Goal: Task Accomplishment & Management: Complete application form

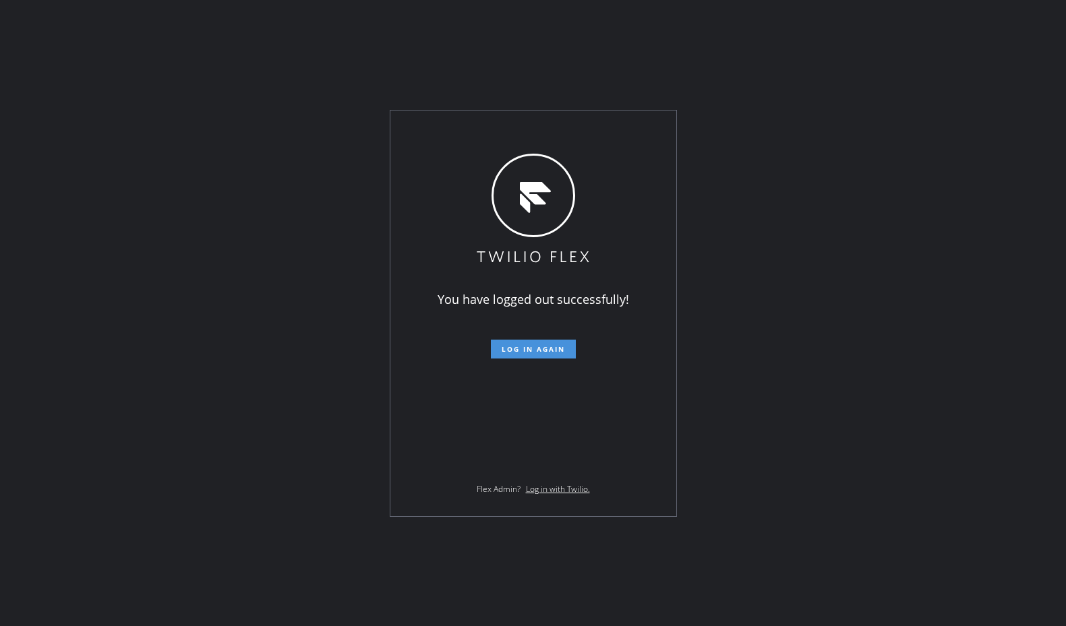
click at [510, 357] on button "Log in again" at bounding box center [533, 349] width 85 height 19
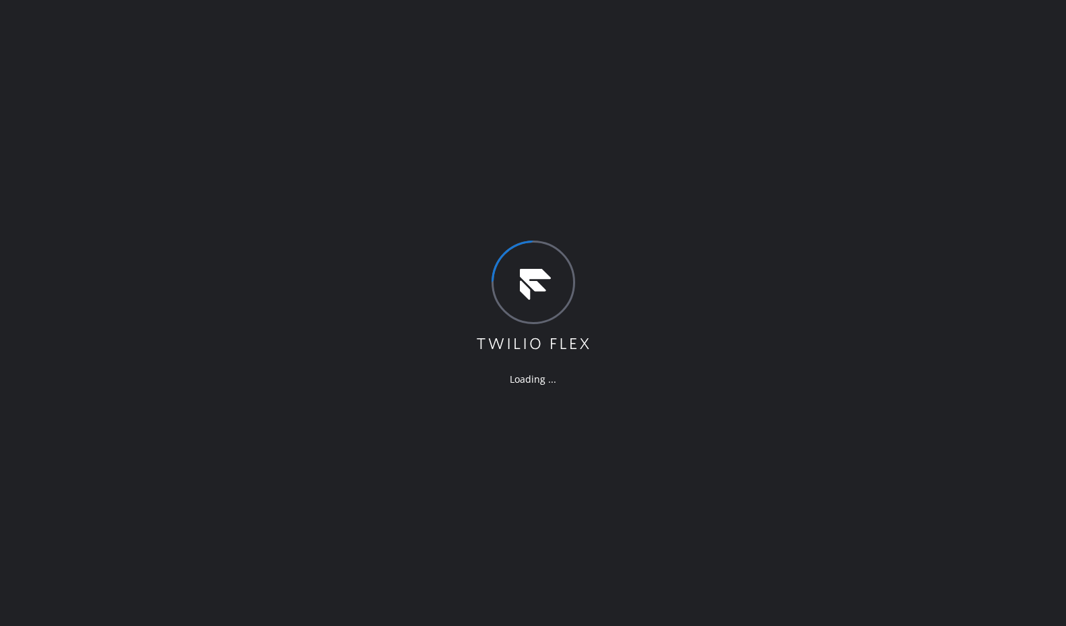
click at [522, 111] on div "Loading ..." at bounding box center [533, 313] width 1066 height 626
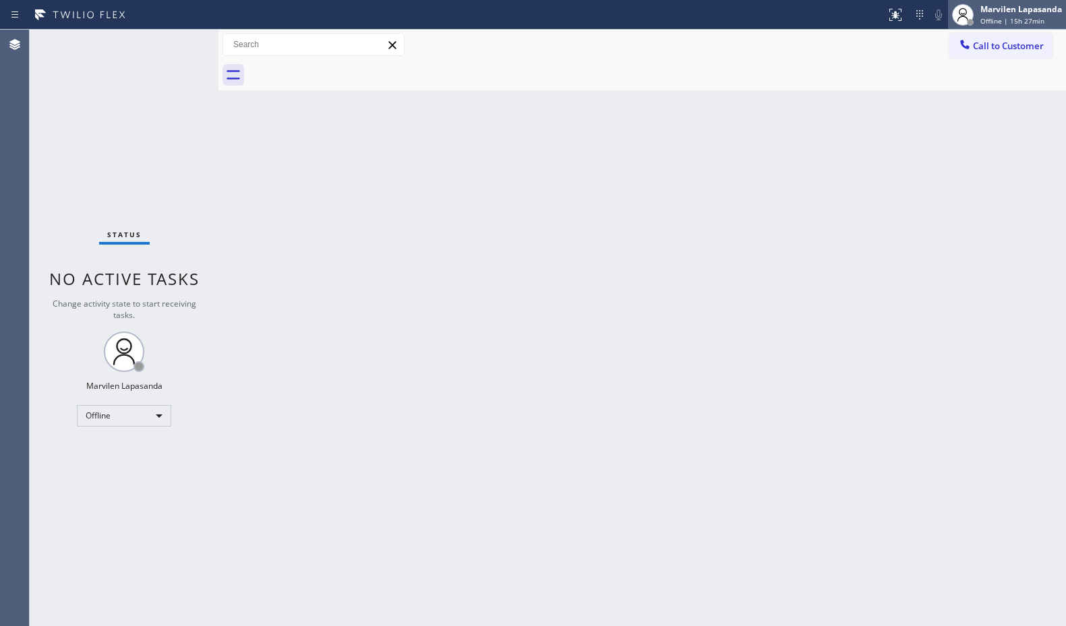
click at [989, 21] on span "Offline | 15h 27min" at bounding box center [1013, 20] width 64 height 9
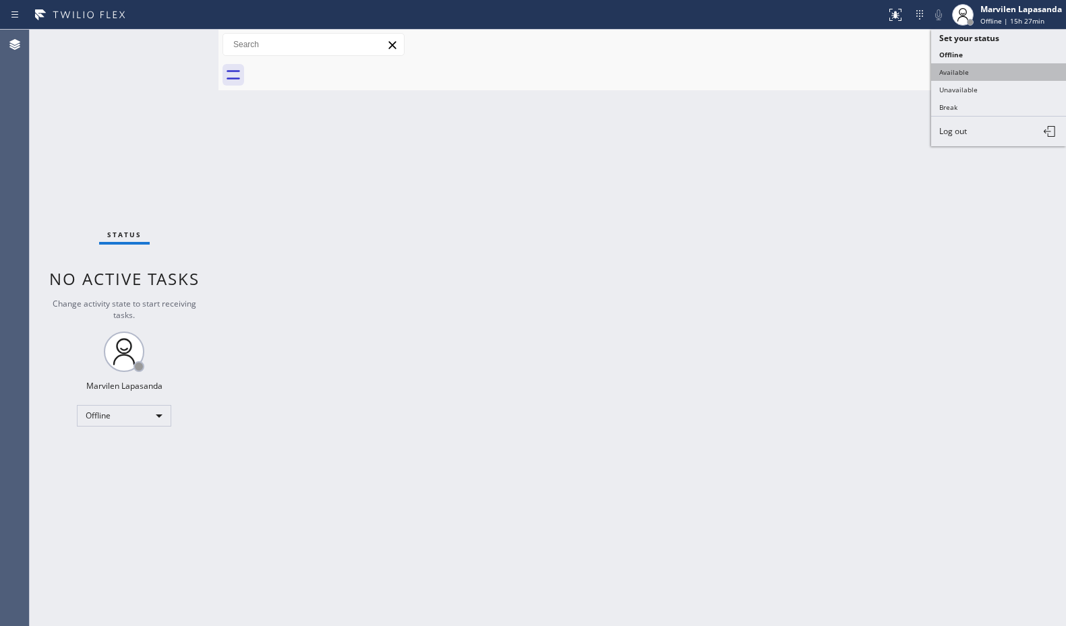
click at [968, 71] on button "Available" at bounding box center [998, 72] width 135 height 18
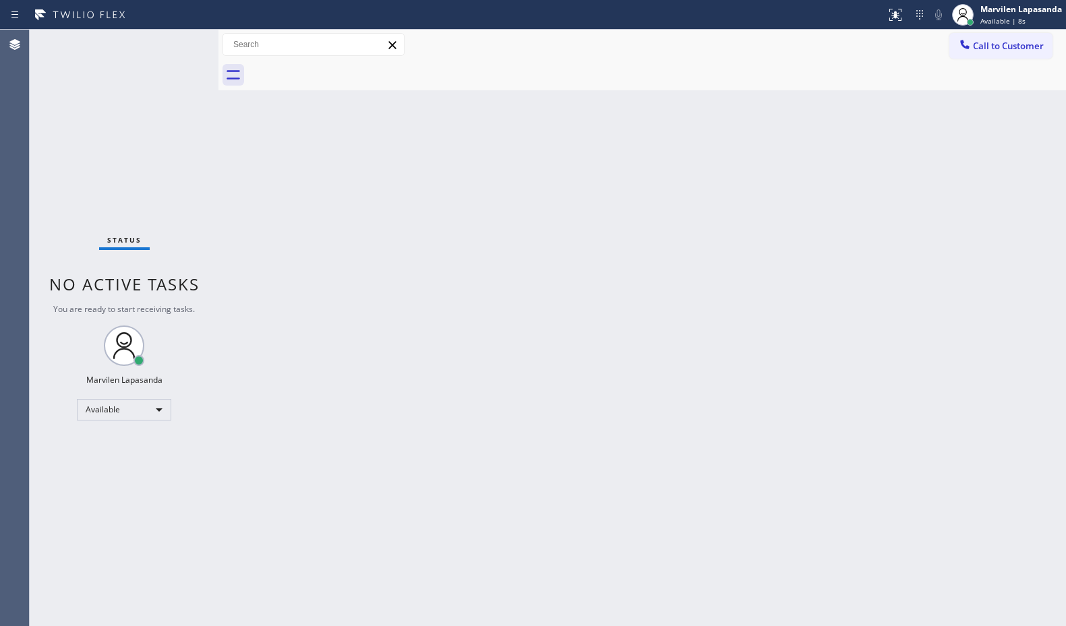
click at [205, 31] on div "Status No active tasks You are ready to start receiving tasks. Marvilen Lapasan…" at bounding box center [124, 328] width 189 height 597
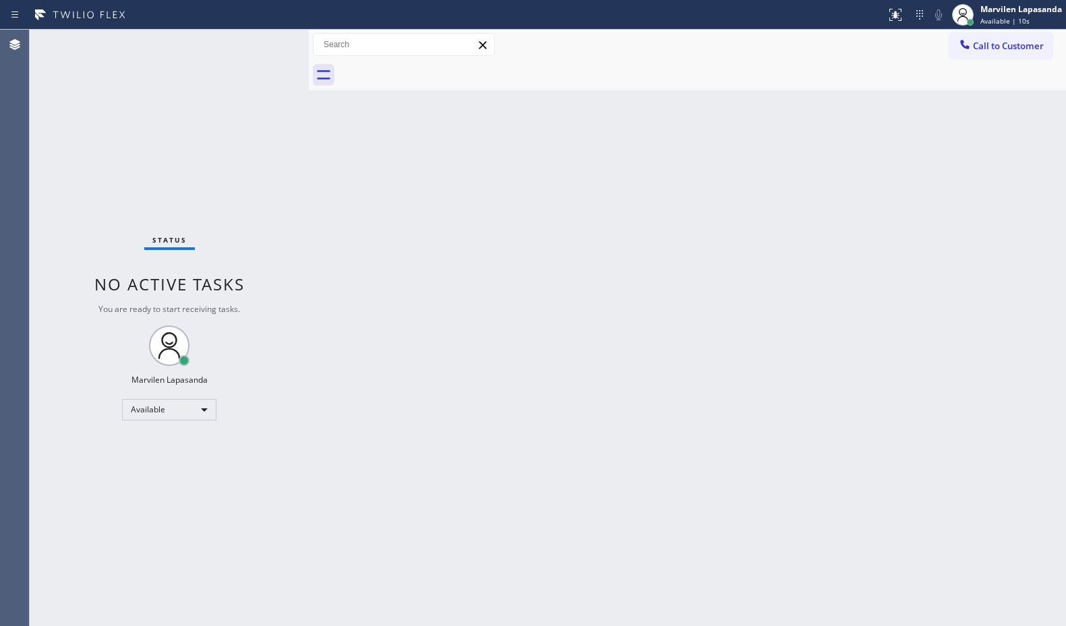
drag, startPoint x: 217, startPoint y: 40, endPoint x: 308, endPoint y: 59, distance: 92.3
click at [309, 59] on div at bounding box center [309, 328] width 0 height 597
click at [256, 38] on div "Status No active tasks You are ready to start receiving tasks. Marvilen Lapasan…" at bounding box center [169, 328] width 279 height 597
click at [256, 51] on div "Status No active tasks You are ready to start receiving tasks. Marvilen Lapasan…" at bounding box center [169, 328] width 279 height 597
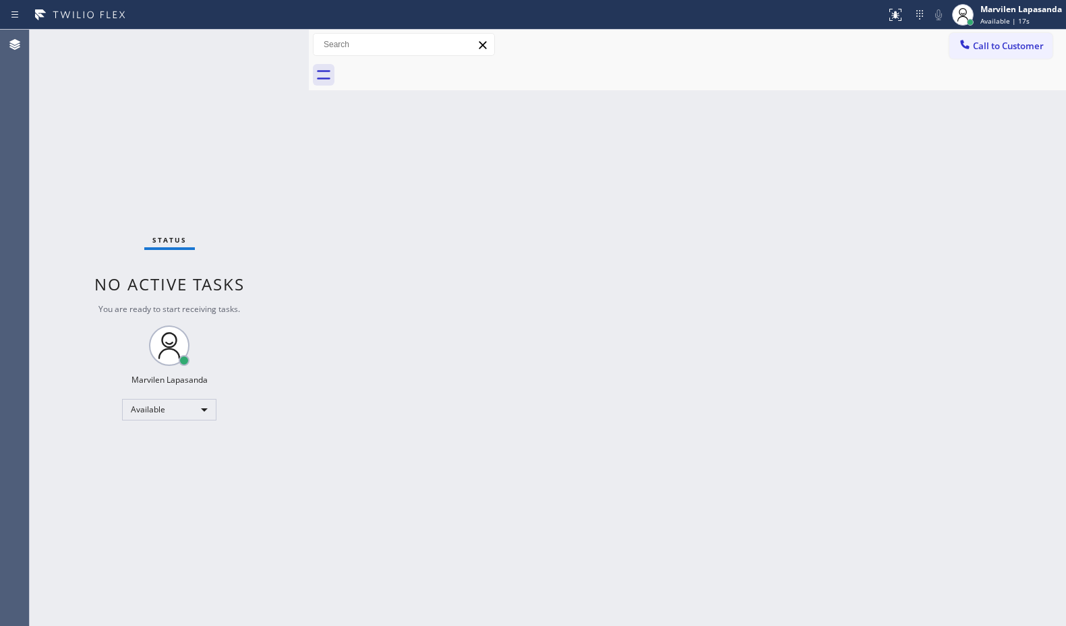
click at [256, 46] on div "Status No active tasks You are ready to start receiving tasks. Marvilen Lapasan…" at bounding box center [169, 328] width 279 height 597
click at [254, 42] on div "Status No active tasks You are ready to start receiving tasks. Marvilen Lapasan…" at bounding box center [169, 328] width 279 height 597
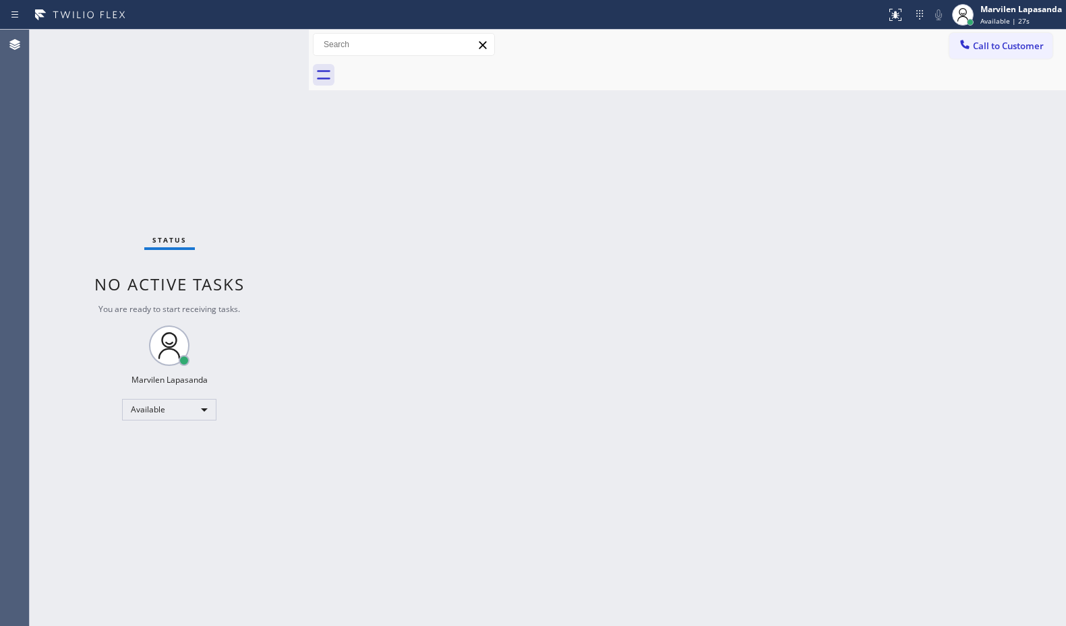
click at [254, 42] on div "Status No active tasks You are ready to start receiving tasks. Marvilen Lapasan…" at bounding box center [169, 328] width 279 height 597
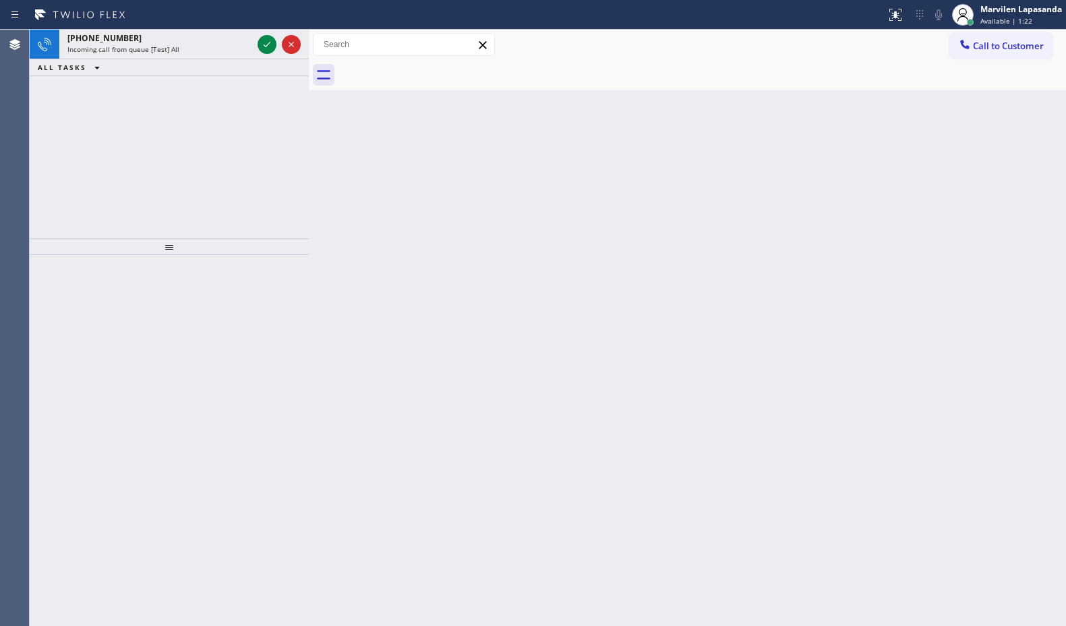
click at [254, 42] on div "[PHONE_NUMBER] Incoming call from queue [Test] All" at bounding box center [157, 45] width 196 height 30
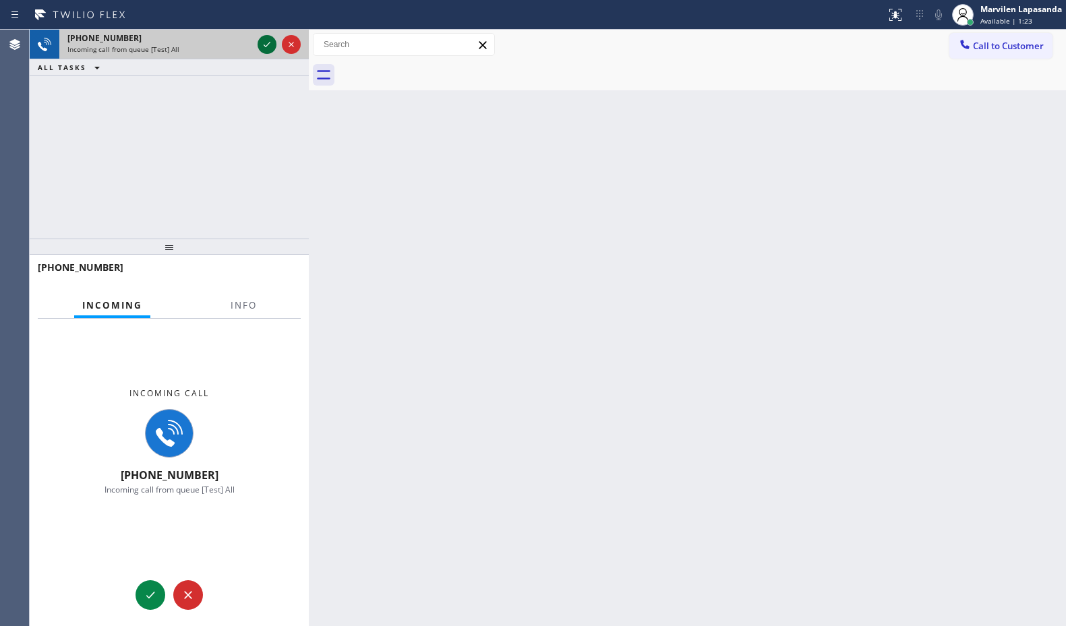
click at [267, 45] on icon at bounding box center [267, 44] width 16 height 16
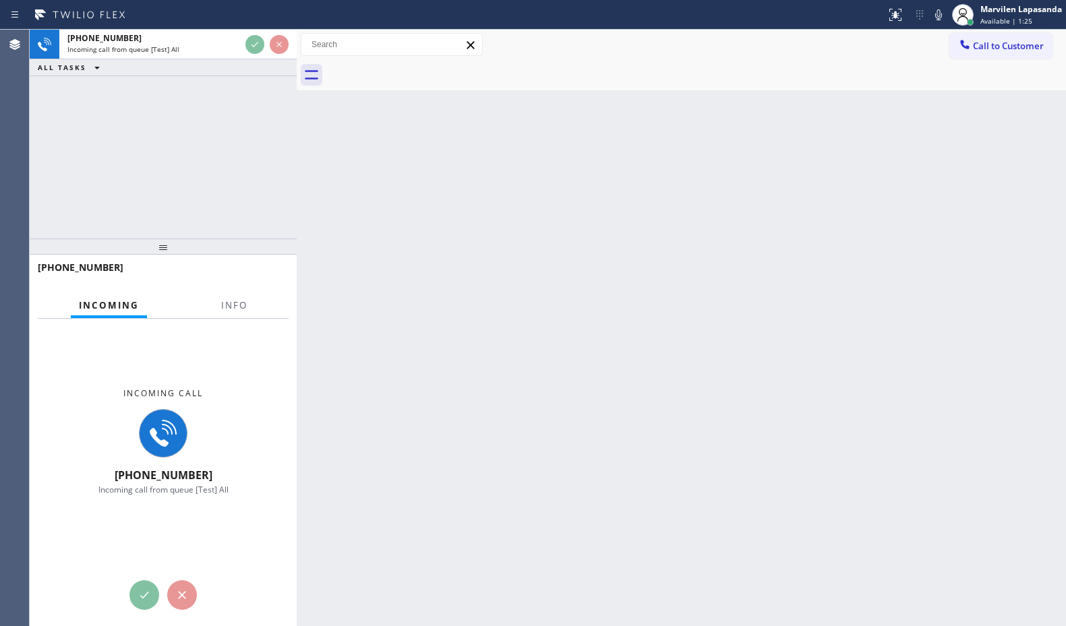
drag, startPoint x: 309, startPoint y: 51, endPoint x: 297, endPoint y: 53, distance: 12.2
click at [297, 53] on div at bounding box center [297, 328] width 0 height 597
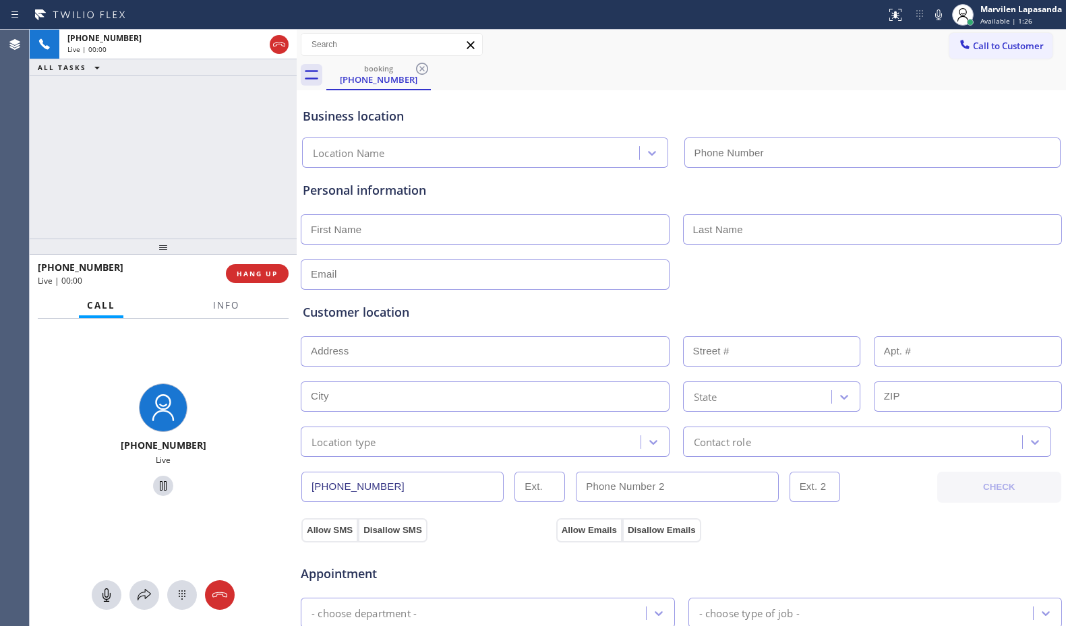
type input "[PHONE_NUMBER]"
click at [218, 309] on span "Info" at bounding box center [226, 305] width 26 height 12
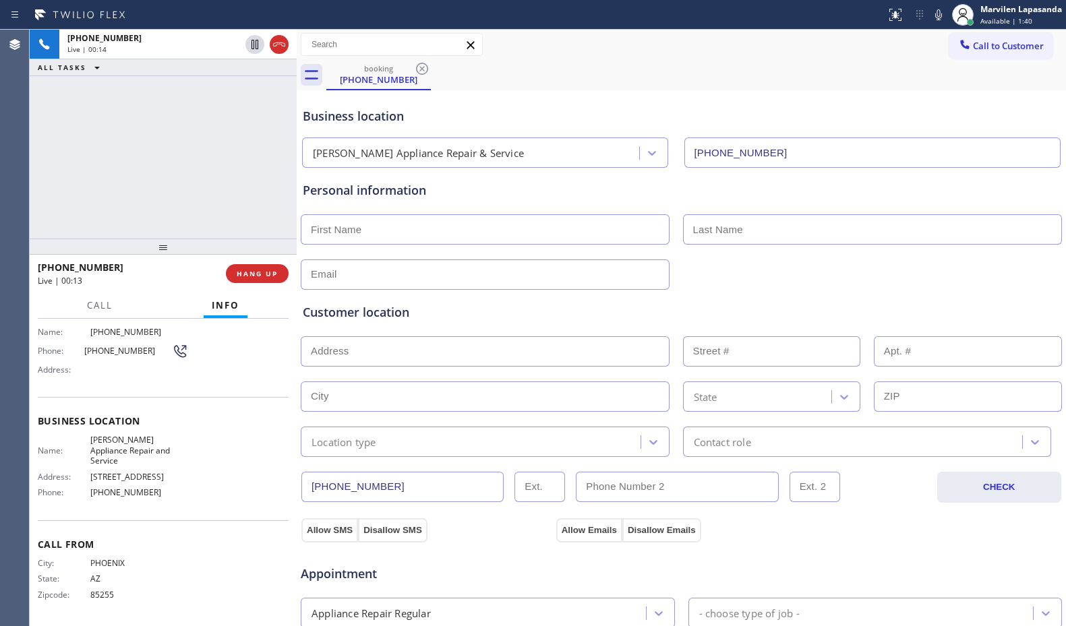
scroll to position [24, 0]
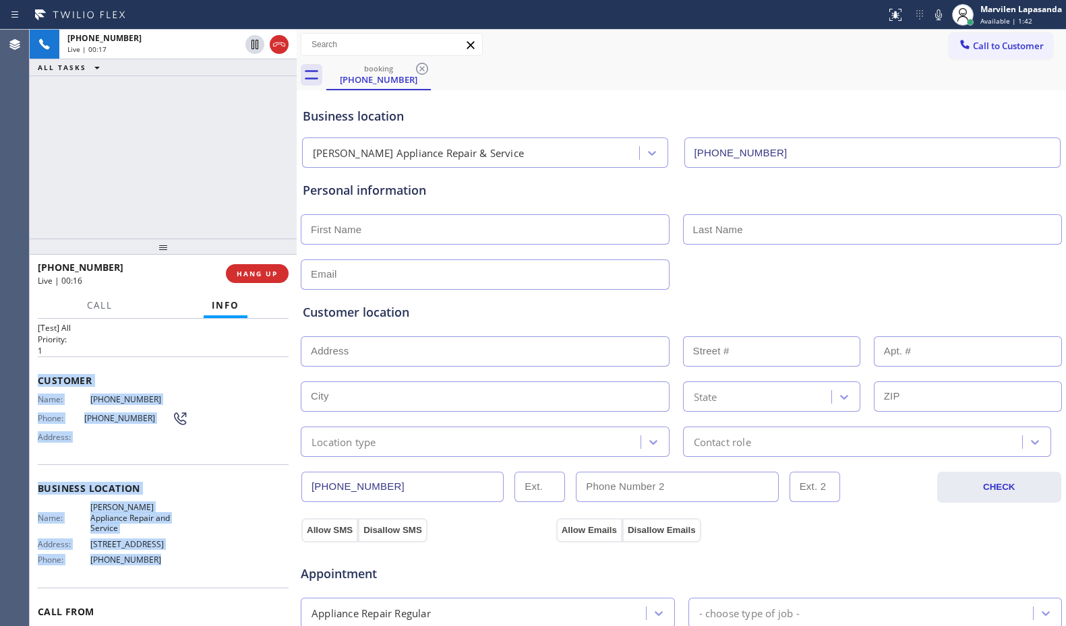
drag, startPoint x: 38, startPoint y: 375, endPoint x: 189, endPoint y: 555, distance: 235.0
click at [189, 555] on div "Context Queue: [Test] All Priority: 1 Customer Name: [PHONE_NUMBER] Phone: [PHO…" at bounding box center [163, 494] width 251 height 390
copy div "Customer Name: [PHONE_NUMBER] Phone: [PHONE_NUMBER] Address: Business location …"
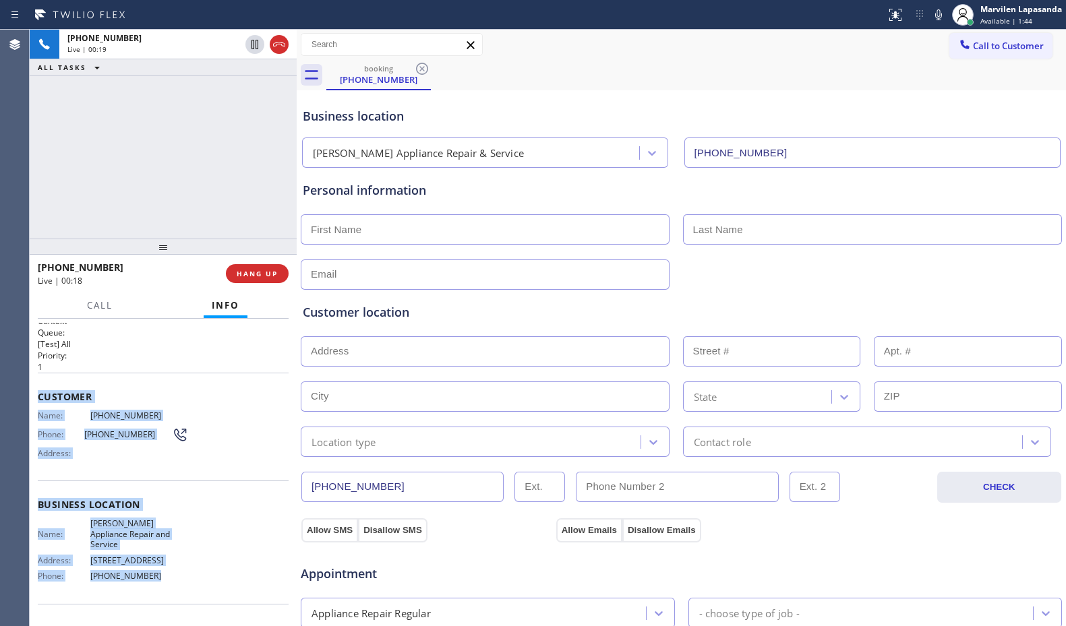
scroll to position [0, 0]
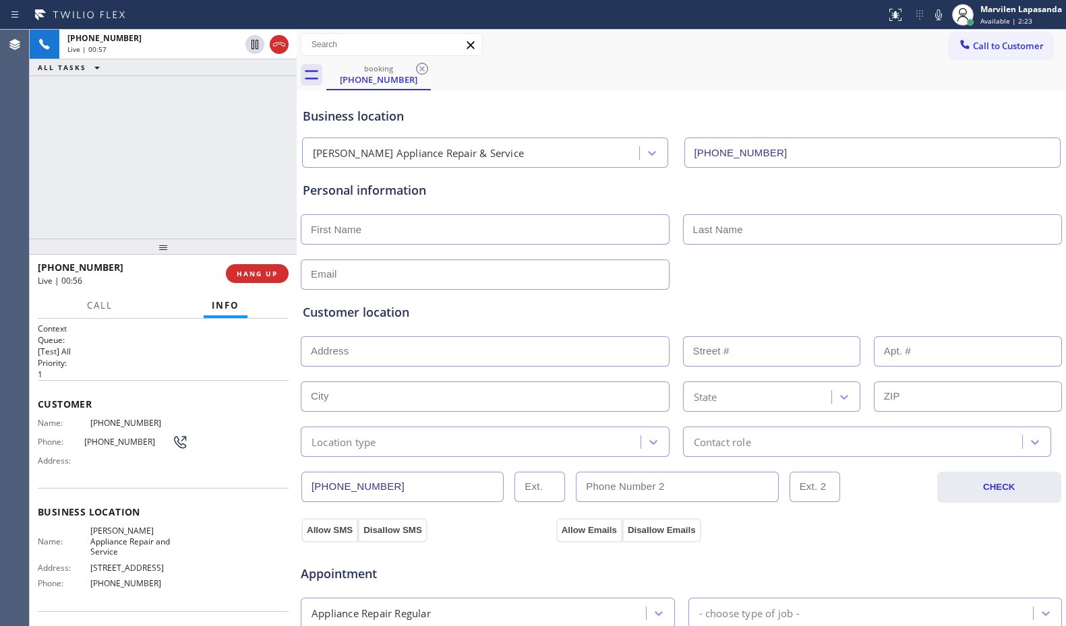
click at [538, 105] on div "Business location [PERSON_NAME] Appliance Repair & Service [PHONE_NUMBER]" at bounding box center [681, 131] width 763 height 74
click at [508, 104] on div "Business location [PERSON_NAME] Appliance Repair & Service [PHONE_NUMBER]" at bounding box center [681, 131] width 763 height 74
click at [762, 91] on div "Business location [PERSON_NAME] Appliance Repair & Service [PHONE_NUMBER]" at bounding box center [681, 128] width 763 height 80
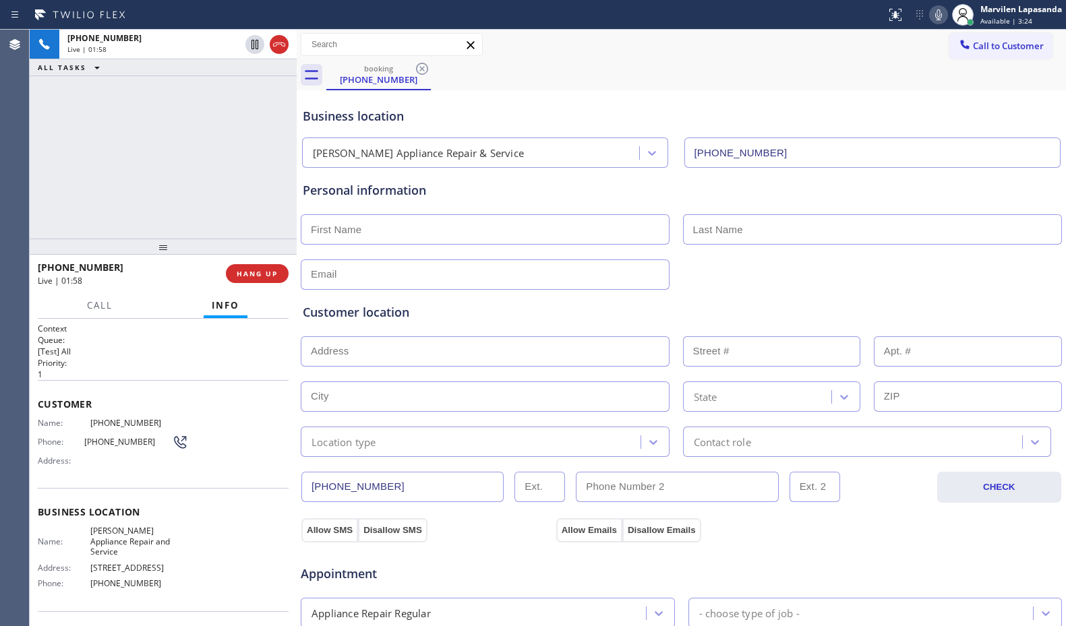
click at [941, 16] on icon at bounding box center [939, 15] width 16 height 16
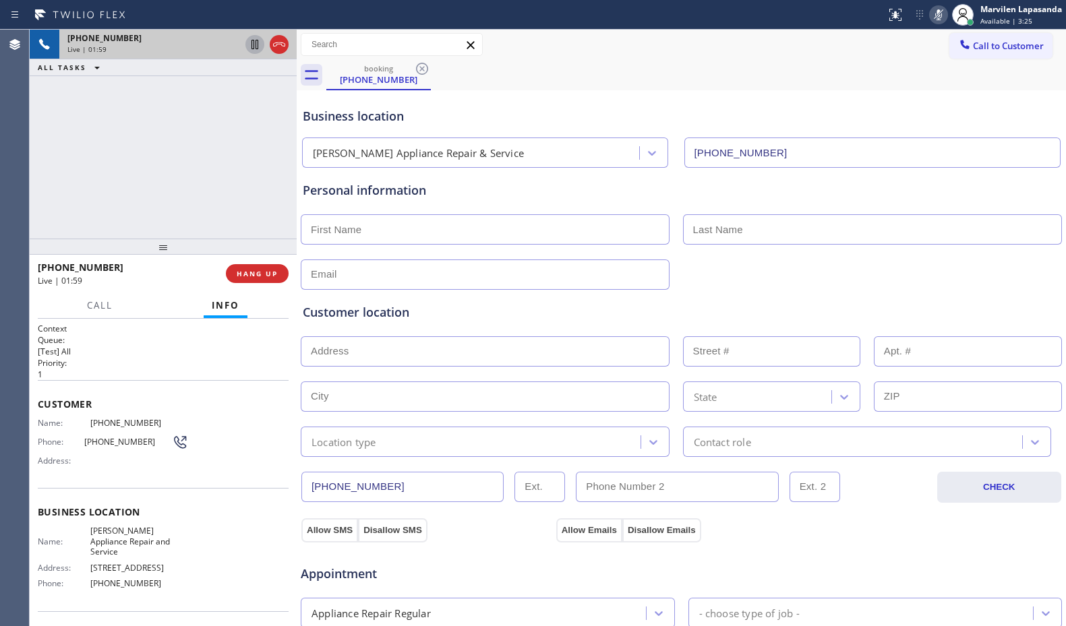
click at [255, 46] on icon at bounding box center [255, 44] width 16 height 16
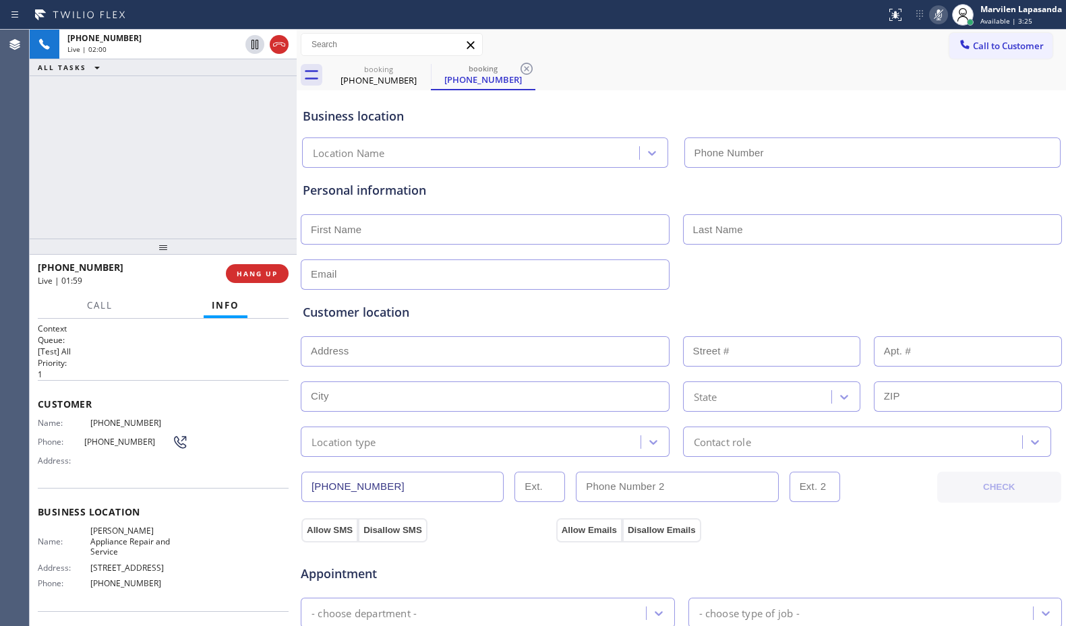
type input "[PHONE_NUMBER]"
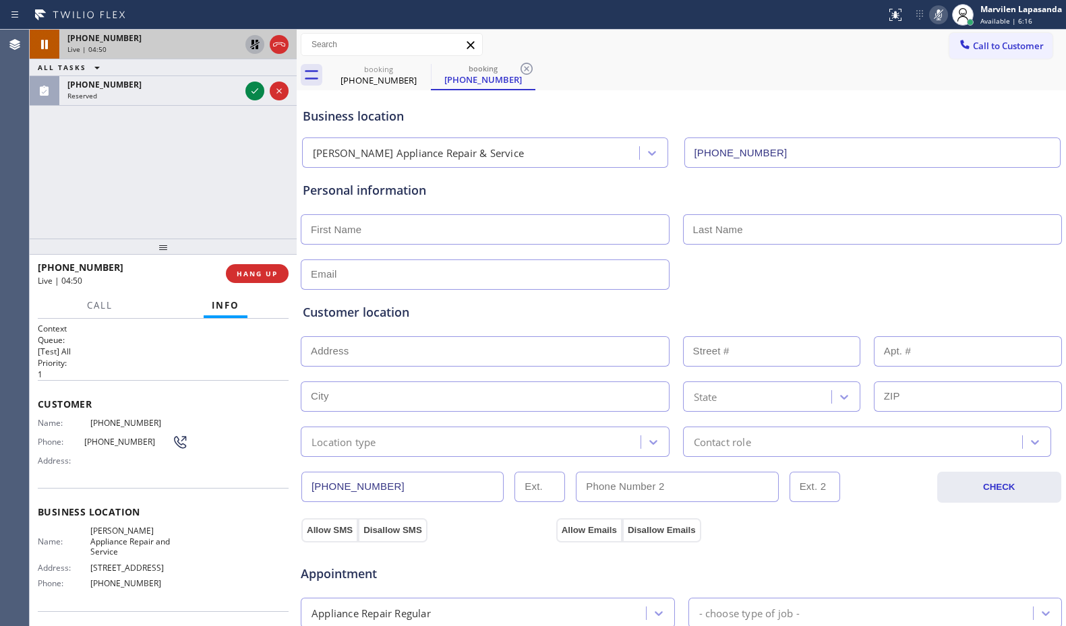
click at [258, 48] on icon at bounding box center [254, 44] width 9 height 9
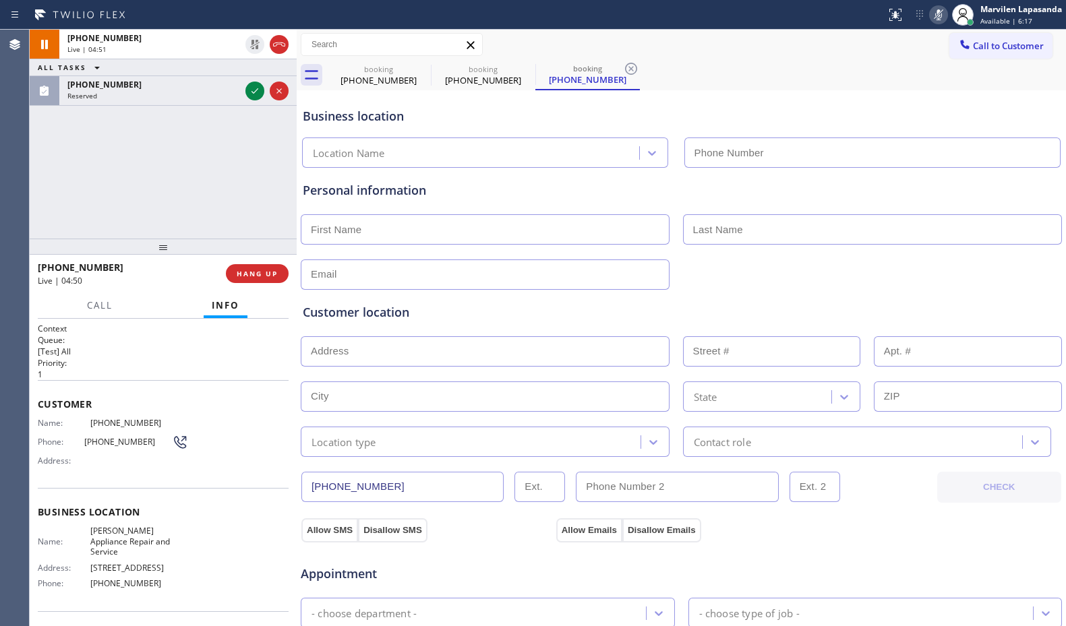
type input "[PHONE_NUMBER]"
click at [939, 18] on icon at bounding box center [938, 14] width 7 height 11
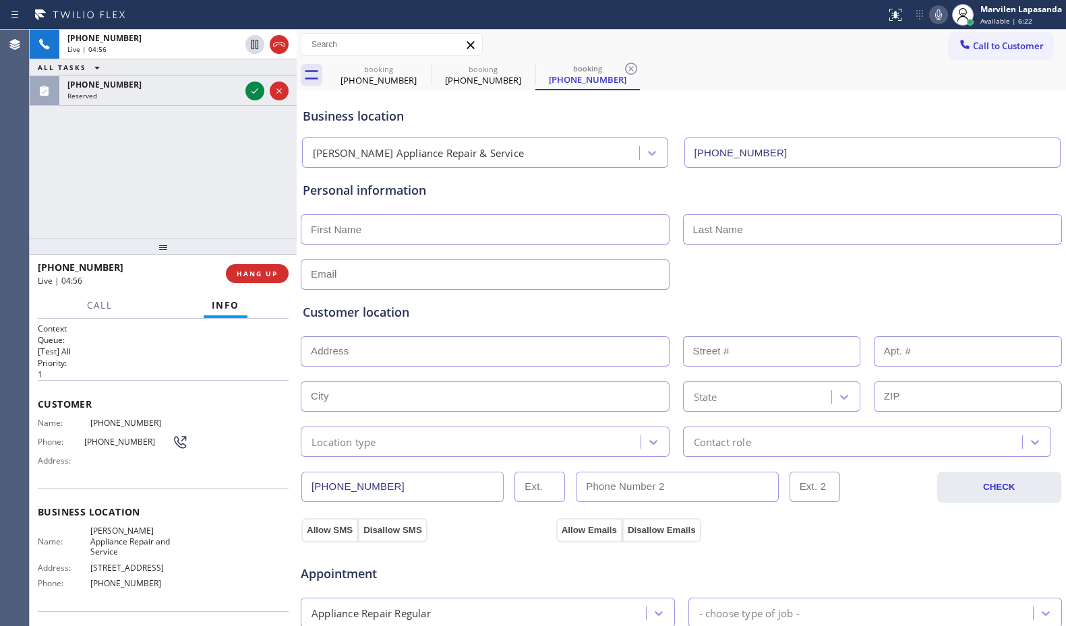
click at [243, 173] on div "[PHONE_NUMBER] Live | 04:56 ALL TASKS ALL TASKS ACTIVE TASKS TASKS IN WRAP UP […" at bounding box center [163, 134] width 267 height 209
click at [241, 158] on div "[PHONE_NUMBER] Live | 04:58 ALL TASKS ALL TASKS ACTIVE TASKS TASKS IN WRAP UP […" at bounding box center [163, 134] width 267 height 209
click at [241, 158] on div "[PHONE_NUMBER] Live | 04:59 ALL TASKS ALL TASKS ACTIVE TASKS TASKS IN WRAP UP […" at bounding box center [163, 134] width 267 height 209
click at [241, 158] on div "[PHONE_NUMBER] Live | 05:00 ALL TASKS ALL TASKS ACTIVE TASKS TASKS IN WRAP UP […" at bounding box center [163, 134] width 267 height 209
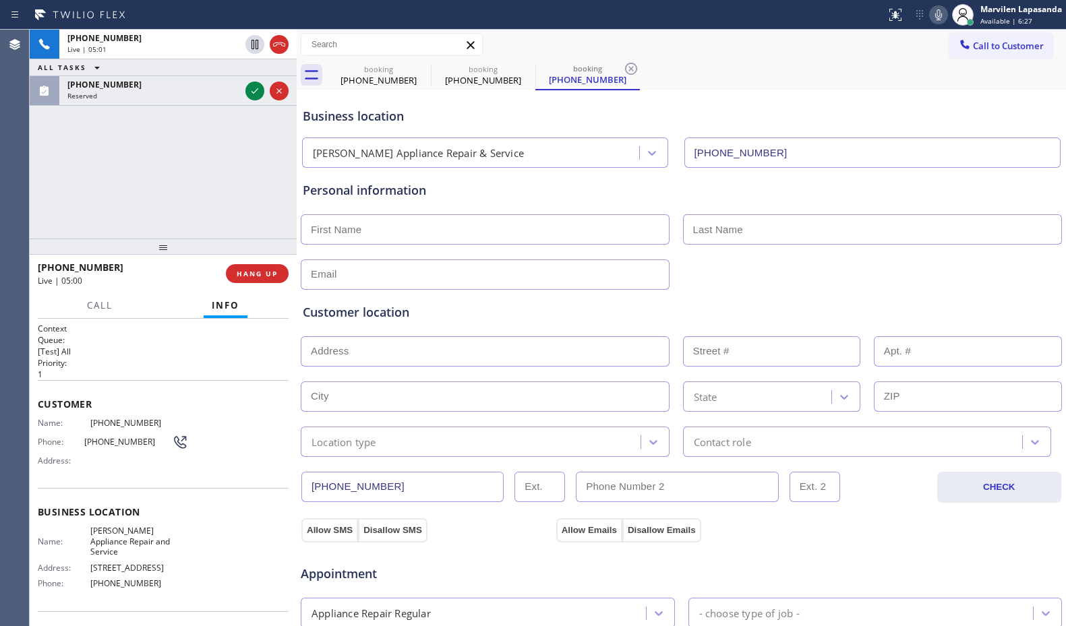
click at [247, 183] on div "[PHONE_NUMBER] Live | 05:01 ALL TASKS ALL TASKS ACTIVE TASKS TASKS IN WRAP UP […" at bounding box center [163, 134] width 267 height 209
click at [247, 183] on div "[PHONE_NUMBER] Live | 05:02 ALL TASKS ALL TASKS ACTIVE TASKS TASKS IN WRAP UP […" at bounding box center [163, 134] width 267 height 209
click at [247, 183] on div "[PHONE_NUMBER] Live | 05:03 ALL TASKS ALL TASKS ACTIVE TASKS TASKS IN WRAP UP […" at bounding box center [163, 134] width 267 height 209
click at [247, 183] on div "[PHONE_NUMBER] Live | 05:04 ALL TASKS ALL TASKS ACTIVE TASKS TASKS IN WRAP UP […" at bounding box center [163, 134] width 267 height 209
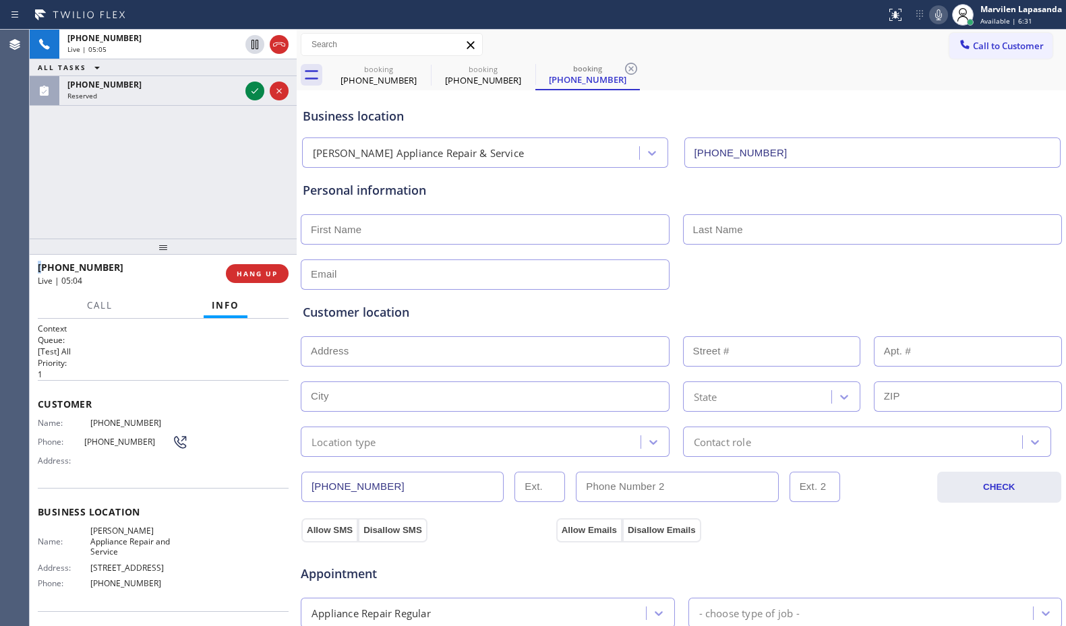
click at [247, 183] on div "[PHONE_NUMBER] Live | 05:05 ALL TASKS ALL TASKS ACTIVE TASKS TASKS IN WRAP UP […" at bounding box center [163, 134] width 267 height 209
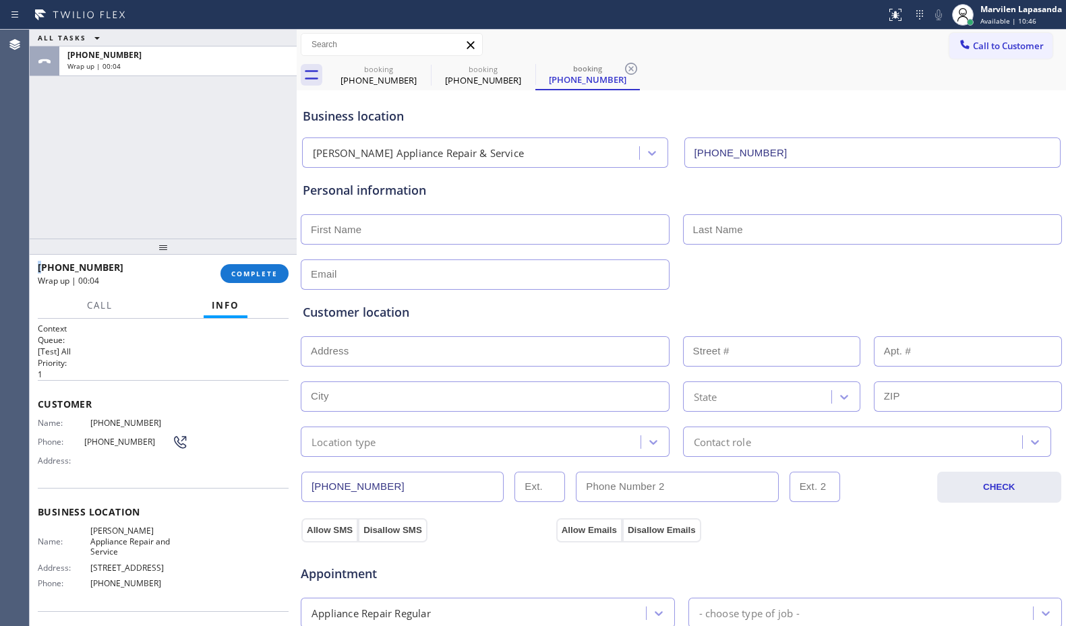
click at [409, 229] on input "text" at bounding box center [485, 229] width 369 height 30
paste input "[PERSON_NAME]"
type input "[PERSON_NAME]"
click at [792, 239] on input "text" at bounding box center [873, 229] width 380 height 30
click at [734, 225] on input "text" at bounding box center [873, 229] width 380 height 30
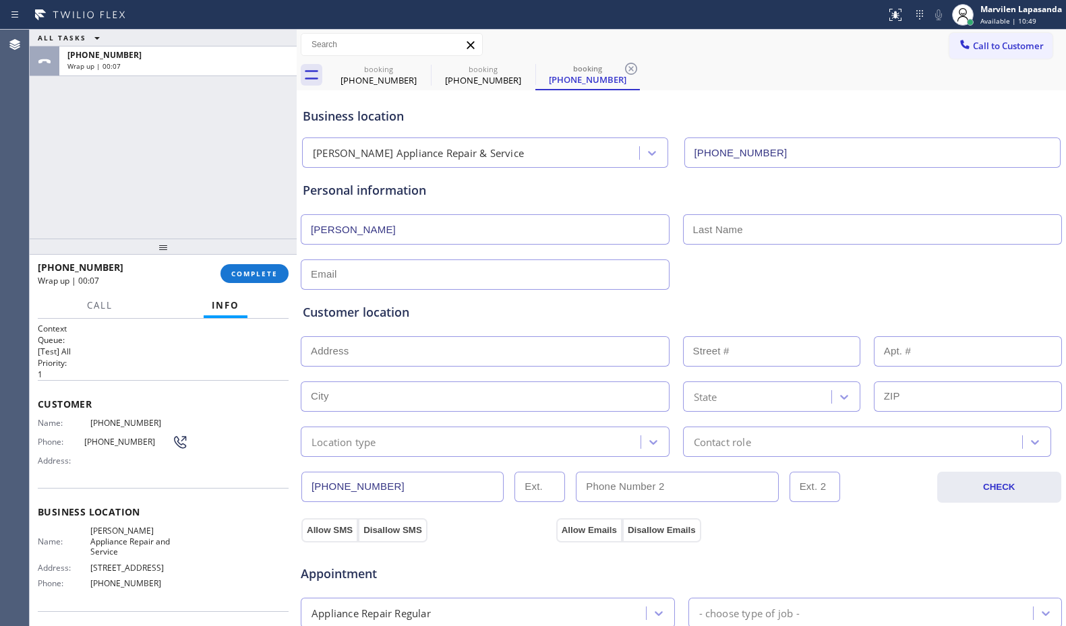
paste input "Smirniotis"
type input "Smirniotis"
click at [390, 279] on input "text" at bounding box center [485, 275] width 369 height 30
paste input "[EMAIL_ADDRESS][DOMAIN_NAME]"
type input "[EMAIL_ADDRESS][DOMAIN_NAME]"
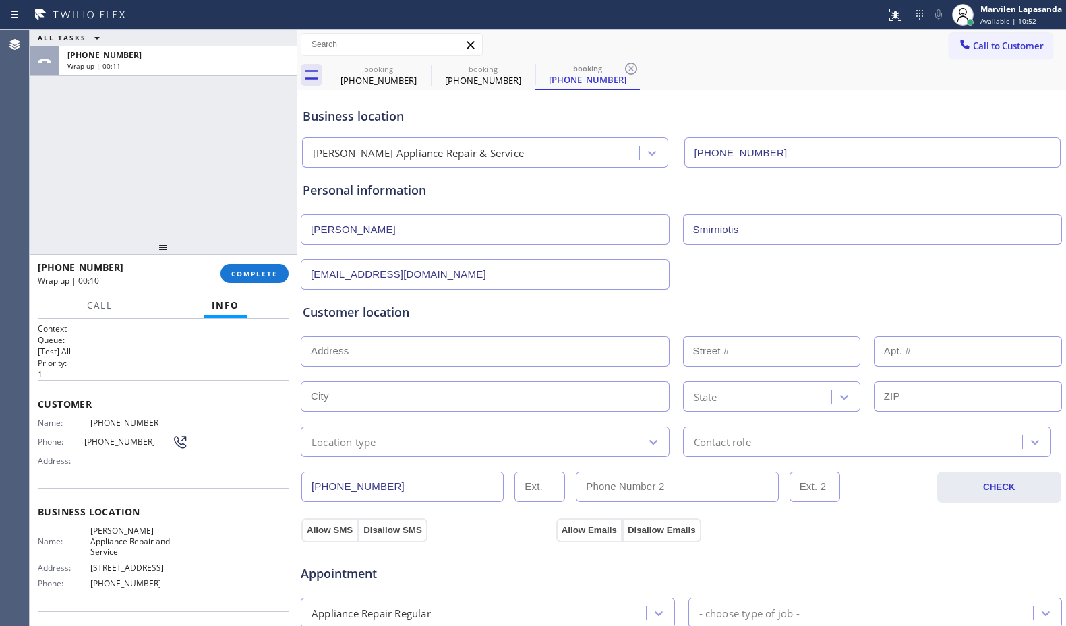
click at [405, 321] on div "Customer location" at bounding box center [681, 312] width 757 height 18
click at [416, 351] on input "text" at bounding box center [485, 352] width 369 height 30
paste input "[STREET_ADDRESS]"
type input "[STREET_ADDRESS]"
type input "5127"
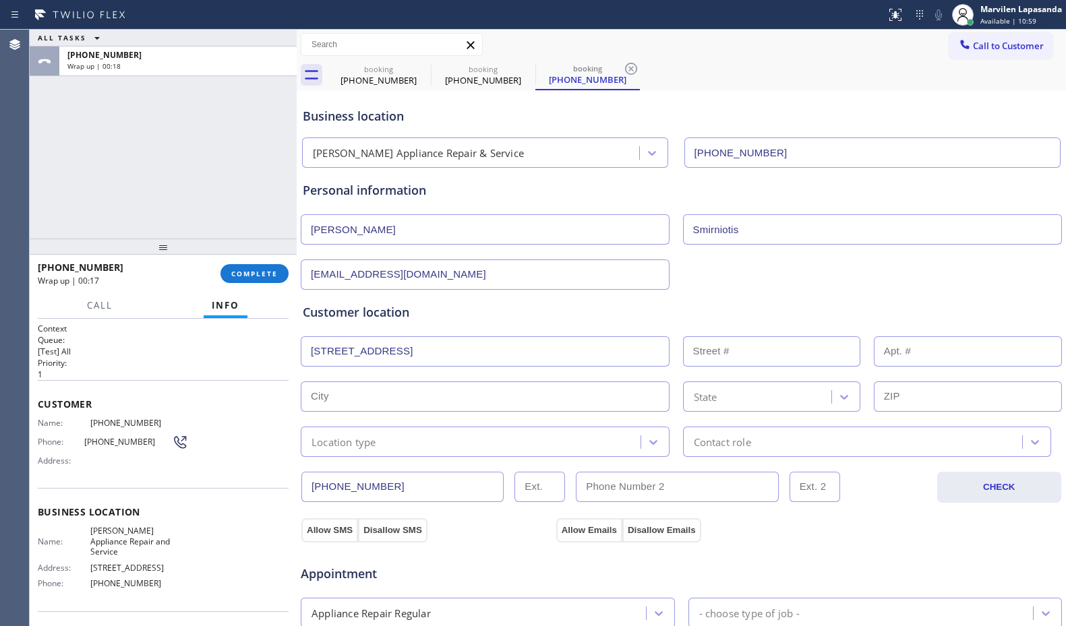
type input "Phoenix"
type input "85083"
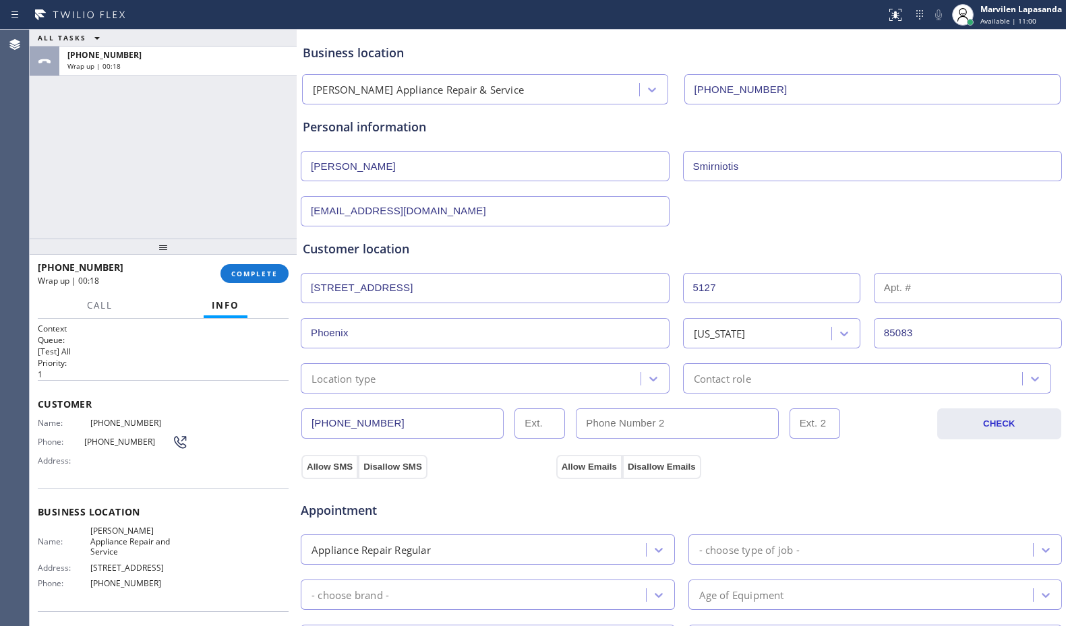
scroll to position [135, 0]
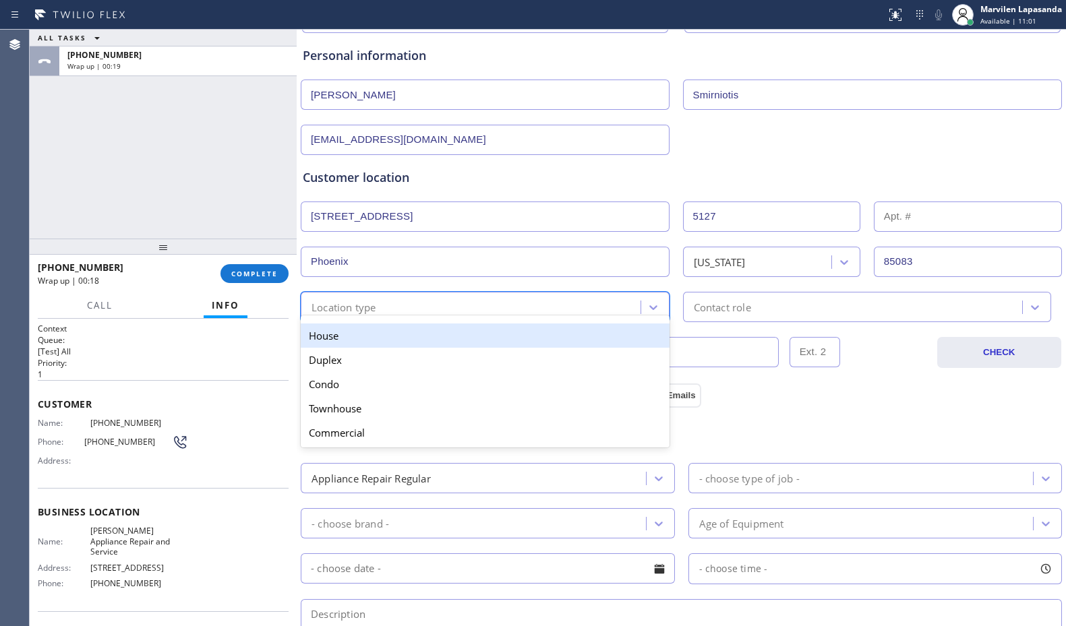
click at [360, 297] on div "Location type" at bounding box center [473, 307] width 336 height 24
click at [352, 329] on div "House" at bounding box center [485, 336] width 369 height 24
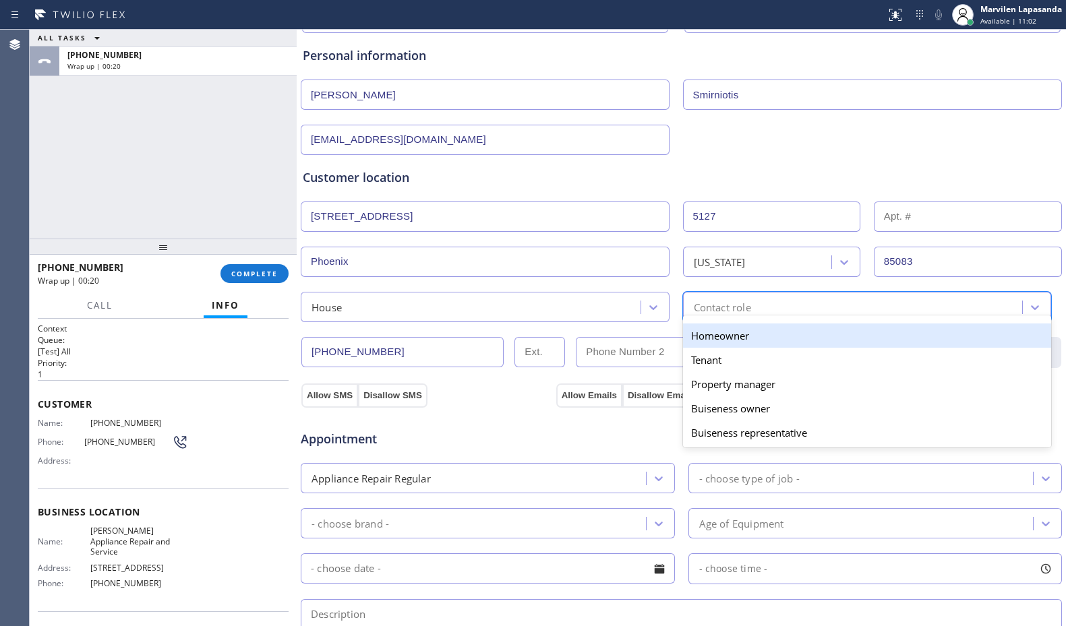
click at [745, 310] on div "Contact role" at bounding box center [722, 307] width 57 height 16
click at [741, 335] on div "Homeowner" at bounding box center [867, 336] width 369 height 24
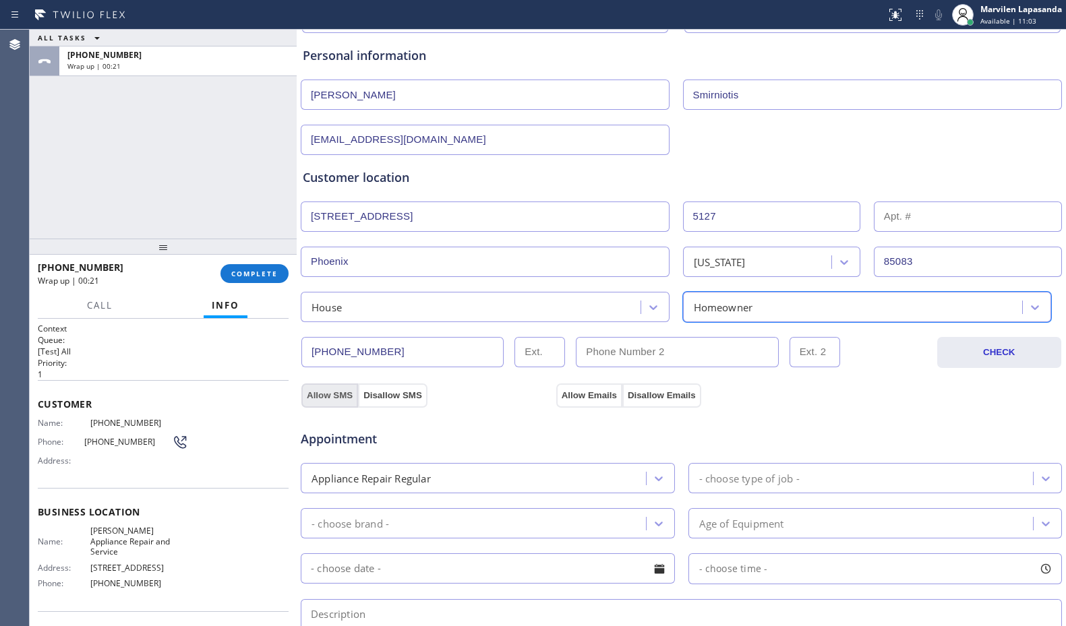
click at [325, 399] on button "Allow SMS" at bounding box center [329, 396] width 57 height 24
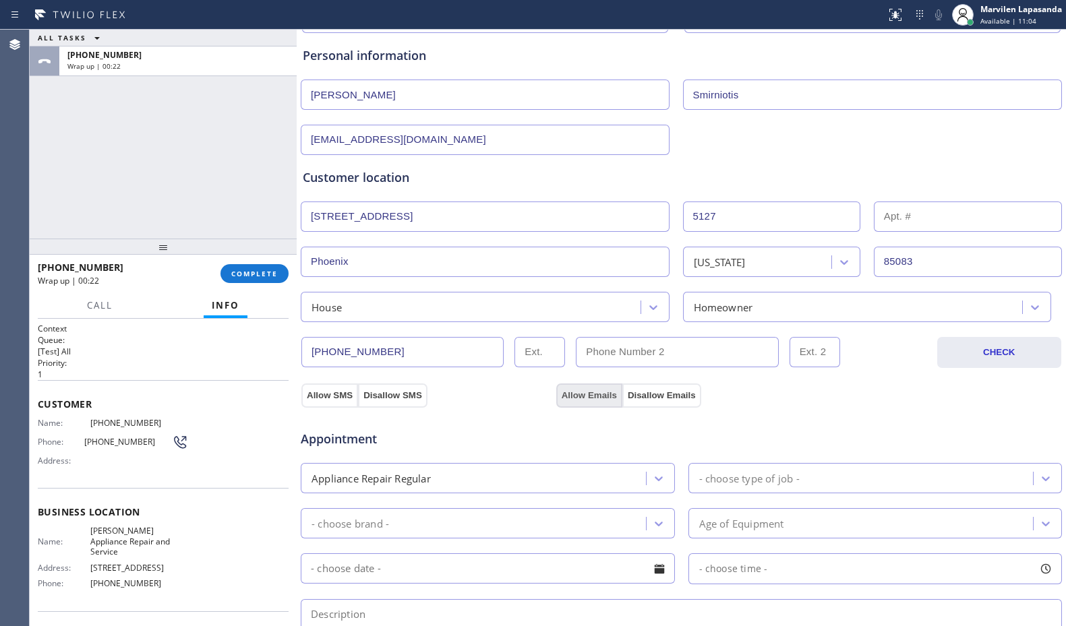
click at [574, 398] on button "Allow Emails" at bounding box center [589, 396] width 66 height 24
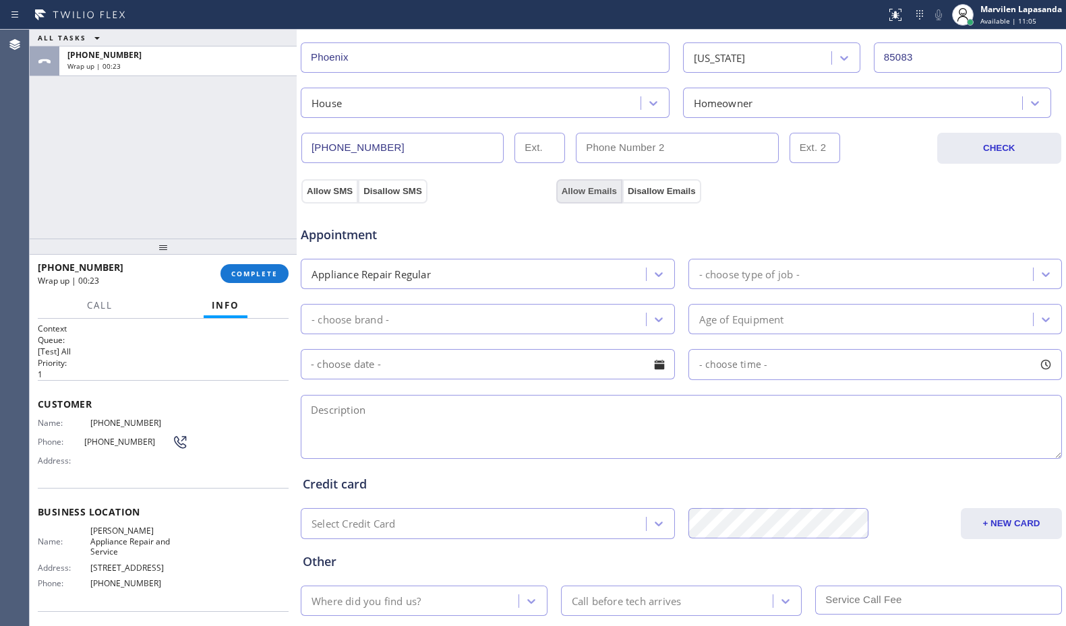
scroll to position [405, 0]
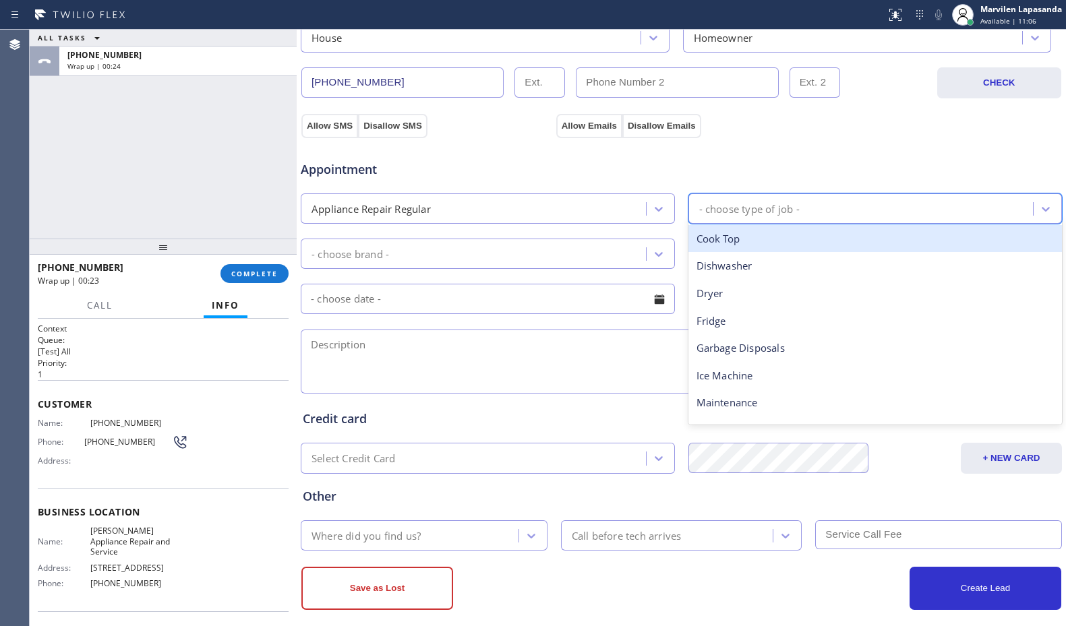
click at [733, 218] on div "- choose type of job -" at bounding box center [863, 209] width 341 height 24
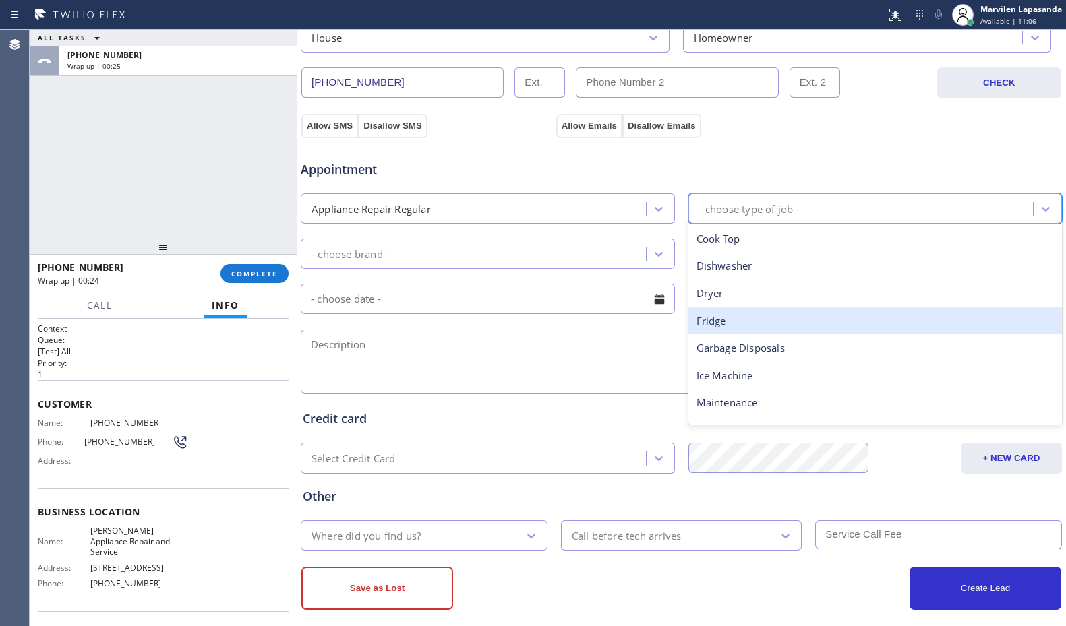
click at [729, 321] on div "Fridge" at bounding box center [876, 322] width 374 height 28
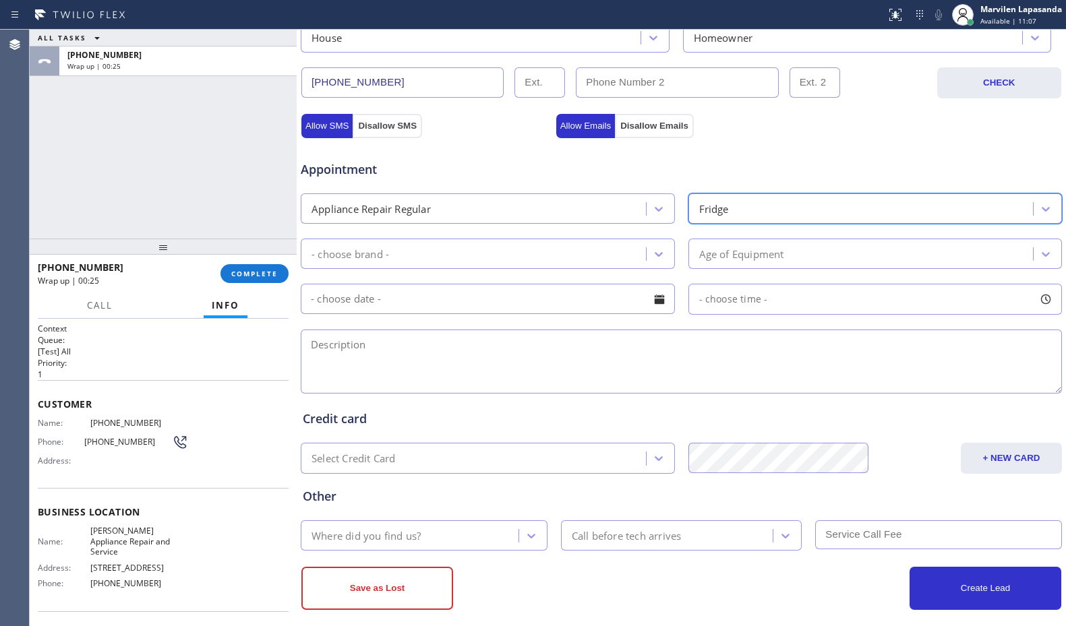
click at [401, 265] on div "- choose brand -" at bounding box center [475, 254] width 341 height 24
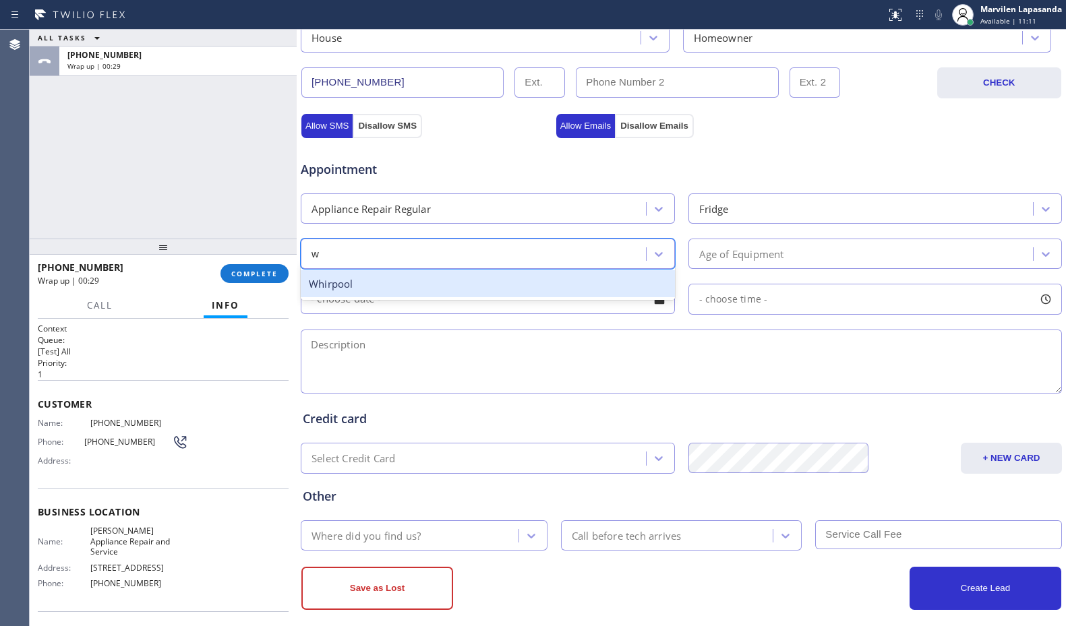
type input "wh"
click at [351, 279] on div "Whirpool" at bounding box center [488, 284] width 374 height 28
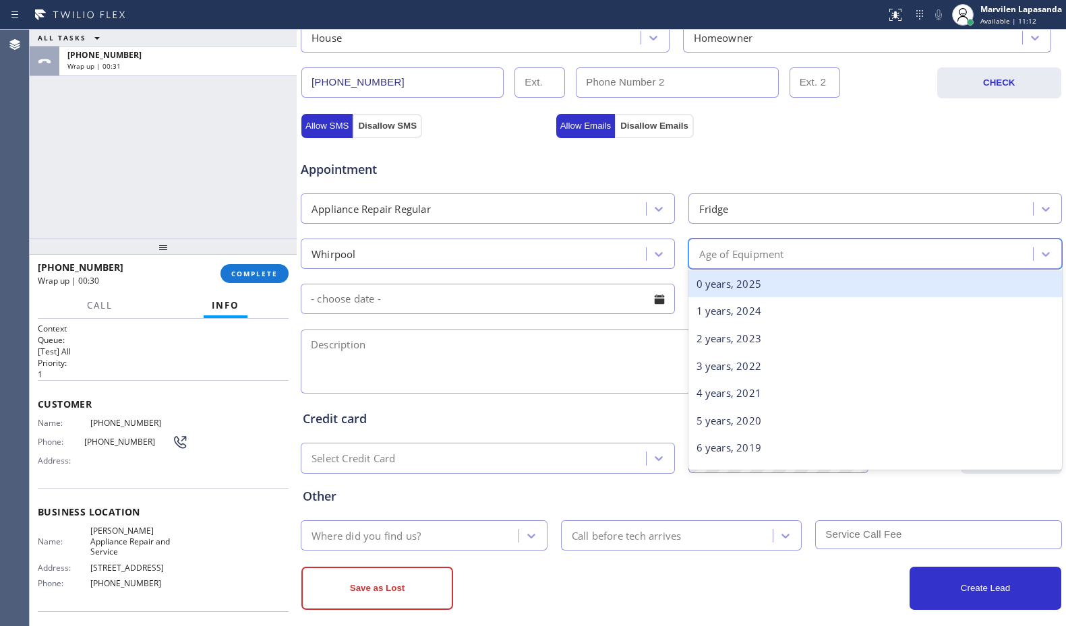
click at [732, 256] on div "Age of Equipment" at bounding box center [741, 254] width 85 height 16
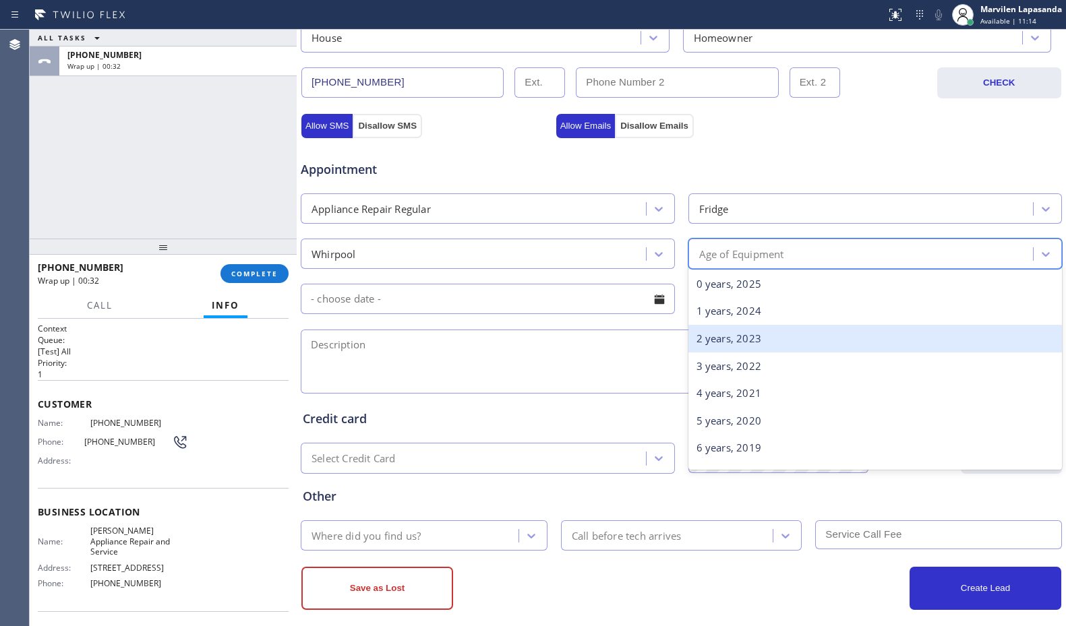
click at [738, 345] on div "2 years, 2023" at bounding box center [876, 339] width 374 height 28
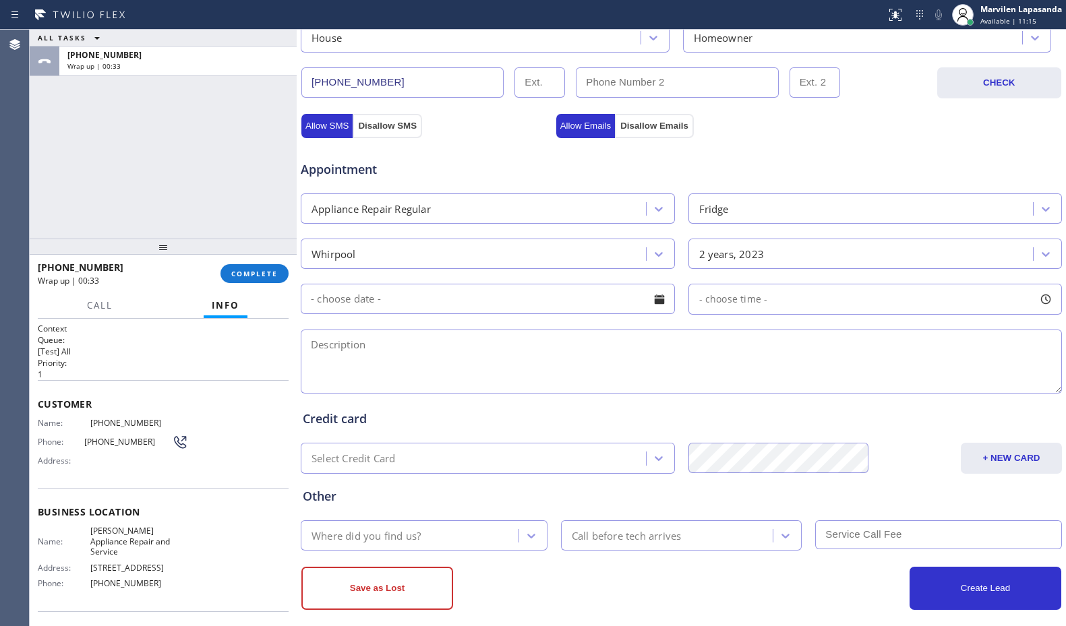
click at [652, 299] on div at bounding box center [659, 299] width 23 height 23
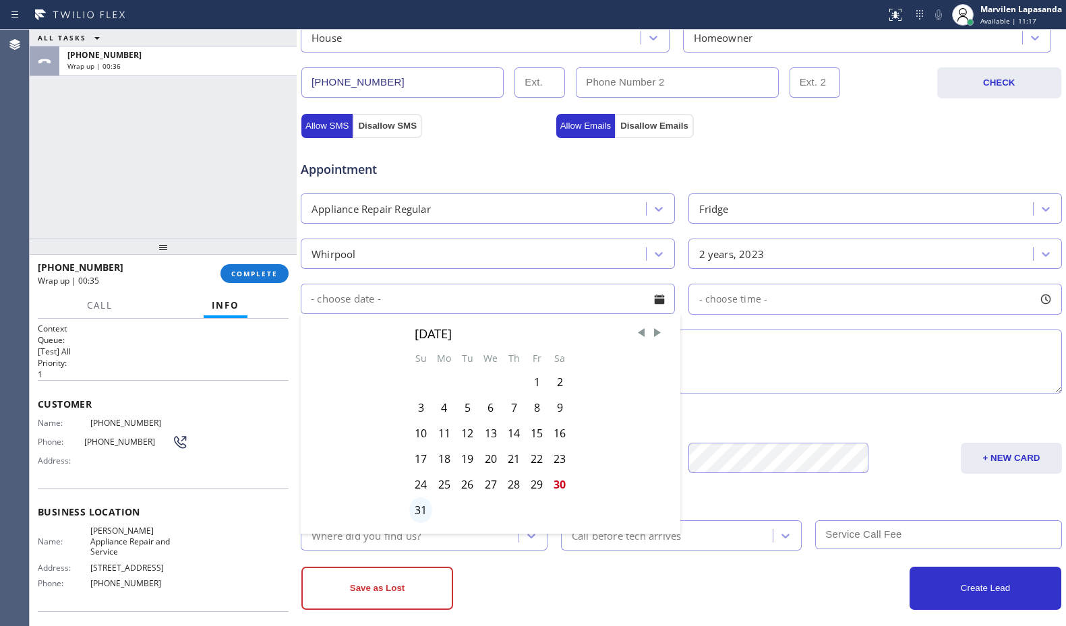
click at [417, 515] on div "31" at bounding box center [420, 511] width 23 height 26
type input "[DATE]"
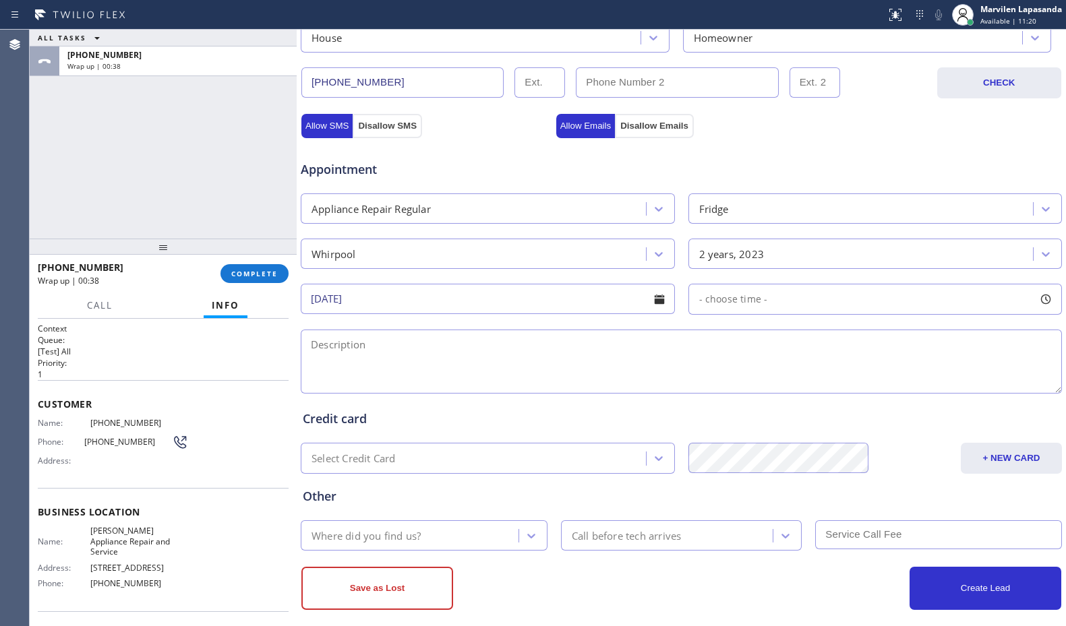
click at [1040, 300] on div at bounding box center [1045, 299] width 23 height 23
drag, startPoint x: 691, startPoint y: 382, endPoint x: 908, endPoint y: 388, distance: 217.2
click at [909, 388] on div at bounding box center [917, 382] width 16 height 28
drag, startPoint x: 699, startPoint y: 381, endPoint x: 826, endPoint y: 388, distance: 127.0
click at [828, 388] on div at bounding box center [836, 382] width 16 height 28
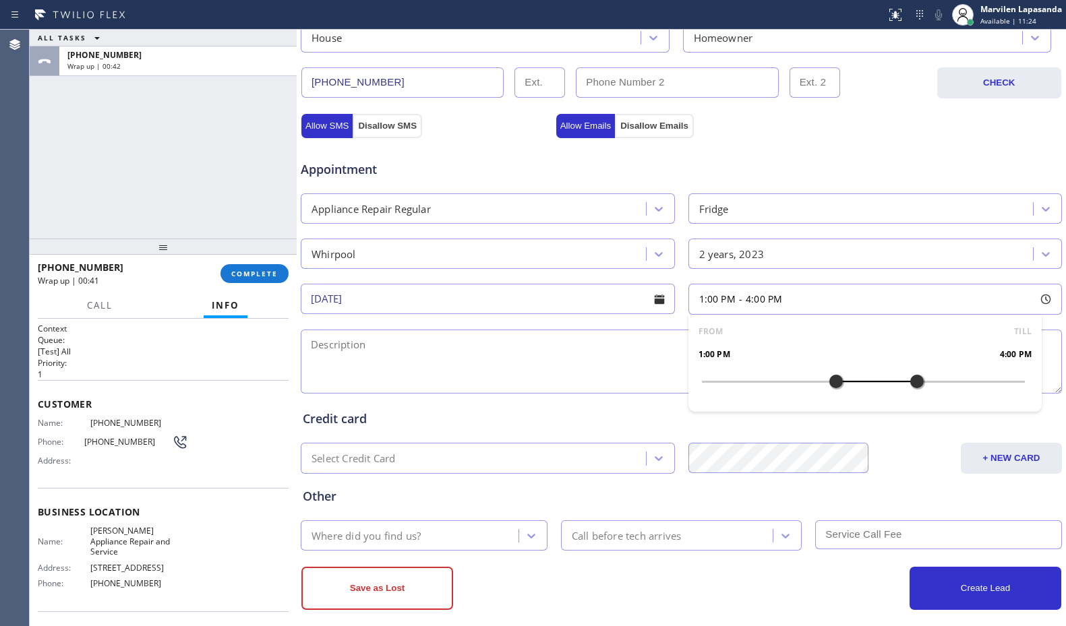
click at [581, 381] on textarea at bounding box center [681, 362] width 761 height 64
click at [349, 341] on textarea at bounding box center [681, 362] width 761 height 64
paste textarea "1-4/ $75 SCF/ Whirlpool/ Fridge/ The top icemaker and refrigerator is not cooli…"
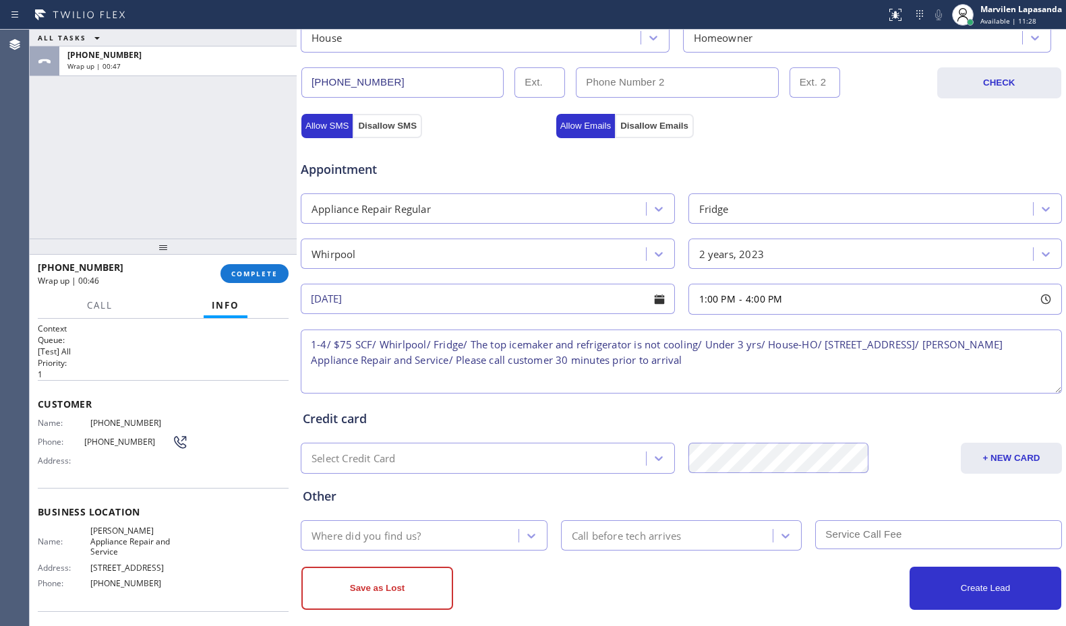
click at [314, 341] on textarea "1-4/ $75 SCF/ Whirlpool/ Fridge/ The top icemaker and refrigerator is not cooli…" at bounding box center [681, 362] width 761 height 64
click at [345, 343] on textarea "1-4/ $75 SCF/ Whirlpool/ Fridge/ The top icemaker and refrigerator is not cooli…" at bounding box center [681, 362] width 761 height 64
click at [388, 343] on textarea "1-4/ $75 SCF/ Whirlpool/ Fridge/ The top icemaker and refrigerator is not cooli…" at bounding box center [681, 362] width 761 height 64
click at [458, 343] on textarea "1-4/ $75 SCF/ Whirlpool/ Fridge/ The top icemaker and refrigerator is not cooli…" at bounding box center [681, 362] width 761 height 64
click at [544, 351] on textarea "1-4/ $75 SCF/ Whirlpool/ Fridge/ The top icemaker and refrigerator is not cooli…" at bounding box center [681, 362] width 761 height 64
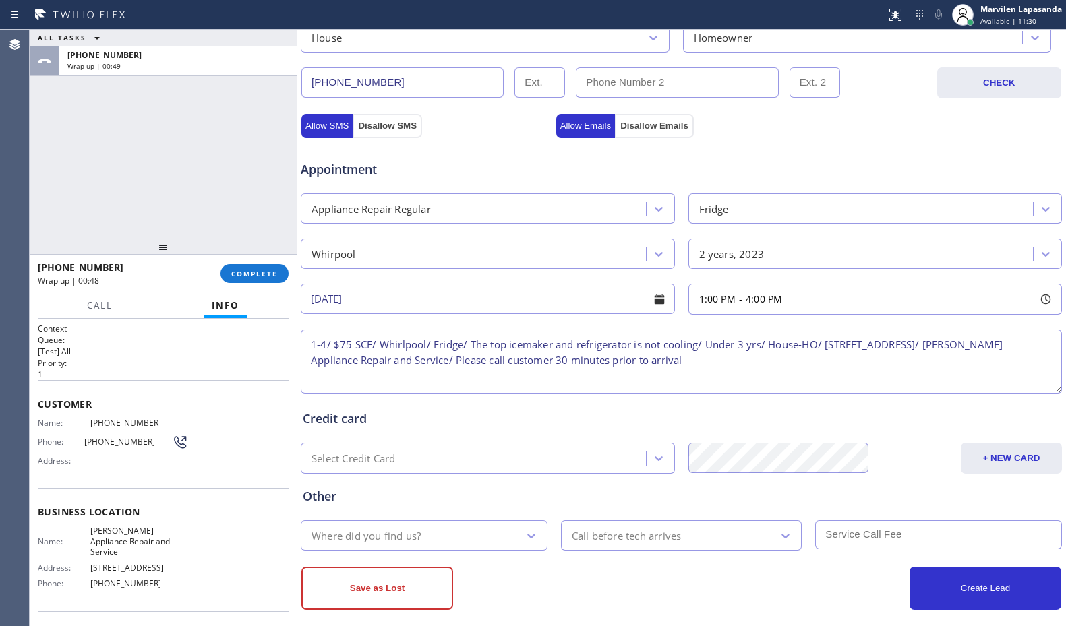
click at [609, 344] on textarea "1-4/ $75 SCF/ Whirlpool/ Fridge/ The top icemaker and refrigerator is not cooli…" at bounding box center [681, 362] width 761 height 64
click at [699, 343] on textarea "1-4/ $75 SCF/ Whirlpool/ Fridge/ The top icemaker and refrigerator is not cooli…" at bounding box center [681, 362] width 761 height 64
click at [863, 361] on textarea "1-4/ $75 SCF/ Whirlpool/ Fridge/ The top icemaker and refrigerator is not cooli…" at bounding box center [681, 362] width 761 height 64
type textarea "1-4/ $75 SCF/ Whirlpool/ Fridge/ The top icemaker and refrigerator is not cooli…"
click at [363, 533] on div "Where did you find us?" at bounding box center [366, 536] width 109 height 16
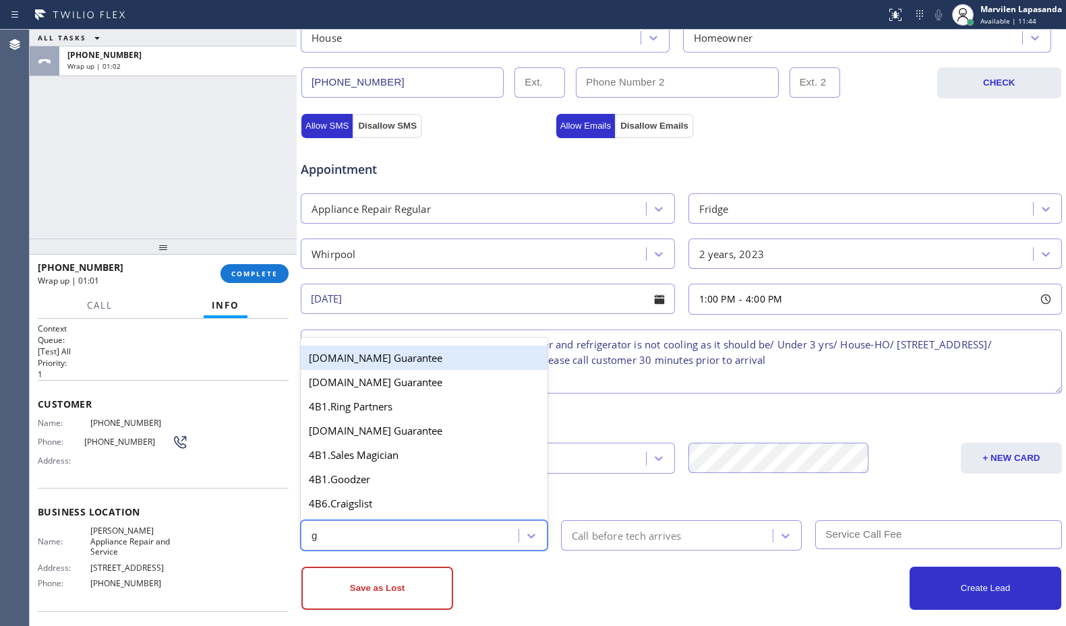
type input "go"
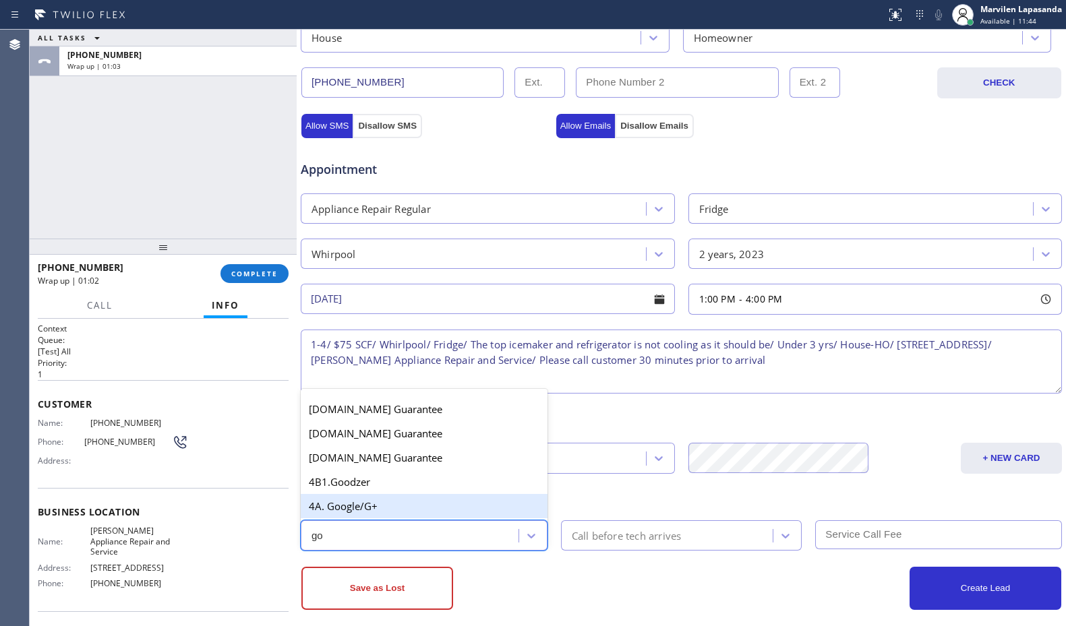
click at [376, 512] on div "4A. Google/G+" at bounding box center [424, 506] width 247 height 24
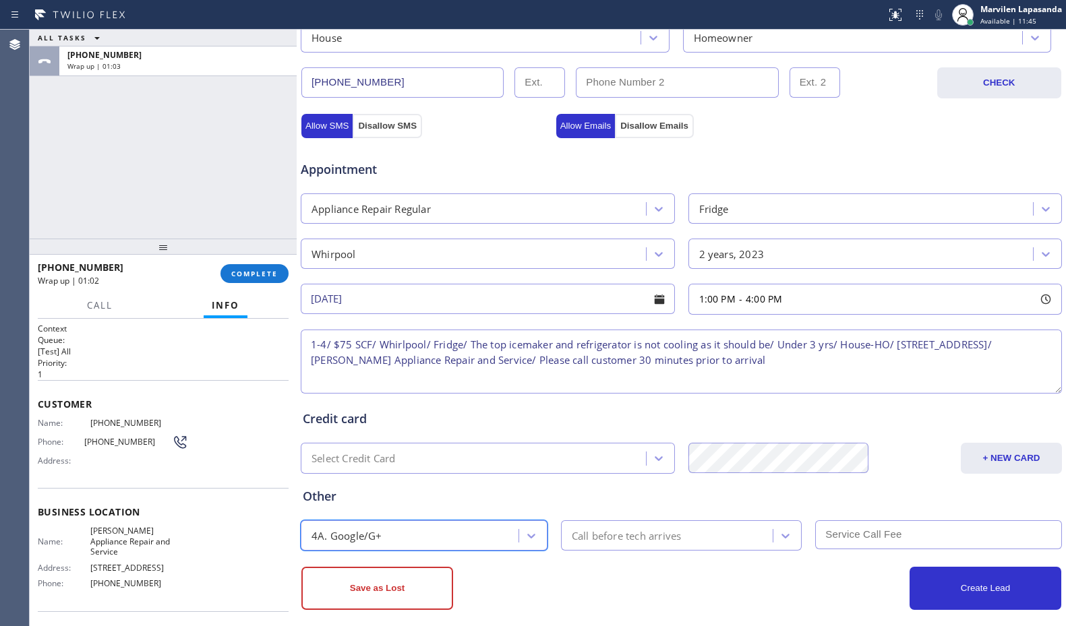
click at [629, 532] on div "Call before tech arrives" at bounding box center [627, 536] width 110 height 16
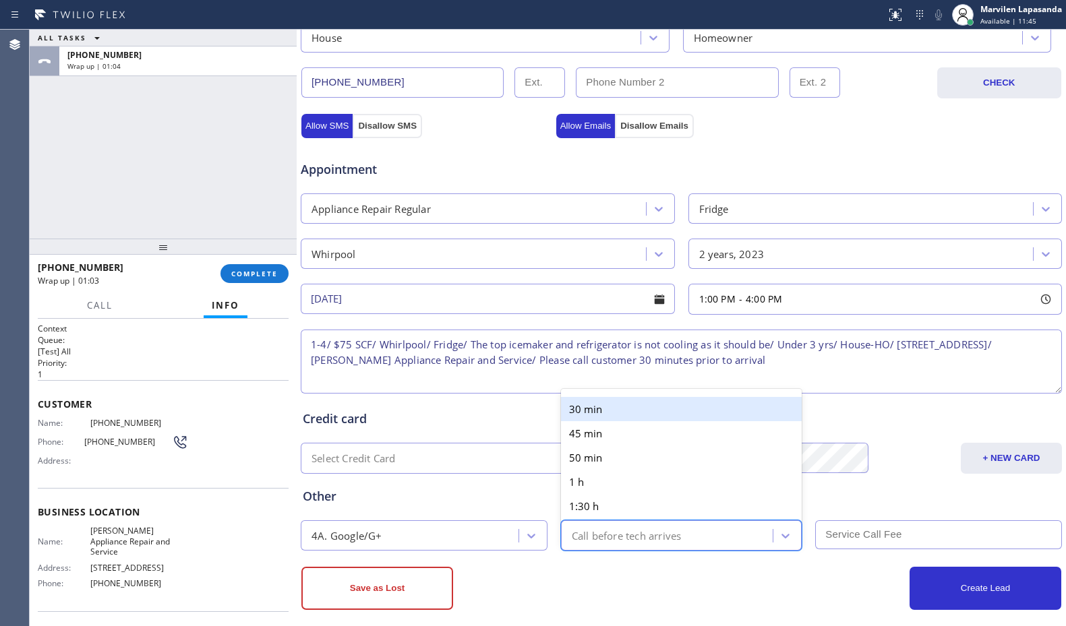
click at [606, 409] on div "30 min" at bounding box center [681, 409] width 241 height 24
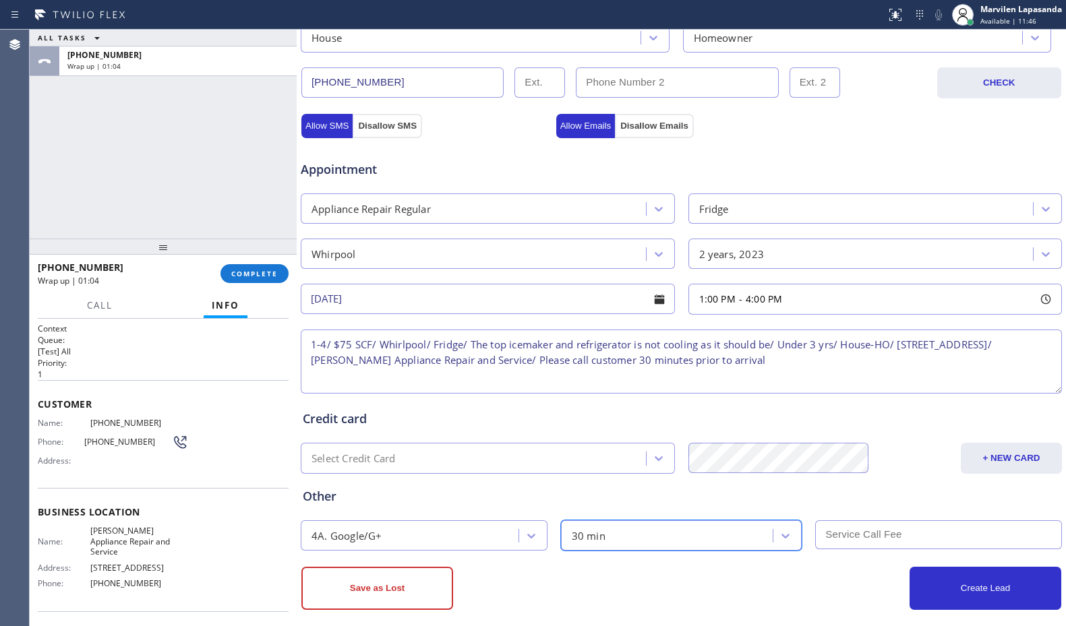
click at [933, 545] on input "text" at bounding box center [938, 535] width 247 height 29
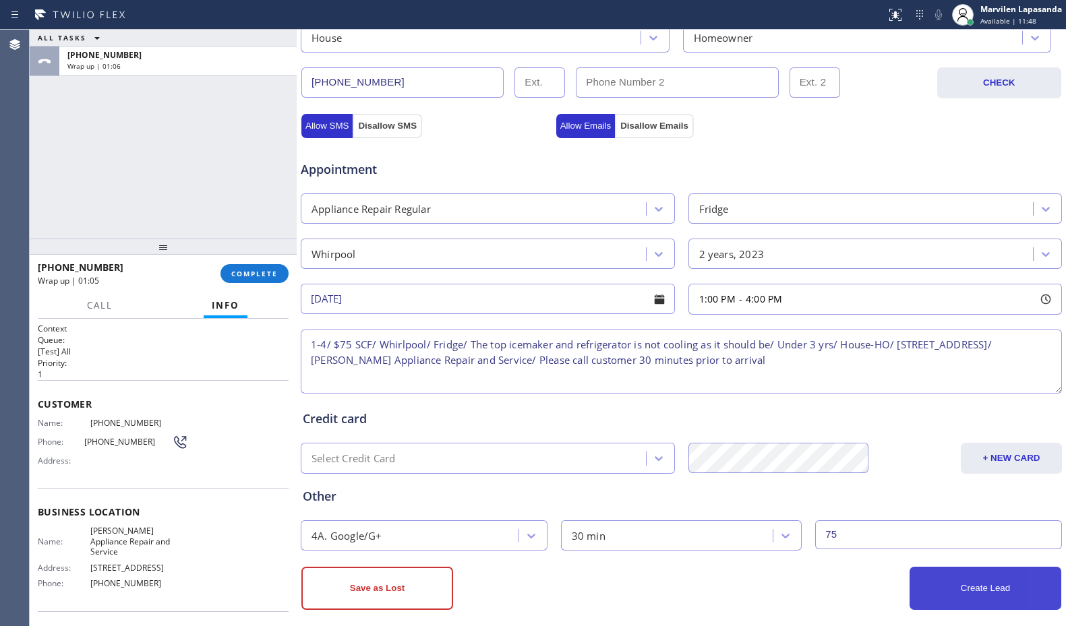
type input "75"
click at [946, 588] on button "Create Lead" at bounding box center [986, 588] width 152 height 43
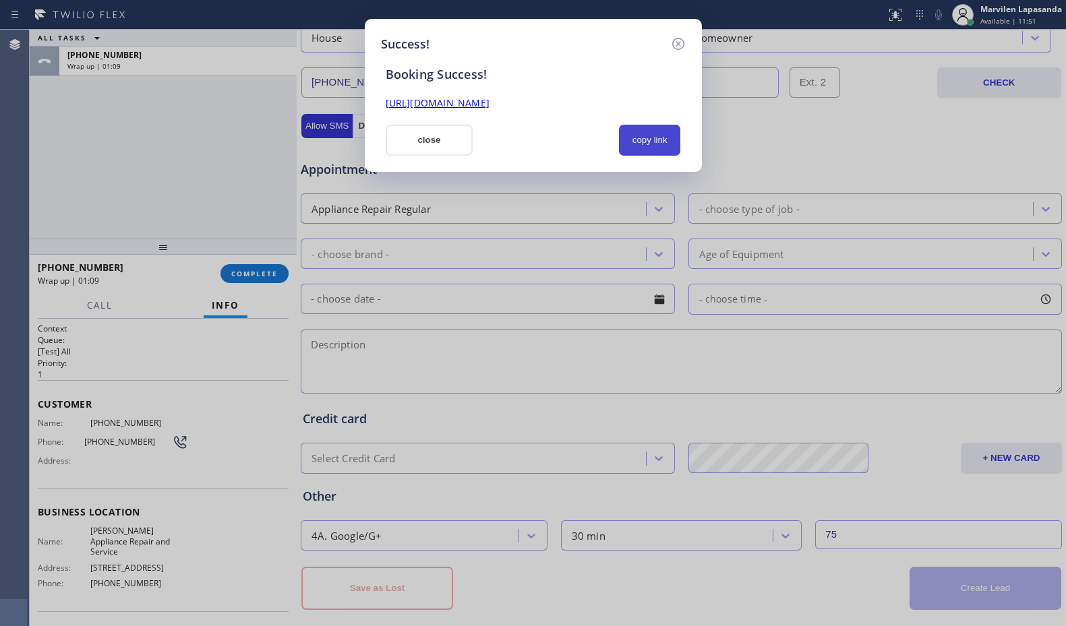
click at [645, 139] on button "copy link" at bounding box center [650, 140] width 62 height 31
click at [490, 105] on link "[URL][DOMAIN_NAME]" at bounding box center [438, 102] width 104 height 13
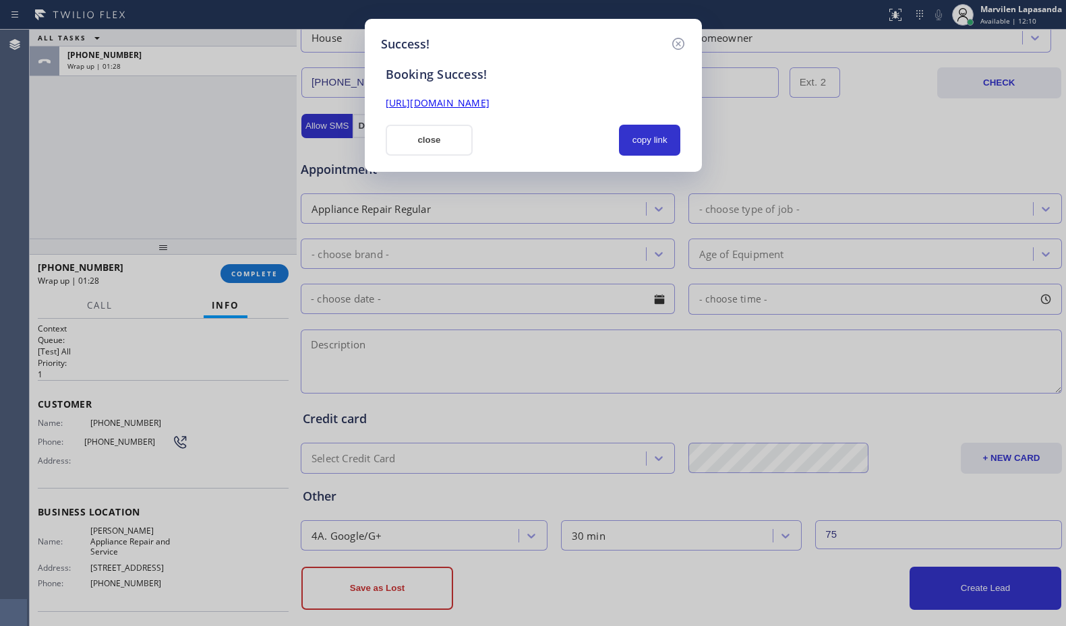
click at [412, 121] on div "Booking Success! [URL][DOMAIN_NAME] close copy link" at bounding box center [533, 104] width 305 height 103
click at [396, 147] on button "close" at bounding box center [430, 140] width 88 height 31
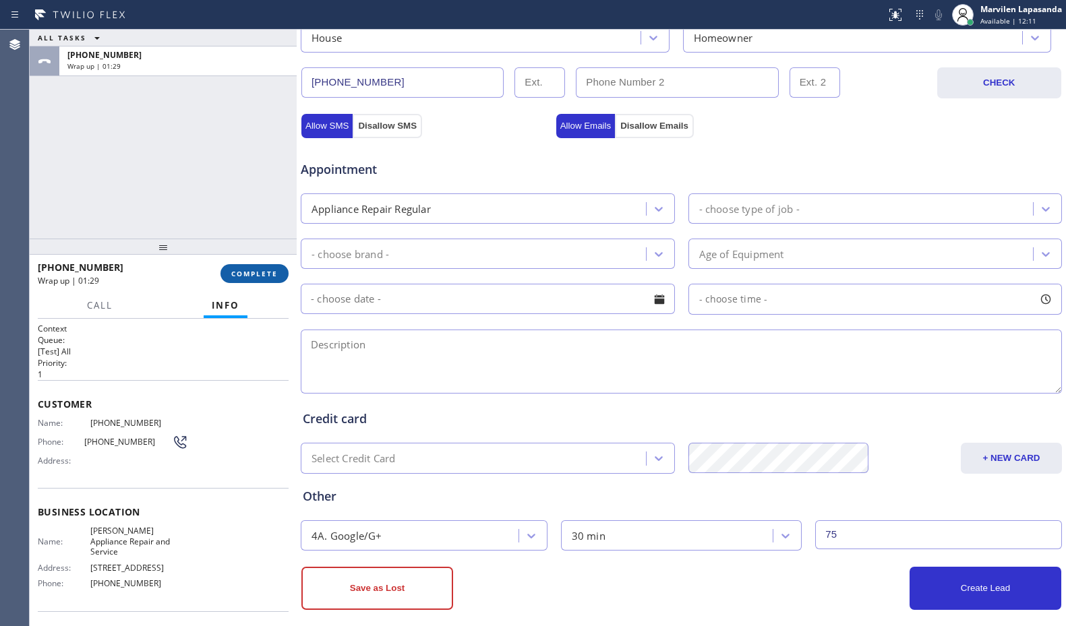
click at [239, 267] on button "COMPLETE" at bounding box center [255, 273] width 68 height 19
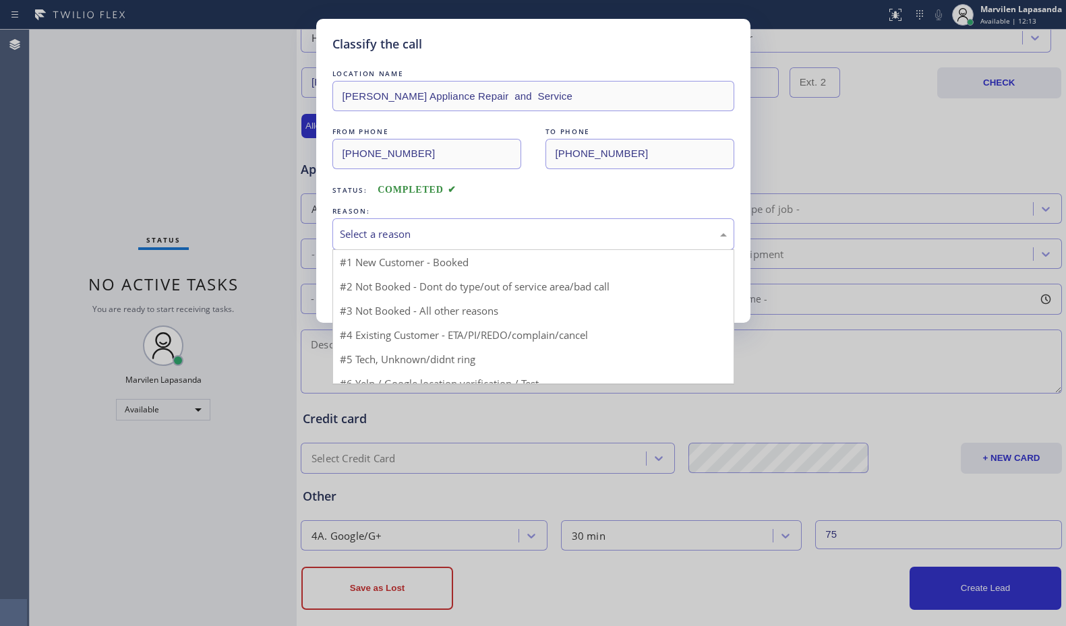
click at [362, 231] on div "Select a reason" at bounding box center [533, 235] width 387 height 16
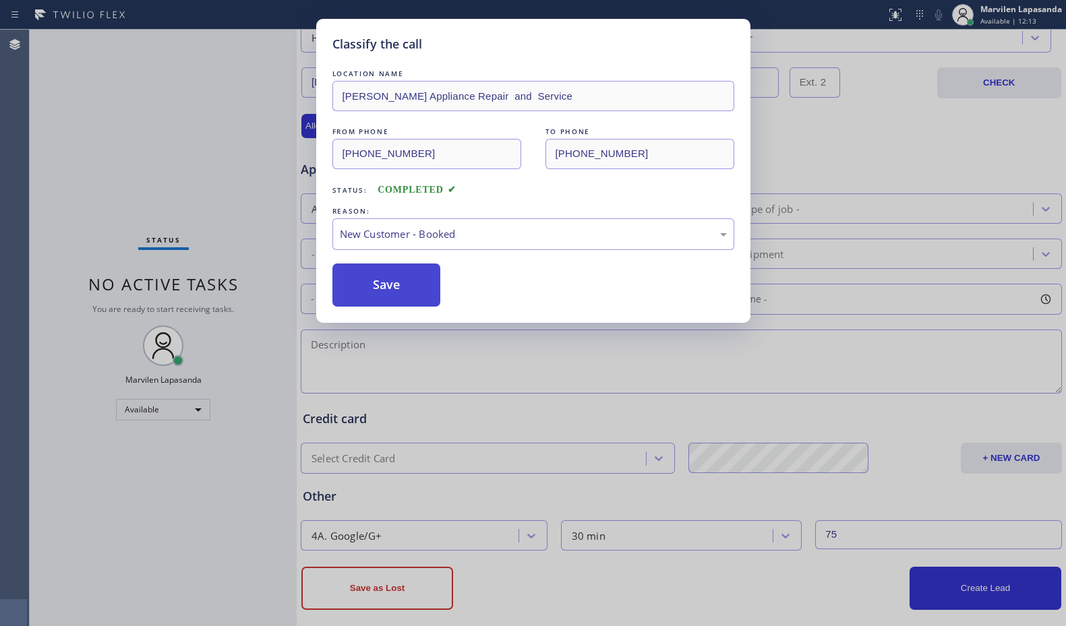
click at [372, 283] on button "Save" at bounding box center [386, 285] width 109 height 43
drag, startPoint x: 372, startPoint y: 283, endPoint x: 366, endPoint y: 273, distance: 11.8
click at [372, 283] on button "Save" at bounding box center [386, 285] width 109 height 43
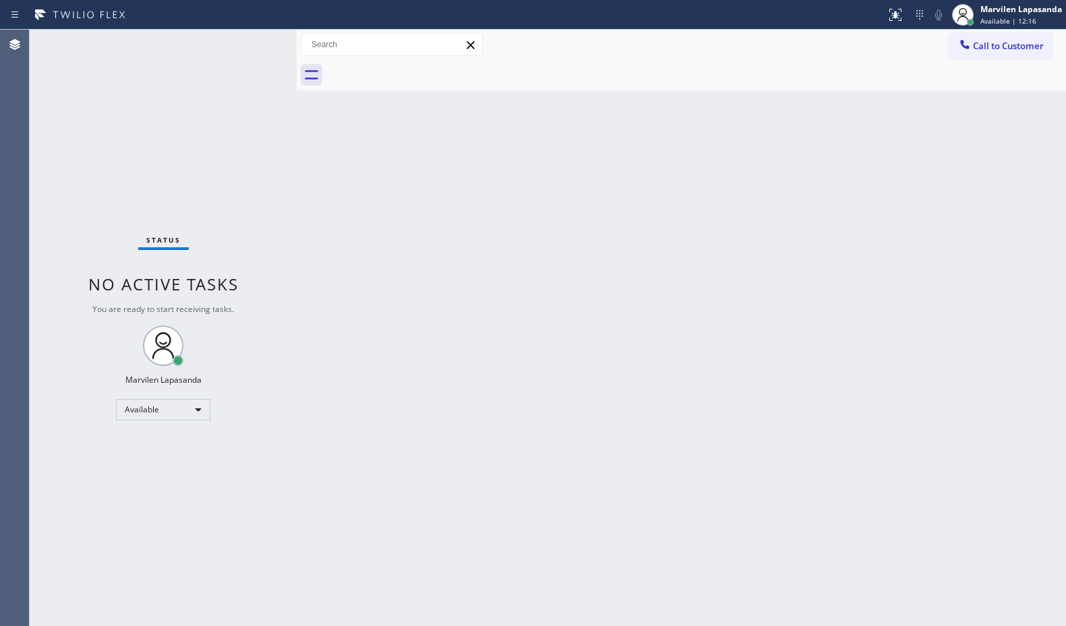
click at [314, 164] on div "Back to Dashboard Change Sender ID Customers Technicians Select a contact Outbo…" at bounding box center [681, 328] width 769 height 597
click at [254, 41] on div "Status No active tasks You are ready to start receiving tasks. Marvilen Lapasan…" at bounding box center [163, 328] width 267 height 597
click at [244, 51] on div "Status No active tasks You are ready to start receiving tasks. Marvilen Lapasan…" at bounding box center [163, 328] width 267 height 597
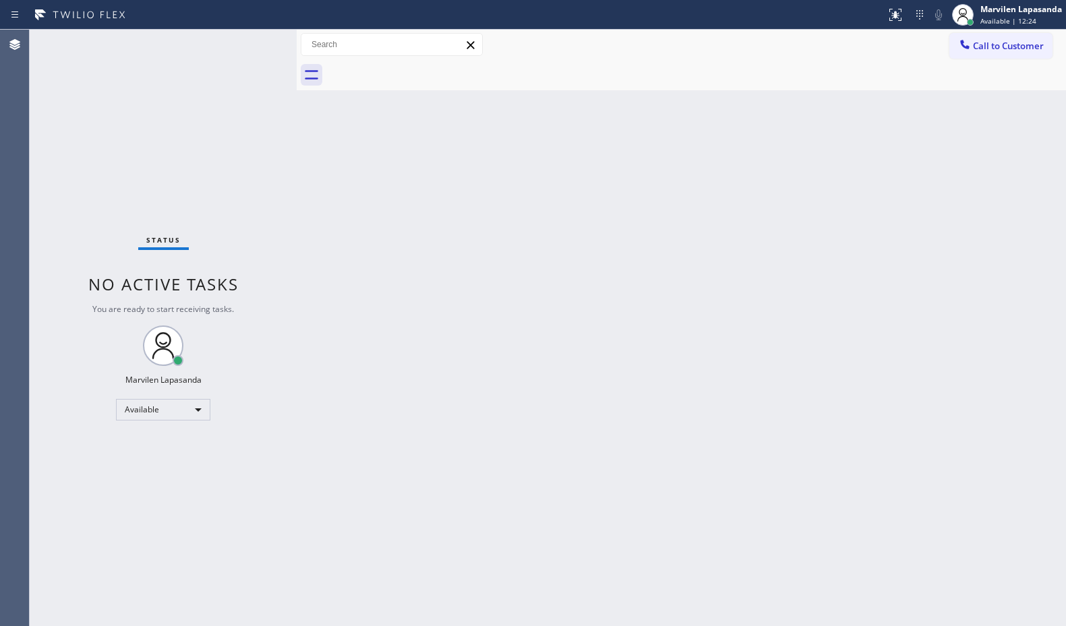
click at [255, 42] on div "Status No active tasks You are ready to start receiving tasks. Marvilen Lapasan…" at bounding box center [163, 328] width 267 height 597
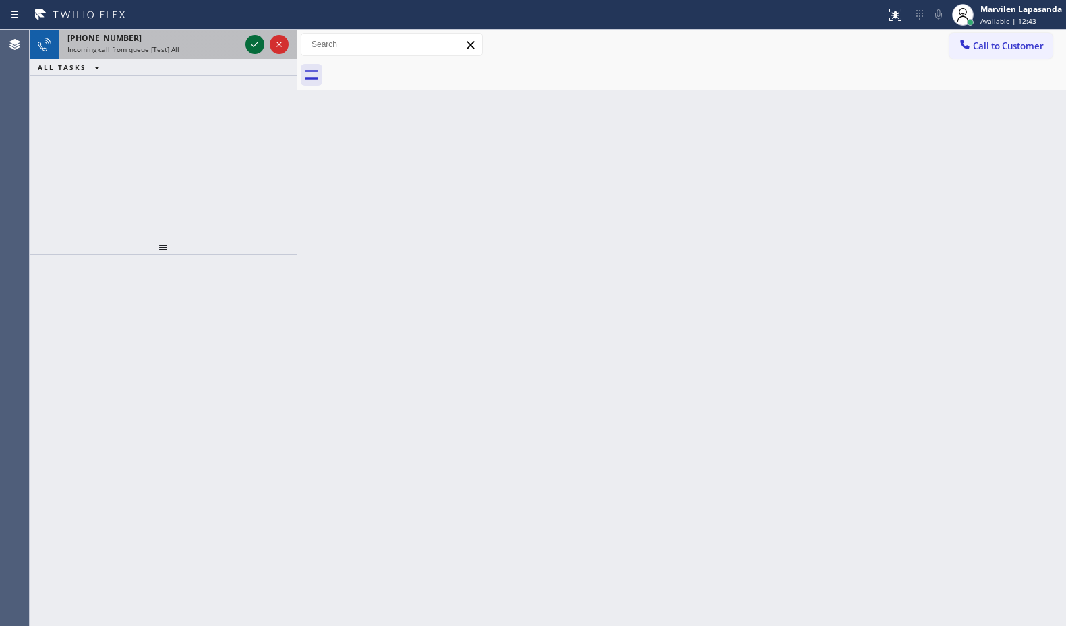
click at [255, 42] on icon at bounding box center [255, 44] width 16 height 16
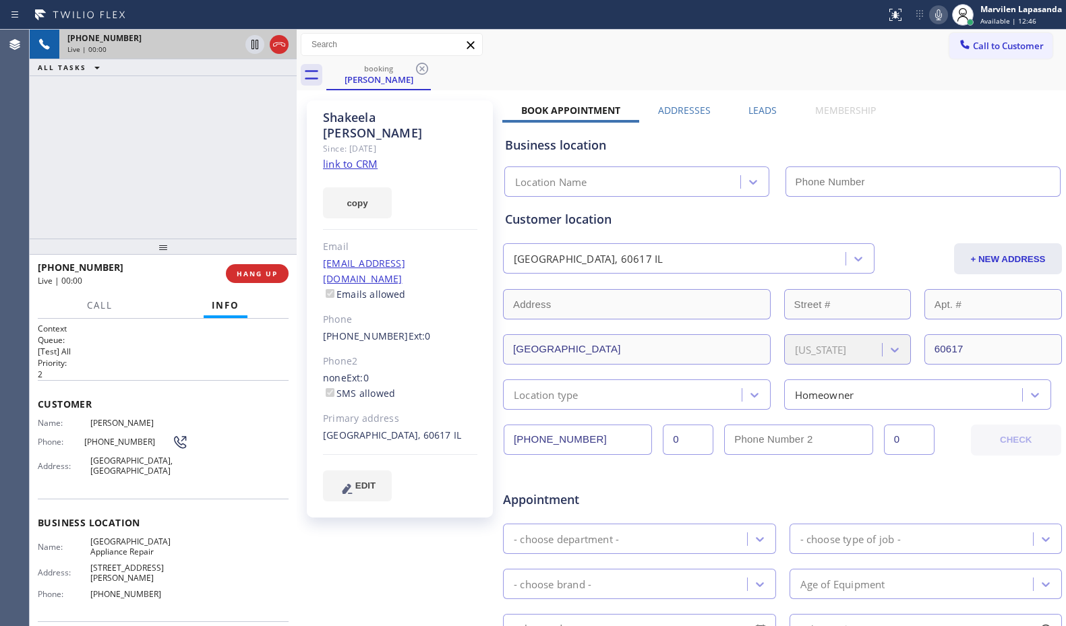
type input "[PHONE_NUMBER]"
click at [214, 165] on div "[PHONE_NUMBER] Live | 00:04 ALL TASKS ALL TASKS ACTIVE TASKS TASKS IN WRAP UP" at bounding box center [163, 134] width 267 height 209
click at [103, 446] on span "[PHONE_NUMBER]" at bounding box center [128, 442] width 88 height 10
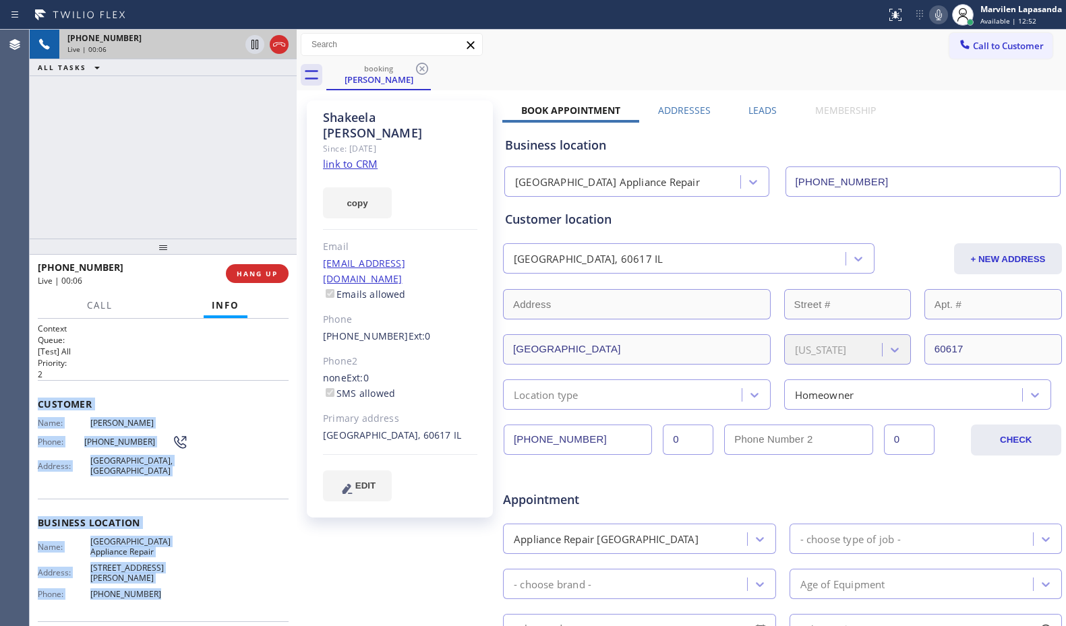
drag, startPoint x: 34, startPoint y: 400, endPoint x: 190, endPoint y: 587, distance: 243.7
click at [190, 587] on div "Context Queue: [Test] All Priority: 2 Customer Name: [PERSON_NAME] Phone: [PHON…" at bounding box center [163, 473] width 267 height 308
copy div "Customer Name: [PERSON_NAME] Phone: [PHONE_NUMBER] Address: [GEOGRAPHIC_DATA] B…"
click at [343, 157] on link "link to CRM" at bounding box center [350, 163] width 55 height 13
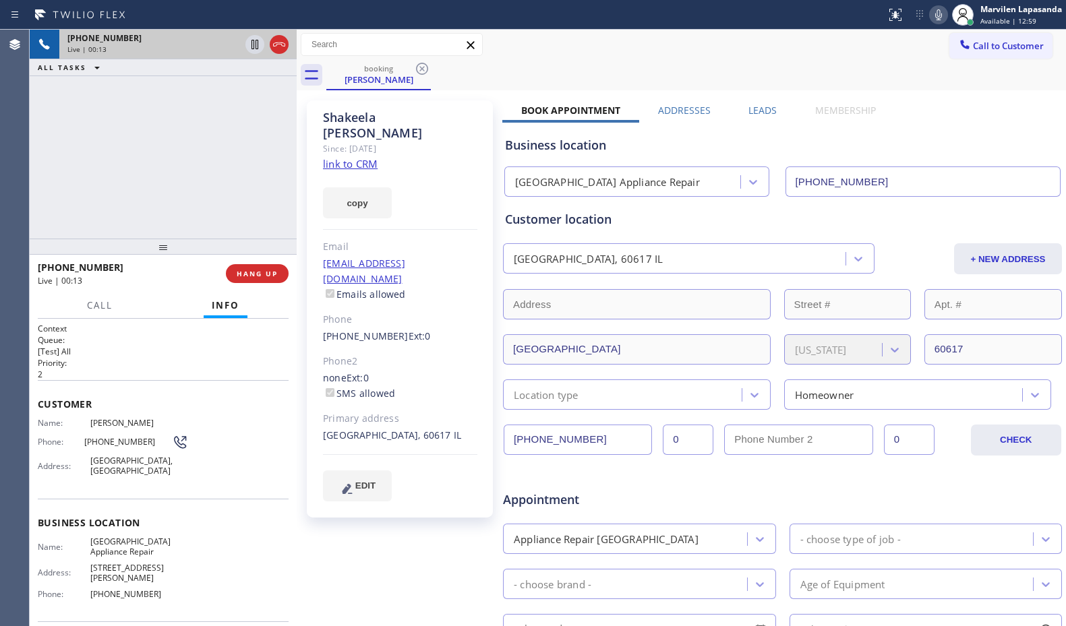
click at [231, 175] on div "[PHONE_NUMBER] Live | 00:13 ALL TASKS ALL TASKS ACTIVE TASKS TASKS IN WRAP UP" at bounding box center [163, 134] width 267 height 209
click at [935, 15] on icon at bounding box center [938, 14] width 7 height 11
click at [214, 76] on div "[PHONE_NUMBER] Live | 00:15 ALL TASKS ALL TASKS ACTIVE TASKS TASKS IN WRAP UP" at bounding box center [163, 134] width 267 height 209
click at [252, 50] on icon at bounding box center [255, 44] width 16 height 16
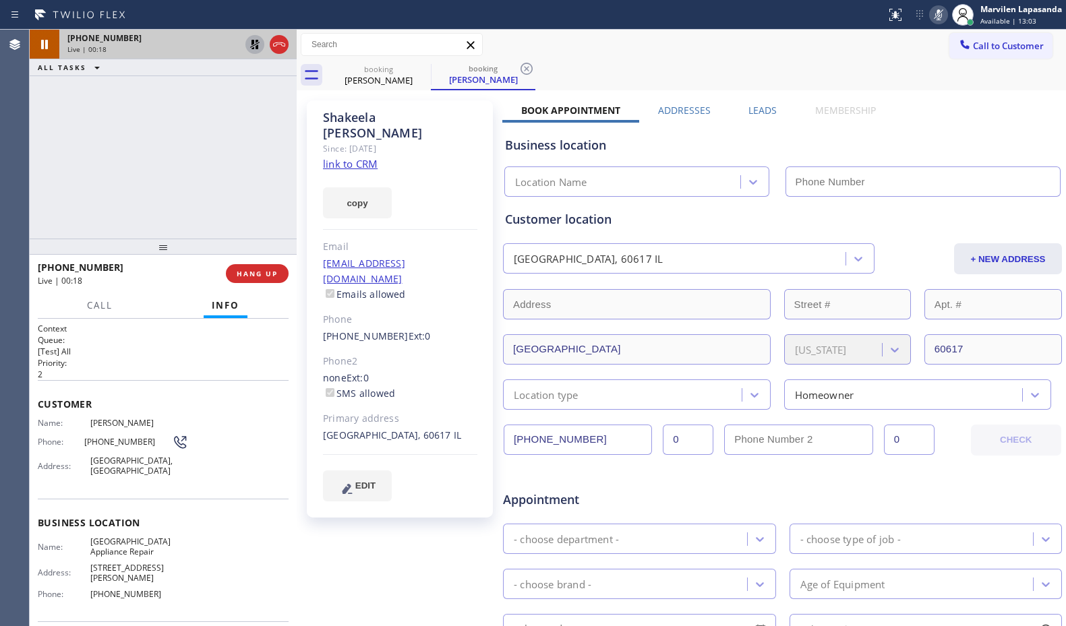
type input "[PHONE_NUMBER]"
click at [254, 45] on icon at bounding box center [255, 44] width 16 height 16
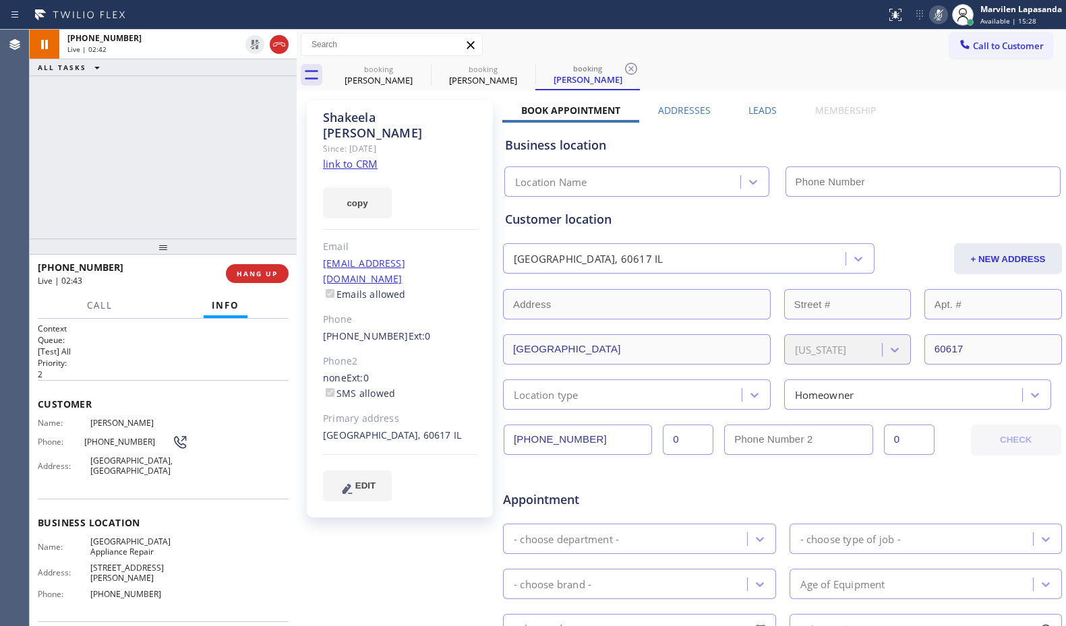
click at [941, 20] on icon at bounding box center [939, 15] width 16 height 16
type input "[PHONE_NUMBER]"
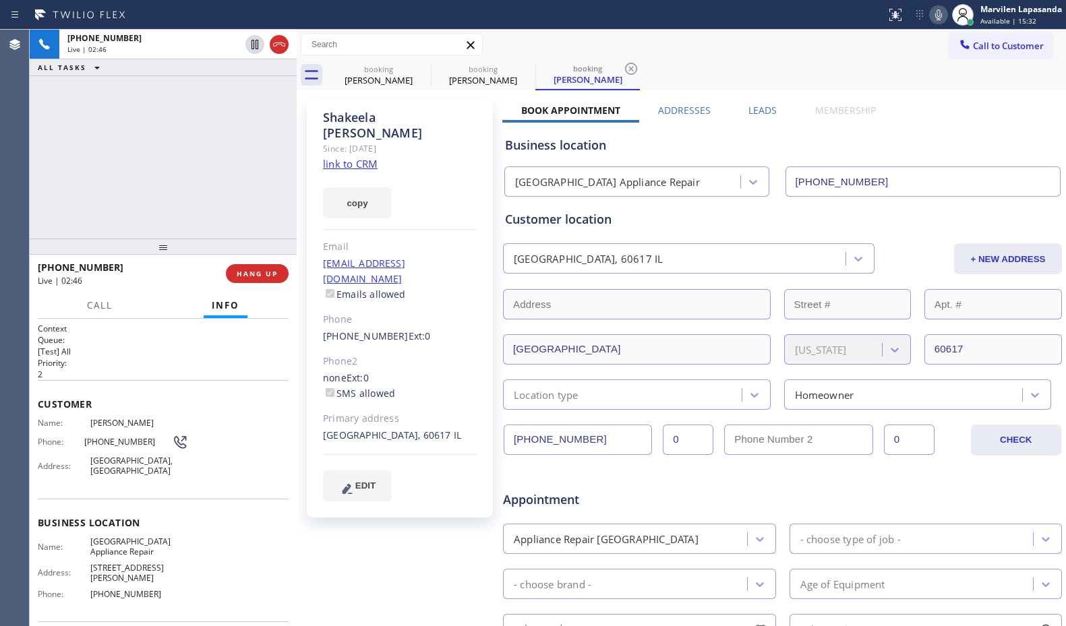
click at [244, 194] on div "[PHONE_NUMBER] Live | 02:46 ALL TASKS ALL TASKS ACTIVE TASKS TASKS IN WRAP UP" at bounding box center [163, 134] width 267 height 209
click at [250, 167] on div "[PHONE_NUMBER] Live | 02:47 ALL TASKS ALL TASKS ACTIVE TASKS TASKS IN WRAP UP" at bounding box center [163, 134] width 267 height 209
click at [297, 181] on div at bounding box center [297, 328] width 0 height 597
click at [310, 183] on div "[PERSON_NAME] Since: [DATE] link to CRM copy Email [EMAIL_ADDRESS][DOMAIN_NAME]…" at bounding box center [400, 308] width 186 height 417
click at [260, 181] on div "[PHONE_NUMBER] Live | 02:50 ALL TASKS ALL TASKS ACTIVE TASKS TASKS IN WRAP UP" at bounding box center [163, 134] width 267 height 209
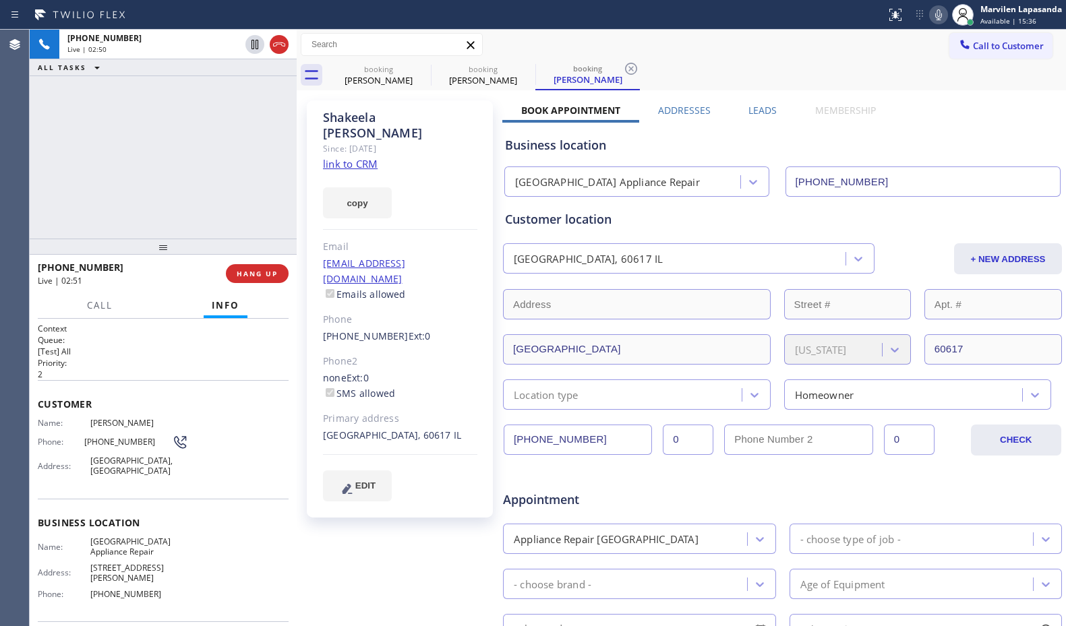
click at [260, 181] on div "[PHONE_NUMBER] Live | 02:50 ALL TASKS ALL TASKS ACTIVE TASKS TASKS IN WRAP UP" at bounding box center [163, 134] width 267 height 209
click at [260, 181] on div "[PHONE_NUMBER] Live | 02:51 ALL TASKS ALL TASKS ACTIVE TASKS TASKS IN WRAP UP" at bounding box center [163, 134] width 267 height 209
click at [273, 181] on div "[PHONE_NUMBER] Live | 02:52 ALL TASKS ALL TASKS ACTIVE TASKS TASKS IN WRAP UP" at bounding box center [163, 134] width 267 height 209
click at [273, 181] on div "[PHONE_NUMBER] Live | 02:53 ALL TASKS ALL TASKS ACTIVE TASKS TASKS IN WRAP UP" at bounding box center [163, 134] width 267 height 209
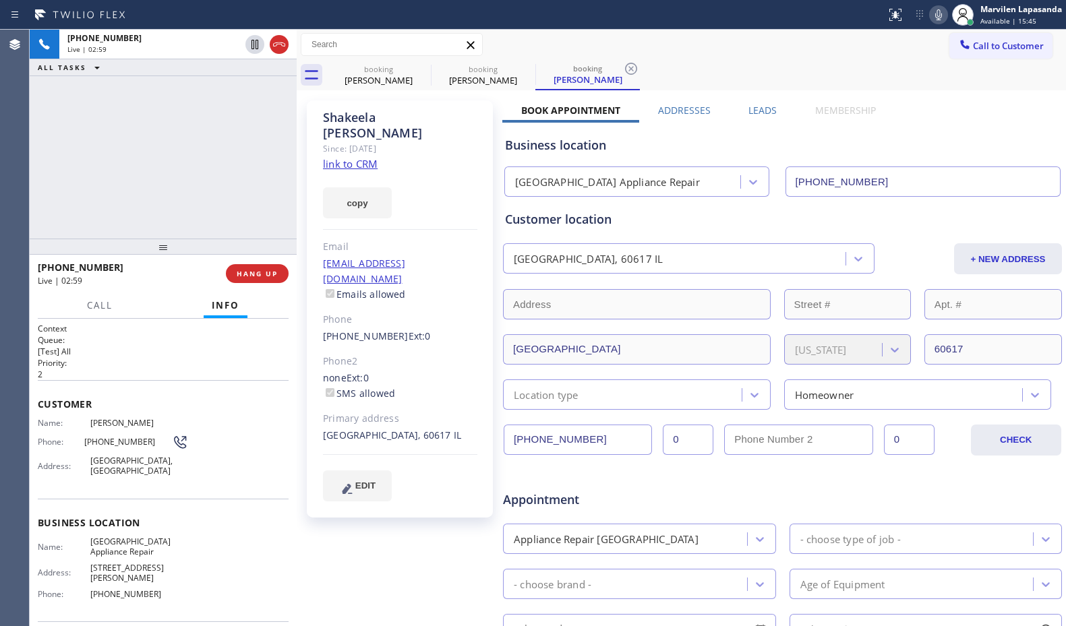
click at [125, 443] on span "[PHONE_NUMBER]" at bounding box center [128, 442] width 88 height 10
click at [103, 448] on div "Phone: [PHONE_NUMBER]" at bounding box center [113, 442] width 150 height 16
click at [94, 442] on span "[PHONE_NUMBER]" at bounding box center [128, 442] width 88 height 10
click at [106, 442] on span "[PHONE_NUMBER]" at bounding box center [128, 442] width 88 height 10
click at [122, 442] on span "[PHONE_NUMBER]" at bounding box center [128, 442] width 88 height 10
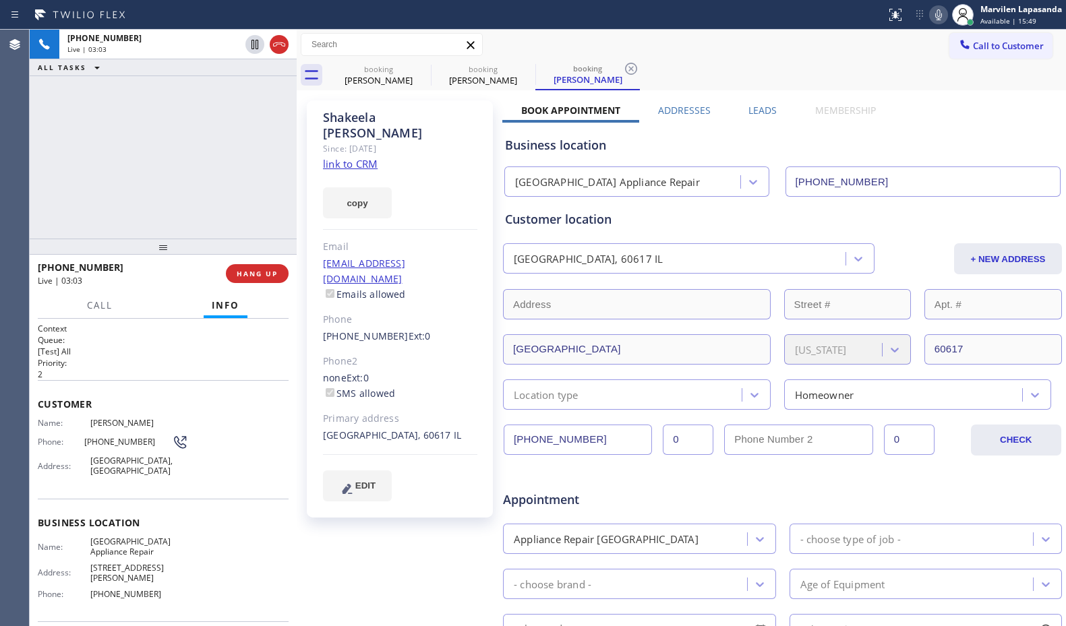
click at [125, 442] on span "[PHONE_NUMBER]" at bounding box center [128, 442] width 88 height 10
click at [138, 444] on span "[PHONE_NUMBER]" at bounding box center [128, 442] width 88 height 10
click at [148, 444] on span "[PHONE_NUMBER]" at bounding box center [128, 442] width 88 height 10
drag, startPoint x: 82, startPoint y: 442, endPoint x: 141, endPoint y: 447, distance: 59.6
click at [141, 447] on div "Phone: [PHONE_NUMBER]" at bounding box center [113, 442] width 150 height 16
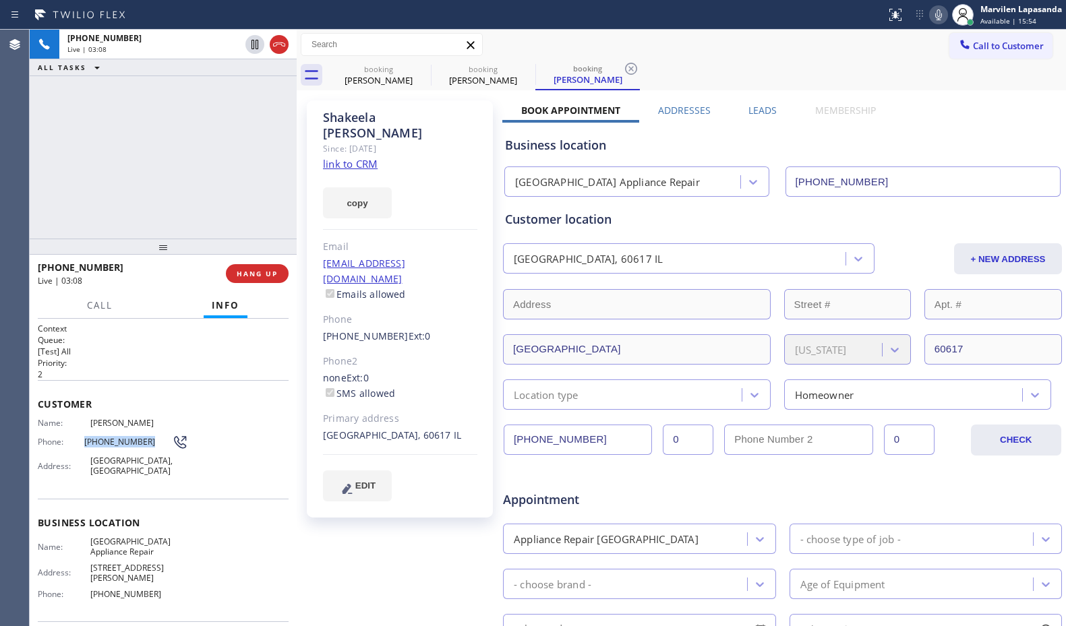
click at [141, 447] on span "[PHONE_NUMBER]" at bounding box center [128, 442] width 88 height 10
click at [97, 445] on span "[PHONE_NUMBER]" at bounding box center [128, 442] width 88 height 10
click at [63, 421] on span "Name:" at bounding box center [64, 423] width 53 height 10
click at [58, 416] on div "Customer Name: [PERSON_NAME] Phone: [PHONE_NUMBER] Address: [GEOGRAPHIC_DATA]" at bounding box center [163, 439] width 251 height 118
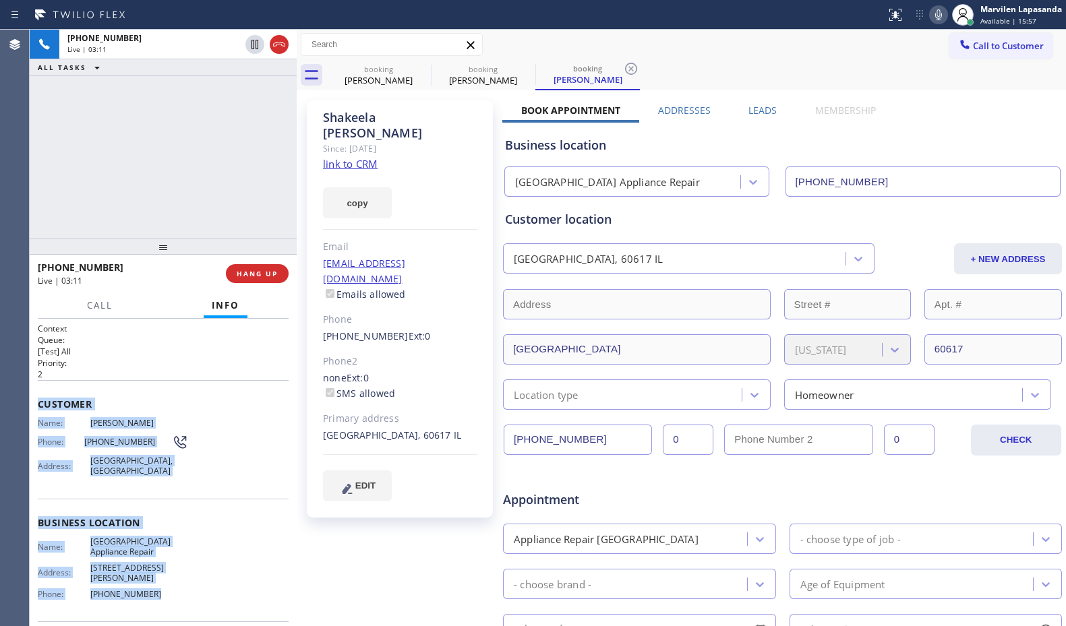
drag, startPoint x: 34, startPoint y: 403, endPoint x: 171, endPoint y: 567, distance: 214.0
click at [171, 567] on div "Context Queue: [Test] All Priority: 2 Customer Name: [PERSON_NAME] Phone: [PHON…" at bounding box center [163, 473] width 267 height 308
drag, startPoint x: 33, startPoint y: 165, endPoint x: 212, endPoint y: 285, distance: 216.2
click at [36, 165] on div "[PHONE_NUMBER] Live | 03:15 ALL TASKS ALL TASKS ACTIVE TASKS TASKS IN WRAP UP" at bounding box center [163, 134] width 267 height 209
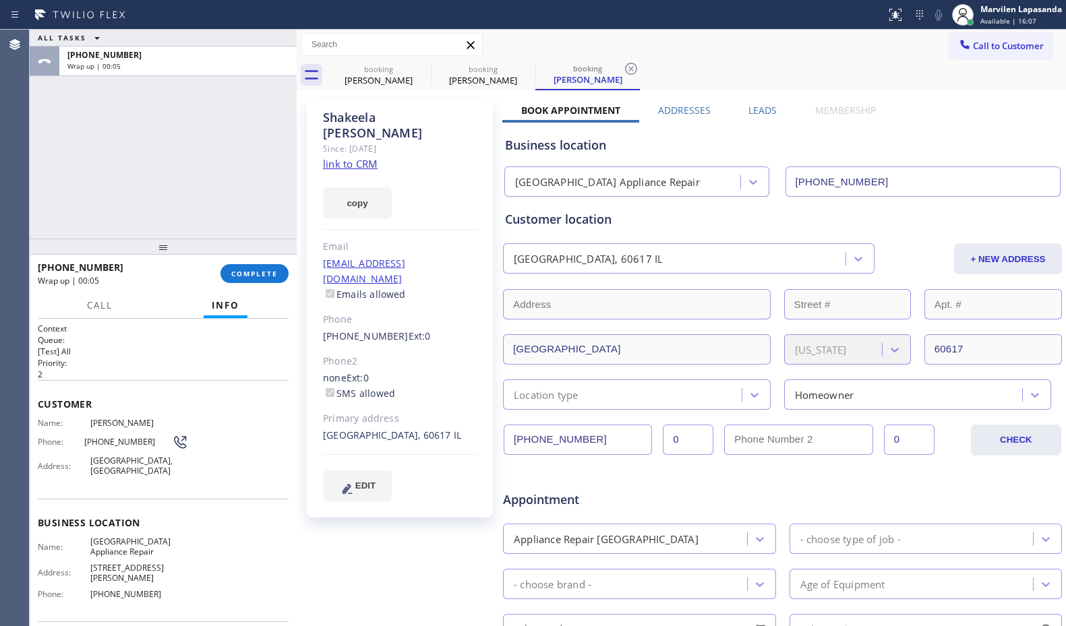
drag, startPoint x: 42, startPoint y: 152, endPoint x: 111, endPoint y: 183, distance: 75.5
click at [42, 152] on div "ALL TASKS ALL TASKS ACTIVE TASKS TASKS IN WRAP UP [PHONE_NUMBER] Wrap up | 00:05" at bounding box center [163, 134] width 267 height 209
click at [258, 277] on span "COMPLETE" at bounding box center [254, 273] width 47 height 9
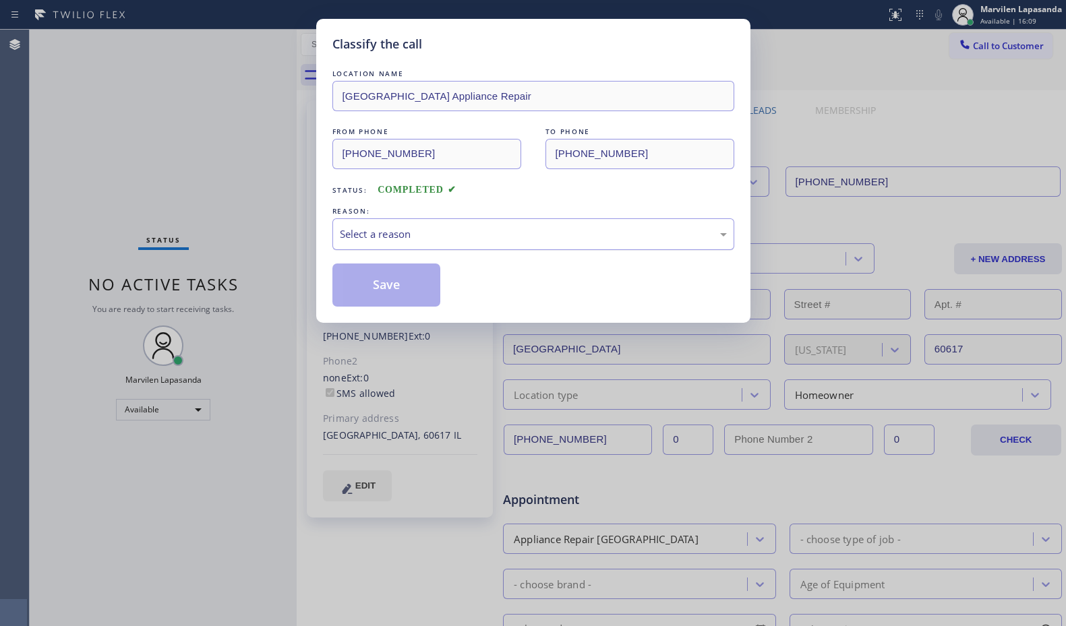
click at [346, 241] on div "Select a reason" at bounding box center [533, 235] width 387 height 16
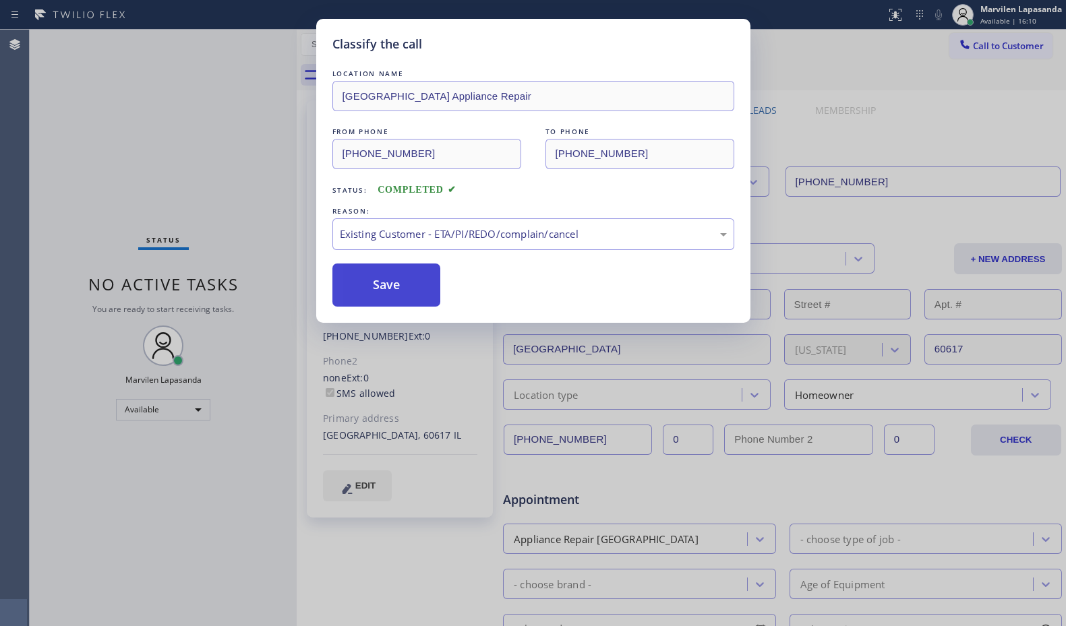
click at [361, 295] on button "Save" at bounding box center [386, 285] width 109 height 43
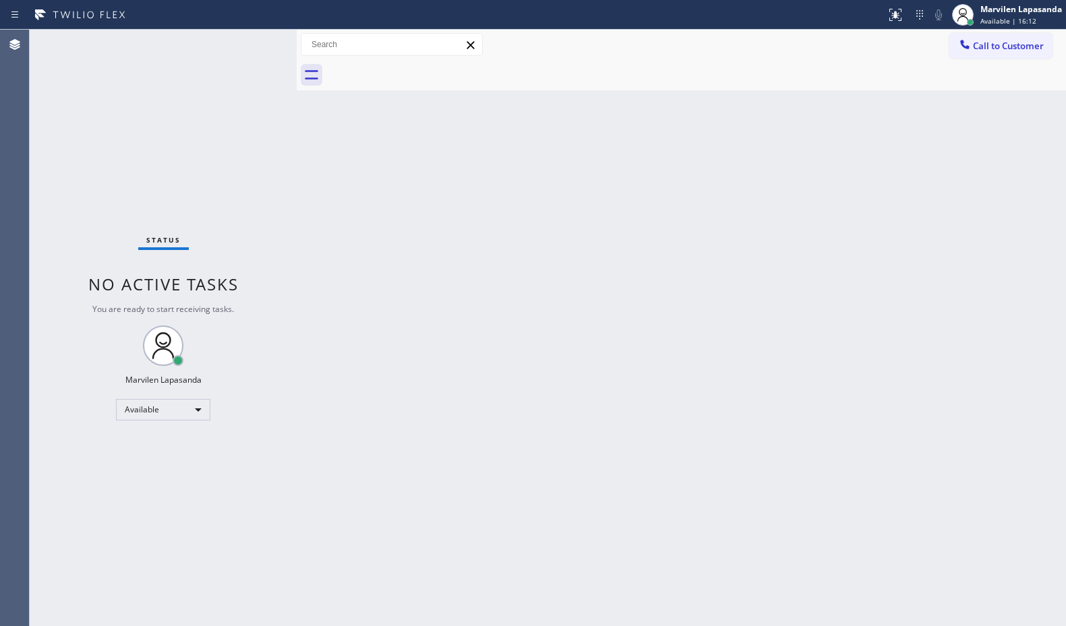
click at [254, 42] on div "Status No active tasks You are ready to start receiving tasks. Marvilen Lapasan…" at bounding box center [163, 328] width 267 height 597
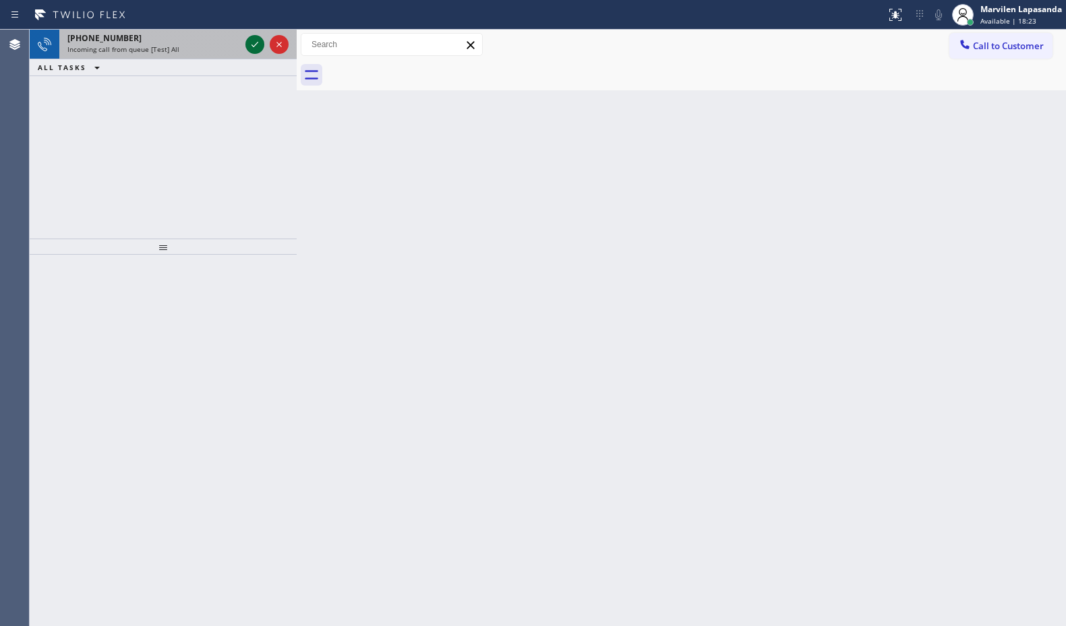
click at [254, 42] on icon at bounding box center [255, 44] width 16 height 16
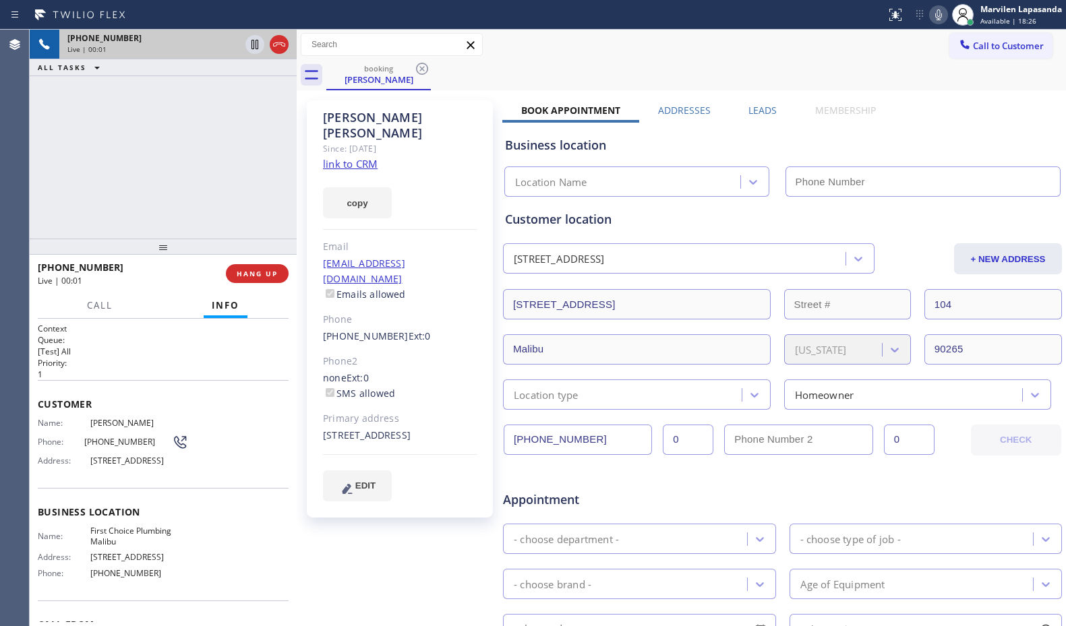
type input "[PHONE_NUMBER]"
click at [123, 148] on div "[PHONE_NUMBER] Live | 00:04 ALL TASKS ALL TASKS ACTIVE TASKS TASKS IN WRAP UP" at bounding box center [163, 134] width 267 height 209
click at [238, 160] on div "[PHONE_NUMBER] Live | 00:05 ALL TASKS ALL TASKS ACTIVE TASKS TASKS IN WRAP UP" at bounding box center [163, 134] width 267 height 209
click at [334, 157] on link "link to CRM" at bounding box center [350, 163] width 55 height 13
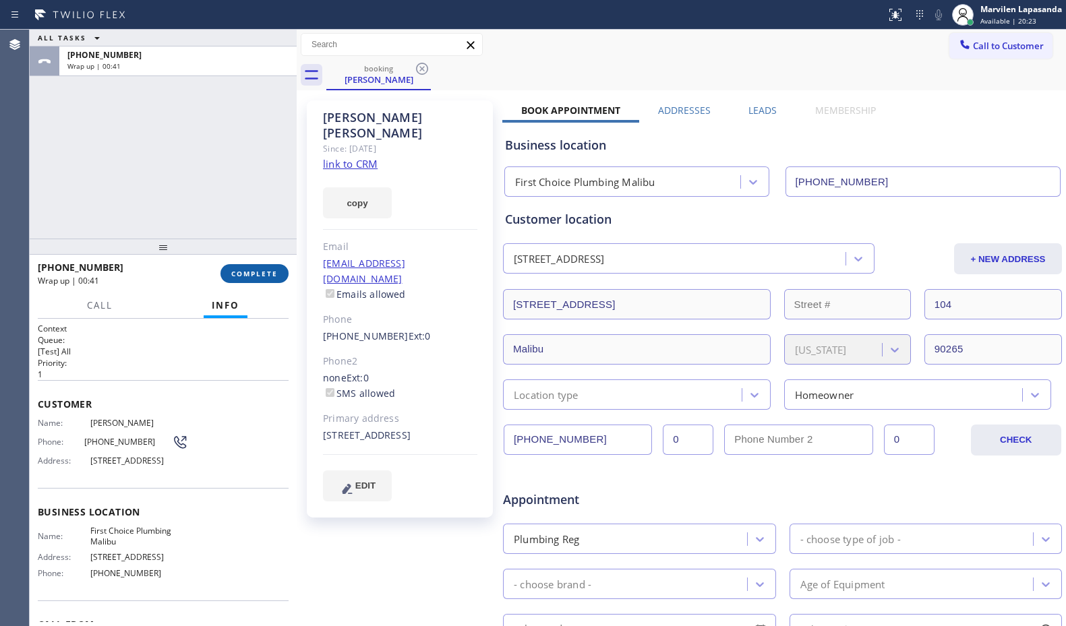
click at [271, 274] on span "COMPLETE" at bounding box center [254, 273] width 47 height 9
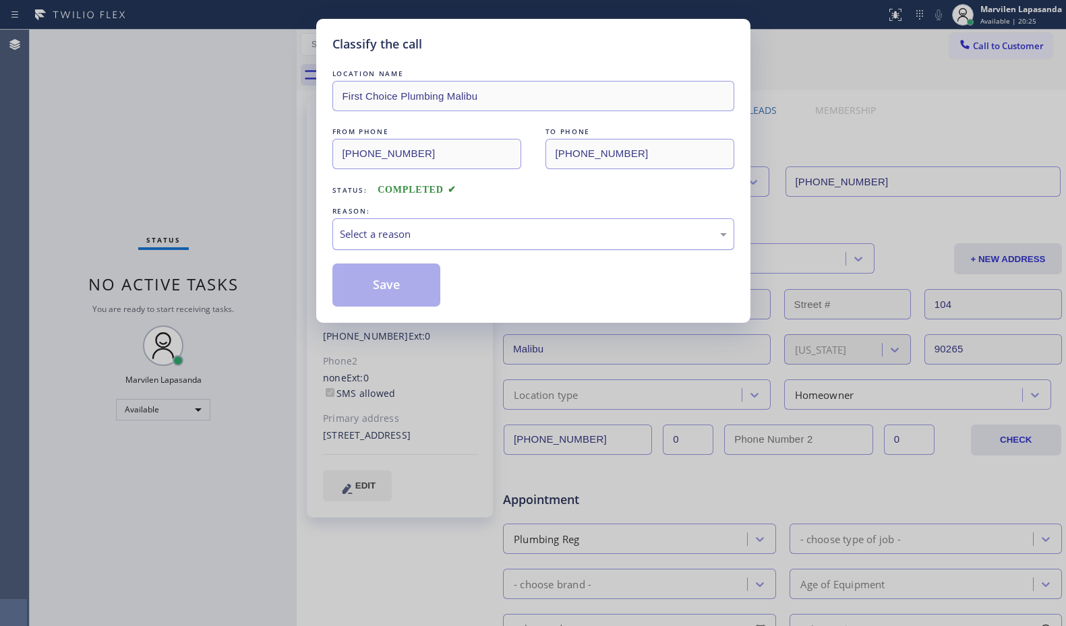
click at [363, 239] on div "Select a reason" at bounding box center [533, 235] width 387 height 16
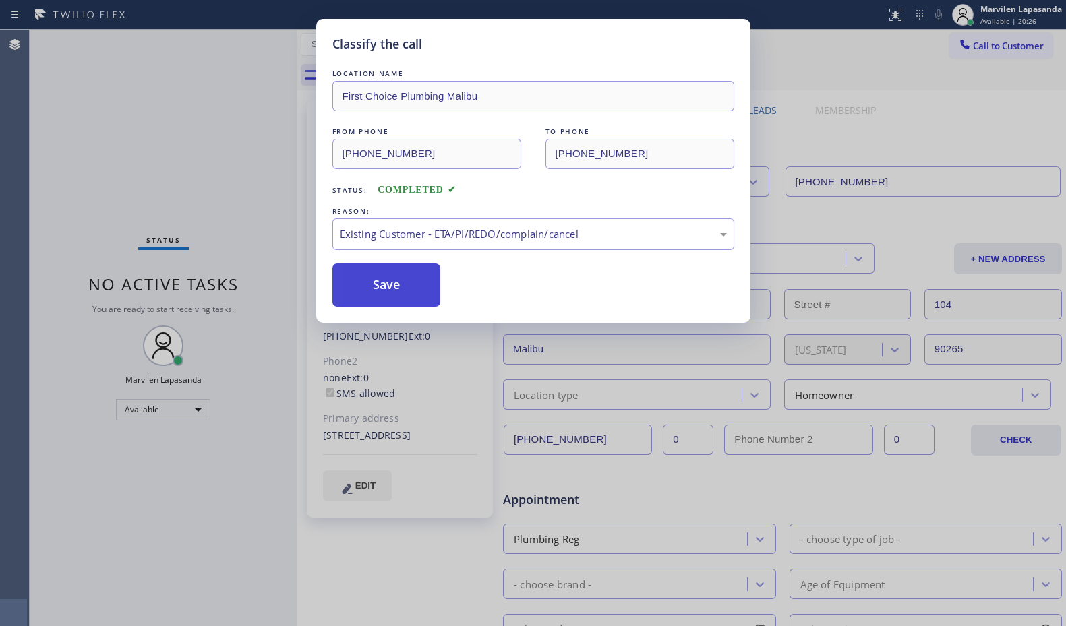
click at [372, 287] on button "Save" at bounding box center [386, 285] width 109 height 43
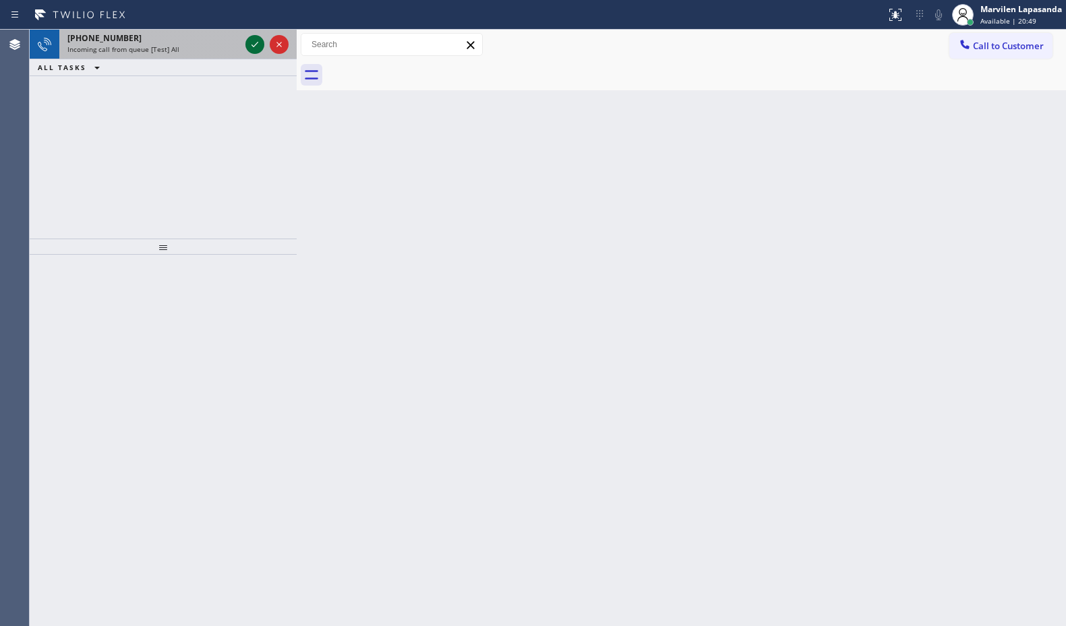
click at [252, 43] on icon at bounding box center [255, 44] width 16 height 16
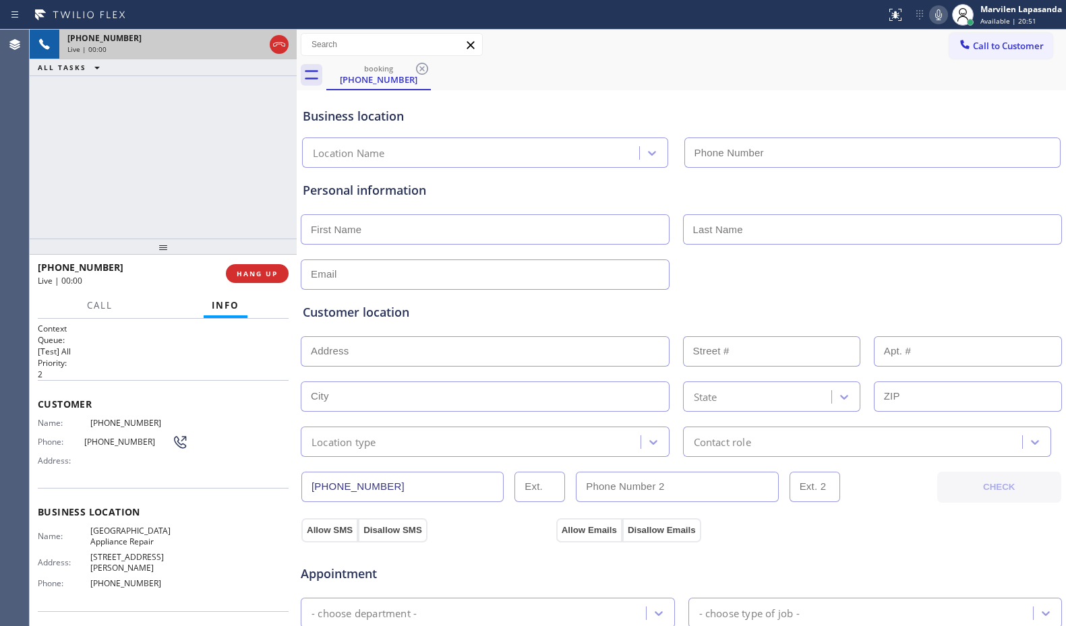
type input "[PHONE_NUMBER]"
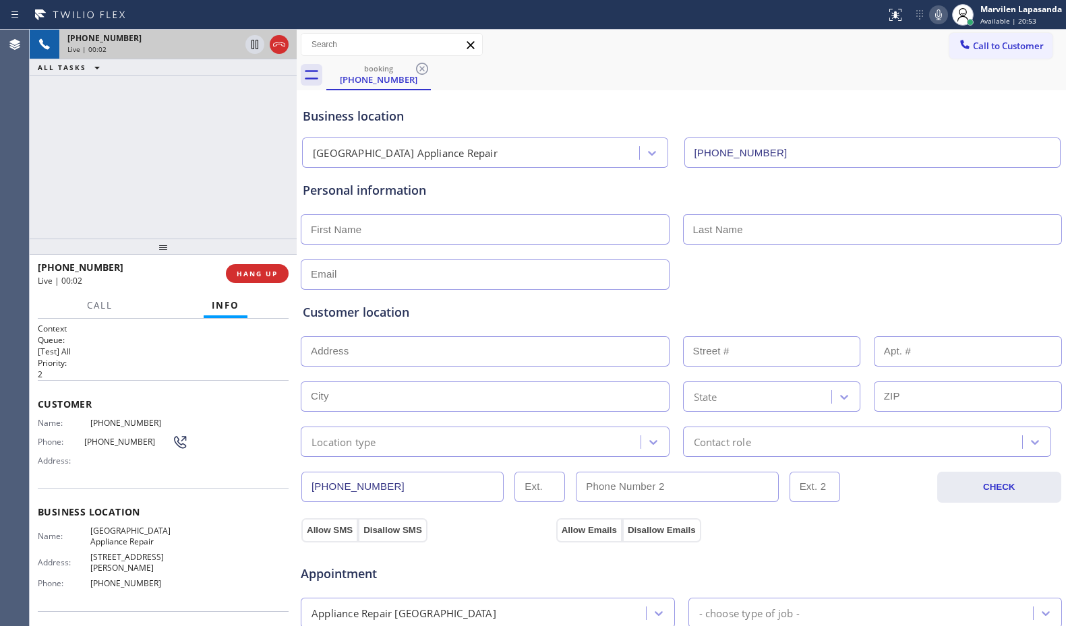
click at [51, 471] on div "Name: [PHONE_NUMBER] Phone: [PHONE_NUMBER] Address:" at bounding box center [113, 444] width 150 height 53
click at [40, 420] on span "Name:" at bounding box center [64, 423] width 53 height 10
click at [40, 405] on span "Customer" at bounding box center [163, 404] width 251 height 13
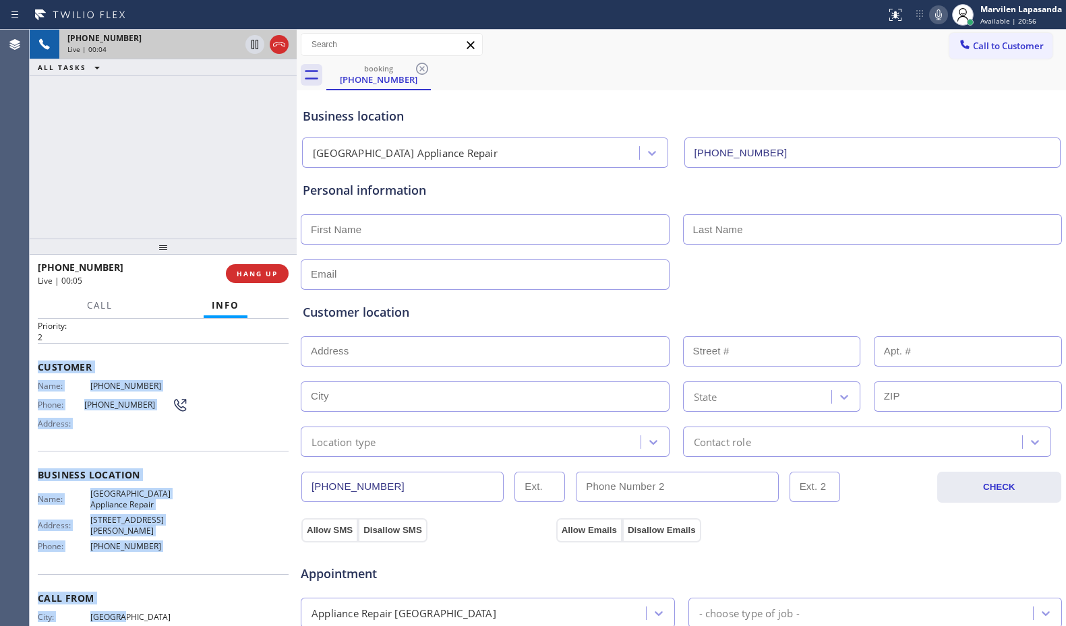
scroll to position [63, 0]
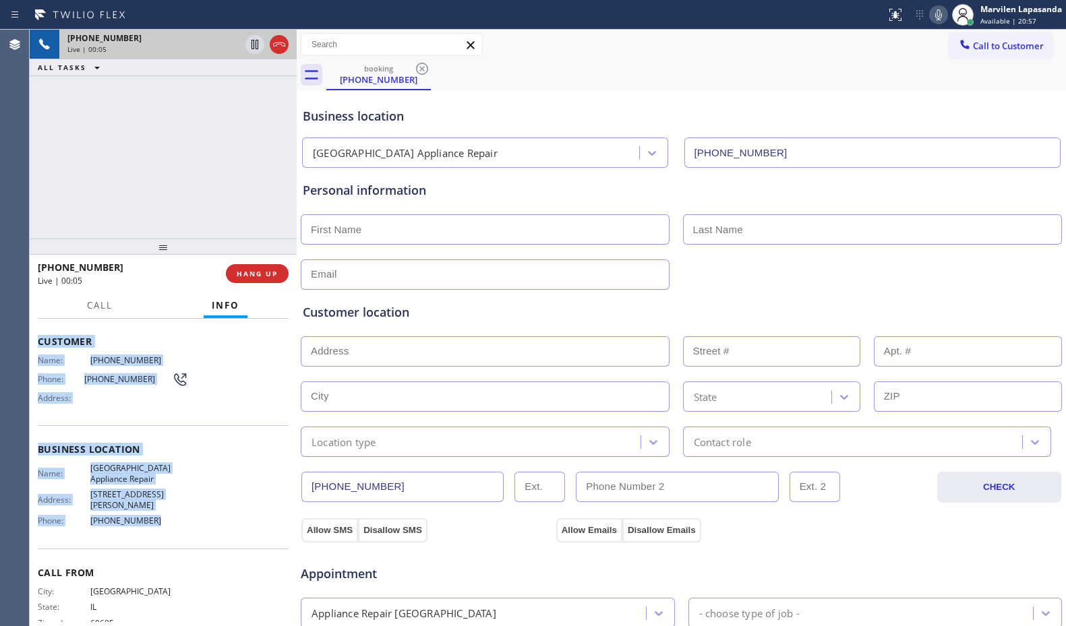
drag, startPoint x: 38, startPoint y: 401, endPoint x: 181, endPoint y: 529, distance: 192.4
click at [181, 529] on div "Context Queue: [Test] All Priority: 2 Customer Name: [PHONE_NUMBER] Phone: [PHO…" at bounding box center [163, 455] width 251 height 390
copy div "Customer Name: [PHONE_NUMBER] Phone: [PHONE_NUMBER] Address: Business location …"
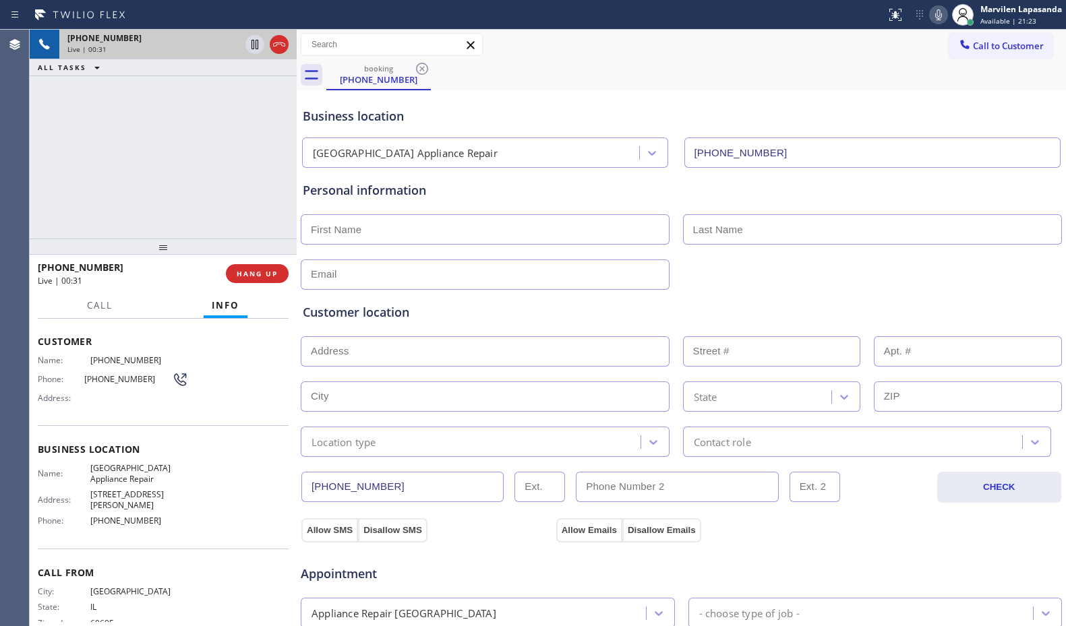
click at [242, 187] on div "[PHONE_NUMBER] Live | 00:31 ALL TASKS ALL TASKS ACTIVE TASKS TASKS IN WRAP UP" at bounding box center [163, 134] width 267 height 209
drag, startPoint x: 85, startPoint y: 494, endPoint x: 144, endPoint y: 502, distance: 59.1
click at [144, 502] on div "Name: [GEOGRAPHIC_DATA] Appliance Repair Address: [STREET_ADDRESS][PERSON_NAME]…" at bounding box center [113, 497] width 150 height 68
click at [143, 516] on span "[PHONE_NUMBER]" at bounding box center [139, 521] width 98 height 10
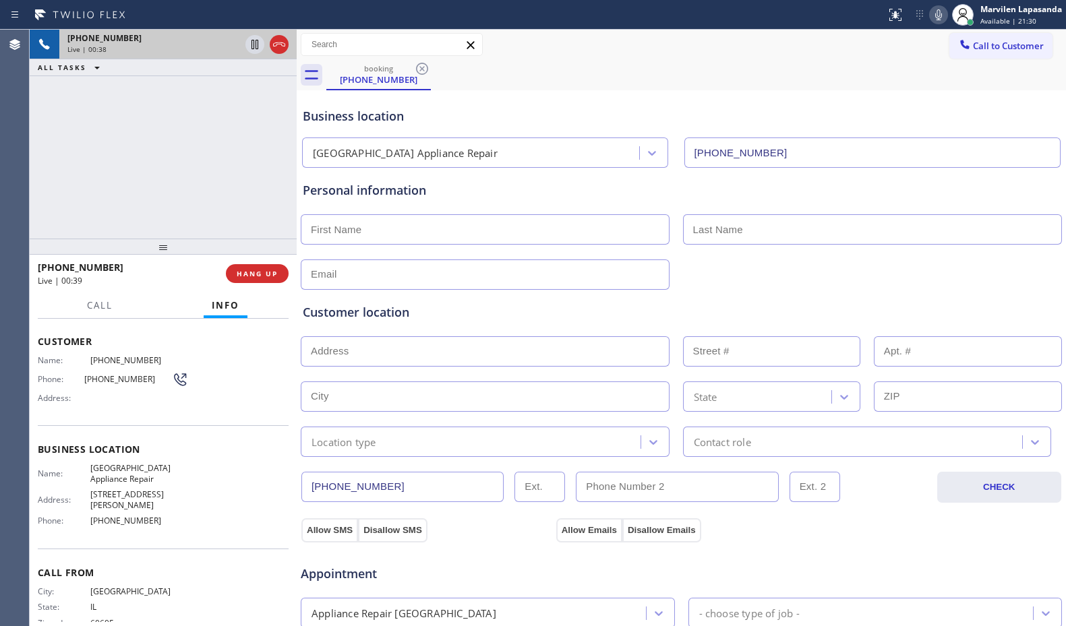
click at [113, 516] on span "[PHONE_NUMBER]" at bounding box center [139, 521] width 98 height 10
click at [119, 434] on div "Business location Name: [GEOGRAPHIC_DATA] Appliance Repair Address: [STREET_ADD…" at bounding box center [163, 487] width 251 height 123
click at [114, 428] on div "Business location Name: [GEOGRAPHIC_DATA] Appliance Repair Address: [STREET_ADD…" at bounding box center [163, 487] width 251 height 123
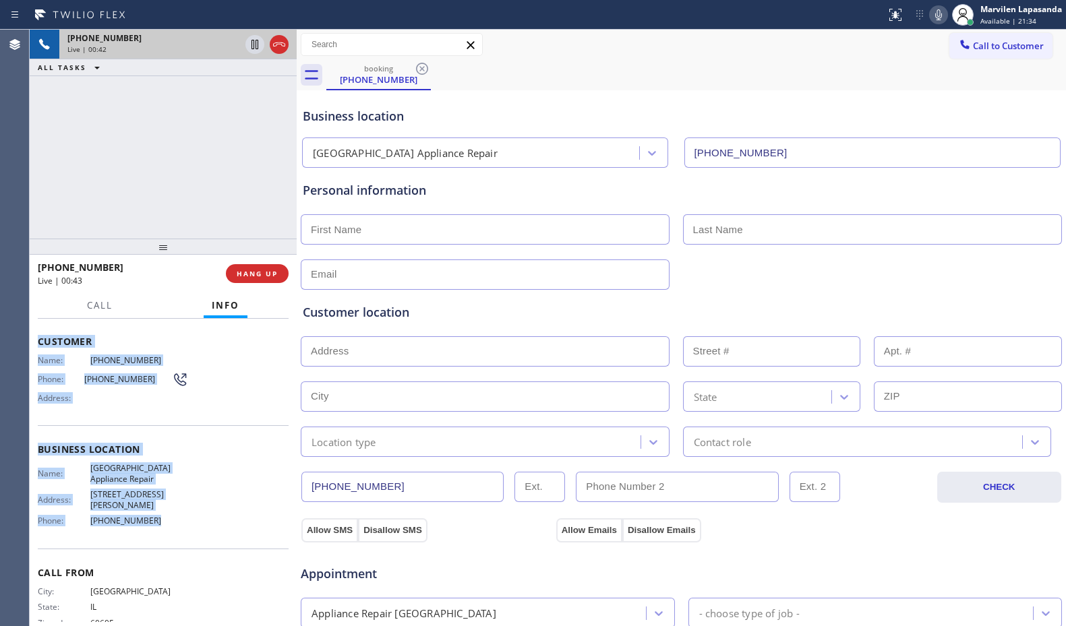
drag, startPoint x: 37, startPoint y: 337, endPoint x: 169, endPoint y: 512, distance: 219.0
click at [169, 512] on div "Context Queue: [Test] All Priority: 2 Customer Name: [PHONE_NUMBER] Phone: [PHO…" at bounding box center [163, 473] width 267 height 308
copy div "Customer Name: [PHONE_NUMBER] Phone: [PHONE_NUMBER] Address: Business location …"
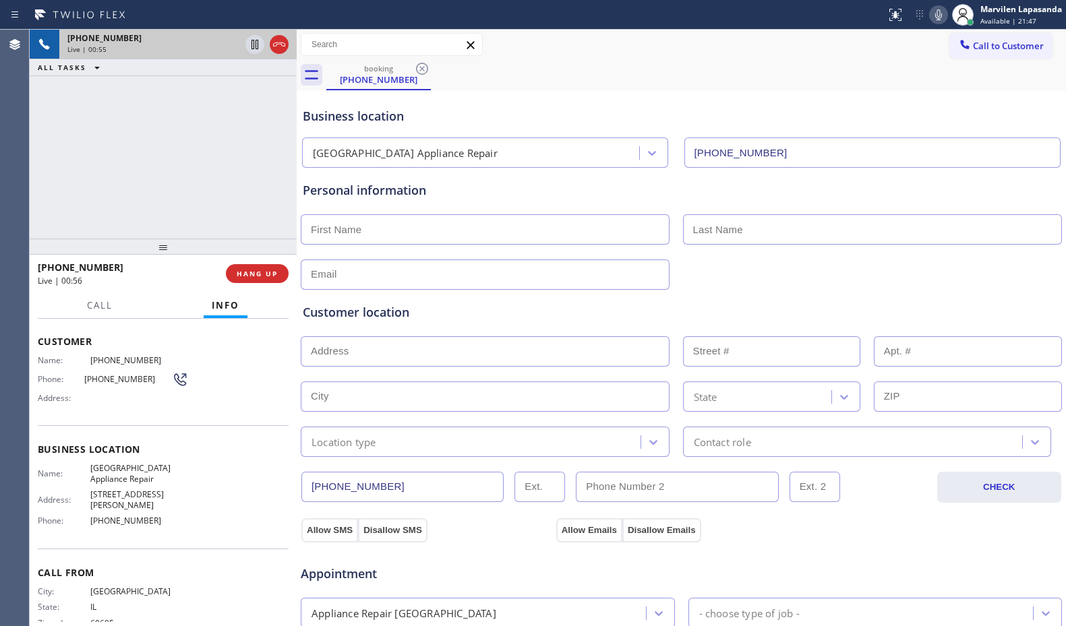
click at [216, 189] on div "[PHONE_NUMBER] Live | 00:55 ALL TASKS ALL TASKS ACTIVE TASKS TASKS IN WRAP UP" at bounding box center [163, 134] width 267 height 209
click at [216, 189] on div "[PHONE_NUMBER] Live | 00:56 ALL TASKS ALL TASKS ACTIVE TASKS TASKS IN WRAP UP" at bounding box center [163, 134] width 267 height 209
click at [216, 189] on div "[PHONE_NUMBER] Live | 00:57 ALL TASKS ALL TASKS ACTIVE TASKS TASKS IN WRAP UP" at bounding box center [163, 134] width 267 height 209
click at [216, 189] on div "[PHONE_NUMBER] Live | 00:58 ALL TASKS ALL TASKS ACTIVE TASKS TASKS IN WRAP UP" at bounding box center [163, 134] width 267 height 209
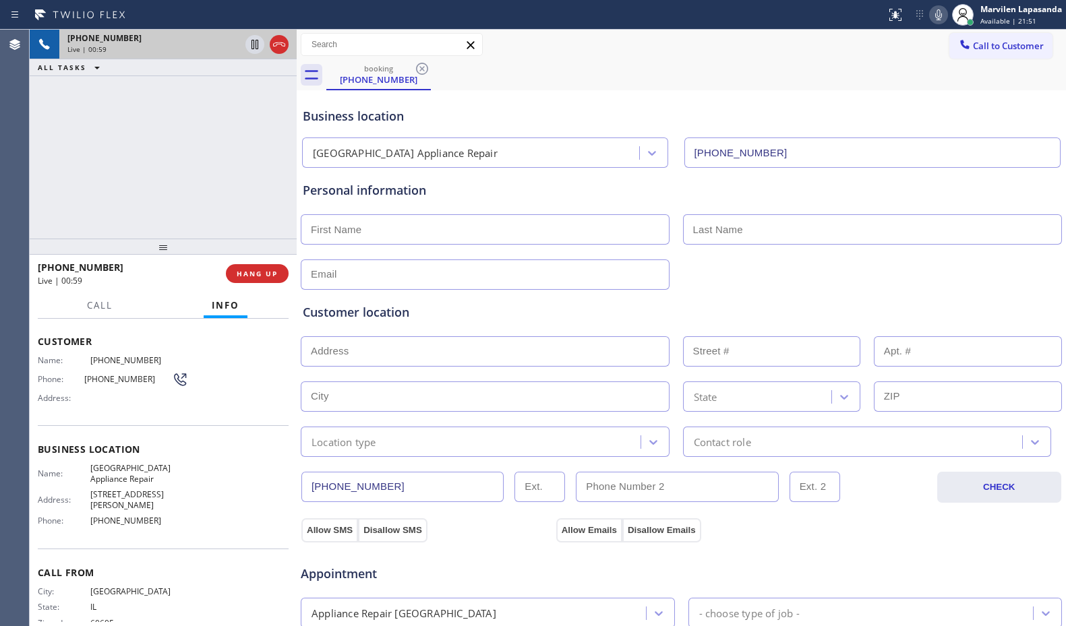
click at [216, 189] on div "[PHONE_NUMBER] Live | 00:59 ALL TASKS ALL TASKS ACTIVE TASKS TASKS IN WRAP UP" at bounding box center [163, 134] width 267 height 209
click at [272, 218] on div "[PHONE_NUMBER] Live | 01:07 ALL TASKS ALL TASKS ACTIVE TASKS TASKS IN WRAP UP" at bounding box center [163, 134] width 267 height 209
click at [272, 199] on div "[PHONE_NUMBER] Live | 01:12 ALL TASKS ALL TASKS ACTIVE TASKS TASKS IN WRAP UP" at bounding box center [163, 134] width 267 height 209
click at [283, 184] on div "[PHONE_NUMBER] Live | 01:15 ALL TASKS ALL TASKS ACTIVE TASKS TASKS IN WRAP UP" at bounding box center [163, 134] width 267 height 209
click at [283, 184] on div "[PHONE_NUMBER] Live | 01:16 ALL TASKS ALL TASKS ACTIVE TASKS TASKS IN WRAP UP" at bounding box center [163, 134] width 267 height 209
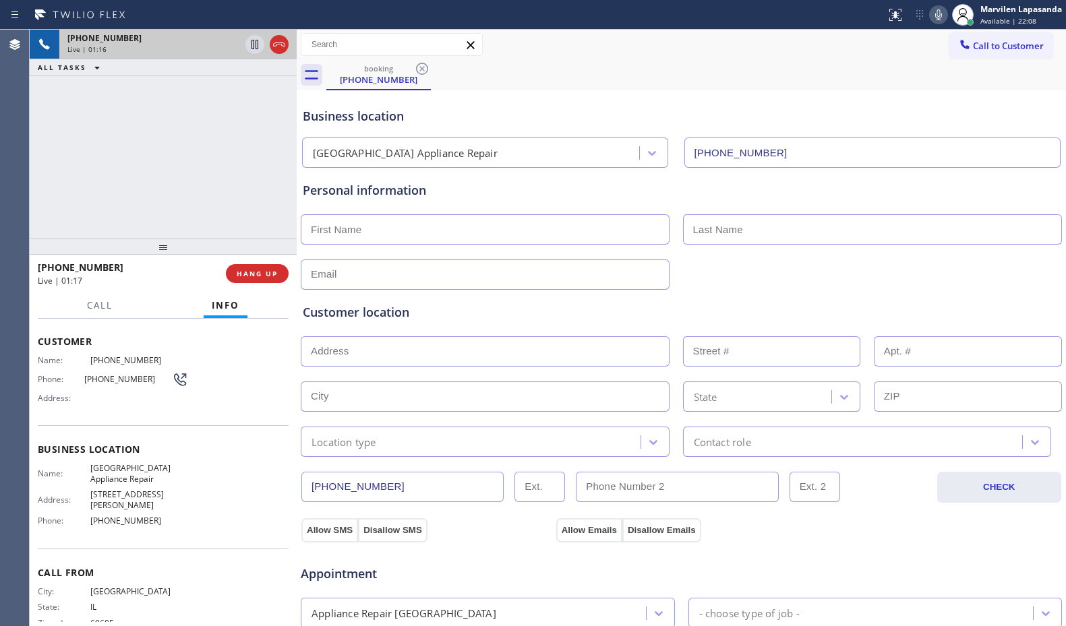
click at [283, 184] on div "[PHONE_NUMBER] Live | 01:16 ALL TASKS ALL TASKS ACTIVE TASKS TASKS IN WRAP UP" at bounding box center [163, 134] width 267 height 209
click at [283, 184] on div "[PHONE_NUMBER] Live | 01:17 ALL TASKS ALL TASKS ACTIVE TASKS TASKS IN WRAP UP" at bounding box center [163, 134] width 267 height 209
click at [283, 184] on div "[PHONE_NUMBER] Live | 01:18 ALL TASKS ALL TASKS ACTIVE TASKS TASKS IN WRAP UP" at bounding box center [163, 134] width 267 height 209
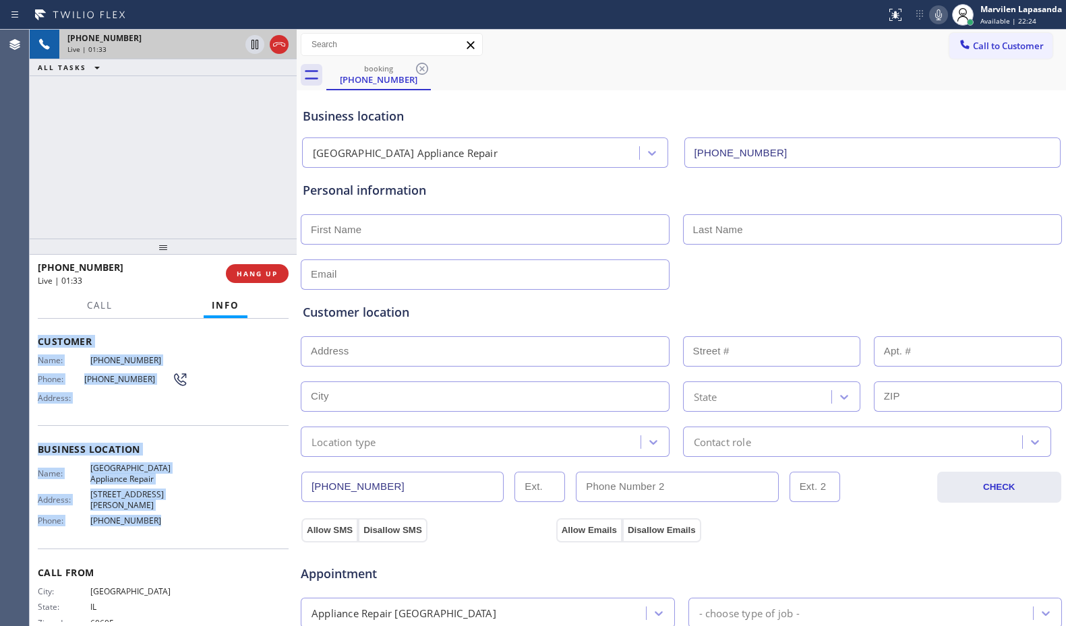
drag, startPoint x: 36, startPoint y: 337, endPoint x: 179, endPoint y: 521, distance: 232.6
click at [179, 521] on div "Context Queue: [Test] All Priority: 2 Customer Name: [PHONE_NUMBER] Phone: [PHO…" at bounding box center [163, 473] width 267 height 308
drag, startPoint x: 118, startPoint y: 508, endPoint x: 142, endPoint y: 510, distance: 24.4
click at [119, 516] on span "[PHONE_NUMBER]" at bounding box center [139, 521] width 98 height 10
click at [154, 516] on span "[PHONE_NUMBER]" at bounding box center [139, 521] width 98 height 10
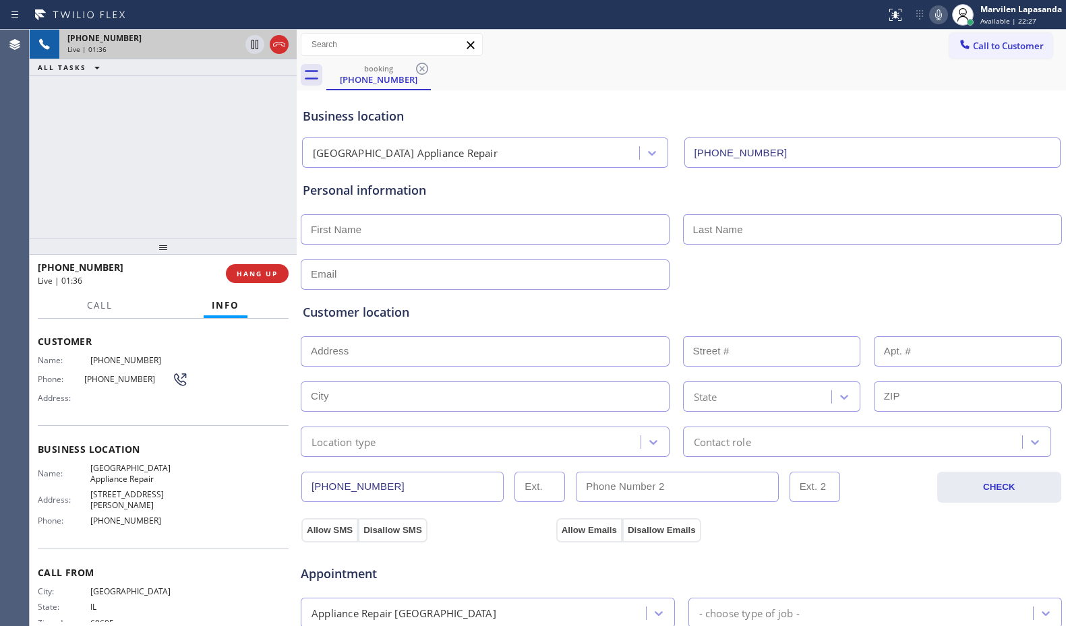
click at [120, 500] on div "Name: [GEOGRAPHIC_DATA] Appliance Repair Address: [STREET_ADDRESS][PERSON_NAME]…" at bounding box center [113, 497] width 150 height 68
click at [100, 473] on span "[GEOGRAPHIC_DATA] Appliance Repair" at bounding box center [139, 473] width 98 height 21
click at [97, 469] on span "[GEOGRAPHIC_DATA] Appliance Repair" at bounding box center [139, 473] width 98 height 21
click at [95, 467] on span "[GEOGRAPHIC_DATA] Appliance Repair" at bounding box center [139, 473] width 98 height 21
click at [136, 153] on div "[PHONE_NUMBER] Live | 01:39 ALL TASKS ALL TASKS ACTIVE TASKS TASKS IN WRAP UP" at bounding box center [163, 134] width 267 height 209
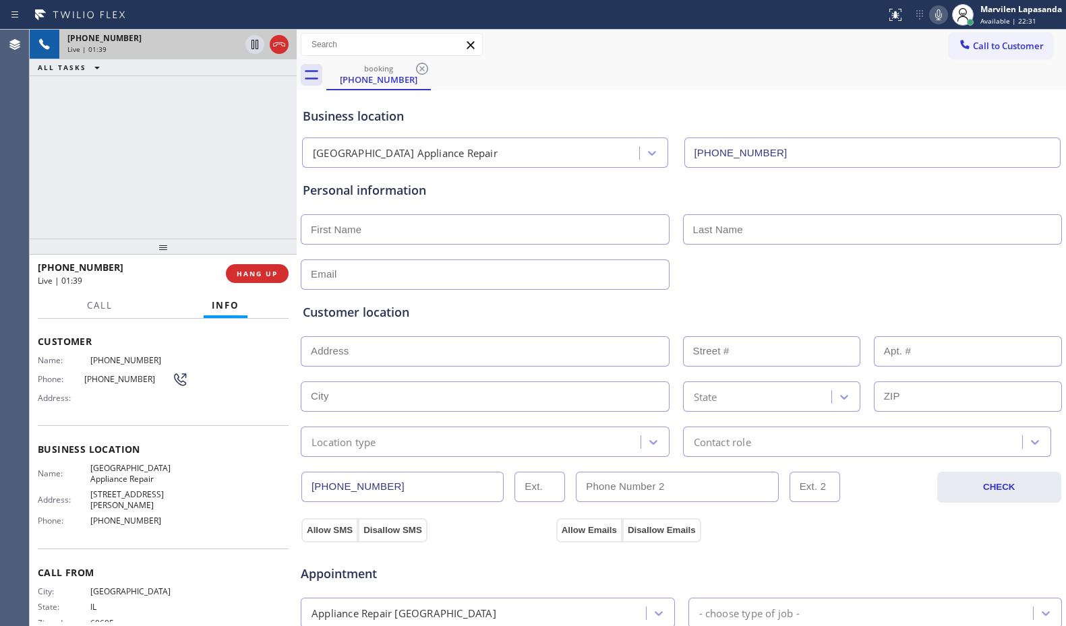
click at [136, 153] on div "[PHONE_NUMBER] Live | 01:39 ALL TASKS ALL TASKS ACTIVE TASKS TASKS IN WRAP UP" at bounding box center [163, 134] width 267 height 209
click at [136, 153] on div "[PHONE_NUMBER] Live | 01:40 ALL TASKS ALL TASKS ACTIVE TASKS TASKS IN WRAP UP" at bounding box center [163, 134] width 267 height 209
click at [285, 190] on div "[PHONE_NUMBER] Live | 01:41 ALL TASKS ALL TASKS ACTIVE TASKS TASKS IN WRAP UP" at bounding box center [163, 134] width 267 height 209
click at [271, 190] on div "[PHONE_NUMBER] Live | 01:42 ALL TASKS ALL TASKS ACTIVE TASKS TASKS IN WRAP UP" at bounding box center [163, 134] width 267 height 209
click at [281, 191] on div "[PHONE_NUMBER] Live | 01:42 ALL TASKS ALL TASKS ACTIVE TASKS TASKS IN WRAP UP" at bounding box center [163, 134] width 267 height 209
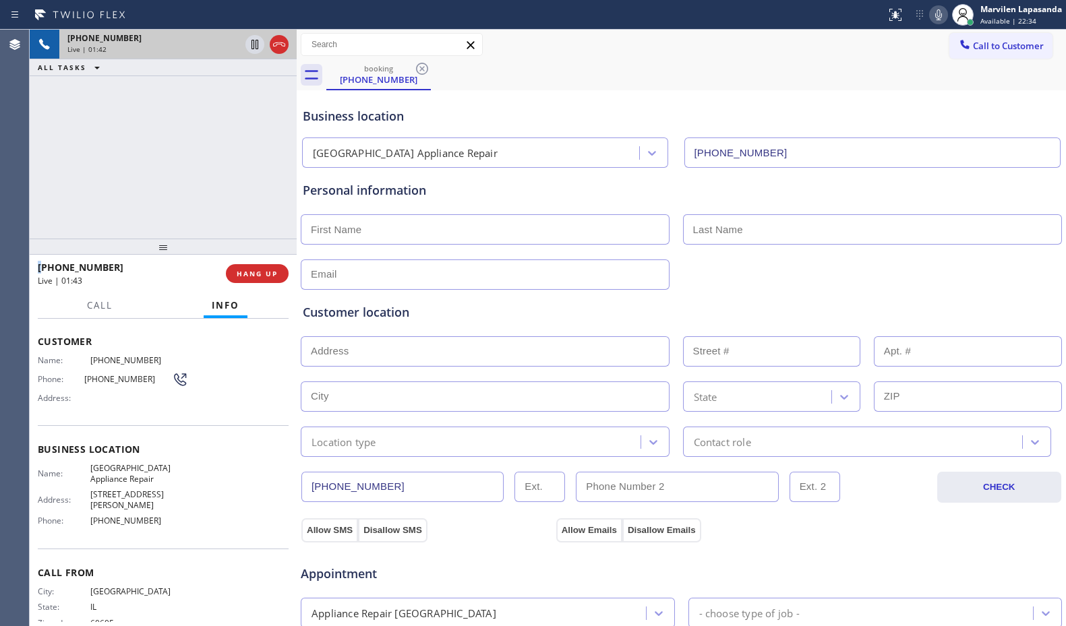
click at [281, 191] on div "[PHONE_NUMBER] Live | 01:42 ALL TASKS ALL TASKS ACTIVE TASKS TASKS IN WRAP UP" at bounding box center [163, 134] width 267 height 209
click at [281, 191] on div "[PHONE_NUMBER] Live | 01:43 ALL TASKS ALL TASKS ACTIVE TASKS TASKS IN WRAP UP" at bounding box center [163, 134] width 267 height 209
click at [245, 185] on div "[PHONE_NUMBER] Live | 01:49 ALL TASKS ALL TASKS ACTIVE TASKS TASKS IN WRAP UP" at bounding box center [163, 134] width 267 height 209
click at [264, 187] on div "[PHONE_NUMBER] Live | 01:50 ALL TASKS ALL TASKS ACTIVE TASKS TASKS IN WRAP UP" at bounding box center [163, 134] width 267 height 209
click at [254, 276] on span "HANG UP" at bounding box center [257, 273] width 41 height 9
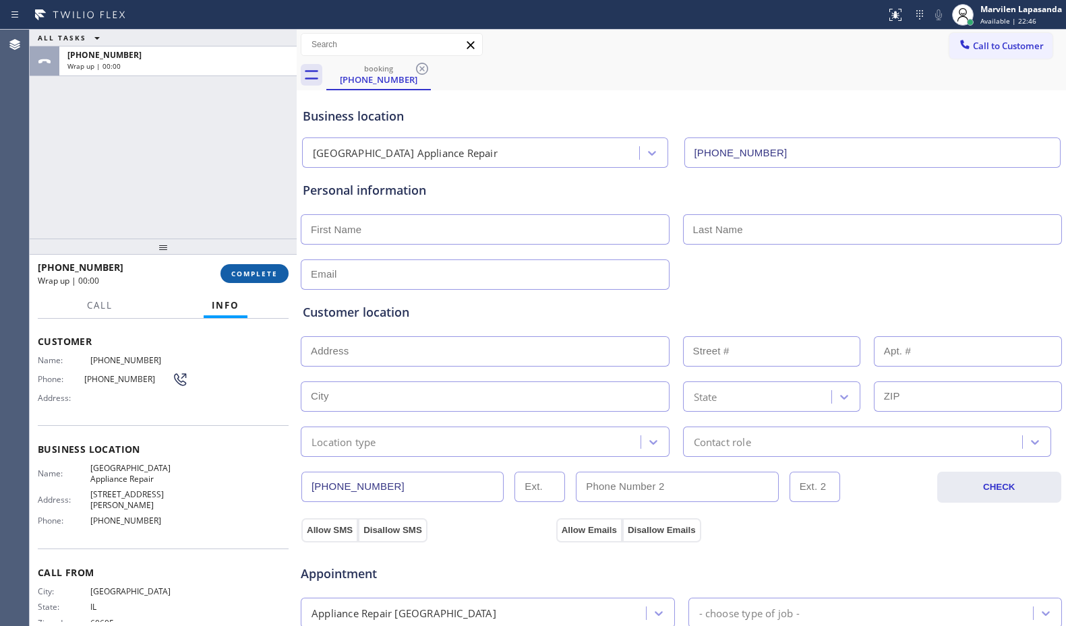
click at [254, 276] on span "COMPLETE" at bounding box center [254, 273] width 47 height 9
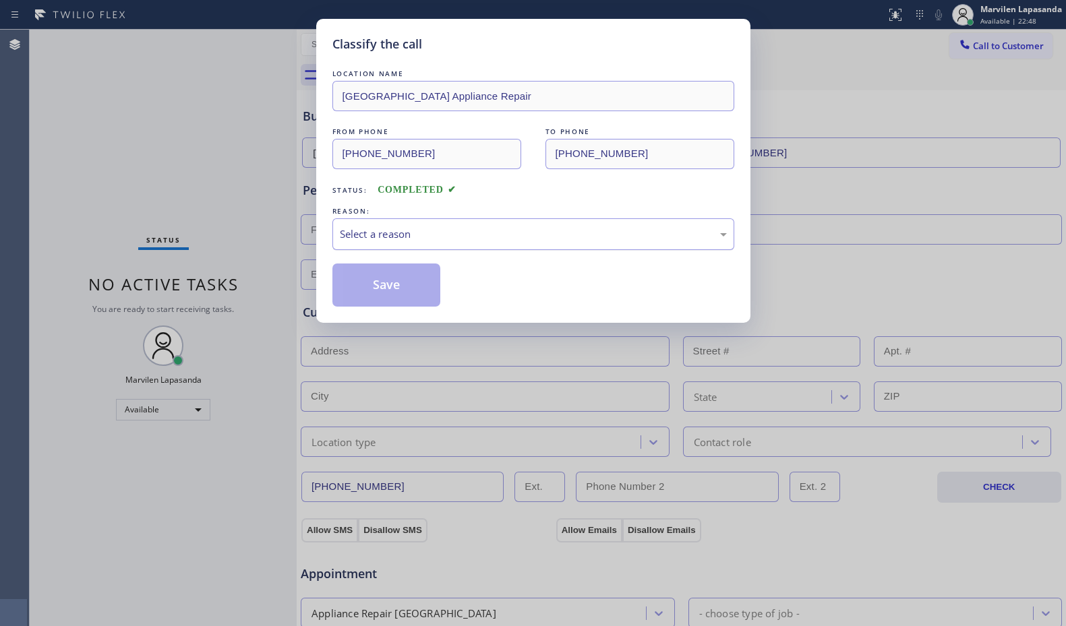
click at [375, 239] on div "Select a reason" at bounding box center [533, 235] width 387 height 16
click at [378, 291] on button "Save" at bounding box center [386, 285] width 109 height 43
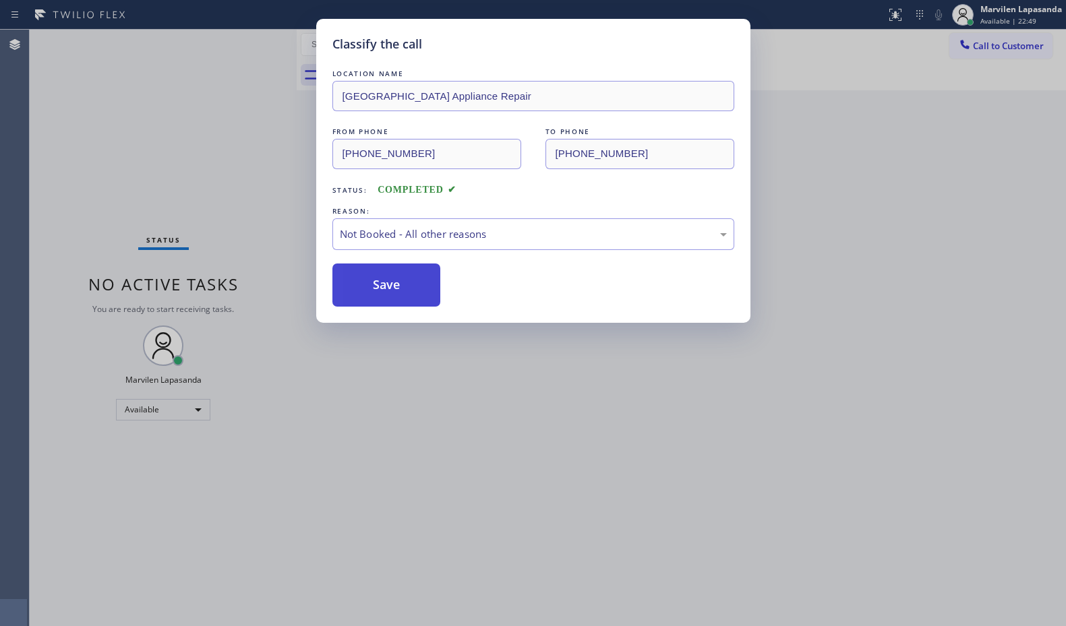
click at [378, 291] on button "Save" at bounding box center [386, 285] width 109 height 43
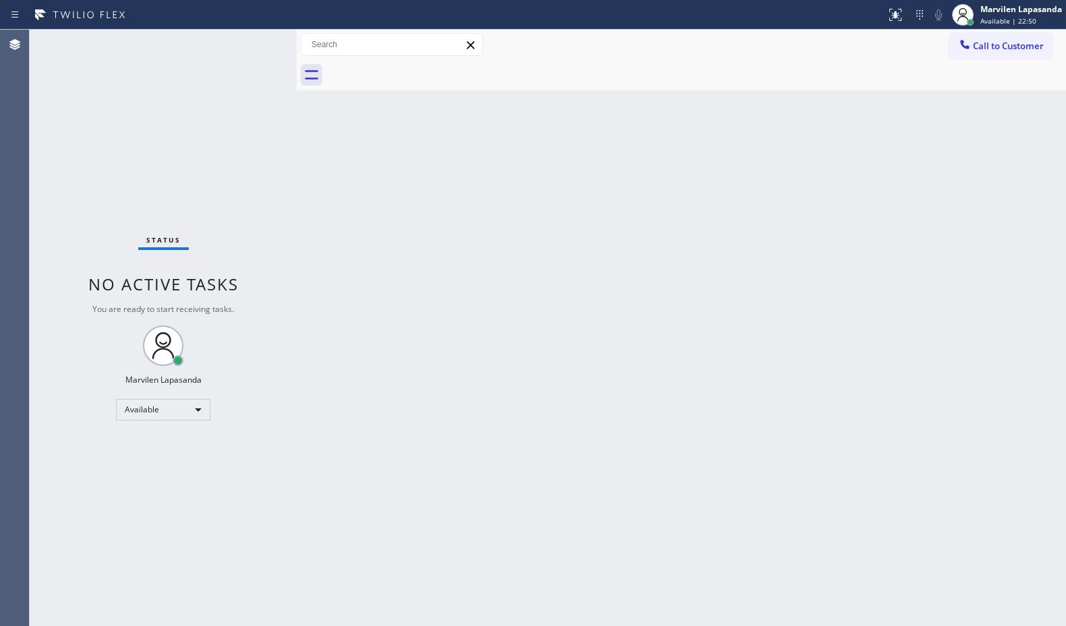
click at [256, 44] on div "Status No active tasks You are ready to start receiving tasks. Marvilen Lapasan…" at bounding box center [163, 328] width 267 height 597
click at [254, 42] on div "Status No active tasks You are ready to start receiving tasks. Marvilen Lapasan…" at bounding box center [163, 328] width 267 height 597
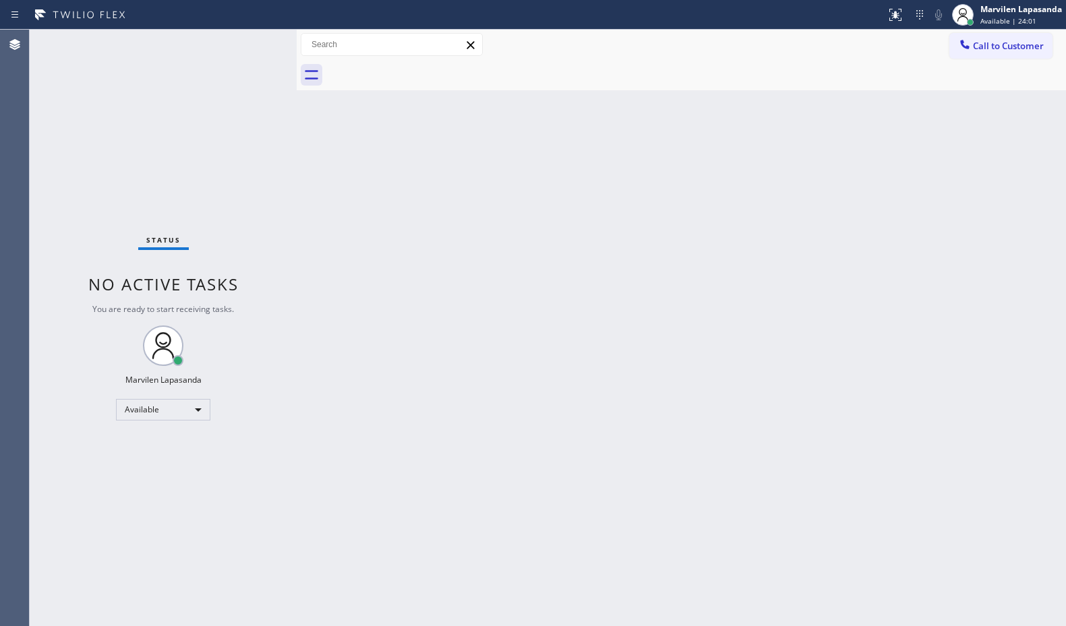
click at [254, 42] on div "Status No active tasks You are ready to start receiving tasks. Marvilen Lapasan…" at bounding box center [163, 328] width 267 height 597
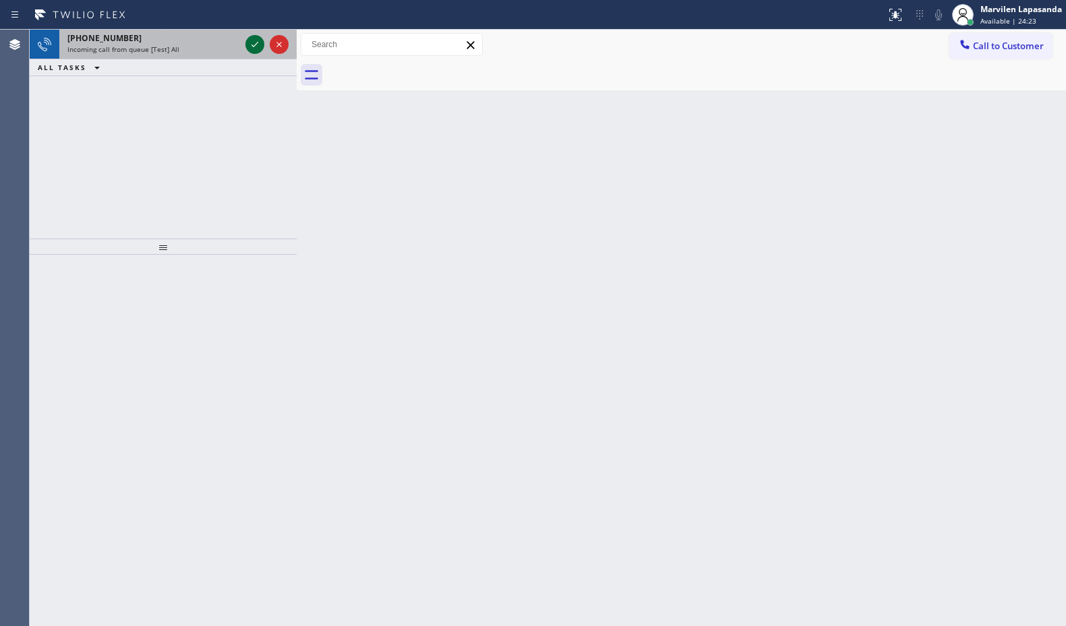
click at [254, 42] on icon at bounding box center [255, 44] width 16 height 16
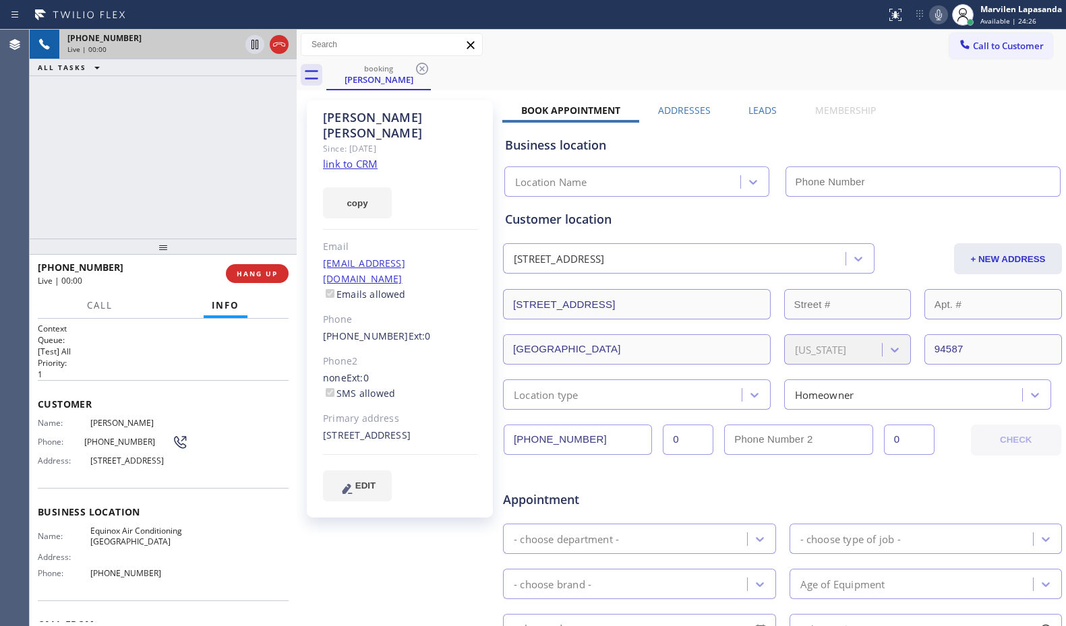
type input "[PHONE_NUMBER]"
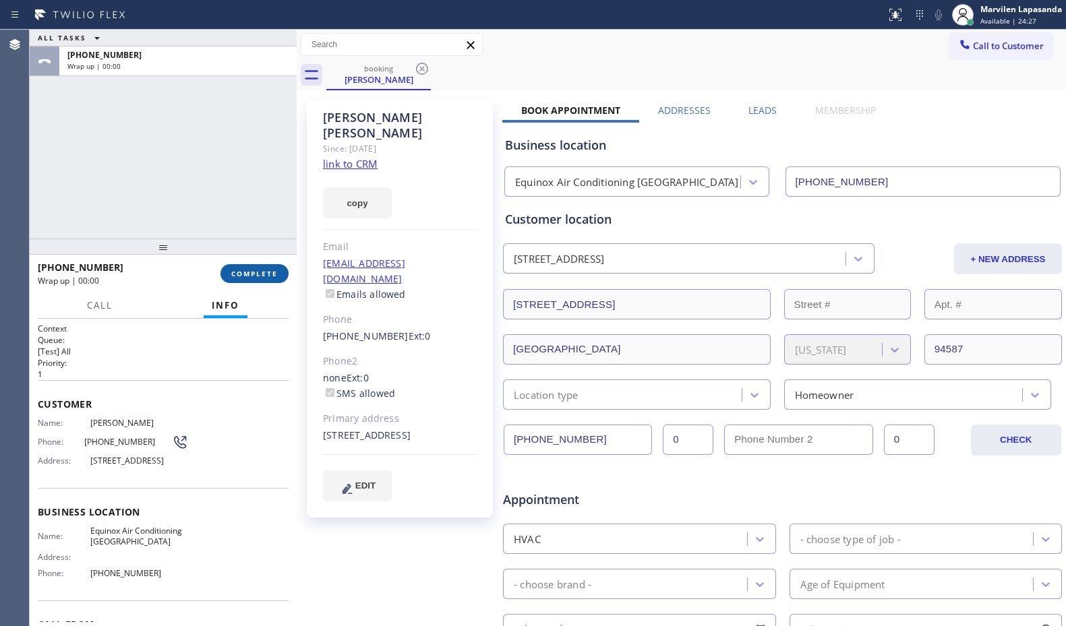
click at [262, 266] on button "COMPLETE" at bounding box center [255, 273] width 68 height 19
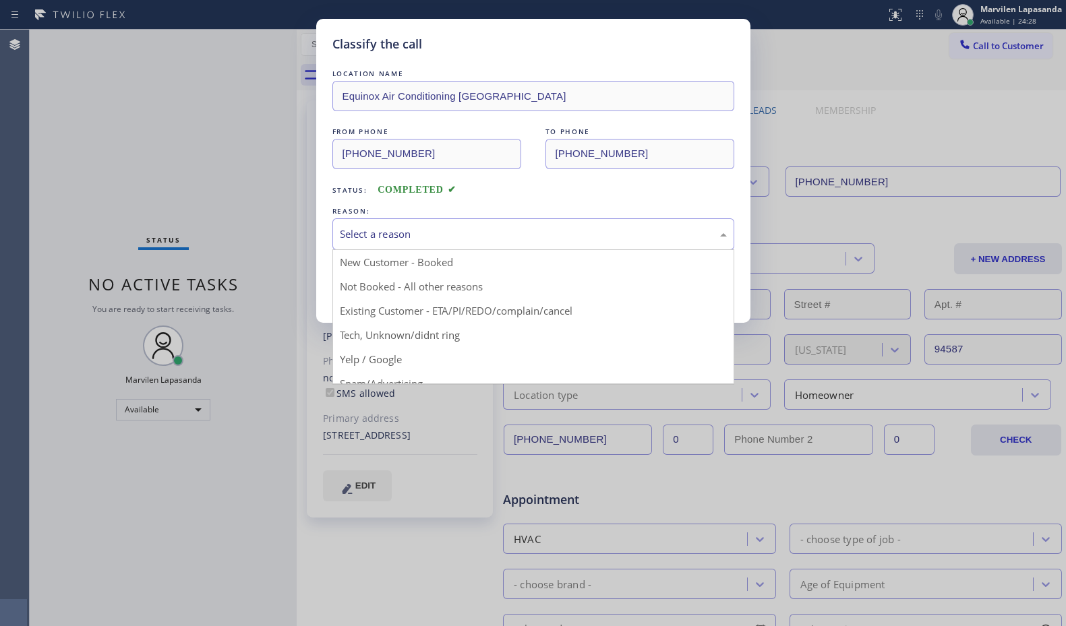
click at [376, 239] on div "Select a reason" at bounding box center [533, 235] width 387 height 16
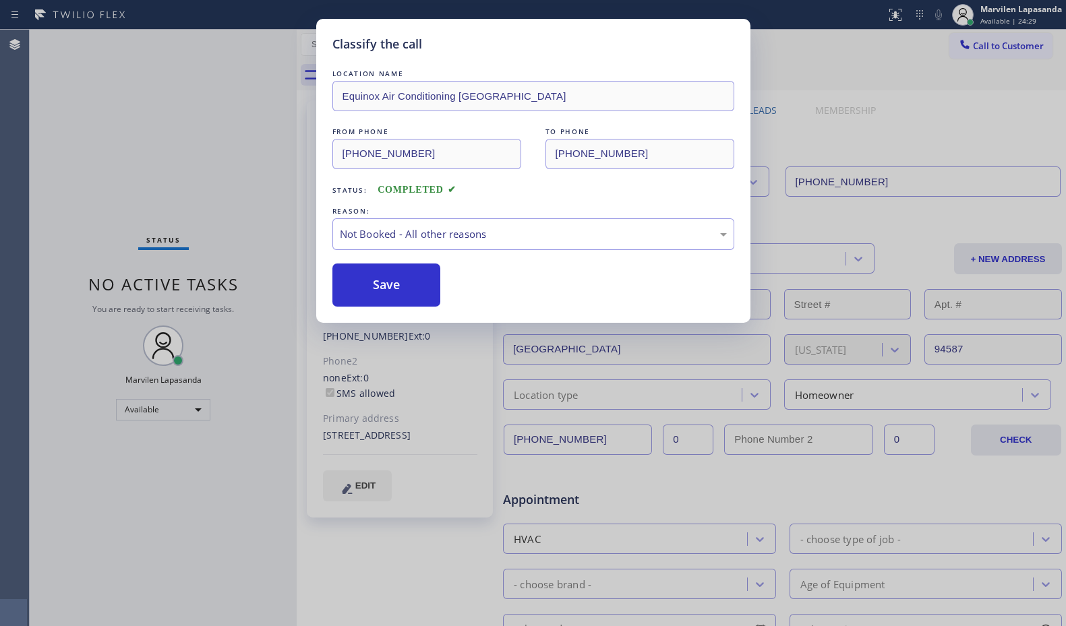
click at [368, 285] on button "Save" at bounding box center [386, 285] width 109 height 43
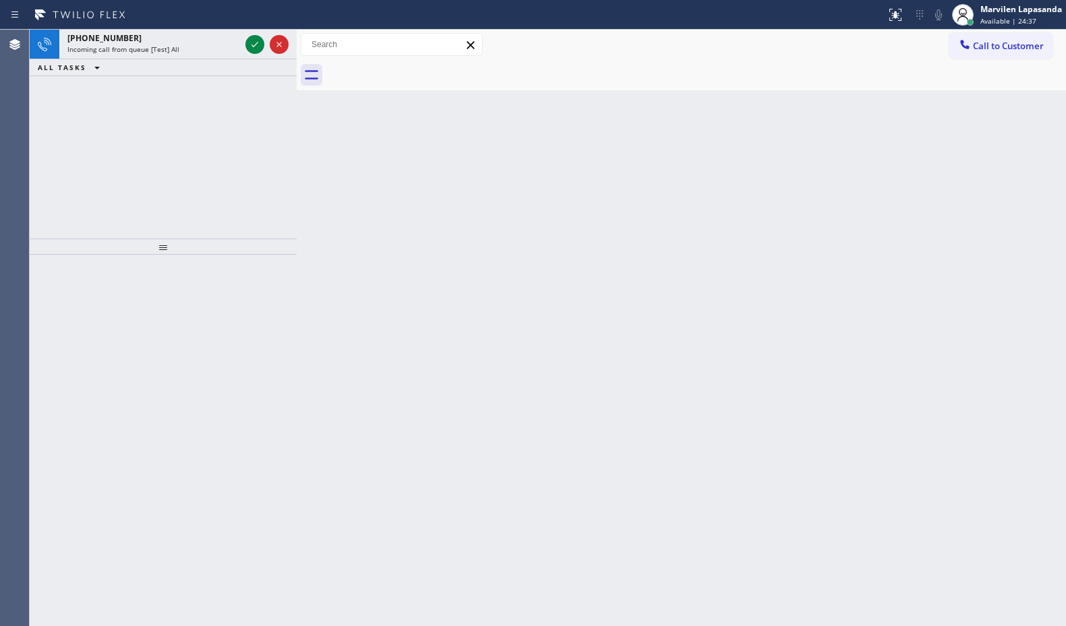
click at [368, 285] on div "Back to Dashboard Change Sender ID Customers Technicians Select a contact Outbo…" at bounding box center [681, 328] width 769 height 597
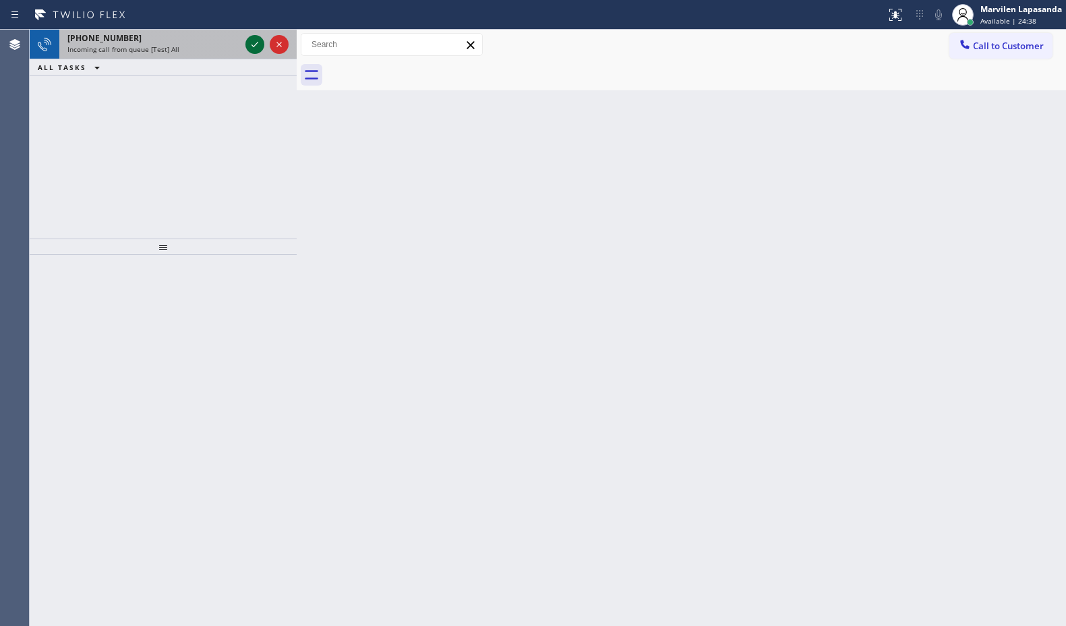
click at [256, 46] on icon at bounding box center [255, 44] width 16 height 16
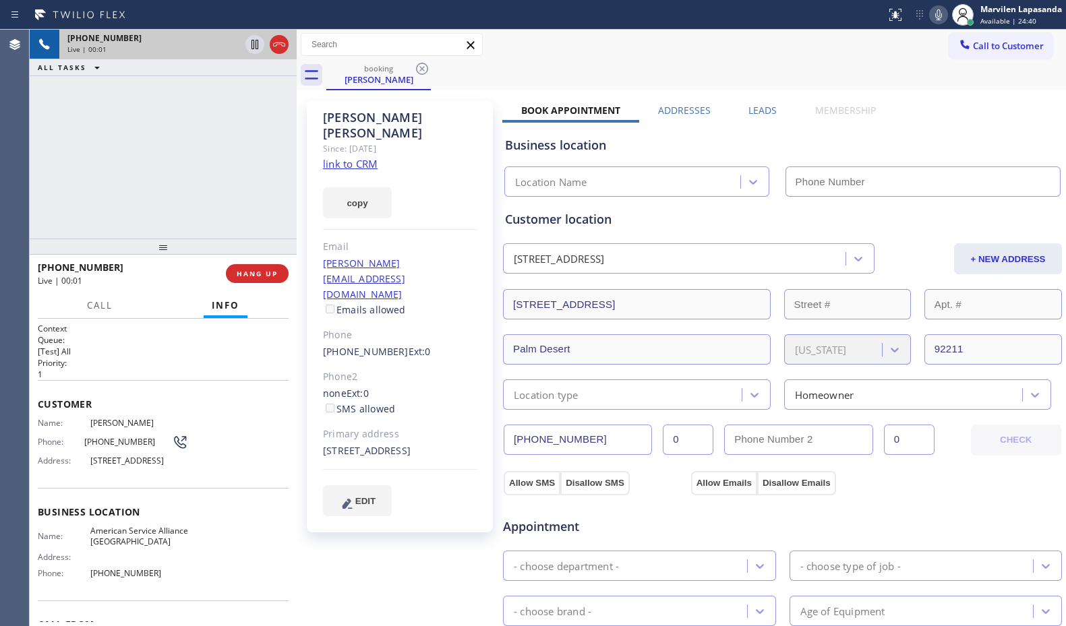
type input "[PHONE_NUMBER]"
click at [216, 189] on div "[PHONE_NUMBER] Live | 00:03 ALL TASKS ALL TASKS ACTIVE TASKS TASKS IN WRAP UP" at bounding box center [163, 134] width 267 height 209
click at [356, 157] on link "link to CRM" at bounding box center [350, 163] width 55 height 13
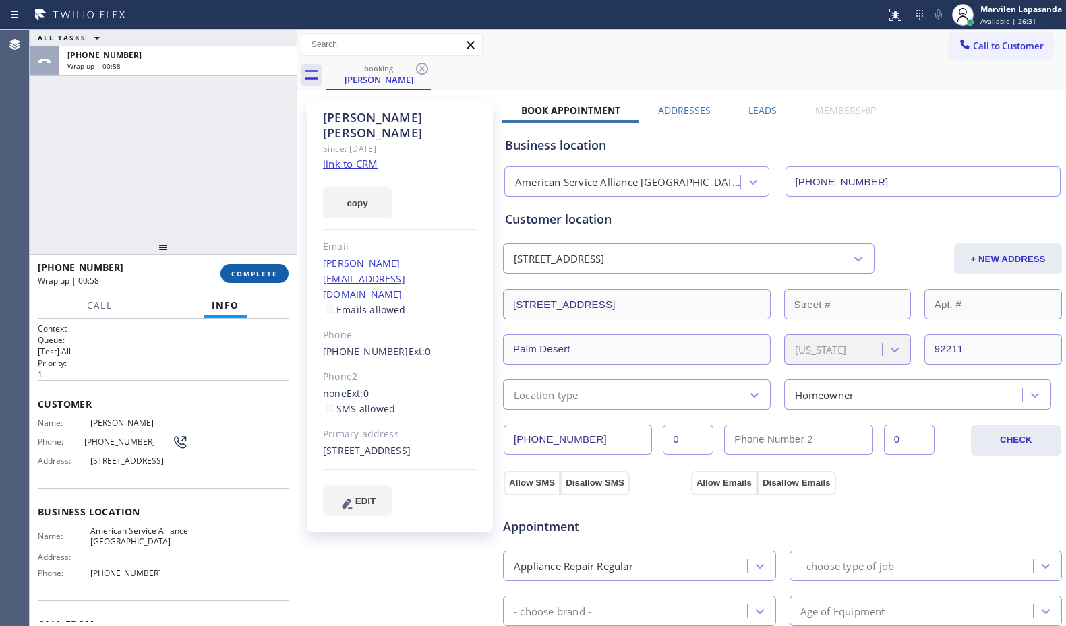
click at [258, 272] on span "COMPLETE" at bounding box center [254, 273] width 47 height 9
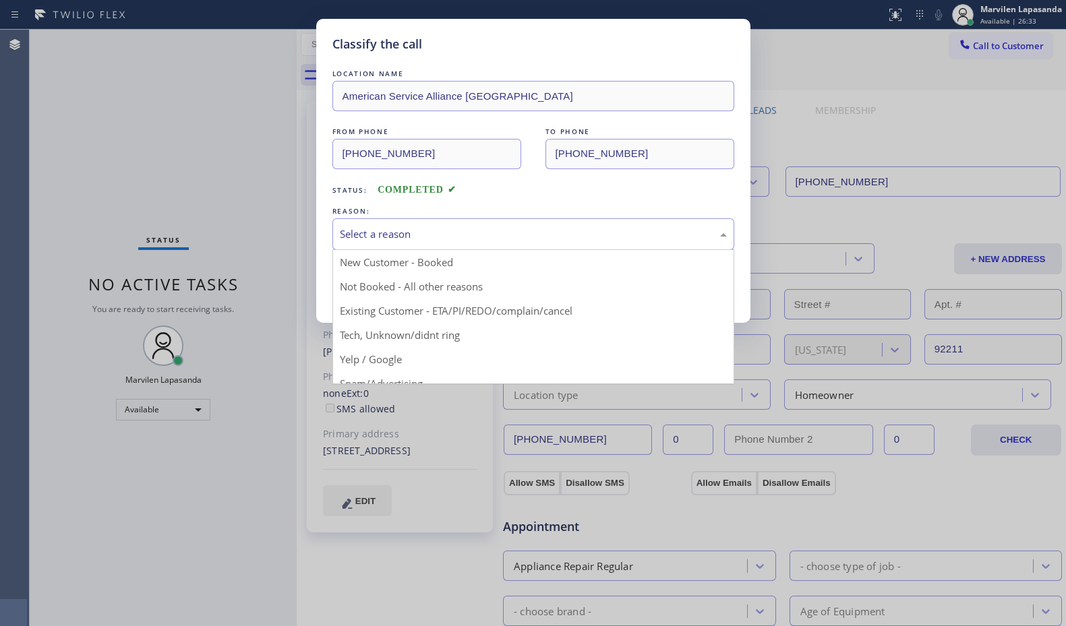
click at [386, 241] on div "Select a reason" at bounding box center [533, 235] width 387 height 16
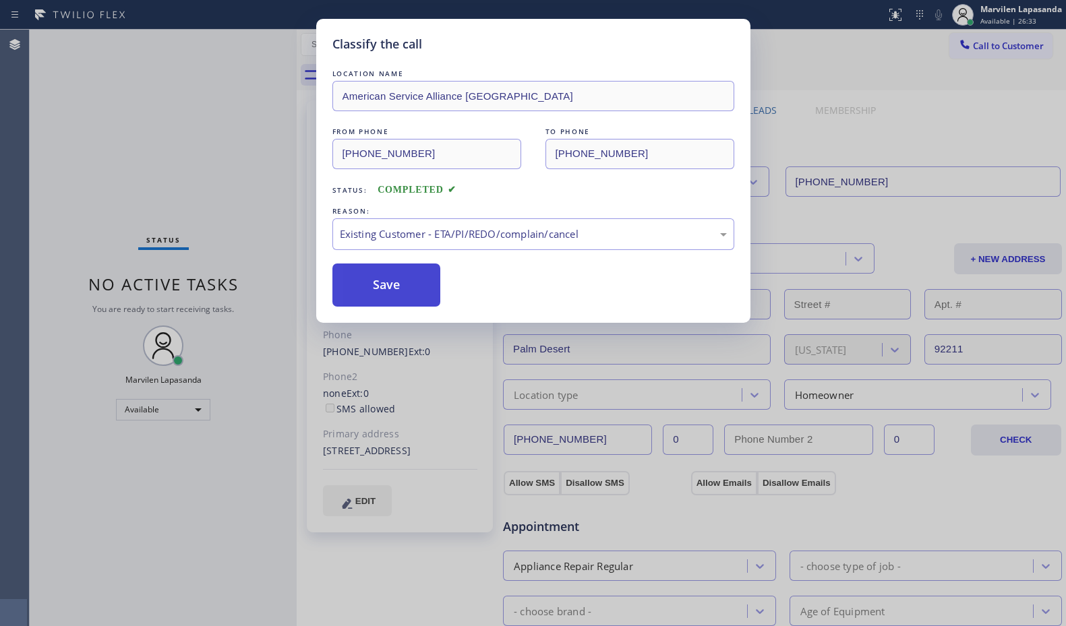
click at [386, 281] on button "Save" at bounding box center [386, 285] width 109 height 43
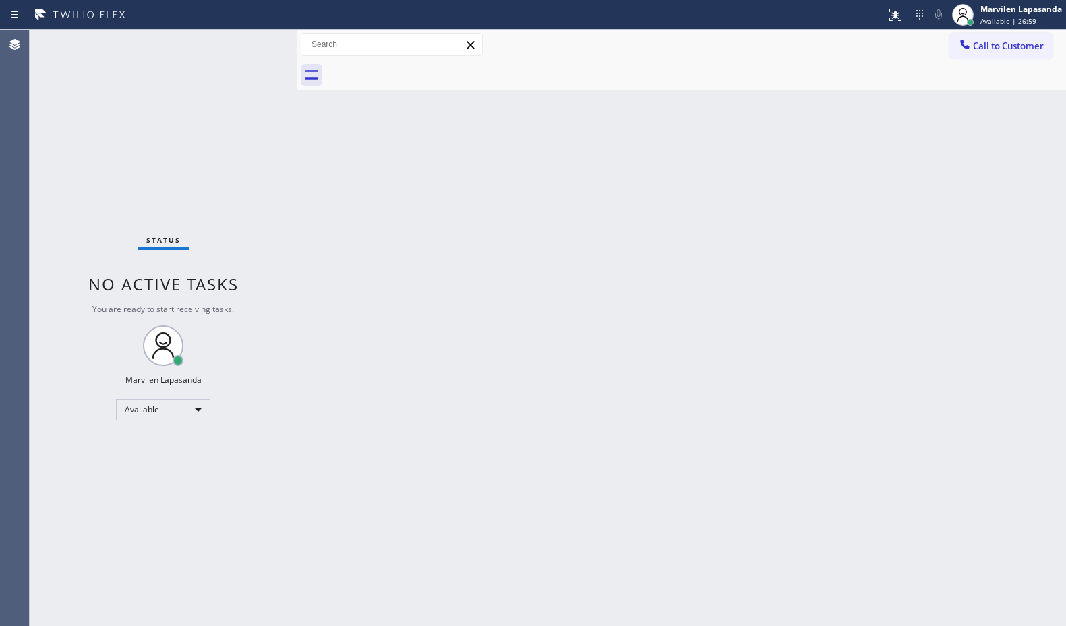
click at [253, 45] on div "Status No active tasks You are ready to start receiving tasks. Marvilen Lapasan…" at bounding box center [163, 328] width 267 height 597
click at [253, 43] on div "Status No active tasks You are ready to start receiving tasks. Marvilen Lapasan…" at bounding box center [163, 328] width 267 height 597
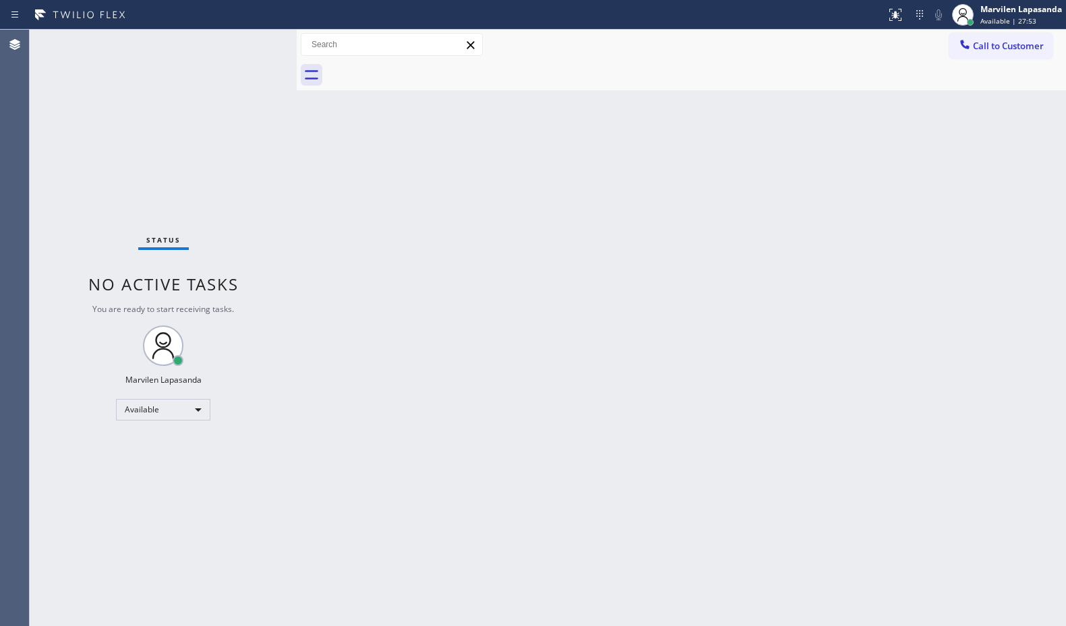
click at [253, 43] on div "Status No active tasks You are ready to start receiving tasks. Marvilen Lapasan…" at bounding box center [163, 328] width 267 height 597
click at [255, 42] on div "Status No active tasks You are ready to start receiving tasks. Marvilen Lapasan…" at bounding box center [163, 328] width 267 height 597
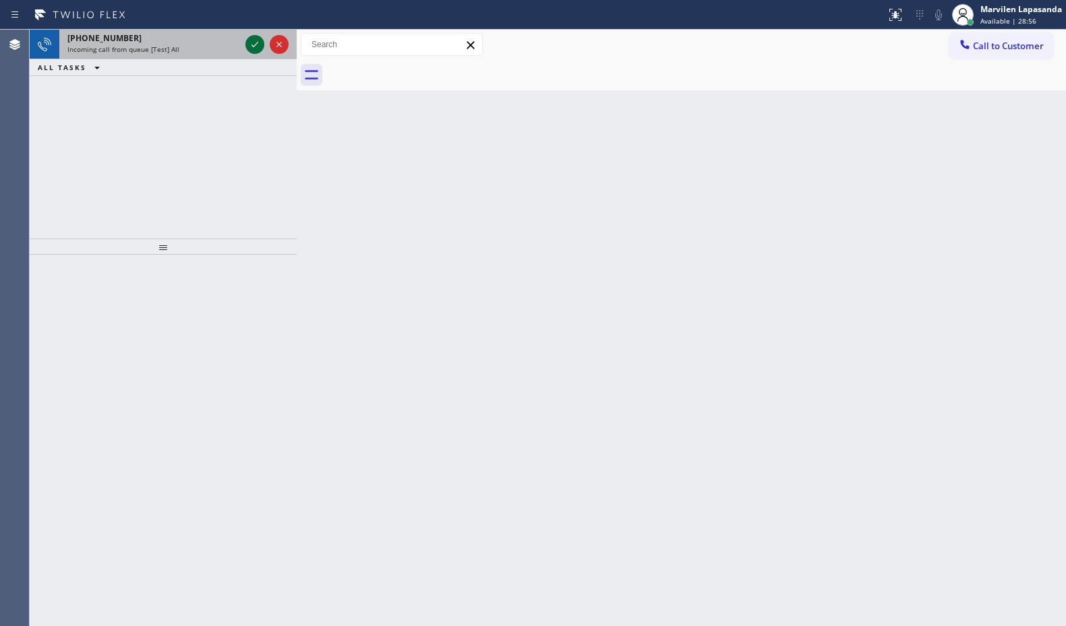
click at [255, 42] on icon at bounding box center [255, 44] width 16 height 16
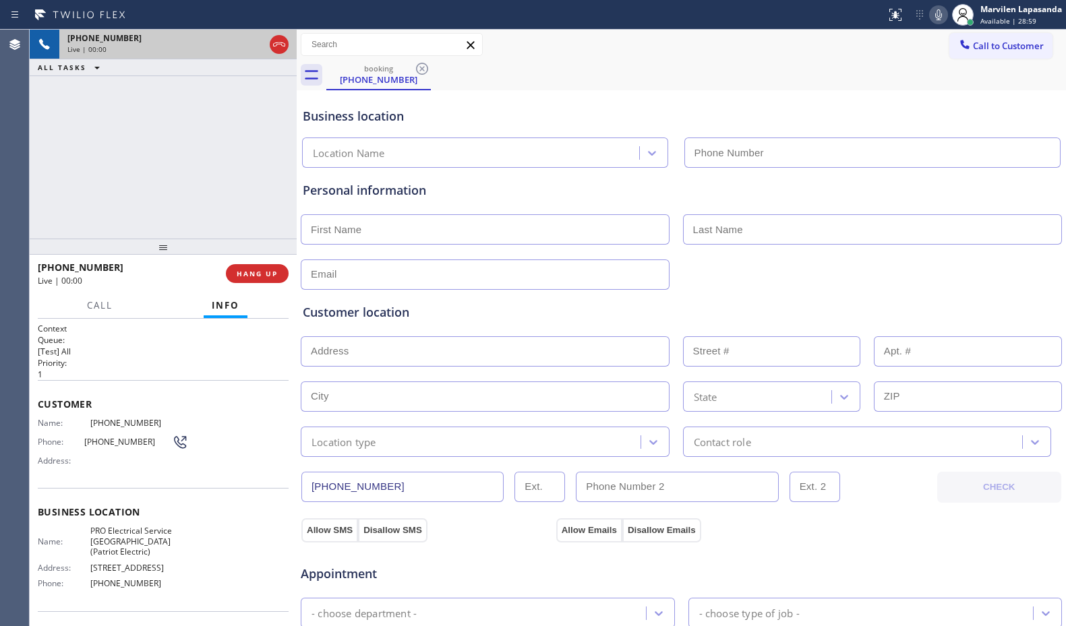
type input "[PHONE_NUMBER]"
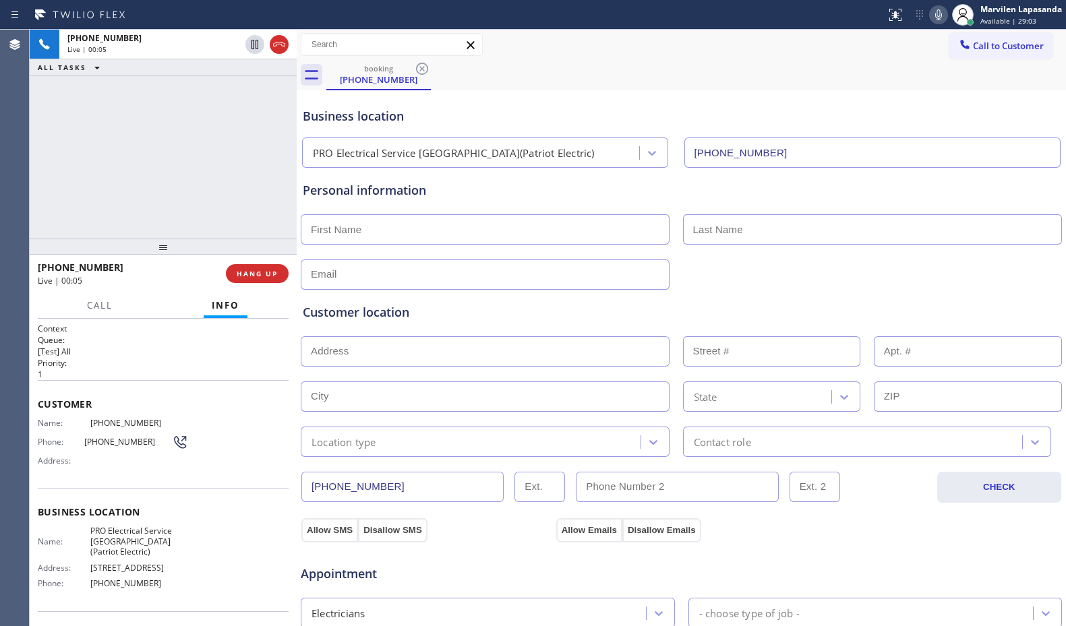
click at [102, 515] on span "Business location" at bounding box center [163, 512] width 251 height 13
click at [85, 494] on div "Business location Name: PRO Electrical Service [GEOGRAPHIC_DATA](Patriot Electr…" at bounding box center [163, 549] width 251 height 123
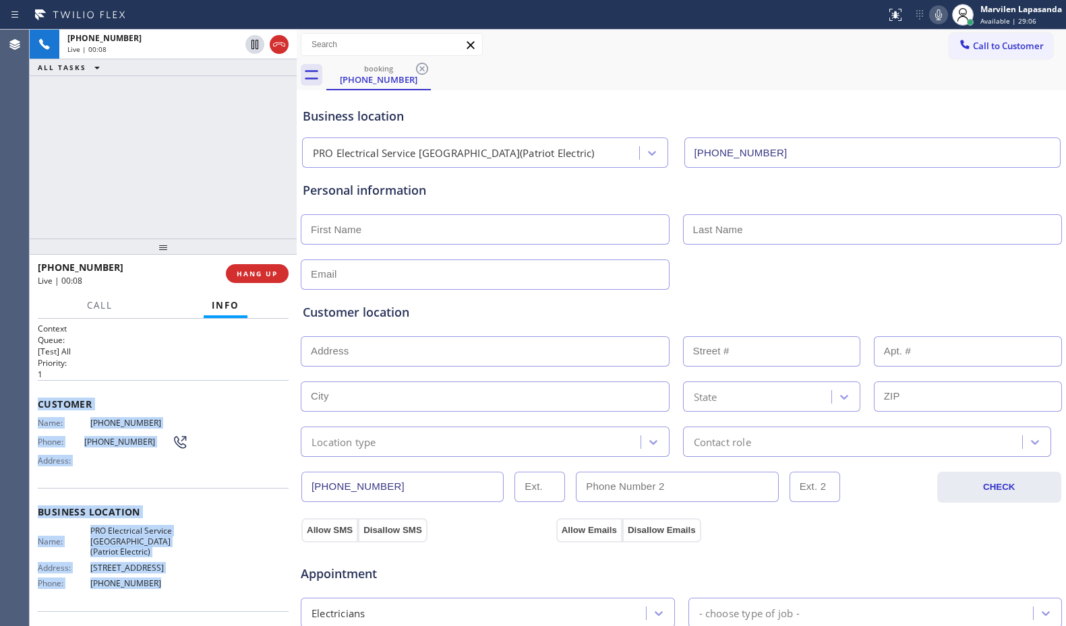
drag, startPoint x: 36, startPoint y: 399, endPoint x: 191, endPoint y: 602, distance: 254.5
click at [191, 602] on div "Context Queue: [Test] All Priority: 1 Customer Name: [PHONE_NUMBER] Phone: [PHO…" at bounding box center [163, 473] width 267 height 308
copy div "Customer Name: [PHONE_NUMBER] Phone: [PHONE_NUMBER] Address: Business location …"
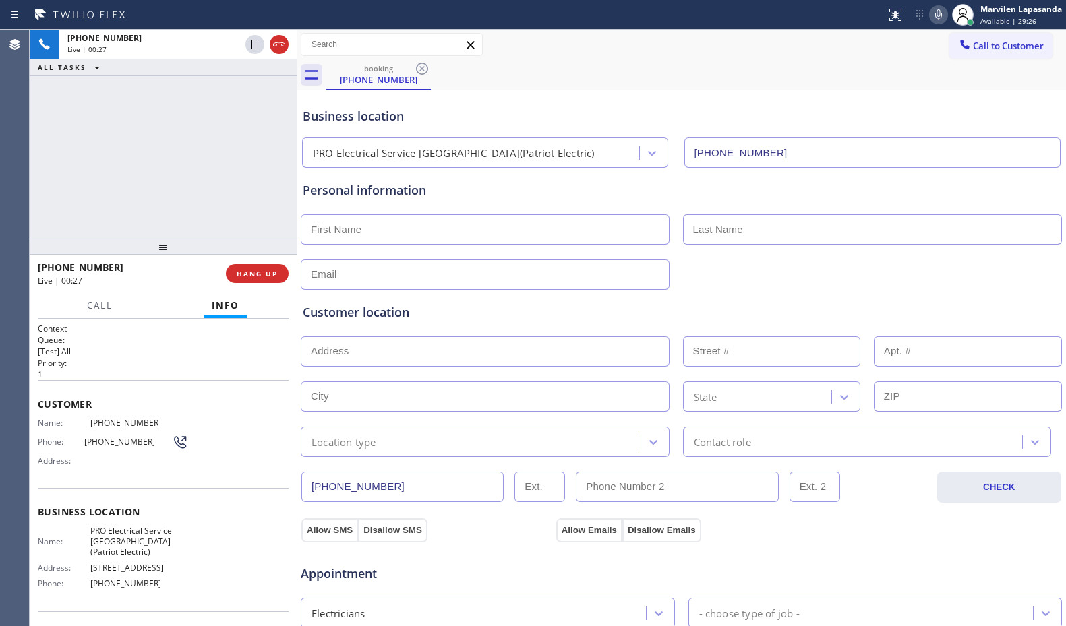
click at [248, 184] on div "[PHONE_NUMBER] Live | 00:27 ALL TASKS ALL TASKS ACTIVE TASKS TASKS IN WRAP UP" at bounding box center [163, 134] width 267 height 209
click at [253, 185] on div "[PHONE_NUMBER] Live | 00:28 ALL TASKS ALL TASKS ACTIVE TASKS TASKS IN WRAP UP" at bounding box center [163, 134] width 267 height 209
click at [287, 192] on div "[PHONE_NUMBER] Live | 00:29 ALL TASKS ALL TASKS ACTIVE TASKS TASKS IN WRAP UP" at bounding box center [163, 134] width 267 height 209
click at [287, 192] on div "[PHONE_NUMBER] Live | 00:30 ALL TASKS ALL TASKS ACTIVE TASKS TASKS IN WRAP UP" at bounding box center [163, 134] width 267 height 209
click at [287, 192] on div "[PHONE_NUMBER] Live | 00:31 ALL TASKS ALL TASKS ACTIVE TASKS TASKS IN WRAP UP" at bounding box center [163, 134] width 267 height 209
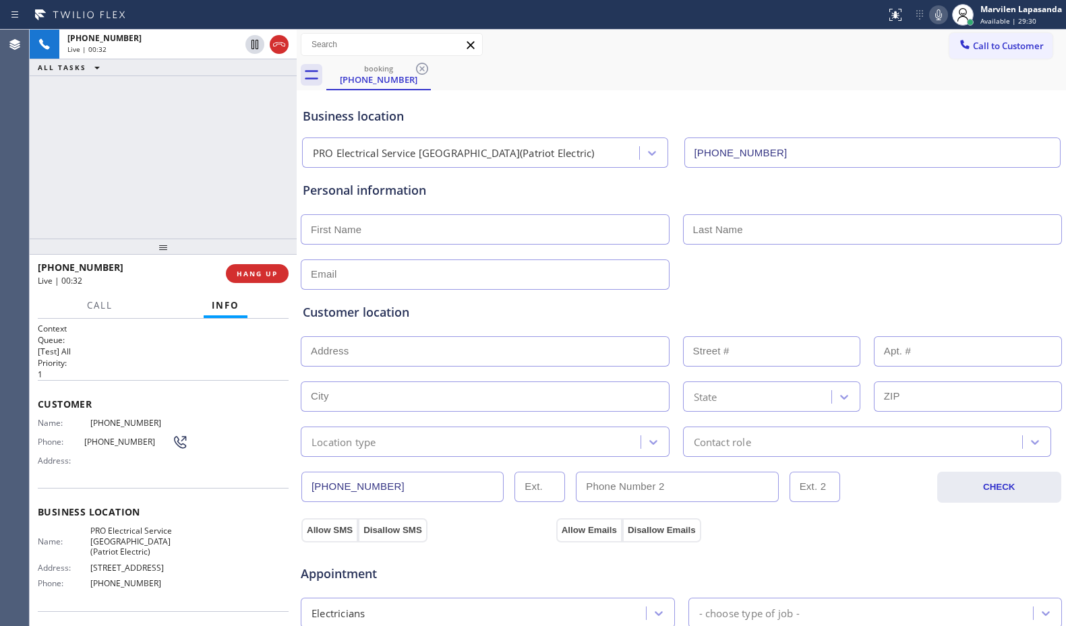
click at [287, 192] on div "[PHONE_NUMBER] Live | 00:32 ALL TASKS ALL TASKS ACTIVE TASKS TASKS IN WRAP UP" at bounding box center [163, 134] width 267 height 209
click at [166, 154] on div "[PHONE_NUMBER] Live | 00:39 ALL TASKS ALL TASKS ACTIVE TASKS TASKS IN WRAP UP" at bounding box center [163, 134] width 267 height 209
click at [260, 163] on div "[PHONE_NUMBER] Live | 00:39 ALL TASKS ALL TASKS ACTIVE TASKS TASKS IN WRAP UP" at bounding box center [163, 134] width 267 height 209
click at [260, 163] on div "[PHONE_NUMBER] Live | 00:41 ALL TASKS ALL TASKS ACTIVE TASKS TASKS IN WRAP UP" at bounding box center [163, 134] width 267 height 209
click at [260, 163] on div "[PHONE_NUMBER] Live | 00:42 ALL TASKS ALL TASKS ACTIVE TASKS TASKS IN WRAP UP" at bounding box center [163, 134] width 267 height 209
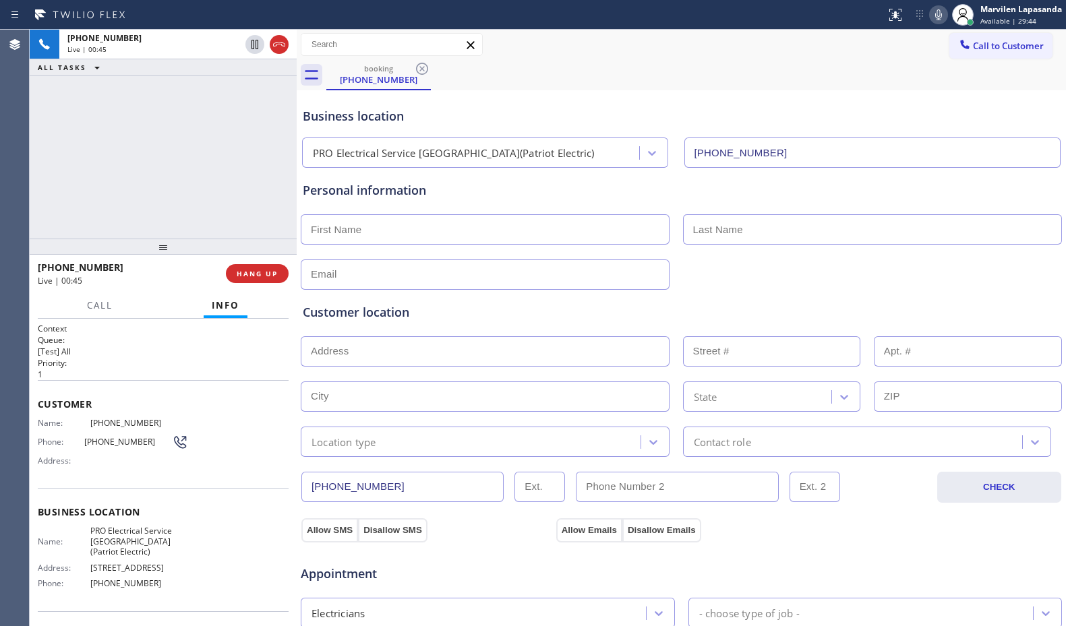
click at [231, 175] on div "[PHONE_NUMBER] Live | 00:45 ALL TASKS ALL TASKS ACTIVE TASKS TASKS IN WRAP UP" at bounding box center [163, 134] width 267 height 209
click at [231, 175] on div "[PHONE_NUMBER] Live | 00:50 ALL TASKS ALL TASKS ACTIVE TASKS TASKS IN WRAP UP" at bounding box center [163, 134] width 267 height 209
click at [280, 186] on div "[PHONE_NUMBER] Live | 00:51 ALL TASKS ALL TASKS ACTIVE TASKS TASKS IN WRAP UP" at bounding box center [163, 134] width 267 height 209
click at [276, 186] on div "[PHONE_NUMBER] Live | 00:52 ALL TASKS ALL TASKS ACTIVE TASKS TASKS IN WRAP UP" at bounding box center [163, 134] width 267 height 209
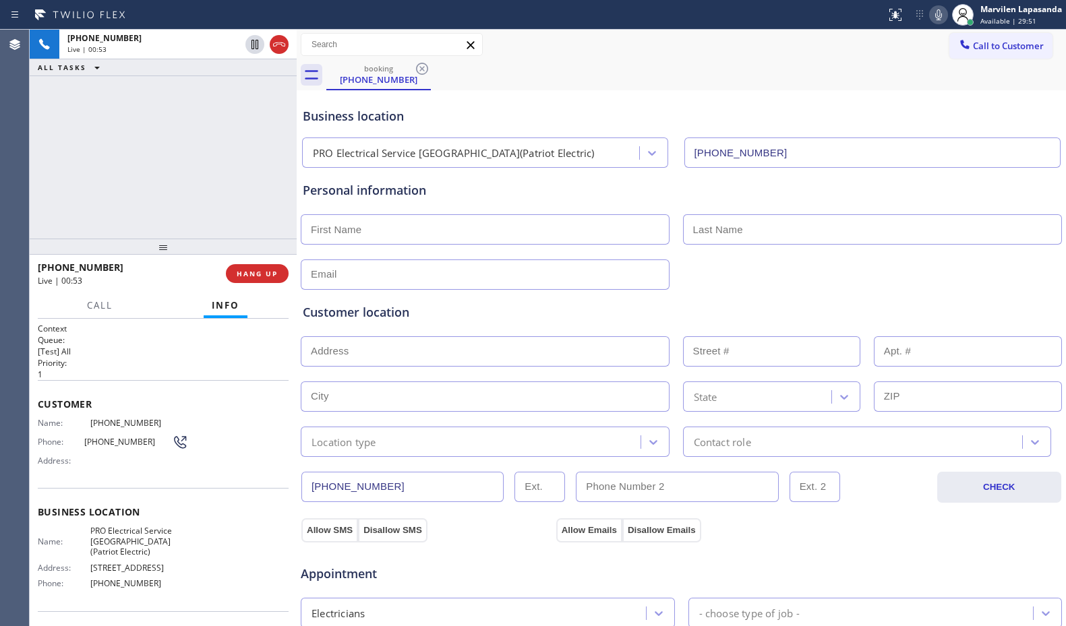
click at [276, 186] on div "[PHONE_NUMBER] Live | 00:53 ALL TASKS ALL TASKS ACTIVE TASKS TASKS IN WRAP UP" at bounding box center [163, 134] width 267 height 209
click at [276, 186] on div "[PHONE_NUMBER] Live | 00:54 ALL TASKS ALL TASKS ACTIVE TASKS TASKS IN WRAP UP" at bounding box center [163, 134] width 267 height 209
click at [287, 194] on div "[PHONE_NUMBER] Live | 00:55 ALL TASKS ALL TASKS ACTIVE TASKS TASKS IN WRAP UP" at bounding box center [163, 134] width 267 height 209
click at [287, 194] on div "[PHONE_NUMBER] Live | 00:57 ALL TASKS ALL TASKS ACTIVE TASKS TASKS IN WRAP UP" at bounding box center [163, 134] width 267 height 209
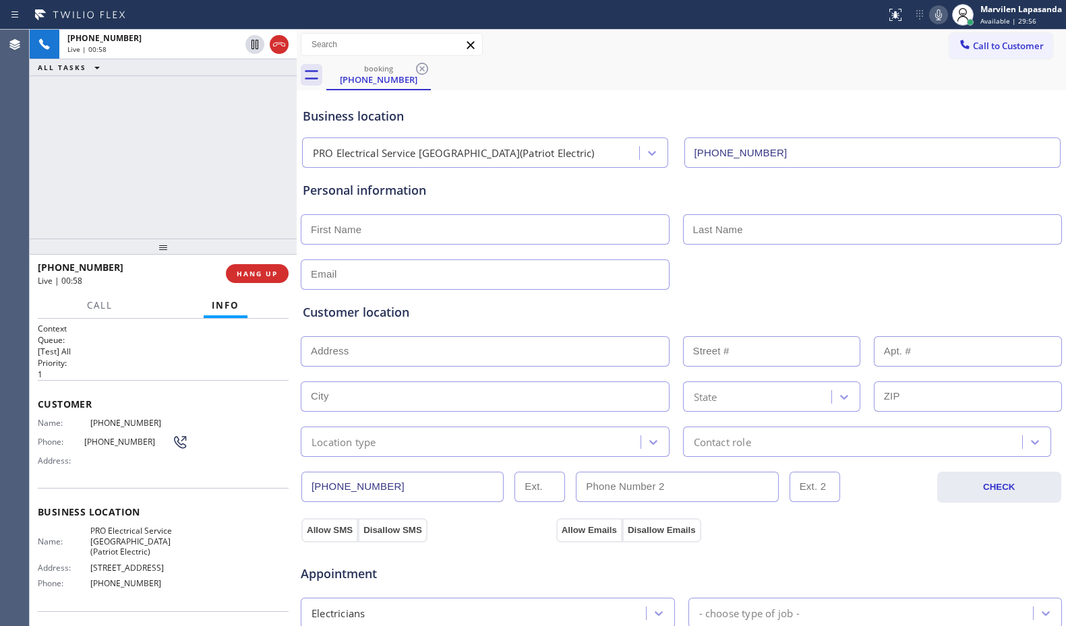
click at [289, 195] on div "[PHONE_NUMBER] Live | 00:58 ALL TASKS ALL TASKS ACTIVE TASKS TASKS IN WRAP UP" at bounding box center [163, 134] width 267 height 209
drag, startPoint x: 86, startPoint y: 421, endPoint x: 153, endPoint y: 423, distance: 66.8
click at [153, 423] on div "Name: [PHONE_NUMBER]" at bounding box center [113, 423] width 150 height 10
click at [140, 428] on span "[PHONE_NUMBER]" at bounding box center [139, 423] width 98 height 10
click at [103, 418] on span "[PHONE_NUMBER]" at bounding box center [139, 423] width 98 height 10
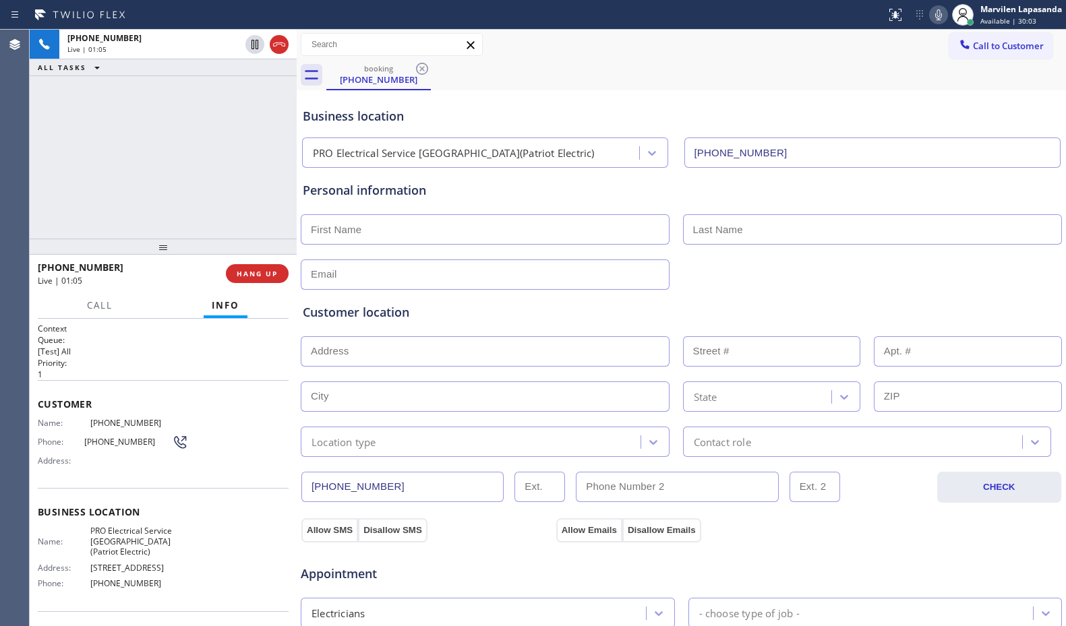
drag, startPoint x: 122, startPoint y: 420, endPoint x: 134, endPoint y: 420, distance: 12.1
click at [123, 420] on span "[PHONE_NUMBER]" at bounding box center [139, 423] width 98 height 10
click at [151, 423] on span "[PHONE_NUMBER]" at bounding box center [139, 423] width 98 height 10
click at [144, 423] on span "[PHONE_NUMBER]" at bounding box center [139, 423] width 98 height 10
click at [140, 424] on span "[PHONE_NUMBER]" at bounding box center [139, 423] width 98 height 10
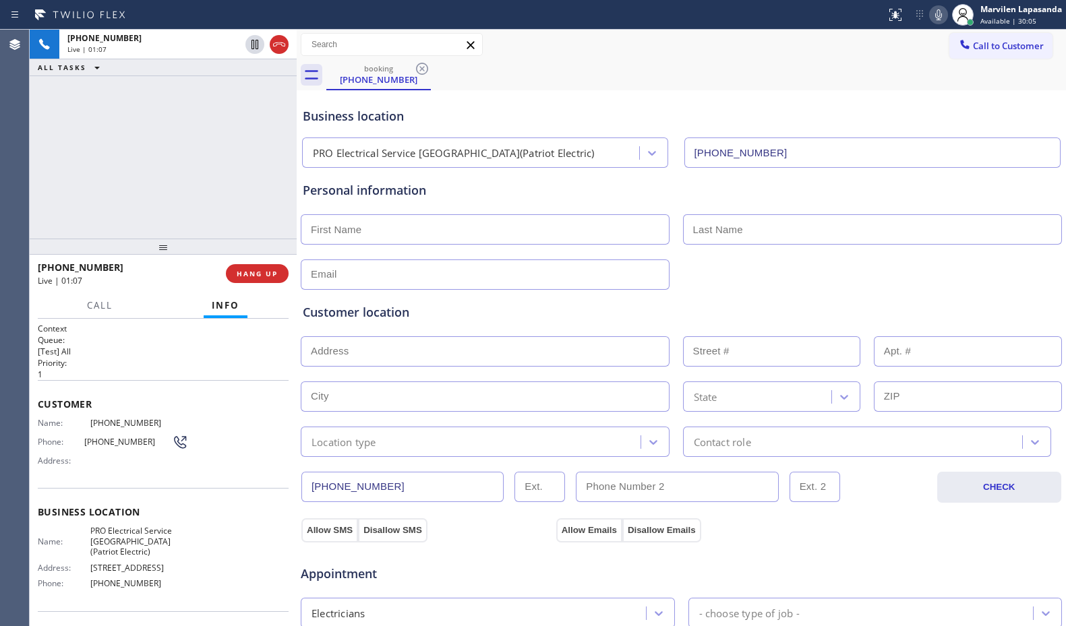
click at [128, 426] on span "[PHONE_NUMBER]" at bounding box center [139, 423] width 98 height 10
drag, startPoint x: 85, startPoint y: 424, endPoint x: 167, endPoint y: 428, distance: 82.3
click at [167, 428] on div "Name: [PHONE_NUMBER]" at bounding box center [113, 423] width 150 height 10
copy div "[PHONE_NUMBER]"
click at [256, 276] on span "HANG UP" at bounding box center [257, 273] width 41 height 9
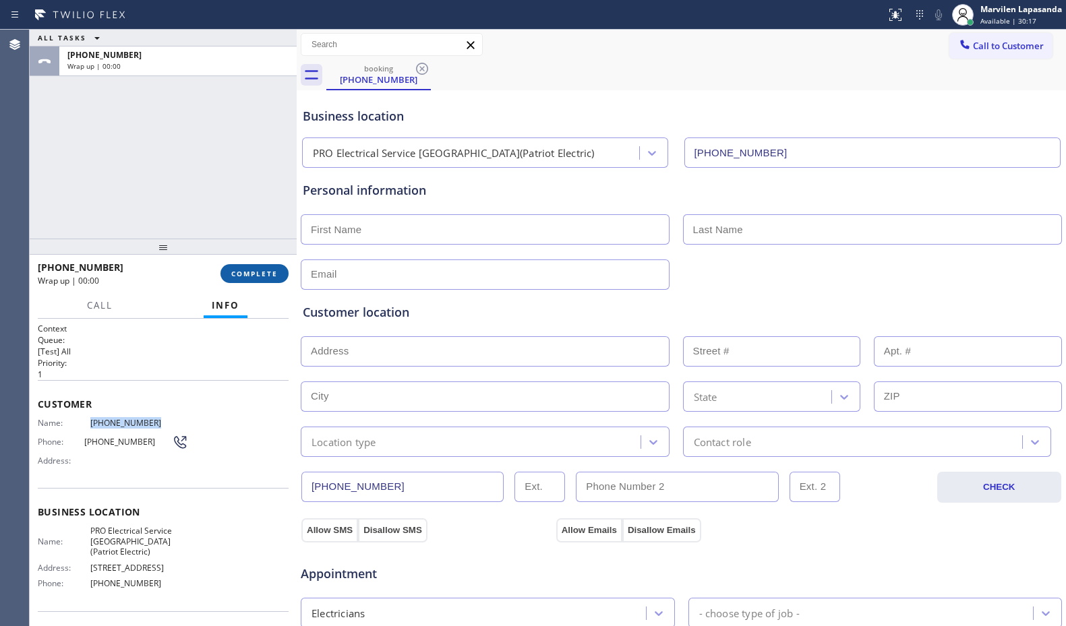
click at [256, 276] on span "COMPLETE" at bounding box center [254, 273] width 47 height 9
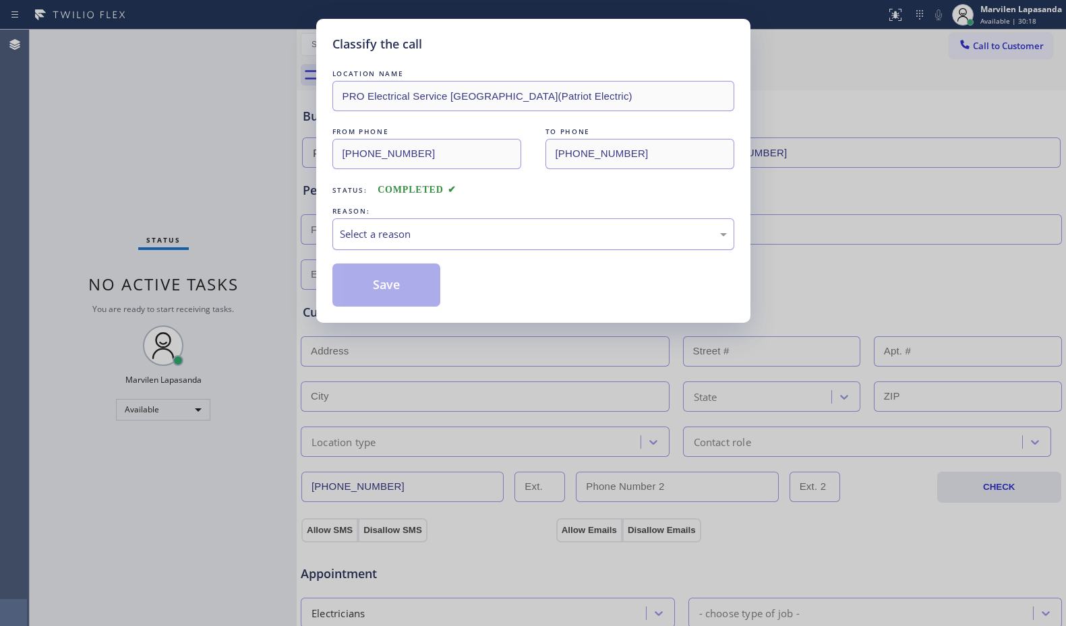
click at [384, 229] on div "Select a reason" at bounding box center [533, 235] width 387 height 16
click at [379, 286] on button "Save" at bounding box center [386, 285] width 109 height 43
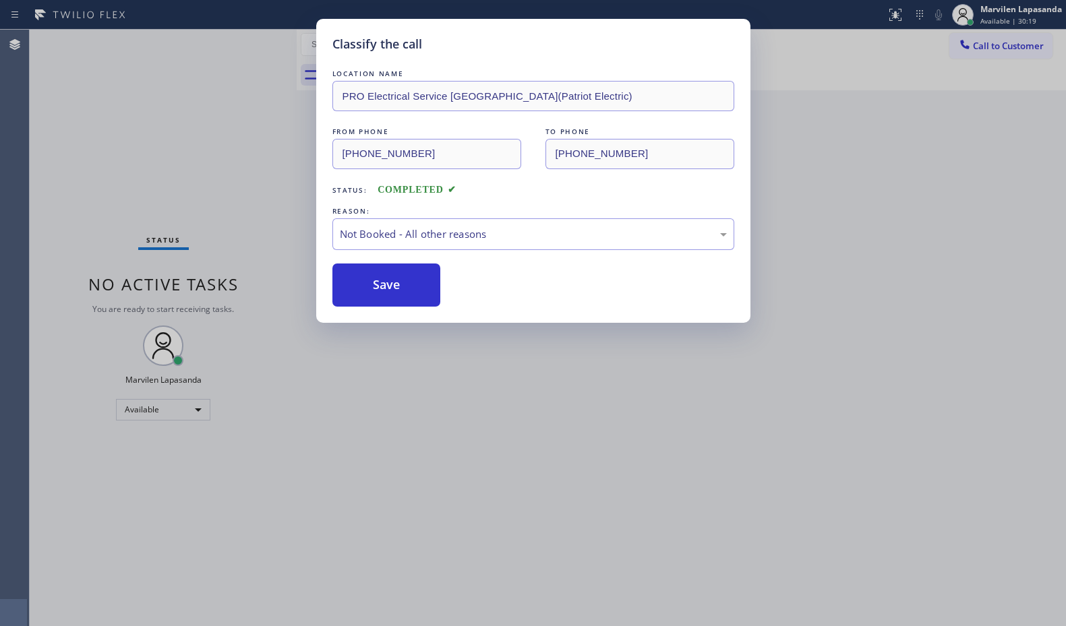
click at [379, 286] on button "Save" at bounding box center [386, 285] width 109 height 43
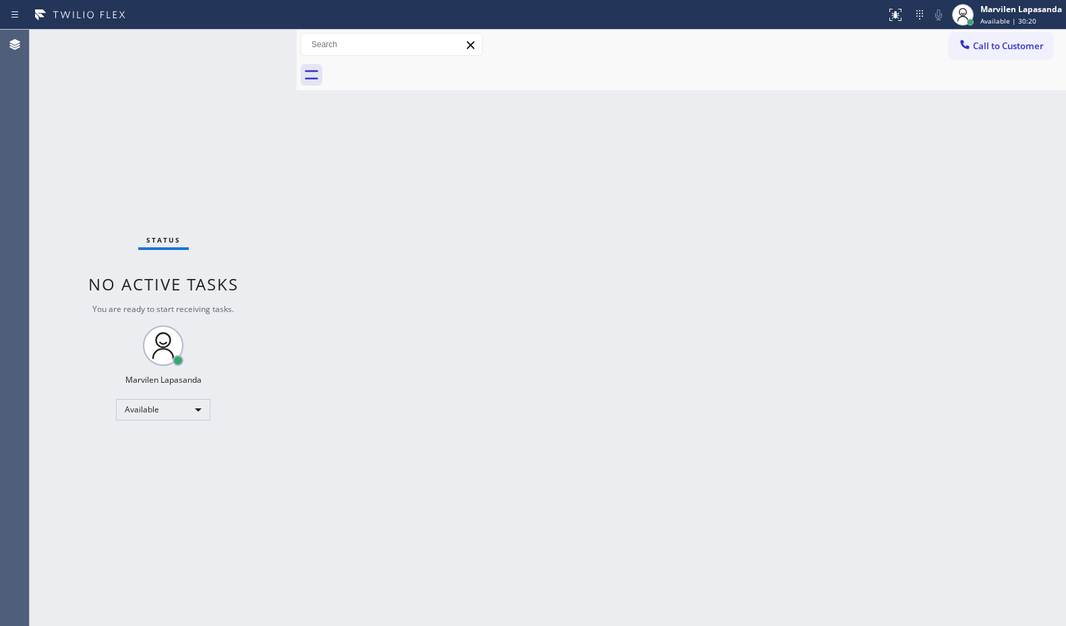
click at [254, 41] on div "Status No active tasks You are ready to start receiving tasks. Marvilen Lapasan…" at bounding box center [163, 328] width 267 height 597
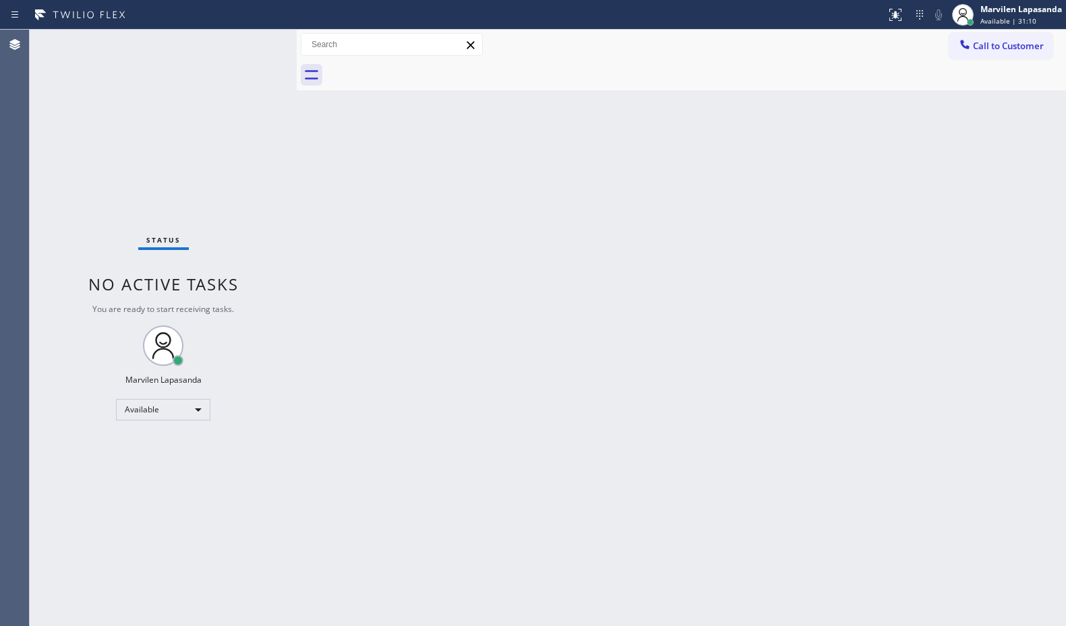
click at [254, 41] on div "Status No active tasks You are ready to start receiving tasks. Marvilen Lapasan…" at bounding box center [163, 328] width 267 height 597
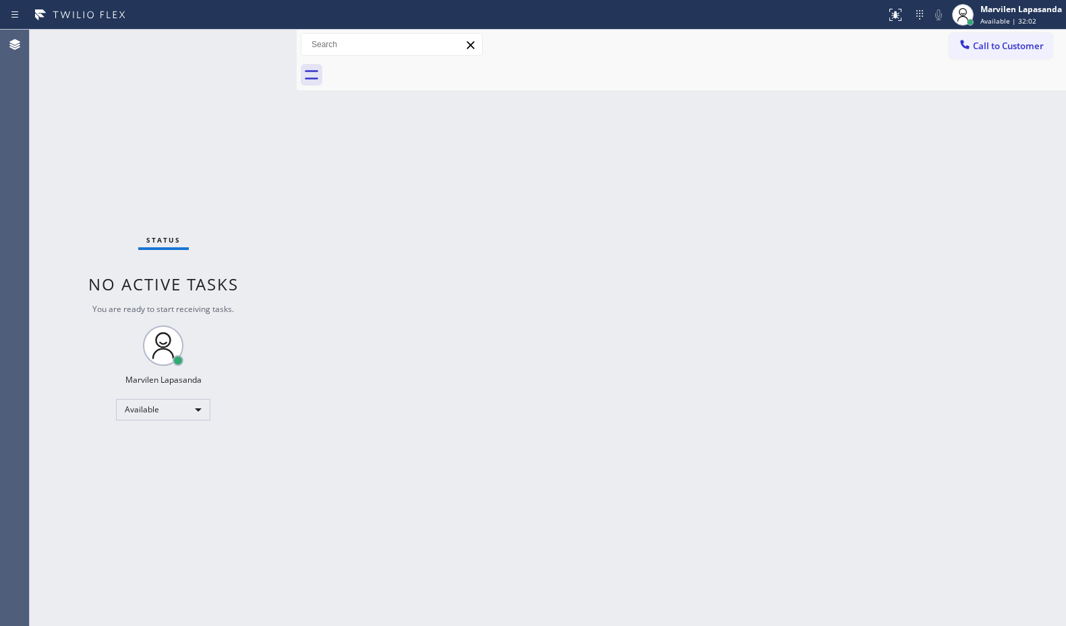
click at [254, 41] on div "Status No active tasks You are ready to start receiving tasks. Marvilen Lapasan…" at bounding box center [163, 328] width 267 height 597
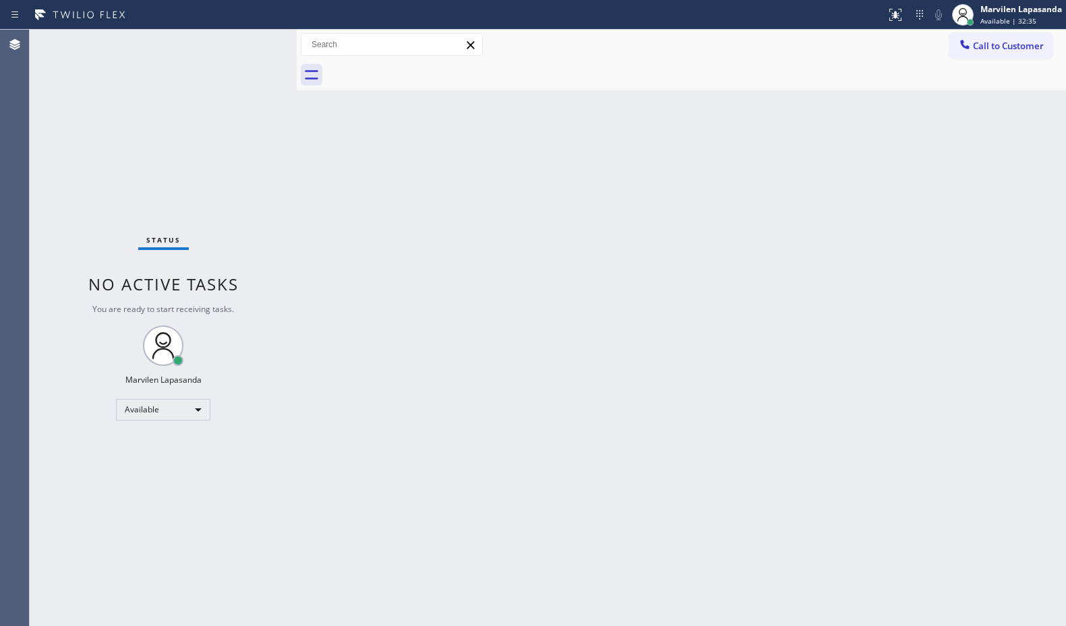
click at [254, 41] on div "Status No active tasks You are ready to start receiving tasks. Marvilen Lapasan…" at bounding box center [163, 328] width 267 height 597
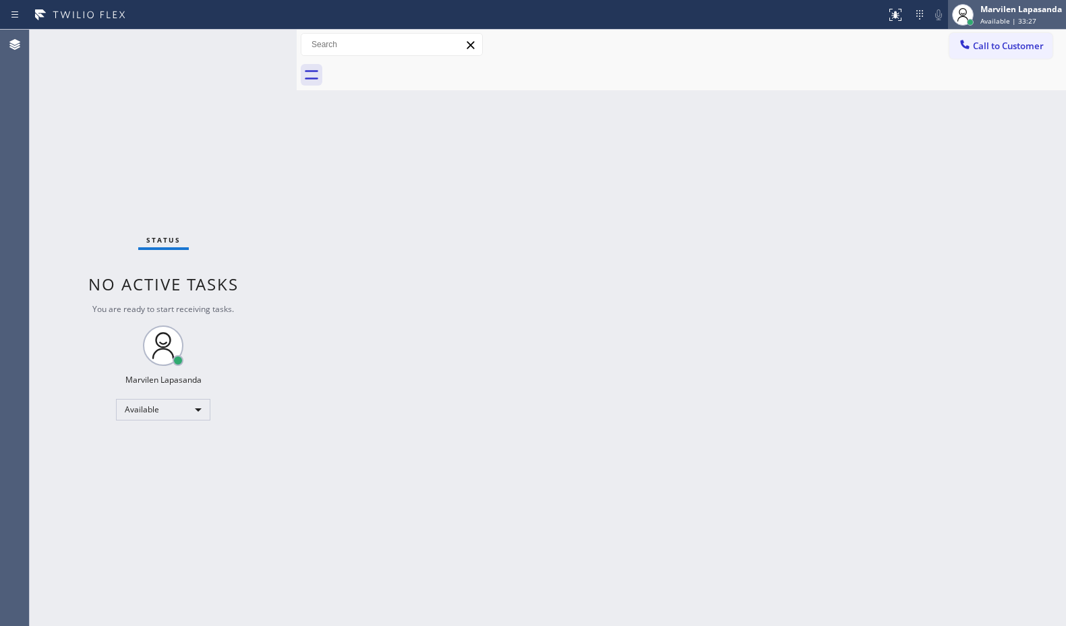
click at [1005, 28] on div "Marvilen Lapasanda Available | 33:27" at bounding box center [1007, 15] width 118 height 30
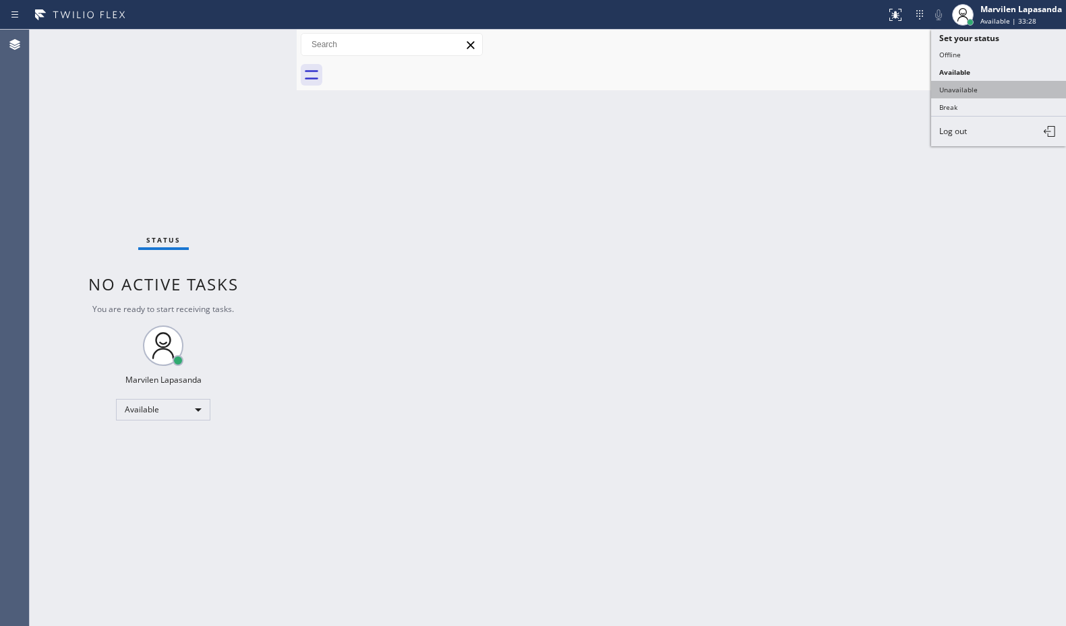
click at [982, 91] on button "Unavailable" at bounding box center [998, 90] width 135 height 18
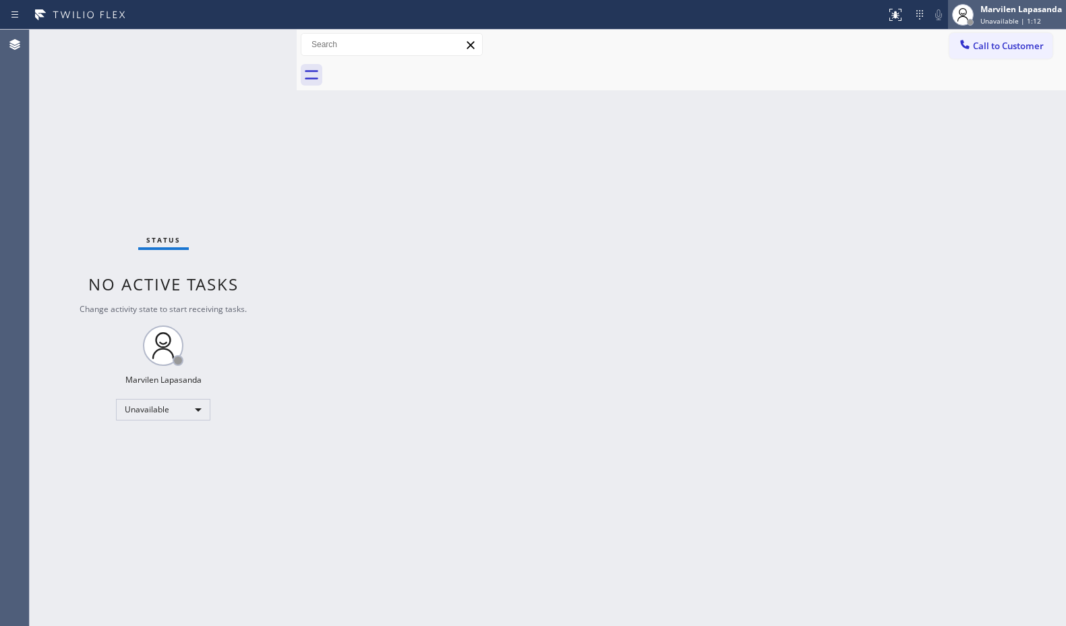
click at [1018, 22] on span "Unavailable | 1:12" at bounding box center [1011, 20] width 61 height 9
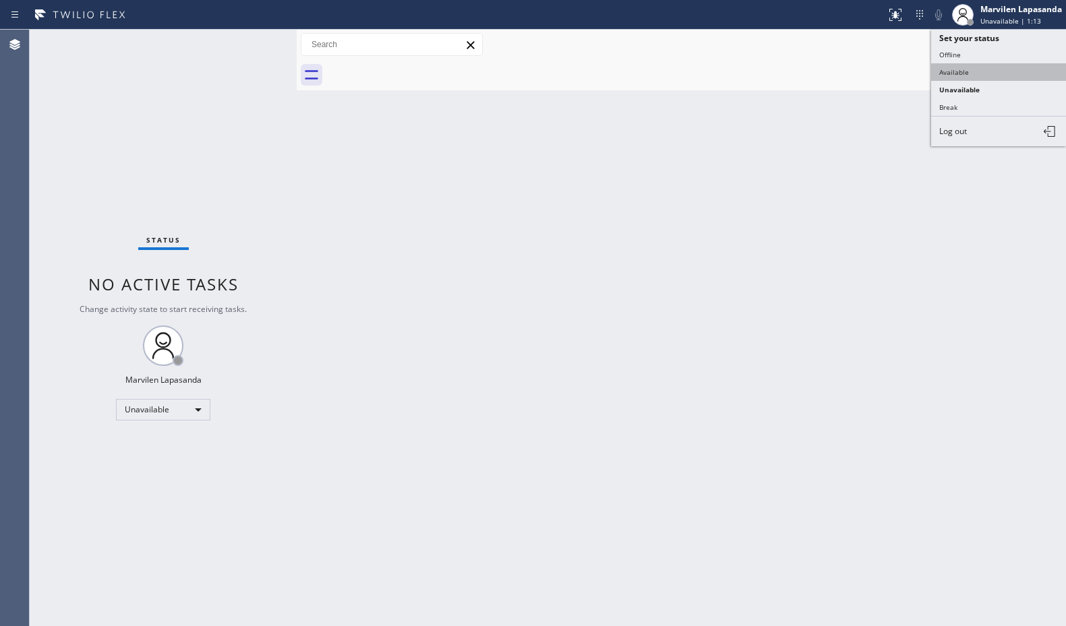
click at [981, 72] on button "Available" at bounding box center [998, 72] width 135 height 18
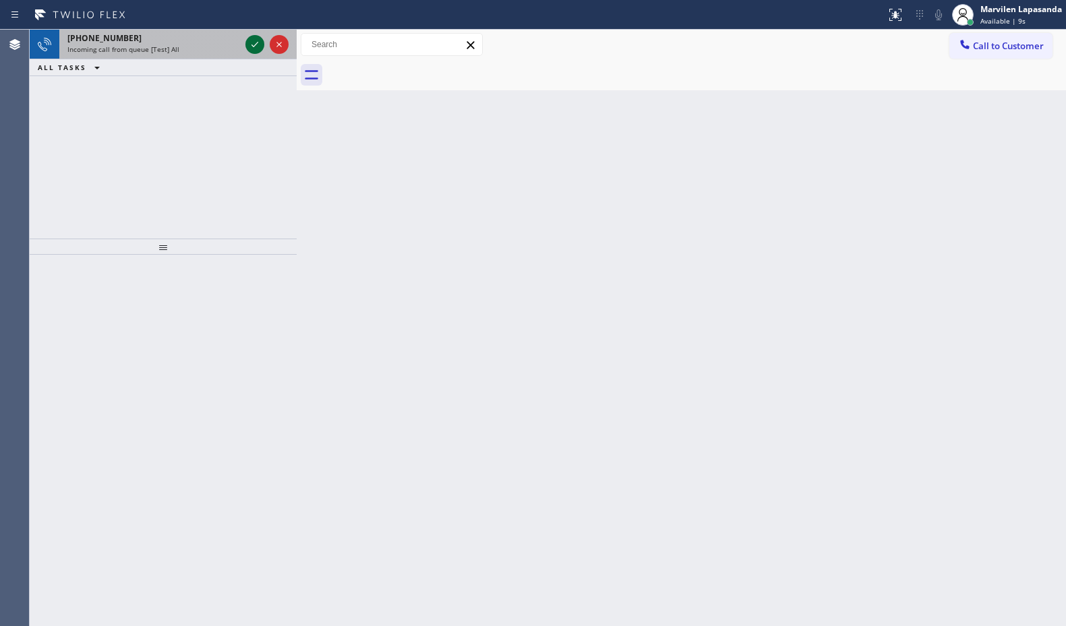
click at [252, 49] on icon at bounding box center [255, 44] width 16 height 16
click at [252, 48] on icon at bounding box center [255, 44] width 16 height 16
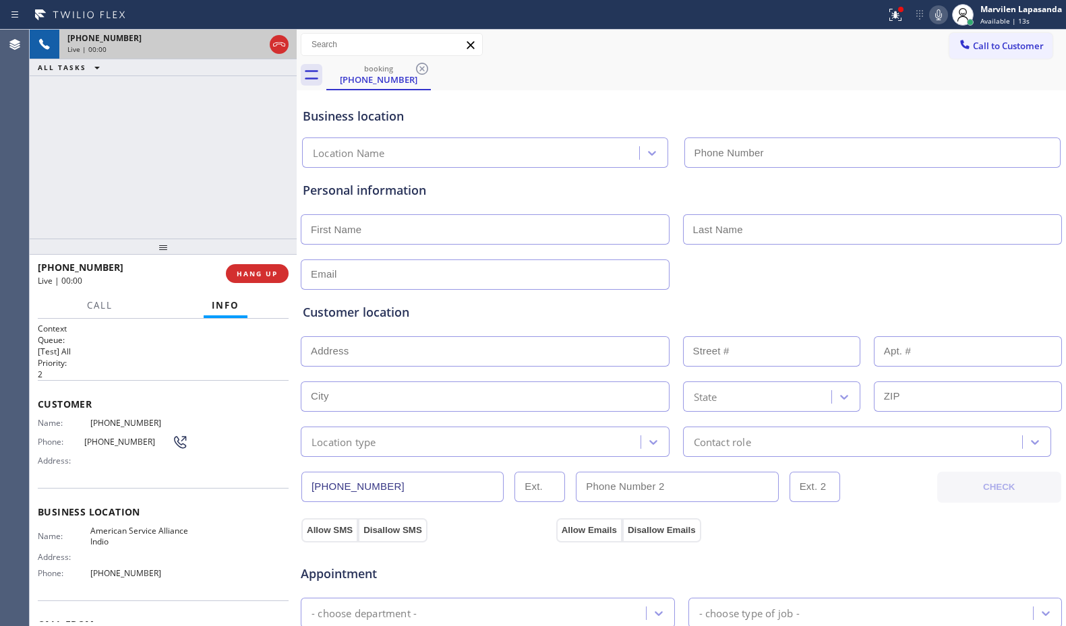
type input "[PHONE_NUMBER]"
click at [65, 479] on div "Customer Name: [PHONE_NUMBER] Phone: [PHONE_NUMBER] Address:" at bounding box center [163, 434] width 251 height 108
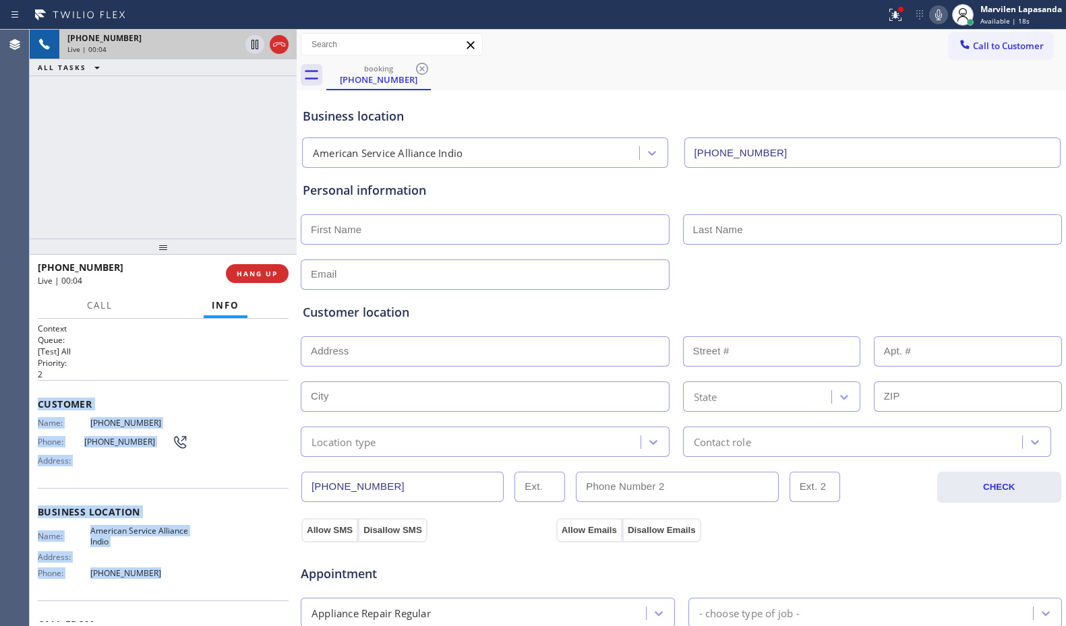
drag, startPoint x: 37, startPoint y: 401, endPoint x: 151, endPoint y: 578, distance: 210.8
click at [151, 578] on div "Context Queue: [Test] All Priority: 2 Customer Name: [PHONE_NUMBER] Phone: [PHO…" at bounding box center [163, 473] width 267 height 308
copy div "Customer Name: [PHONE_NUMBER] Phone: [PHONE_NUMBER] Address: Business location …"
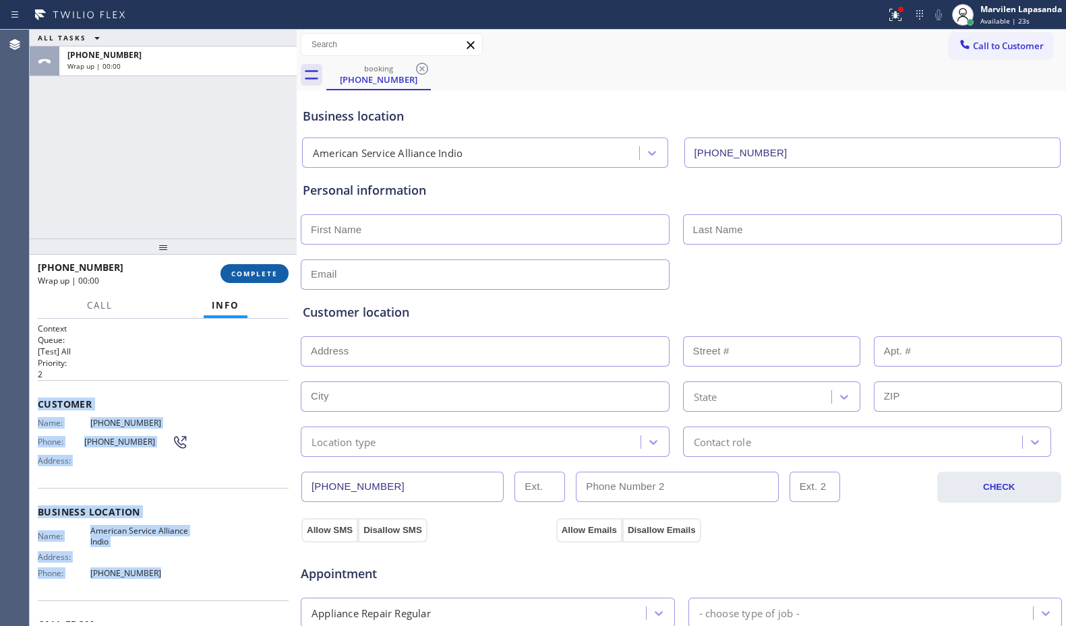
click at [243, 281] on button "COMPLETE" at bounding box center [255, 273] width 68 height 19
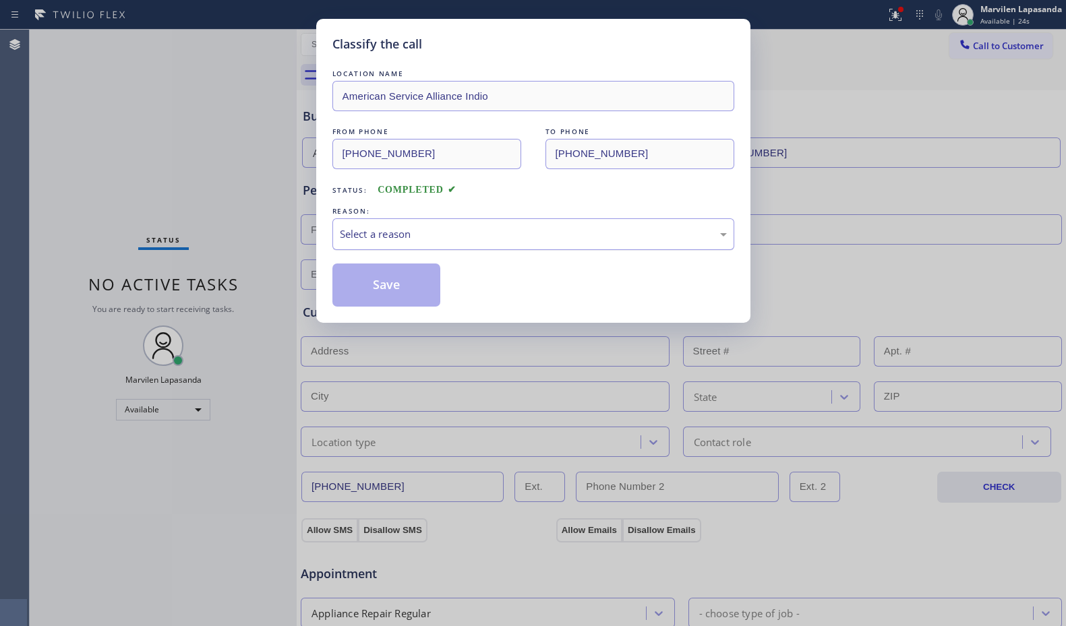
click at [422, 232] on div "Select a reason" at bounding box center [533, 235] width 387 height 16
click at [380, 278] on button "Save" at bounding box center [386, 285] width 109 height 43
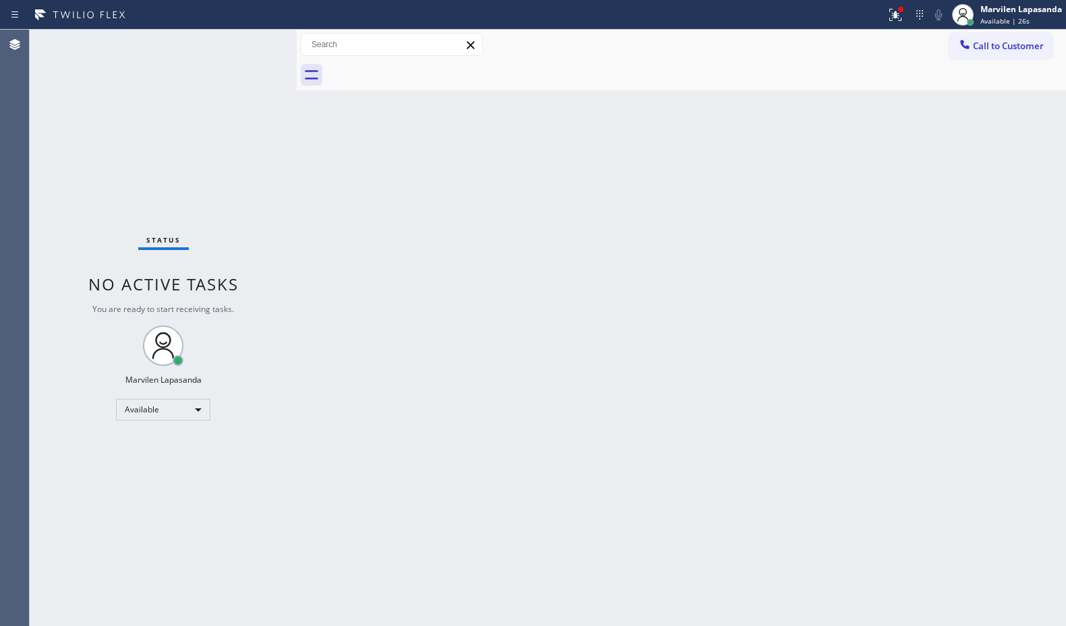
click at [254, 42] on div "Status No active tasks You are ready to start receiving tasks. Marvilen Lapasan…" at bounding box center [163, 328] width 267 height 597
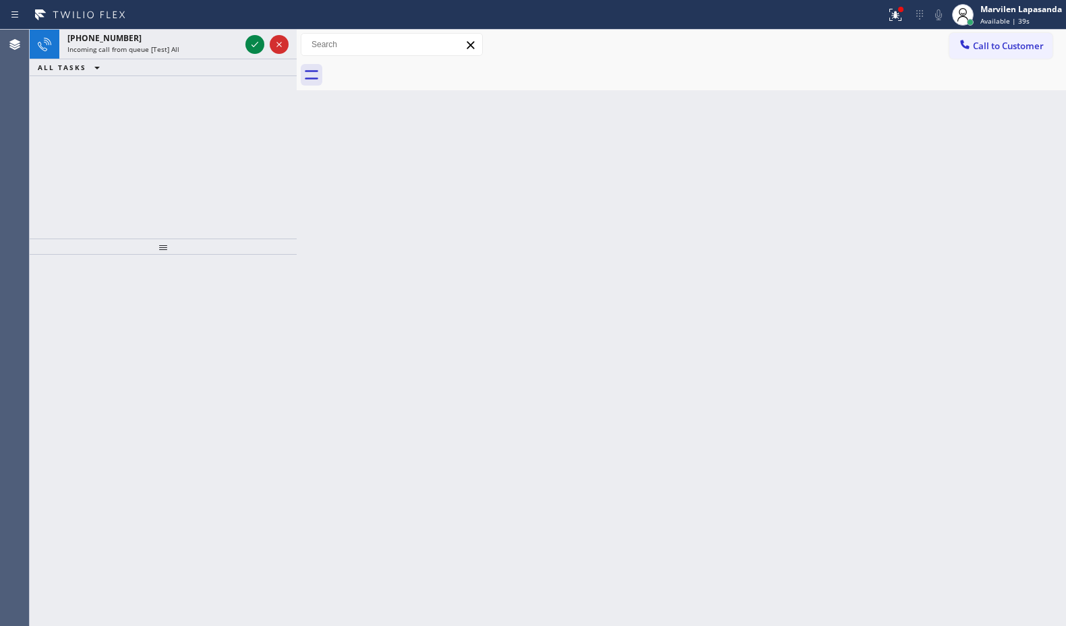
click at [254, 42] on icon at bounding box center [255, 44] width 16 height 16
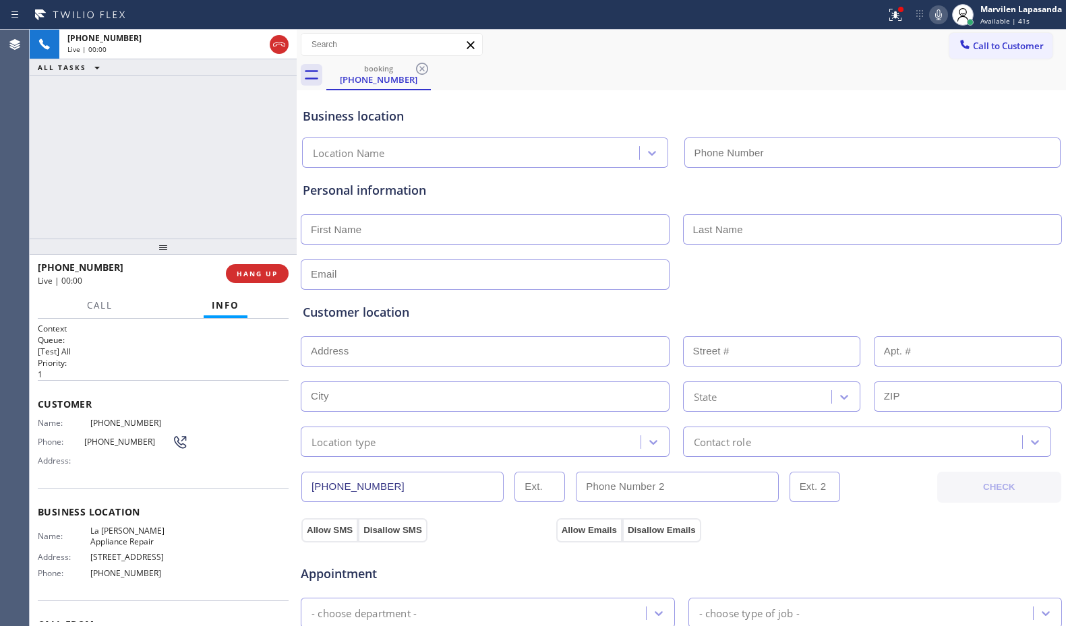
type input "[PHONE_NUMBER]"
click at [72, 473] on div "Customer Name: [PHONE_NUMBER] Phone: [PHONE_NUMBER] Address:" at bounding box center [163, 434] width 251 height 108
click at [69, 459] on span "Address:" at bounding box center [64, 461] width 53 height 10
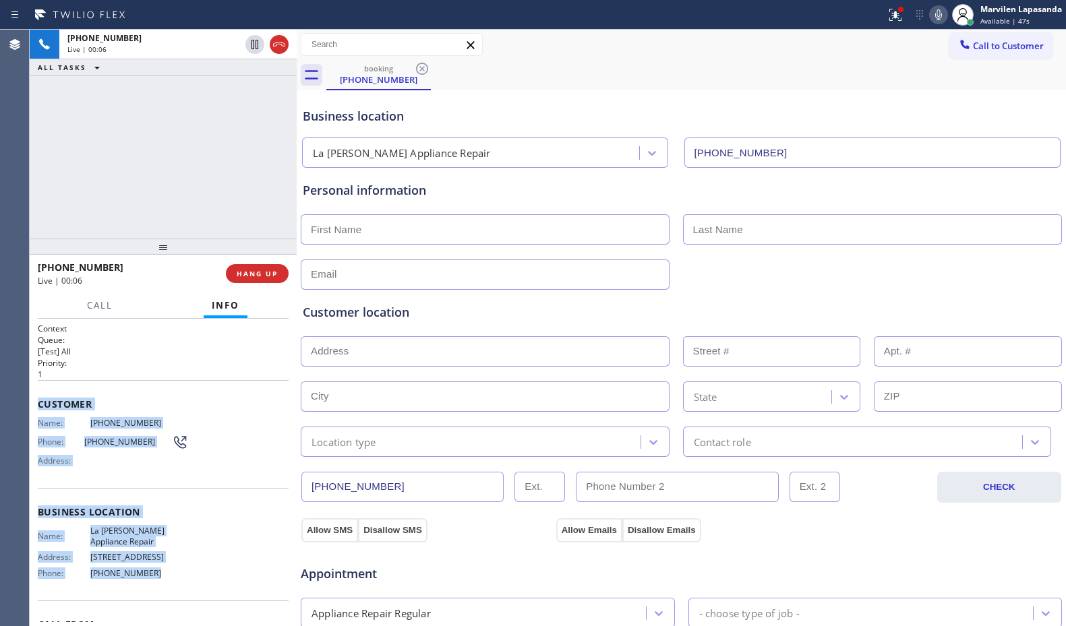
drag, startPoint x: 36, startPoint y: 401, endPoint x: 181, endPoint y: 591, distance: 239.1
click at [181, 591] on div "Context Queue: [Test] All Priority: 1 Customer Name: [PHONE_NUMBER] Phone: [PHO…" at bounding box center [163, 473] width 267 height 308
copy div "Customer Name: [PHONE_NUMBER] Phone: [PHONE_NUMBER] Address: Business location …"
click at [108, 538] on span "La [PERSON_NAME] Appliance Repair" at bounding box center [139, 536] width 98 height 21
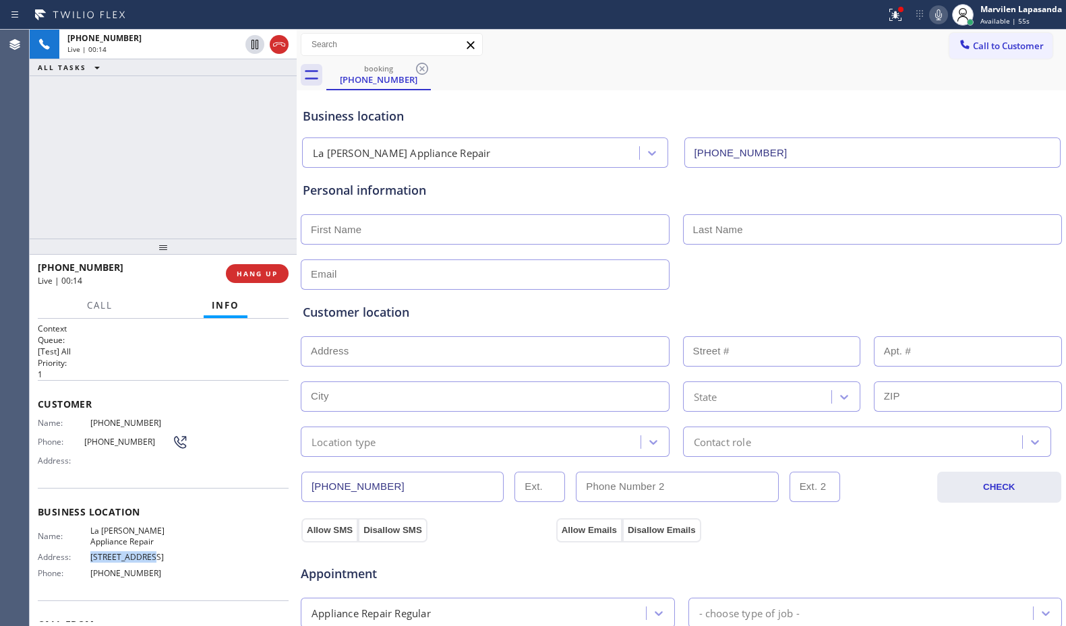
drag, startPoint x: 90, startPoint y: 554, endPoint x: 142, endPoint y: 559, distance: 52.8
click at [142, 559] on span "[STREET_ADDRESS]" at bounding box center [139, 557] width 98 height 10
click at [146, 558] on span "[STREET_ADDRESS]" at bounding box center [139, 557] width 98 height 10
drag, startPoint x: 148, startPoint y: 558, endPoint x: 90, endPoint y: 560, distance: 57.3
click at [90, 560] on span "[STREET_ADDRESS]" at bounding box center [139, 557] width 98 height 10
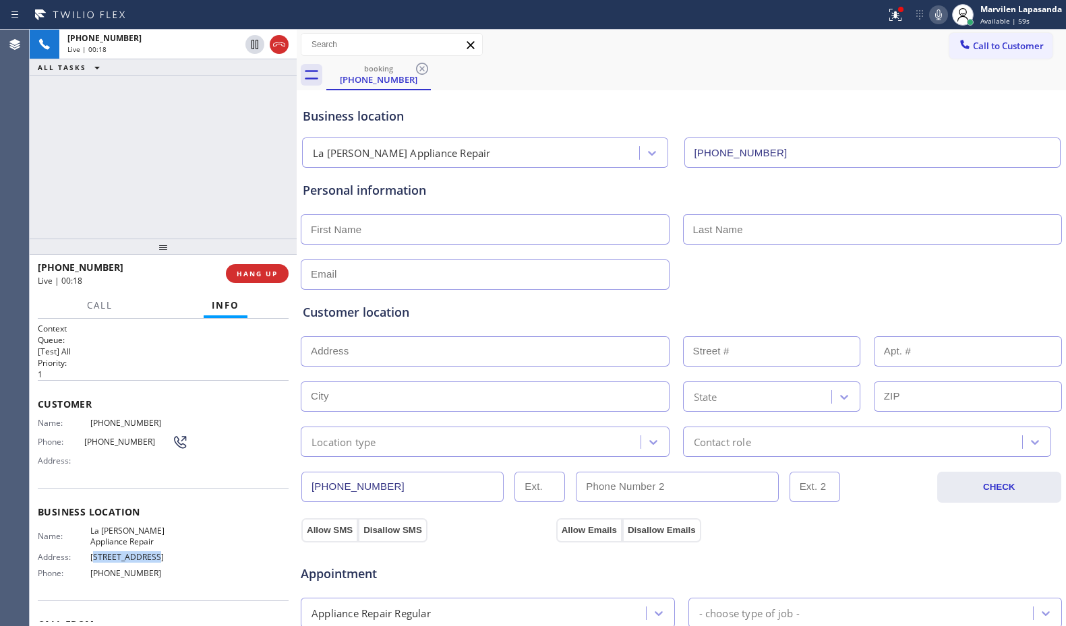
copy span "[STREET_ADDRESS]"
click at [127, 562] on span "[STREET_ADDRESS]" at bounding box center [139, 557] width 98 height 10
click at [242, 276] on span "HANG UP" at bounding box center [257, 273] width 41 height 9
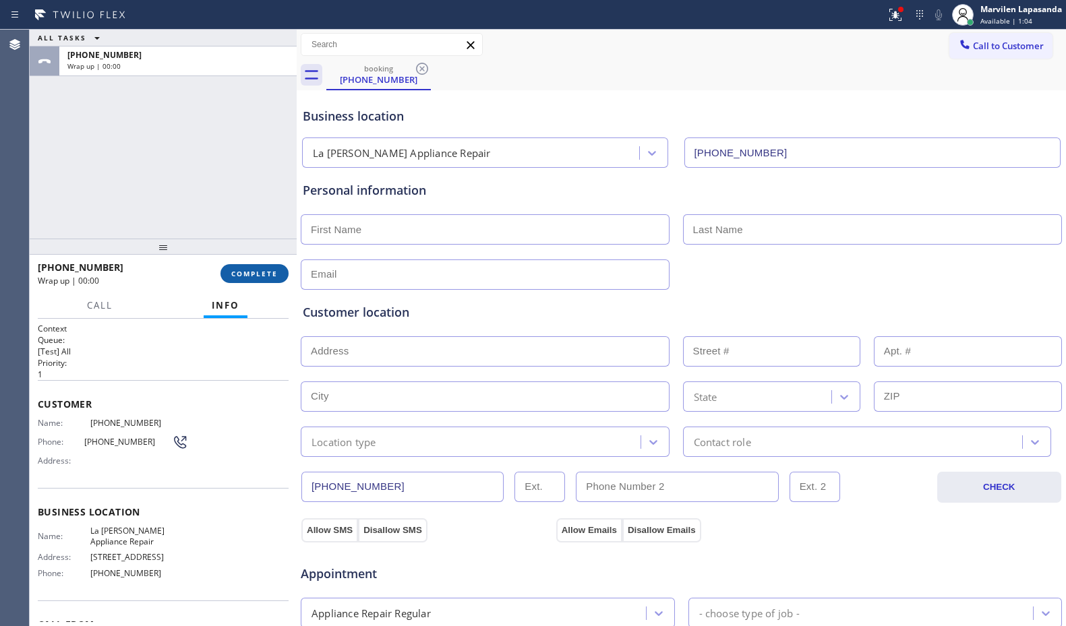
click at [242, 276] on span "COMPLETE" at bounding box center [254, 273] width 47 height 9
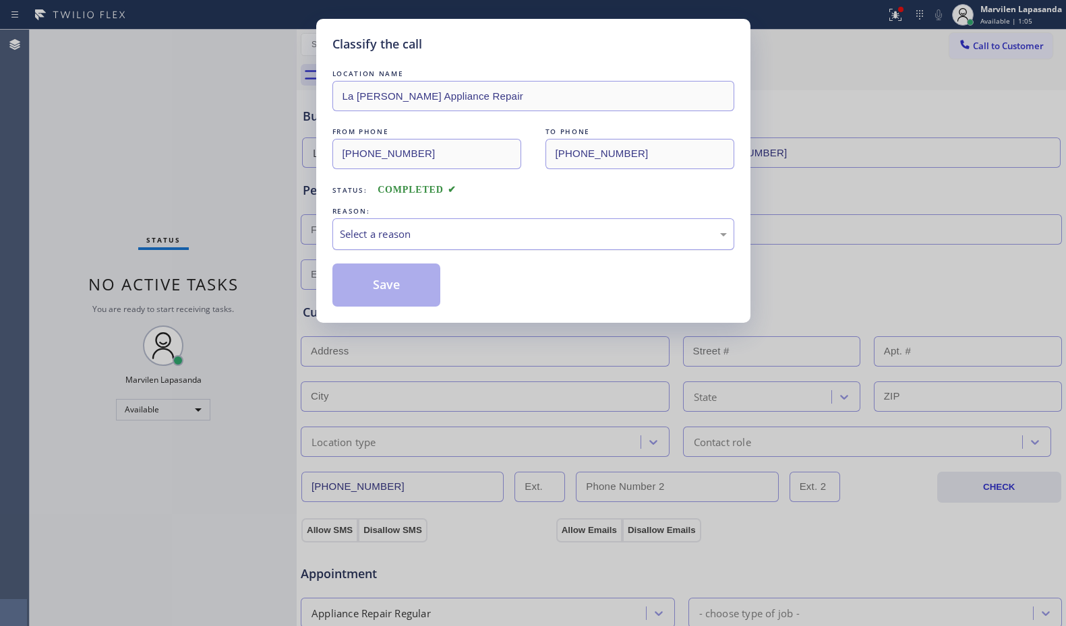
click at [407, 227] on div "Select a reason" at bounding box center [533, 235] width 387 height 16
click at [389, 284] on button "Save" at bounding box center [386, 285] width 109 height 43
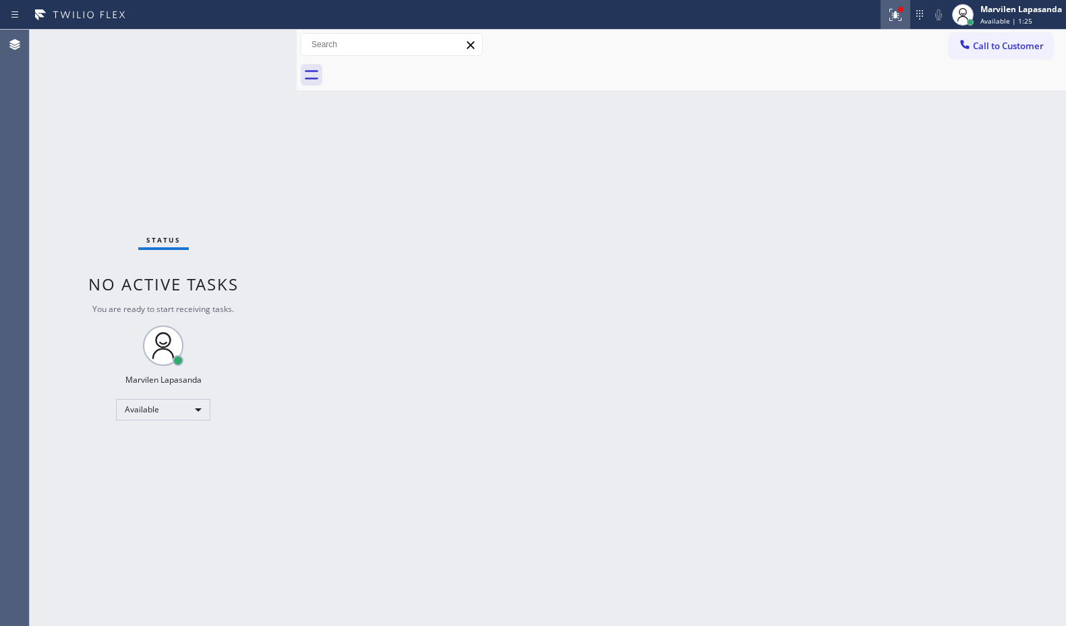
click at [903, 19] on icon at bounding box center [895, 15] width 16 height 16
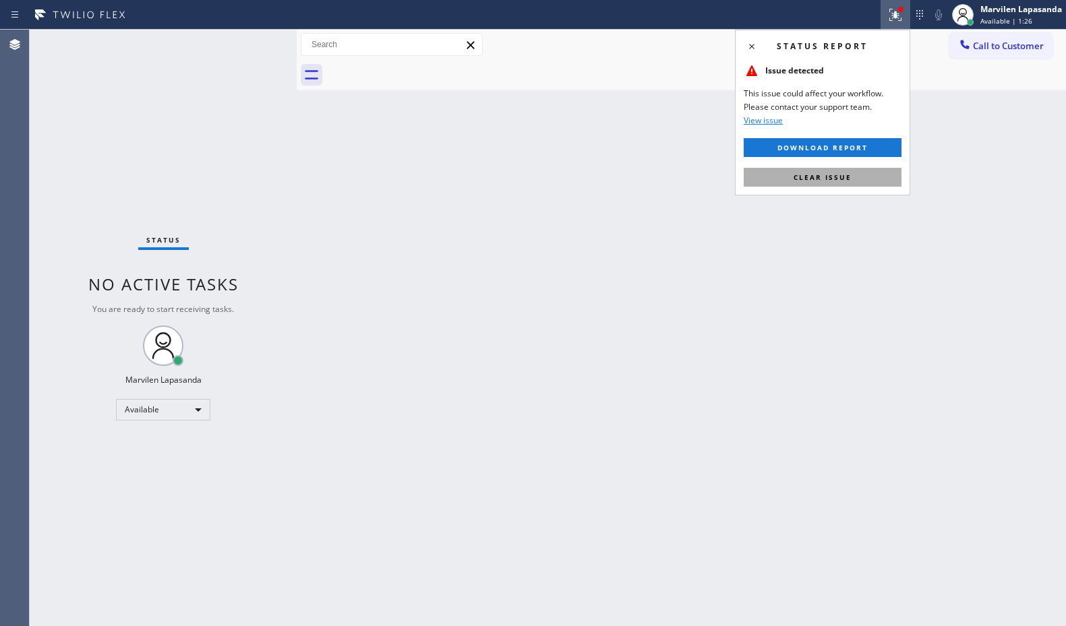
click at [834, 180] on span "Clear issue" at bounding box center [823, 177] width 58 height 9
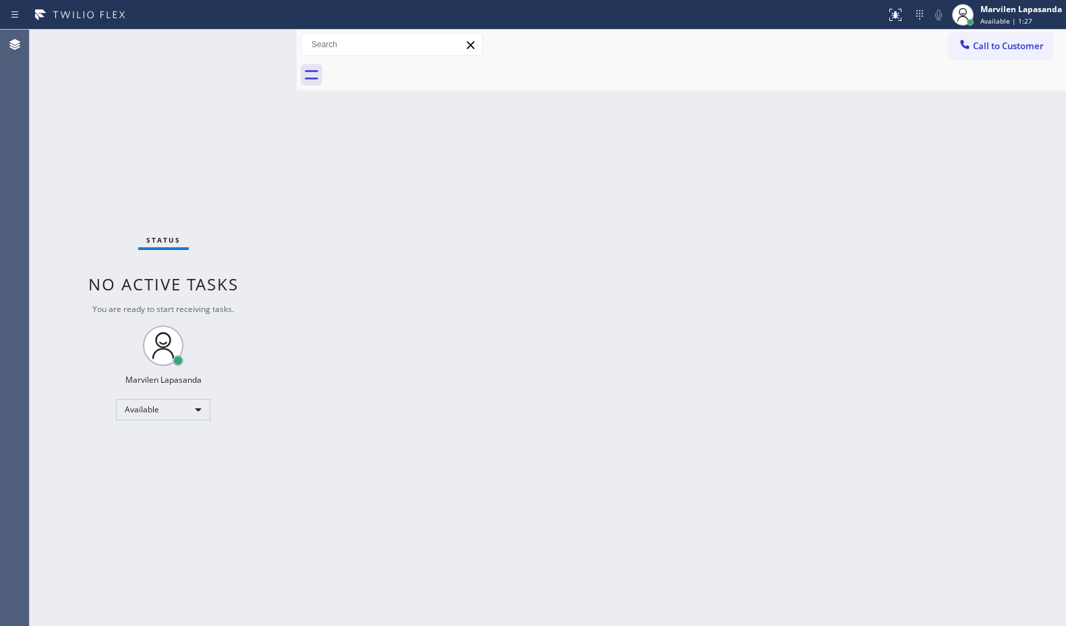
click at [944, 181] on div "Back to Dashboard Change Sender ID Customers Technicians Select a contact Outbo…" at bounding box center [681, 328] width 769 height 597
click at [256, 40] on div "Status No active tasks You are ready to start receiving tasks. Marvilen Lapasan…" at bounding box center [163, 328] width 267 height 597
click at [254, 42] on div "Status No active tasks You are ready to start receiving tasks. Marvilen Lapasan…" at bounding box center [163, 328] width 267 height 597
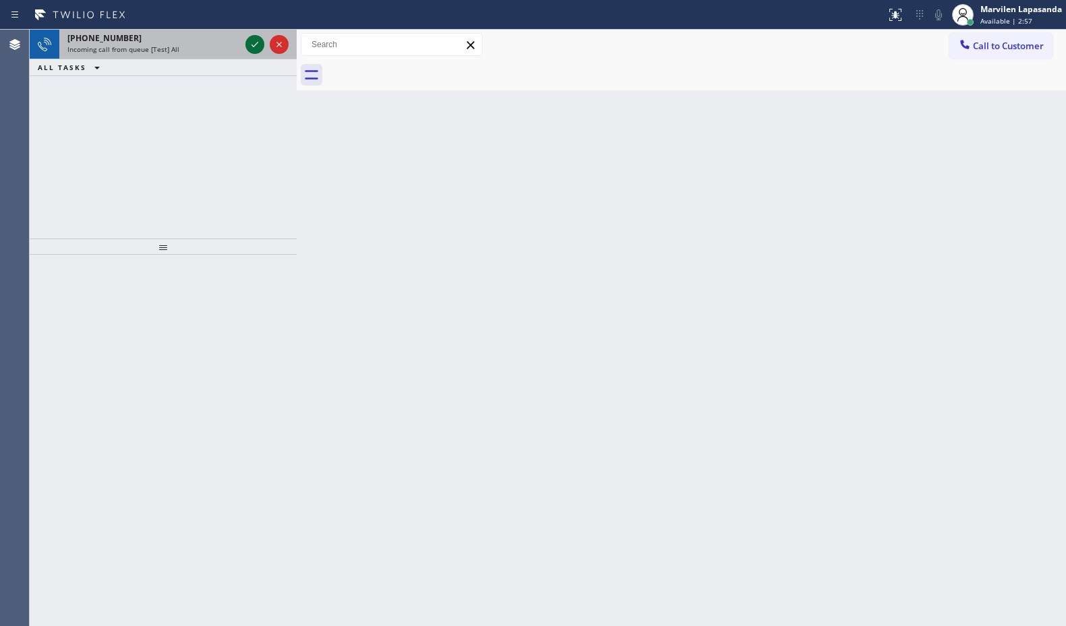
click at [254, 42] on icon at bounding box center [255, 44] width 16 height 16
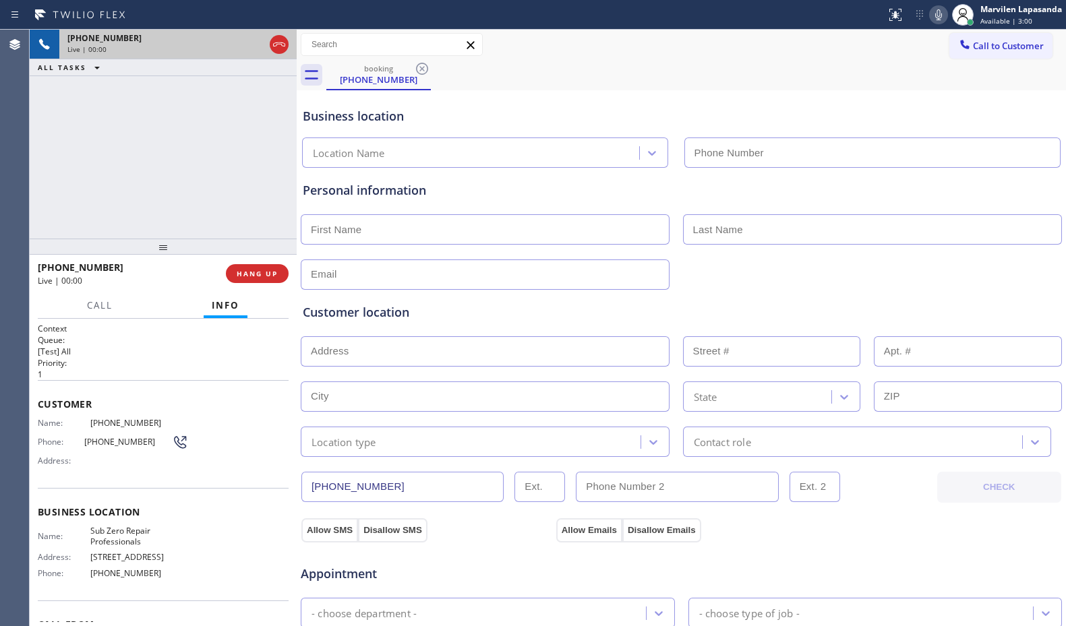
type input "[PHONE_NUMBER]"
click at [54, 420] on span "Name:" at bounding box center [64, 423] width 53 height 10
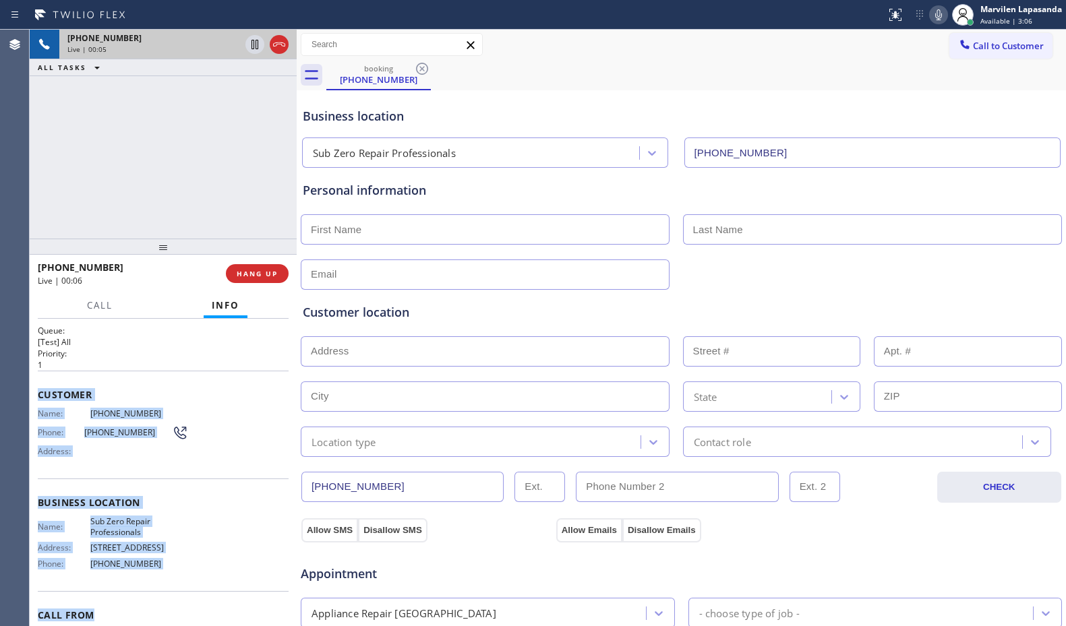
scroll to position [23, 0]
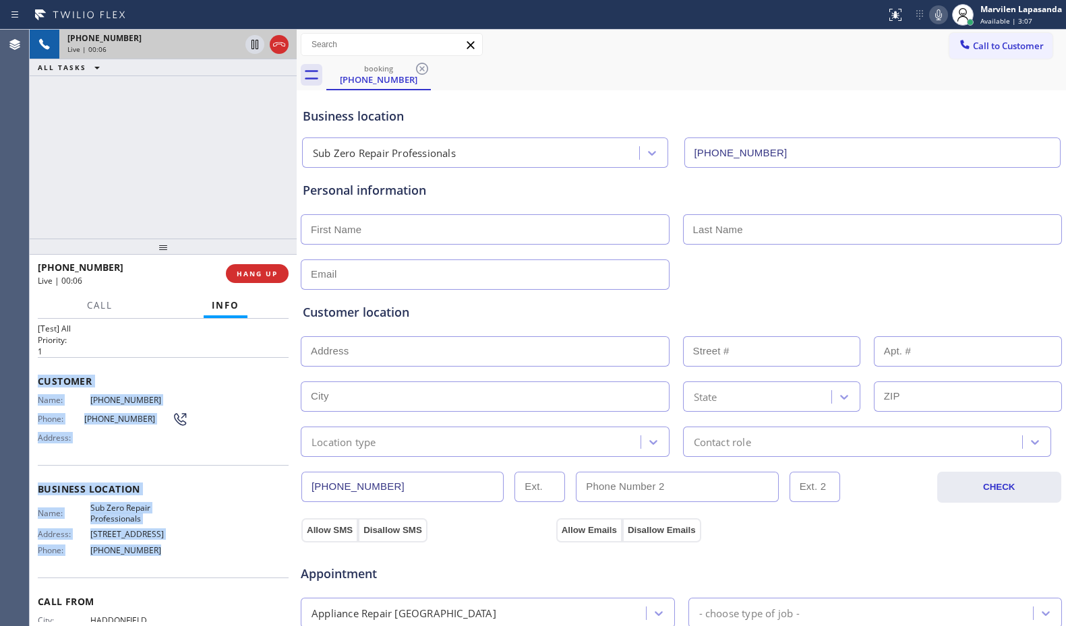
drag, startPoint x: 38, startPoint y: 398, endPoint x: 158, endPoint y: 550, distance: 194.4
click at [158, 550] on div "Context Queue: [Test] All Priority: 1 Customer Name: [PHONE_NUMBER] Phone: [PHO…" at bounding box center [163, 490] width 251 height 380
copy div "Customer Name: [PHONE_NUMBER] Phone: [PHONE_NUMBER] Address: Business location …"
click at [88, 494] on span "Business location" at bounding box center [163, 489] width 251 height 13
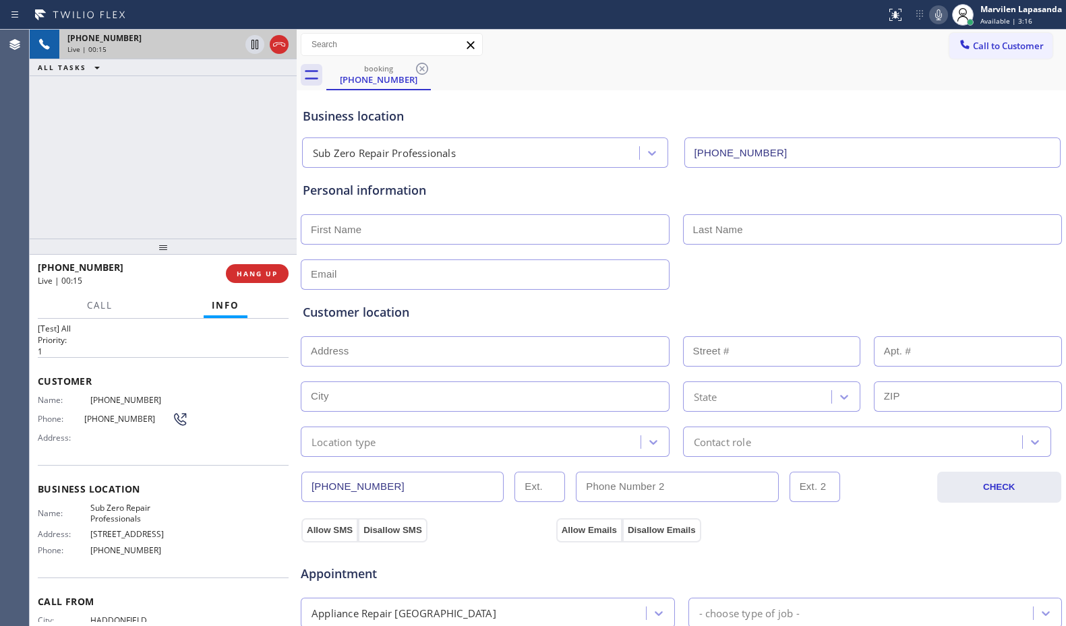
click at [210, 473] on div "Business location Name: Sub Zero Repair Professionals Address: [STREET_ADDRESS]…" at bounding box center [163, 521] width 251 height 113
click at [212, 441] on div "Name: [PHONE_NUMBER] Phone: [PHONE_NUMBER] Address:" at bounding box center [163, 421] width 251 height 53
drag, startPoint x: 212, startPoint y: 417, endPoint x: 206, endPoint y: 339, distance: 77.7
click at [212, 413] on div "Name: [PHONE_NUMBER] Phone: [PHONE_NUMBER] Address:" at bounding box center [163, 421] width 251 height 53
click at [233, 171] on div "[PHONE_NUMBER] Live | 00:16 ALL TASKS ALL TASKS ACTIVE TASKS TASKS IN WRAP UP" at bounding box center [163, 134] width 267 height 209
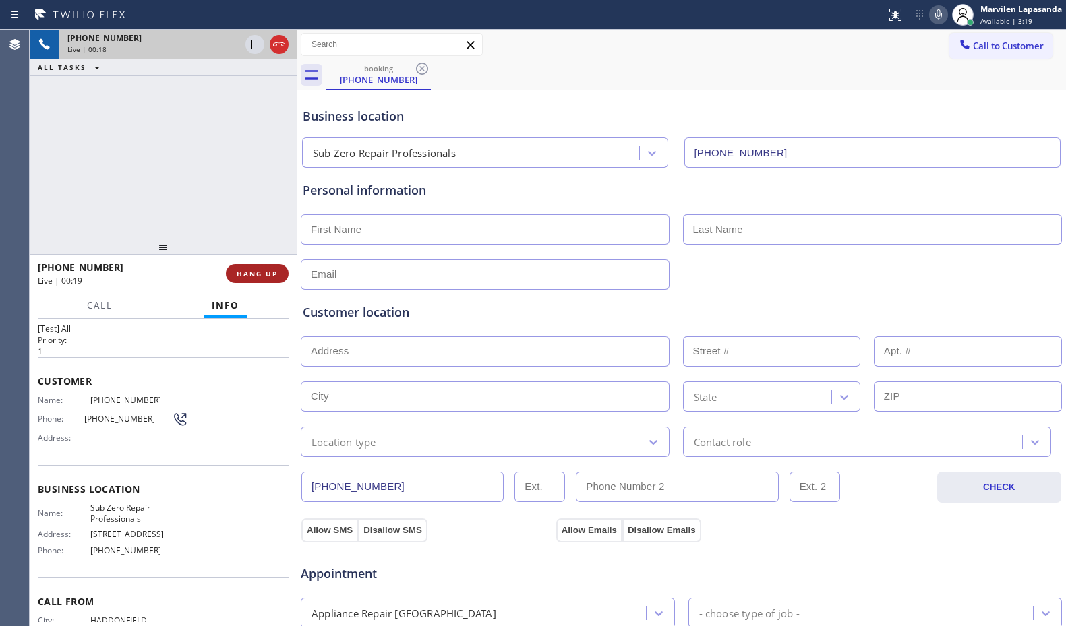
click at [245, 277] on span "HANG UP" at bounding box center [257, 273] width 41 height 9
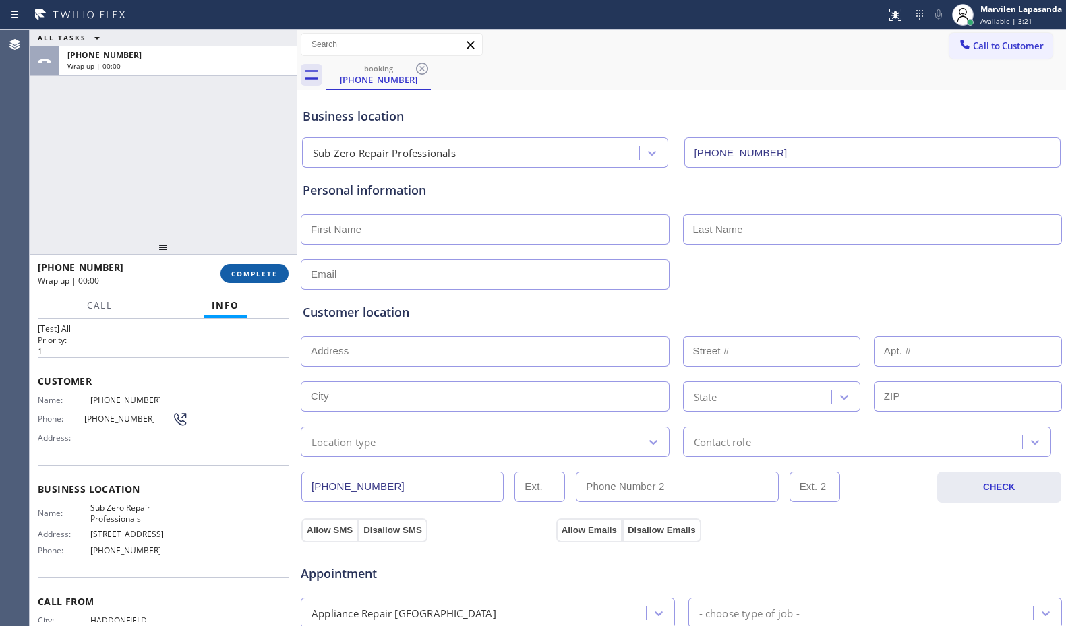
click at [245, 277] on span "COMPLETE" at bounding box center [254, 273] width 47 height 9
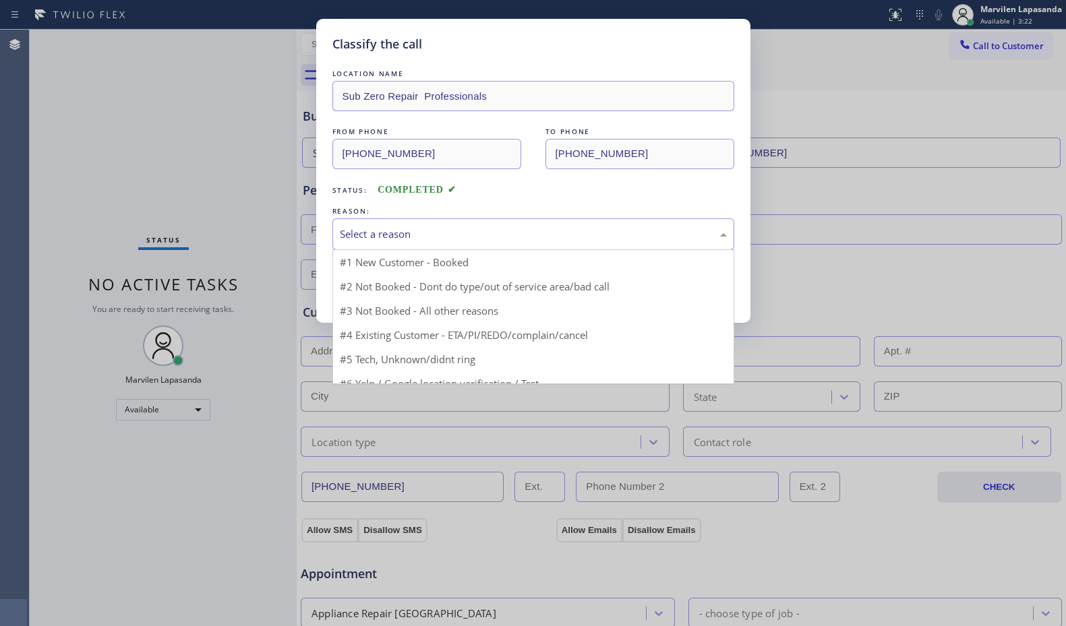
click at [414, 221] on div "Select a reason" at bounding box center [533, 234] width 402 height 32
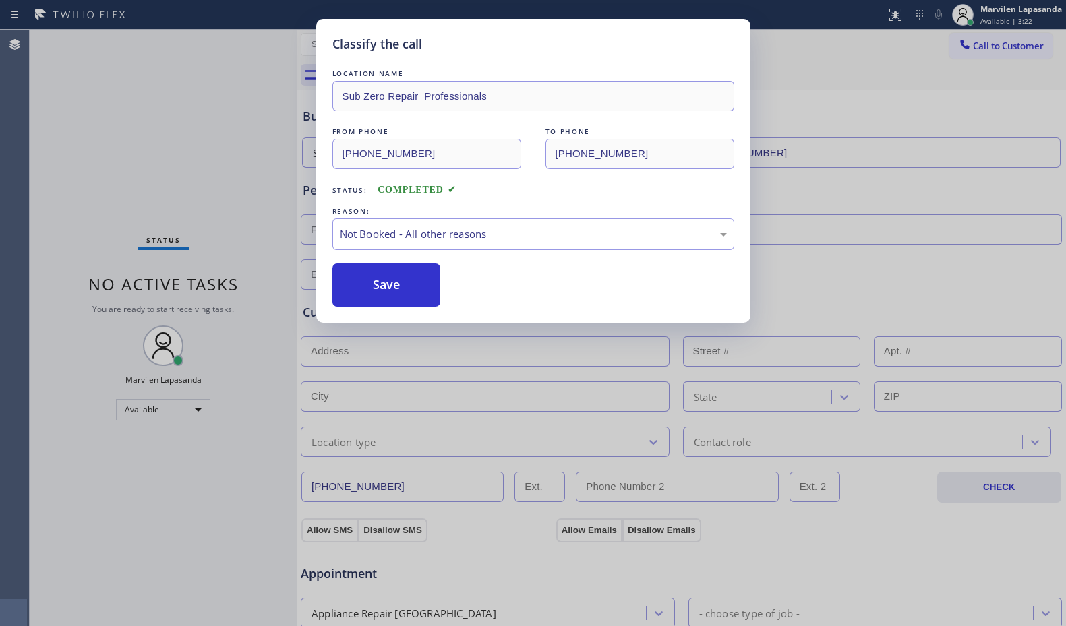
click at [388, 283] on button "Save" at bounding box center [386, 285] width 109 height 43
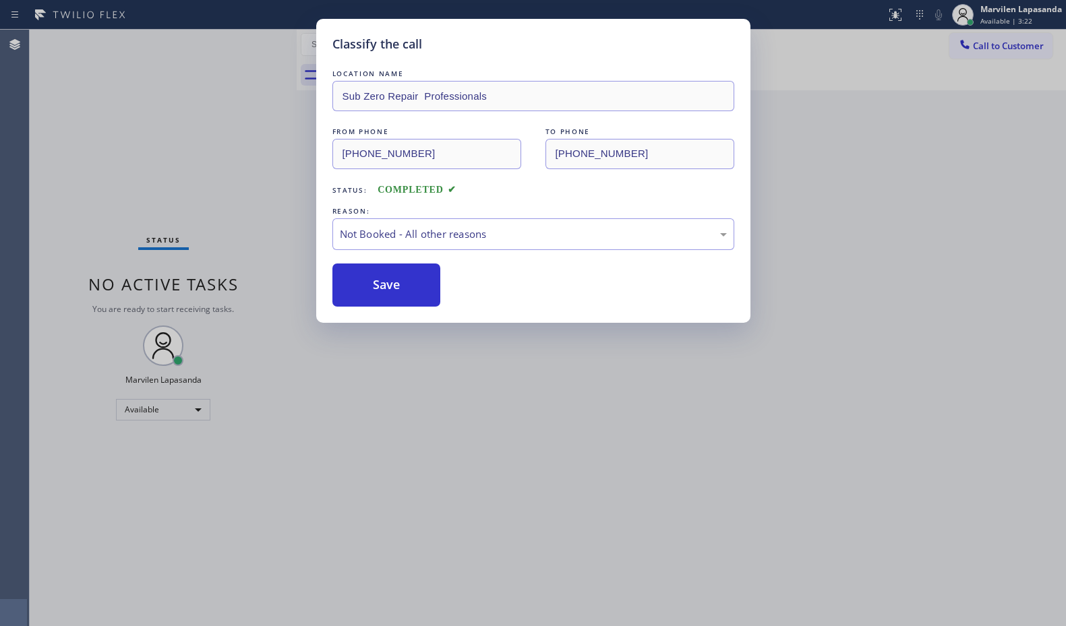
click at [388, 283] on button "Save" at bounding box center [386, 285] width 109 height 43
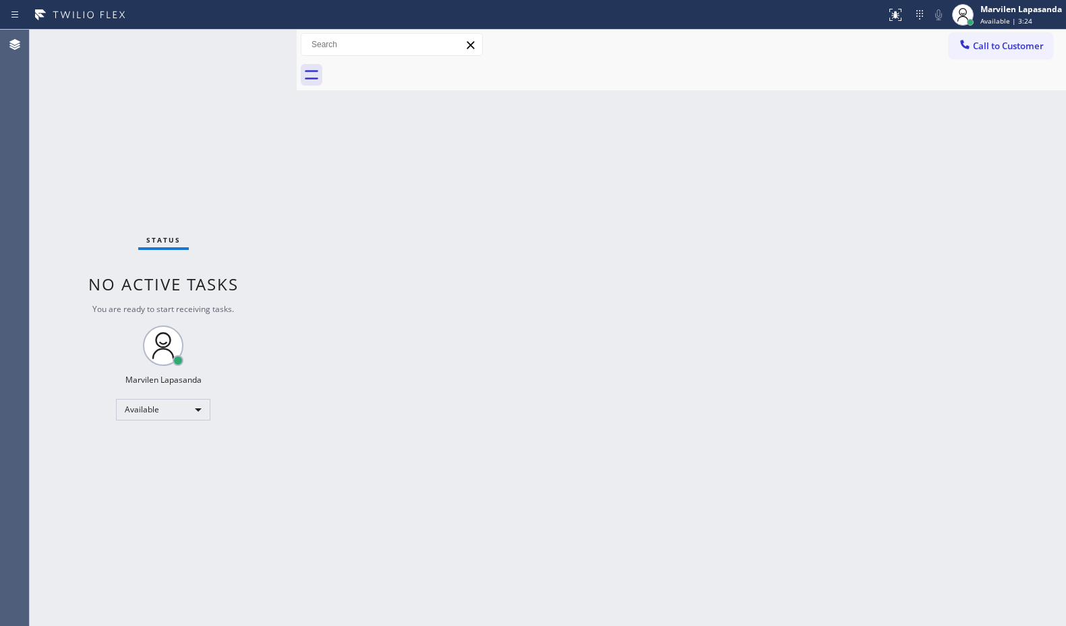
click at [252, 42] on div "Status No active tasks You are ready to start receiving tasks. Marvilen Lapasan…" at bounding box center [163, 328] width 267 height 597
click at [255, 42] on div "Status No active tasks You are ready to start receiving tasks. Marvilen Lapasan…" at bounding box center [163, 328] width 267 height 597
click at [252, 36] on div "Status No active tasks You are ready to start receiving tasks. Marvilen Lapasan…" at bounding box center [163, 328] width 267 height 597
click at [254, 41] on div "Status No active tasks You are ready to start receiving tasks. Marvilen Lapasan…" at bounding box center [163, 328] width 267 height 597
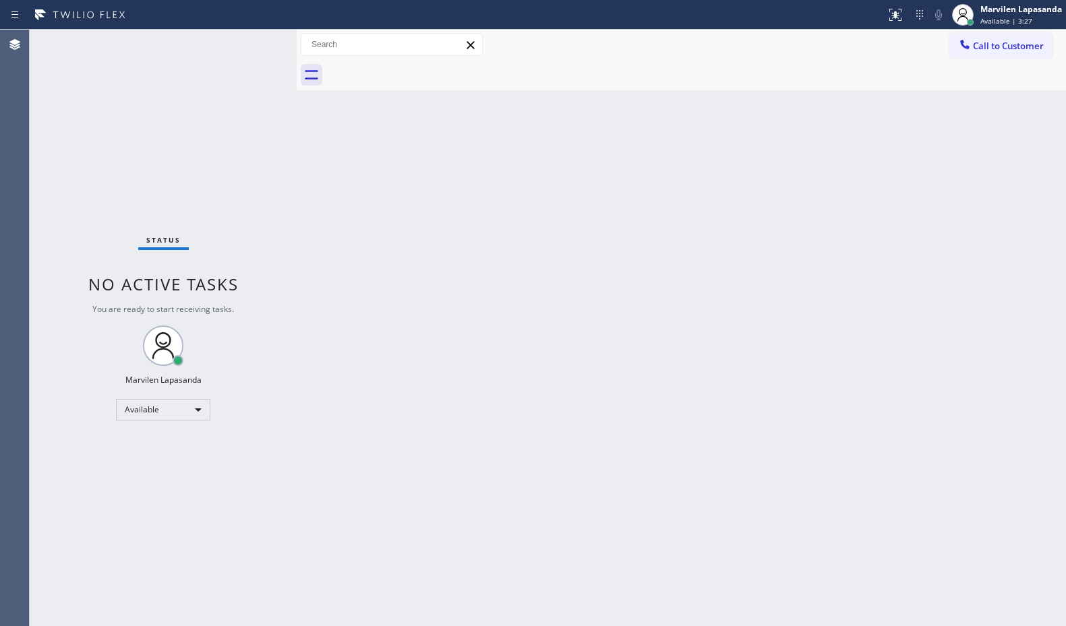
click at [253, 41] on div "Status No active tasks You are ready to start receiving tasks. Marvilen Lapasan…" at bounding box center [163, 328] width 267 height 597
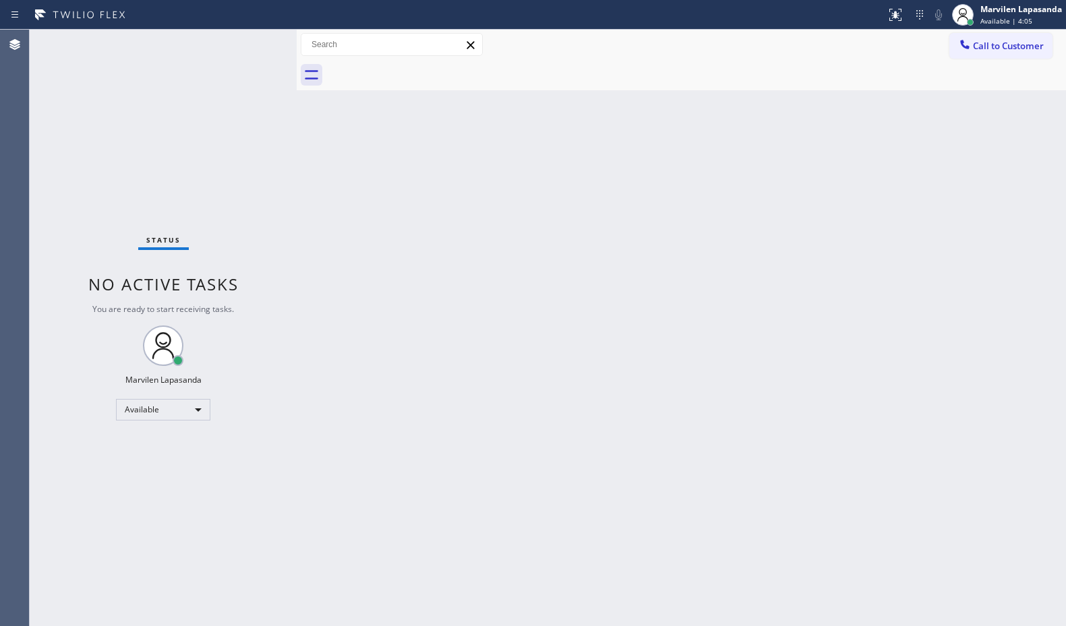
click at [256, 42] on div "Status No active tasks You are ready to start receiving tasks. Marvilen Lapasan…" at bounding box center [163, 328] width 267 height 597
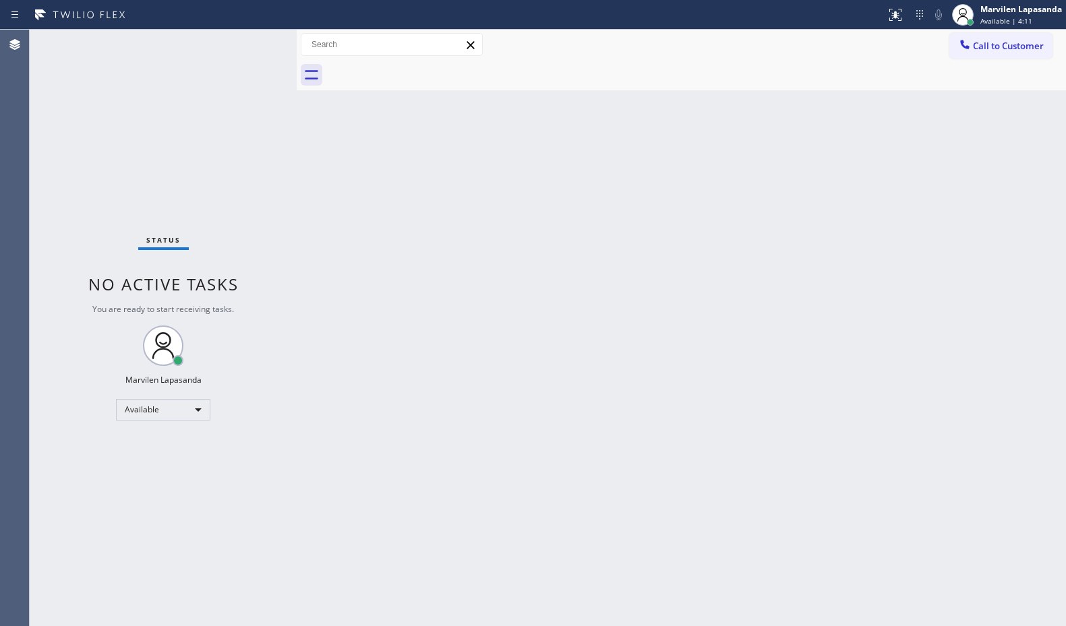
click at [256, 42] on div "Status No active tasks You are ready to start receiving tasks. Marvilen Lapasan…" at bounding box center [163, 328] width 267 height 597
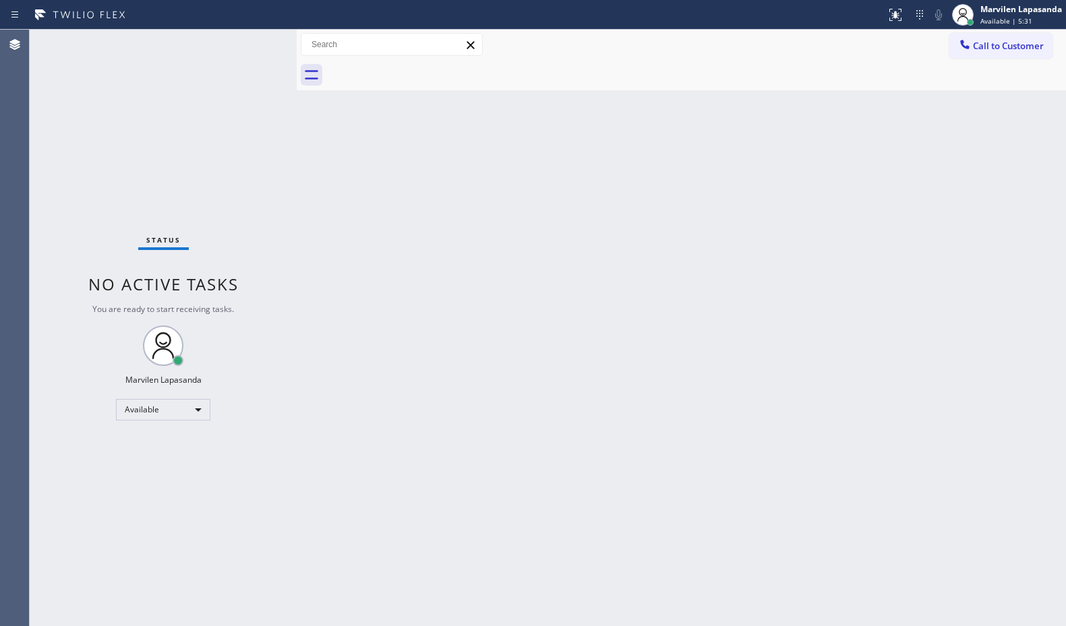
click at [256, 42] on div "Status No active tasks You are ready to start receiving tasks. Marvilen Lapasan…" at bounding box center [163, 328] width 267 height 597
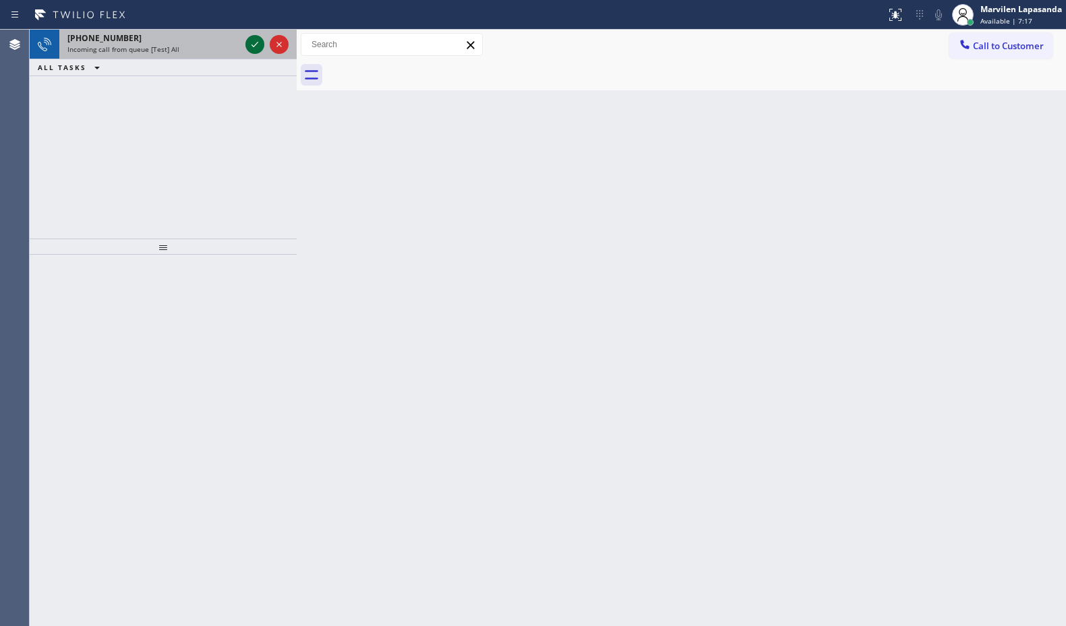
click at [256, 42] on icon at bounding box center [255, 44] width 16 height 16
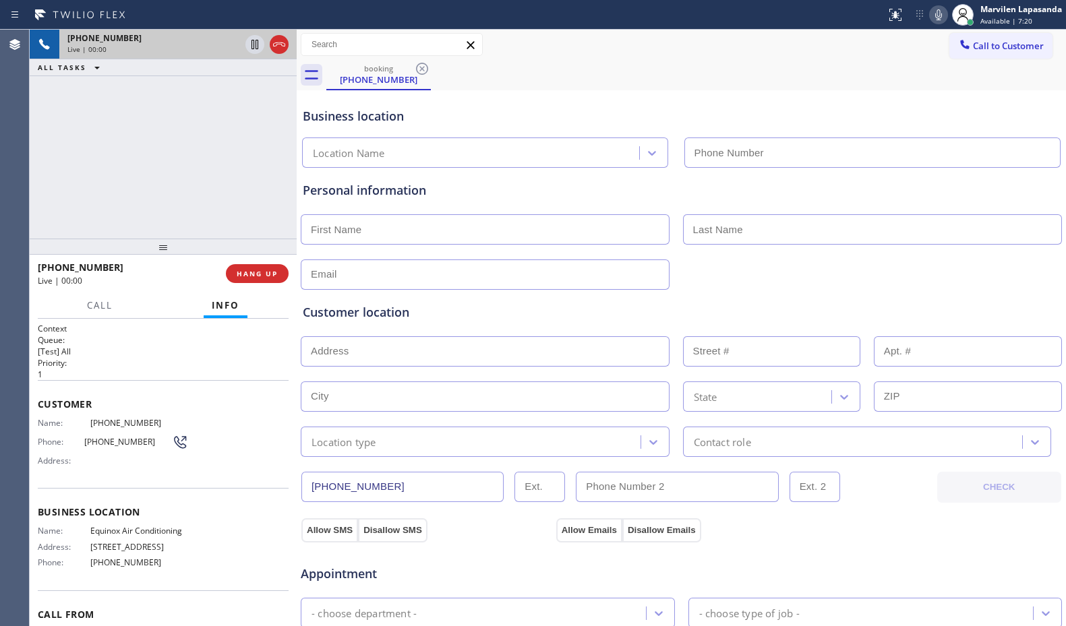
type input "[PHONE_NUMBER]"
click at [90, 475] on div "Customer Name: [PHONE_NUMBER] Phone: [PHONE_NUMBER] Address:" at bounding box center [163, 434] width 251 height 108
click at [57, 446] on span "Phone:" at bounding box center [61, 442] width 47 height 10
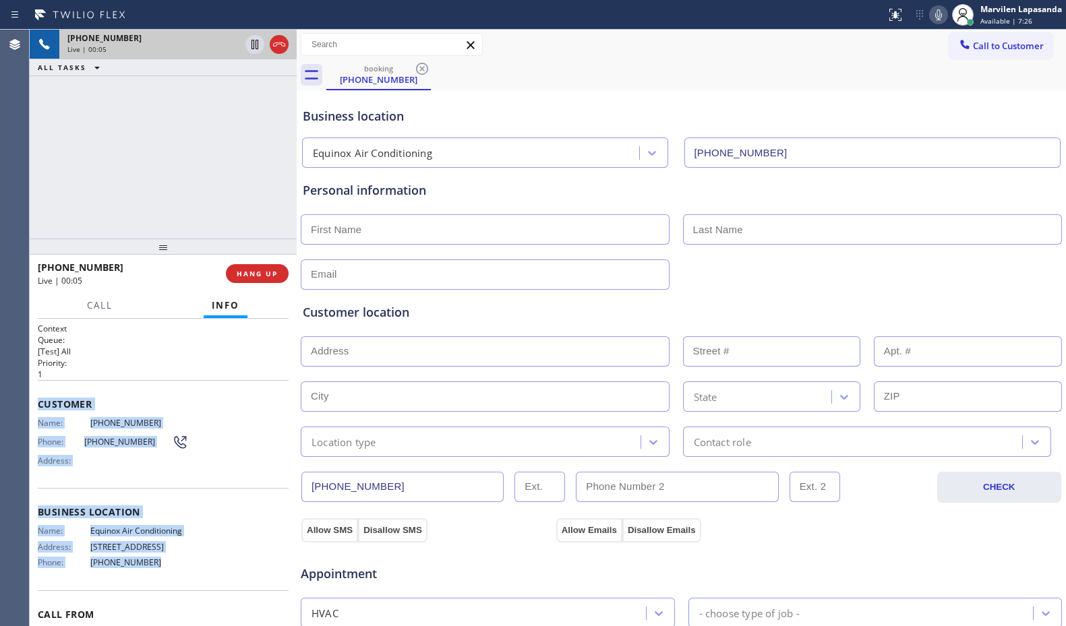
drag, startPoint x: 34, startPoint y: 399, endPoint x: 164, endPoint y: 565, distance: 210.4
click at [164, 565] on div "Context Queue: [Test] All Priority: 1 Customer Name: [PHONE_NUMBER] Phone: [PHO…" at bounding box center [163, 473] width 267 height 308
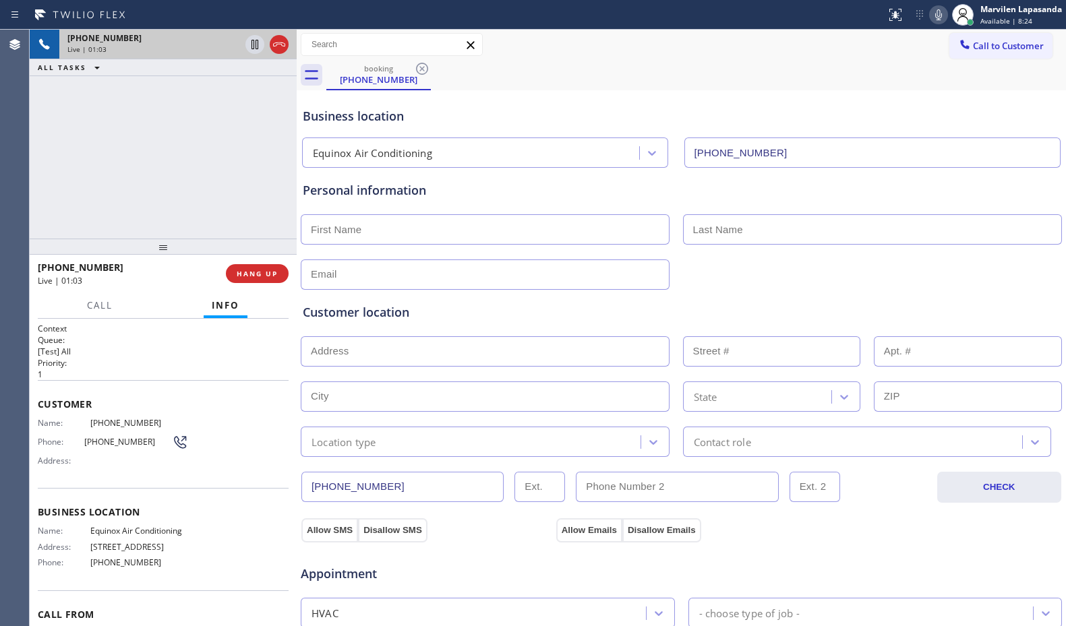
click at [831, 105] on div "Business location Equinox Air Conditioning [PHONE_NUMBER]" at bounding box center [681, 131] width 763 height 74
click at [562, 67] on div "booking [PHONE_NUMBER]" at bounding box center [696, 75] width 740 height 30
click at [566, 60] on div "booking [PHONE_NUMBER]" at bounding box center [696, 75] width 740 height 30
click at [862, 68] on div "booking [PHONE_NUMBER]" at bounding box center [696, 75] width 740 height 30
click at [934, 16] on icon at bounding box center [939, 15] width 16 height 16
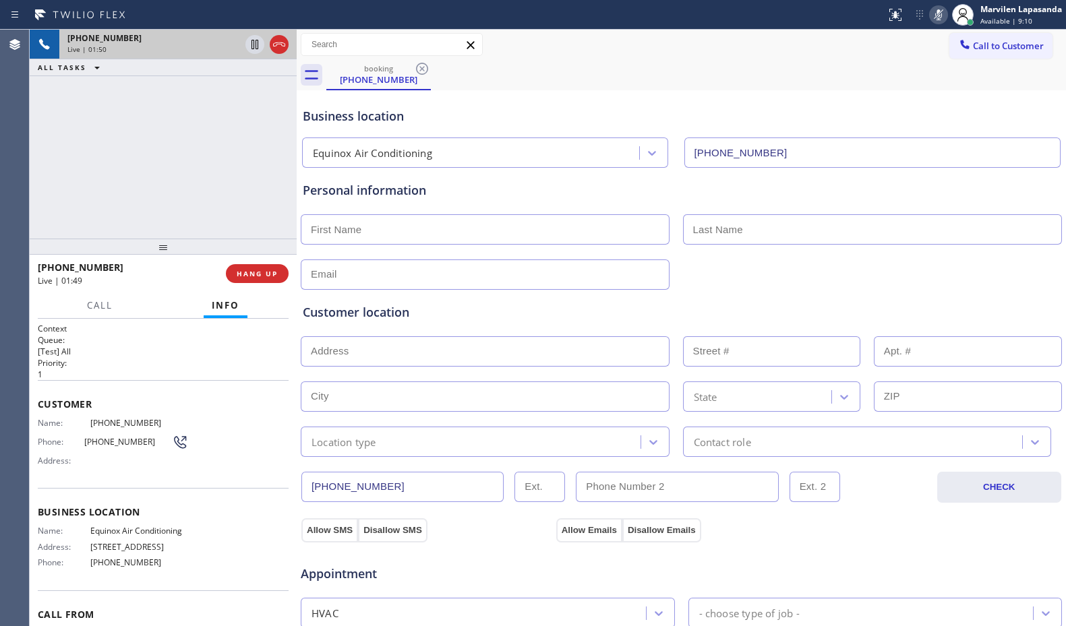
drag, startPoint x: 239, startPoint y: 100, endPoint x: 242, endPoint y: 71, distance: 28.5
click at [241, 94] on div "[PHONE_NUMBER] Live | 01:50 ALL TASKS ALL TASKS ACTIVE TASKS TASKS IN WRAP UP" at bounding box center [163, 134] width 267 height 209
click at [254, 43] on icon at bounding box center [255, 44] width 7 height 9
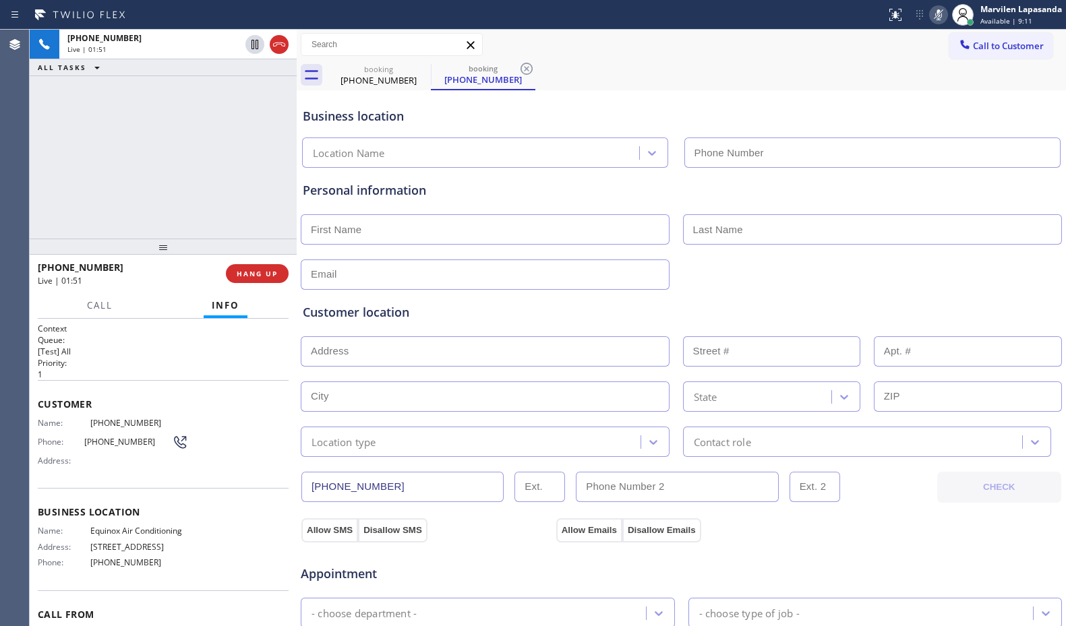
type input "[PHONE_NUMBER]"
drag, startPoint x: 650, startPoint y: 42, endPoint x: 1030, endPoint y: 22, distance: 380.2
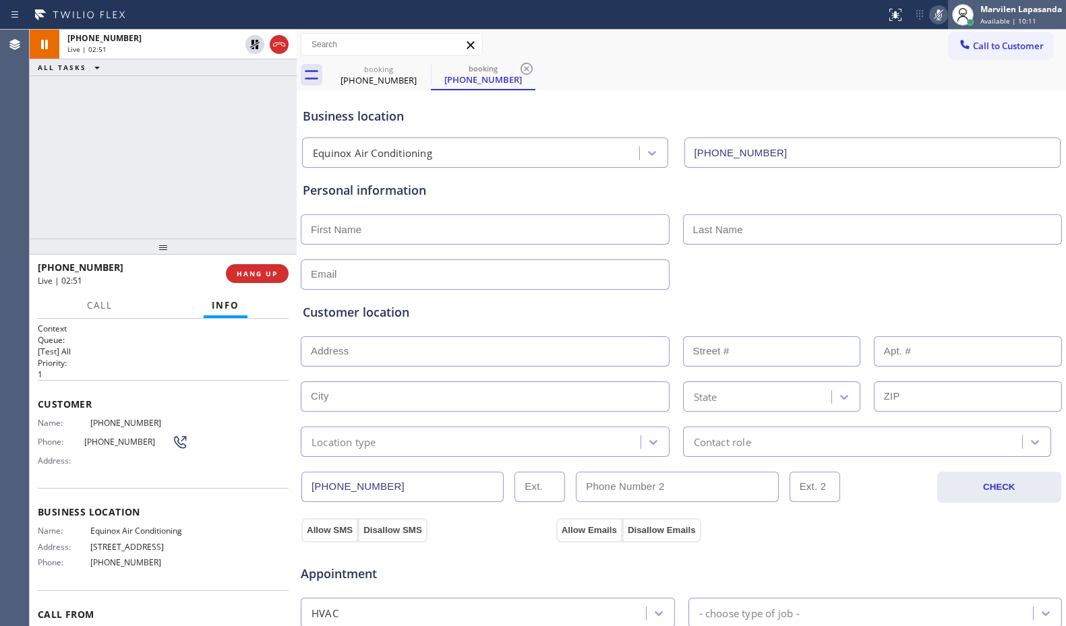
click at [656, 40] on div "Call to Customer Outbound call Location Search location Your caller id phone nu…" at bounding box center [681, 45] width 769 height 24
click at [936, 16] on icon at bounding box center [939, 15] width 16 height 16
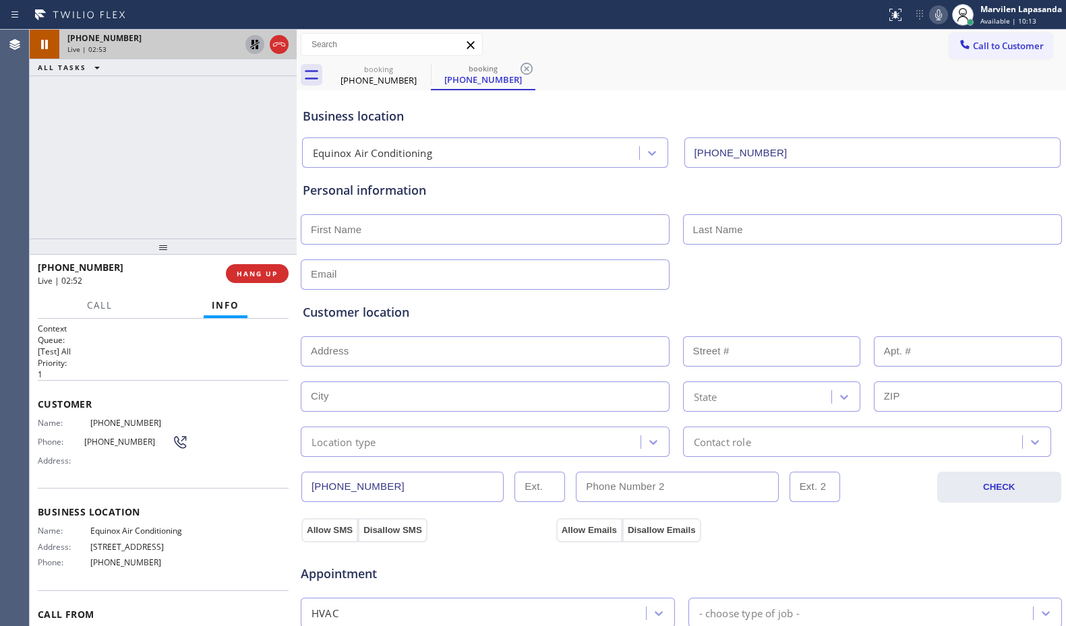
click at [256, 43] on icon at bounding box center [255, 44] width 16 height 16
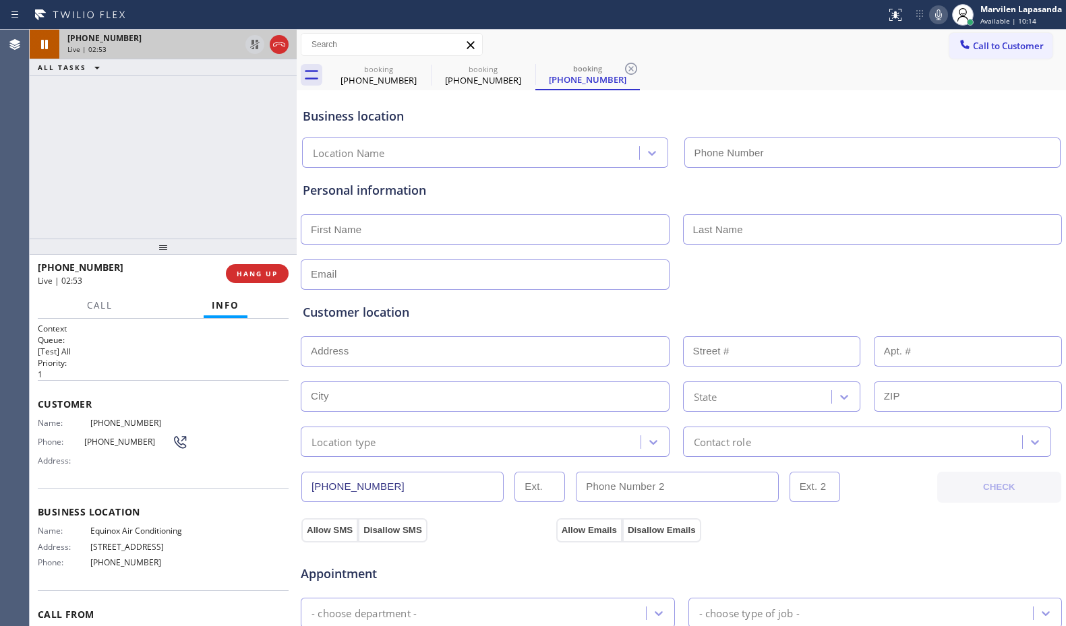
type input "[PHONE_NUMBER]"
click at [245, 164] on div "[PHONE_NUMBER] Live | 02:57 ALL TASKS ALL TASKS ACTIVE TASKS TASKS IN WRAP UP" at bounding box center [163, 134] width 267 height 209
click at [271, 197] on div "[PHONE_NUMBER] Live | 02:58 ALL TASKS ALL TASKS ACTIVE TASKS TASKS IN WRAP UP" at bounding box center [163, 134] width 267 height 209
click at [278, 187] on div "[PHONE_NUMBER] Live | 03:00 ALL TASKS ALL TASKS ACTIVE TASKS TASKS IN WRAP UP" at bounding box center [163, 134] width 267 height 209
click at [278, 187] on div "[PHONE_NUMBER] Live | 03:01 ALL TASKS ALL TASKS ACTIVE TASKS TASKS IN WRAP UP" at bounding box center [163, 134] width 267 height 209
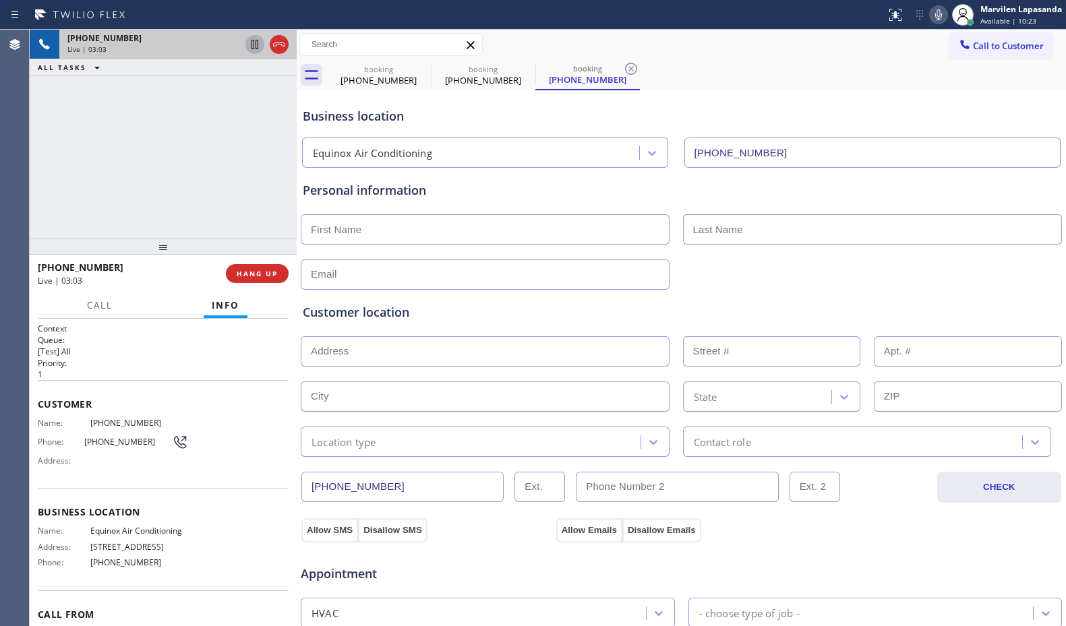
click at [278, 187] on div "[PHONE_NUMBER] Live | 03:03 ALL TASKS ALL TASKS ACTIVE TASKS TASKS IN WRAP UP" at bounding box center [163, 134] width 267 height 209
click at [278, 187] on div "[PHONE_NUMBER] Live | 03:04 ALL TASKS ALL TASKS ACTIVE TASKS TASKS IN WRAP UP" at bounding box center [163, 134] width 267 height 209
click at [278, 187] on div "[PHONE_NUMBER] Live | 03:06 ALL TASKS ALL TASKS ACTIVE TASKS TASKS IN WRAP UP" at bounding box center [163, 134] width 267 height 209
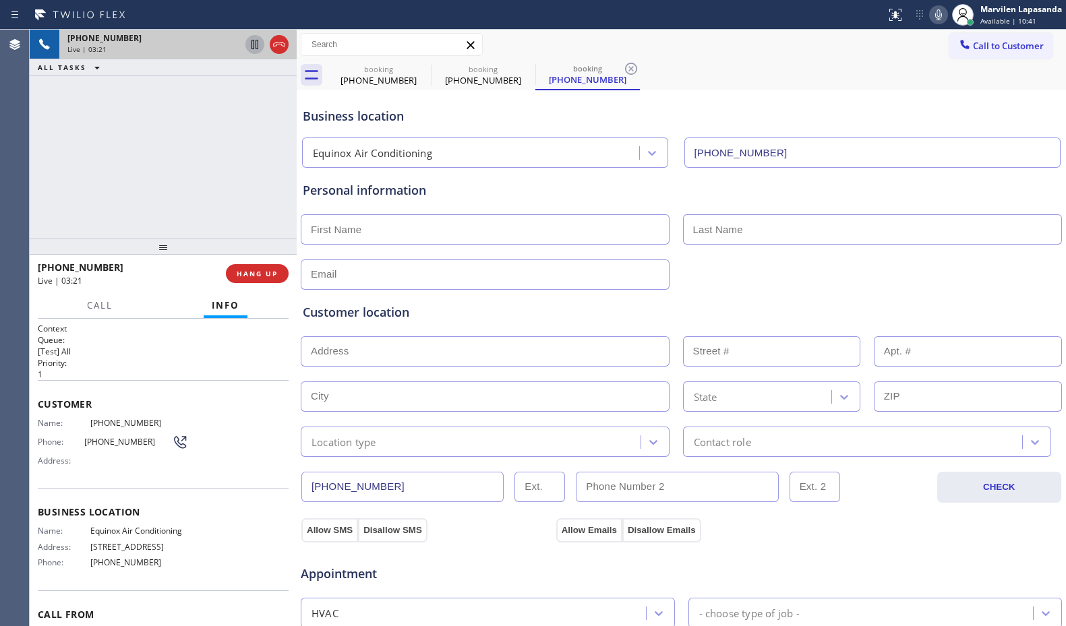
click at [486, 111] on div "Business location" at bounding box center [681, 116] width 757 height 18
click at [802, 57] on div "Call to Customer Outbound call Location Search location Your caller id phone nu…" at bounding box center [681, 45] width 769 height 30
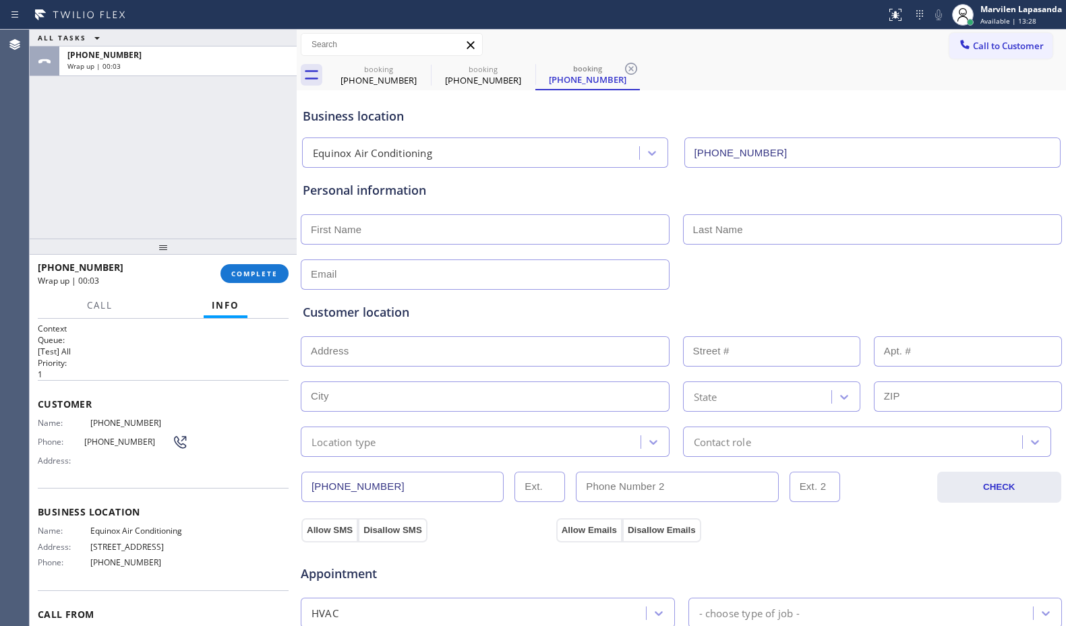
click at [525, 308] on div "Customer location" at bounding box center [681, 312] width 757 height 18
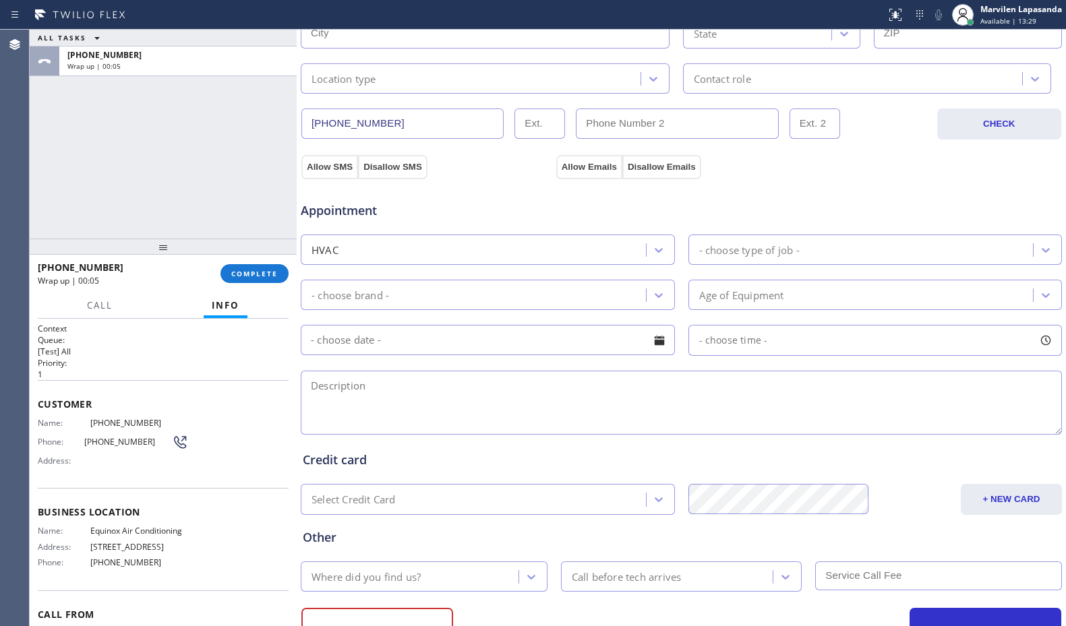
scroll to position [405, 0]
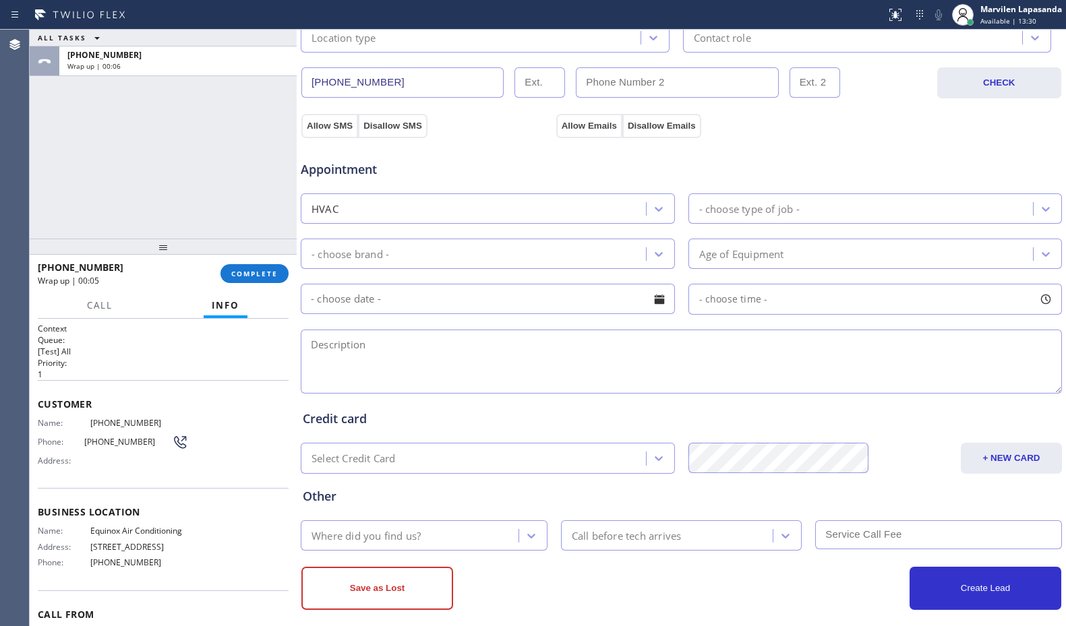
click at [418, 355] on textarea at bounding box center [681, 362] width 761 height 64
paste textarea "10-2/ $69 SCF/ Central/ Ground-Accessible/ It is not cooling/ 13 yrs/ House-HO/…"
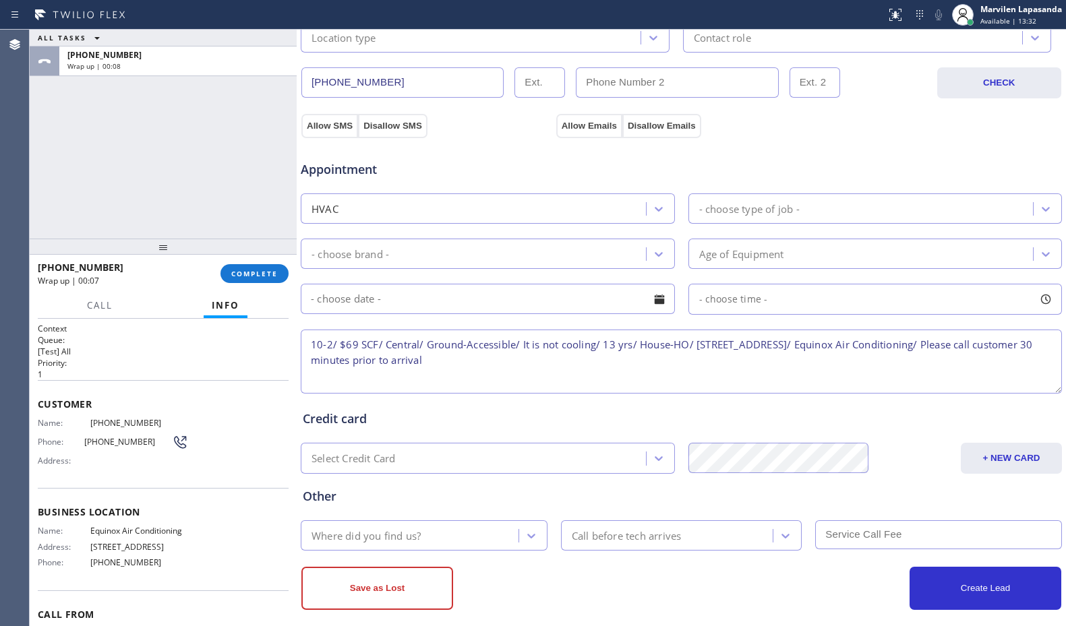
click at [328, 350] on textarea "10-2/ $69 SCF/ Central/ Ground-Accessible/ It is not cooling/ 13 yrs/ House-HO/…" at bounding box center [681, 362] width 761 height 64
click at [342, 349] on textarea "10-2/ $69 SCF/ Central/ Ground-Accessible/ It is not cooling/ 13 yrs/ House-HO/…" at bounding box center [681, 362] width 761 height 64
click at [329, 348] on textarea "10-2/ $69 SCF/ Central/ Ground-Accessible/ It is not cooling/ 13 yrs/ House-HO/…" at bounding box center [681, 362] width 761 height 64
click at [372, 352] on textarea "10-2/ $69 SCF/ Central/ Ground-Accessible/ It is not cooling/ 13 yrs/ House-HO/…" at bounding box center [681, 362] width 761 height 64
click at [422, 348] on textarea "10-2/ $69 SCF/ Central/ Ground-Accessible/ It is not cooling/ 13 yrs/ House-HO/…" at bounding box center [681, 362] width 761 height 64
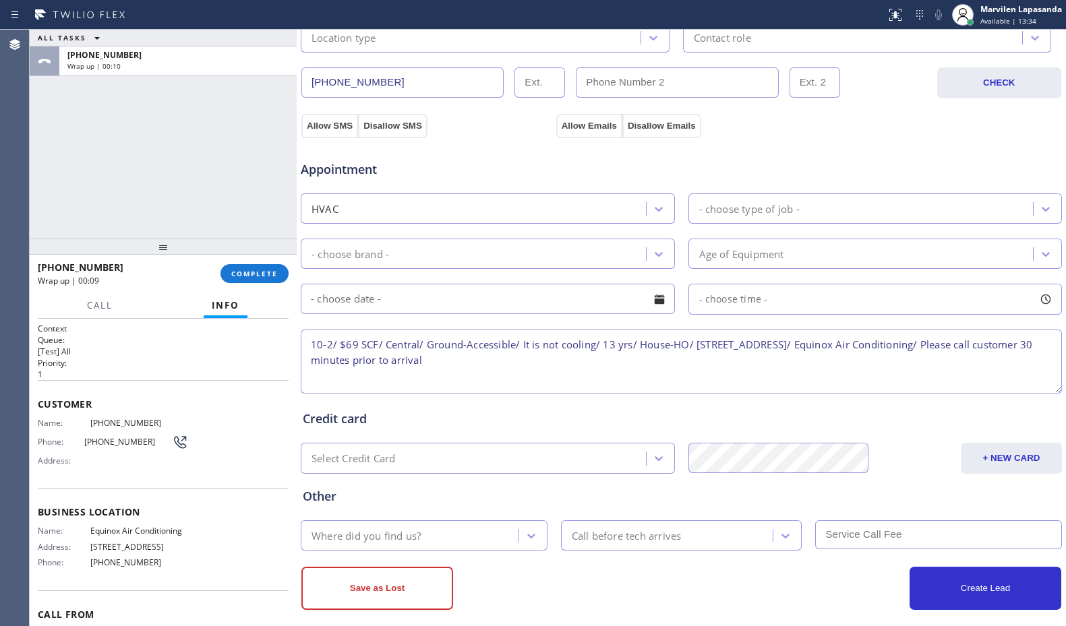
click at [474, 343] on textarea "10-2/ $69 SCF/ Central/ Ground-Accessible/ It is not cooling/ 13 yrs/ House-HO/…" at bounding box center [681, 362] width 761 height 64
click at [546, 343] on textarea "10-2/ $69 SCF/ Central/ Ground-Accessible/ It is not cooling/ 13 yrs/ House-HO/…" at bounding box center [681, 362] width 761 height 64
click at [595, 343] on textarea "10-2/ $69 SCF/ Central/ Ground-Accessible/ It is not cooling/ 13 yrs/ House-HO/…" at bounding box center [681, 362] width 761 height 64
click at [629, 356] on textarea "10-2/ $69 SCF/ Central/ Ground-Accessible/ It is not cooling/ 13 yrs/ House-HO/…" at bounding box center [681, 362] width 761 height 64
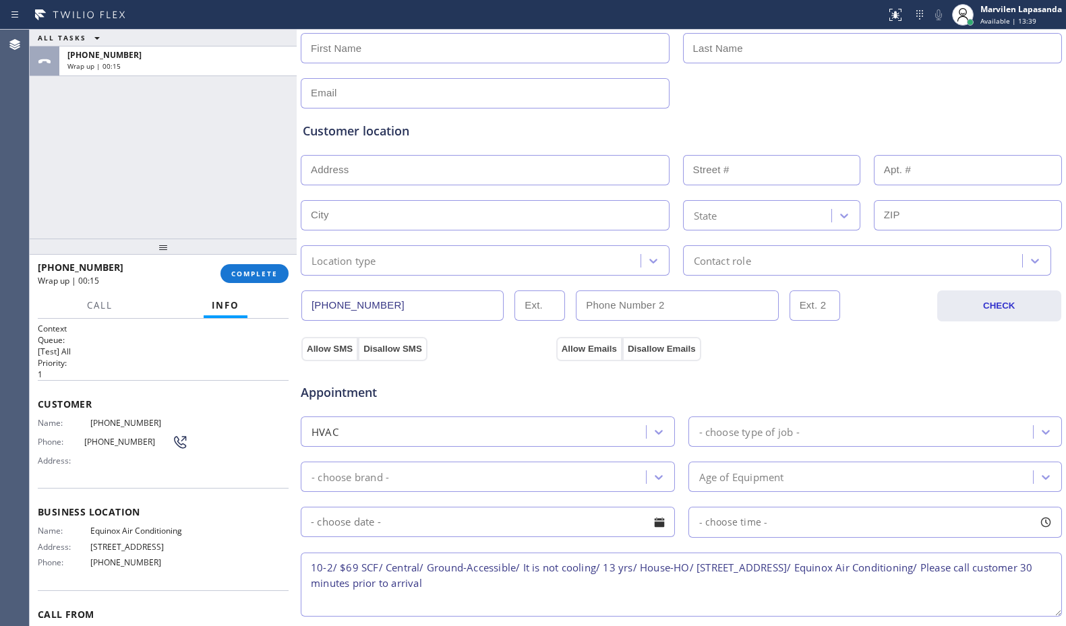
scroll to position [135, 0]
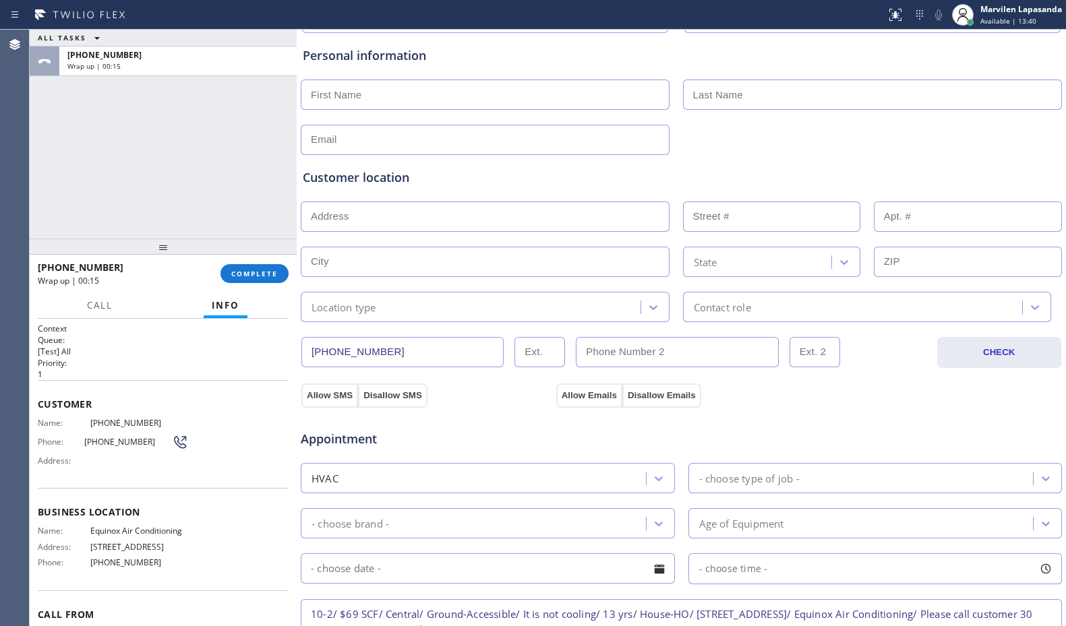
type textarea "10-2/ $69 SCF/ Central/ Ground-Accessible/ It is not cooling/ 13 yrs/ House-HO/…"
click at [356, 87] on input "text" at bounding box center [485, 95] width 369 height 30
paste input "Summer"
type input "Summer"
drag, startPoint x: 771, startPoint y: 94, endPoint x: 964, endPoint y: 88, distance: 192.9
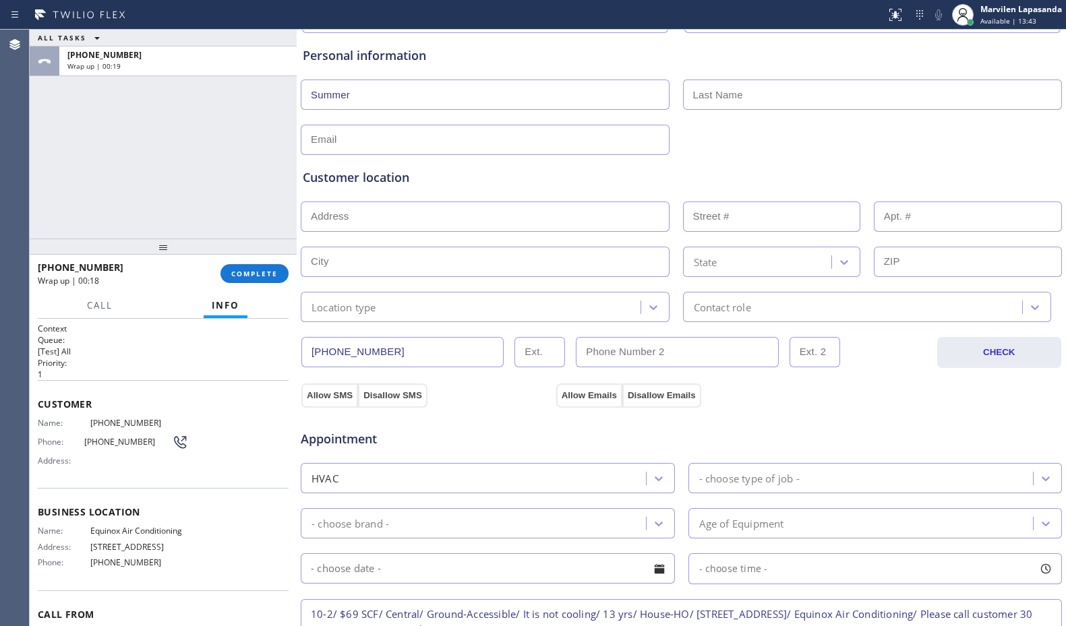
click at [772, 94] on input "text" at bounding box center [873, 95] width 380 height 30
click at [727, 99] on input "text" at bounding box center [873, 95] width 380 height 30
paste input "Hall"
type input "Hall"
click at [457, 125] on input "text" at bounding box center [485, 140] width 369 height 30
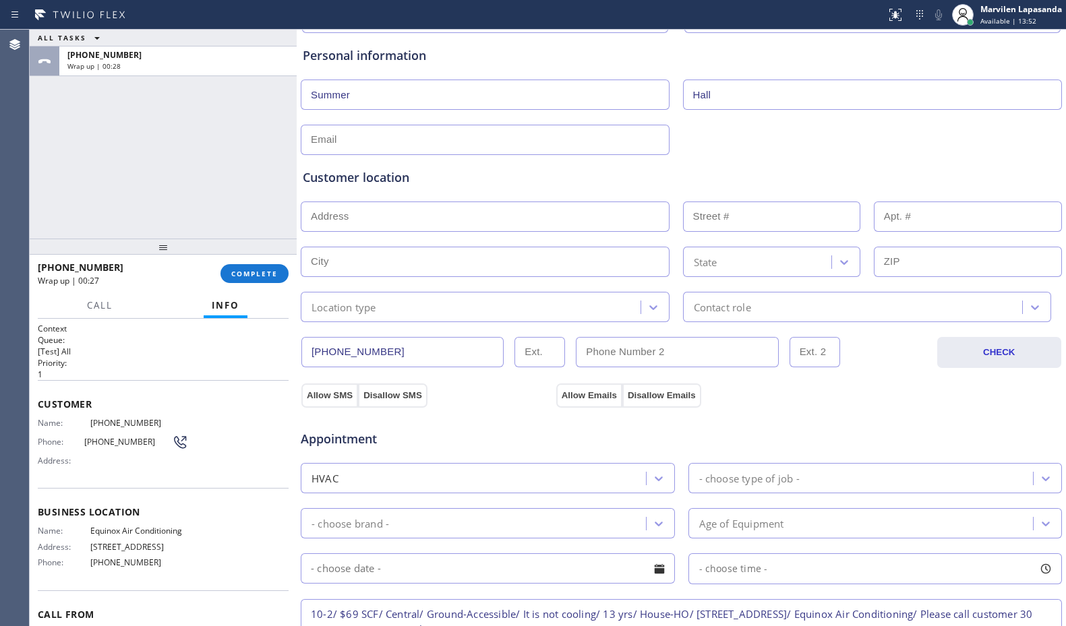
paste input "[EMAIL_ADDRESS][DOMAIN_NAME]"
type input "[EMAIL_ADDRESS][DOMAIN_NAME]"
click at [415, 192] on div "Customer location >> ADD NEW ADDRESS << + NEW ADDRESS State Location type Conta…" at bounding box center [681, 246] width 757 height 154
click at [330, 212] on input "text" at bounding box center [485, 217] width 369 height 30
paste input "1172 Shorecrest [GEOGRAPHIC_DATA], [GEOGRAPHIC_DATA]"
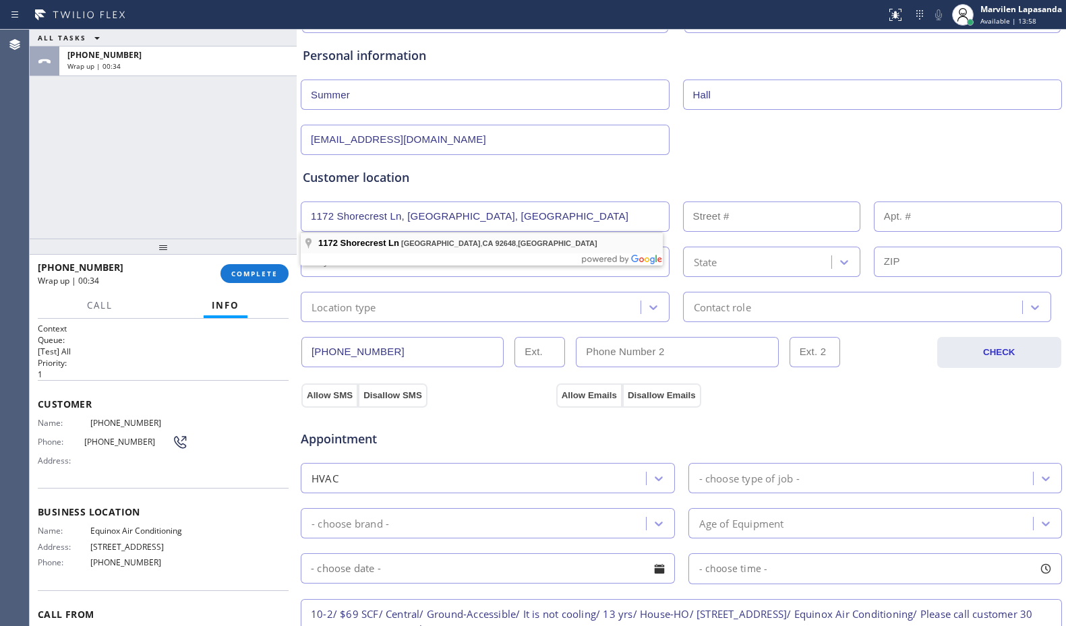
type input "1172 Shorecrest Ln"
type input "1172"
type input "[GEOGRAPHIC_DATA]"
type input "92648"
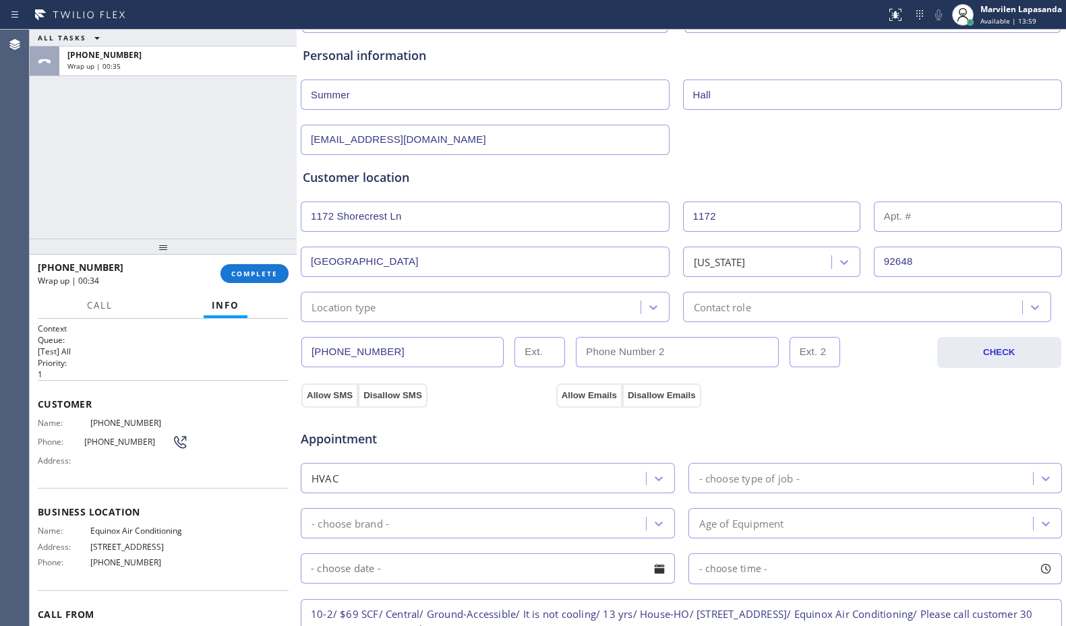
click at [363, 313] on div "Location type" at bounding box center [344, 307] width 65 height 16
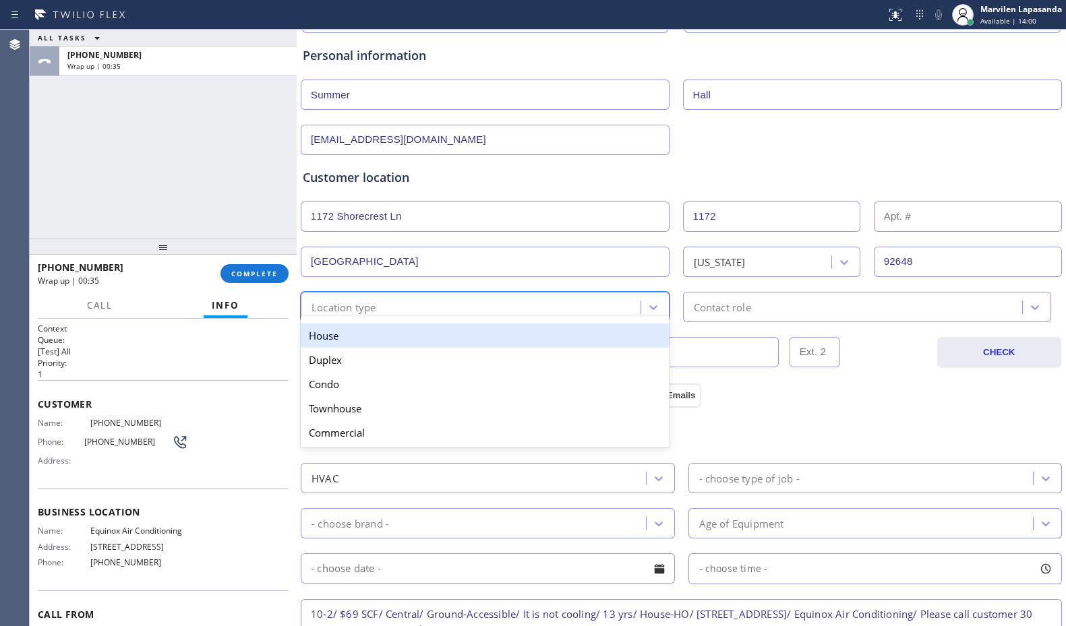
click at [356, 334] on div "House" at bounding box center [485, 336] width 369 height 24
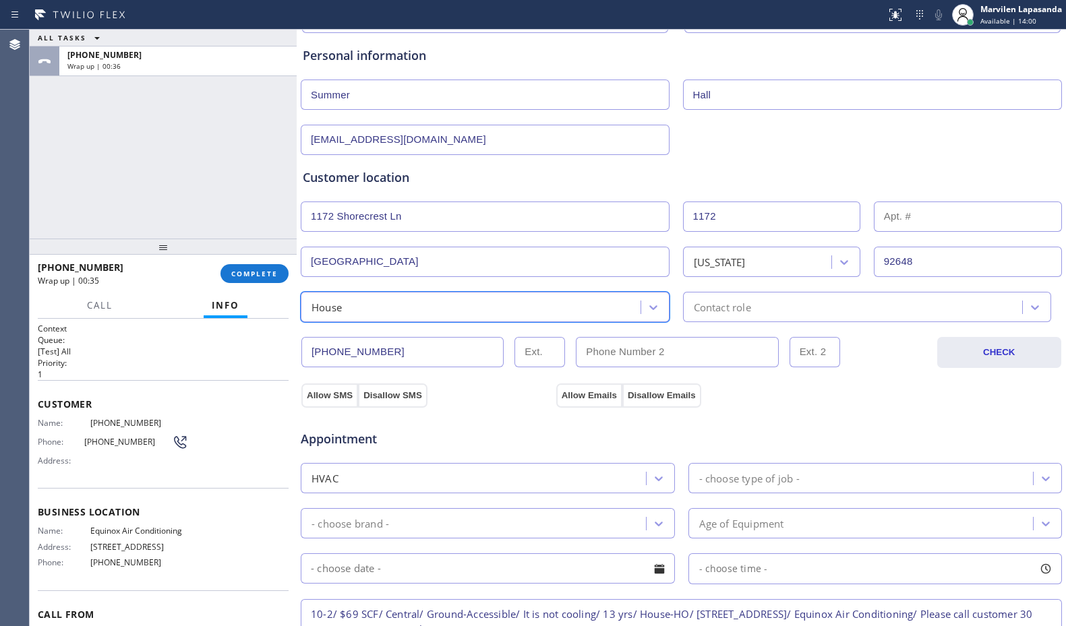
click at [755, 309] on div "Contact role" at bounding box center [855, 307] width 336 height 24
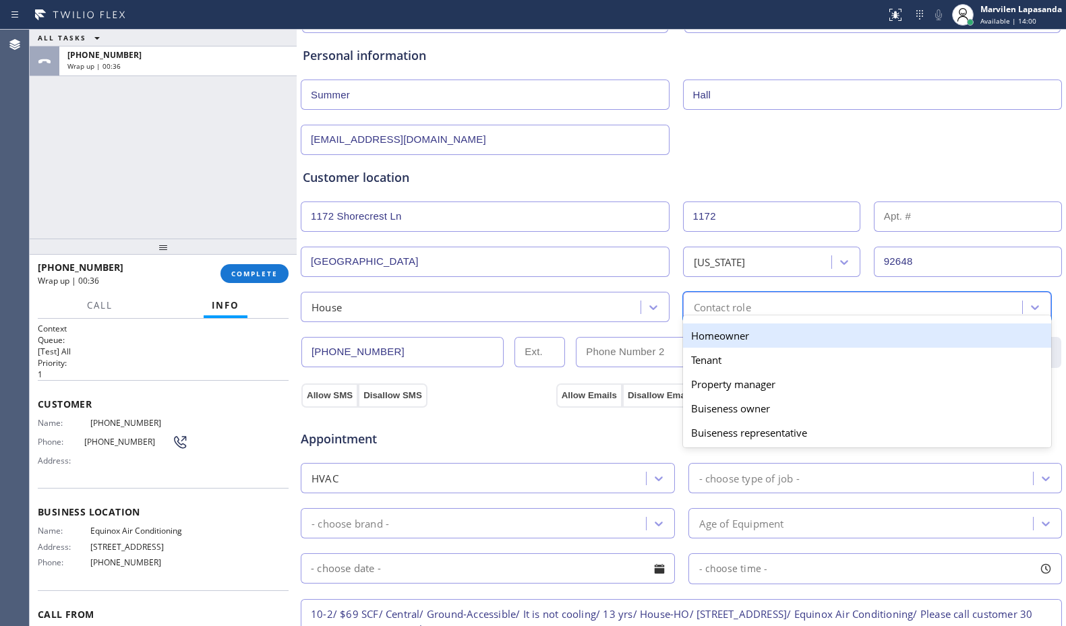
click at [743, 343] on div "Homeowner" at bounding box center [867, 336] width 369 height 24
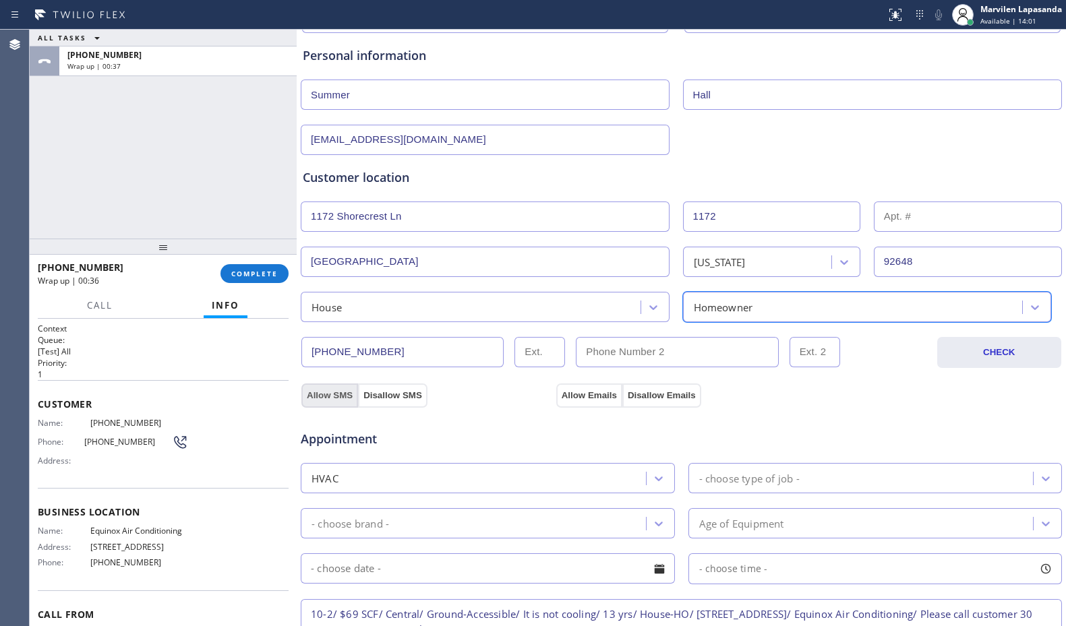
click at [343, 395] on button "Allow SMS" at bounding box center [329, 396] width 57 height 24
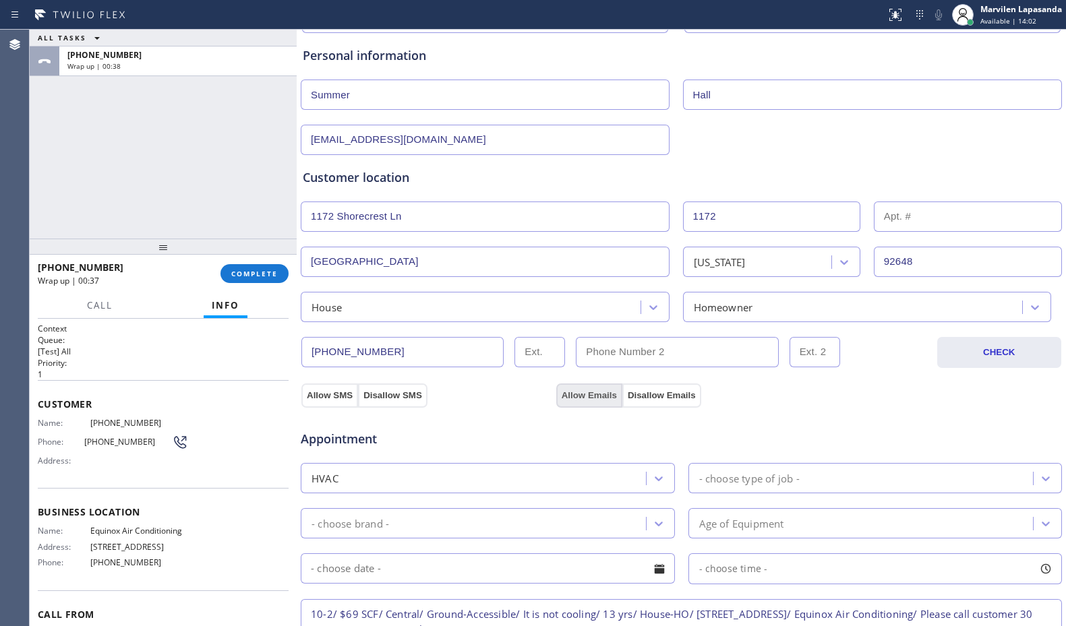
click at [573, 394] on button "Allow Emails" at bounding box center [589, 396] width 66 height 24
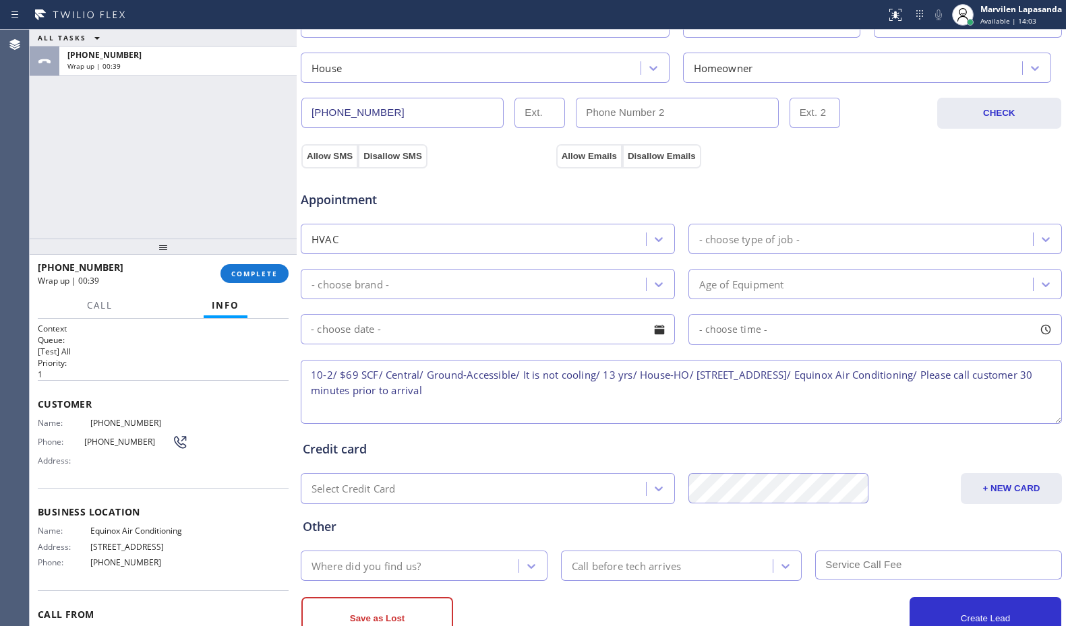
scroll to position [419, 0]
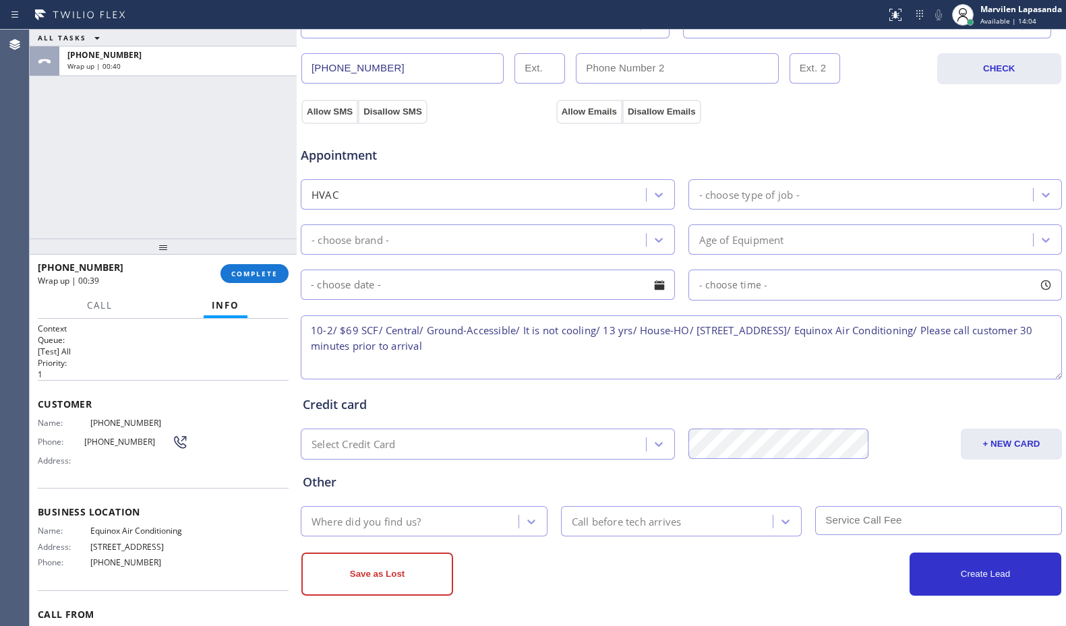
click at [765, 194] on div "- choose type of job -" at bounding box center [749, 195] width 100 height 16
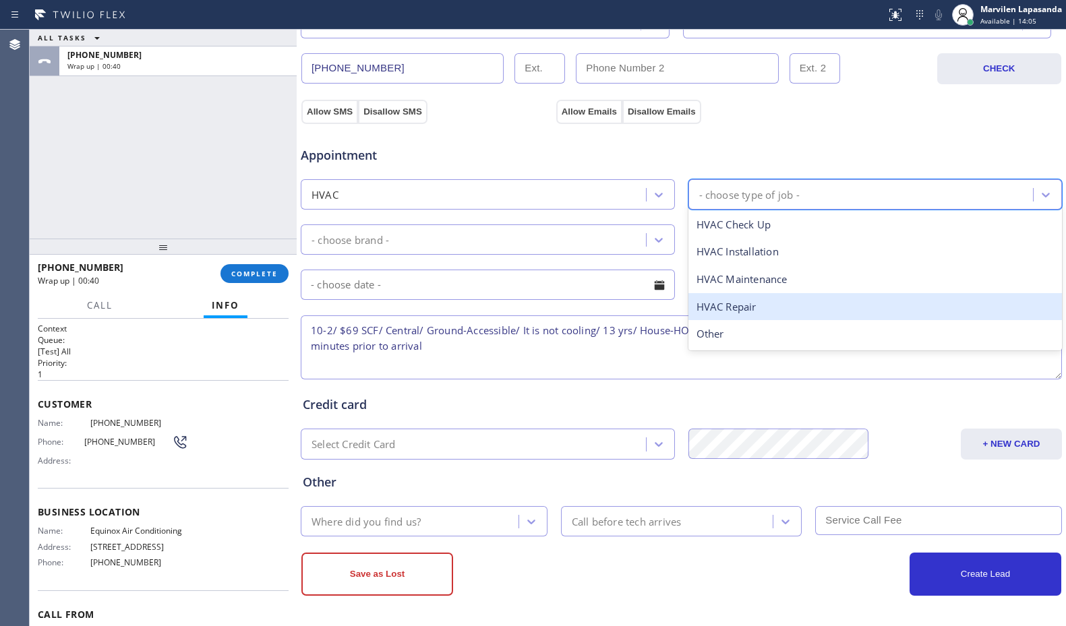
click at [742, 307] on div "HVAC Repair" at bounding box center [876, 307] width 374 height 28
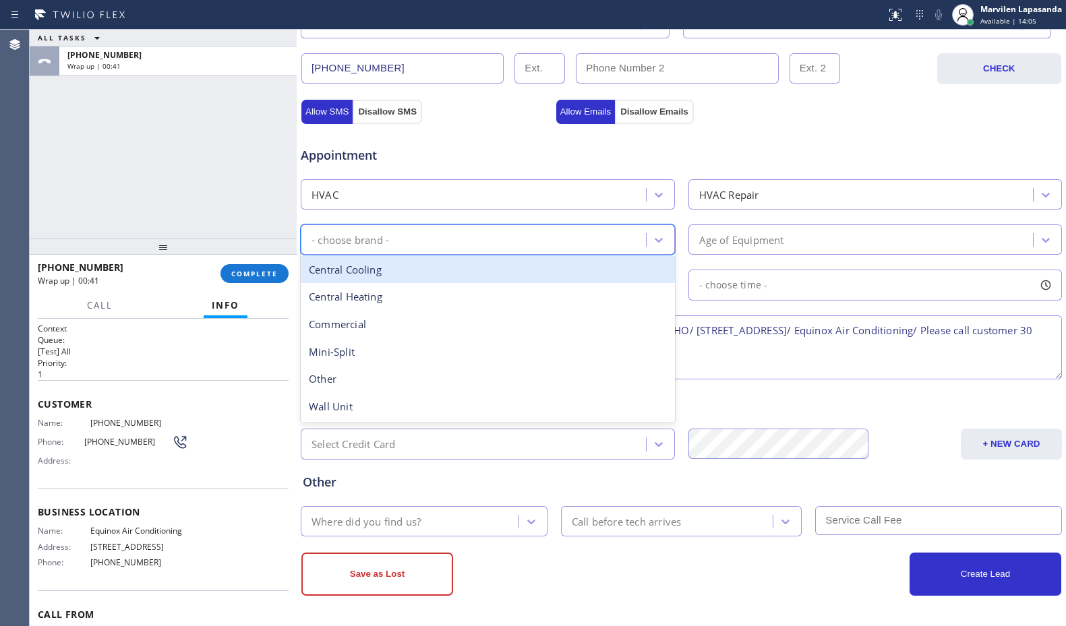
drag, startPoint x: 495, startPoint y: 247, endPoint x: 436, endPoint y: 256, distance: 59.3
click at [494, 247] on div "- choose brand -" at bounding box center [475, 240] width 341 height 24
click at [407, 270] on div "Central Cooling" at bounding box center [488, 270] width 374 height 28
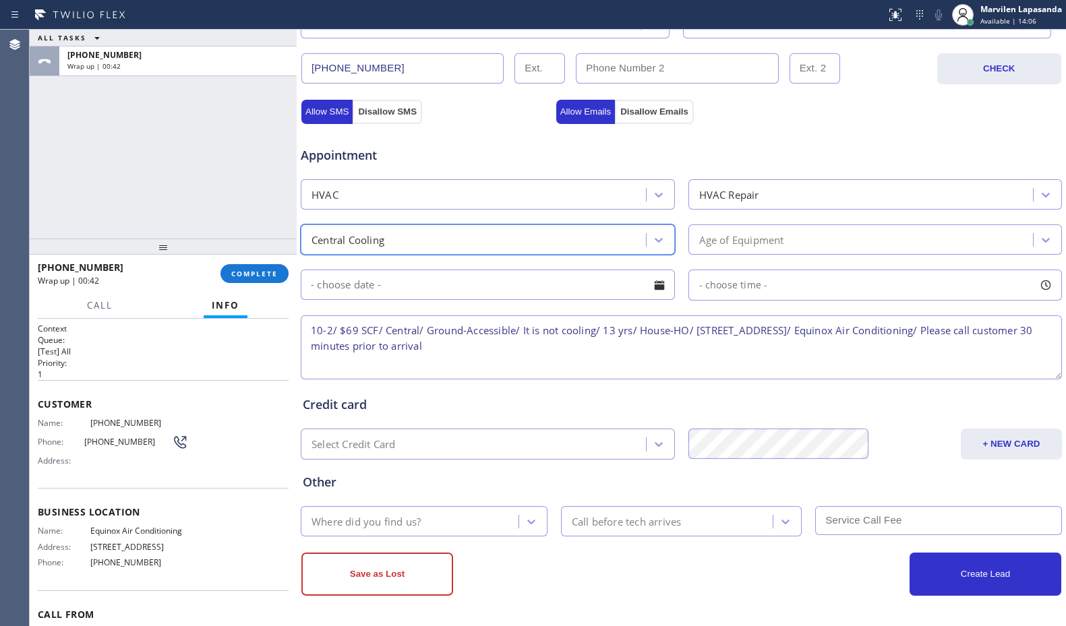
click at [769, 244] on div "Age of Equipment" at bounding box center [741, 240] width 85 height 16
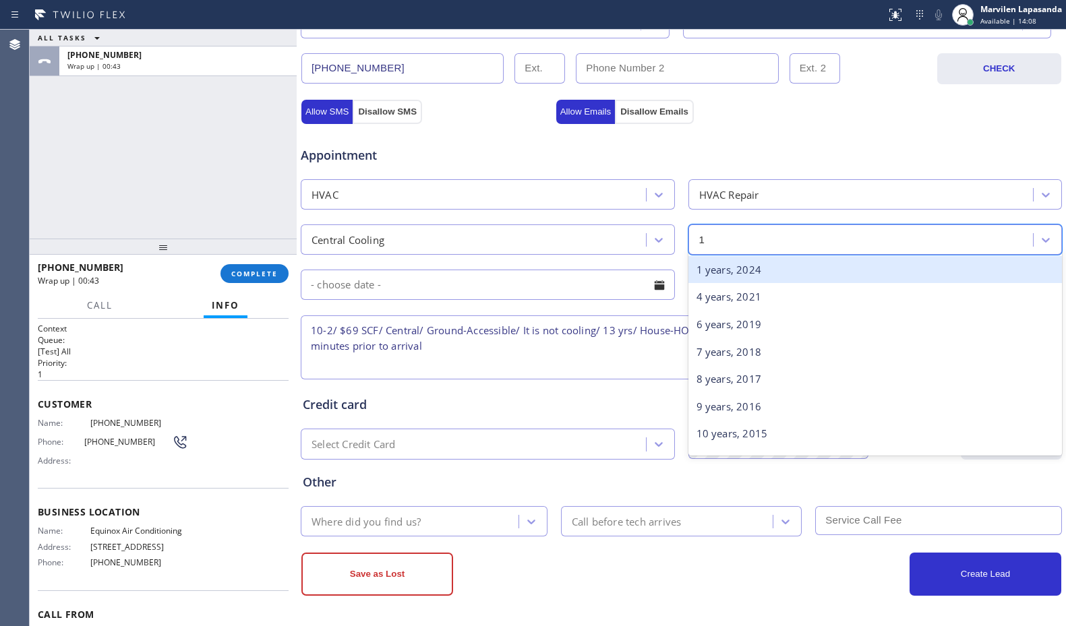
type input "13"
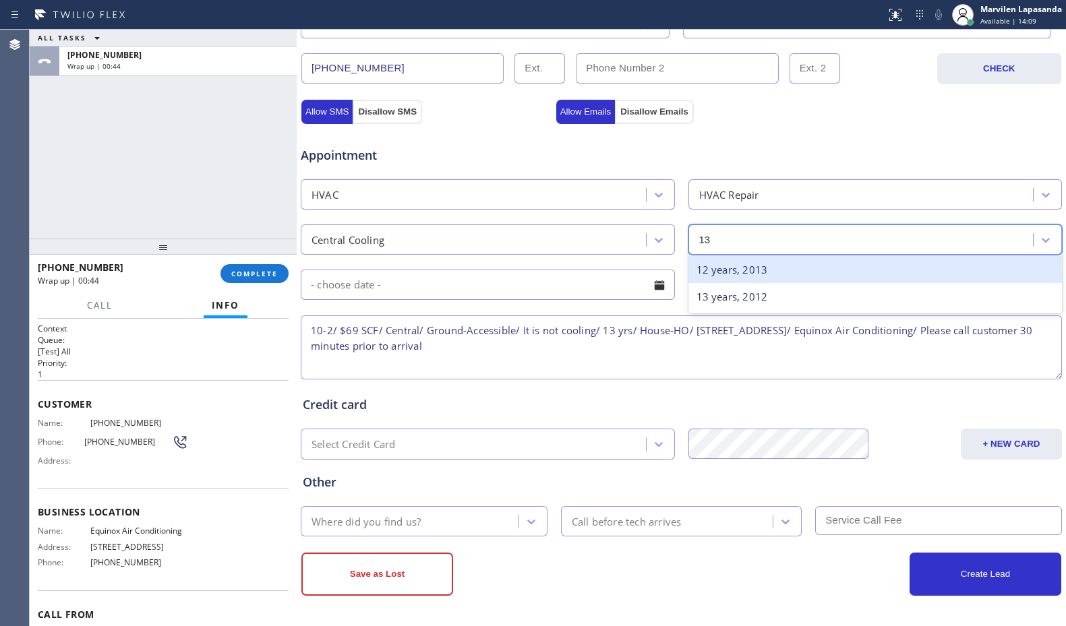
click at [749, 270] on div "12 years, 2013" at bounding box center [876, 270] width 374 height 28
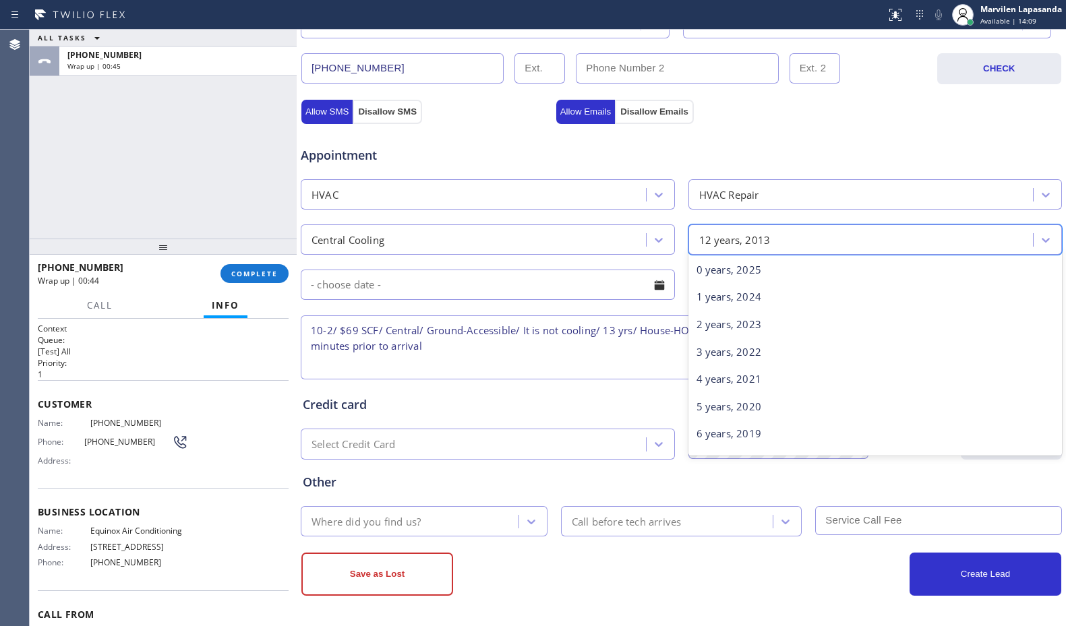
click at [738, 239] on div "12 years, 2013" at bounding box center [734, 240] width 71 height 16
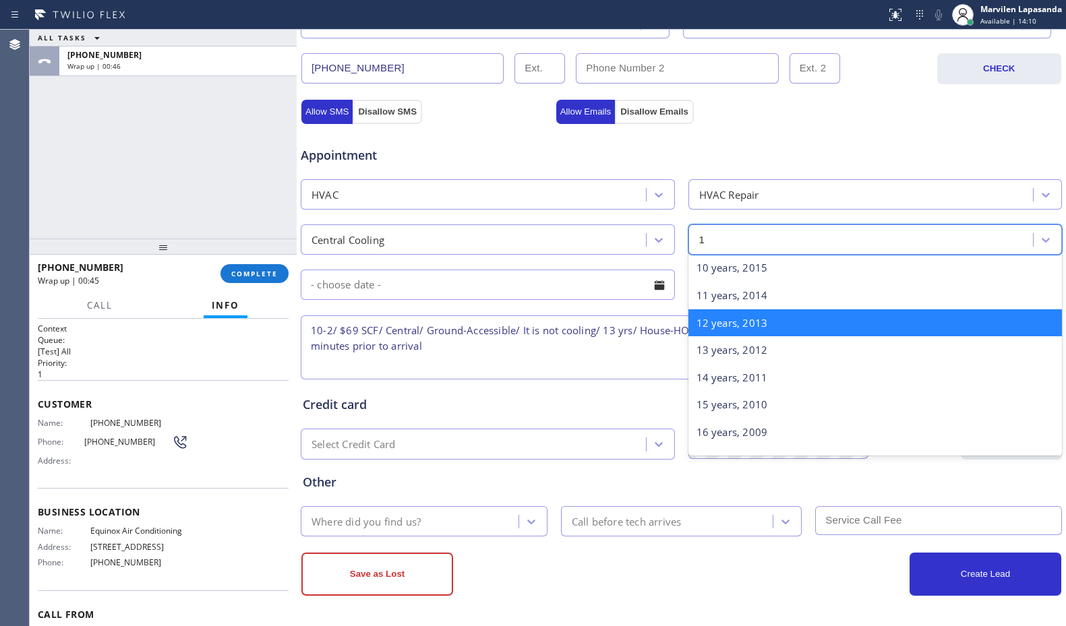
scroll to position [56, 0]
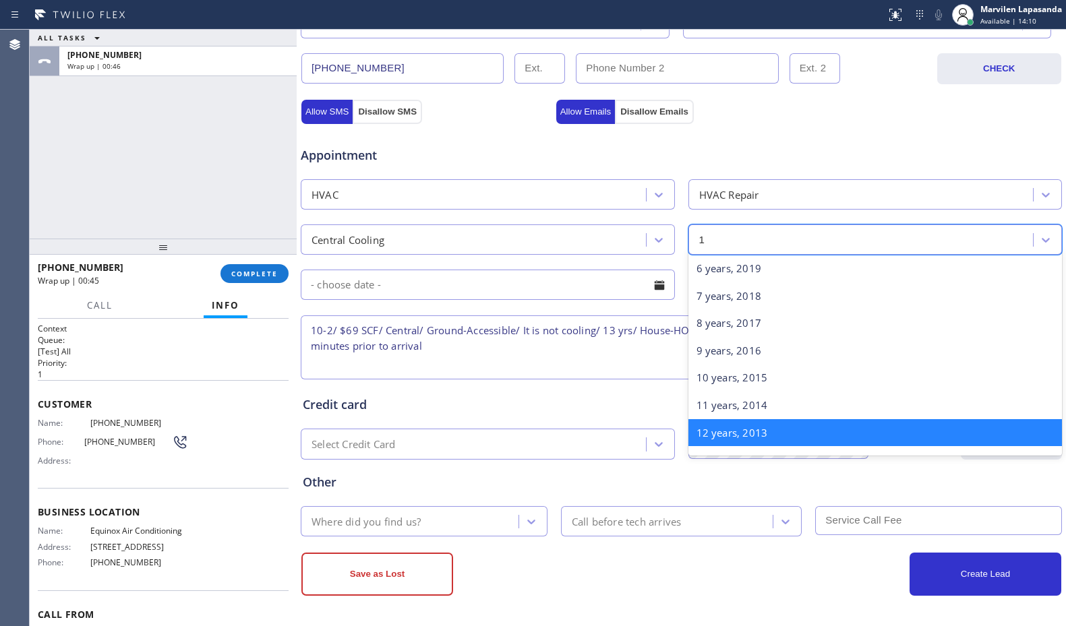
type input "13"
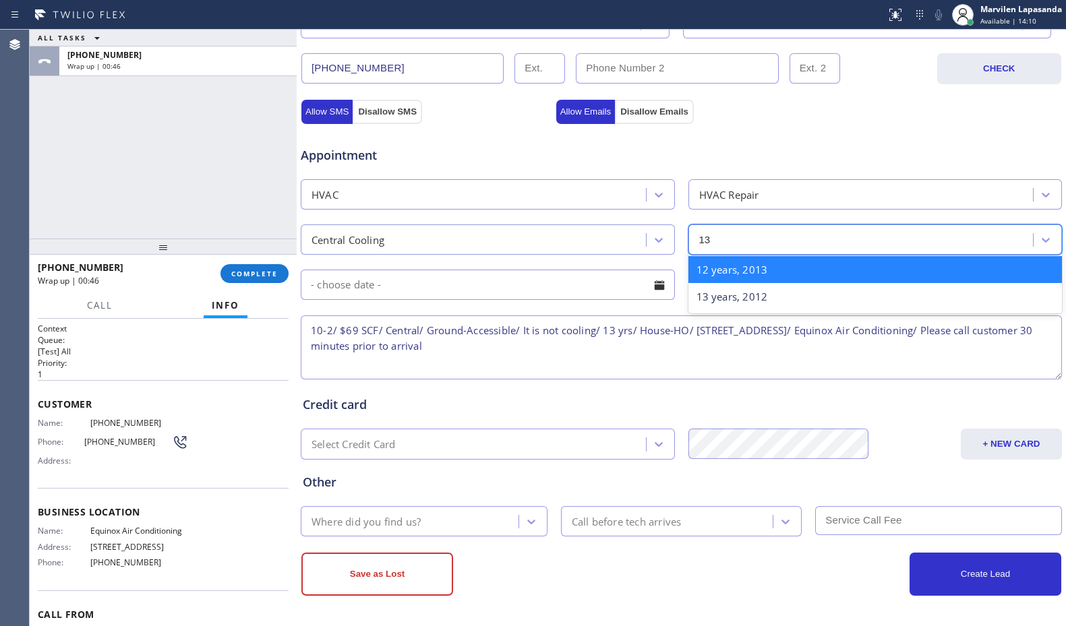
scroll to position [0, 0]
click at [732, 269] on div "12 years, 2013" at bounding box center [876, 270] width 374 height 28
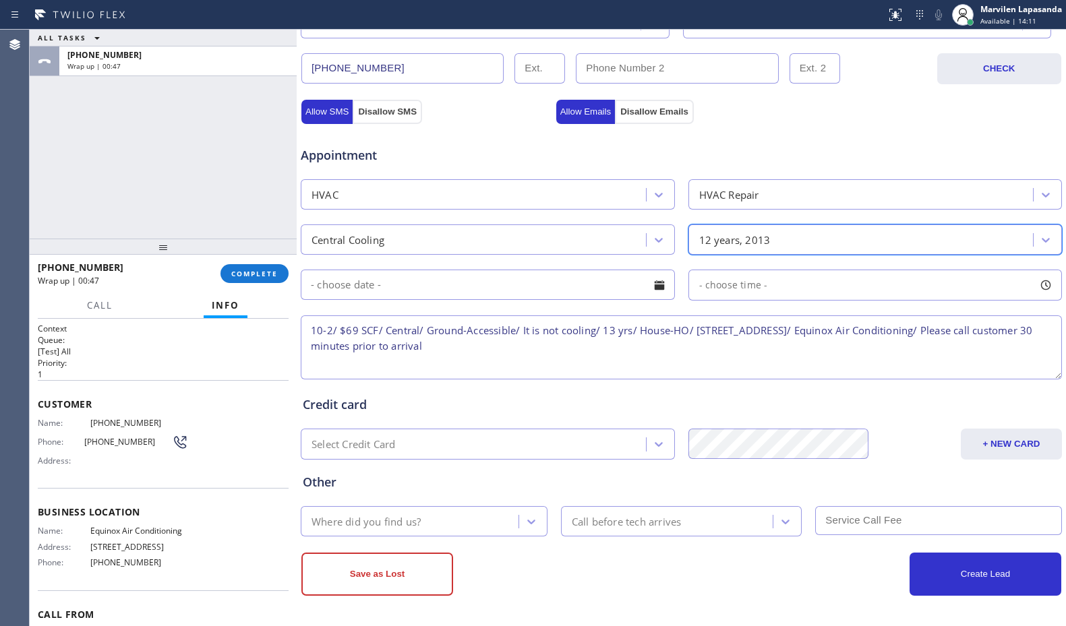
click at [730, 235] on div "12 years, 2013" at bounding box center [734, 240] width 71 height 16
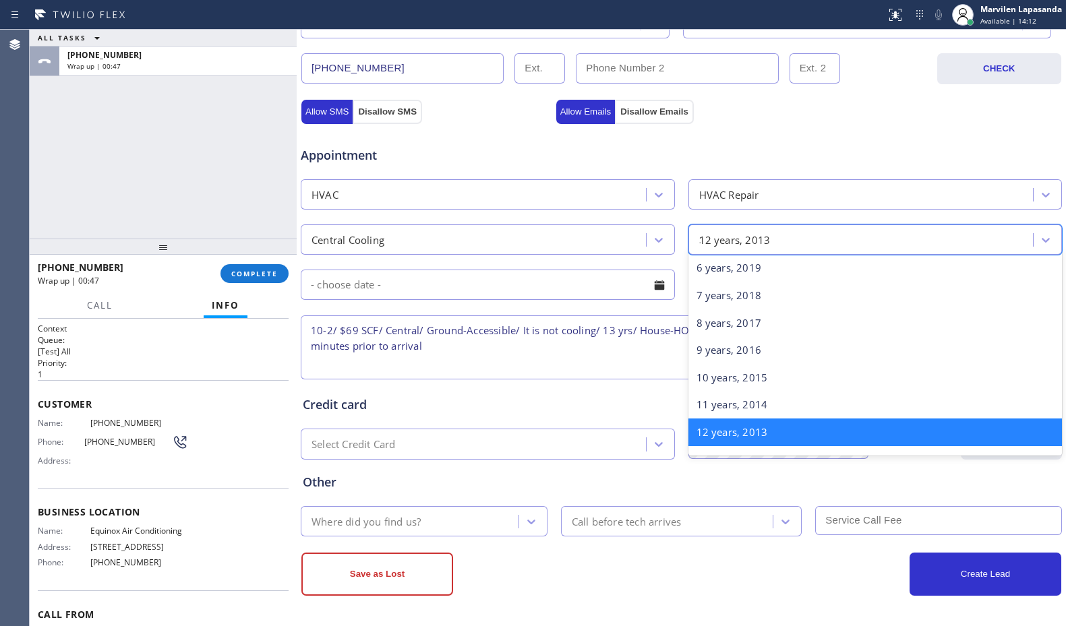
scroll to position [56, 0]
type input "13"
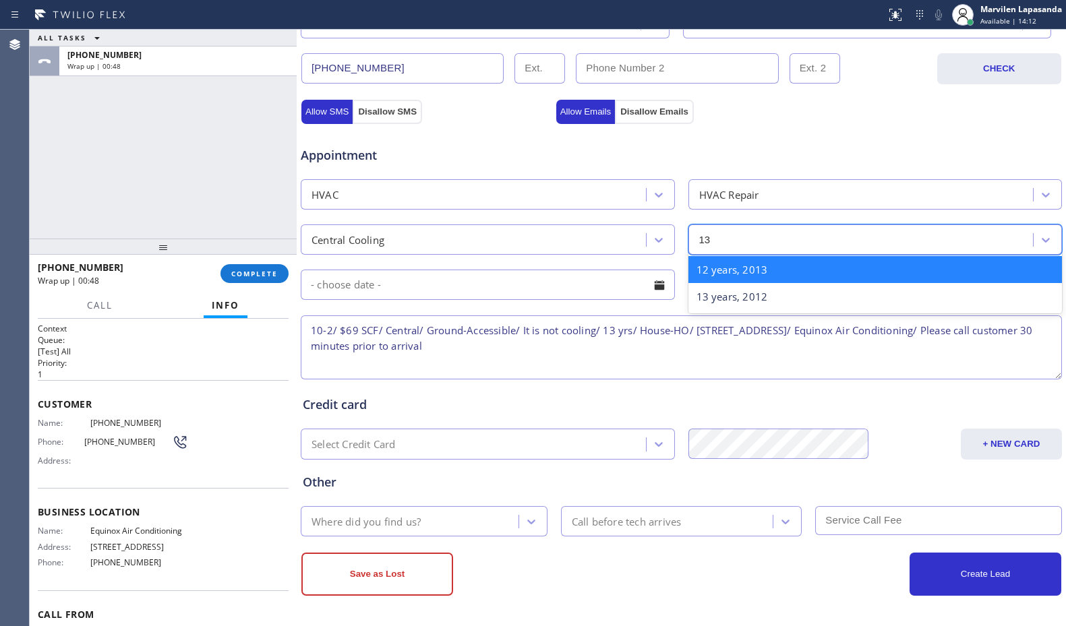
scroll to position [0, 0]
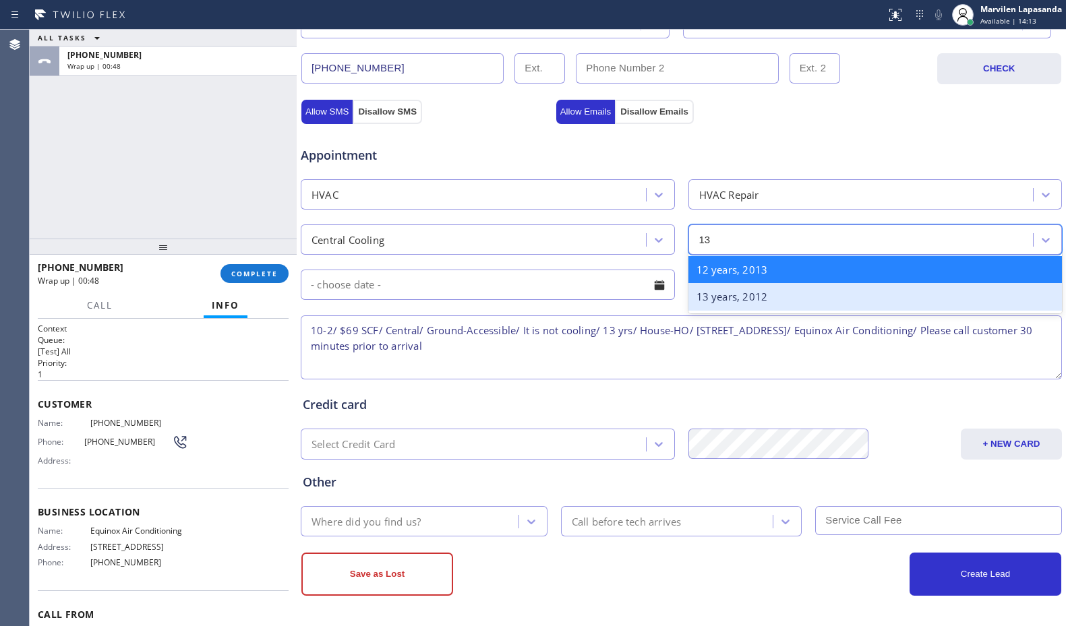
click at [726, 295] on div "13 years, 2012" at bounding box center [876, 297] width 374 height 28
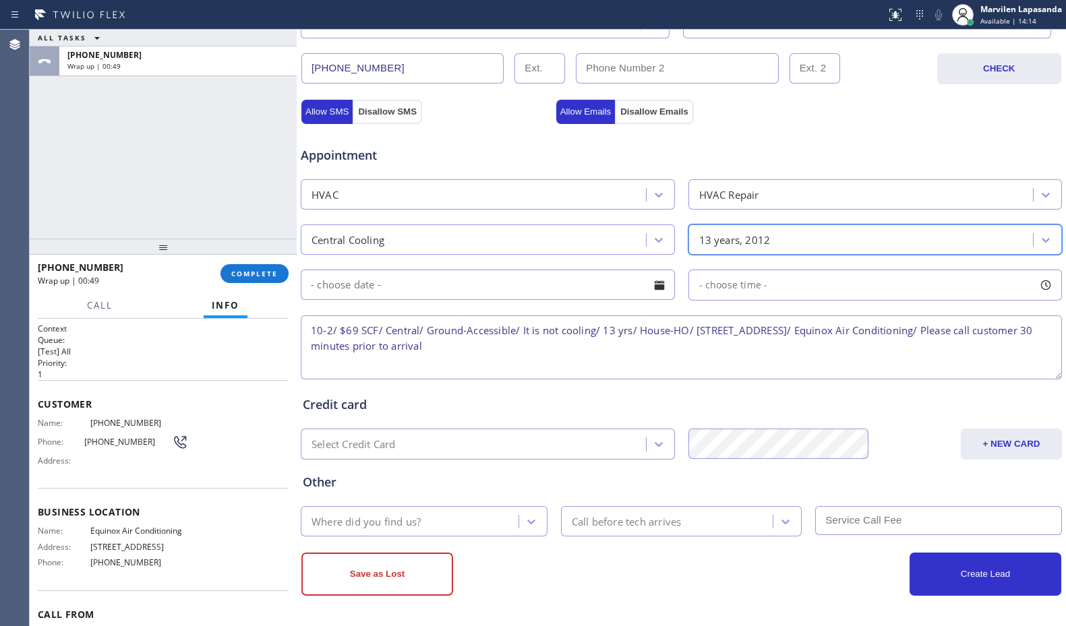
click at [655, 294] on div at bounding box center [659, 285] width 23 height 23
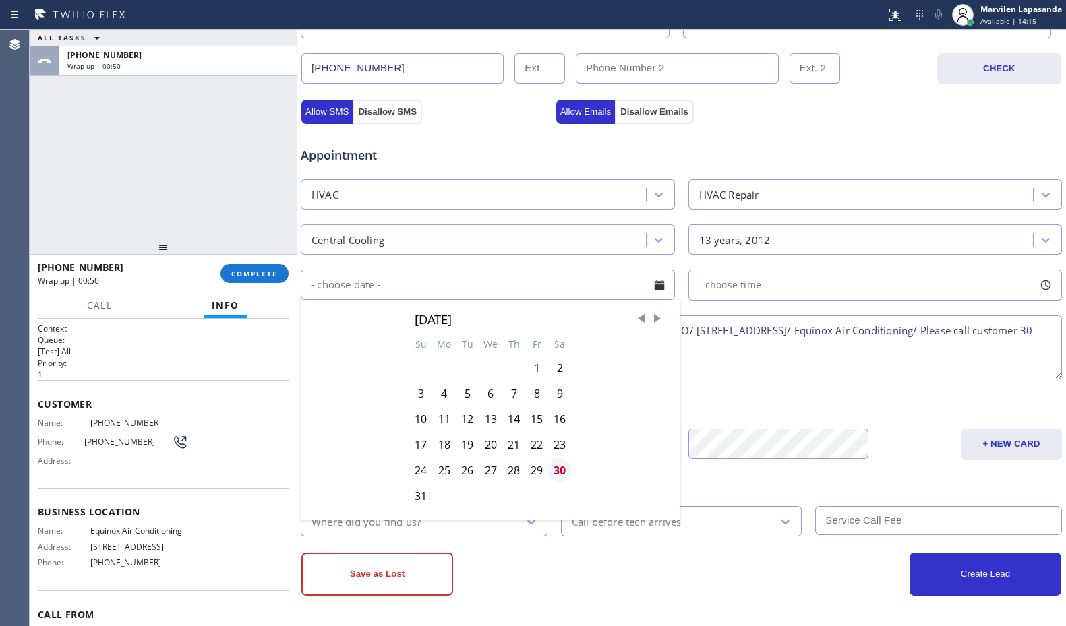
click at [563, 476] on div "30" at bounding box center [559, 471] width 23 height 26
type input "[DATE]"
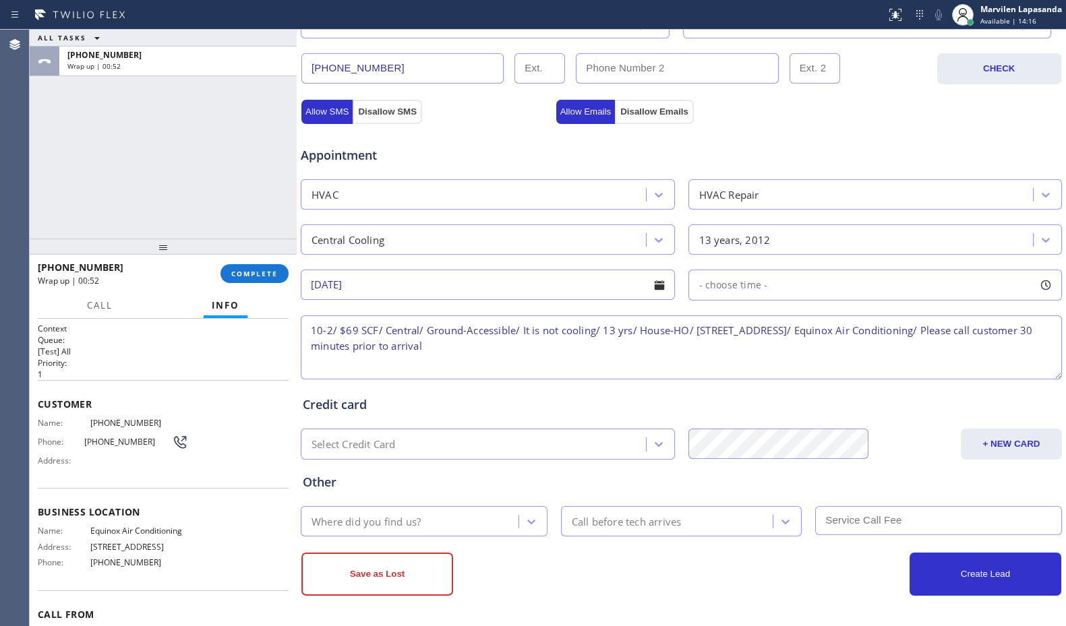
click at [1034, 287] on div at bounding box center [1045, 285] width 23 height 23
drag, startPoint x: 698, startPoint y: 368, endPoint x: 853, endPoint y: 378, distance: 155.4
click at [855, 378] on div at bounding box center [863, 367] width 16 height 28
drag, startPoint x: 703, startPoint y: 370, endPoint x: 756, endPoint y: 376, distance: 53.5
click at [756, 376] on div at bounding box center [755, 367] width 16 height 28
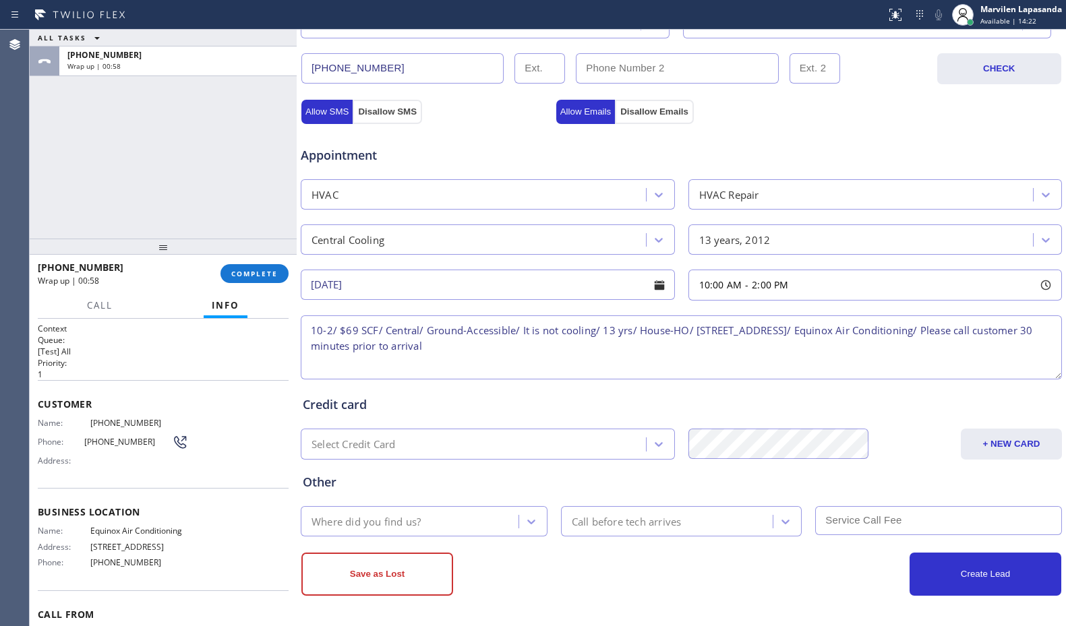
click at [553, 411] on div "Credit card" at bounding box center [681, 405] width 757 height 18
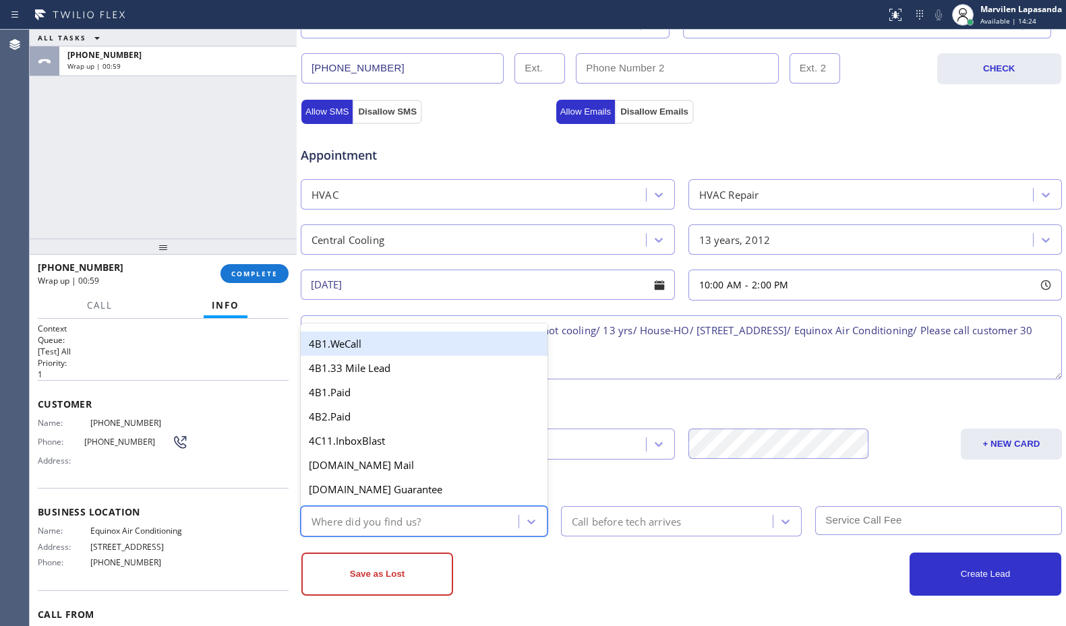
click at [372, 523] on div "Where did you find us?" at bounding box center [366, 522] width 109 height 16
type input "GO"
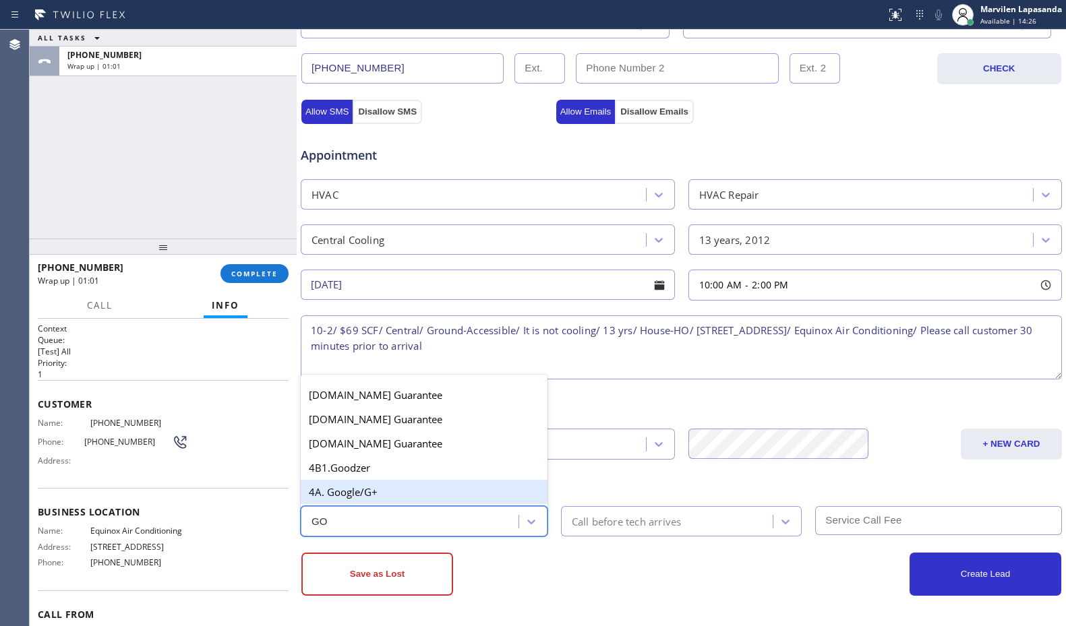
drag, startPoint x: 366, startPoint y: 494, endPoint x: 498, endPoint y: 520, distance: 134.6
click at [371, 495] on div "4A. Google/G+" at bounding box center [424, 492] width 247 height 24
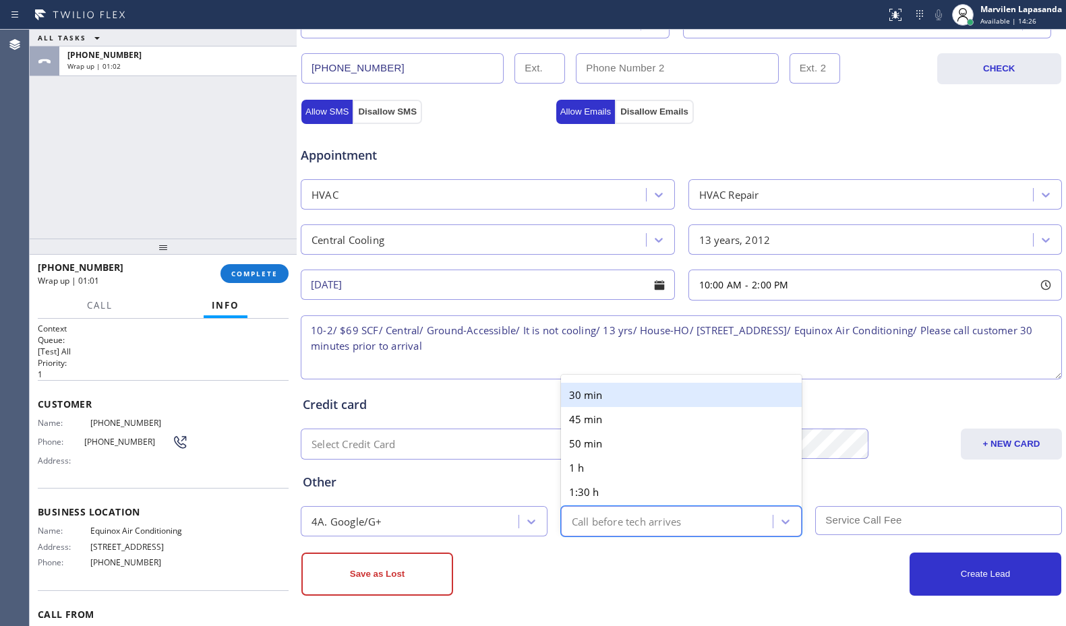
drag, startPoint x: 591, startPoint y: 525, endPoint x: 604, endPoint y: 485, distance: 42.4
click at [593, 525] on div "Call before tech arrives" at bounding box center [627, 522] width 110 height 16
click at [606, 400] on div "30 min" at bounding box center [681, 395] width 241 height 24
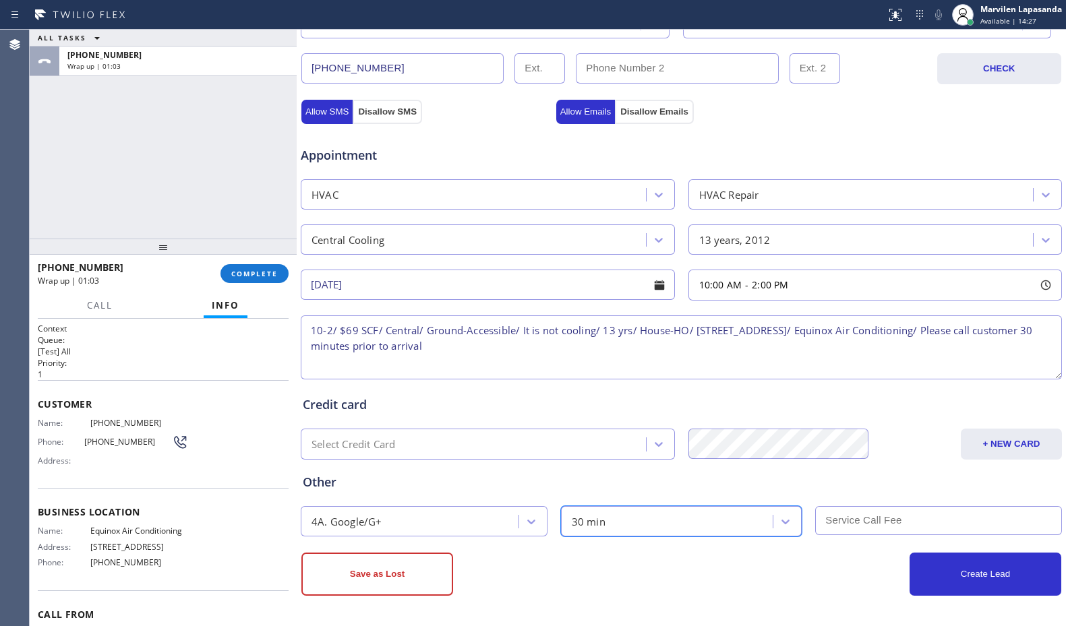
click at [929, 531] on input "text" at bounding box center [938, 520] width 247 height 29
type input "69"
click at [954, 577] on button "Create Lead" at bounding box center [986, 574] width 152 height 43
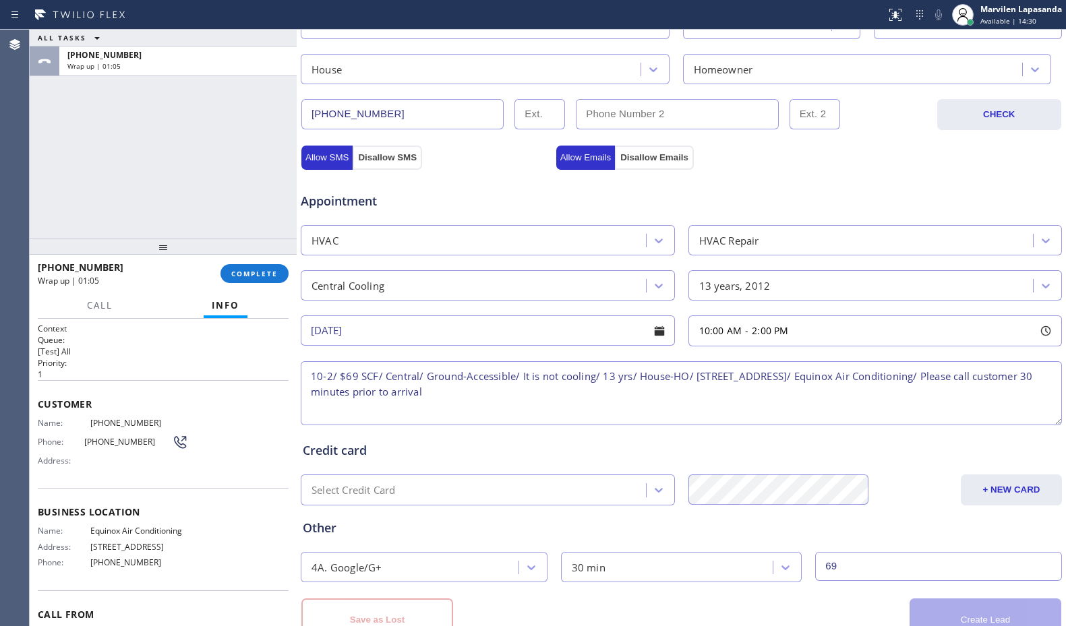
scroll to position [465, 0]
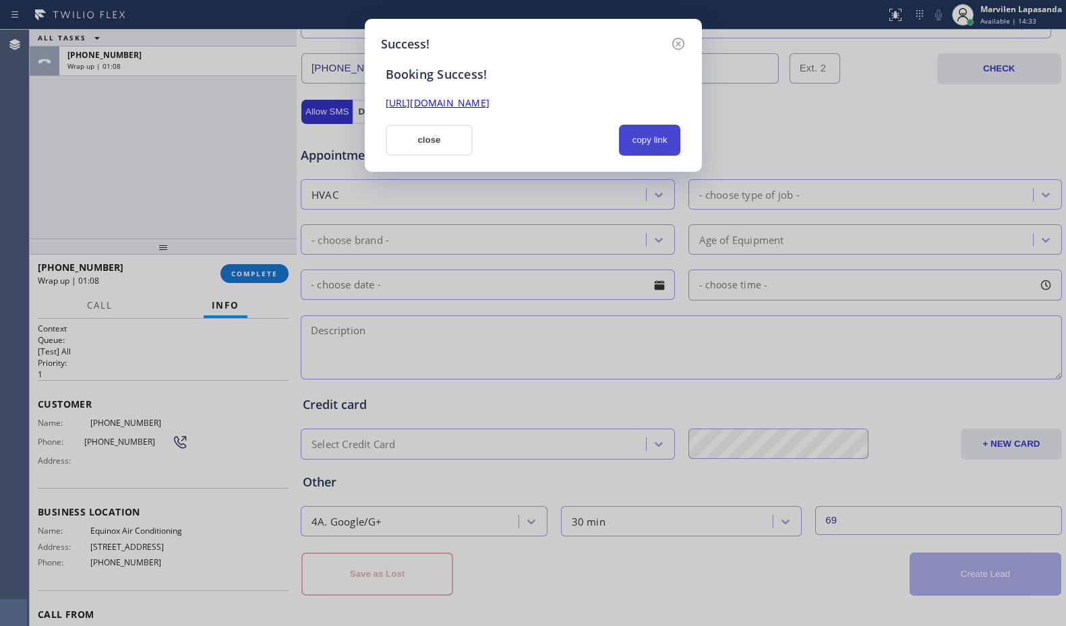
drag, startPoint x: 655, startPoint y: 146, endPoint x: 637, endPoint y: 117, distance: 34.0
click at [655, 146] on button "copy link" at bounding box center [650, 140] width 62 height 31
click at [490, 103] on link "[URL][DOMAIN_NAME]" at bounding box center [438, 102] width 104 height 13
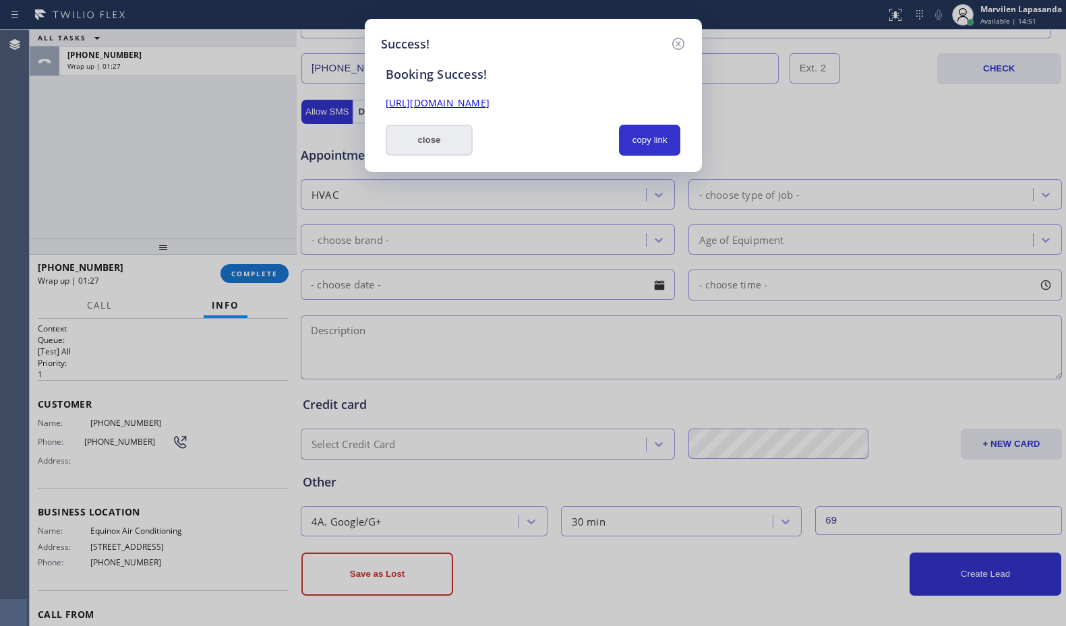
click at [440, 140] on button "close" at bounding box center [430, 140] width 88 height 31
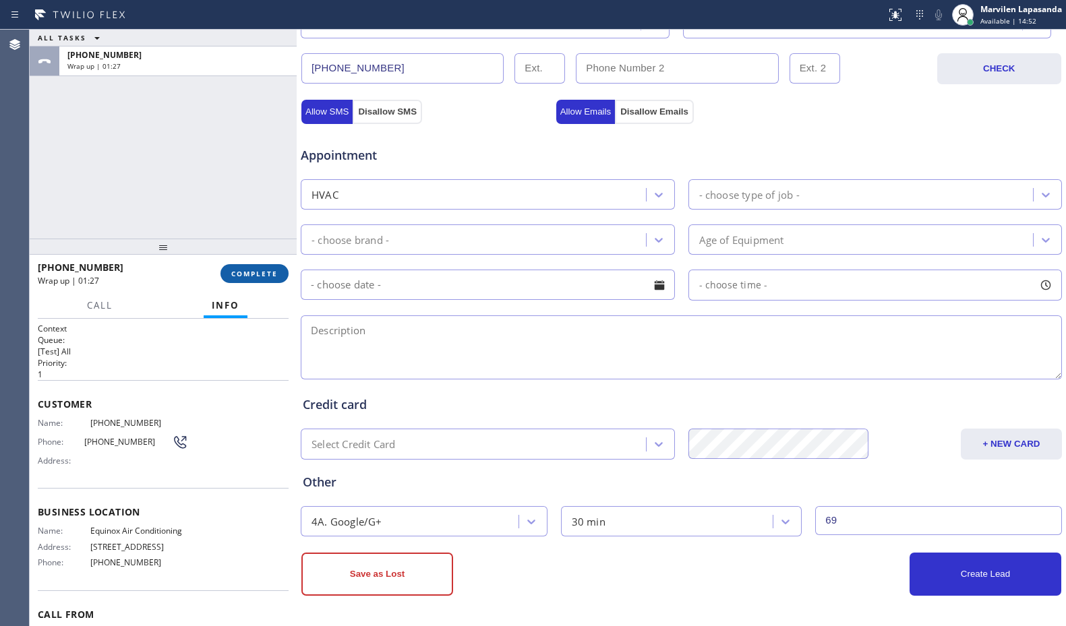
click at [257, 272] on span "COMPLETE" at bounding box center [254, 273] width 47 height 9
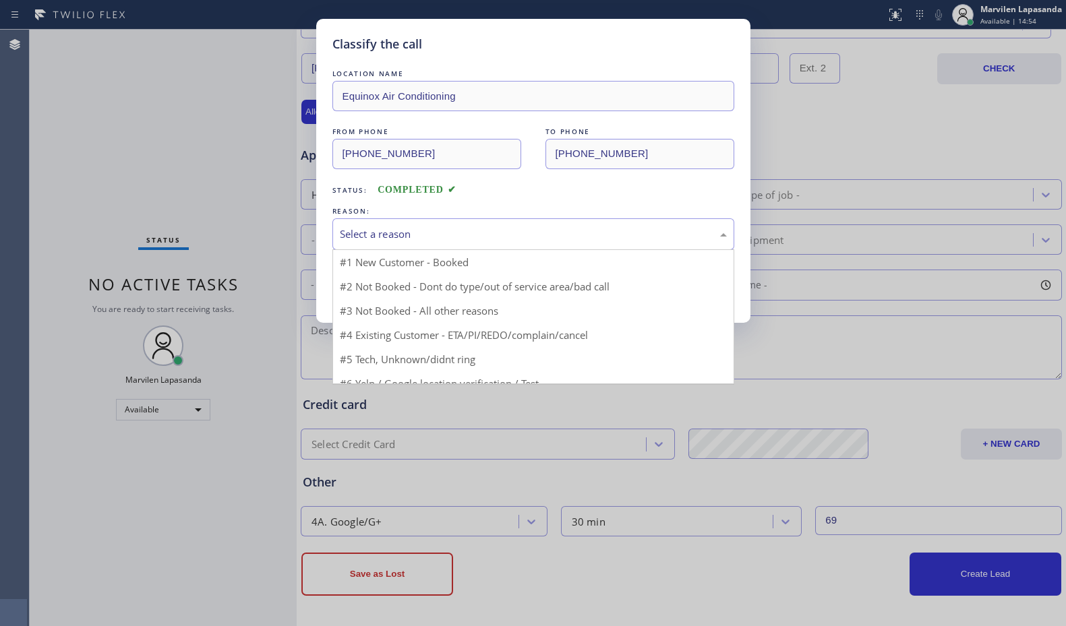
click at [373, 236] on div "Select a reason" at bounding box center [533, 235] width 387 height 16
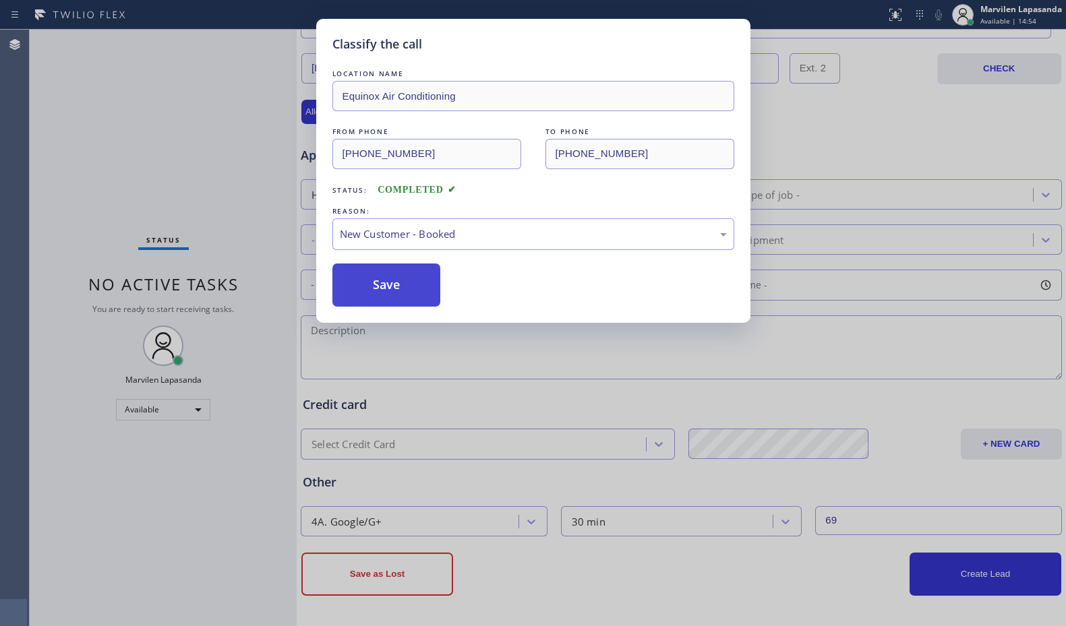
click at [372, 285] on button "Save" at bounding box center [386, 285] width 109 height 43
drag, startPoint x: 372, startPoint y: 285, endPoint x: 403, endPoint y: 103, distance: 184.7
click at [372, 285] on button "Save" at bounding box center [386, 285] width 109 height 43
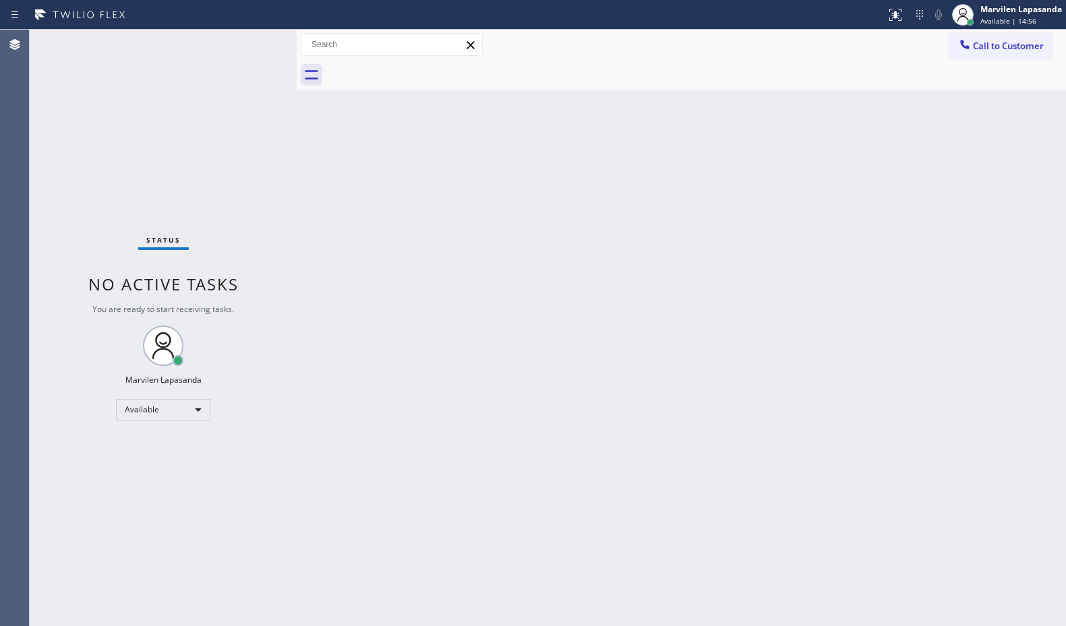
click at [808, 205] on div "Back to Dashboard Change Sender ID Customers Technicians Select a contact Outbo…" at bounding box center [681, 328] width 769 height 597
click at [250, 40] on div "Status No active tasks You are ready to start receiving tasks. Marvilen Lapasan…" at bounding box center [163, 328] width 267 height 597
click at [254, 41] on div "Status No active tasks You are ready to start receiving tasks. Marvilen Lapasan…" at bounding box center [163, 328] width 267 height 597
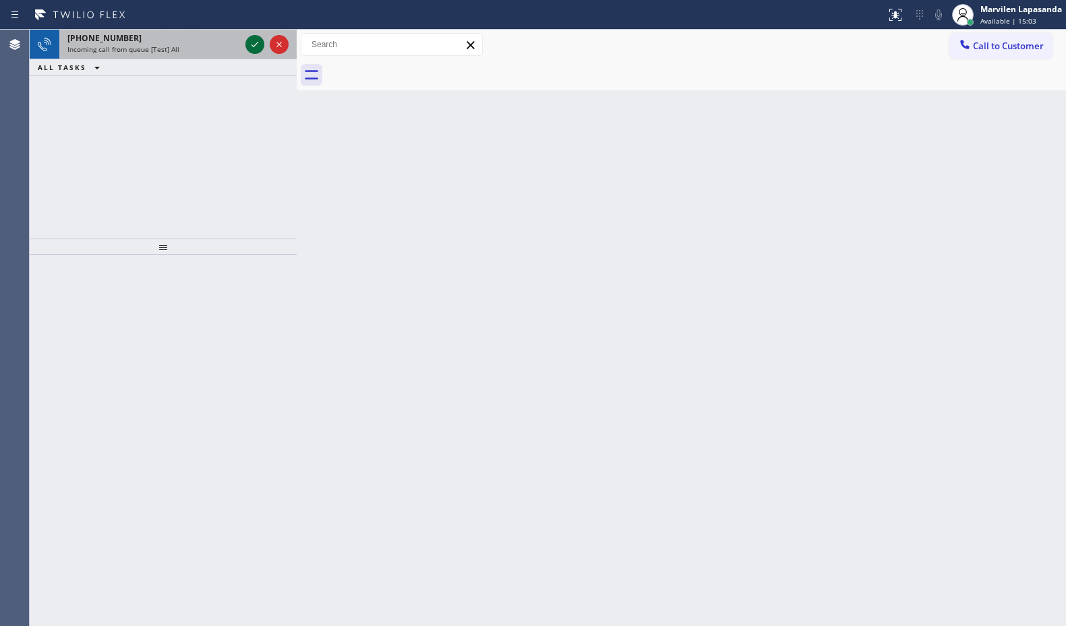
click at [254, 41] on icon at bounding box center [255, 44] width 16 height 16
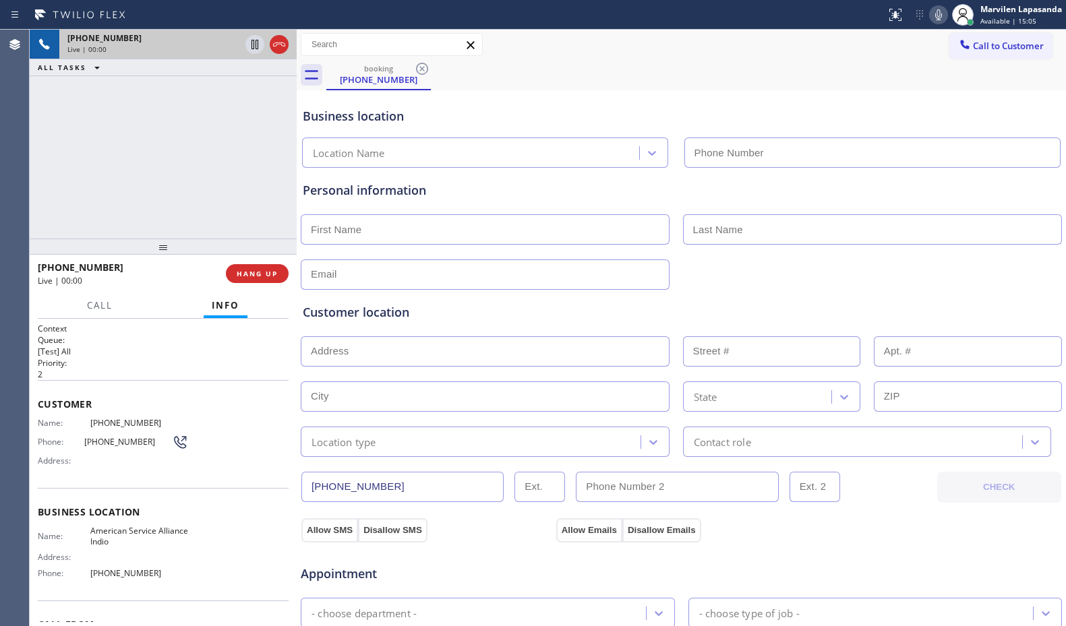
type input "[PHONE_NUMBER]"
click at [109, 481] on div "Customer Name: [PHONE_NUMBER] Phone: [PHONE_NUMBER] Address:" at bounding box center [163, 434] width 251 height 108
click at [83, 475] on div "Customer Name: [PHONE_NUMBER] Phone: [PHONE_NUMBER] Address:" at bounding box center [163, 434] width 251 height 108
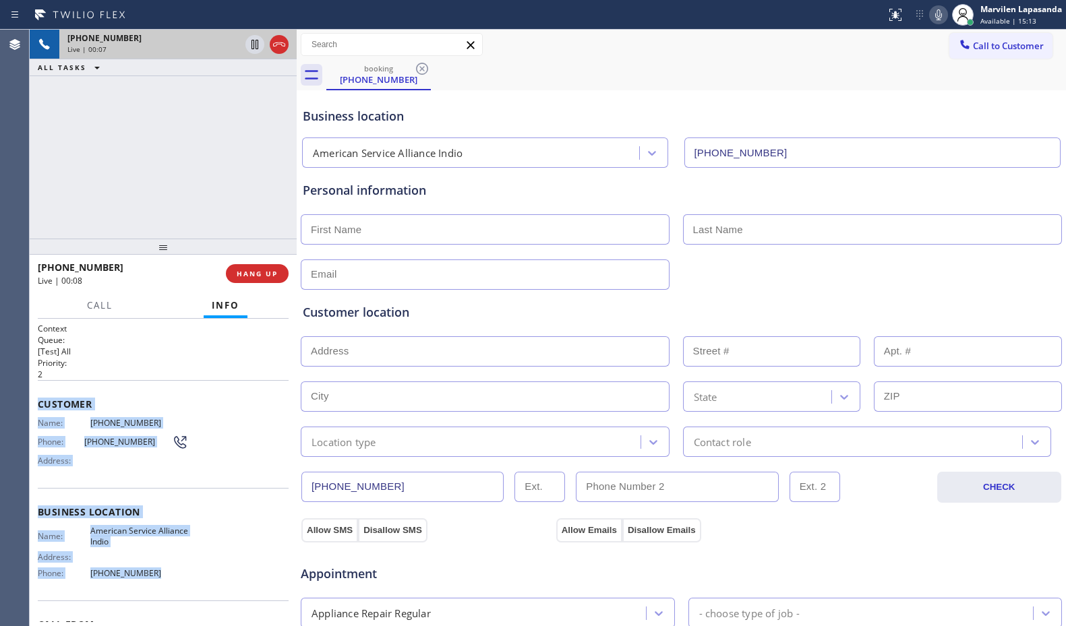
drag, startPoint x: 36, startPoint y: 399, endPoint x: 160, endPoint y: 568, distance: 208.9
click at [160, 568] on div "Context Queue: [Test] All Priority: 2 Customer Name: [PHONE_NUMBER] Phone: [PHO…" at bounding box center [163, 473] width 267 height 308
click at [160, 568] on span "[PHONE_NUMBER]" at bounding box center [139, 573] width 98 height 10
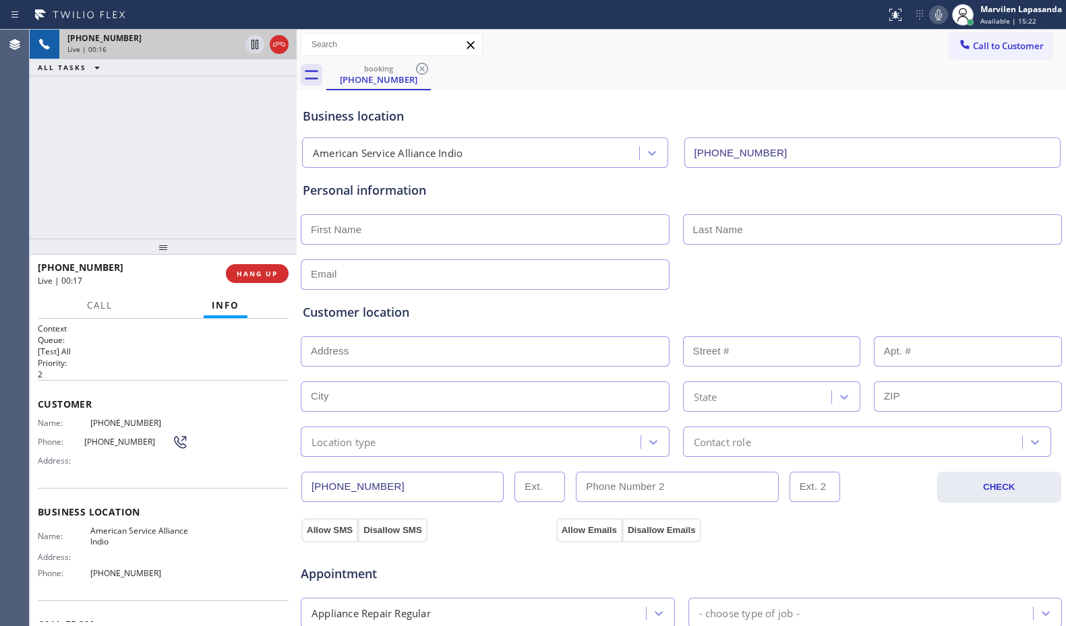
click at [240, 262] on div "[PHONE_NUMBER] Live | 00:17 HANG UP" at bounding box center [163, 273] width 251 height 35
click at [243, 272] on span "HANG UP" at bounding box center [257, 273] width 41 height 9
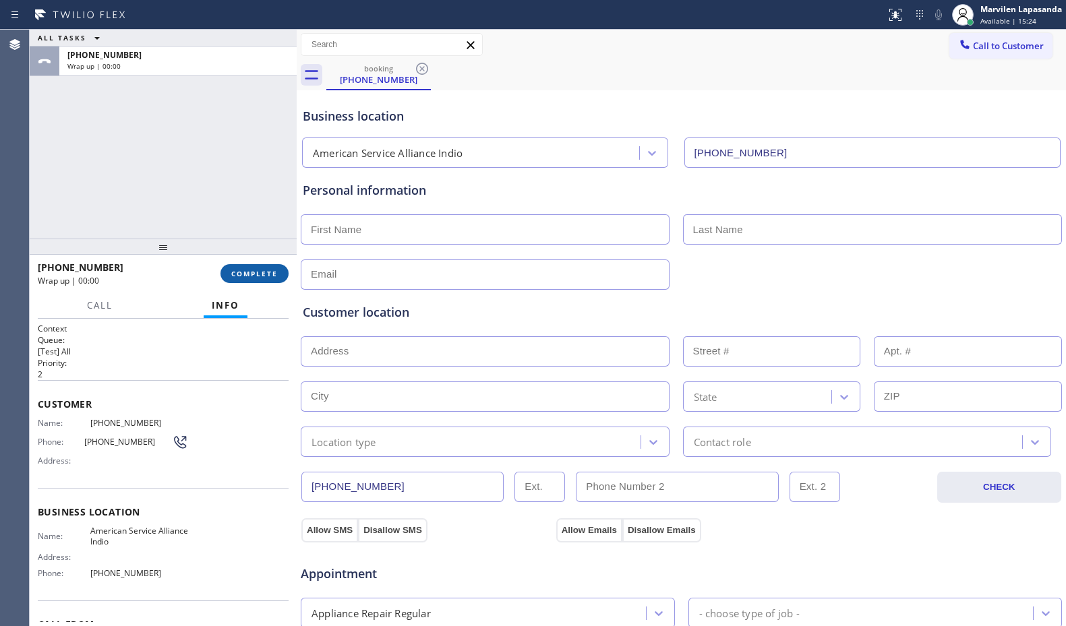
click at [243, 272] on span "COMPLETE" at bounding box center [254, 273] width 47 height 9
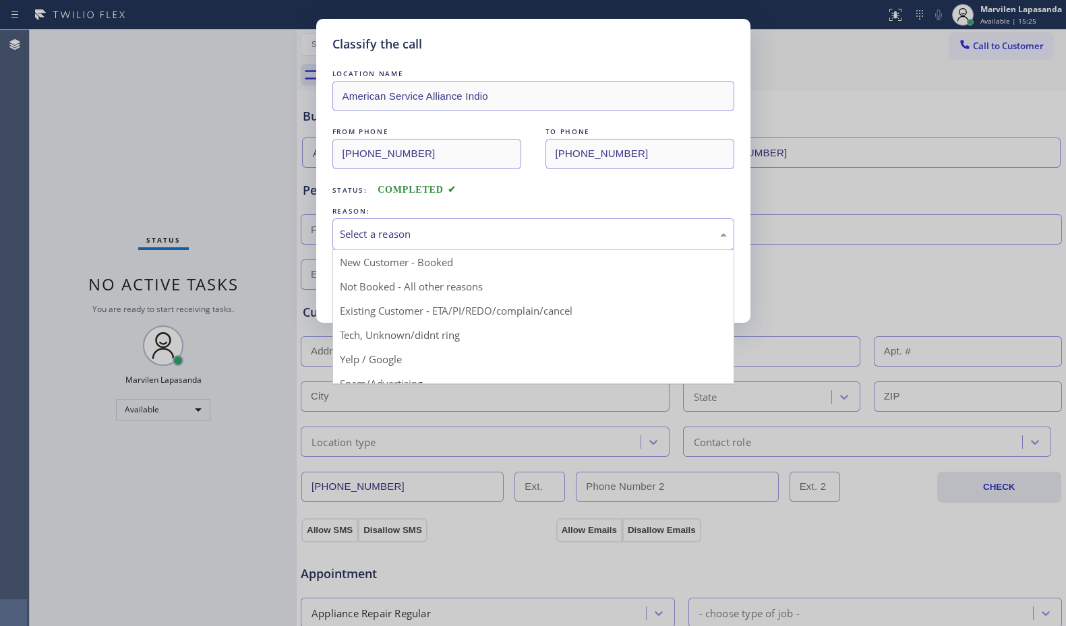
click at [367, 229] on div "Select a reason" at bounding box center [533, 235] width 387 height 16
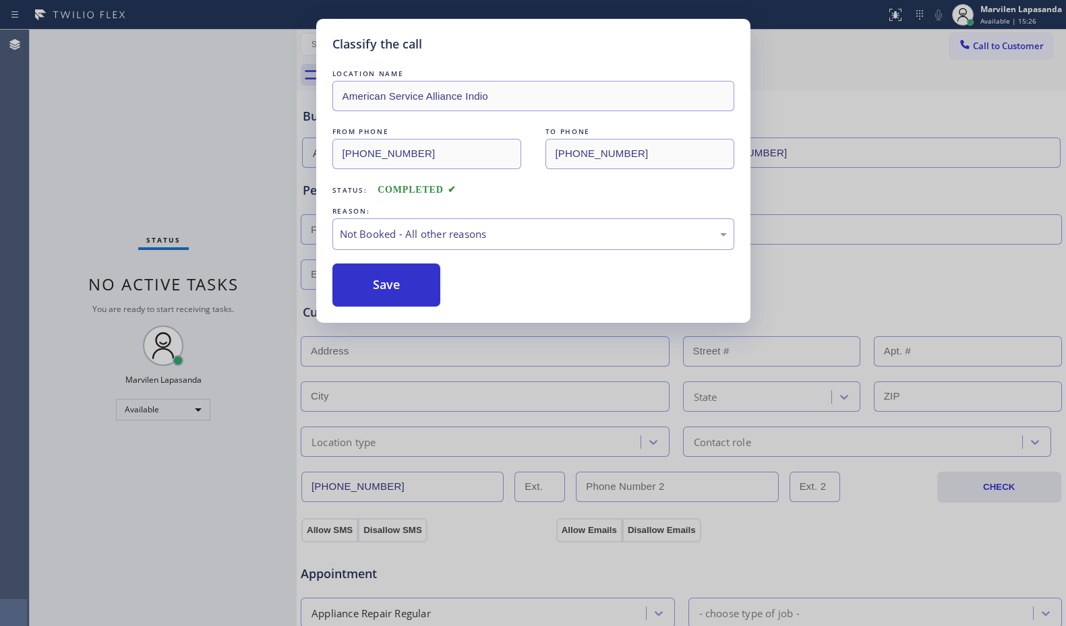
click at [365, 290] on button "Save" at bounding box center [386, 285] width 109 height 43
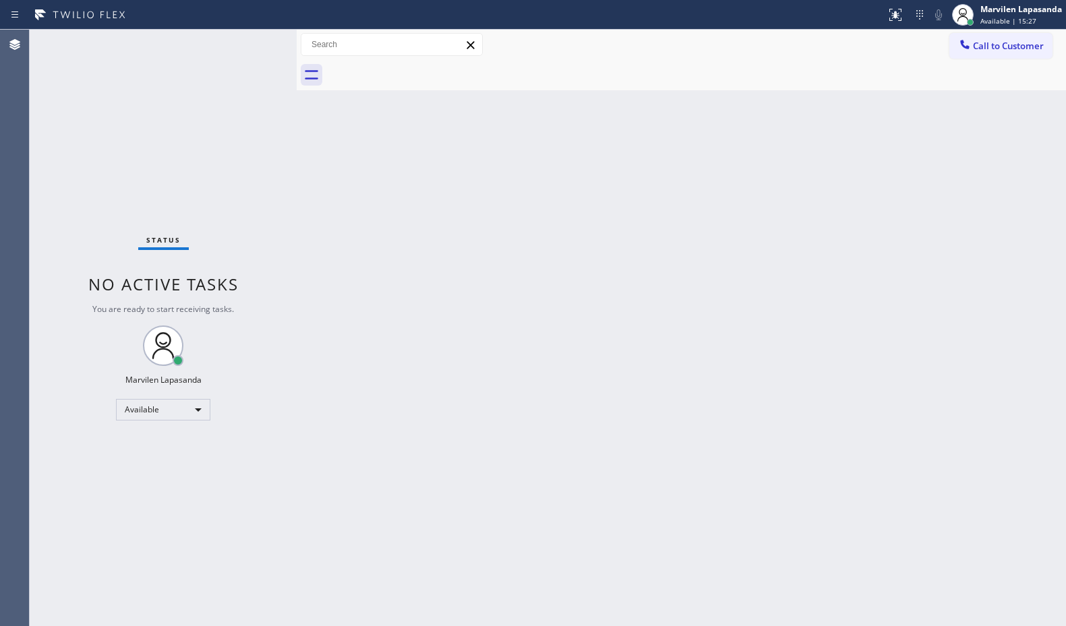
click at [255, 41] on div "Status No active tasks You are ready to start receiving tasks. Marvilen Lapasan…" at bounding box center [163, 328] width 267 height 597
click at [249, 42] on div "Status No active tasks You are ready to start receiving tasks. Marvilen Lapasan…" at bounding box center [163, 328] width 267 height 597
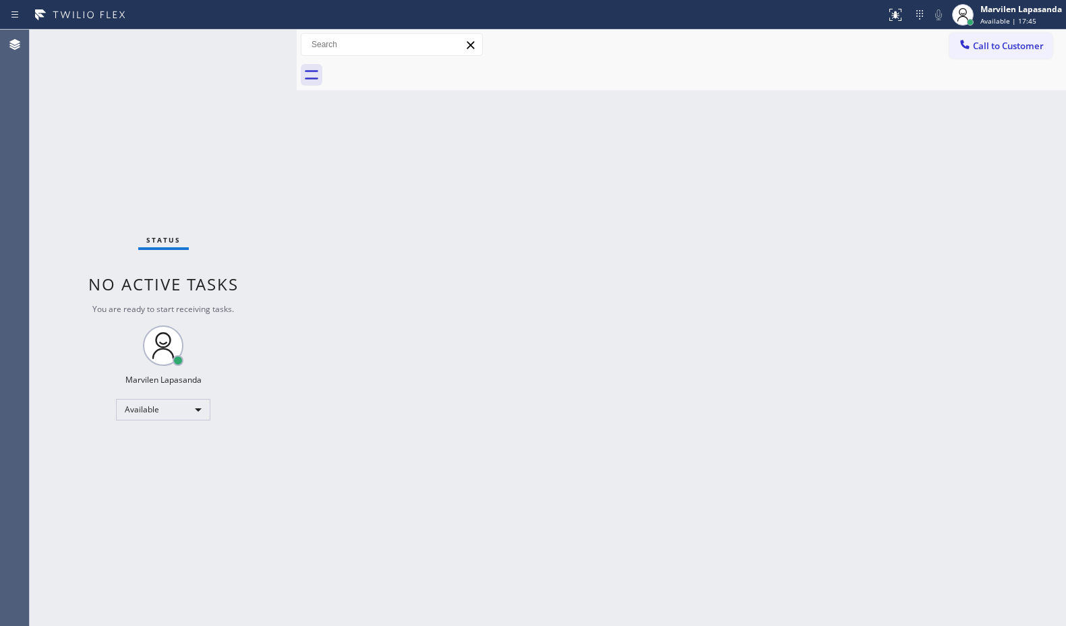
click at [254, 40] on div "Status No active tasks You are ready to start receiving tasks. Marvilen Lapasan…" at bounding box center [163, 328] width 267 height 597
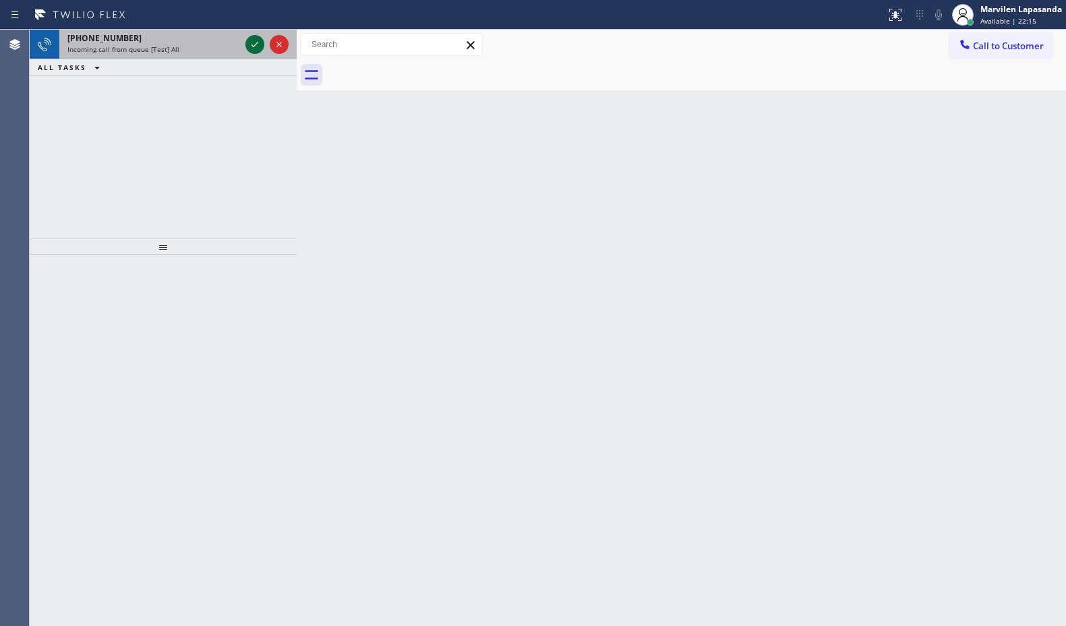
click at [254, 42] on icon at bounding box center [255, 44] width 16 height 16
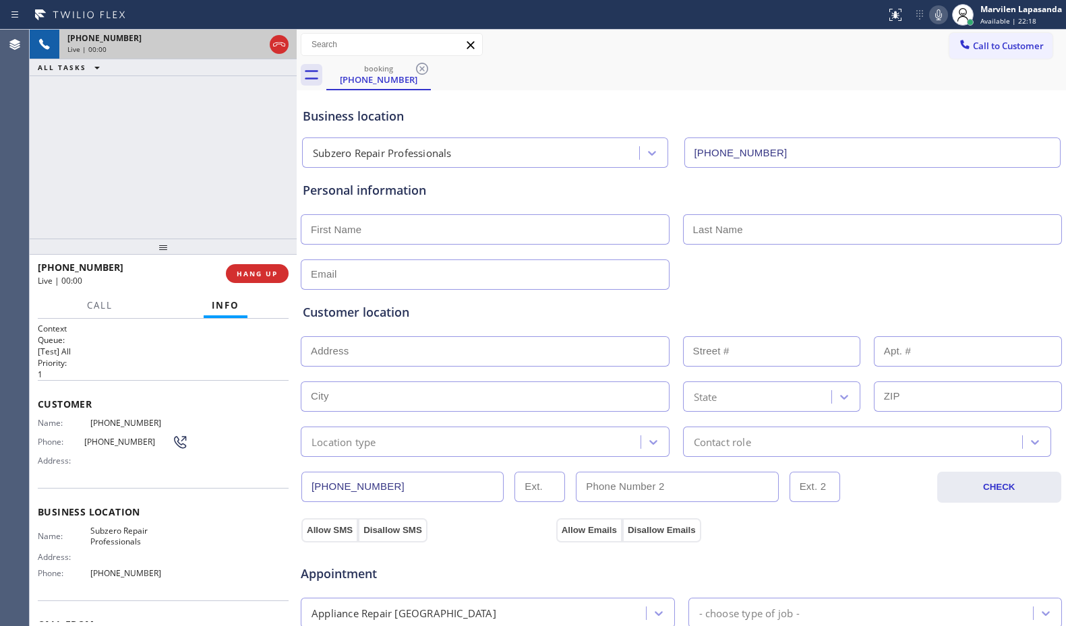
type input "[PHONE_NUMBER]"
click at [108, 465] on div "Address:" at bounding box center [113, 461] width 150 height 10
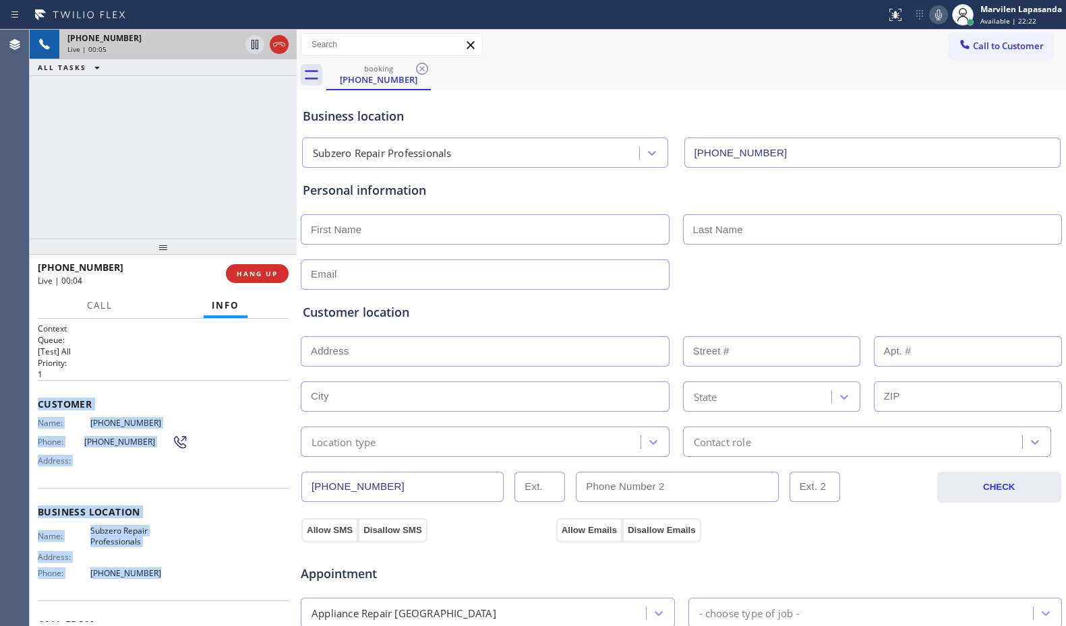
drag, startPoint x: 38, startPoint y: 400, endPoint x: 169, endPoint y: 573, distance: 216.2
click at [169, 573] on div "Context Queue: [Test] All Priority: 1 Customer Name: [PHONE_NUMBER] Phone: [PHO…" at bounding box center [163, 513] width 251 height 380
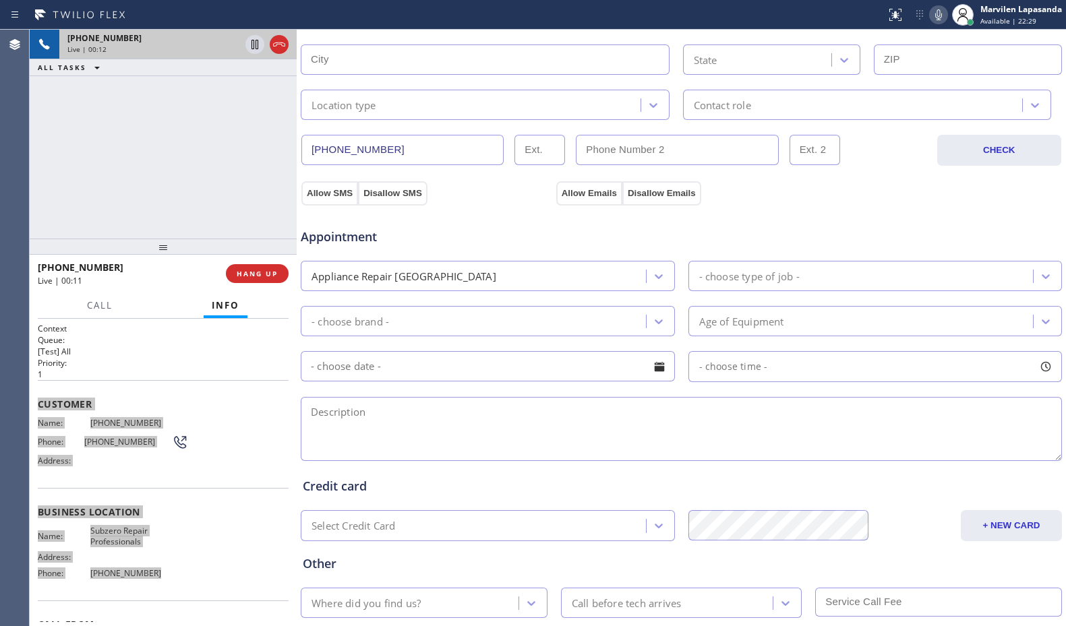
scroll to position [419, 0]
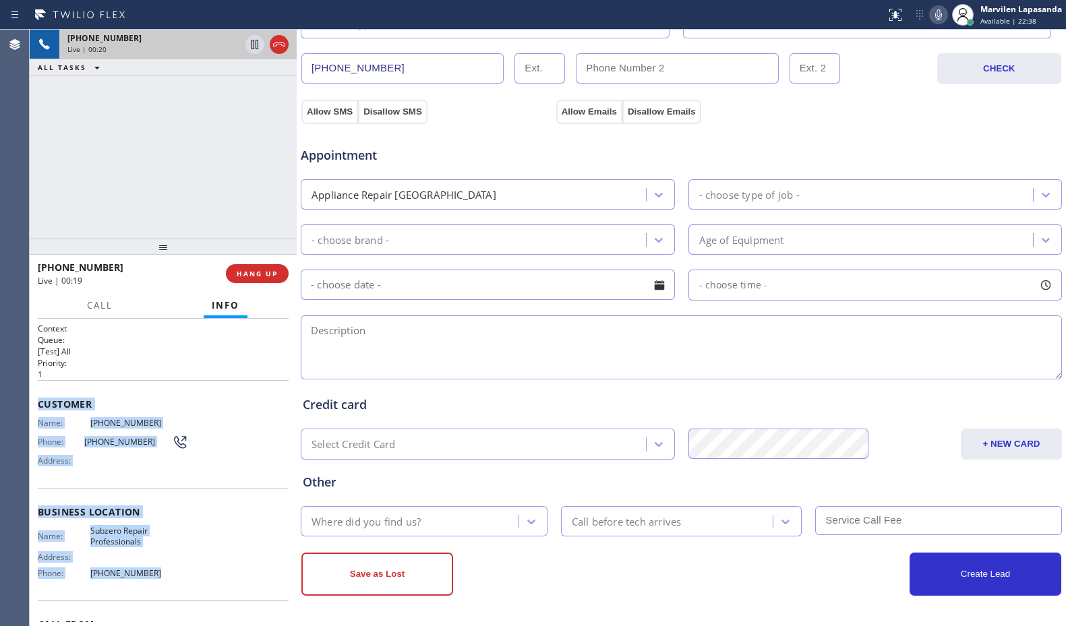
click at [90, 423] on span "[PHONE_NUMBER]" at bounding box center [139, 423] width 98 height 10
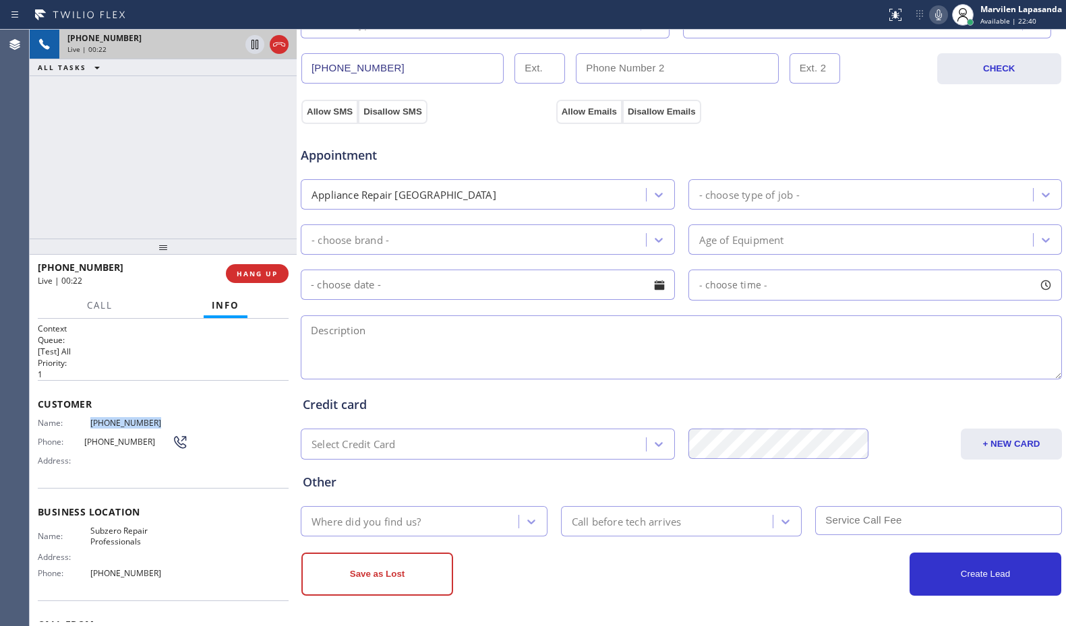
drag, startPoint x: 86, startPoint y: 420, endPoint x: 146, endPoint y: 421, distance: 59.4
click at [146, 421] on div "Name: [PHONE_NUMBER]" at bounding box center [113, 423] width 150 height 10
click at [146, 421] on span "[PHONE_NUMBER]" at bounding box center [139, 423] width 98 height 10
drag, startPoint x: 139, startPoint y: 423, endPoint x: 127, endPoint y: 425, distance: 11.6
click at [138, 423] on span "[PHONE_NUMBER]" at bounding box center [139, 423] width 98 height 10
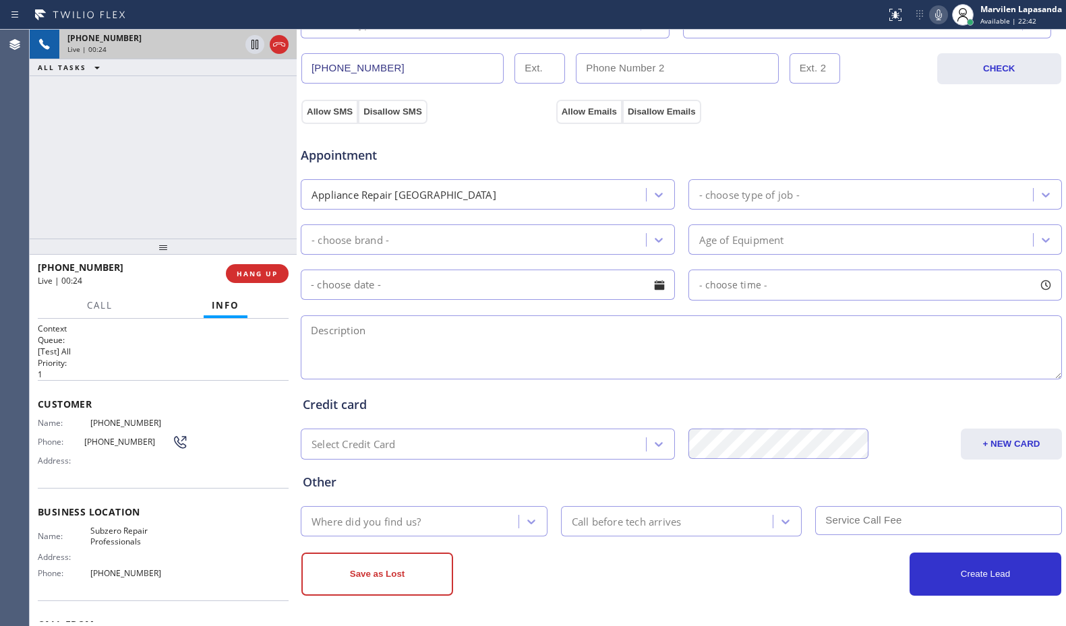
click at [100, 426] on span "[PHONE_NUMBER]" at bounding box center [139, 423] width 98 height 10
click at [94, 426] on span "[PHONE_NUMBER]" at bounding box center [139, 423] width 98 height 10
drag, startPoint x: 88, startPoint y: 423, endPoint x: 145, endPoint y: 422, distance: 57.3
click at [145, 422] on span "[PHONE_NUMBER]" at bounding box center [139, 423] width 98 height 10
click at [211, 160] on div "[PHONE_NUMBER] Live | 00:29 ALL TASKS ALL TASKS ACTIVE TASKS TASKS IN WRAP UP" at bounding box center [163, 134] width 267 height 209
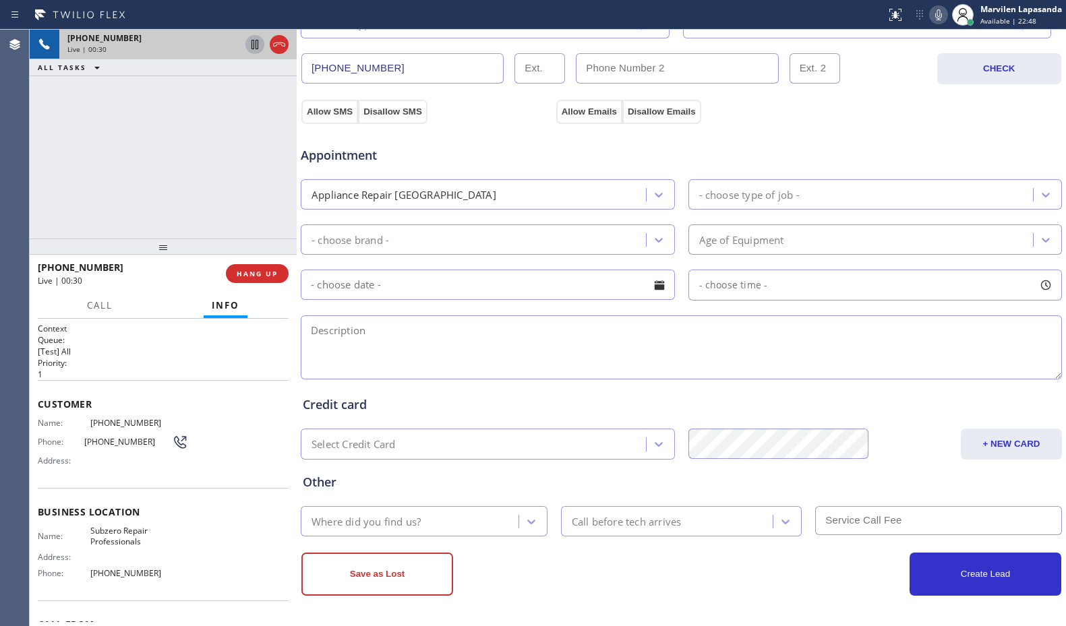
click at [252, 51] on icon at bounding box center [255, 44] width 16 height 16
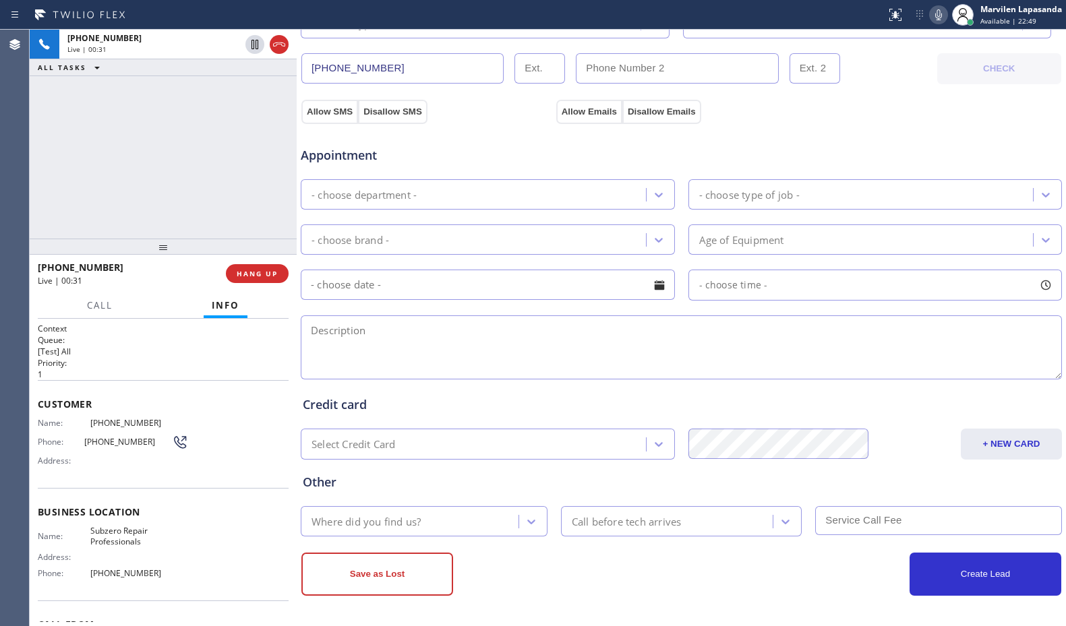
type input "[PHONE_NUMBER]"
click at [934, 16] on icon at bounding box center [939, 15] width 16 height 16
drag, startPoint x: 57, startPoint y: 181, endPoint x: 83, endPoint y: 296, distance: 118.3
click at [57, 181] on div "[PHONE_NUMBER] Live | 00:47 ALL TASKS ALL TASKS ACTIVE TASKS TASKS IN WRAP UP" at bounding box center [163, 134] width 267 height 209
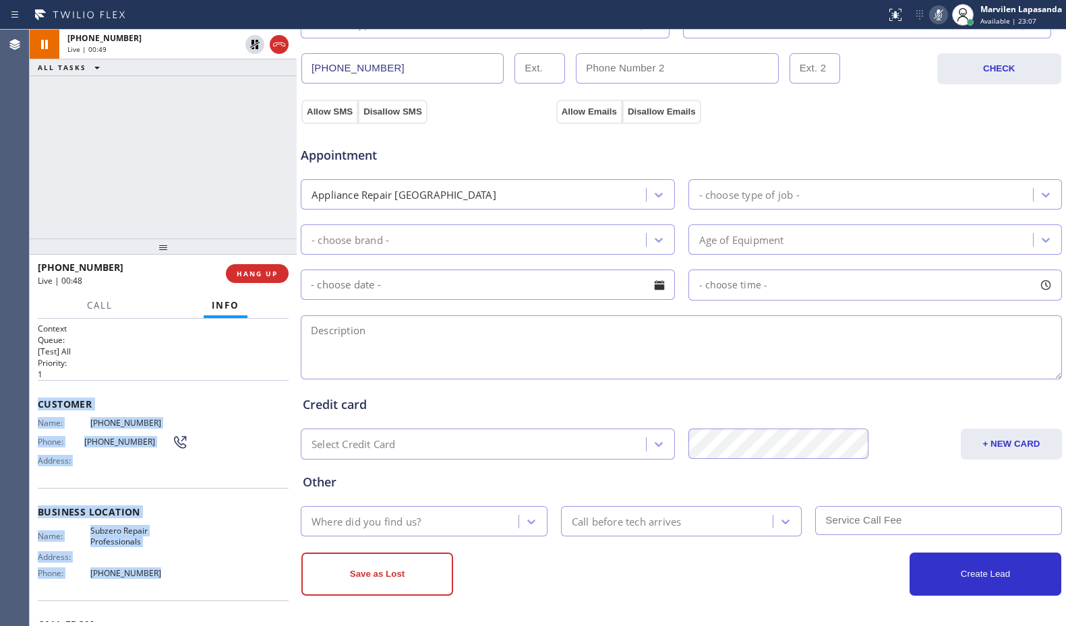
drag, startPoint x: 38, startPoint y: 401, endPoint x: 170, endPoint y: 572, distance: 215.4
click at [170, 572] on div "Context Queue: [Test] All Priority: 1 Customer Name: [PHONE_NUMBER] Phone: [PHO…" at bounding box center [163, 513] width 251 height 380
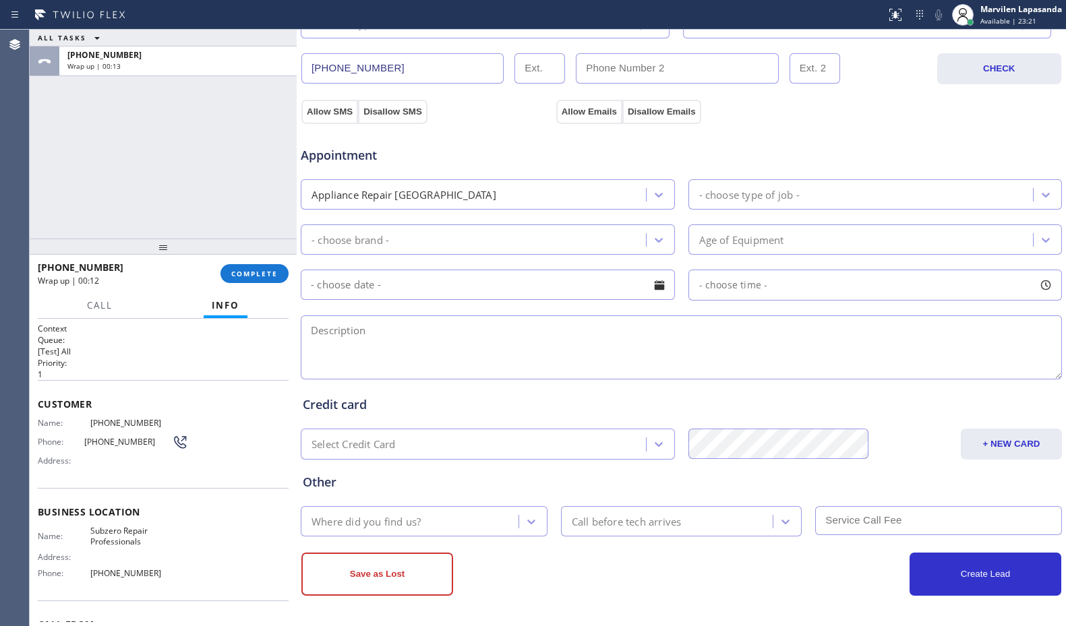
click at [29, 167] on div "Agent Desktop" at bounding box center [15, 328] width 30 height 597
click at [251, 276] on span "COMPLETE" at bounding box center [254, 273] width 47 height 9
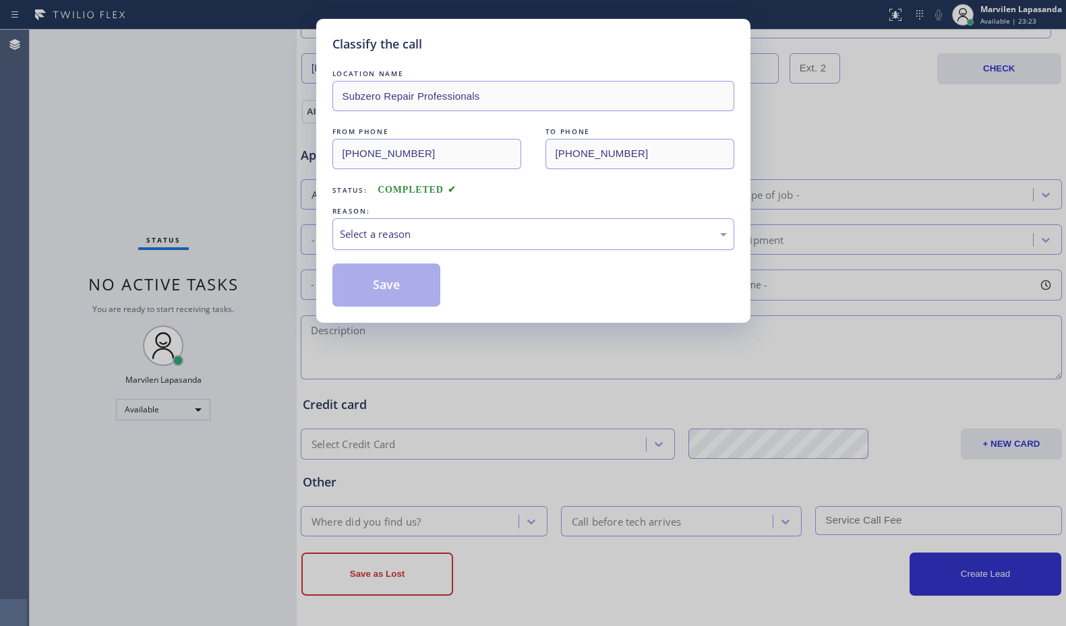
click at [409, 240] on div "Select a reason" at bounding box center [533, 235] width 387 height 16
click at [391, 284] on button "Save" at bounding box center [386, 285] width 109 height 43
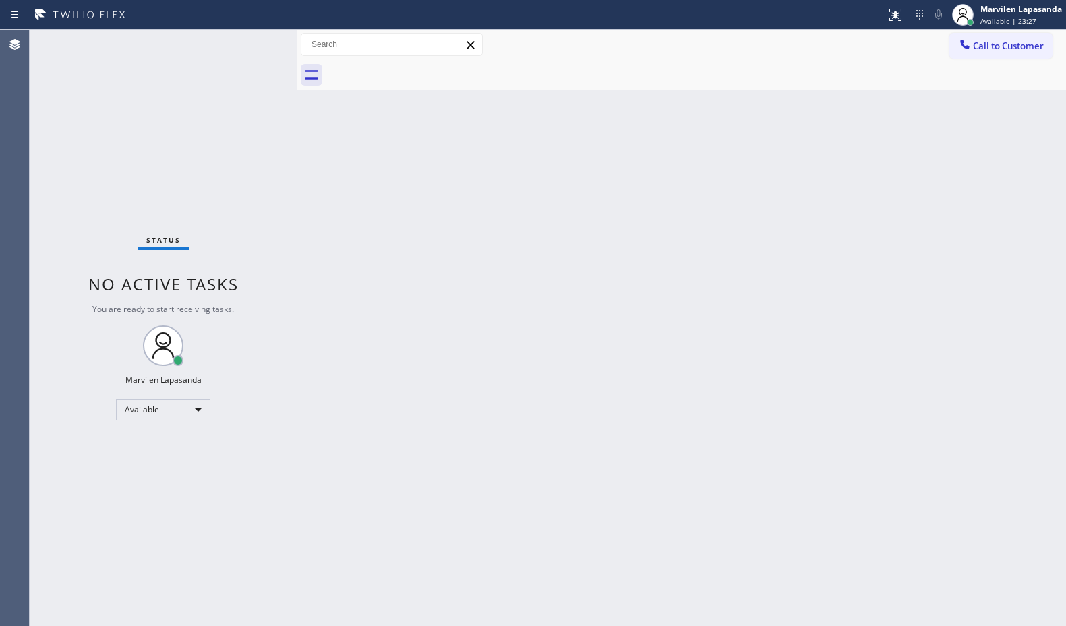
click at [292, 138] on div "Status No active tasks You are ready to start receiving tasks. Marvilen Lapasan…" at bounding box center [163, 328] width 267 height 597
click at [253, 42] on div "Status No active tasks You are ready to start receiving tasks. Marvilen Lapasan…" at bounding box center [163, 328] width 267 height 597
click at [254, 45] on div "Status No active tasks You are ready to start receiving tasks. Marvilen Lapasan…" at bounding box center [163, 328] width 267 height 597
click at [254, 42] on div "Status No active tasks You are ready to start receiving tasks. Marvilen Lapasan…" at bounding box center [163, 328] width 267 height 597
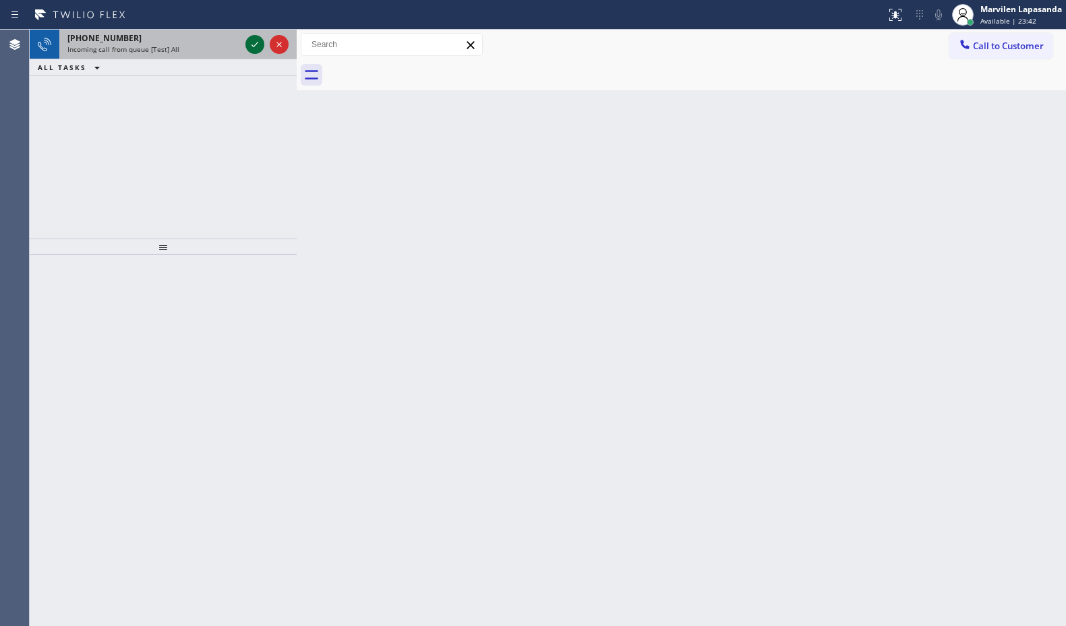
click at [261, 43] on icon at bounding box center [255, 44] width 16 height 16
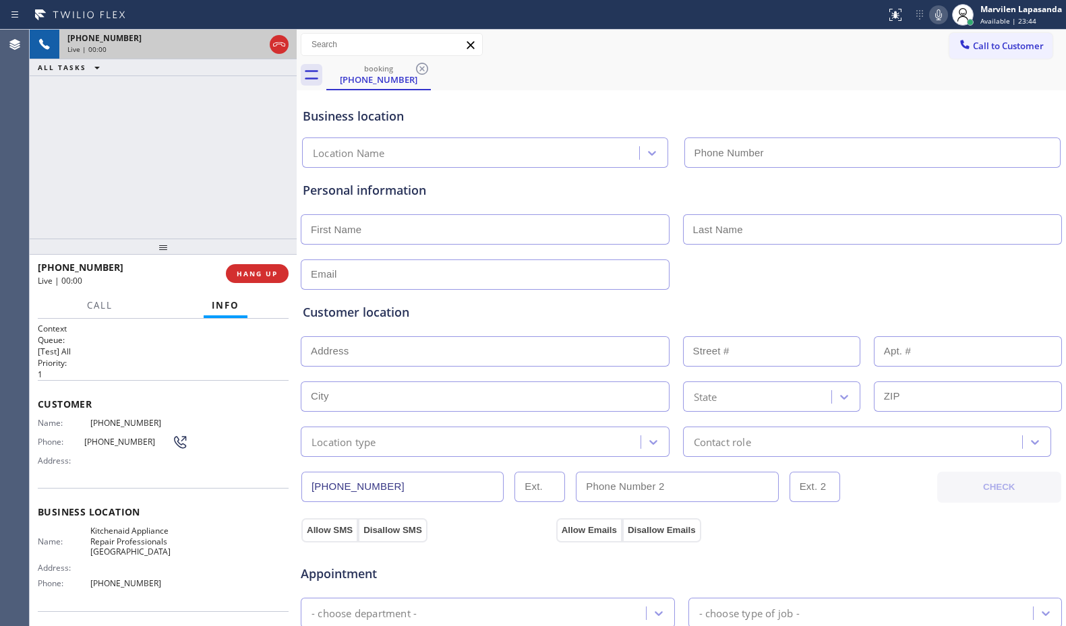
type input "[PHONE_NUMBER]"
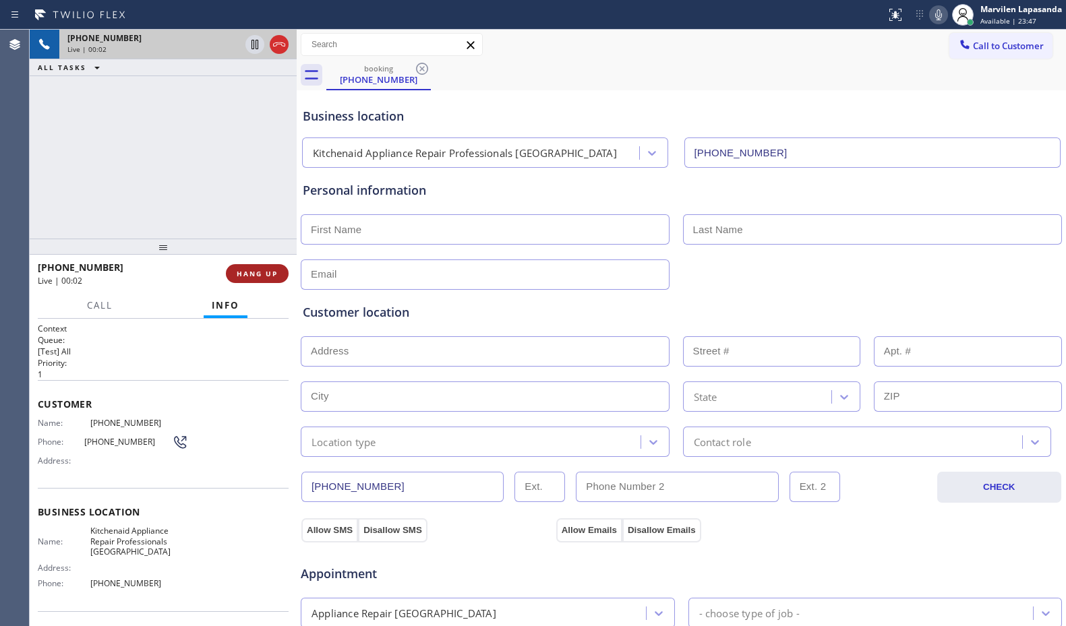
click at [261, 271] on span "HANG UP" at bounding box center [257, 273] width 41 height 9
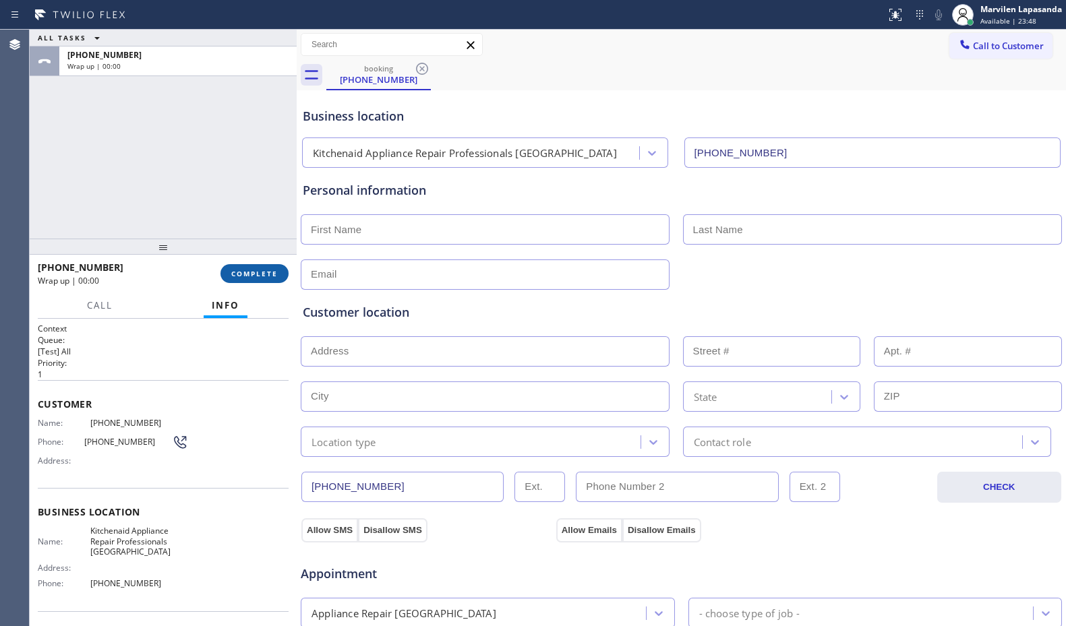
click at [261, 271] on span "COMPLETE" at bounding box center [254, 273] width 47 height 9
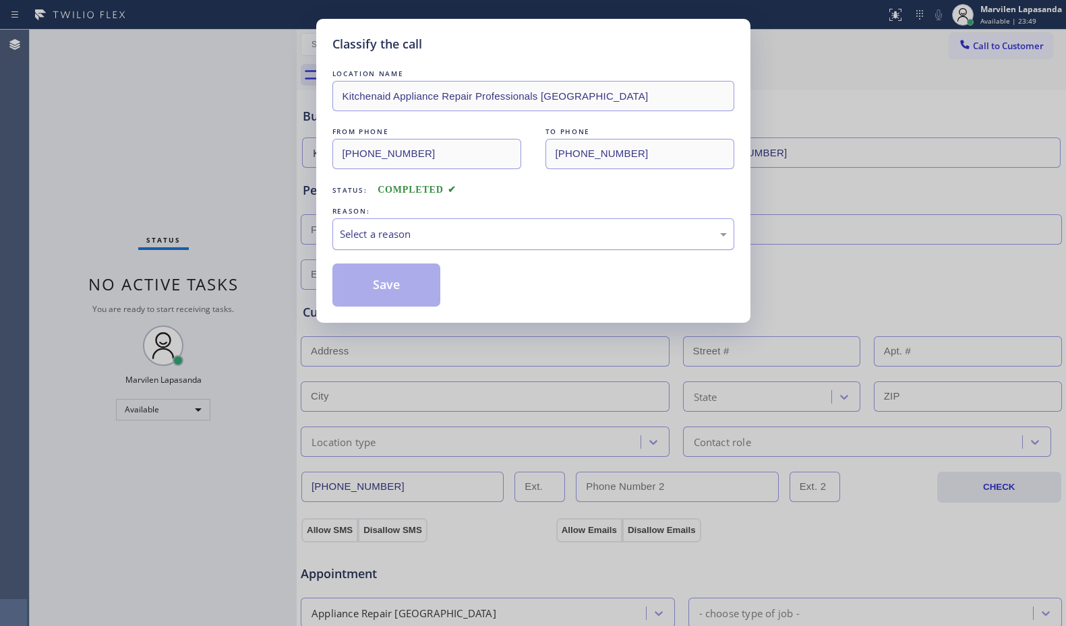
click at [365, 237] on div "Select a reason" at bounding box center [533, 235] width 387 height 16
click at [369, 287] on button "Save" at bounding box center [386, 285] width 109 height 43
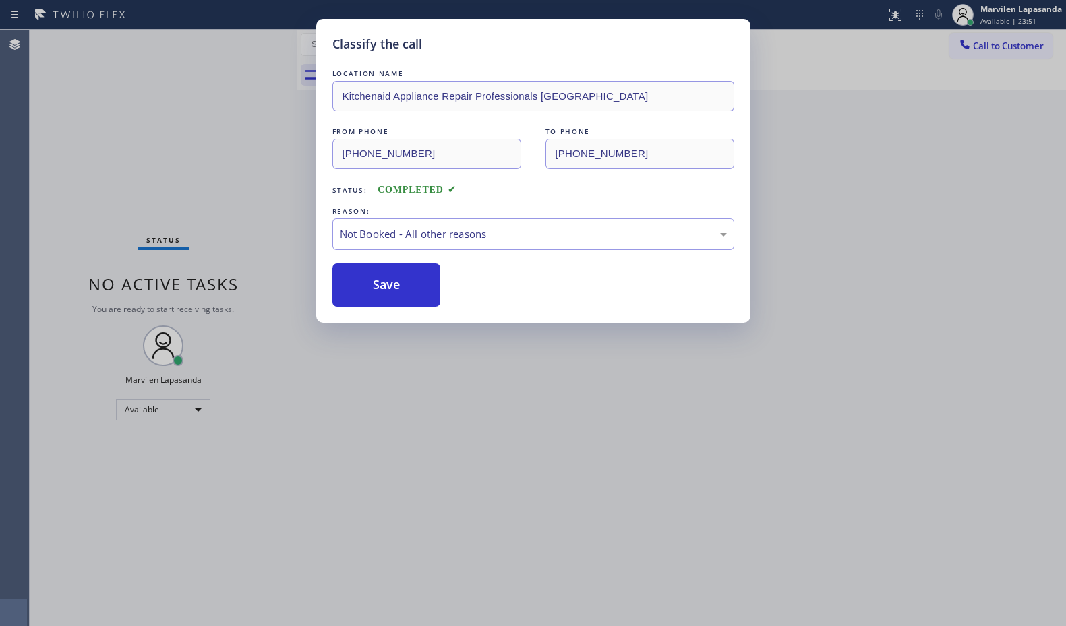
click at [369, 287] on button "Save" at bounding box center [386, 285] width 109 height 43
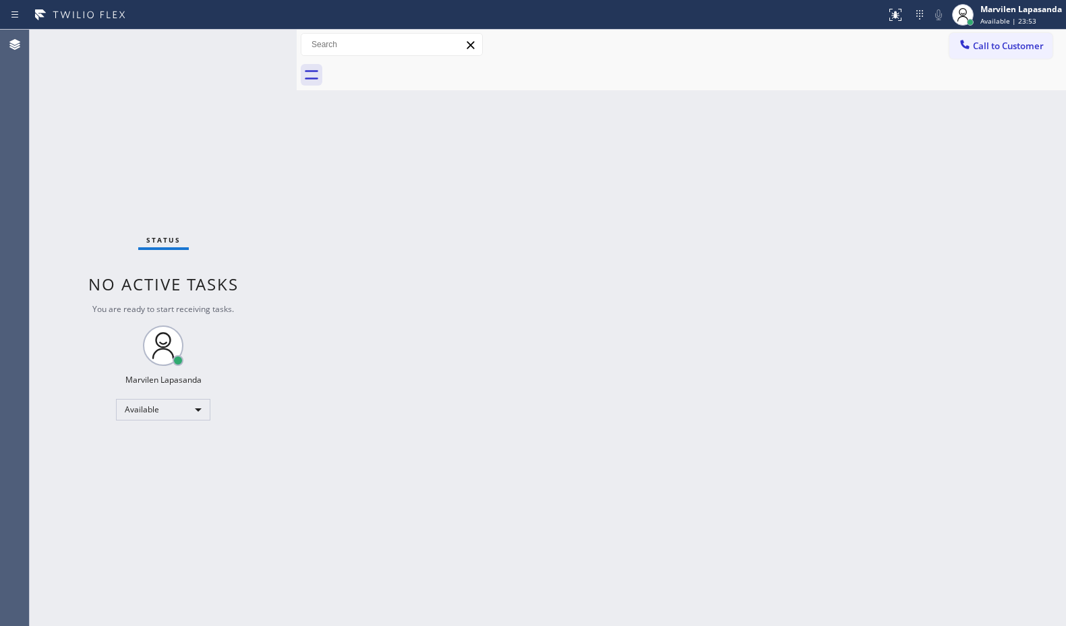
click at [255, 43] on div "Status No active tasks You are ready to start receiving tasks. Marvilen Lapasan…" at bounding box center [163, 328] width 267 height 597
drag, startPoint x: 939, startPoint y: 224, endPoint x: 954, endPoint y: 223, distance: 14.9
click at [948, 223] on div "Back to Dashboard Change Sender ID Customers Technicians Select a contact Outbo…" at bounding box center [681, 328] width 769 height 597
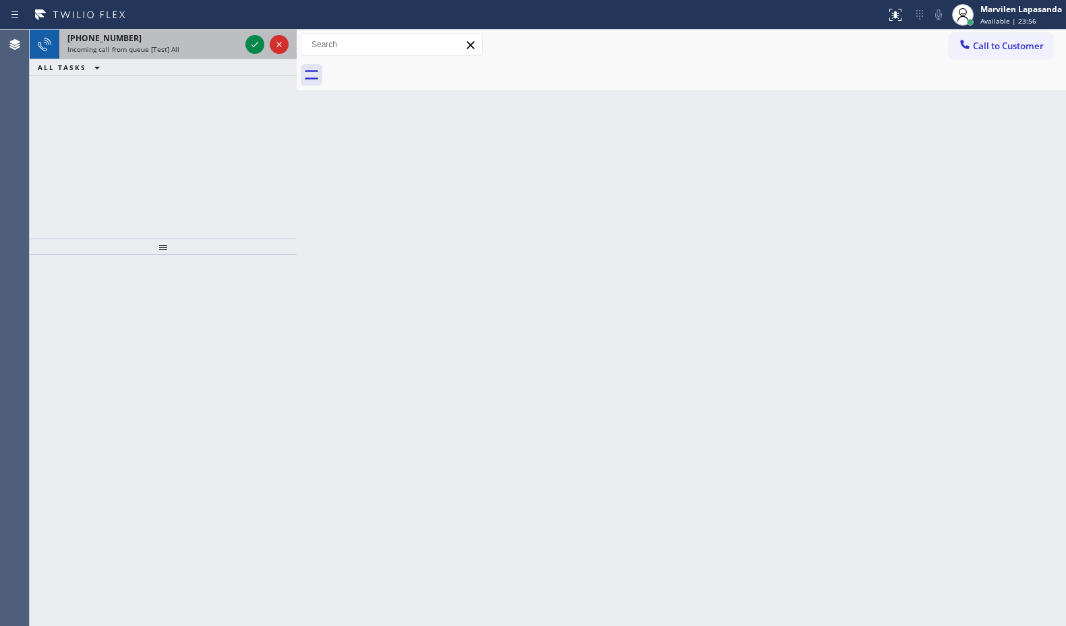
click at [158, 42] on div "[PHONE_NUMBER]" at bounding box center [153, 37] width 173 height 11
click at [191, 47] on div "Incoming call from queue [Test] All" at bounding box center [153, 49] width 173 height 9
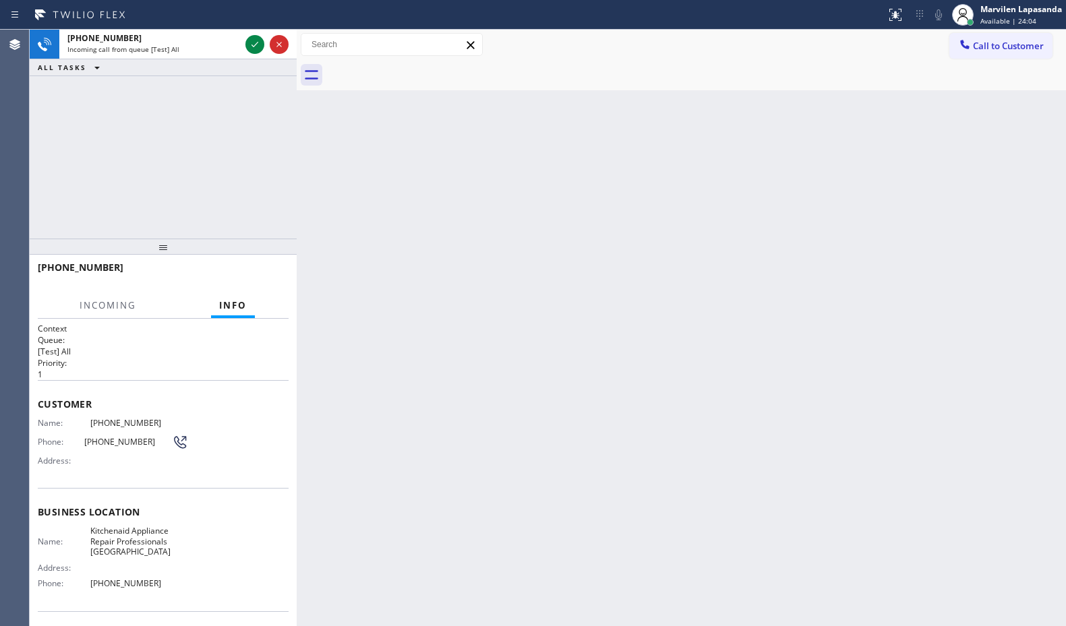
click at [225, 180] on div "[PHONE_NUMBER] Incoming call from queue [Test] All ALL TASKS ALL TASKS ACTIVE T…" at bounding box center [163, 134] width 267 height 209
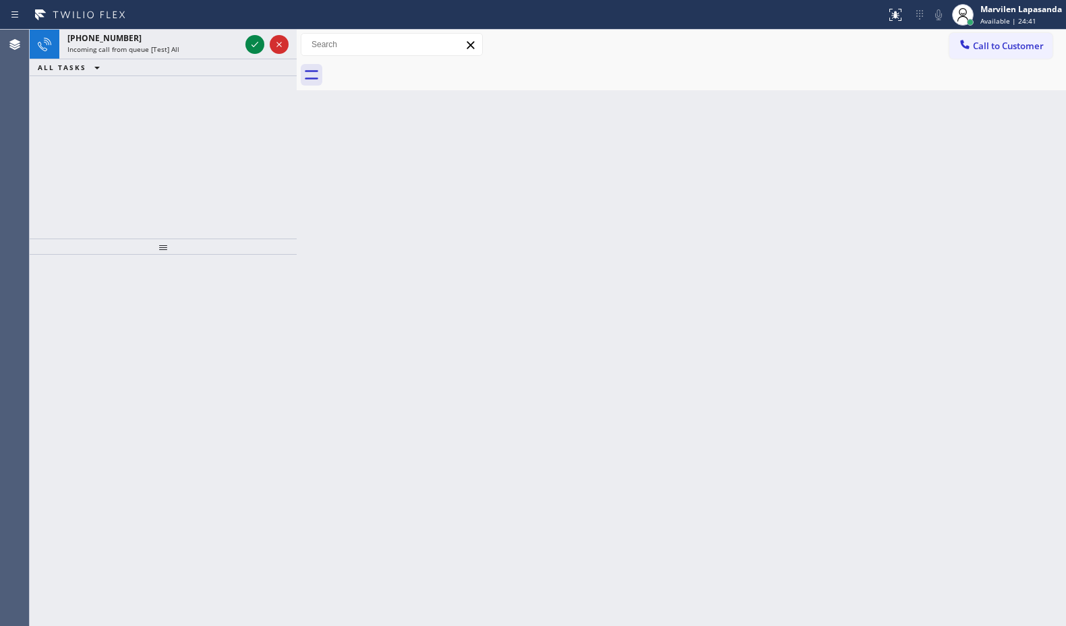
click at [225, 180] on div "[PHONE_NUMBER] Incoming call from queue [Test] All ALL TASKS ALL TASKS ACTIVE T…" at bounding box center [163, 134] width 267 height 209
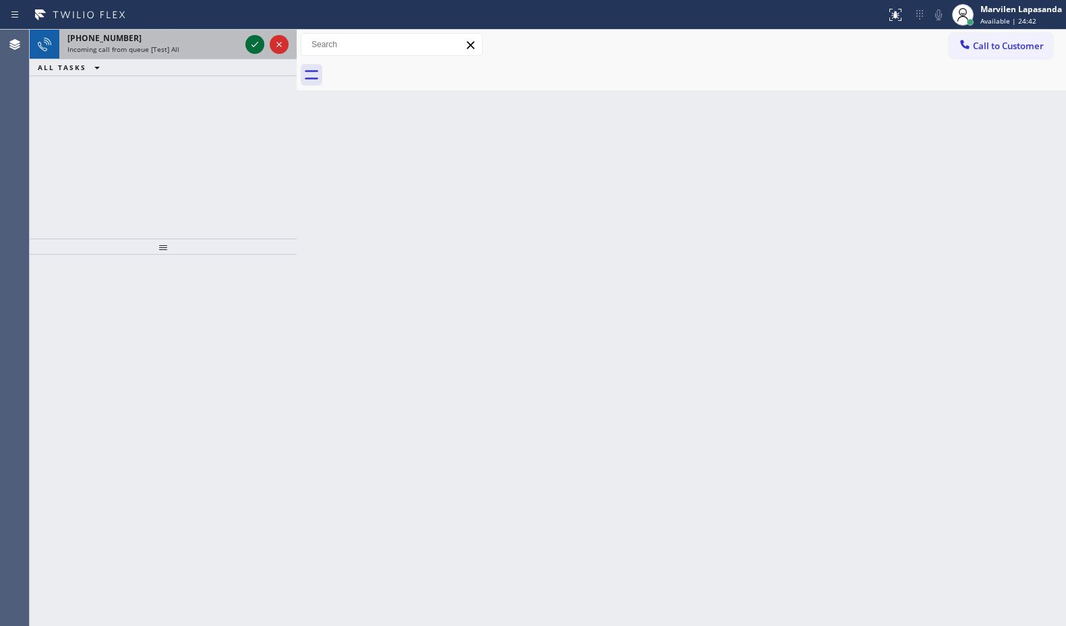
click at [253, 43] on icon at bounding box center [255, 44] width 16 height 16
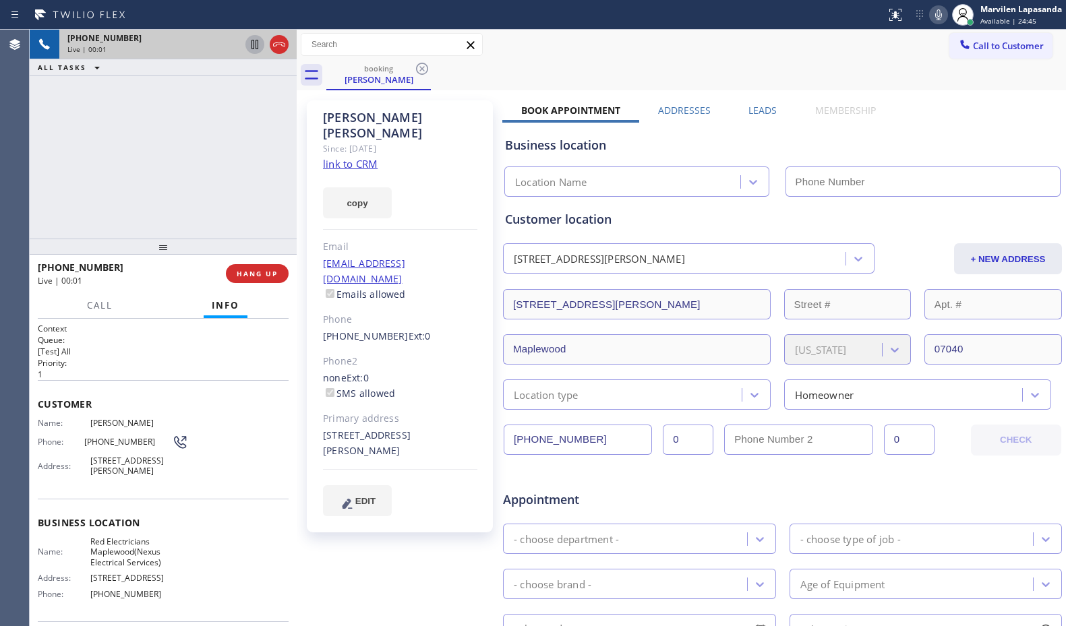
type input "[PHONE_NUMBER]"
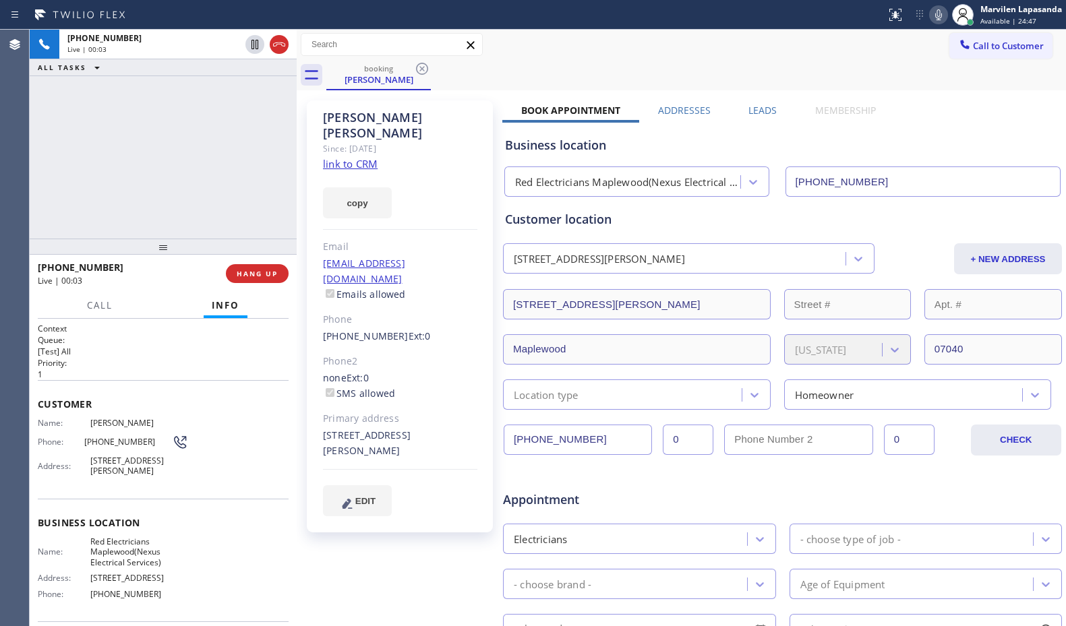
click at [115, 473] on span "[STREET_ADDRESS][PERSON_NAME]" at bounding box center [139, 466] width 98 height 21
click at [345, 157] on link "link to CRM" at bounding box center [350, 163] width 55 height 13
click at [929, 90] on div "[PERSON_NAME] Since: [DATE] link to CRM copy Email [EMAIL_ADDRESS][DOMAIN_NAME]…" at bounding box center [681, 530] width 769 height 881
click at [941, 7] on icon at bounding box center [939, 15] width 16 height 16
click at [260, 96] on div "[PHONE_NUMBER] Live | 00:52 ALL TASKS ALL TASKS ACTIVE TASKS TASKS IN WRAP UP" at bounding box center [163, 134] width 267 height 209
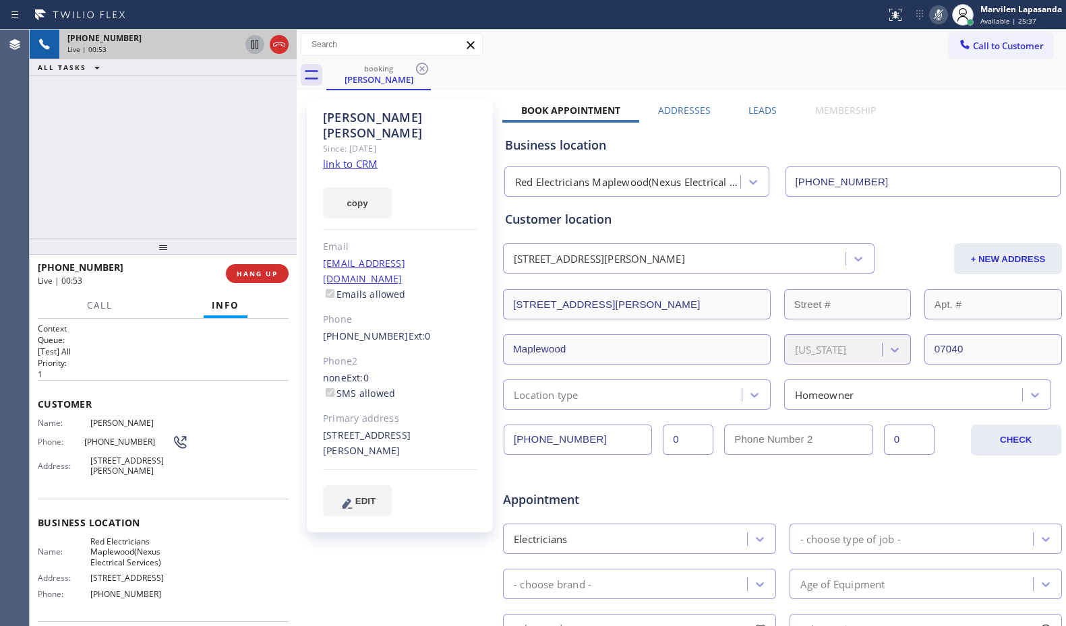
click at [255, 43] on icon at bounding box center [255, 44] width 16 height 16
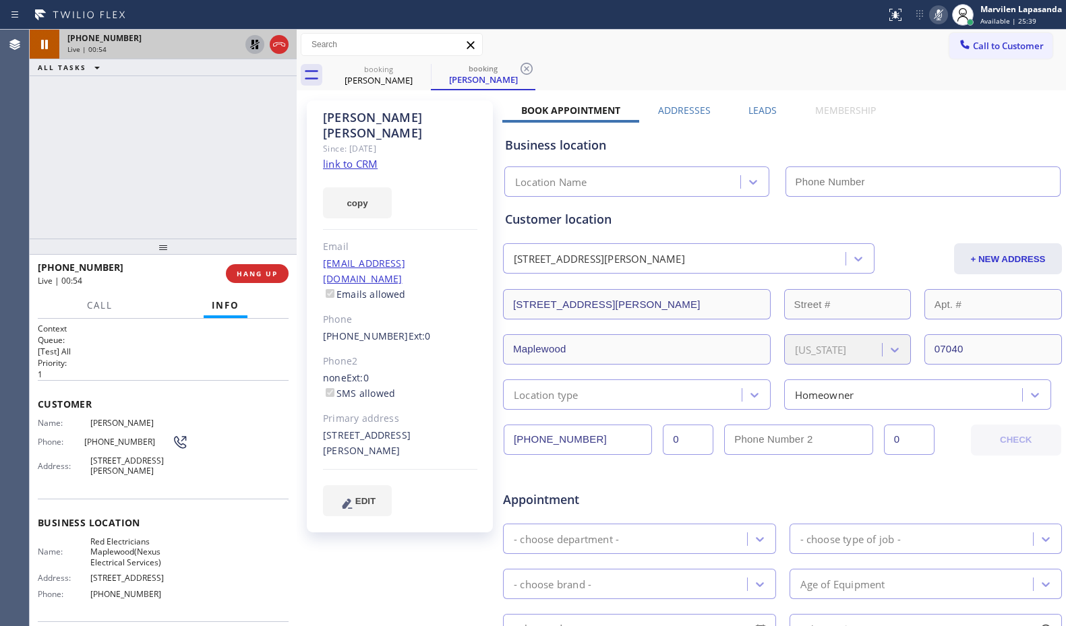
type input "[PHONE_NUMBER]"
click at [220, 134] on div "[PHONE_NUMBER] Live | 01:39 ALL TASKS ALL TASKS ACTIVE TASKS TASKS IN WRAP UP" at bounding box center [163, 134] width 267 height 209
click at [943, 18] on icon at bounding box center [939, 15] width 16 height 16
click at [255, 49] on icon at bounding box center [255, 44] width 16 height 16
type input "[PHONE_NUMBER]"
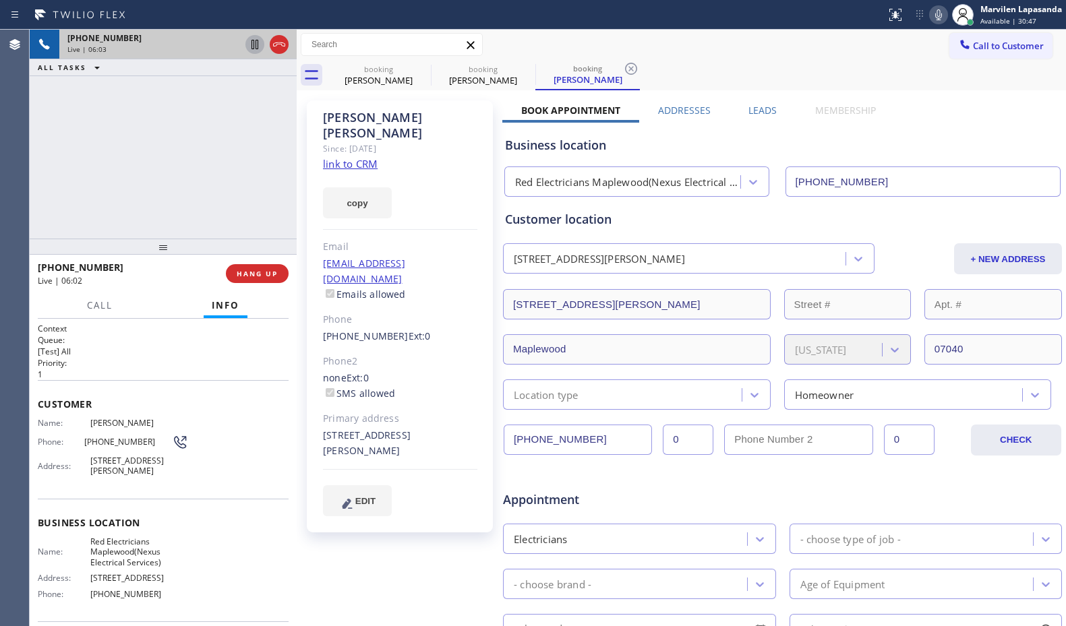
click at [204, 183] on div "[PHONE_NUMBER] Live | 06:03 ALL TASKS ALL TASKS ACTIVE TASKS TASKS IN WRAP UP" at bounding box center [163, 134] width 267 height 209
click at [297, 191] on div at bounding box center [297, 328] width 0 height 597
click at [494, 9] on div at bounding box center [442, 15] width 875 height 22
click at [500, 9] on div at bounding box center [442, 15] width 875 height 22
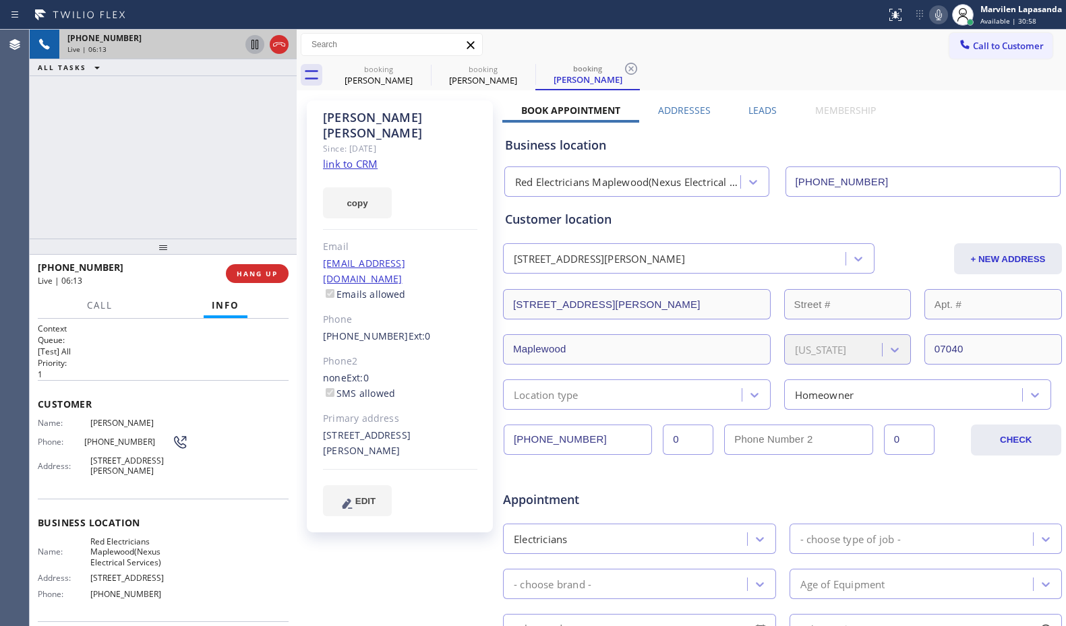
click at [500, 9] on div at bounding box center [442, 15] width 875 height 22
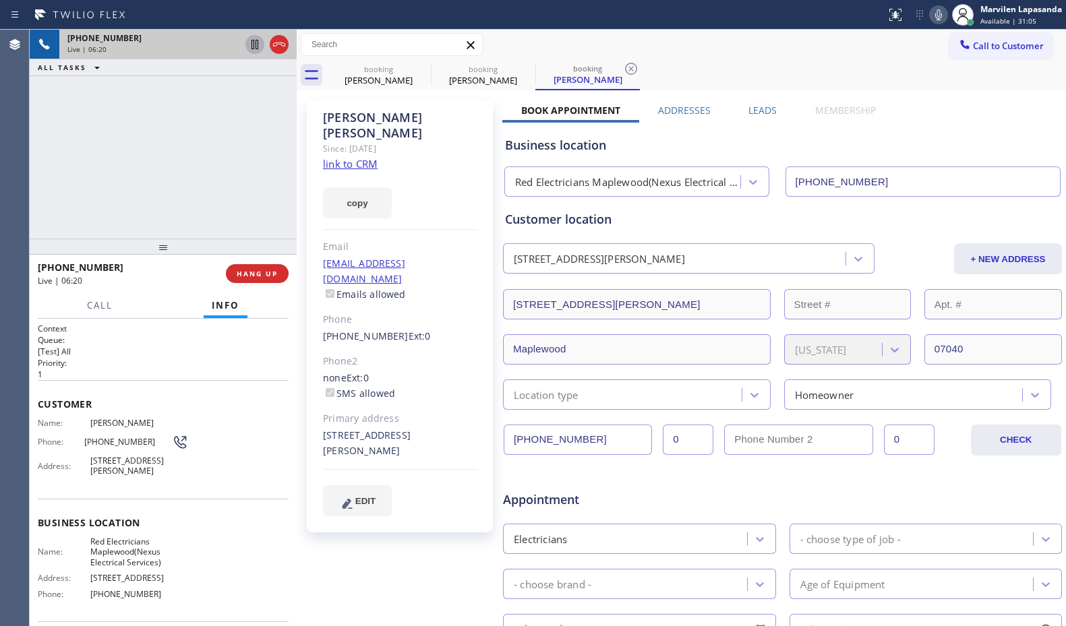
click at [210, 199] on div "[PHONE_NUMBER] Live | 06:20 ALL TASKS ALL TASKS ACTIVE TASKS TASKS IN WRAP UP" at bounding box center [163, 134] width 267 height 209
click at [210, 199] on div "[PHONE_NUMBER] Live | 06:21 ALL TASKS ALL TASKS ACTIVE TASKS TASKS IN WRAP UP" at bounding box center [163, 134] width 267 height 209
click at [214, 196] on div "[PHONE_NUMBER] Live | 06:23 ALL TASKS ALL TASKS ACTIVE TASKS TASKS IN WRAP UP" at bounding box center [163, 134] width 267 height 209
click at [261, 204] on div "[PHONE_NUMBER] Live | 06:24 ALL TASKS ALL TASKS ACTIVE TASKS TASKS IN WRAP UP" at bounding box center [163, 134] width 267 height 209
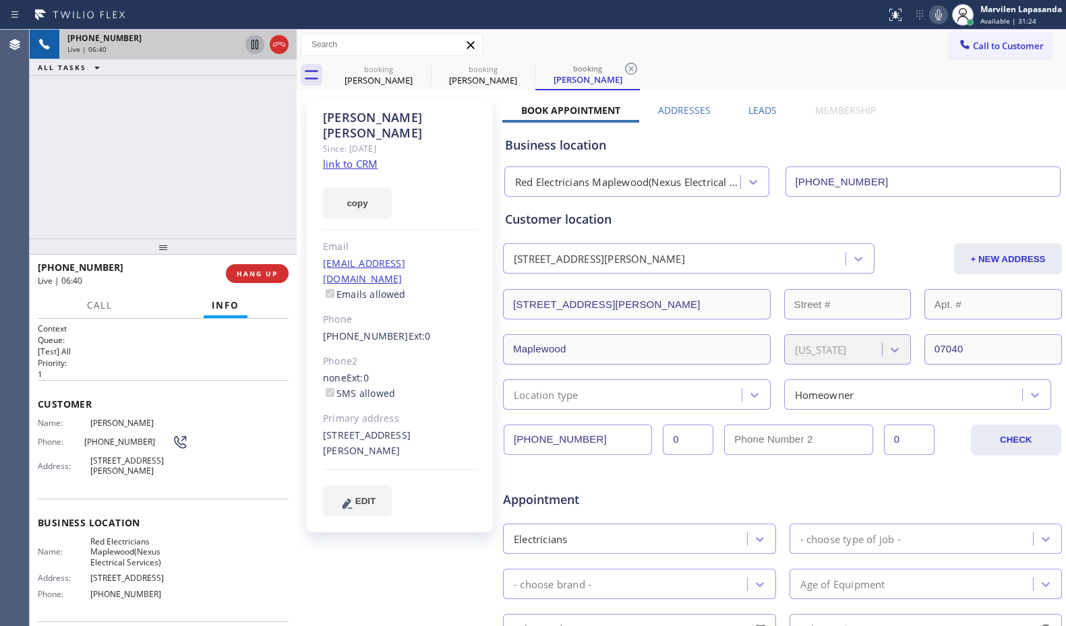
click at [34, 151] on div "[PHONE_NUMBER] Live | 06:40 ALL TASKS ALL TASKS ACTIVE TASKS TASKS IN WRAP UP" at bounding box center [163, 134] width 267 height 209
click at [217, 201] on div "[PHONE_NUMBER] Live | 06:40 ALL TASKS ALL TASKS ACTIVE TASKS TASKS IN WRAP UP" at bounding box center [163, 134] width 267 height 209
click at [254, 271] on span "HANG UP" at bounding box center [257, 273] width 41 height 9
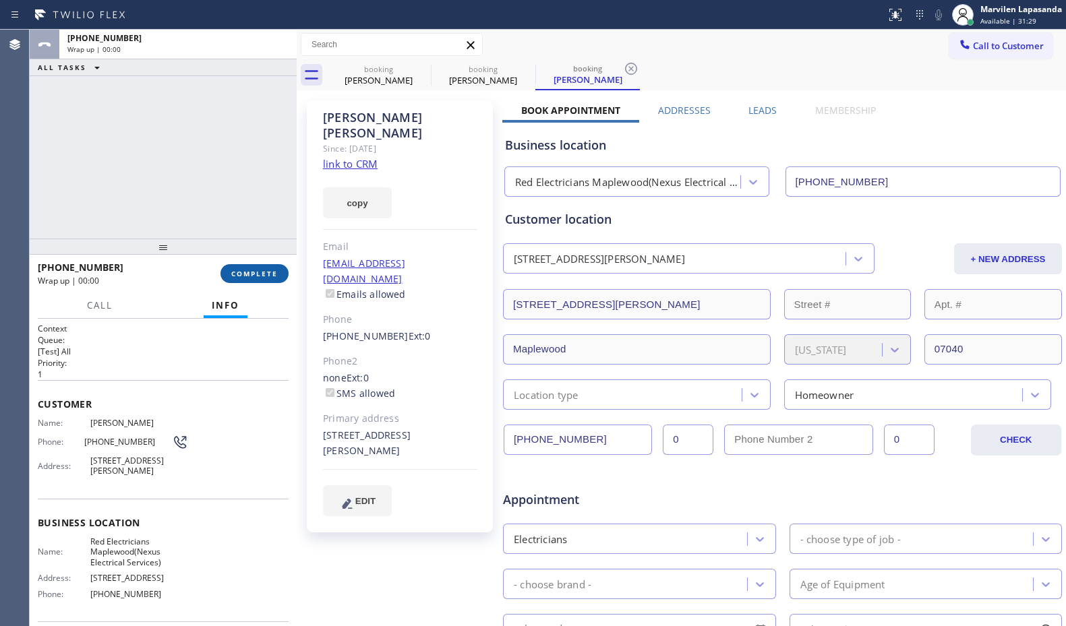
click at [254, 271] on span "COMPLETE" at bounding box center [254, 273] width 47 height 9
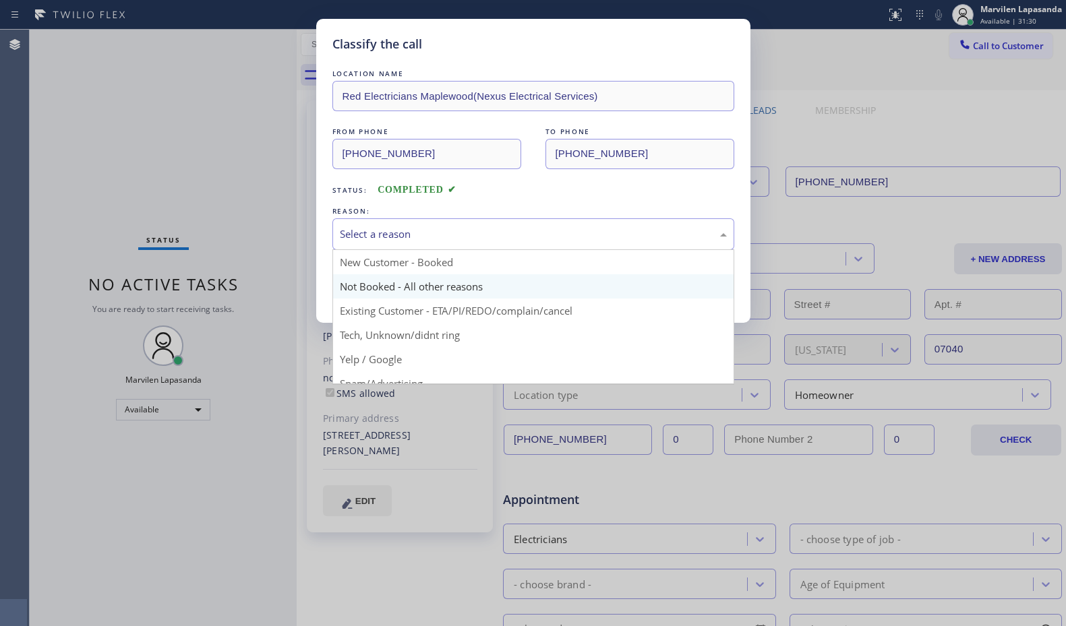
drag, startPoint x: 362, startPoint y: 236, endPoint x: 381, endPoint y: 284, distance: 51.5
click at [363, 237] on div "Select a reason" at bounding box center [533, 235] width 387 height 16
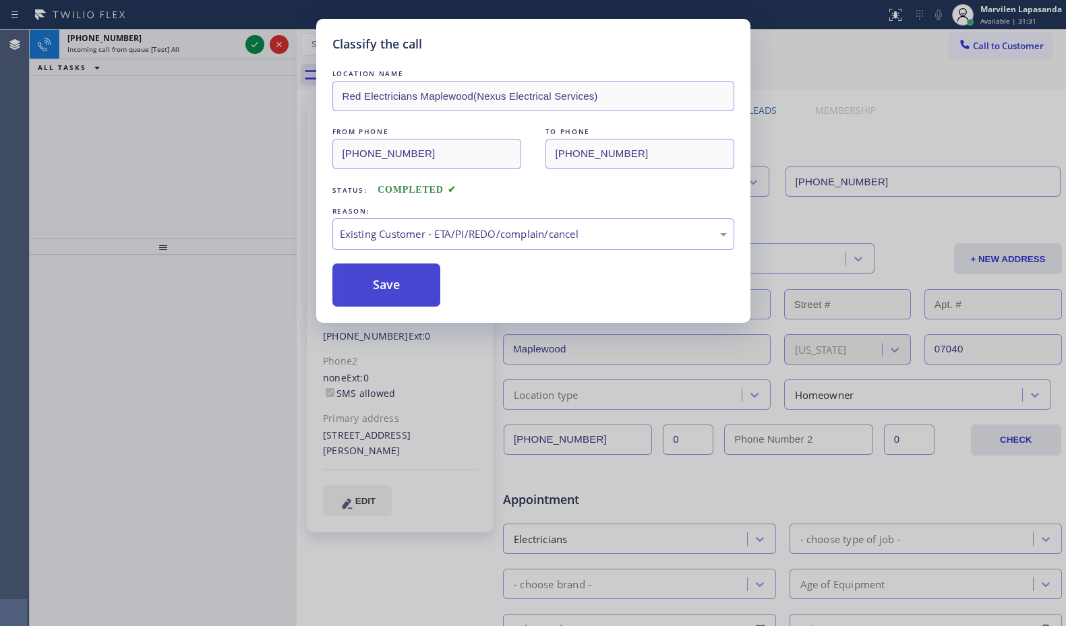
click at [385, 290] on button "Save" at bounding box center [386, 285] width 109 height 43
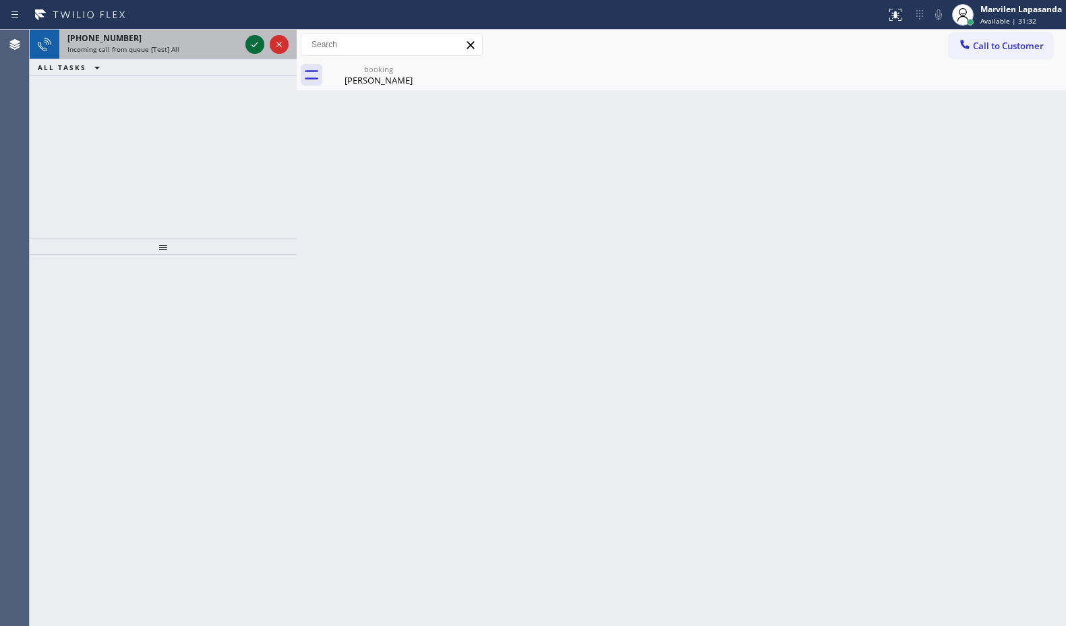
click at [254, 49] on icon at bounding box center [255, 44] width 16 height 16
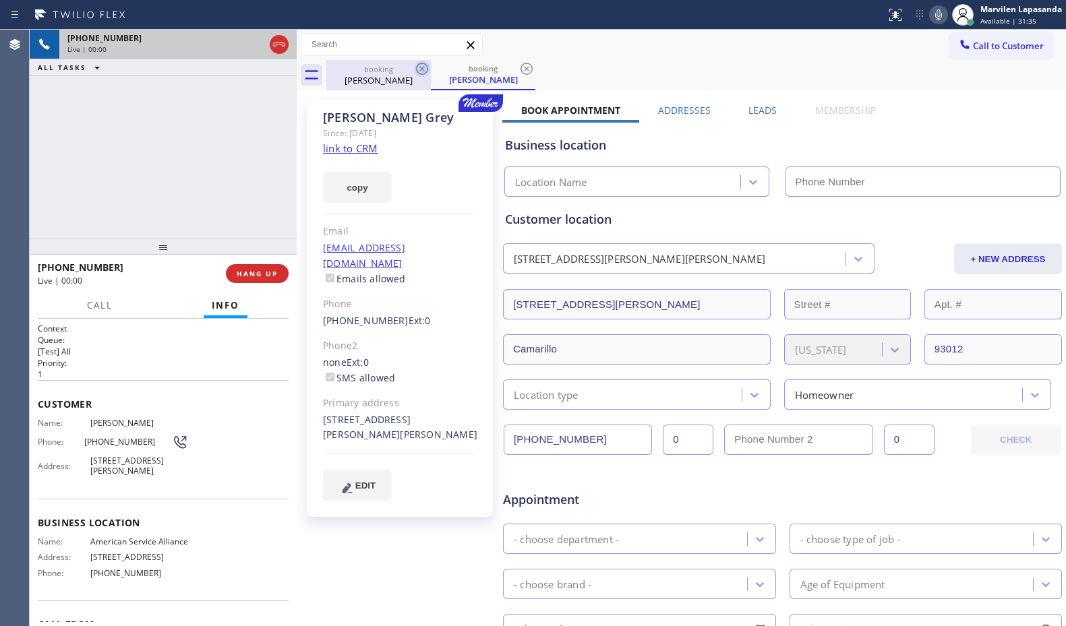
click at [419, 69] on icon at bounding box center [422, 69] width 16 height 16
type input "[PHONE_NUMBER]"
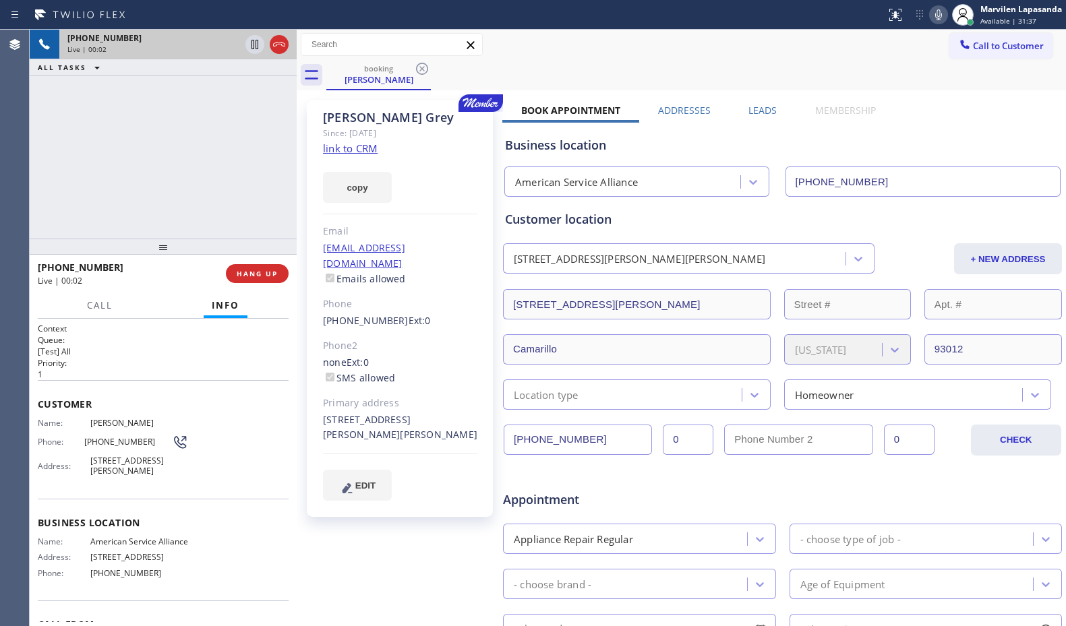
click at [179, 160] on div "[PHONE_NUMBER] Live | 00:02 ALL TASKS ALL TASKS ACTIVE TASKS TASKS IN WRAP UP" at bounding box center [163, 134] width 267 height 209
click at [183, 134] on div "[PHONE_NUMBER] Live | 00:03 ALL TASKS ALL TASKS ACTIVE TASKS TASKS IN WRAP UP" at bounding box center [163, 134] width 267 height 209
click at [340, 149] on link "link to CRM" at bounding box center [350, 148] width 55 height 13
click at [931, 132] on div "Business location American Service Alliance [PHONE_NUMBER]" at bounding box center [782, 160] width 560 height 74
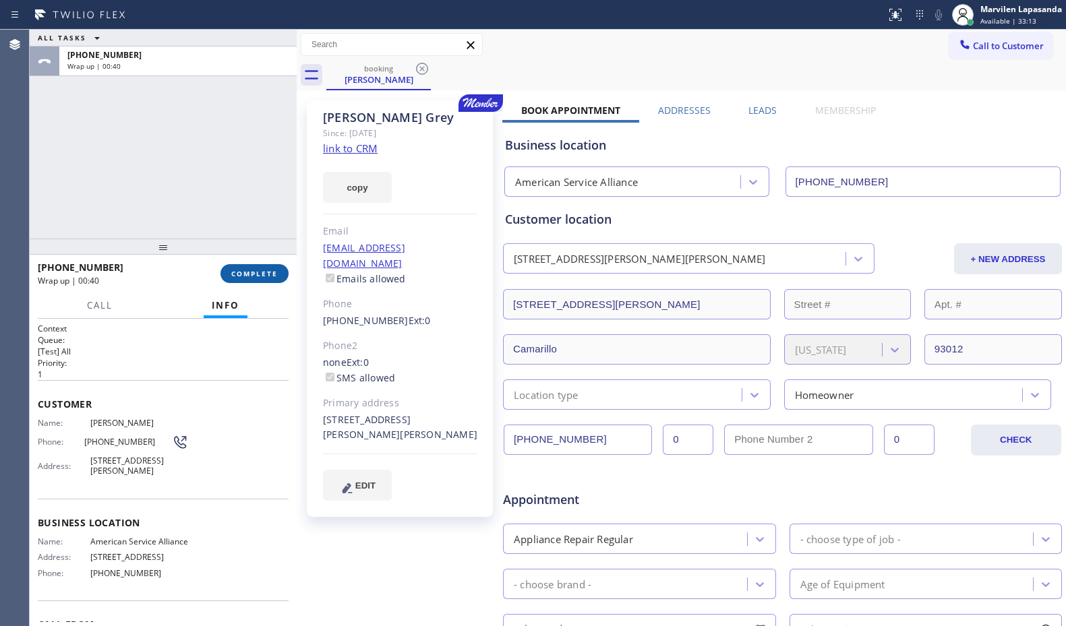
click at [250, 272] on span "COMPLETE" at bounding box center [254, 273] width 47 height 9
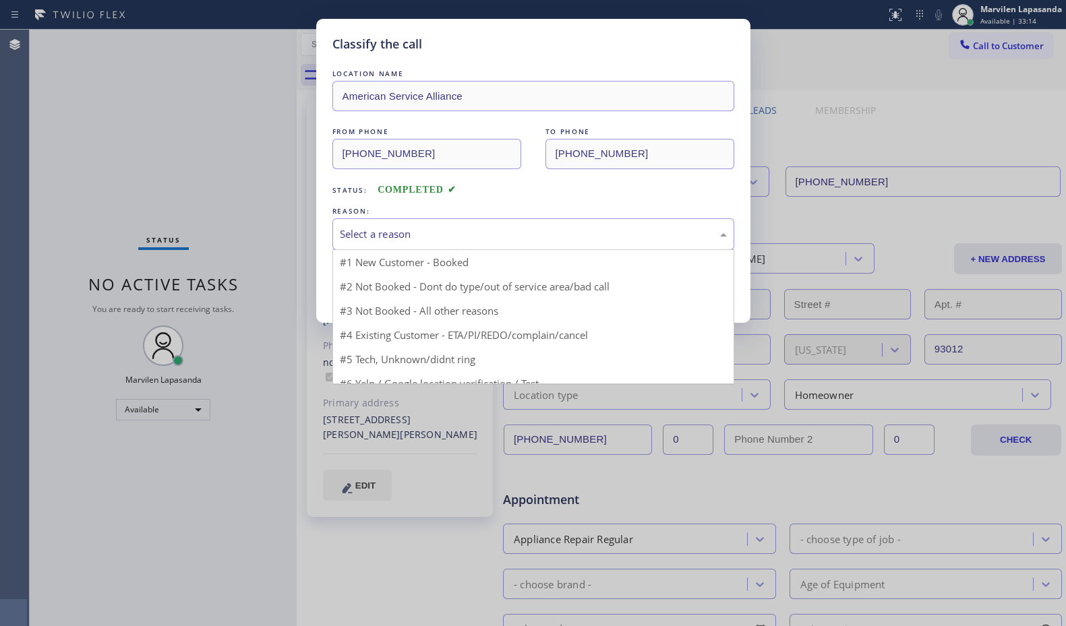
click at [366, 231] on div "Select a reason" at bounding box center [533, 235] width 387 height 16
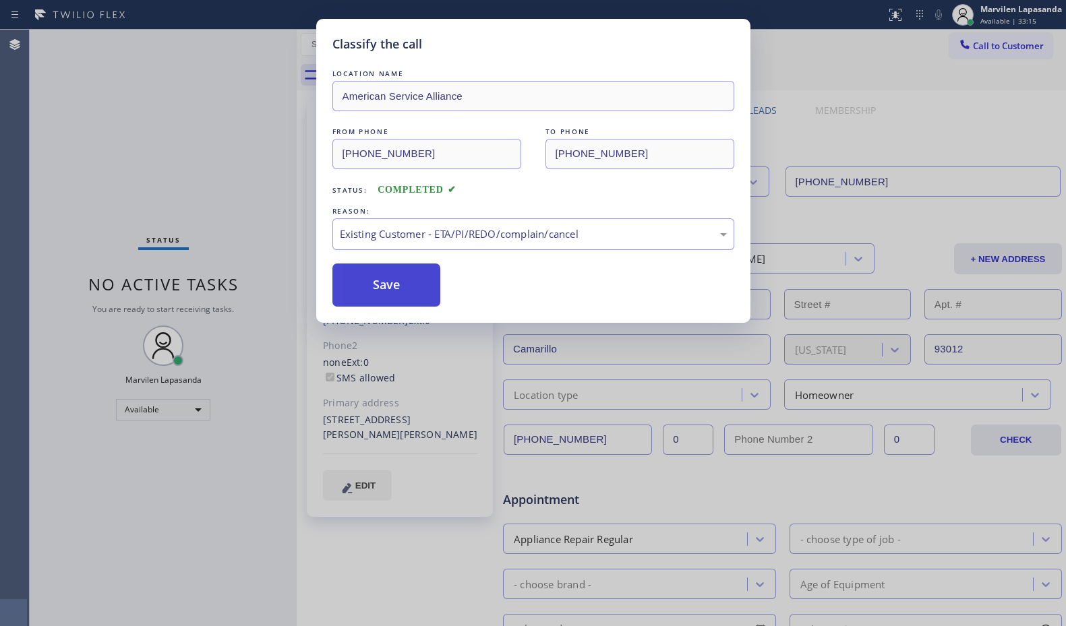
click at [378, 283] on button "Save" at bounding box center [386, 285] width 109 height 43
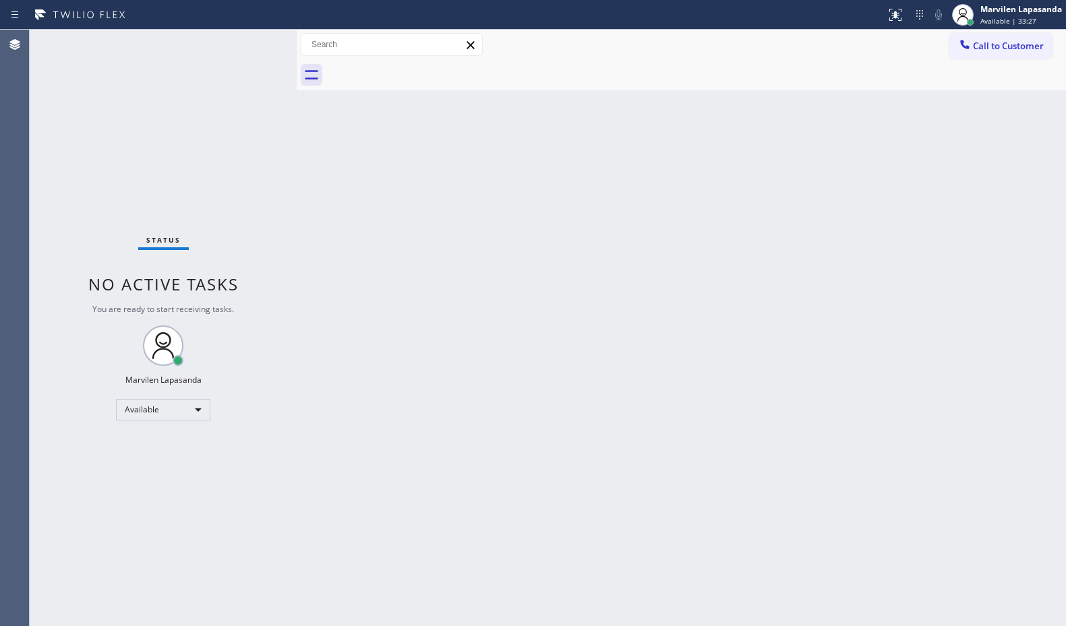
click at [266, 32] on div "Status No active tasks You are ready to start receiving tasks. Marvilen Lapasan…" at bounding box center [163, 328] width 267 height 597
click at [254, 41] on div "Status No active tasks You are ready to start receiving tasks. Marvilen Lapasan…" at bounding box center [163, 328] width 267 height 597
click at [254, 44] on div "Status No active tasks You are ready to start receiving tasks. Marvilen Lapasan…" at bounding box center [163, 328] width 267 height 597
click at [253, 44] on div "Status No active tasks You are ready to start receiving tasks. Marvilen Lapasan…" at bounding box center [163, 328] width 267 height 597
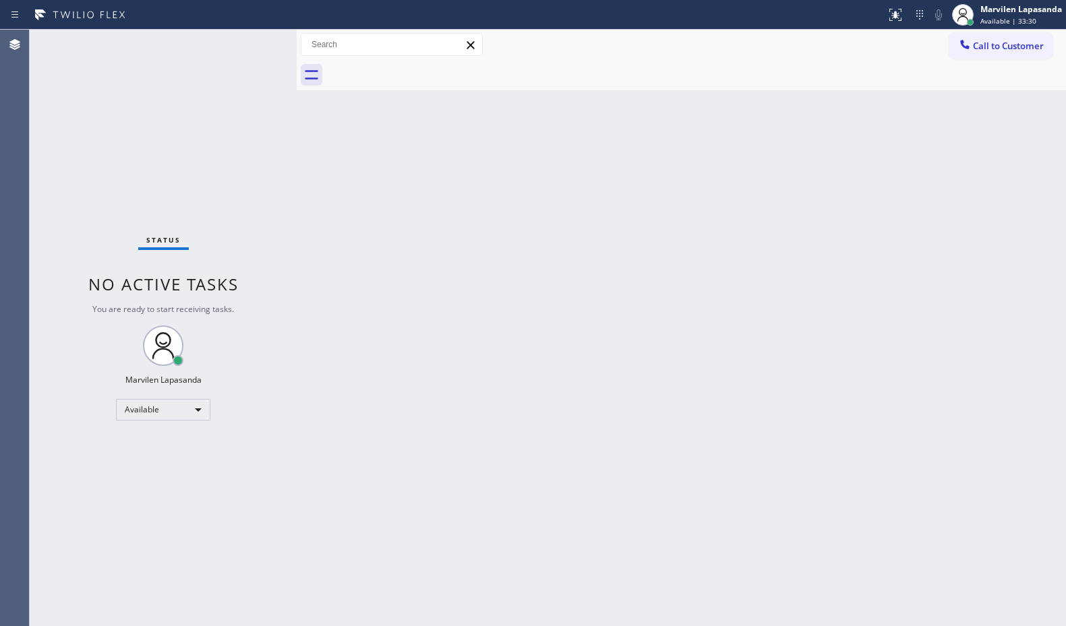
click at [254, 41] on div "Status No active tasks You are ready to start receiving tasks. Marvilen Lapasan…" at bounding box center [163, 328] width 267 height 597
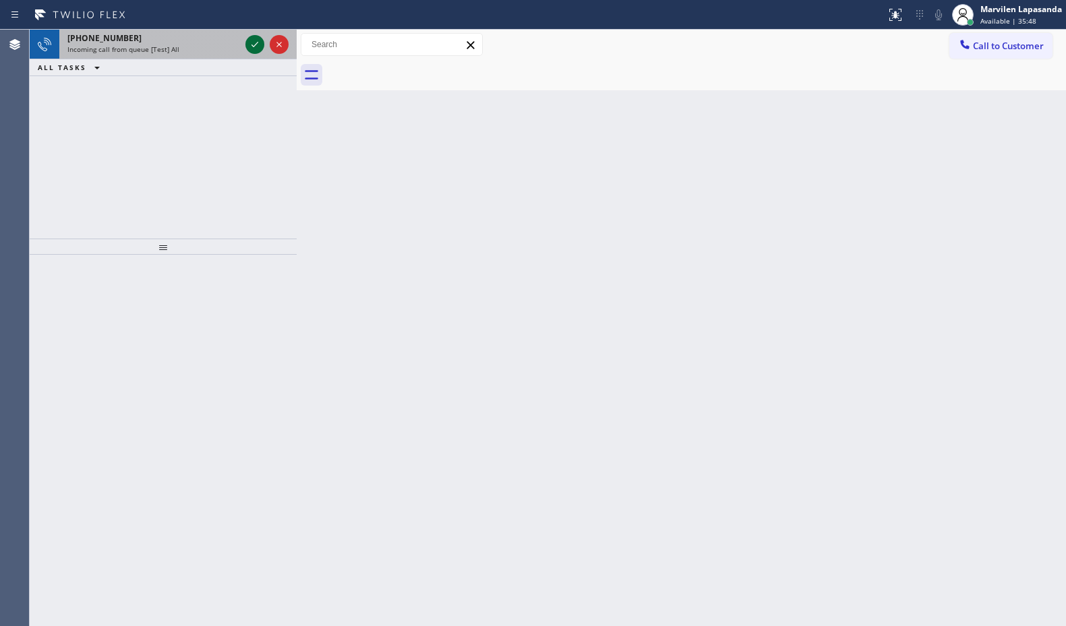
click at [256, 46] on icon at bounding box center [255, 44] width 16 height 16
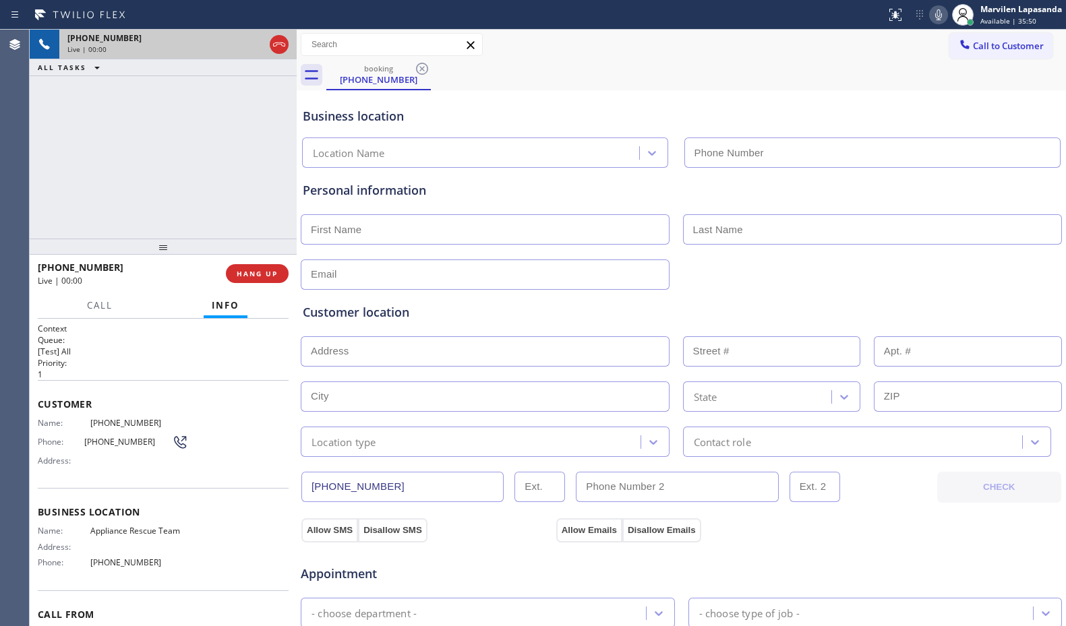
type input "[PHONE_NUMBER]"
click at [105, 529] on span "Appliance Rescue Team" at bounding box center [139, 531] width 98 height 10
click at [105, 526] on span "Appliance Rescue Team" at bounding box center [139, 531] width 98 height 10
click at [35, 399] on div "Context Queue: [Test] All Priority: 1 Customer Name: [PHONE_NUMBER] Phone: [PHO…" at bounding box center [163, 473] width 267 height 308
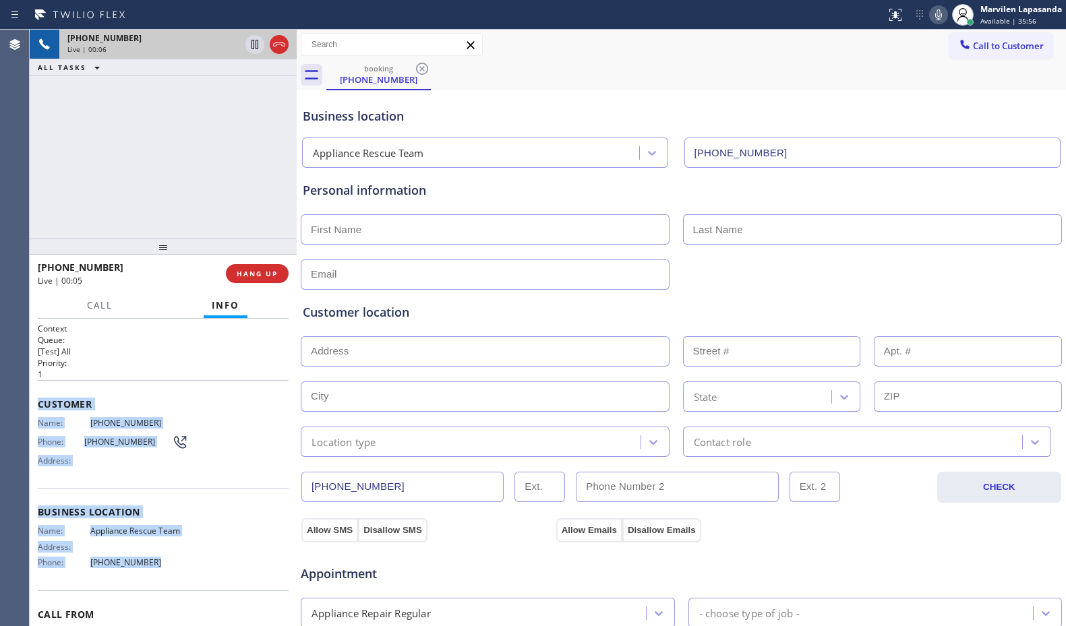
drag, startPoint x: 36, startPoint y: 399, endPoint x: 150, endPoint y: 568, distance: 205.0
click at [150, 568] on div "Context Queue: [Test] All Priority: 1 Customer Name: [PHONE_NUMBER] Phone: [PHO…" at bounding box center [163, 473] width 267 height 308
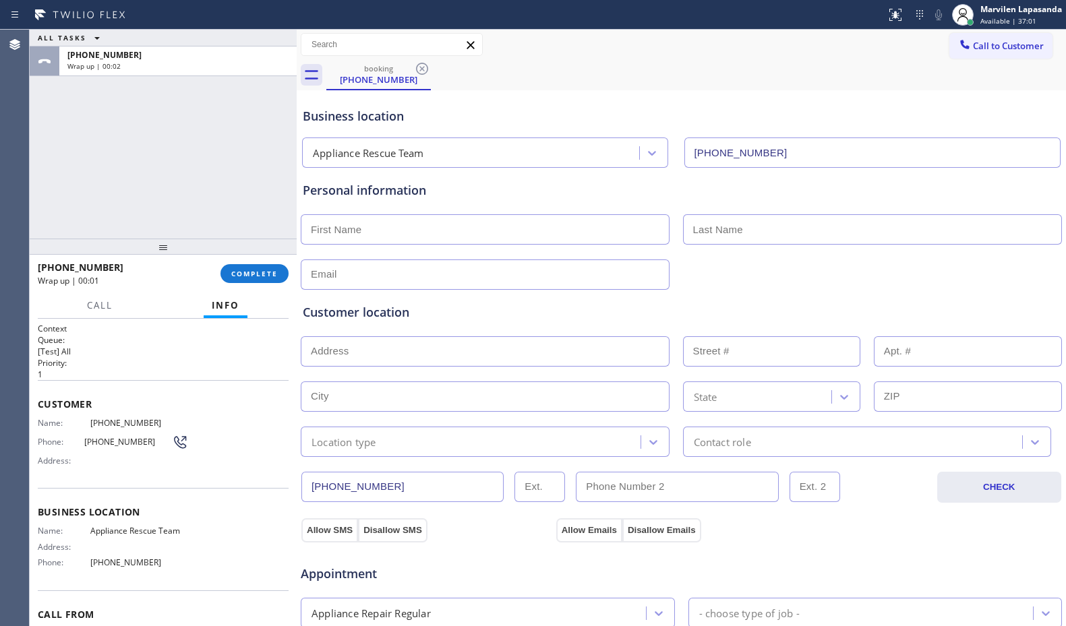
click at [394, 235] on input "text" at bounding box center [485, 229] width 369 height 30
type input "Mr"
type input "..."
paste input "[STREET_ADDRESS][PERSON_NAME]"
type input "[EMAIL_ADDRESS][DOMAIN_NAME]"
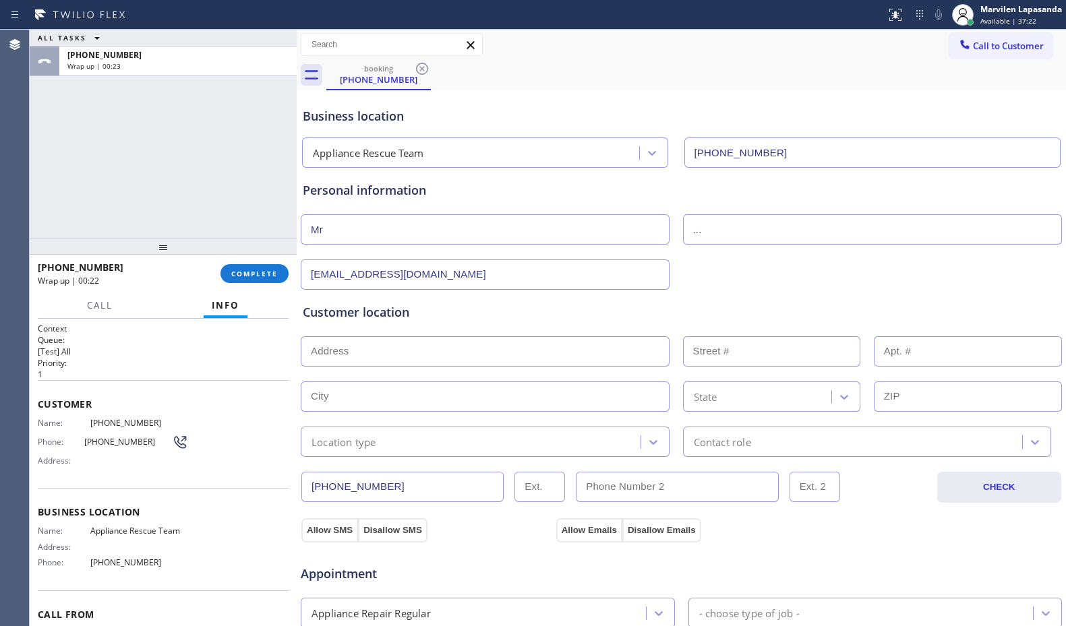
click at [365, 360] on input "text" at bounding box center [485, 352] width 369 height 30
paste input "[STREET_ADDRESS][PERSON_NAME]"
type input "[STREET_ADDRESS][PERSON_NAME]"
type input "1610"
type input "Austin"
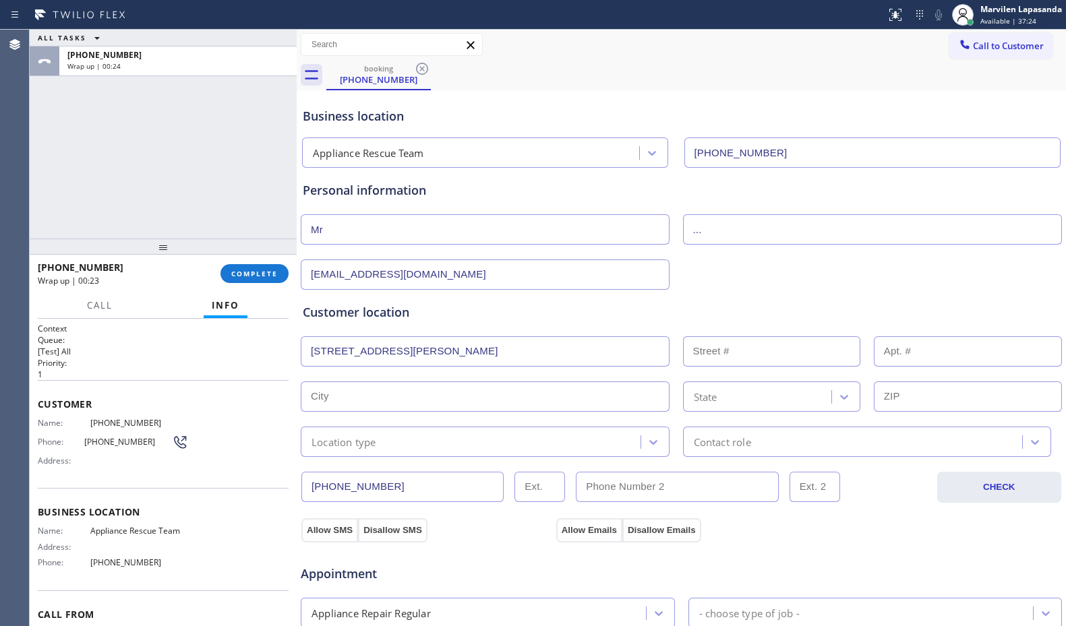
type input "78728"
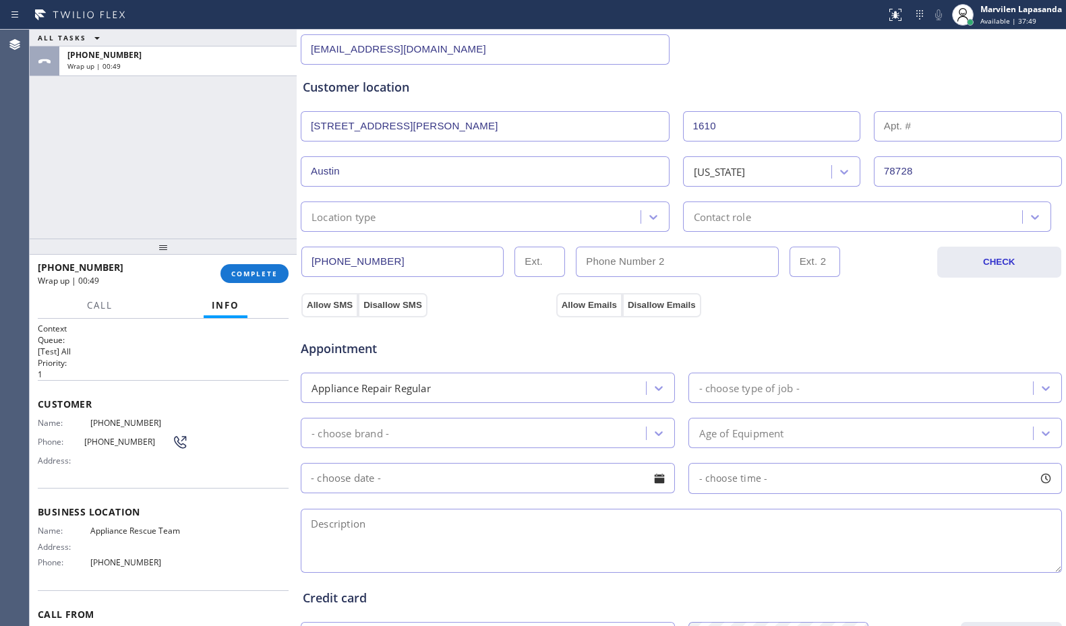
scroll to position [270, 0]
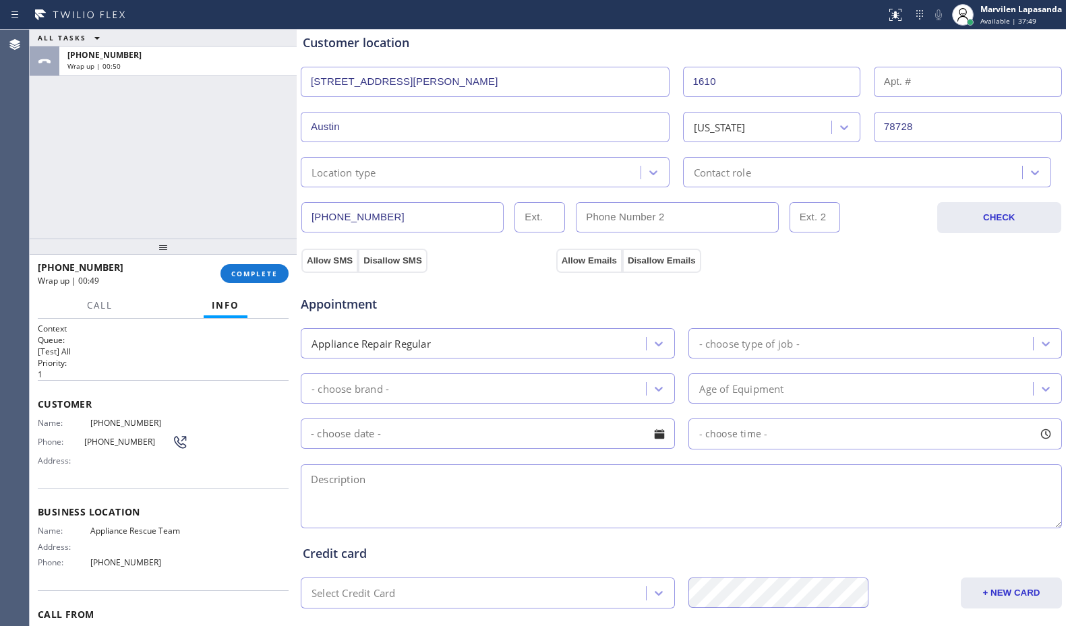
click at [399, 498] on textarea at bounding box center [681, 497] width 761 height 64
paste textarea "Kenmore/ Gas Range/ It is not working/ [STREET_ADDRESS][PERSON_NAME][PERSON_NAM…"
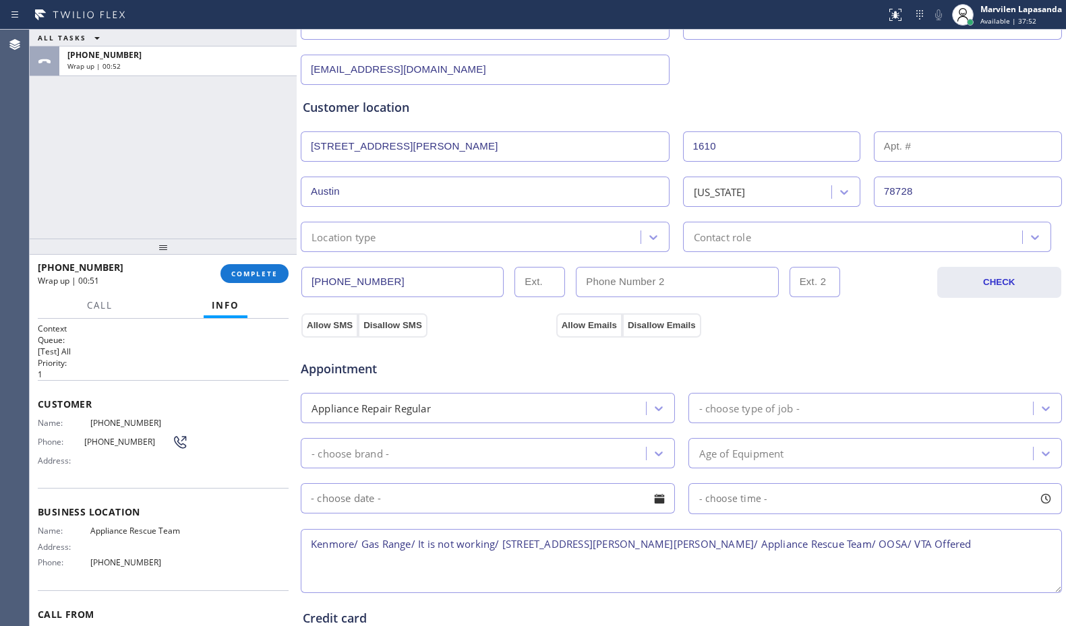
scroll to position [202, 0]
type textarea "Kenmore/ Gas Range/ It is not working/ [STREET_ADDRESS][PERSON_NAME][PERSON_NAM…"
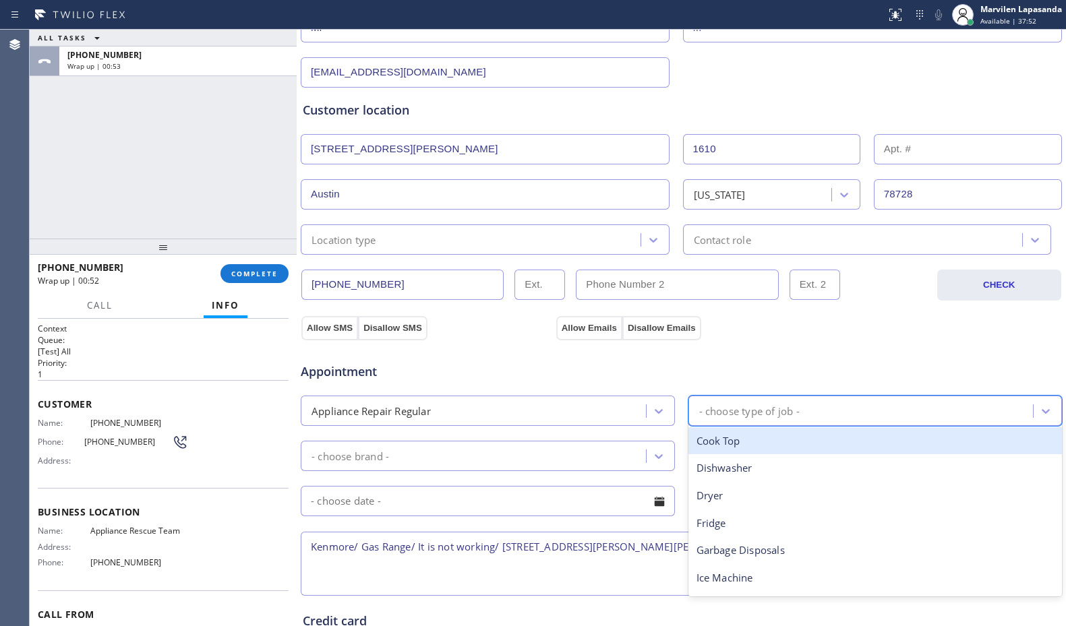
click at [733, 414] on div "- choose type of job -" at bounding box center [749, 411] width 100 height 16
type input "ra"
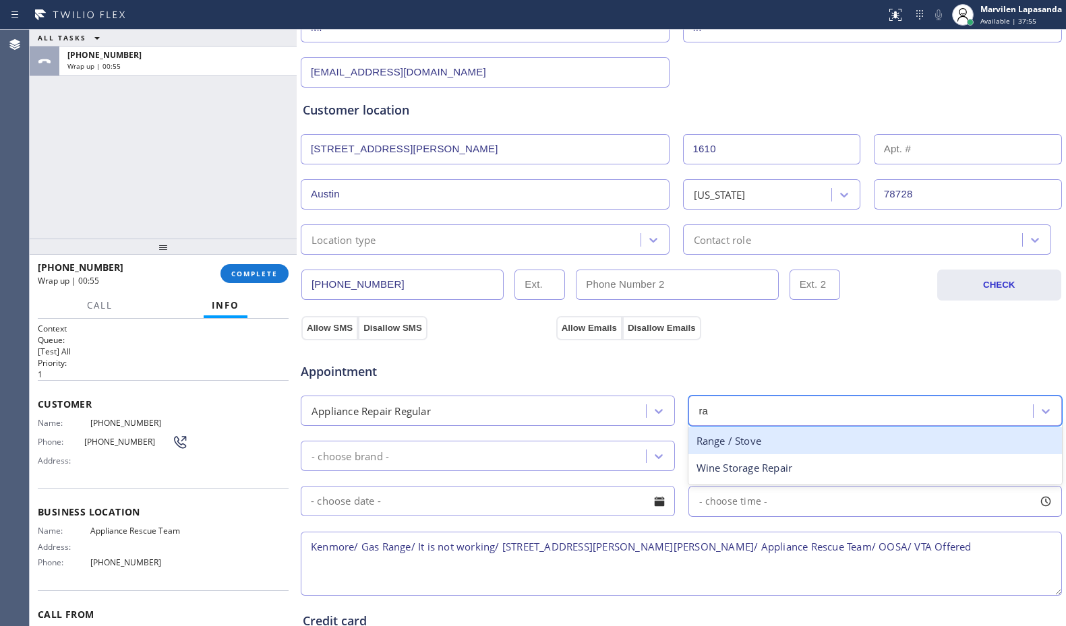
click at [731, 444] on div "Range / Stove" at bounding box center [876, 442] width 374 height 28
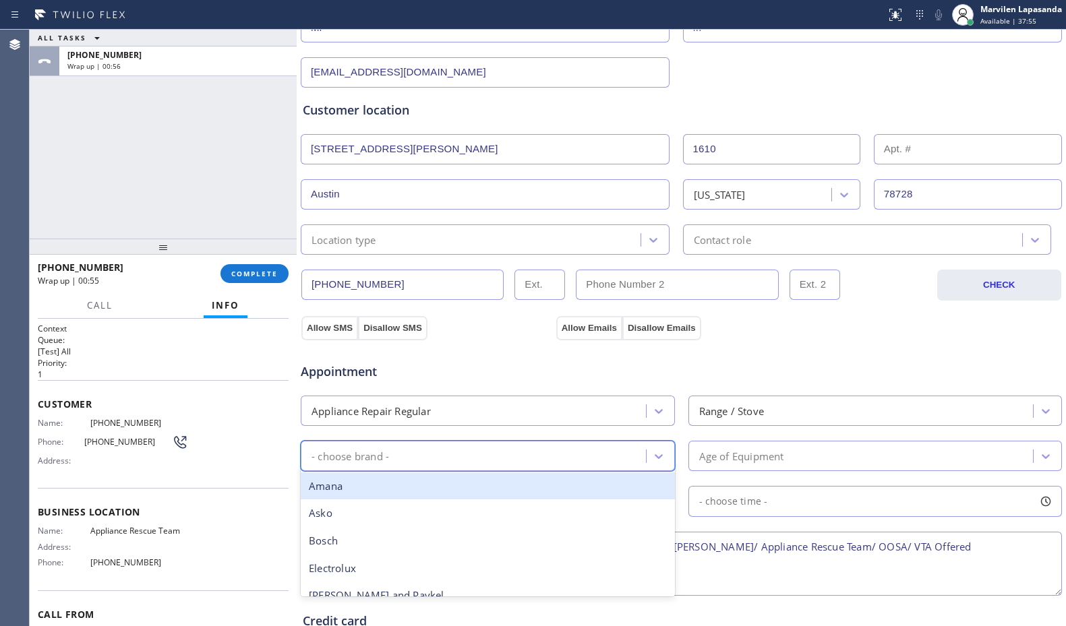
click at [518, 445] on div "- choose brand -" at bounding box center [475, 456] width 341 height 24
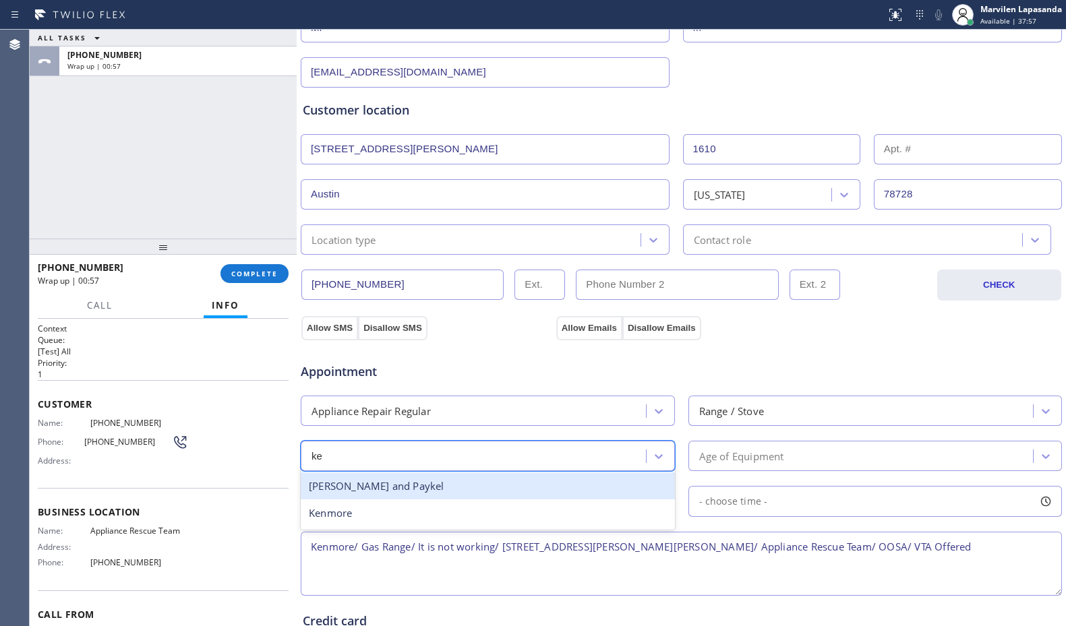
type input "[PERSON_NAME]"
drag, startPoint x: 416, startPoint y: 487, endPoint x: 426, endPoint y: 489, distance: 9.7
click at [418, 488] on div "Kenmore" at bounding box center [488, 487] width 374 height 28
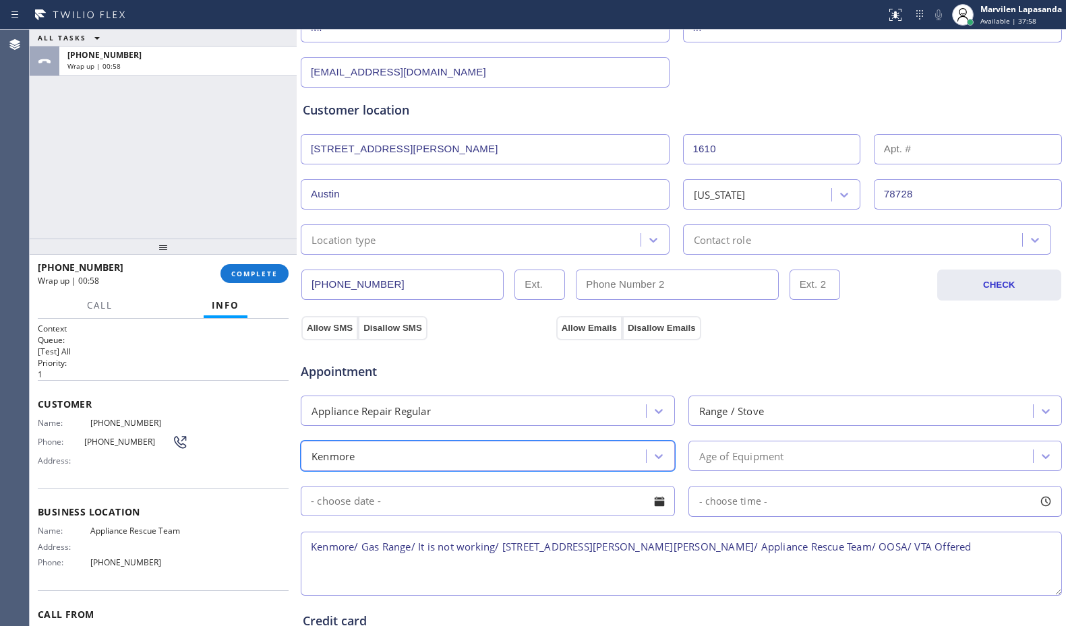
click at [732, 460] on div "Age of Equipment" at bounding box center [741, 456] width 85 height 16
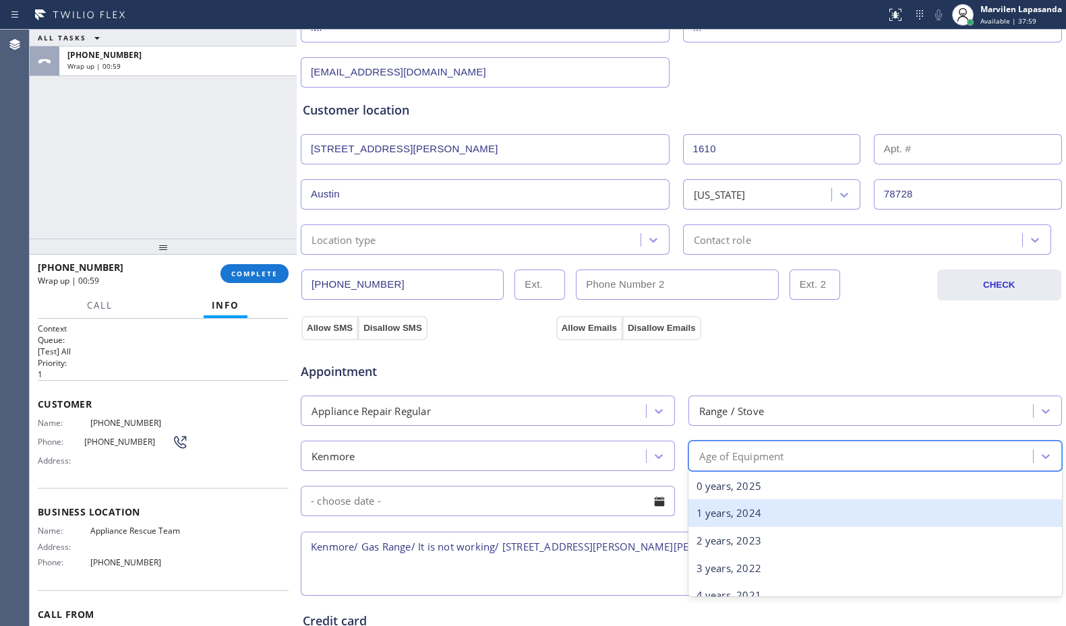
click at [731, 517] on div "1 years, 2024" at bounding box center [876, 514] width 374 height 28
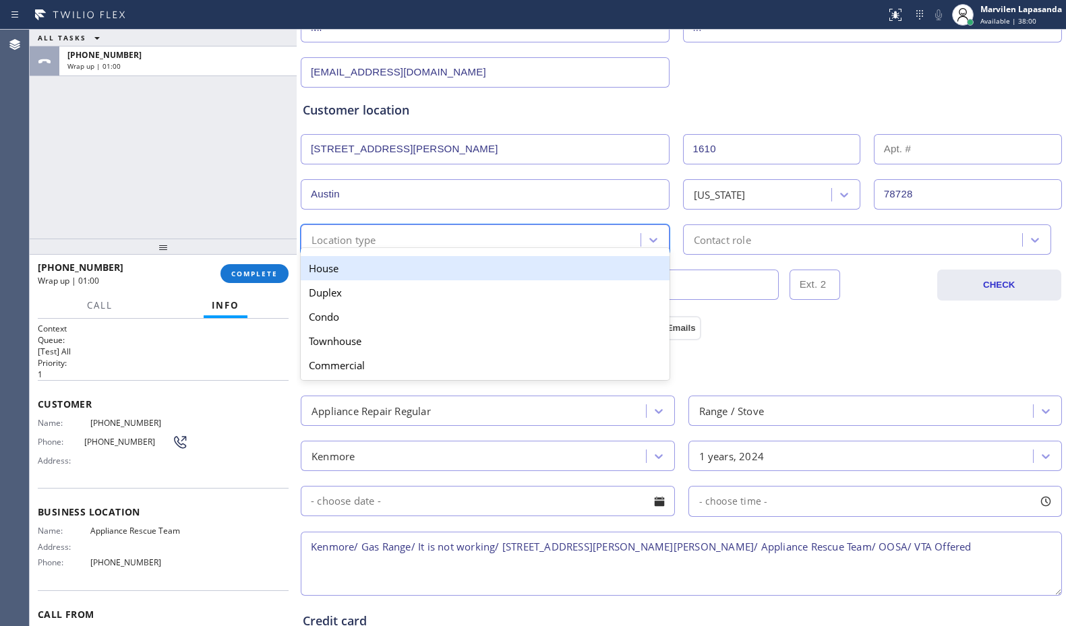
click at [341, 232] on div "Location type" at bounding box center [344, 240] width 65 height 16
click at [344, 276] on div "House" at bounding box center [485, 268] width 369 height 24
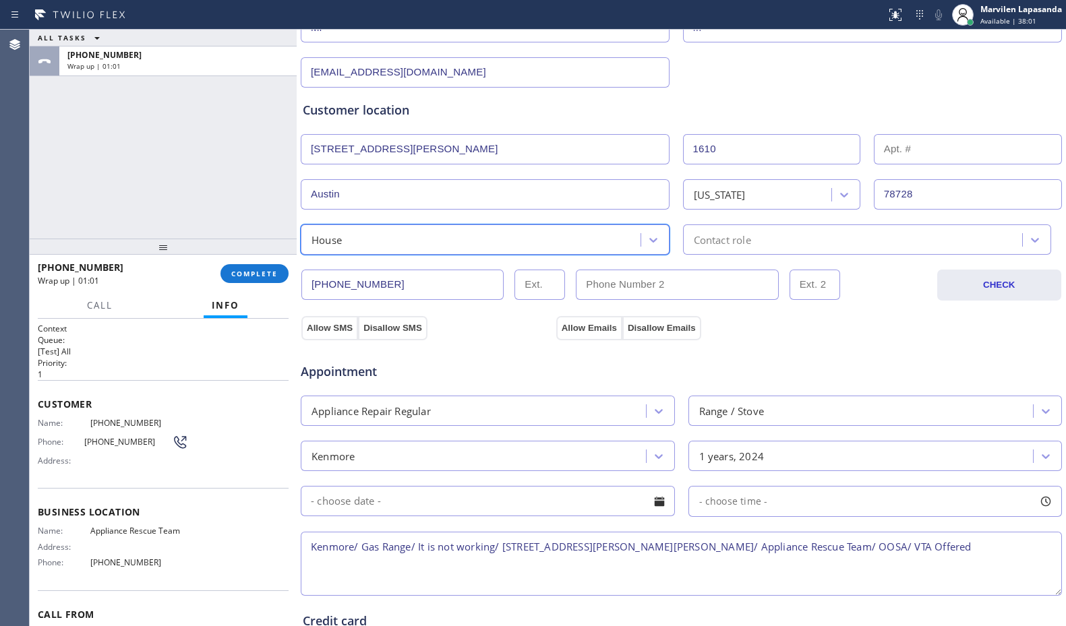
click at [734, 246] on div "Contact role" at bounding box center [722, 240] width 57 height 16
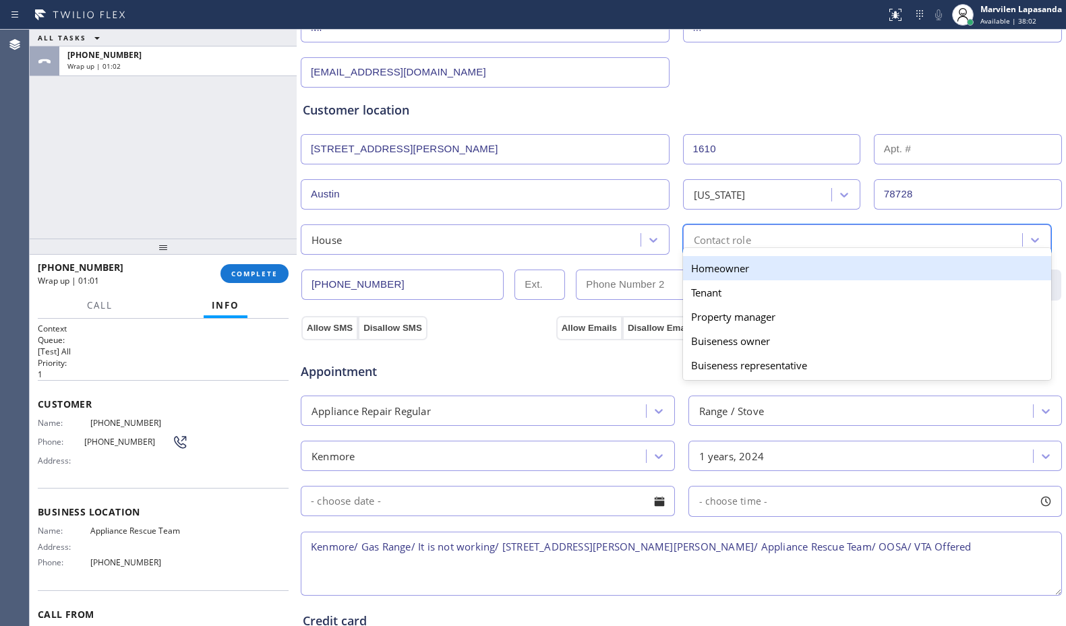
click at [720, 273] on div "Homeowner" at bounding box center [867, 268] width 369 height 24
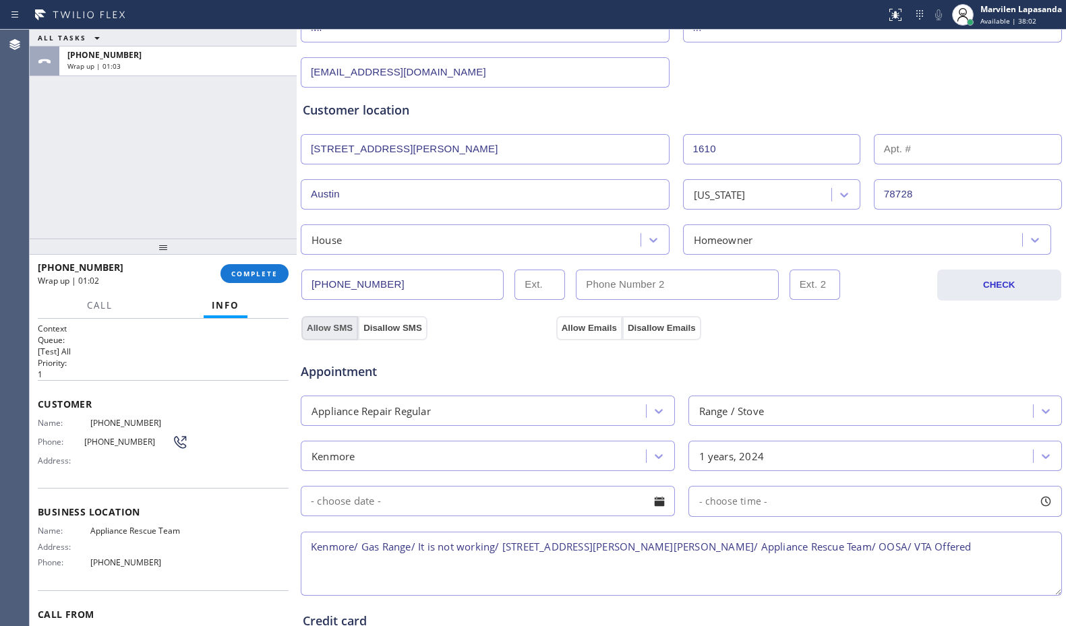
click at [345, 327] on button "Allow SMS" at bounding box center [329, 328] width 57 height 24
click at [583, 322] on button "Allow Emails" at bounding box center [589, 328] width 66 height 24
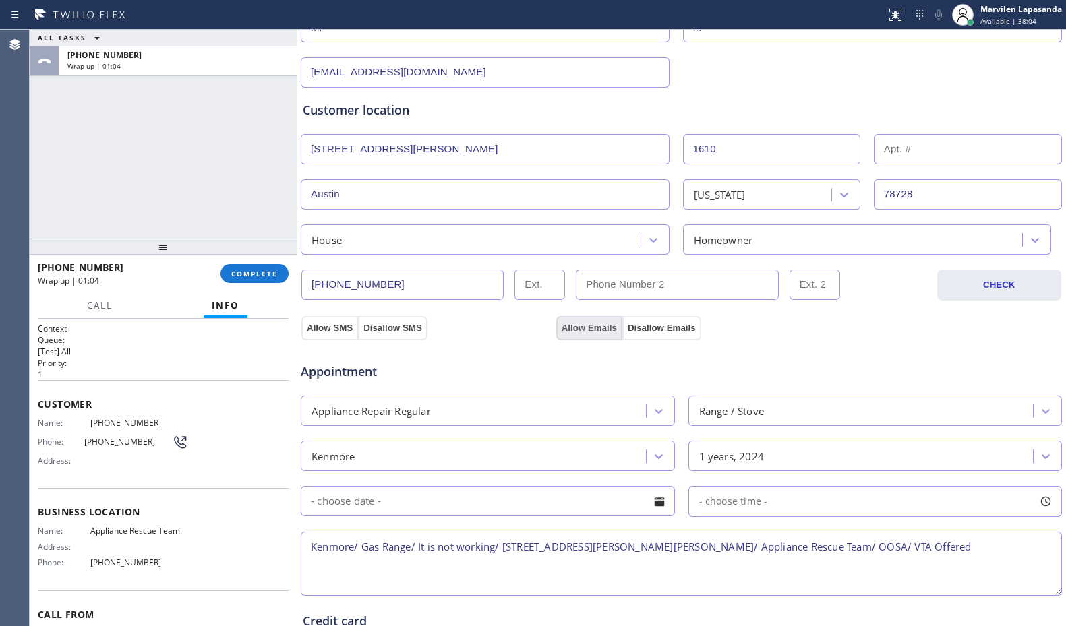
scroll to position [419, 0]
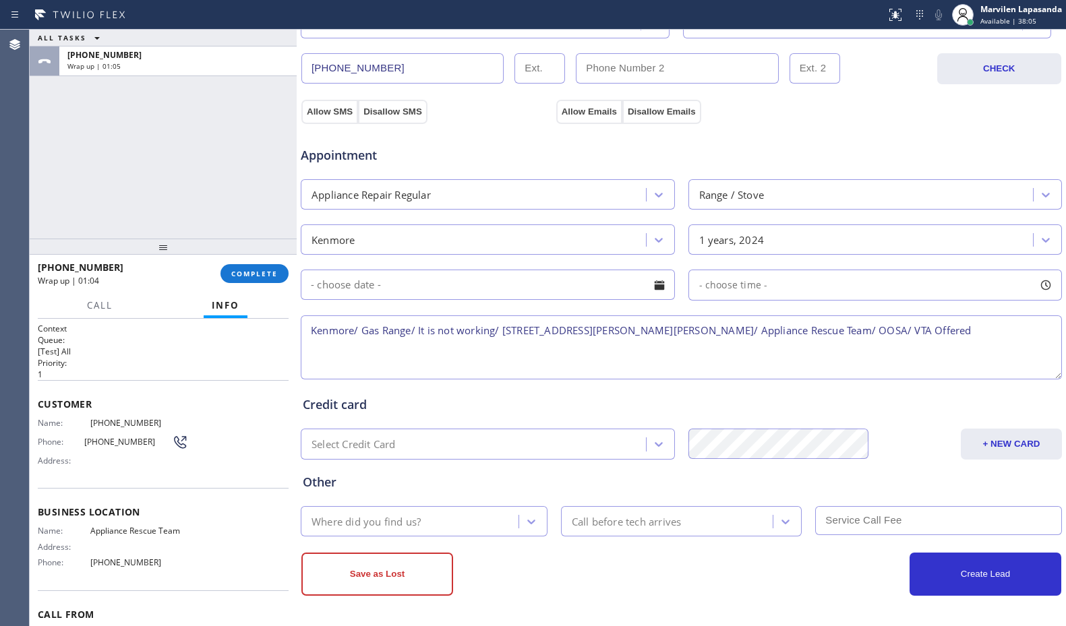
click at [397, 515] on div "Where did you find us?" at bounding box center [366, 522] width 109 height 16
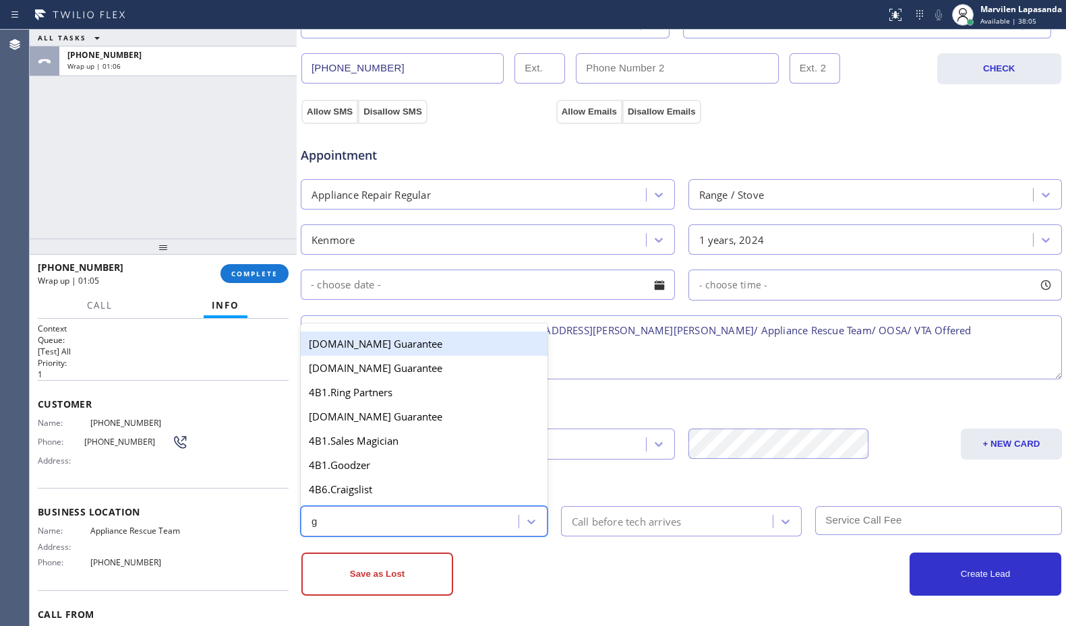
type input "go"
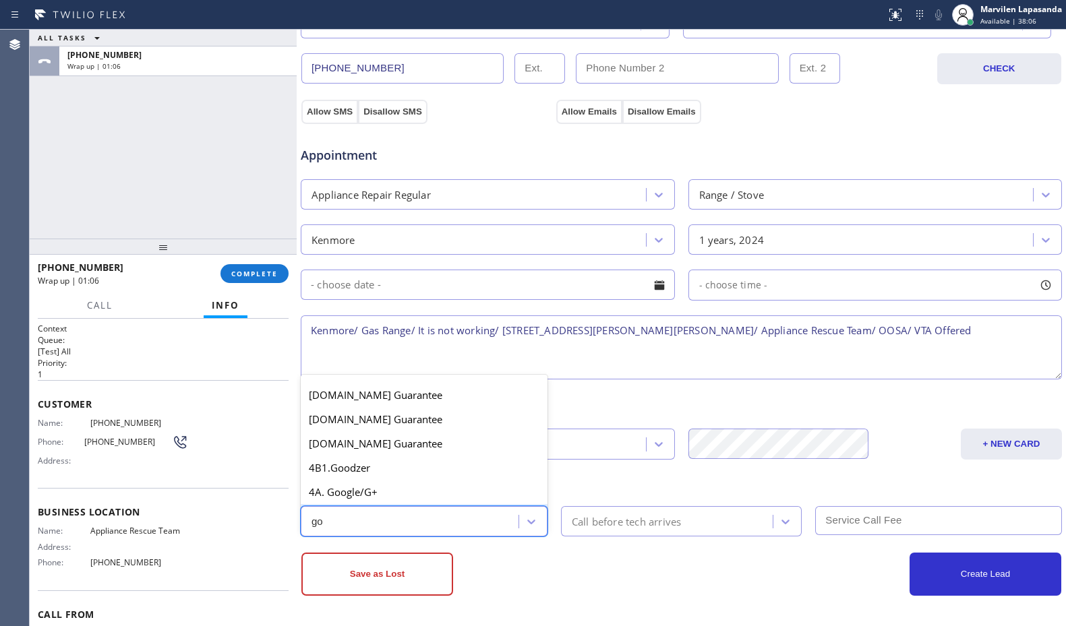
click at [396, 504] on div "4B. Google Guarantee" at bounding box center [424, 516] width 247 height 24
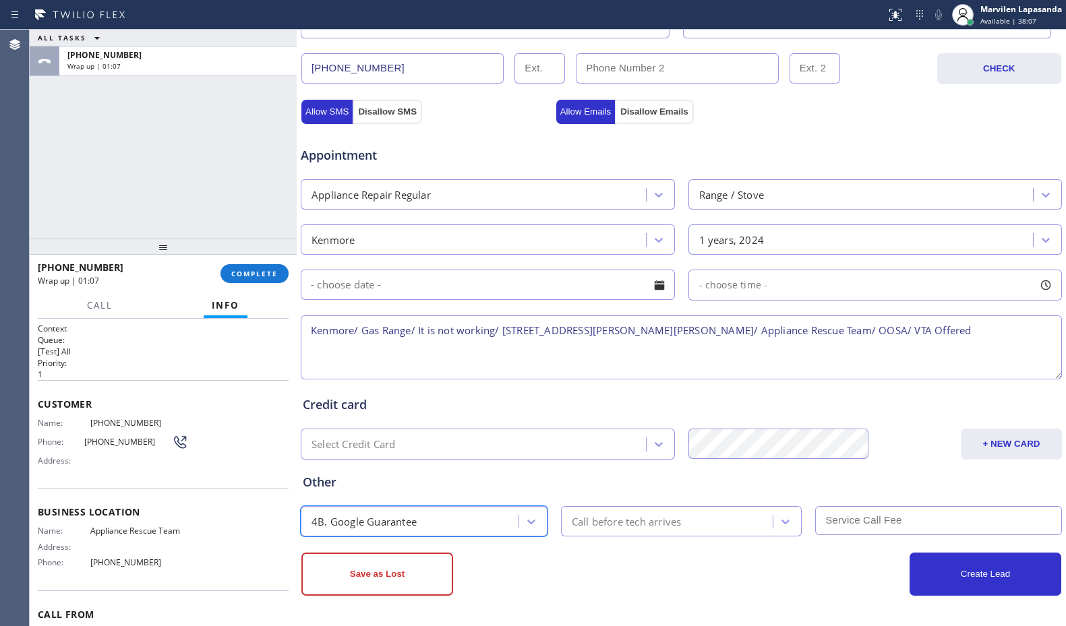
click at [382, 525] on div "4B. Google Guarantee" at bounding box center [364, 522] width 105 height 16
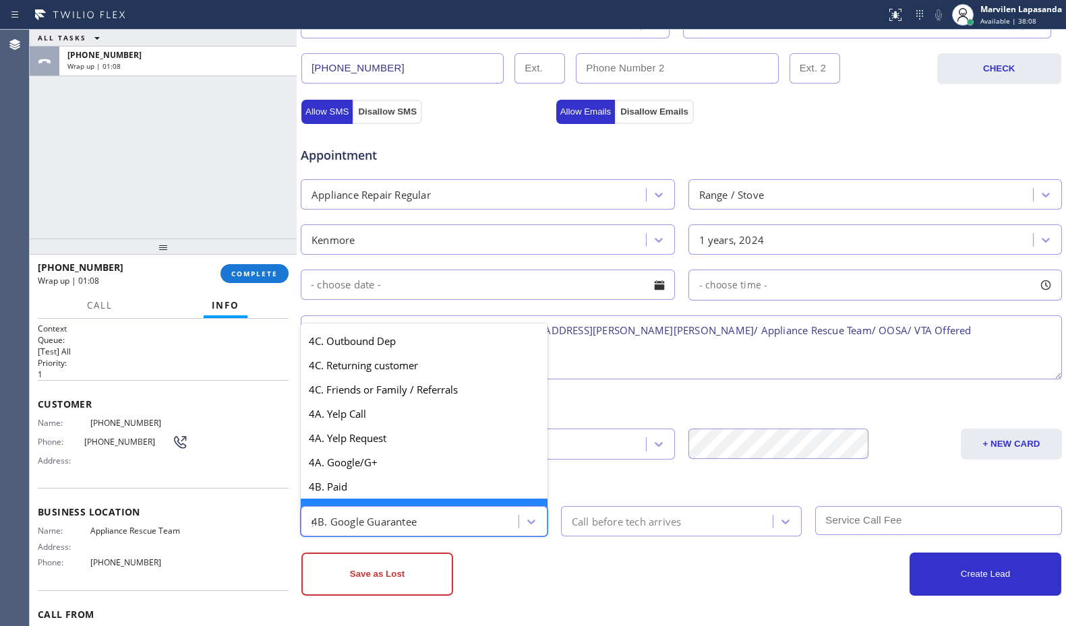
scroll to position [221, 0]
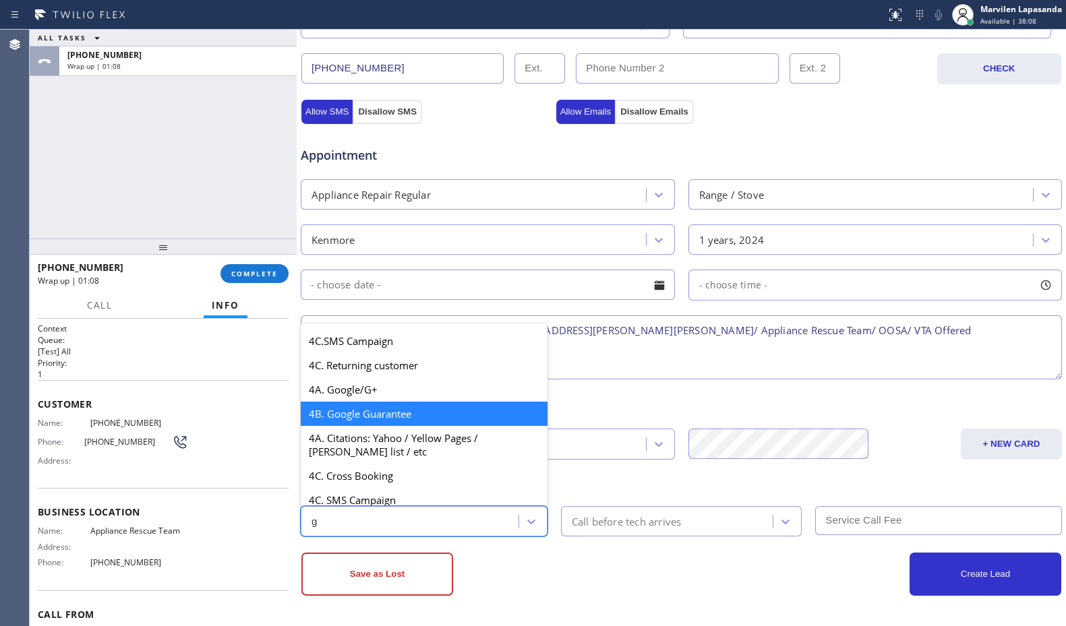
type input "go"
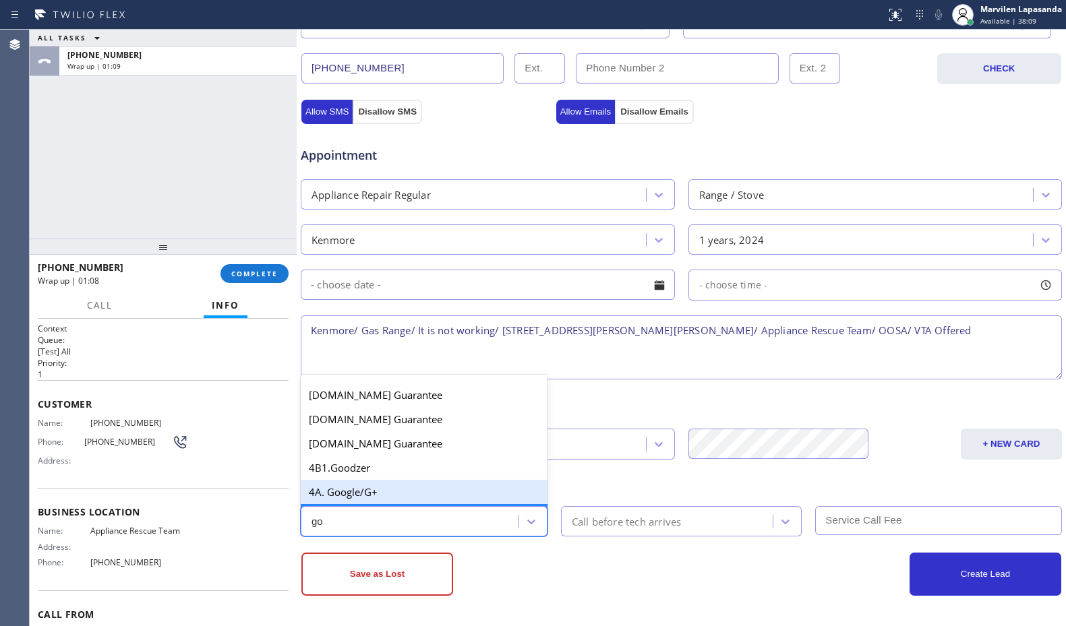
click at [377, 494] on div "4A. Google/G+" at bounding box center [424, 492] width 247 height 24
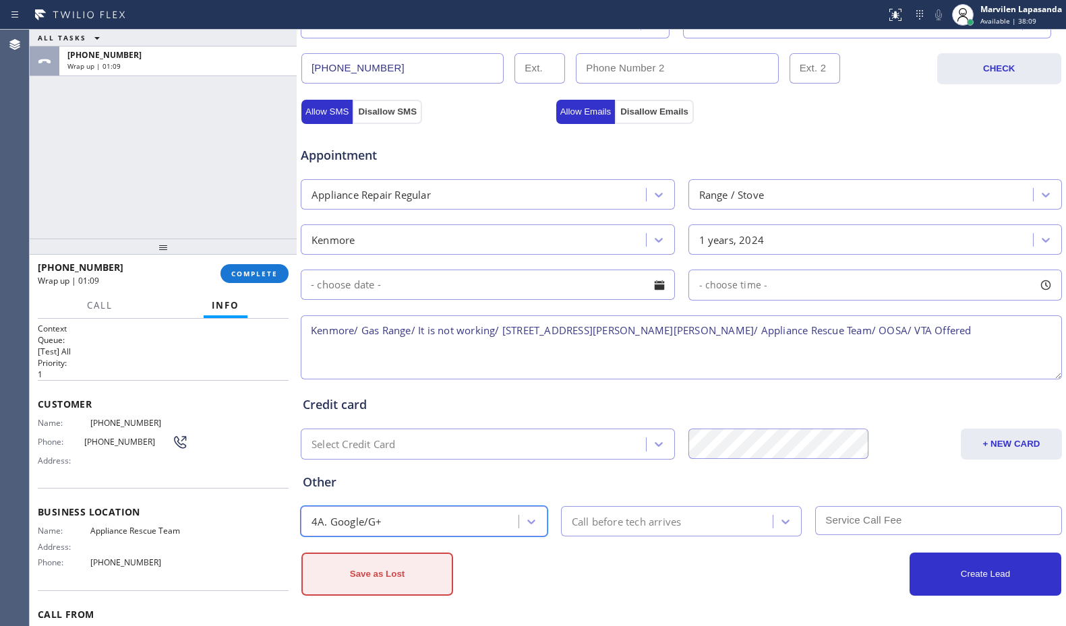
click at [377, 583] on button "Save as Lost" at bounding box center [377, 574] width 152 height 43
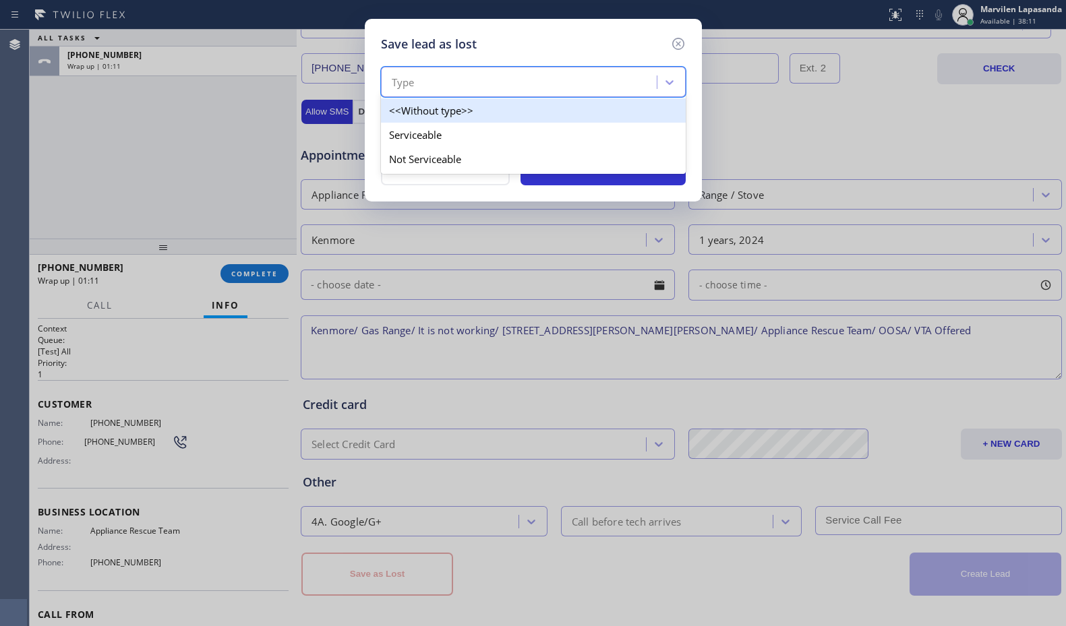
click at [421, 86] on div "Type" at bounding box center [521, 83] width 272 height 24
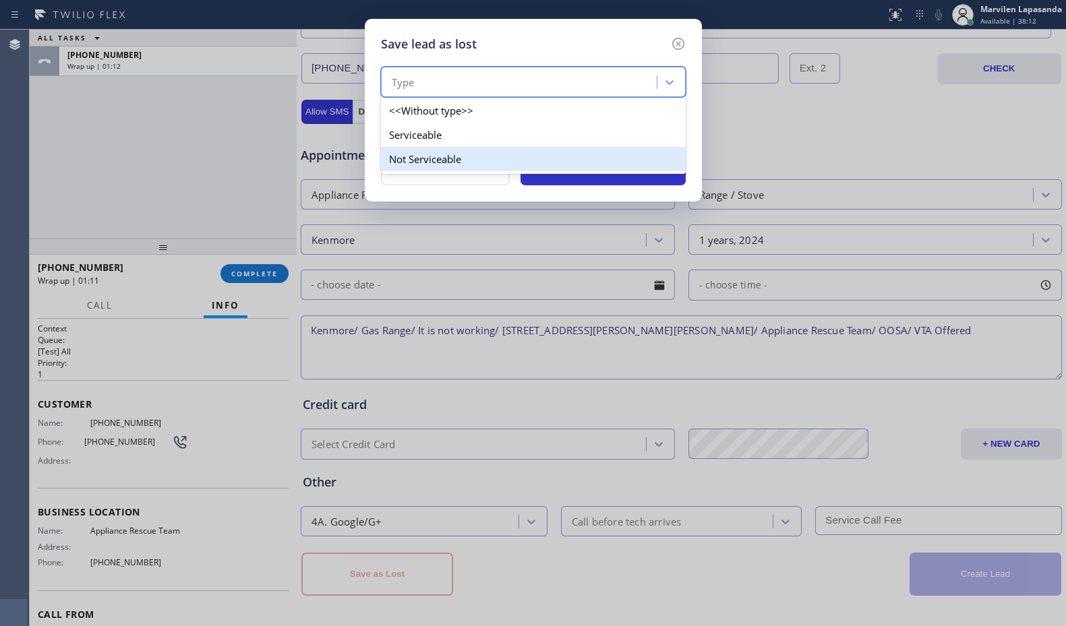
click at [421, 158] on div "Not Serviceable" at bounding box center [533, 159] width 305 height 24
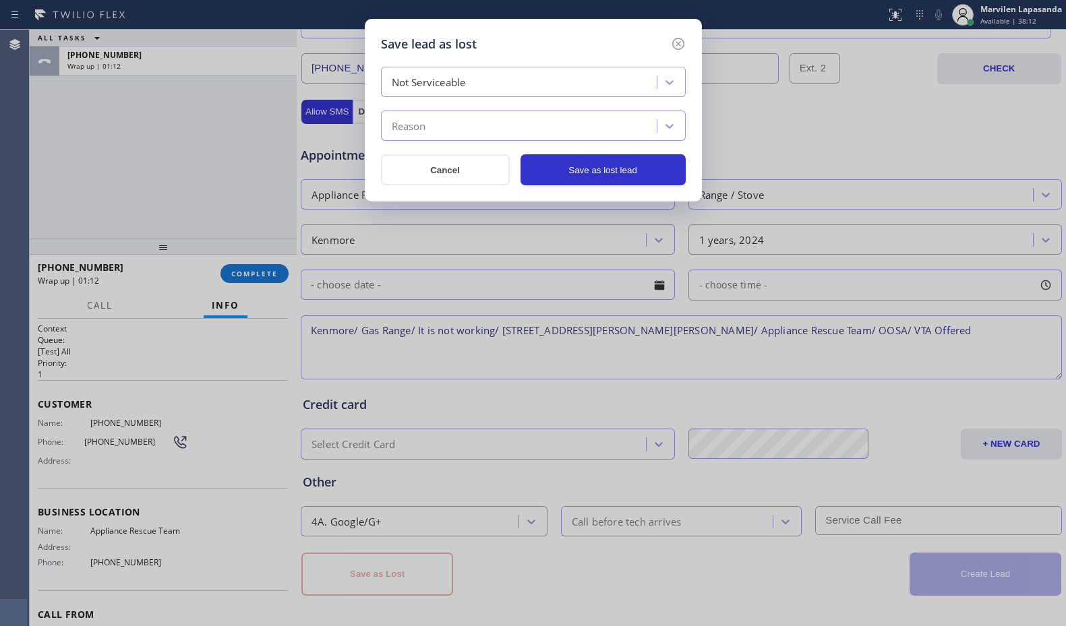
click at [423, 127] on div "Reason" at bounding box center [409, 127] width 34 height 16
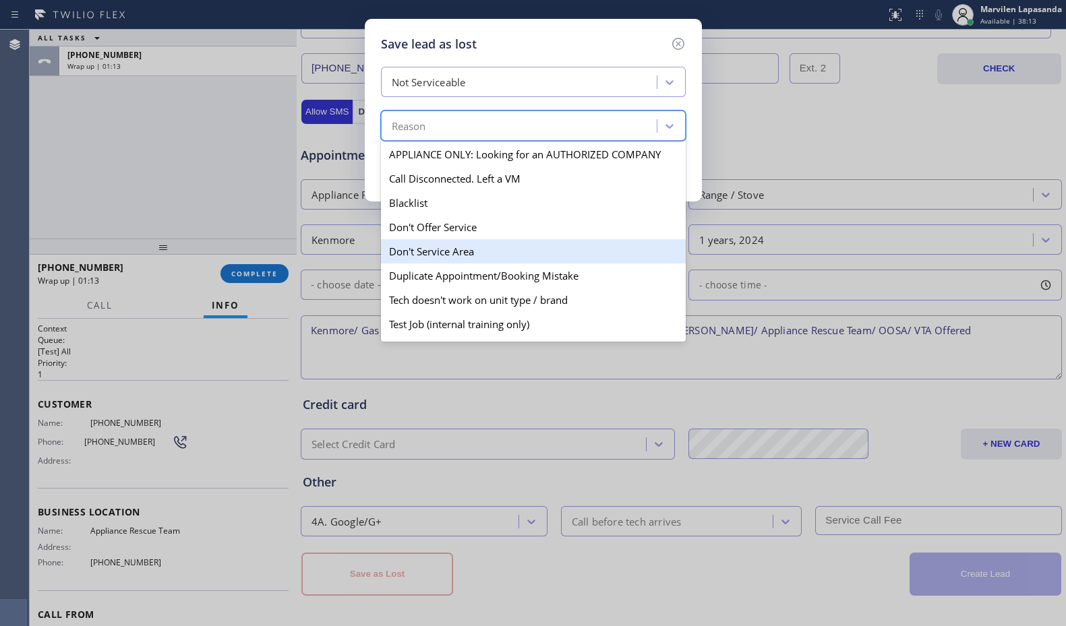
click at [432, 245] on div "Don't Service Area" at bounding box center [533, 251] width 305 height 24
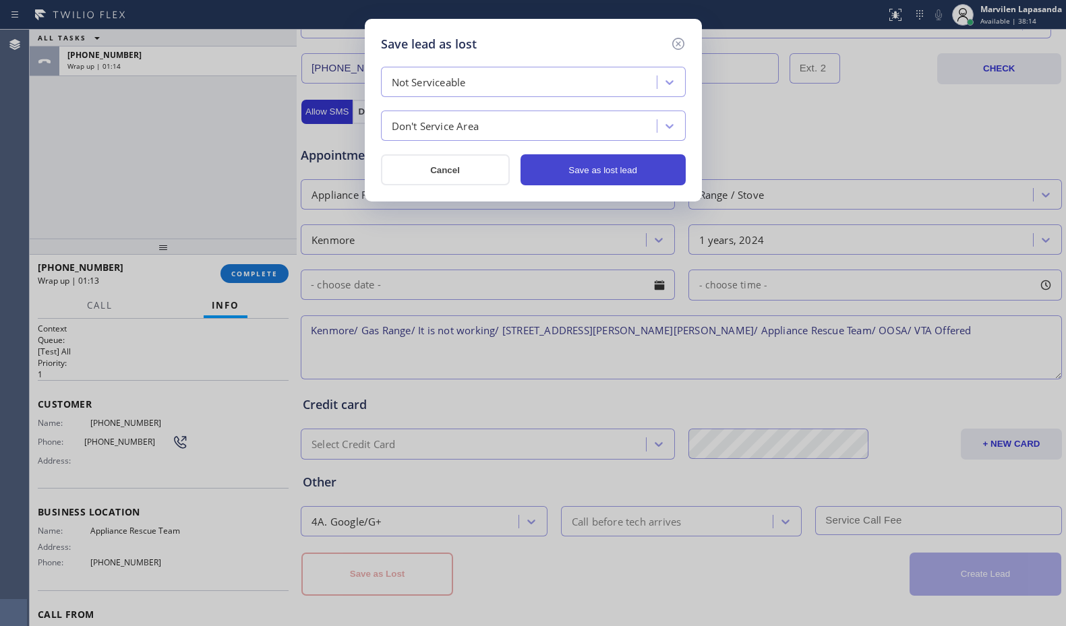
click at [576, 174] on button "Save as lost lead" at bounding box center [603, 169] width 165 height 31
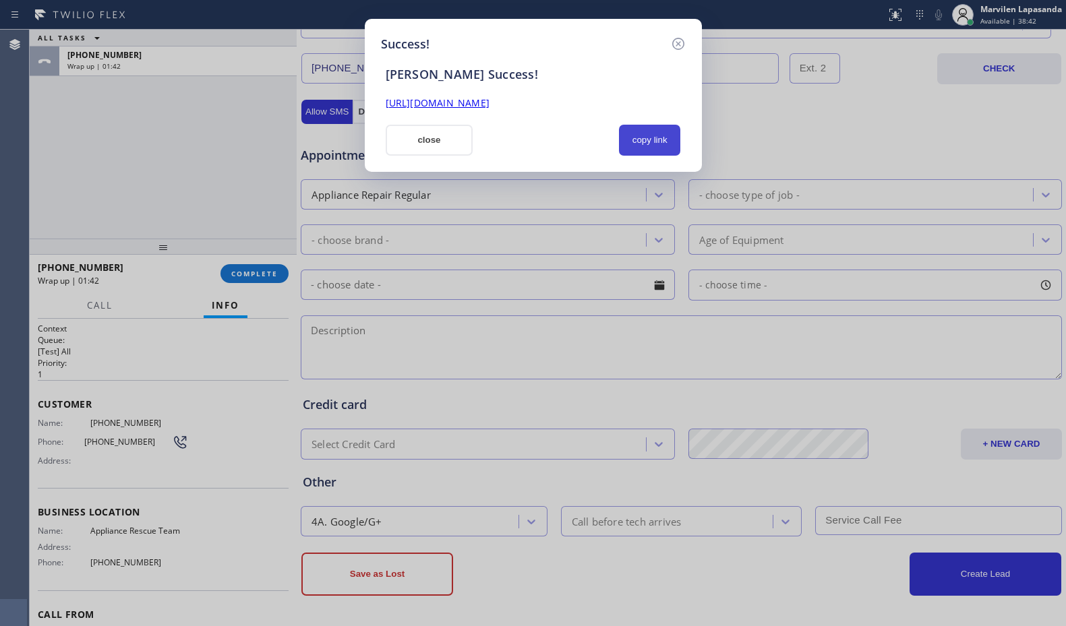
click at [649, 145] on button "copy link" at bounding box center [650, 140] width 62 height 31
click at [65, 200] on div "Success! [PERSON_NAME] Success! [URL][DOMAIN_NAME] close copy link" at bounding box center [533, 313] width 1066 height 626
click at [403, 146] on button "close" at bounding box center [430, 140] width 88 height 31
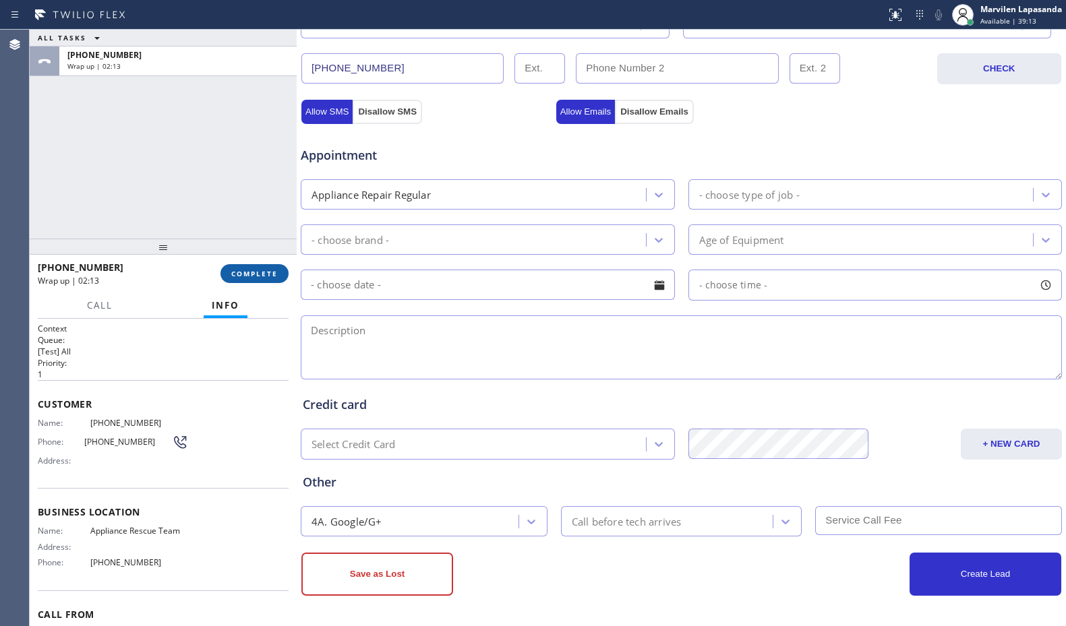
click at [254, 279] on button "COMPLETE" at bounding box center [255, 273] width 68 height 19
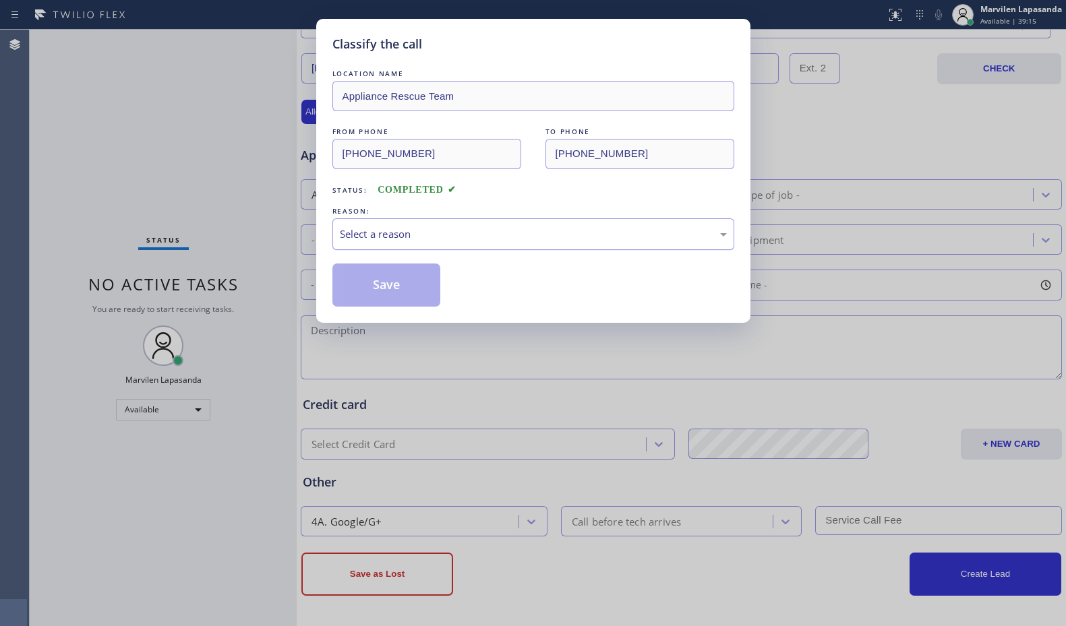
drag, startPoint x: 399, startPoint y: 237, endPoint x: 403, endPoint y: 247, distance: 10.9
click at [399, 238] on div "Select a reason" at bounding box center [533, 235] width 387 height 16
click at [399, 289] on button "Save" at bounding box center [386, 285] width 109 height 43
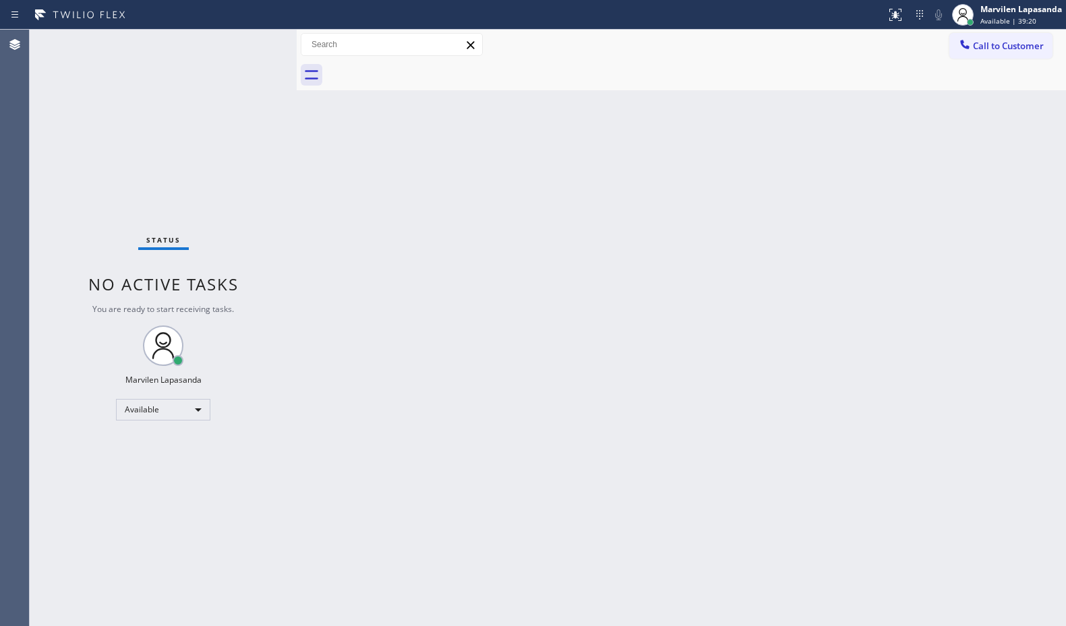
click at [379, 127] on div "Back to Dashboard Change Sender ID Customers Technicians Select a contact Outbo…" at bounding box center [681, 328] width 769 height 597
drag, startPoint x: 379, startPoint y: 127, endPoint x: 452, endPoint y: 132, distance: 73.7
click at [379, 128] on div "Back to Dashboard Change Sender ID Customers Technicians Select a contact Outbo…" at bounding box center [681, 328] width 769 height 597
click at [256, 35] on div "Status No active tasks You are ready to start receiving tasks. Marvilen Lapasan…" at bounding box center [163, 328] width 267 height 597
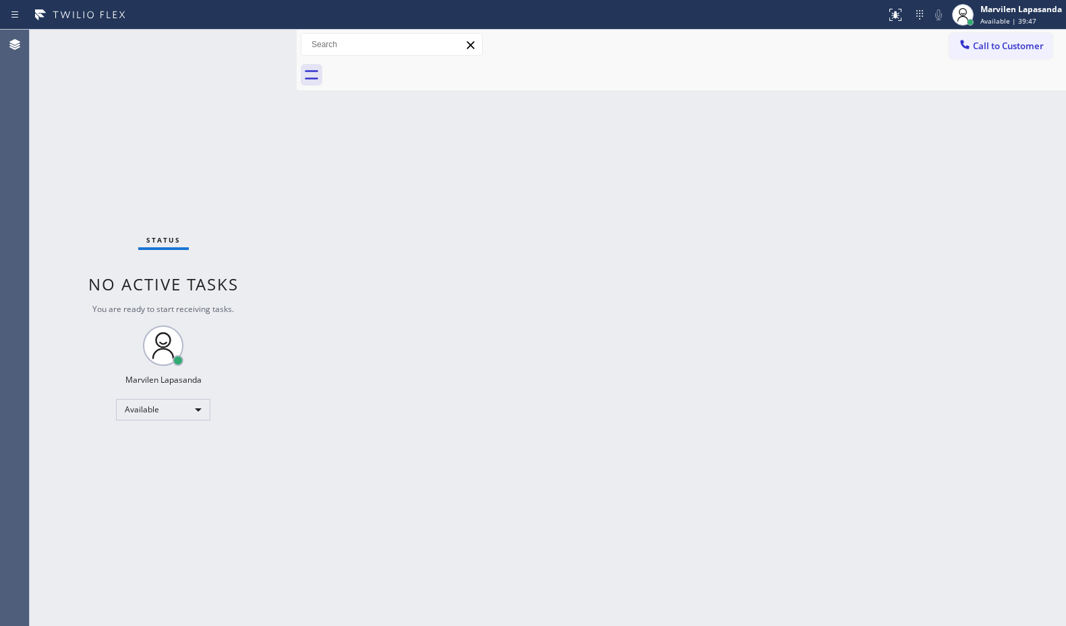
click at [252, 45] on div "Status No active tasks You are ready to start receiving tasks. Marvilen Lapasan…" at bounding box center [163, 328] width 267 height 597
click at [253, 42] on div "Status No active tasks You are ready to start receiving tasks. Marvilen Lapasan…" at bounding box center [163, 328] width 267 height 597
click at [223, 53] on div "Status No active tasks You are ready to start receiving tasks. Marvilen Lapasan…" at bounding box center [163, 328] width 267 height 597
click at [224, 53] on div "Status No active tasks You are ready to start receiving tasks. Marvilen Lapasan…" at bounding box center [163, 328] width 267 height 597
click at [254, 40] on div "Status No active tasks You are ready to start receiving tasks. Marvilen Lapasan…" at bounding box center [163, 328] width 267 height 597
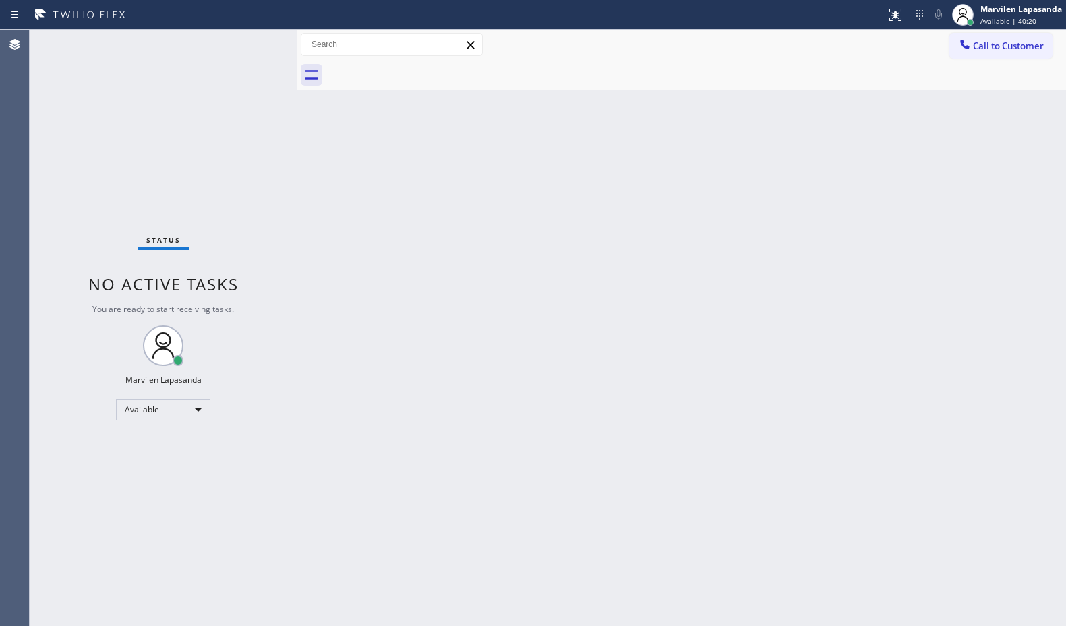
click at [254, 41] on div "Status No active tasks You are ready to start receiving tasks. Marvilen Lapasan…" at bounding box center [163, 328] width 267 height 597
click at [995, 25] on span "Available | 41:45" at bounding box center [1009, 20] width 56 height 9
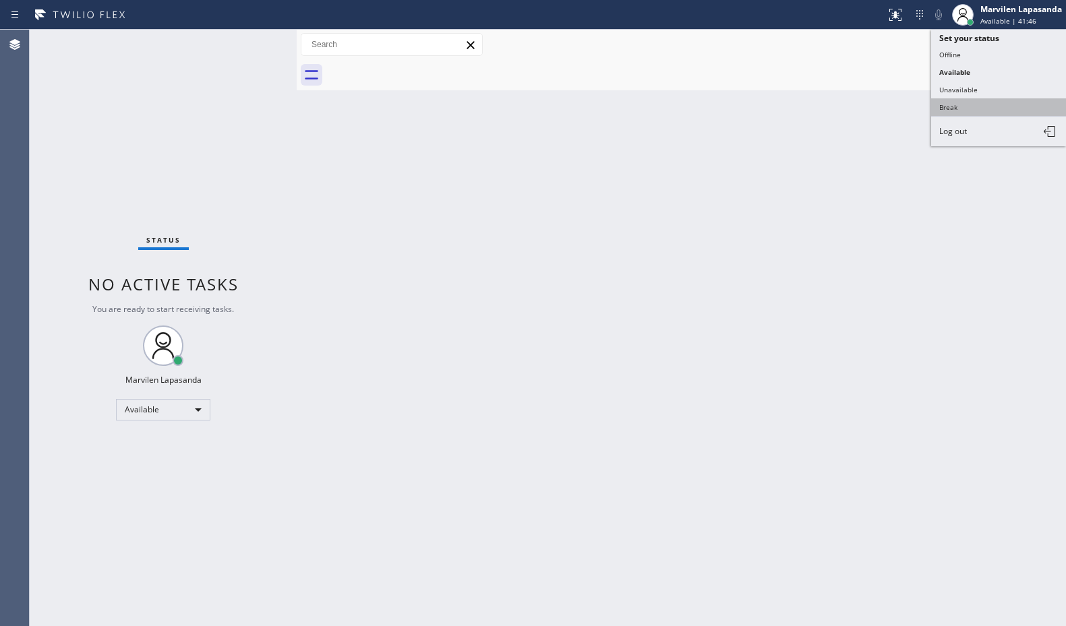
click at [975, 104] on button "Break" at bounding box center [998, 107] width 135 height 18
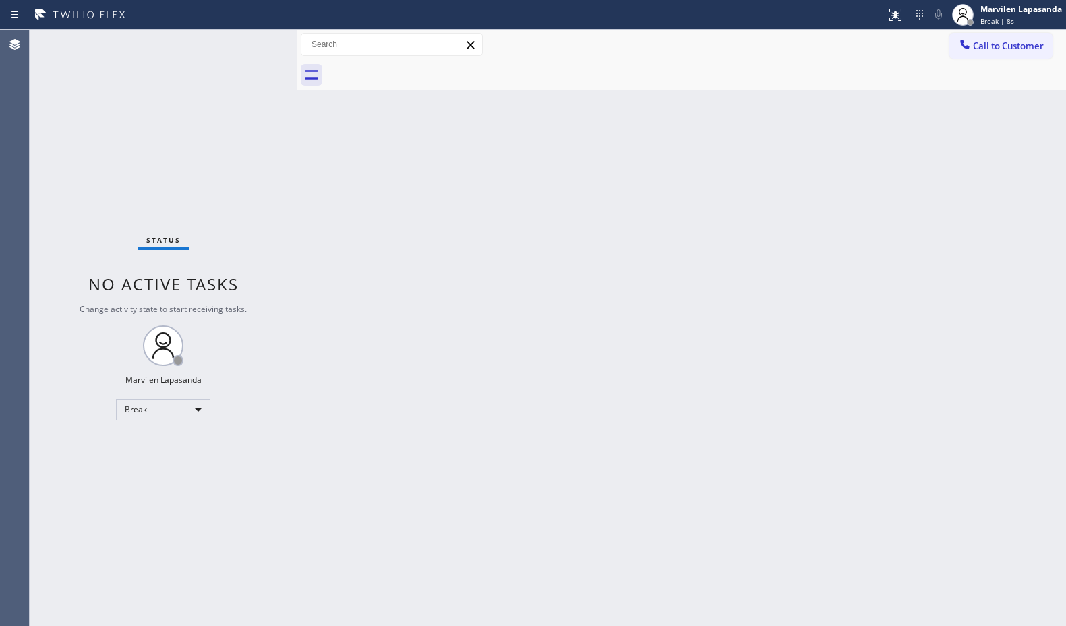
click at [623, 51] on div "Call to Customer Outbound call Location Search location Your caller id phone nu…" at bounding box center [681, 45] width 769 height 24
click at [873, 97] on div "Back to Dashboard Change Sender ID Customers Technicians Select a contact Outbo…" at bounding box center [681, 328] width 769 height 597
click at [891, 159] on div "Back to Dashboard Change Sender ID Customers Technicians Select a contact Outbo…" at bounding box center [681, 328] width 769 height 597
click at [989, 15] on div "Marvilen Lapasanda Break | 15:26" at bounding box center [1022, 15] width 88 height 24
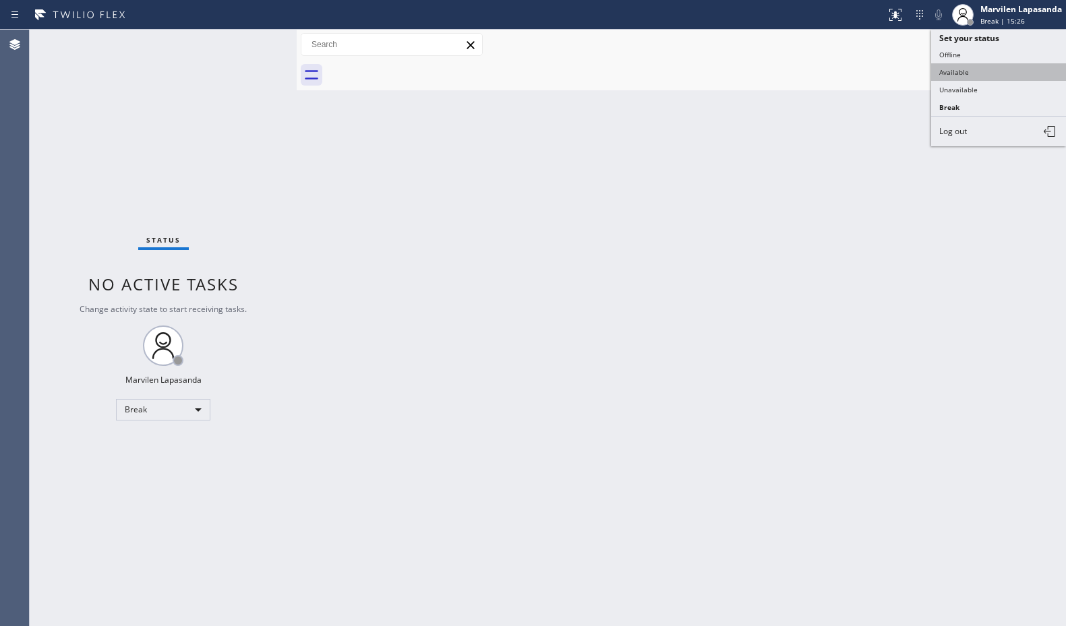
click at [974, 71] on button "Available" at bounding box center [998, 72] width 135 height 18
click at [256, 45] on div "Status No active tasks Change activity state to start receiving tasks. Marvilen…" at bounding box center [163, 328] width 267 height 597
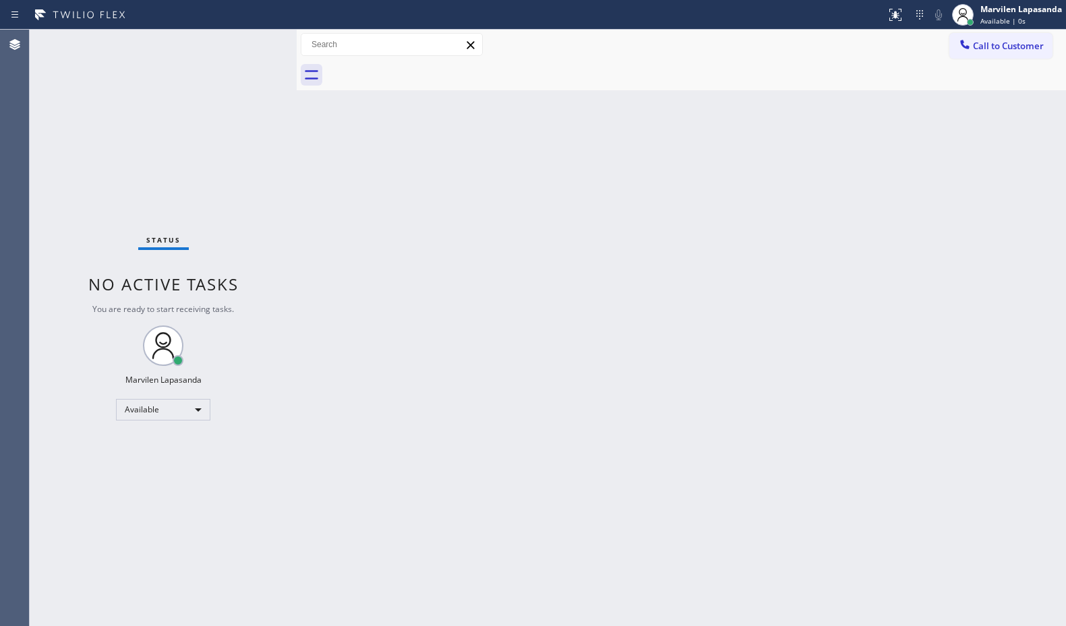
click at [252, 44] on div "Status No active tasks You are ready to start receiving tasks. Marvilen Lapasan…" at bounding box center [163, 328] width 267 height 597
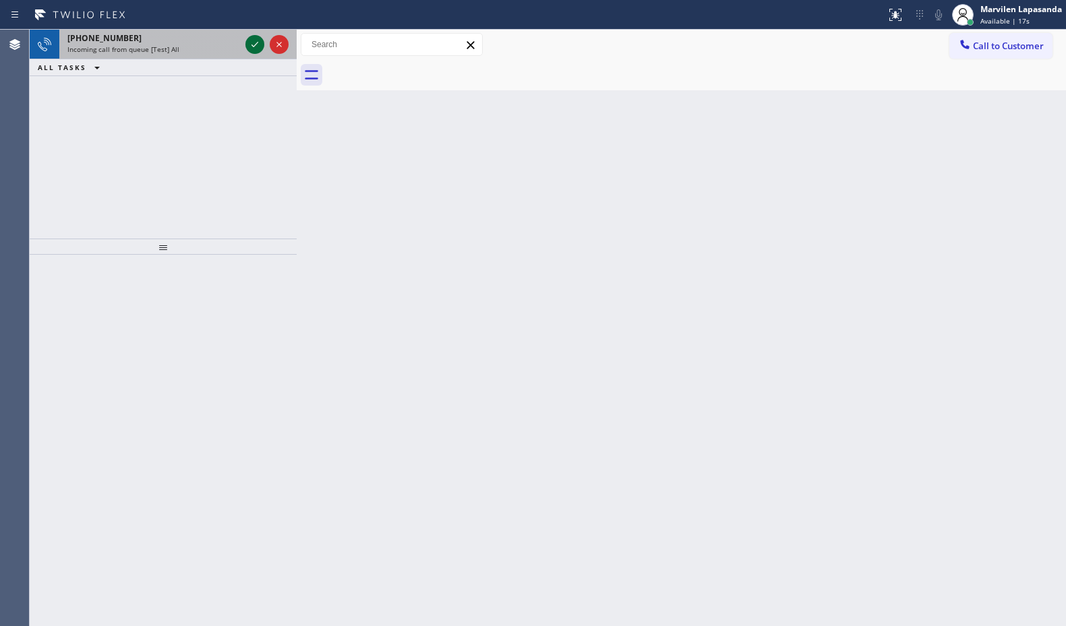
click at [252, 44] on icon at bounding box center [255, 44] width 16 height 16
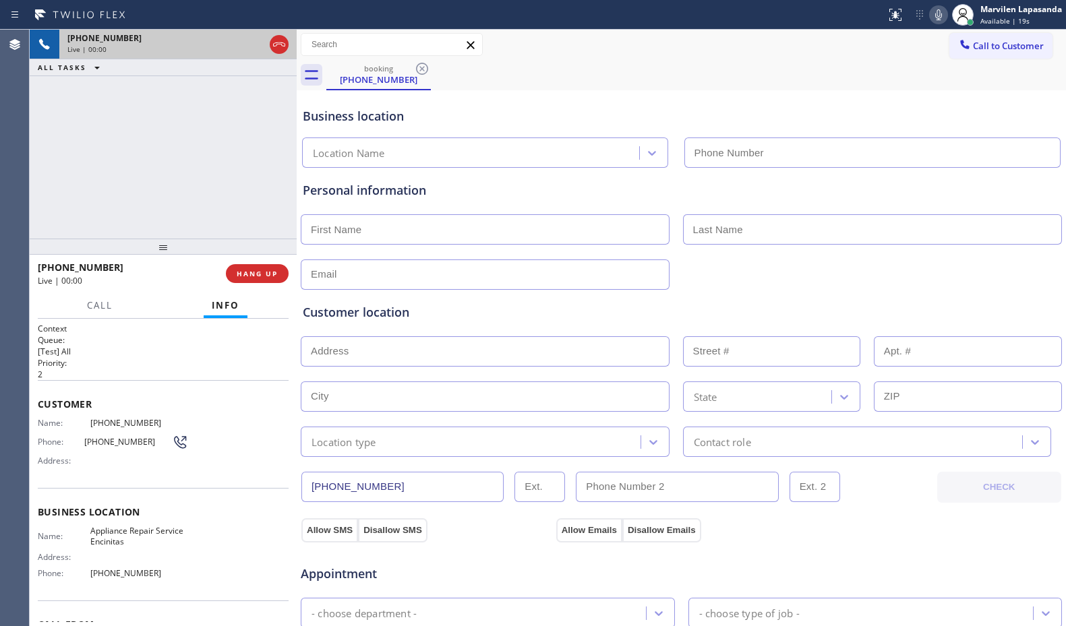
type input "[PHONE_NUMBER]"
click at [52, 471] on div "Name: [PHONE_NUMBER] Phone: [PHONE_NUMBER] Address:" at bounding box center [113, 444] width 150 height 53
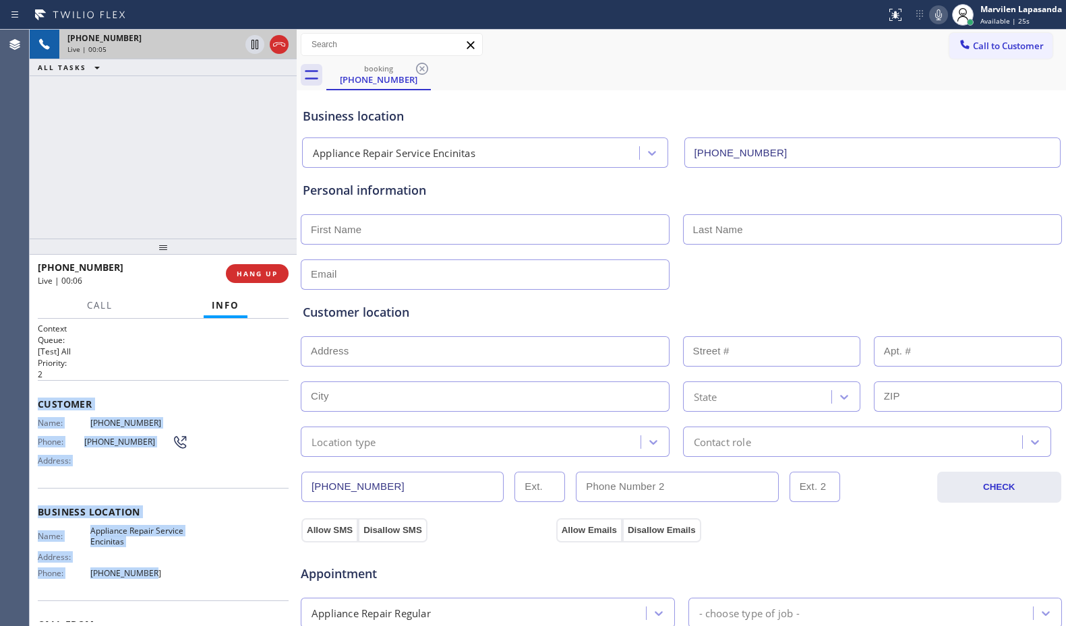
drag, startPoint x: 36, startPoint y: 399, endPoint x: 148, endPoint y: 583, distance: 215.8
click at [142, 588] on div "Context Queue: [Test] All Priority: 2 Customer Name: [PHONE_NUMBER] Phone: [PHO…" at bounding box center [163, 473] width 267 height 308
click at [148, 583] on div "Name: Appliance Repair Service Encinitas Address: Phone: [PHONE_NUMBER]" at bounding box center [113, 555] width 150 height 58
drag, startPoint x: 37, startPoint y: 402, endPoint x: 173, endPoint y: 585, distance: 227.9
click at [173, 585] on div "Context Queue: [Test] All Priority: 2 Customer Name: [PHONE_NUMBER] Phone: [PHO…" at bounding box center [163, 473] width 267 height 308
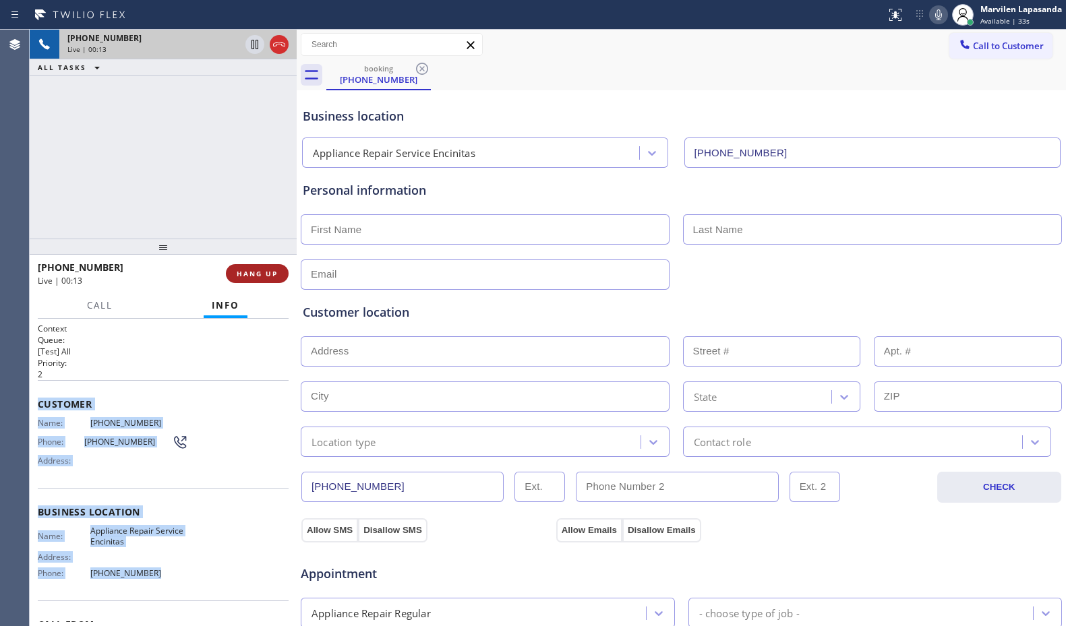
click at [248, 273] on span "HANG UP" at bounding box center [257, 273] width 41 height 9
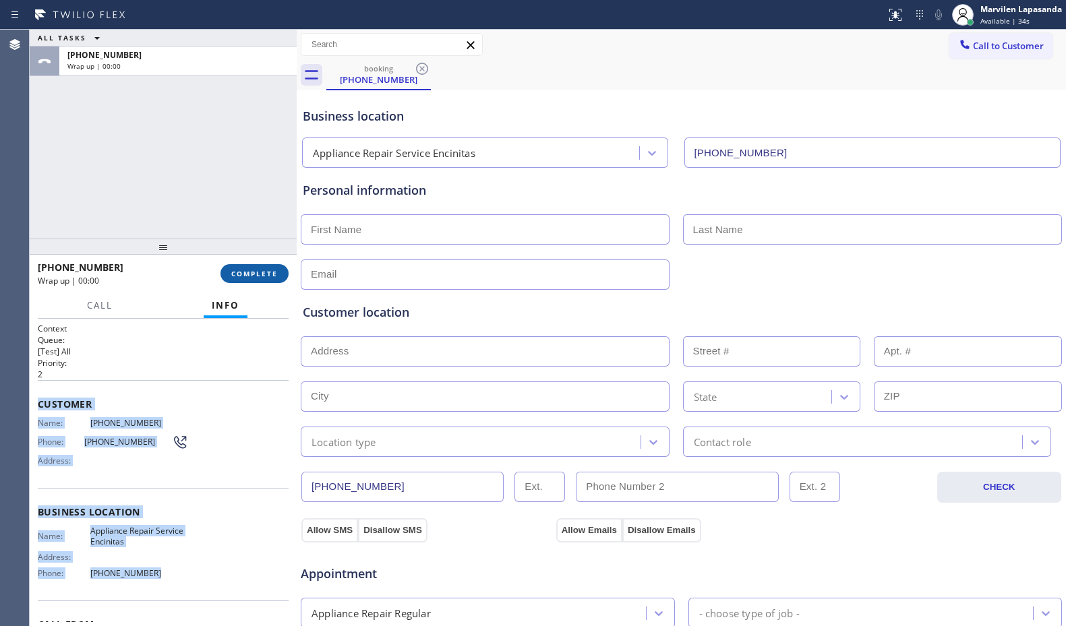
click at [248, 273] on span "COMPLETE" at bounding box center [254, 273] width 47 height 9
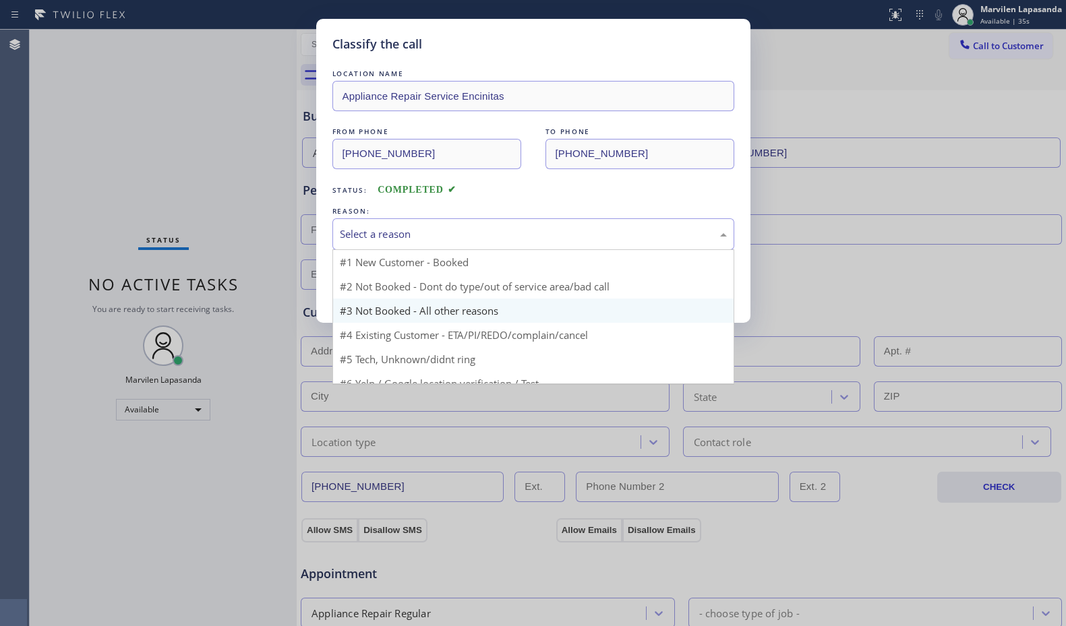
drag, startPoint x: 392, startPoint y: 229, endPoint x: 366, endPoint y: 284, distance: 60.6
click at [392, 234] on div "Select a reason" at bounding box center [533, 235] width 387 height 16
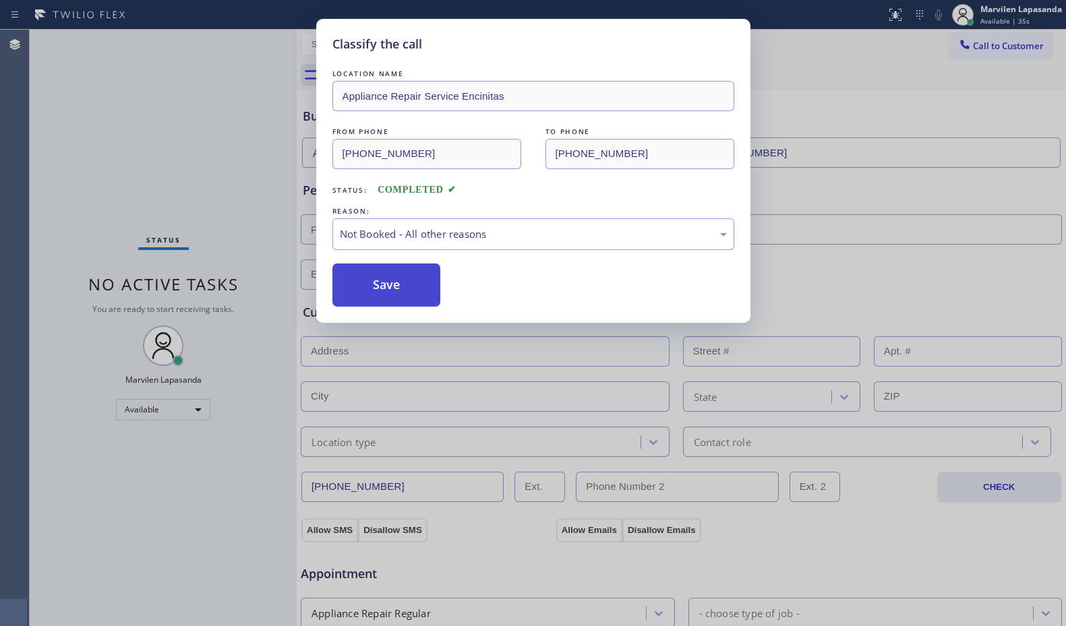
click at [359, 295] on button "Save" at bounding box center [386, 285] width 109 height 43
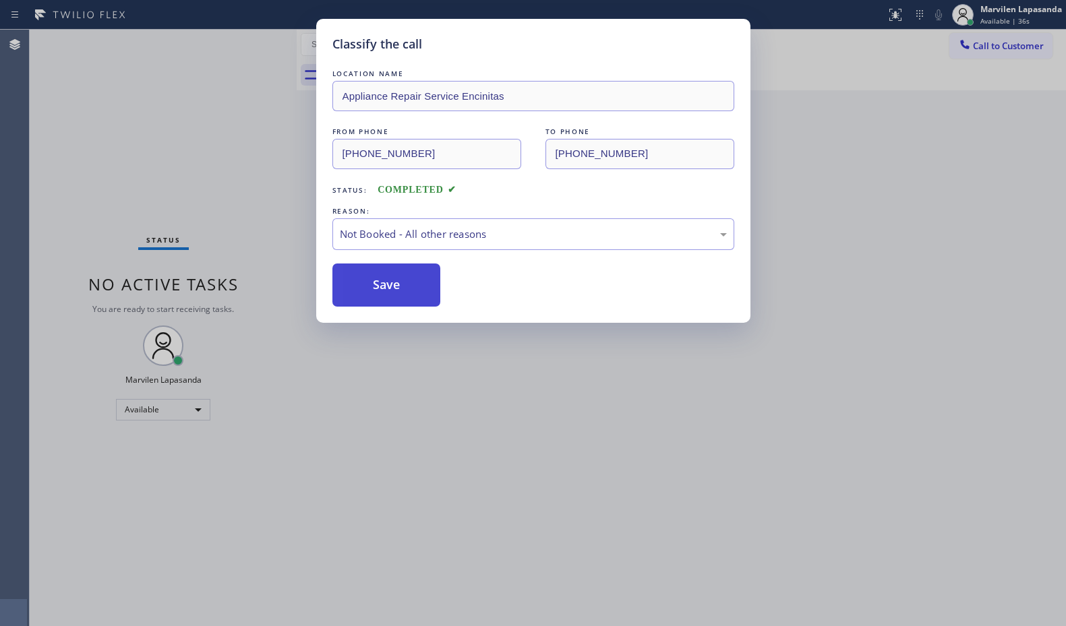
drag, startPoint x: 359, startPoint y: 295, endPoint x: 358, endPoint y: 271, distance: 23.6
click at [359, 293] on button "Save" at bounding box center [386, 285] width 109 height 43
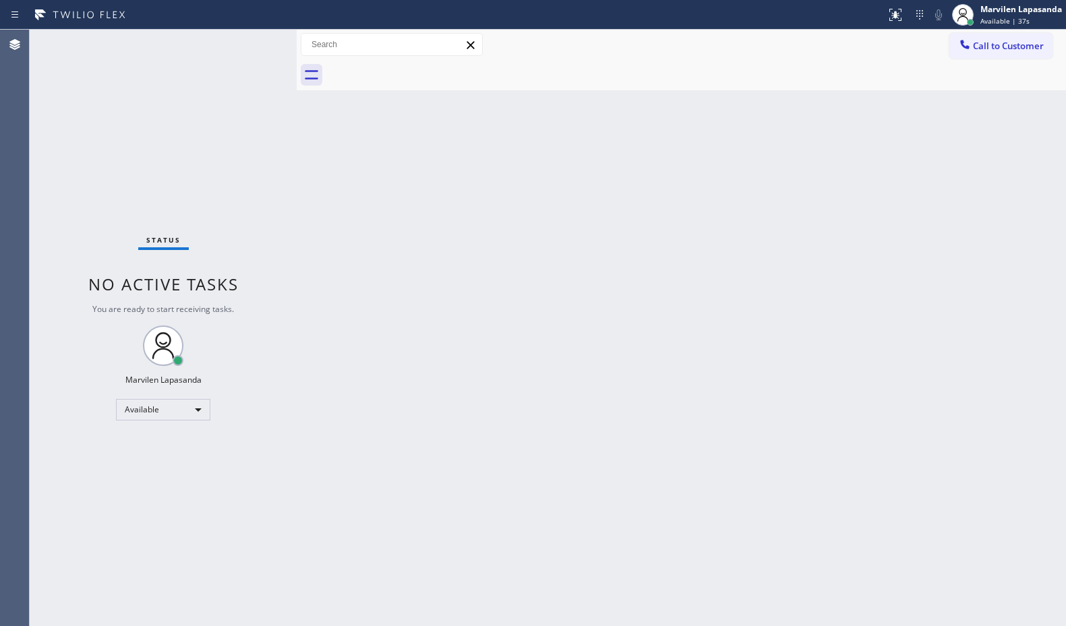
click at [254, 44] on div "Status No active tasks You are ready to start receiving tasks. Marvilen Lapasan…" at bounding box center [163, 328] width 267 height 597
click at [254, 43] on div "Status No active tasks You are ready to start receiving tasks. Marvilen Lapasan…" at bounding box center [163, 328] width 267 height 597
click at [258, 52] on div "Status No active tasks You are ready to start receiving tasks. Marvilen Lapasan…" at bounding box center [163, 328] width 267 height 597
click at [253, 38] on div "Status No active tasks You are ready to start receiving tasks. Marvilen Lapasan…" at bounding box center [163, 328] width 267 height 597
click at [256, 41] on div "Status No active tasks You are ready to start receiving tasks. Marvilen Lapasan…" at bounding box center [163, 328] width 267 height 597
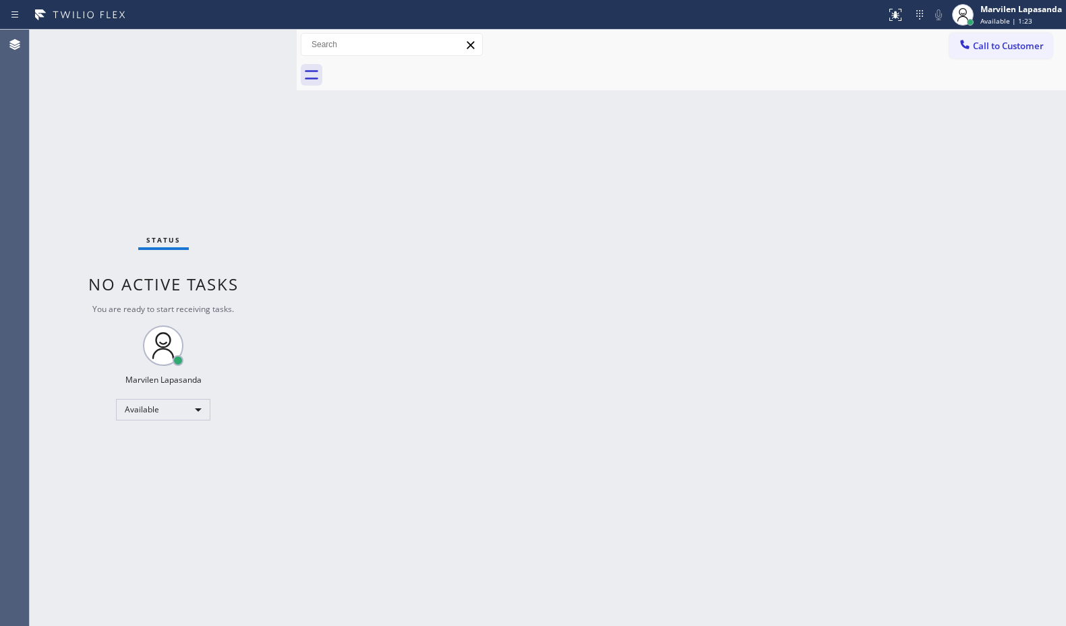
click at [254, 40] on div "Status No active tasks You are ready to start receiving tasks. Marvilen Lapasan…" at bounding box center [163, 328] width 267 height 597
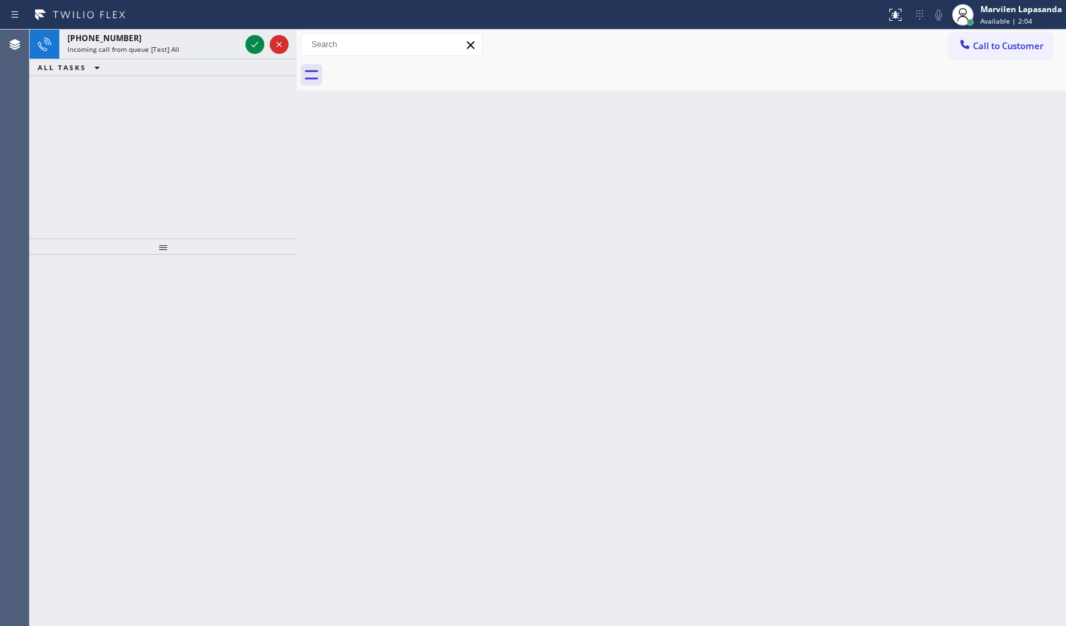
click at [254, 40] on icon at bounding box center [255, 44] width 16 height 16
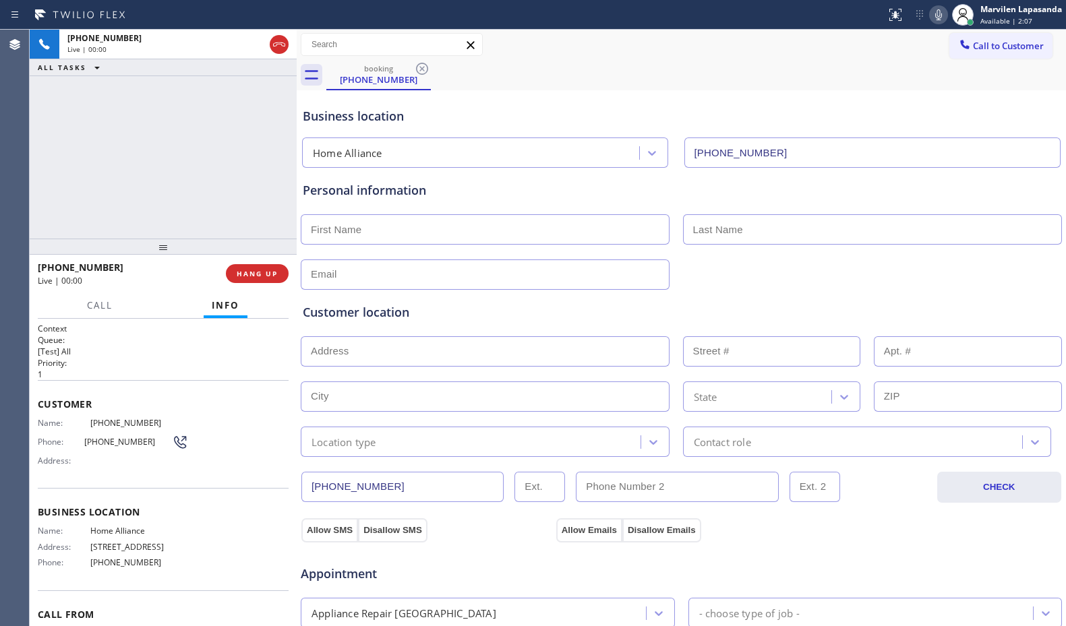
type input "[PHONE_NUMBER]"
click at [82, 450] on div "Name: [PHONE_NUMBER] Phone: [PHONE_NUMBER] Address:" at bounding box center [113, 444] width 150 height 53
drag, startPoint x: 32, startPoint y: 401, endPoint x: 190, endPoint y: 544, distance: 212.9
click at [188, 545] on div "Context Queue: [Test] All Priority: 1 Customer Name: [PHONE_NUMBER] Phone: [PHO…" at bounding box center [163, 473] width 267 height 308
click at [935, 11] on icon at bounding box center [939, 15] width 16 height 16
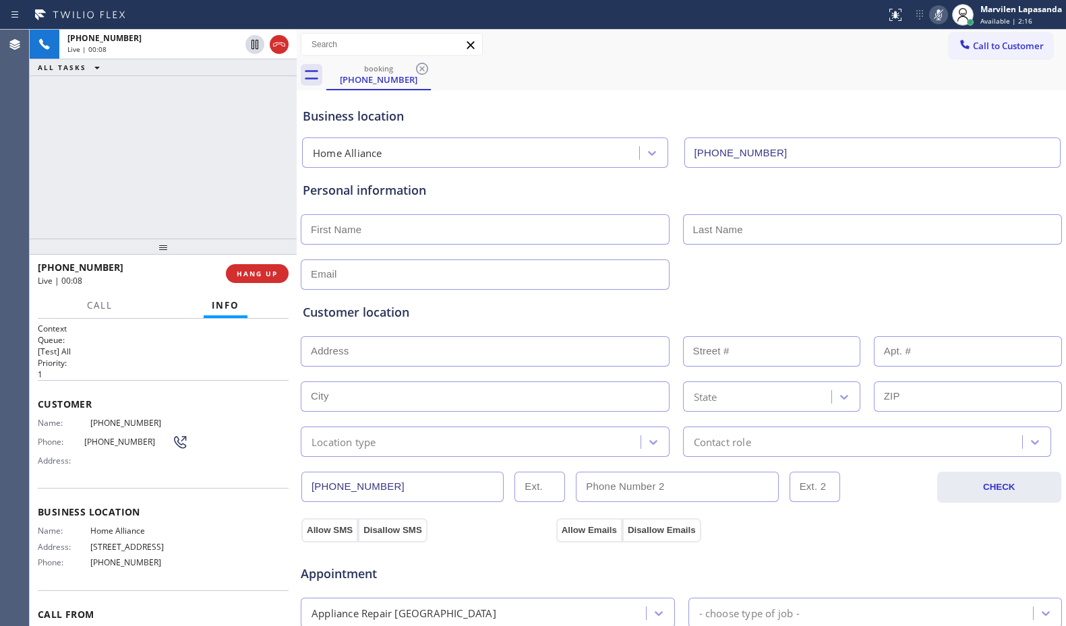
click at [935, 11] on icon at bounding box center [939, 15] width 16 height 16
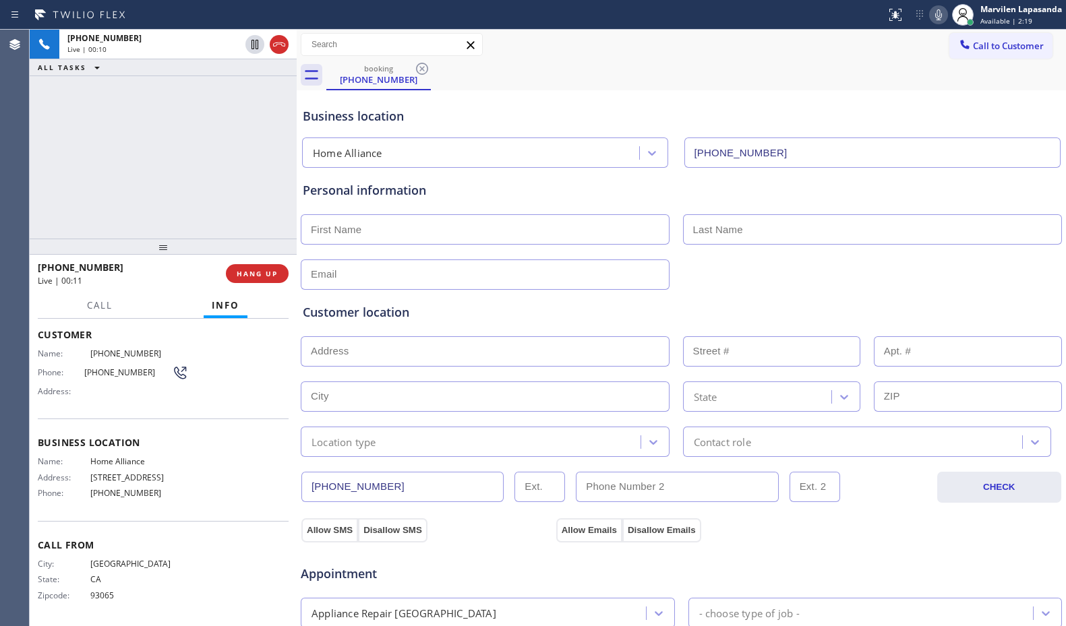
scroll to position [70, 0]
click at [96, 432] on div "Business location Name: Home Alliance Address: [STREET_ADDRESS] Phone: [PHONE_N…" at bounding box center [163, 469] width 251 height 102
click at [943, 78] on div "booking [PHONE_NUMBER]" at bounding box center [696, 75] width 740 height 30
click at [937, 86] on div "booking [PHONE_NUMBER]" at bounding box center [696, 75] width 740 height 30
click at [935, 11] on icon at bounding box center [939, 15] width 16 height 16
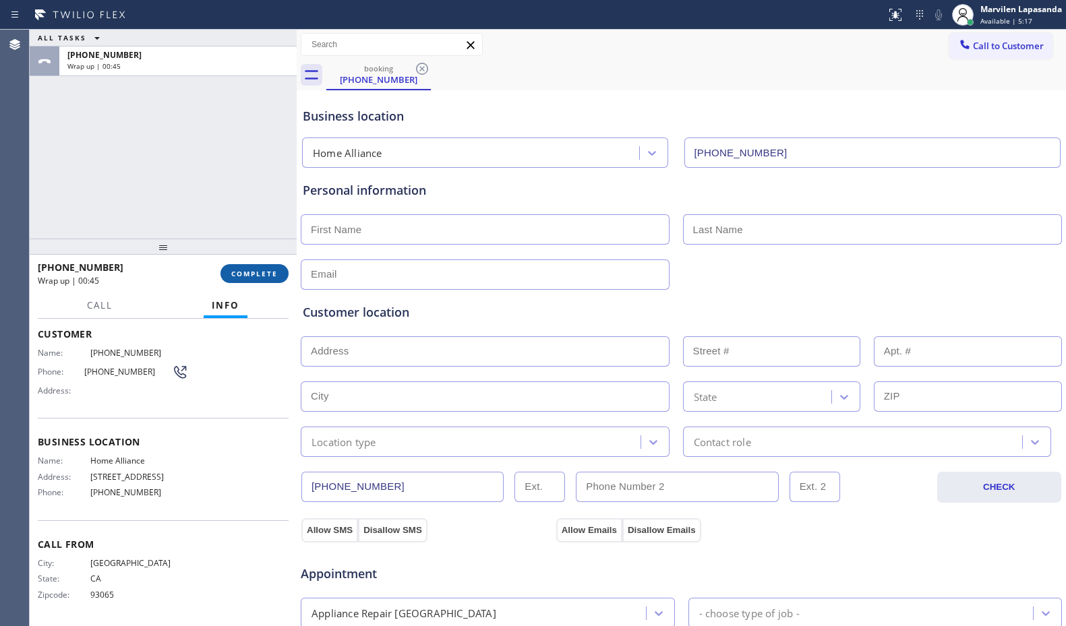
click at [242, 278] on span "COMPLETE" at bounding box center [254, 273] width 47 height 9
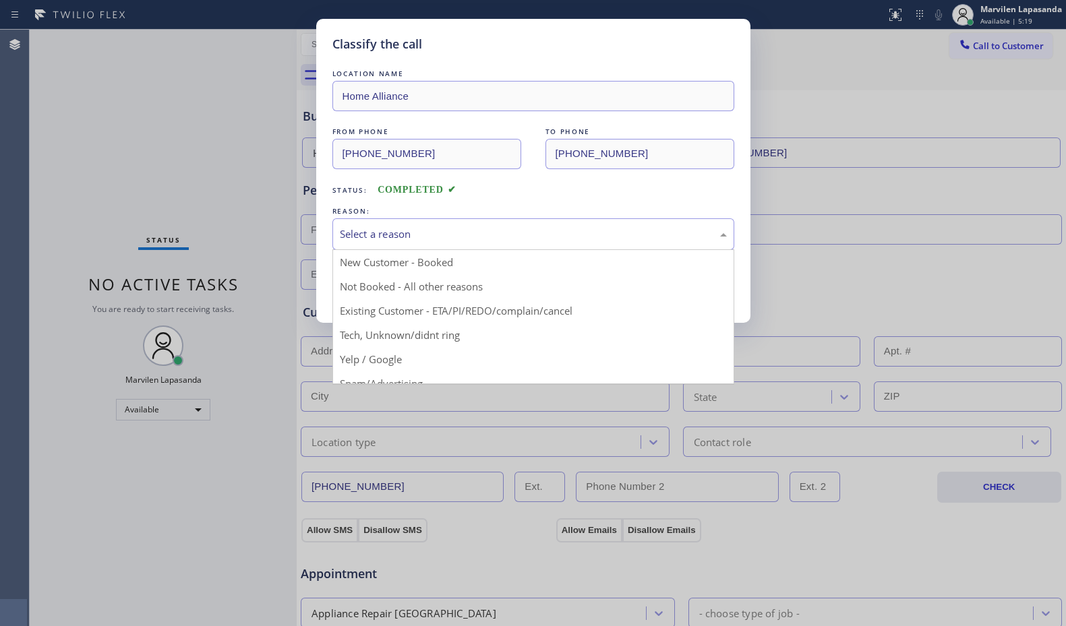
click at [370, 241] on div "Select a reason" at bounding box center [533, 235] width 387 height 16
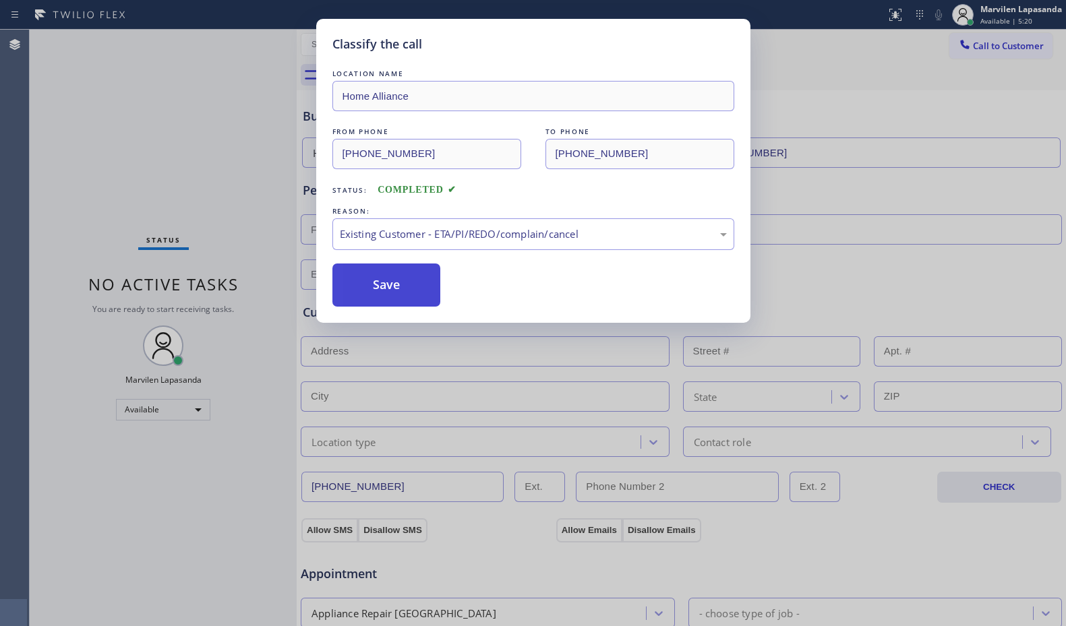
click at [370, 291] on button "Save" at bounding box center [386, 285] width 109 height 43
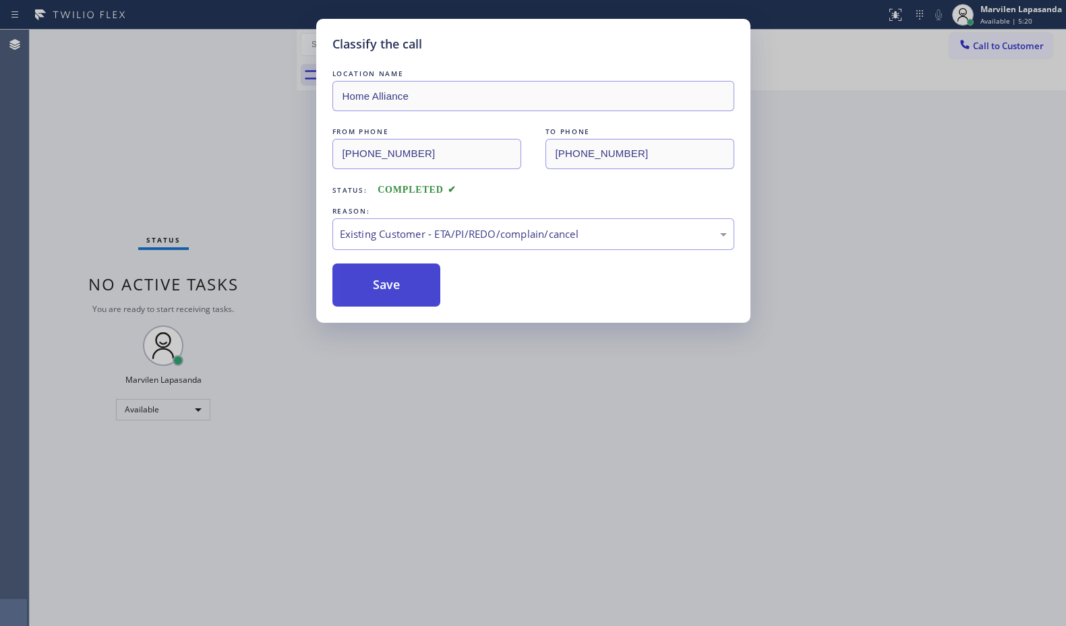
click at [370, 291] on button "Save" at bounding box center [386, 285] width 109 height 43
drag, startPoint x: 370, startPoint y: 291, endPoint x: 269, endPoint y: 31, distance: 279.0
click at [370, 289] on button "Save" at bounding box center [386, 285] width 109 height 43
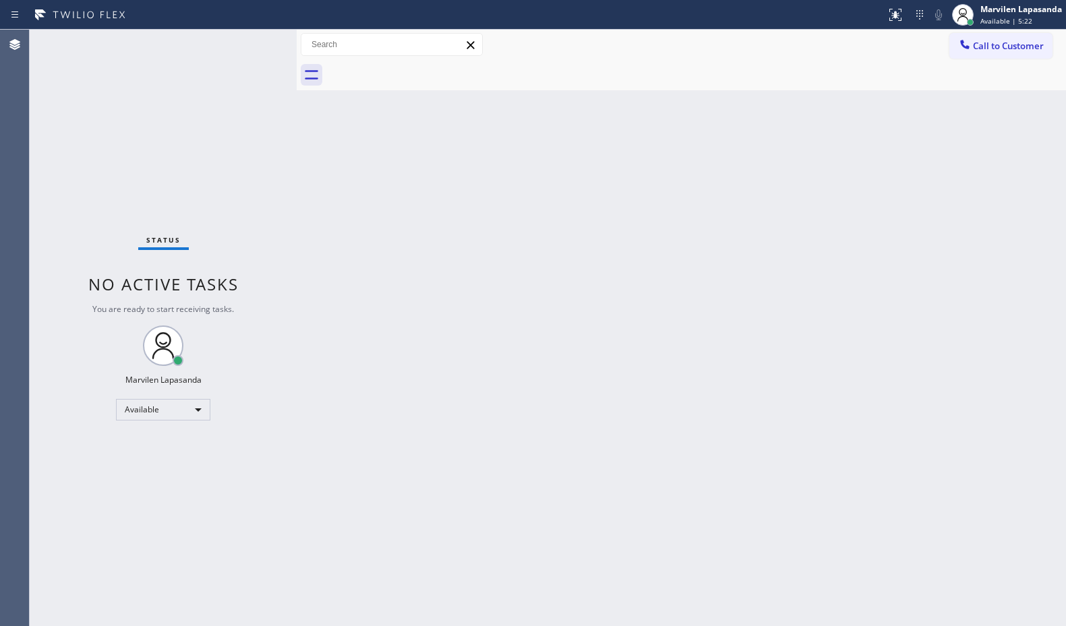
drag, startPoint x: 256, startPoint y: 75, endPoint x: 258, endPoint y: 49, distance: 26.4
click at [256, 70] on div "Status No active tasks You are ready to start receiving tasks. Marvilen Lapasan…" at bounding box center [163, 328] width 267 height 597
click at [252, 40] on div "Status No active tasks You are ready to start receiving tasks. Marvilen Lapasan…" at bounding box center [163, 328] width 267 height 597
click at [991, 241] on div "Back to Dashboard Change Sender ID Customers Technicians Select a contact Outbo…" at bounding box center [681, 328] width 769 height 597
click at [718, 32] on div "Call to Customer Outbound call Location Search location Your caller id phone nu…" at bounding box center [681, 45] width 769 height 30
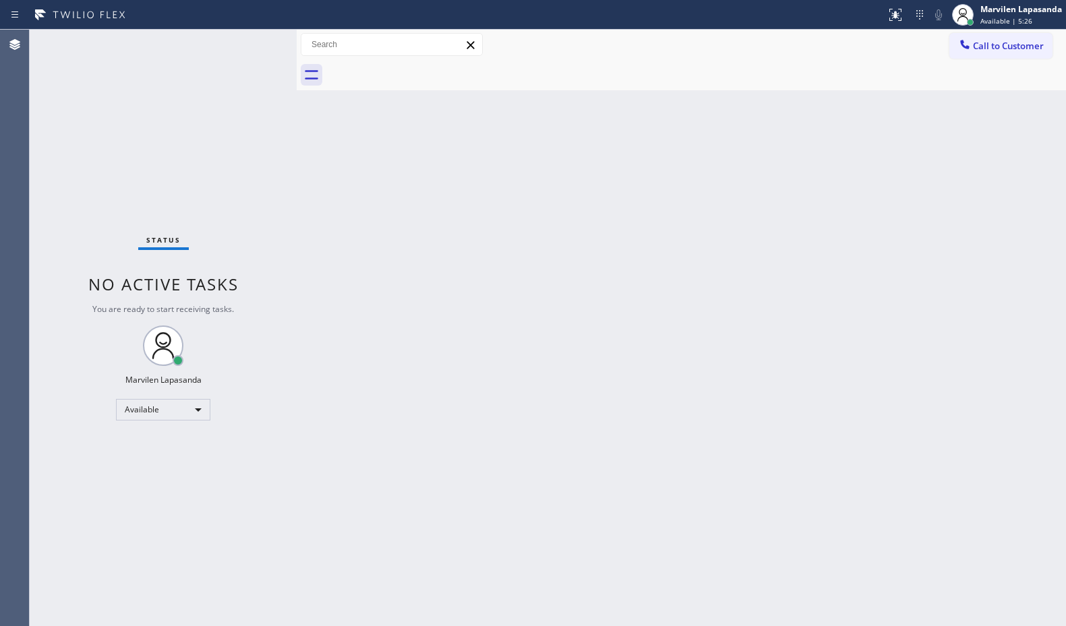
drag, startPoint x: 1019, startPoint y: 154, endPoint x: 1058, endPoint y: 129, distance: 46.8
click at [1024, 154] on div "Back to Dashboard Change Sender ID Customers Technicians Select a contact Outbo…" at bounding box center [681, 328] width 769 height 597
click at [531, 202] on div "Back to Dashboard Change Sender ID Customers Technicians Select a contact Outbo…" at bounding box center [681, 328] width 769 height 597
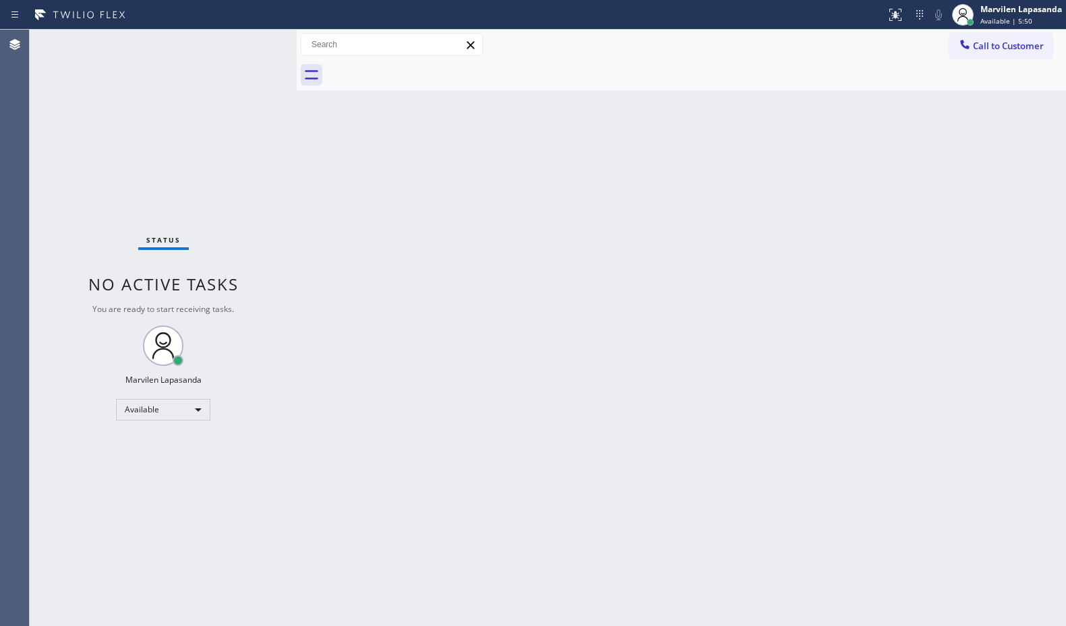
click at [254, 42] on div "Status No active tasks You are ready to start receiving tasks. Marvilen Lapasan…" at bounding box center [163, 328] width 267 height 597
drag, startPoint x: 339, startPoint y: 181, endPoint x: 560, endPoint y: 201, distance: 222.1
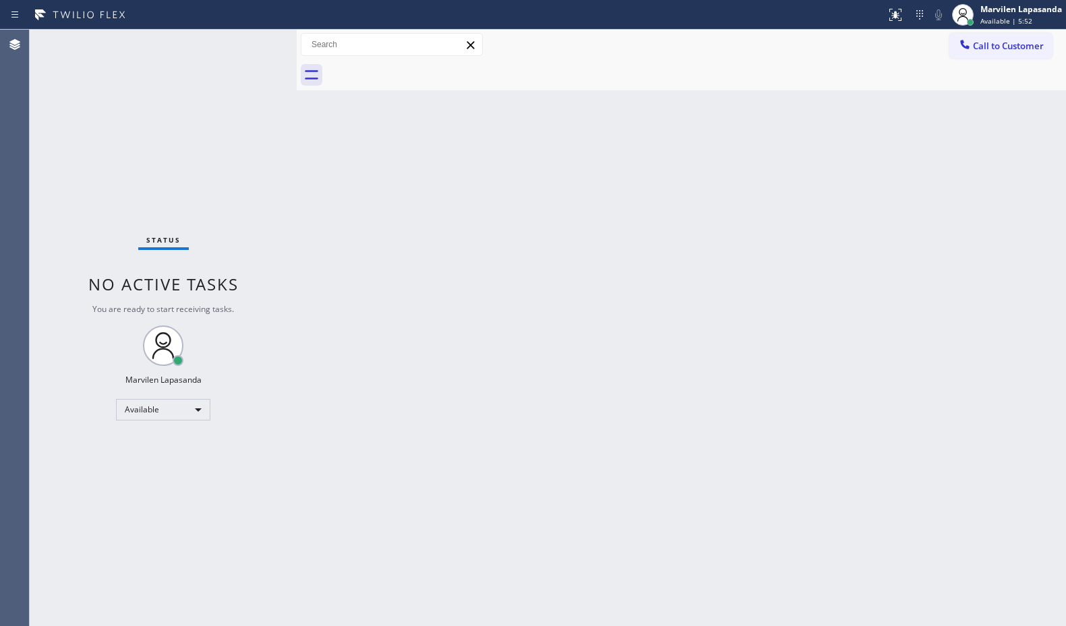
click at [427, 187] on div "Back to Dashboard Change Sender ID Customers Technicians Select a contact Outbo…" at bounding box center [681, 328] width 769 height 597
click at [254, 41] on div "Status No active tasks You are ready to start receiving tasks. Marvilen Lapasan…" at bounding box center [163, 328] width 267 height 597
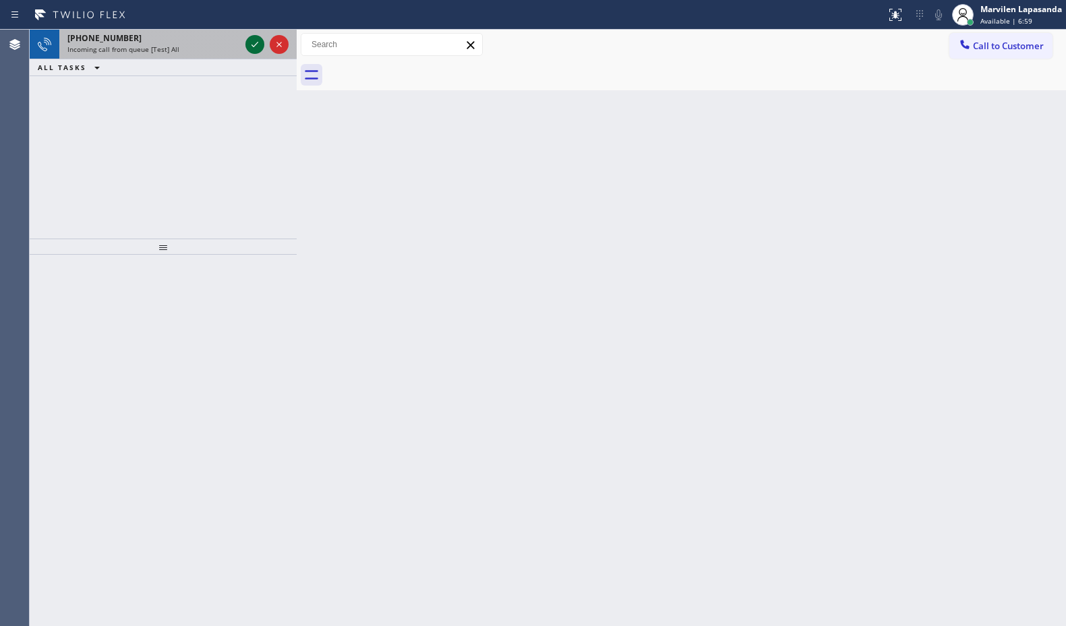
click at [257, 51] on icon at bounding box center [255, 44] width 16 height 16
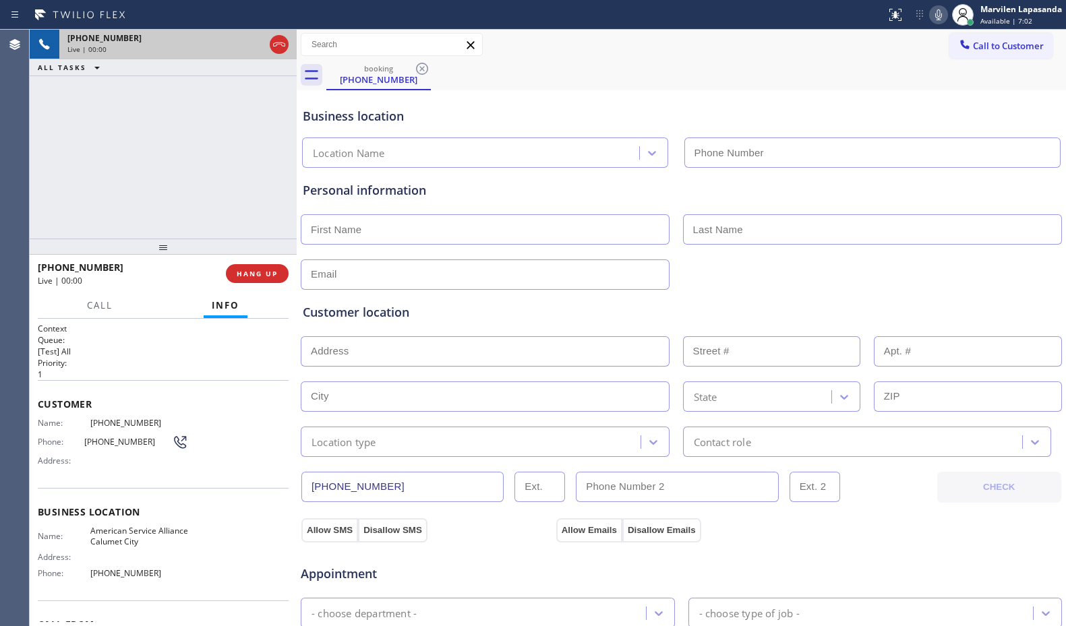
type input "[PHONE_NUMBER]"
click at [933, 18] on icon at bounding box center [939, 15] width 16 height 16
click at [938, 13] on icon at bounding box center [939, 15] width 16 height 16
click at [43, 428] on span "Name:" at bounding box center [64, 423] width 53 height 10
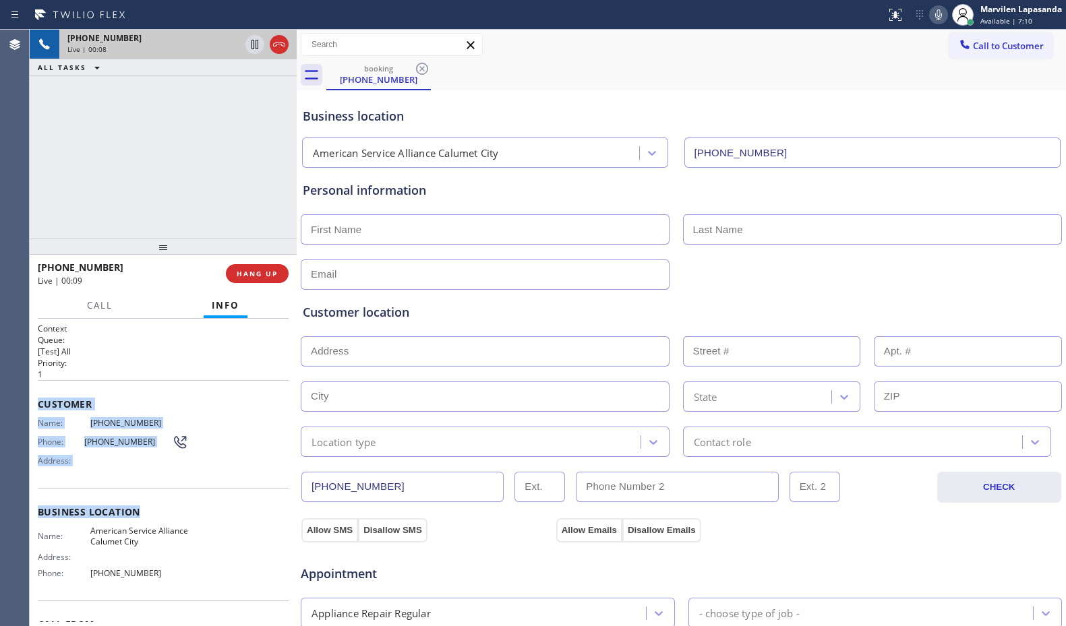
drag, startPoint x: 38, startPoint y: 399, endPoint x: 164, endPoint y: 517, distance: 172.7
click at [156, 509] on div "Context Queue: [Test] All Priority: 1 Customer Name: [PHONE_NUMBER] Phone: [PHO…" at bounding box center [163, 513] width 251 height 380
click at [936, 13] on icon at bounding box center [939, 15] width 16 height 16
click at [282, 193] on div "[PHONE_NUMBER] Live | 01:12 ALL TASKS ALL TASKS ACTIVE TASKS TASKS IN WRAP UP" at bounding box center [163, 134] width 267 height 209
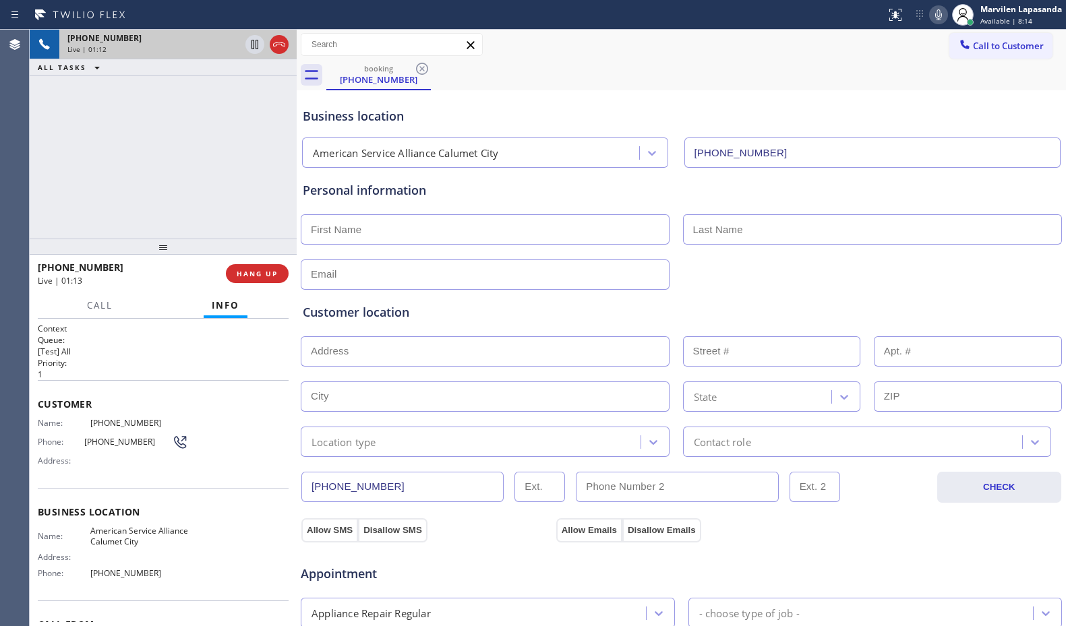
click at [281, 190] on div "[PHONE_NUMBER] Live | 01:12 ALL TASKS ALL TASKS ACTIVE TASKS TASKS IN WRAP UP" at bounding box center [163, 134] width 267 height 209
click at [279, 190] on div "[PHONE_NUMBER] Live | 01:13 ALL TASKS ALL TASKS ACTIVE TASKS TASKS IN WRAP UP" at bounding box center [163, 134] width 267 height 209
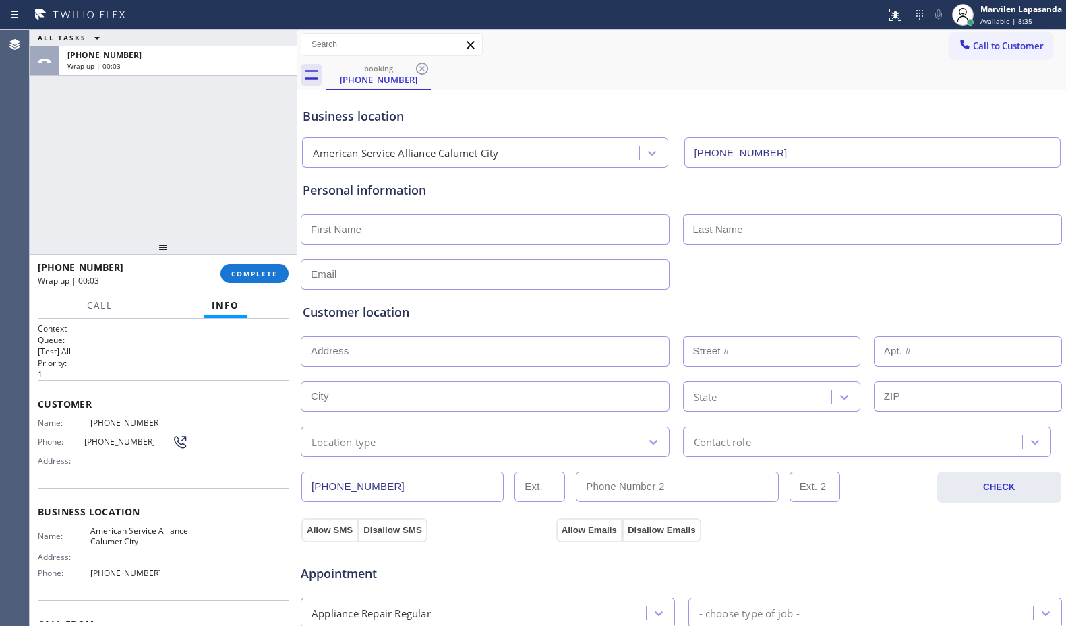
click at [364, 238] on input "text" at bounding box center [485, 229] width 369 height 30
type input "Mr"
type input "..."
type input "[EMAIL_ADDRESS][DOMAIN_NAME]"
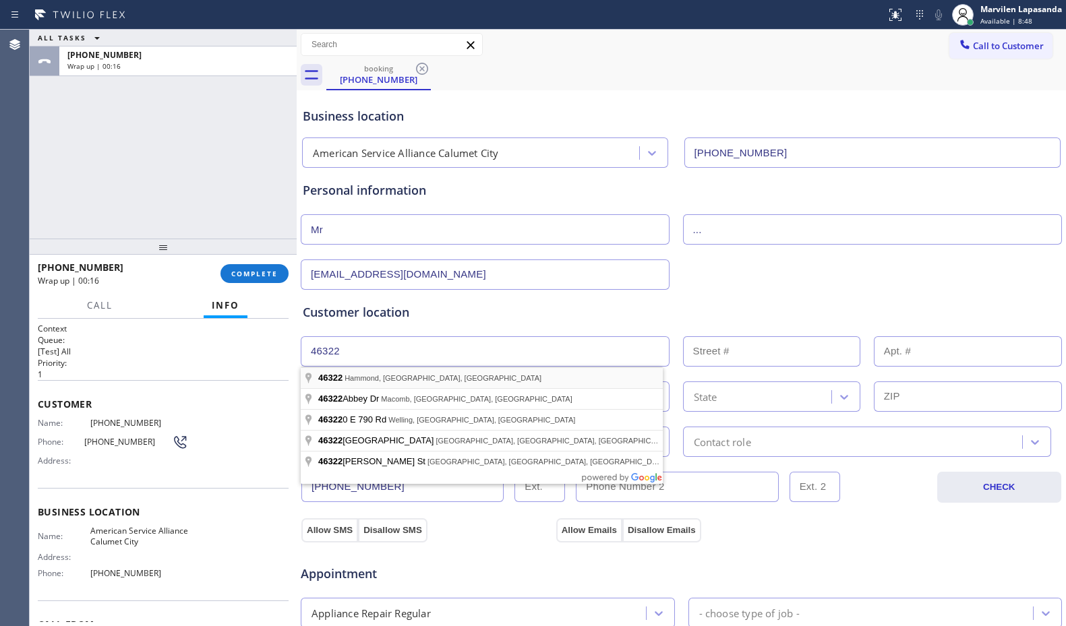
type input "Hammond, IN 46322, [GEOGRAPHIC_DATA]"
type input "Highland"
type input "46322"
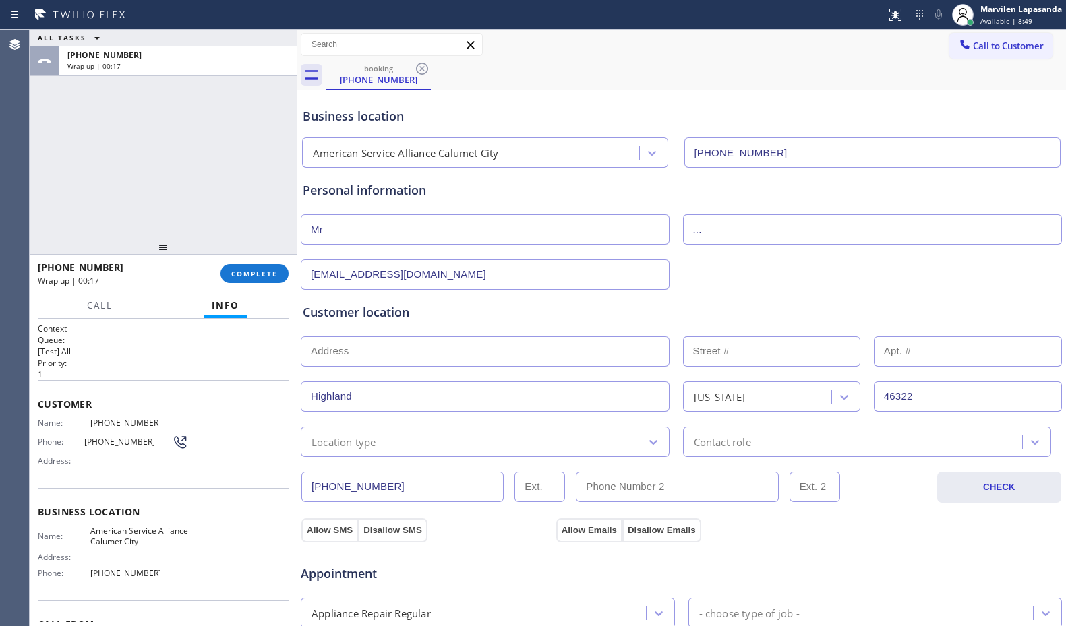
click at [372, 355] on input "text" at bounding box center [485, 352] width 369 height 30
type input ","
click at [772, 357] on input "text" at bounding box center [771, 352] width 177 height 30
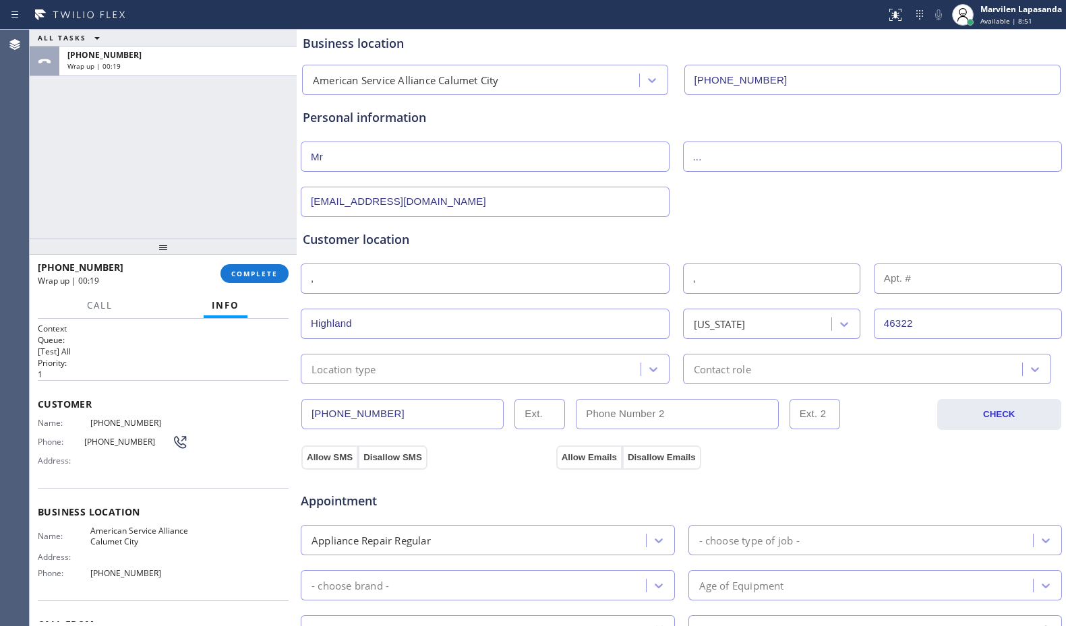
scroll to position [202, 0]
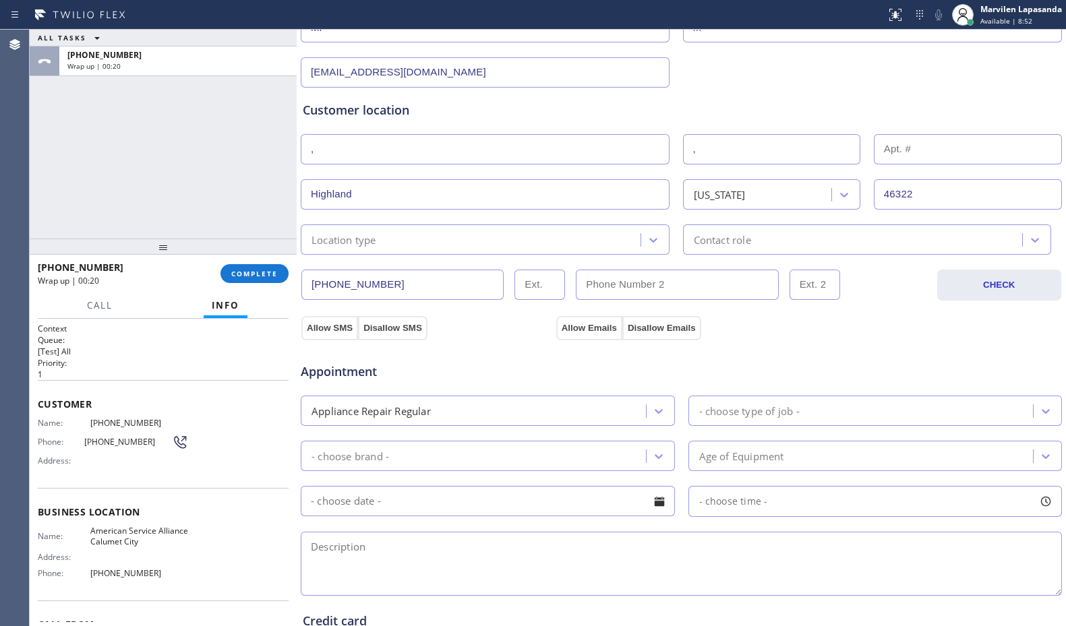
type input ","
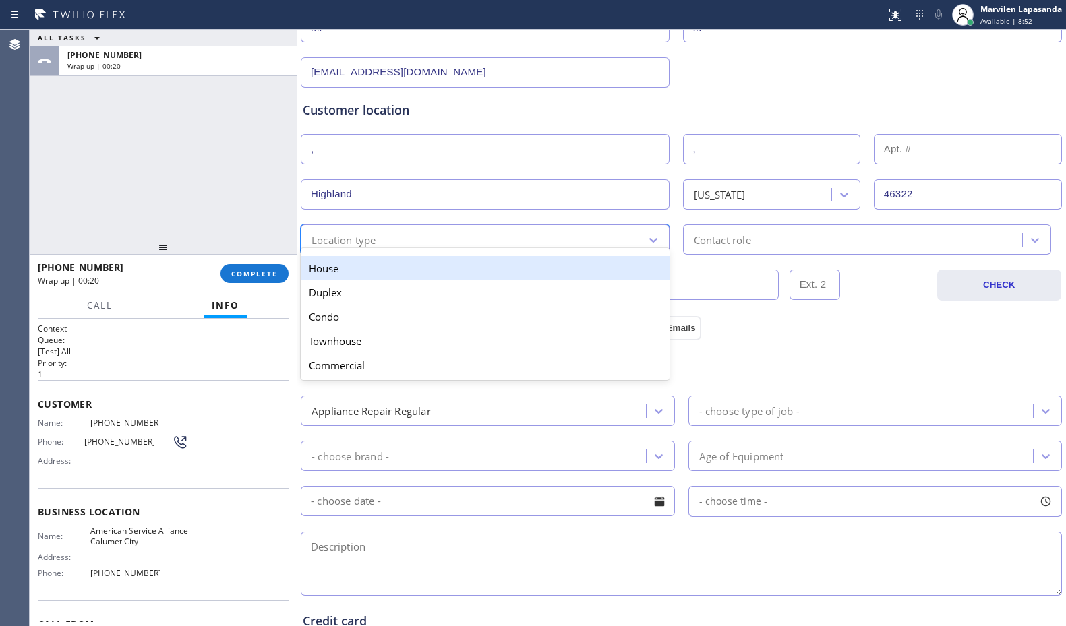
click at [344, 230] on div "Location type" at bounding box center [473, 240] width 336 height 24
click at [343, 281] on div "Duplex" at bounding box center [485, 293] width 369 height 24
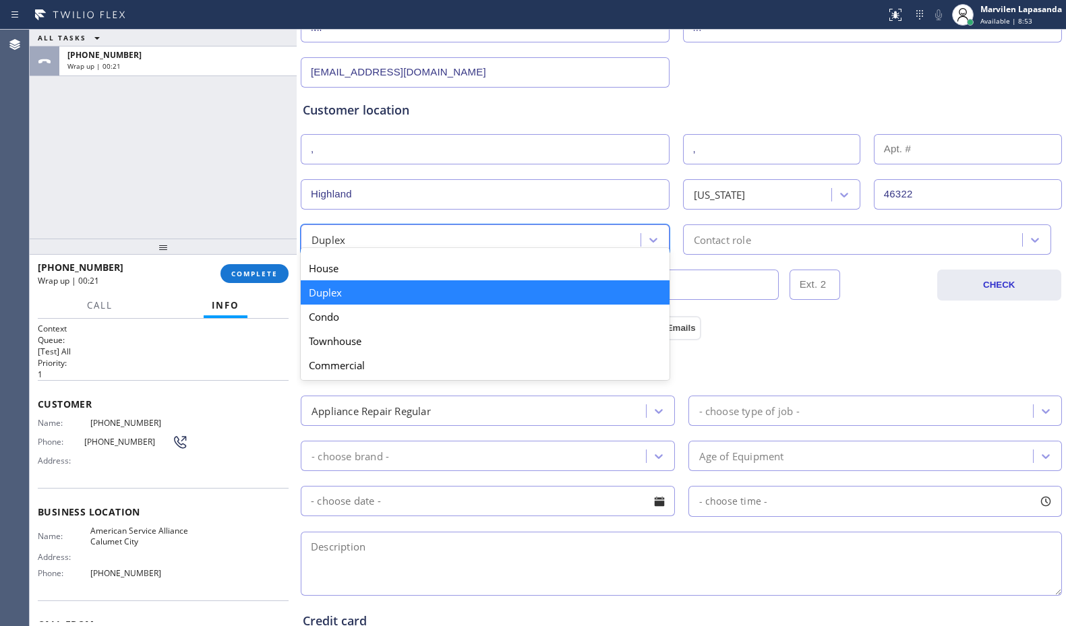
click at [394, 231] on div "Duplex" at bounding box center [473, 240] width 336 height 24
click at [354, 270] on div "House" at bounding box center [485, 268] width 369 height 24
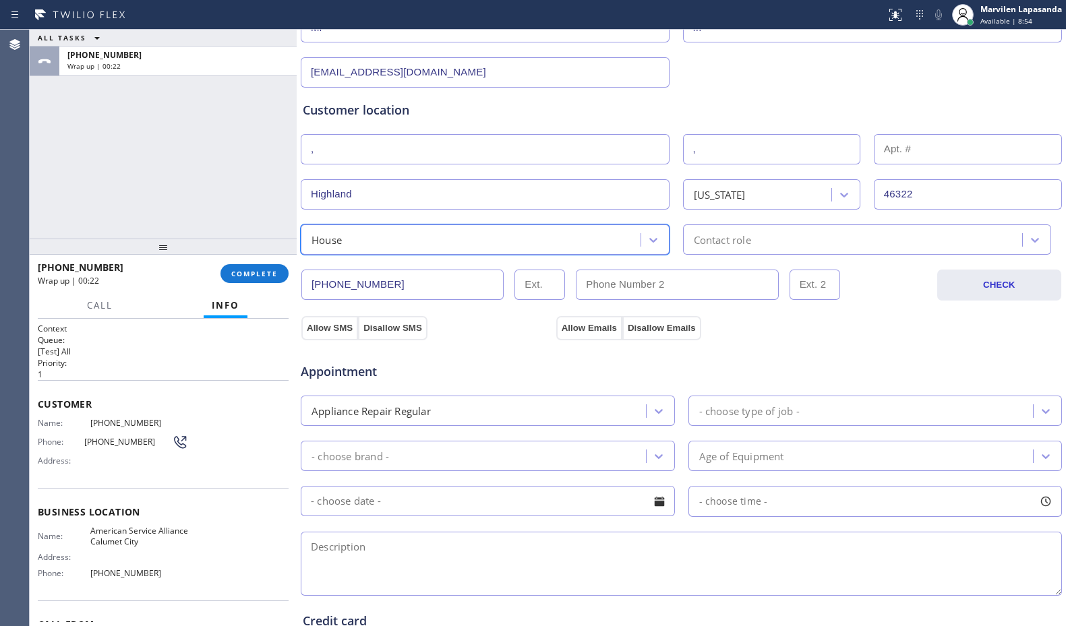
click at [735, 241] on div "Contact role" at bounding box center [722, 240] width 57 height 16
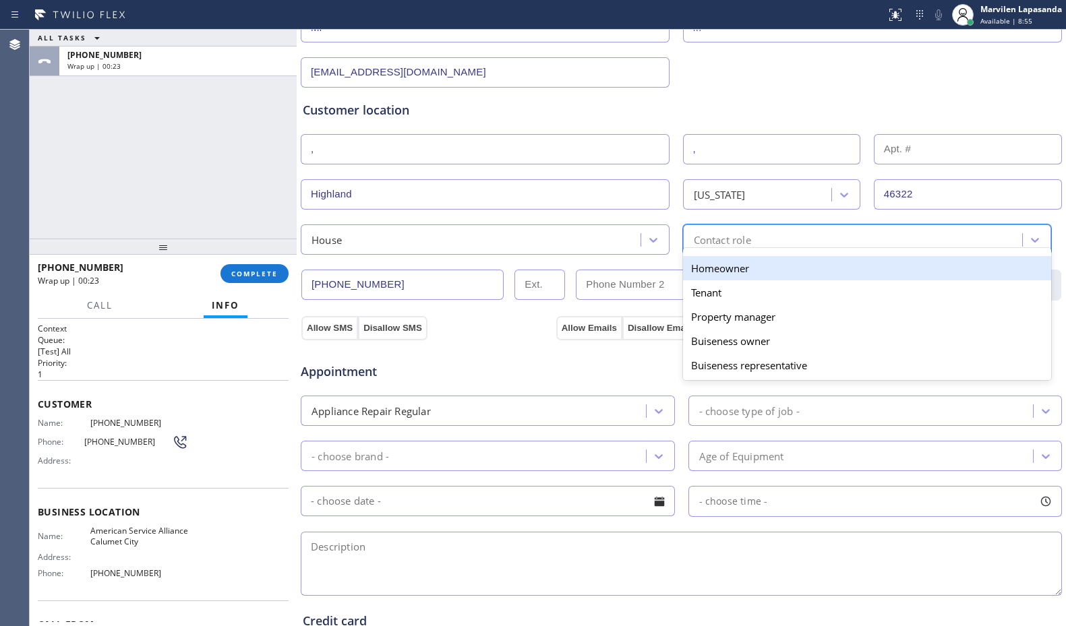
click at [727, 268] on div "Homeowner" at bounding box center [867, 268] width 369 height 24
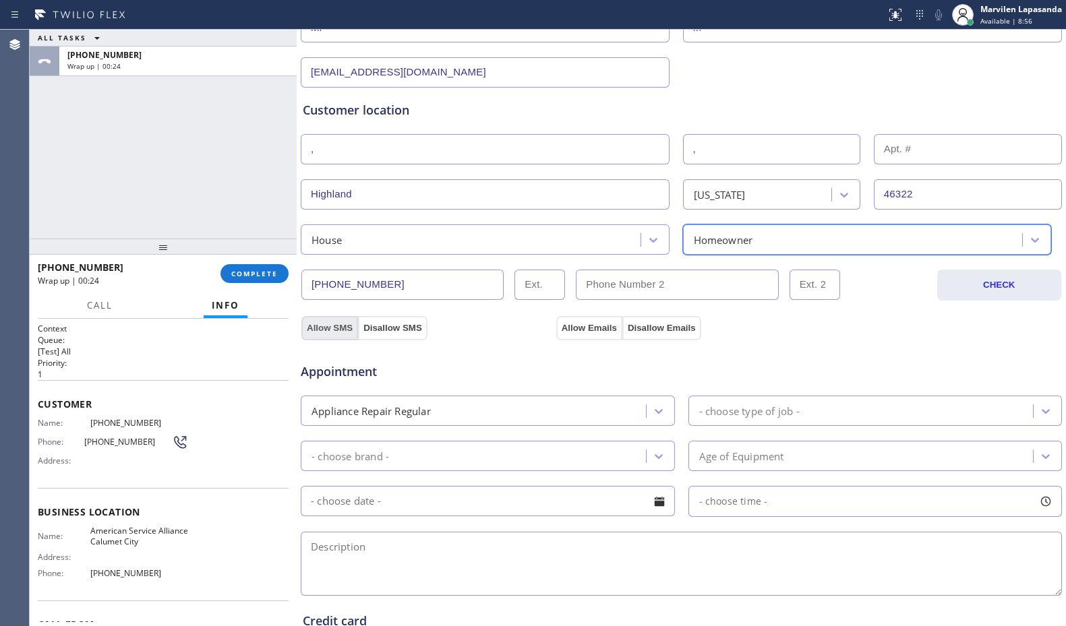
click at [326, 329] on button "Allow SMS" at bounding box center [329, 328] width 57 height 24
click at [597, 331] on button "Allow Emails" at bounding box center [589, 328] width 66 height 24
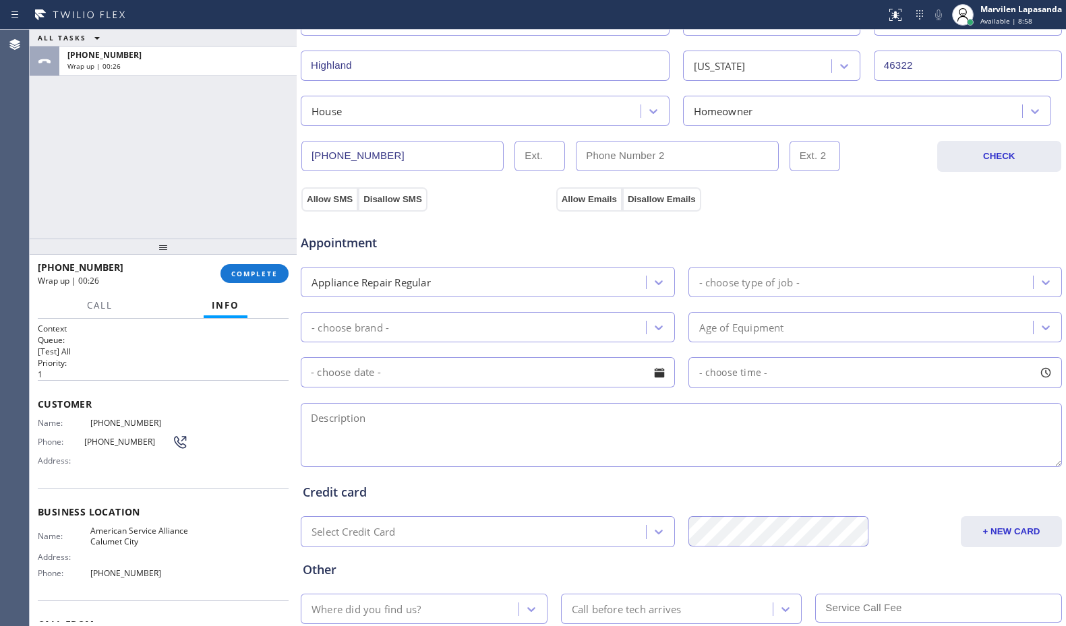
scroll to position [337, 0]
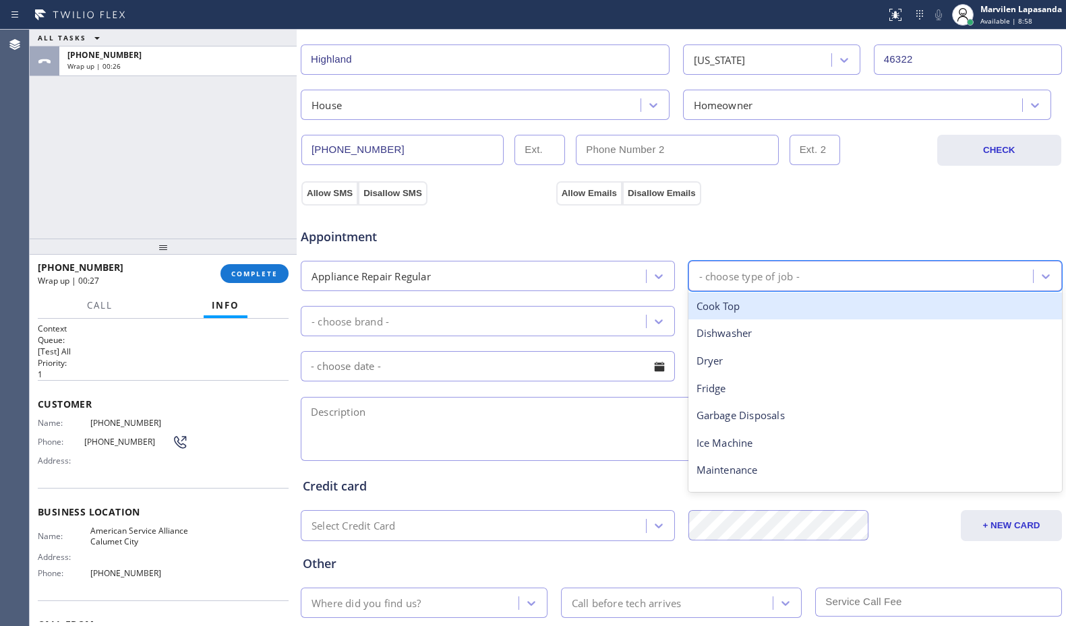
click at [711, 281] on div "- choose type of job -" at bounding box center [749, 276] width 100 height 16
type input "ot"
click at [711, 307] on div "Other" at bounding box center [876, 307] width 374 height 28
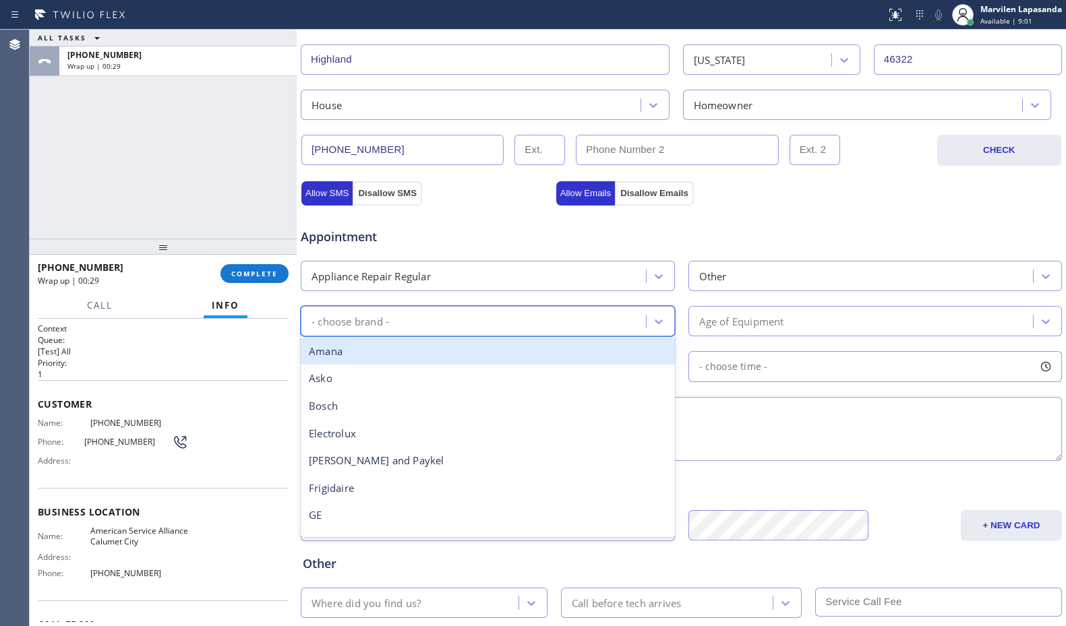
click at [484, 333] on div "- choose brand -" at bounding box center [475, 322] width 341 height 24
type input "ot"
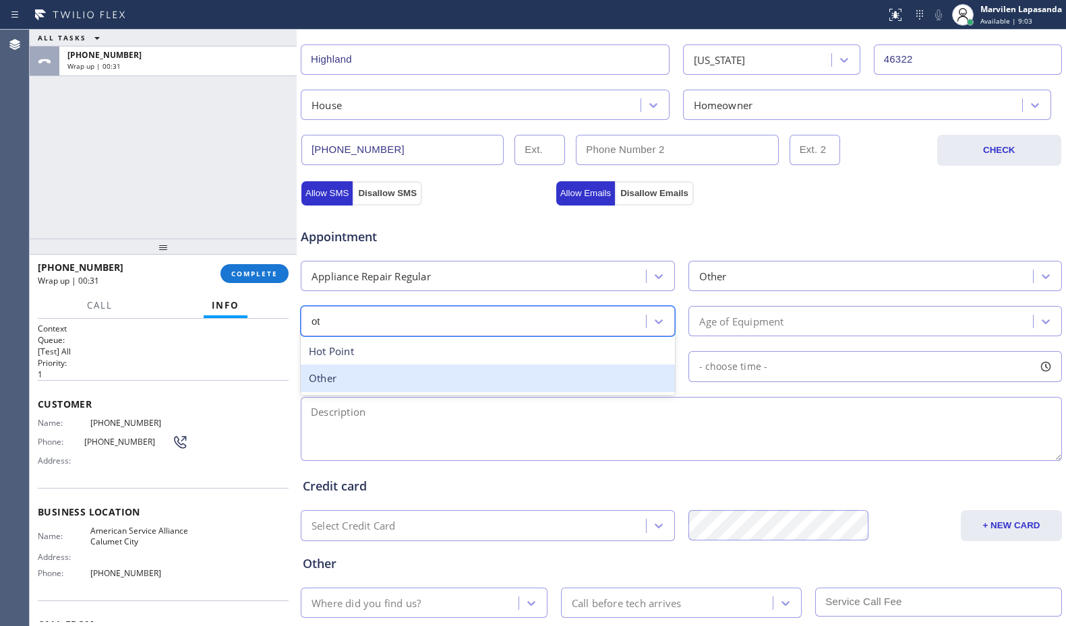
click at [417, 373] on div "Other" at bounding box center [488, 379] width 374 height 28
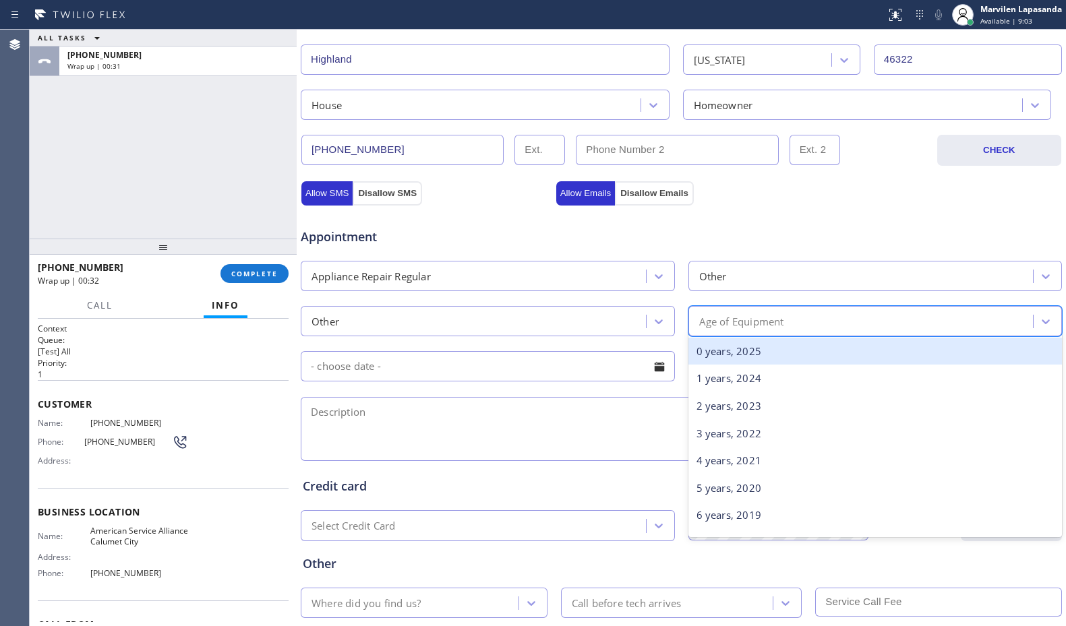
click at [776, 324] on div "Age of Equipment" at bounding box center [741, 322] width 85 height 16
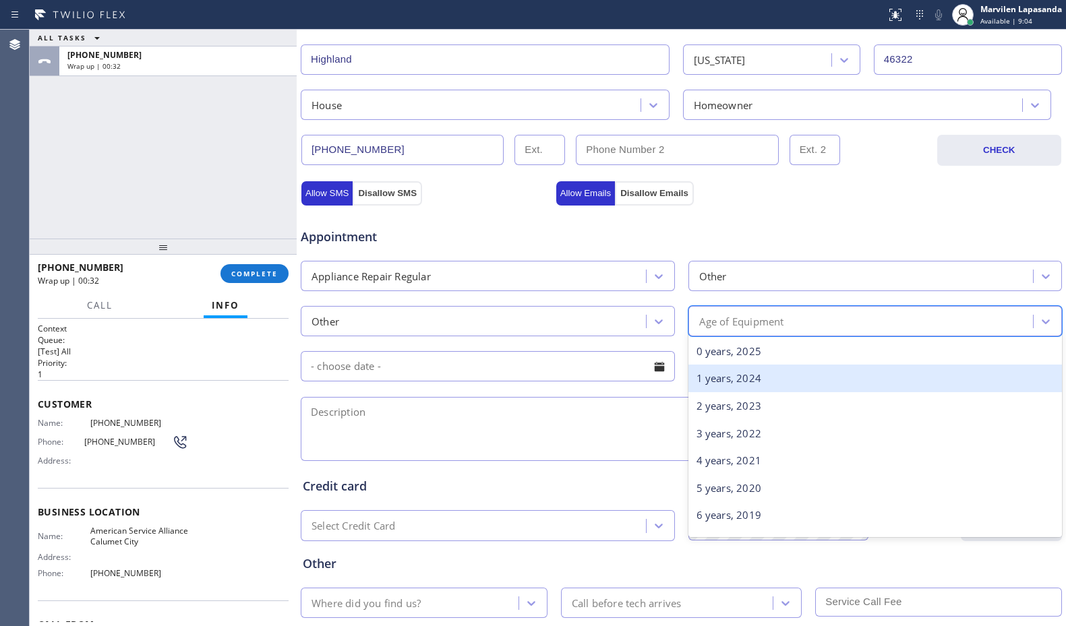
click at [750, 378] on div "1 years, 2024" at bounding box center [876, 379] width 374 height 28
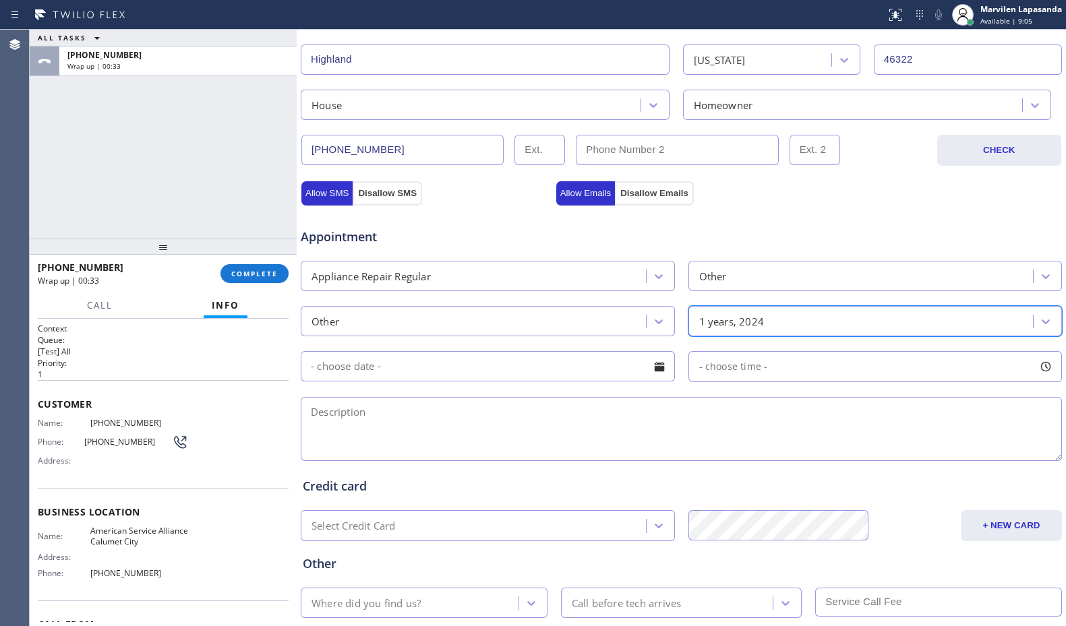
click at [463, 413] on textarea at bounding box center [681, 429] width 761 height 64
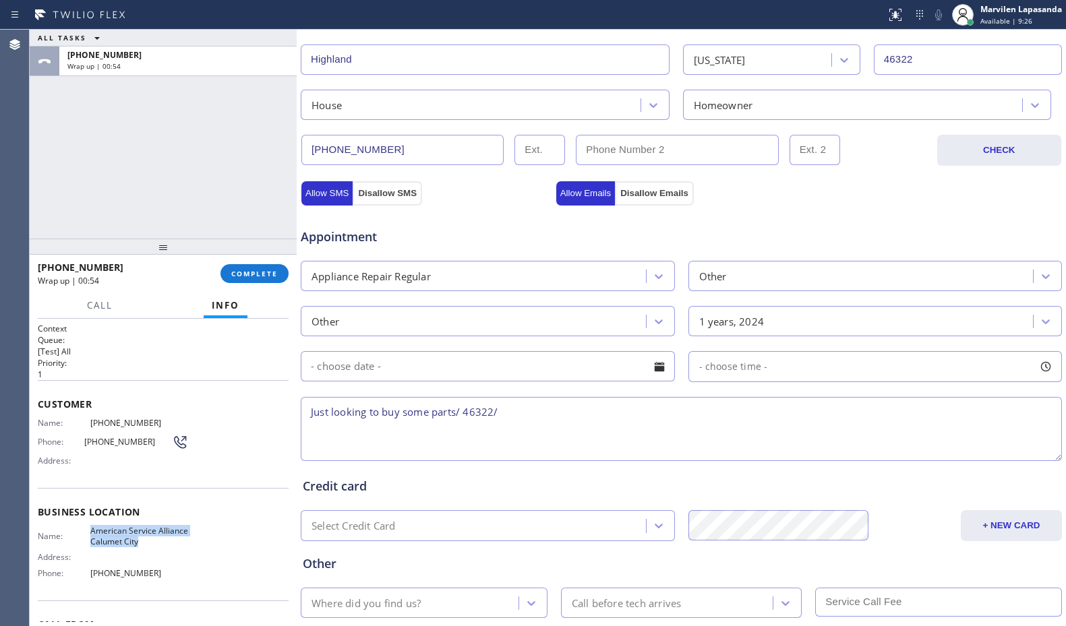
drag, startPoint x: 88, startPoint y: 529, endPoint x: 172, endPoint y: 546, distance: 85.3
click at [172, 546] on span "American Service Alliance Calumet City" at bounding box center [139, 536] width 98 height 21
click at [543, 419] on textarea "Just looking to buy some parts/ 46322/" at bounding box center [681, 429] width 761 height 64
paste textarea "American Service Alliance Calumet City"
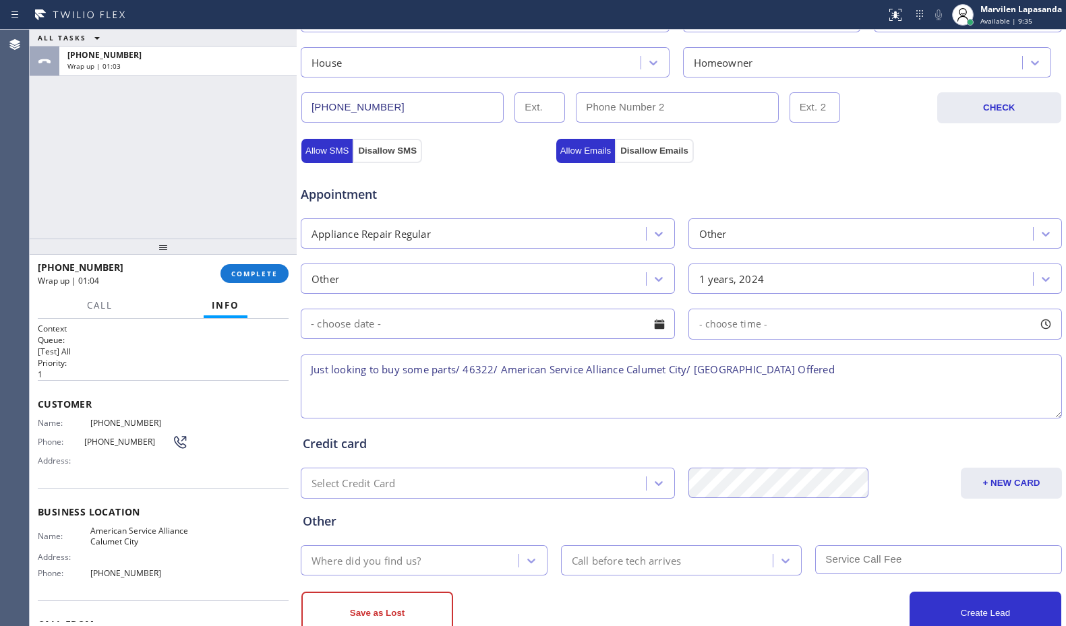
scroll to position [419, 0]
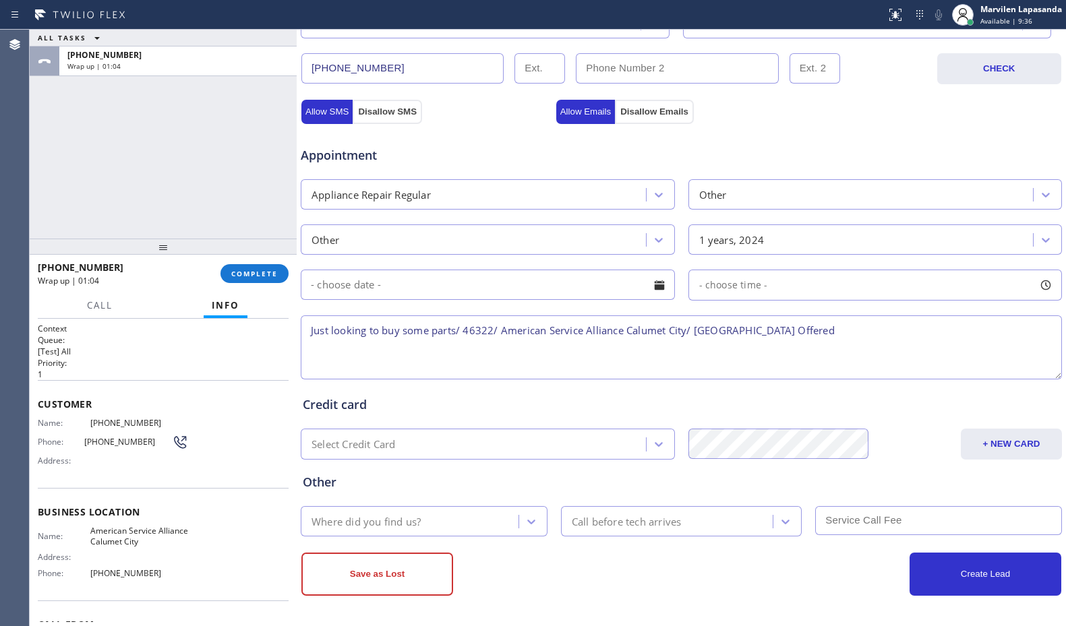
type textarea "Just looking to buy some parts/ 46322/ American Service Alliance Calumet City/ …"
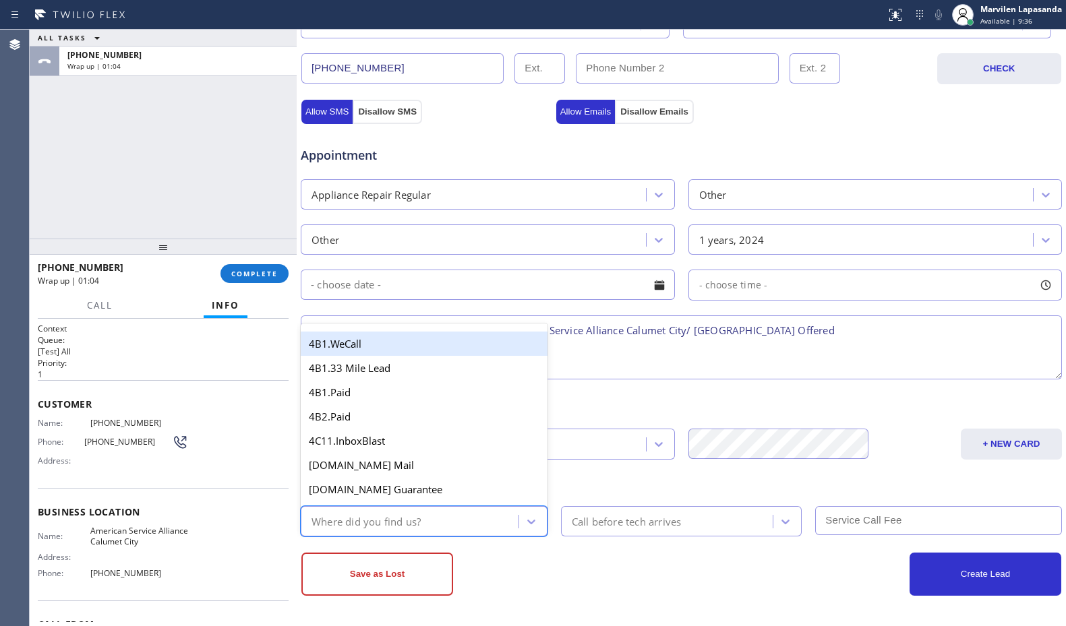
click at [343, 529] on div "Where did you find us?" at bounding box center [366, 522] width 109 height 16
type input "go"
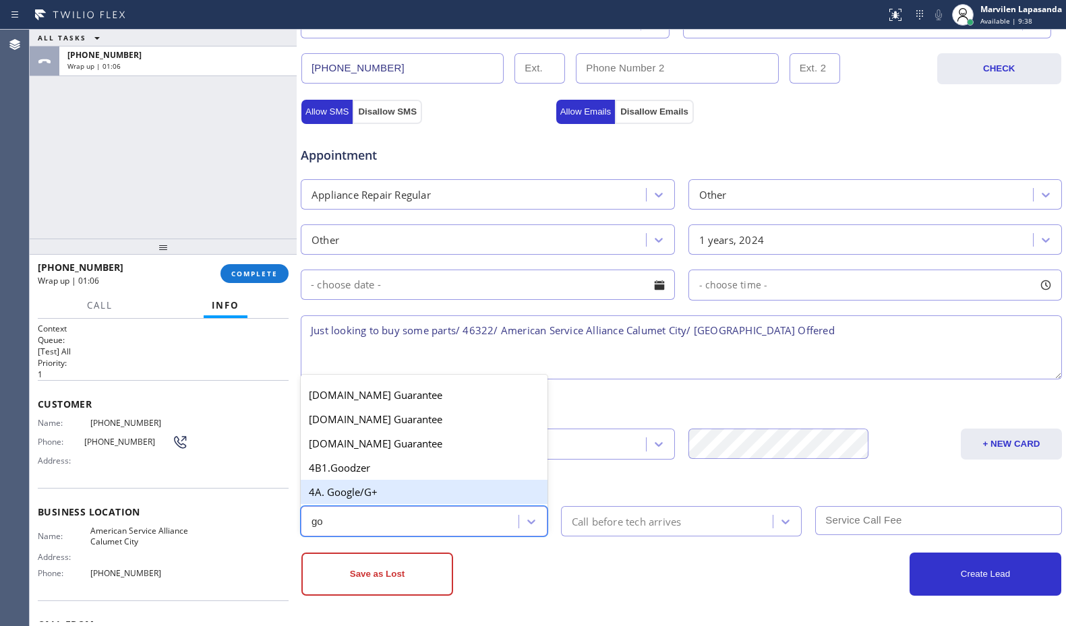
click at [362, 500] on div "4A. Google/G+" at bounding box center [424, 492] width 247 height 24
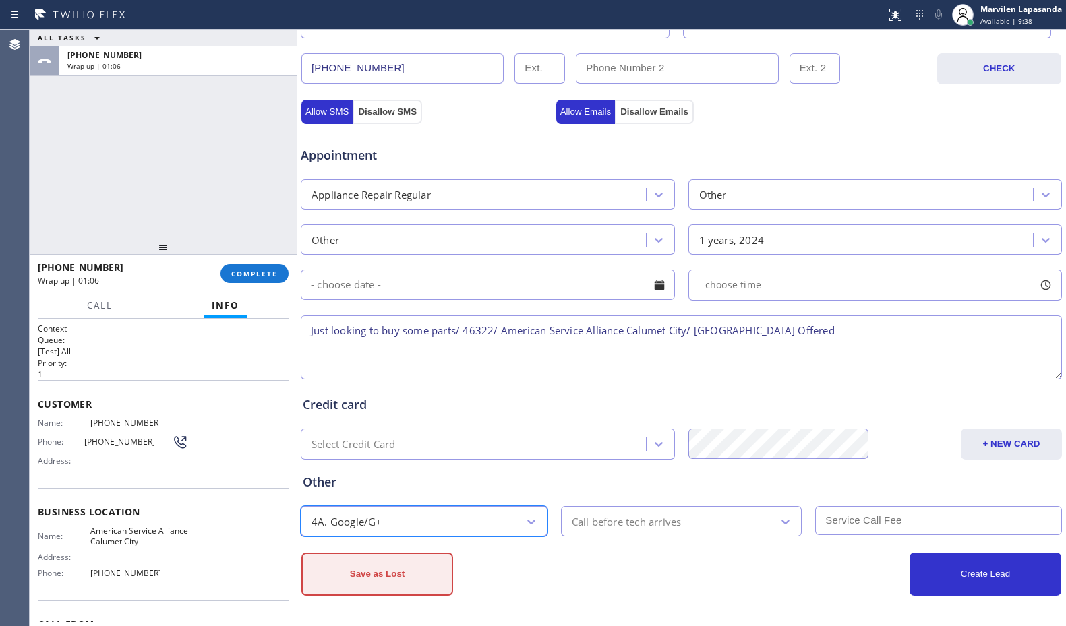
click at [363, 589] on button "Save as Lost" at bounding box center [377, 574] width 152 height 43
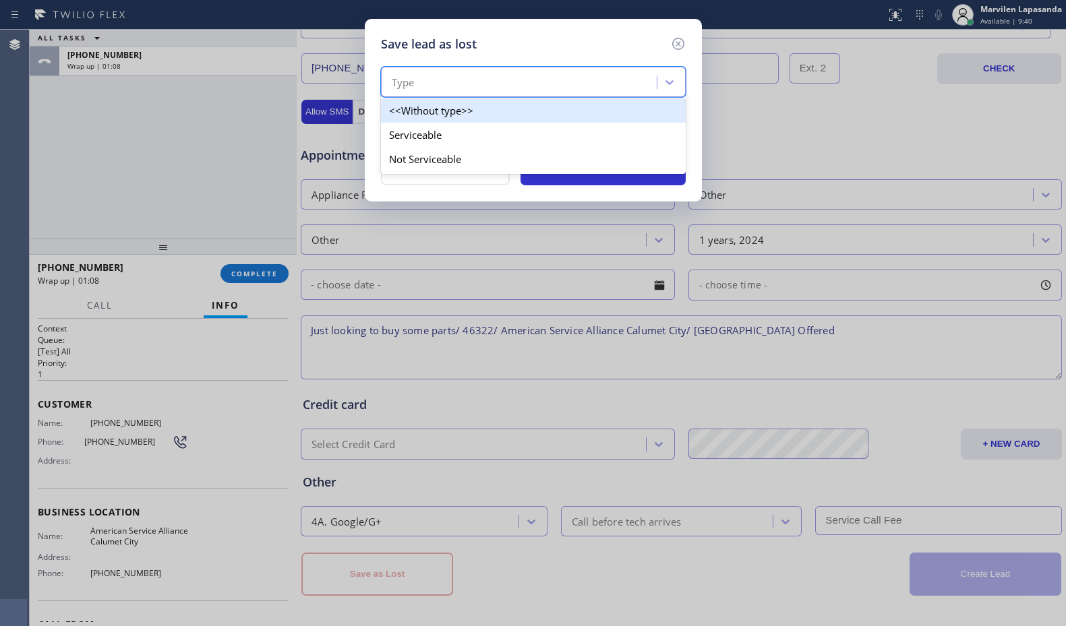
click at [410, 71] on div "Type" at bounding box center [521, 83] width 272 height 24
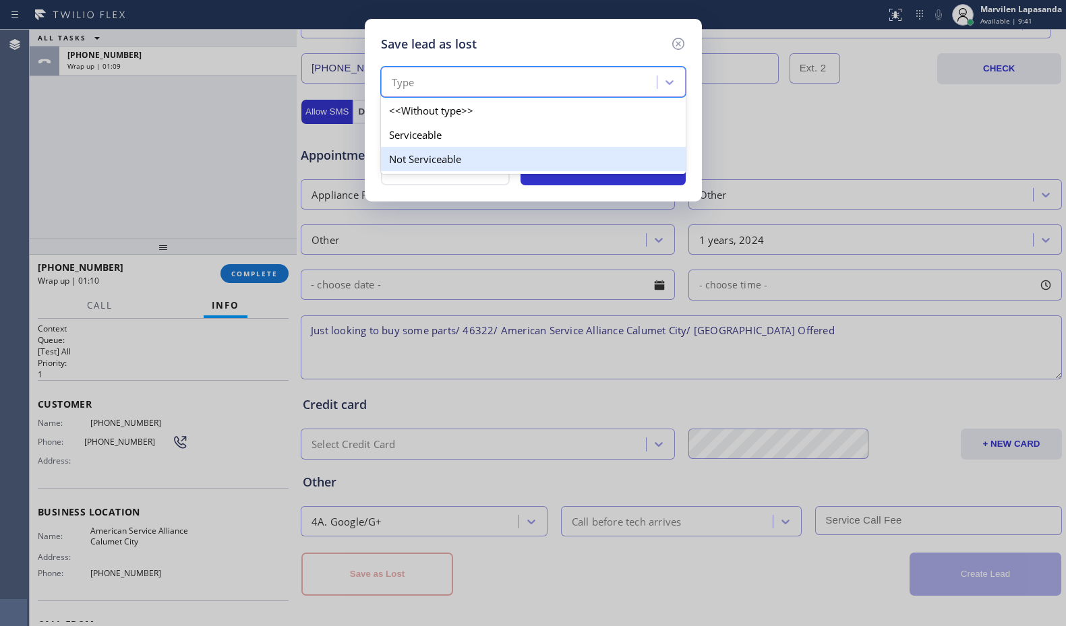
click at [421, 154] on div "Not Serviceable" at bounding box center [533, 159] width 305 height 24
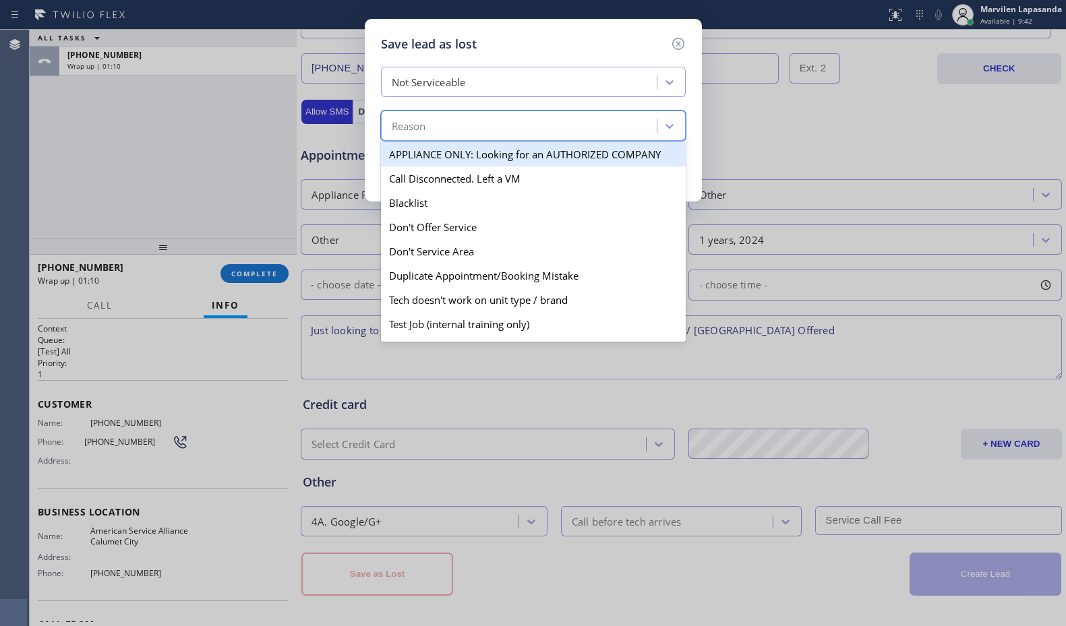
click at [417, 132] on div "Reason" at bounding box center [409, 127] width 34 height 16
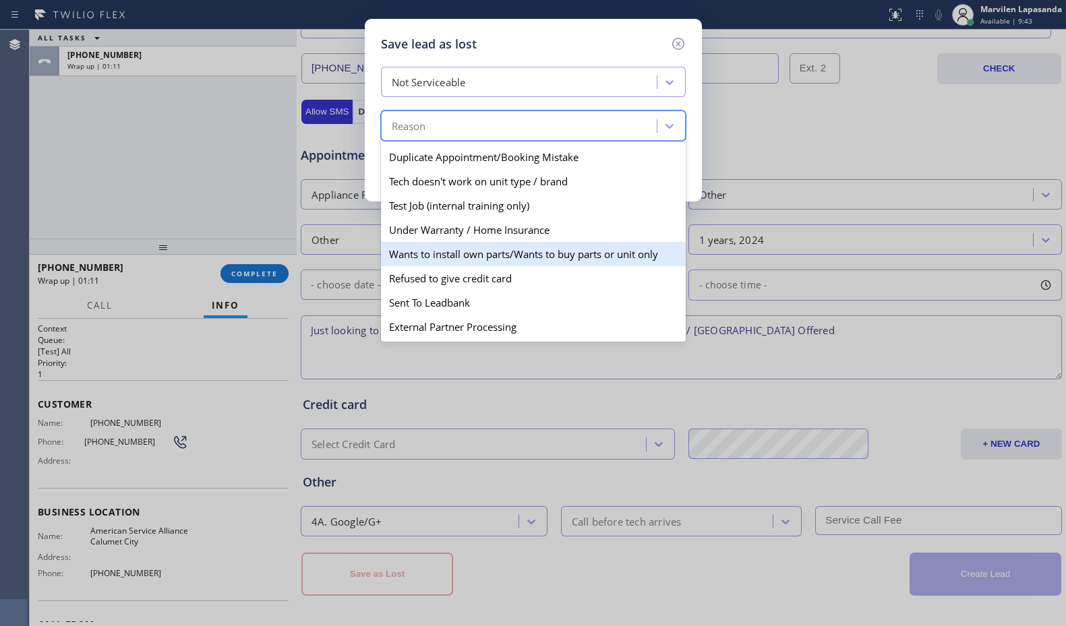
scroll to position [119, 0]
click at [426, 250] on div "Wants to install own parts/Wants to buy parts or unit only" at bounding box center [533, 254] width 305 height 24
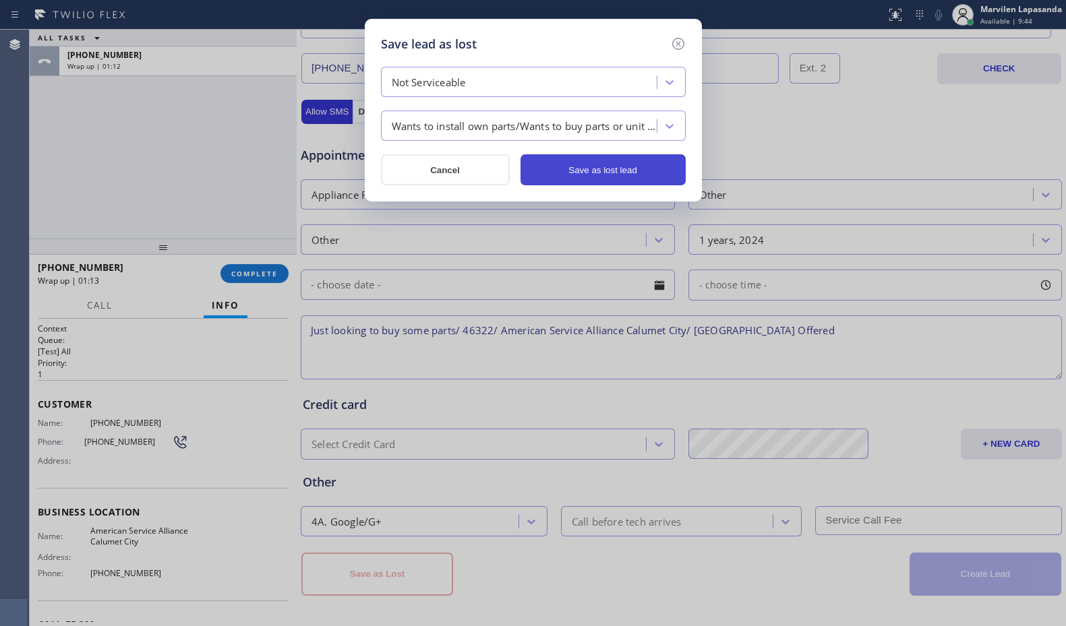
click at [612, 177] on button "Save as lost lead" at bounding box center [603, 169] width 165 height 31
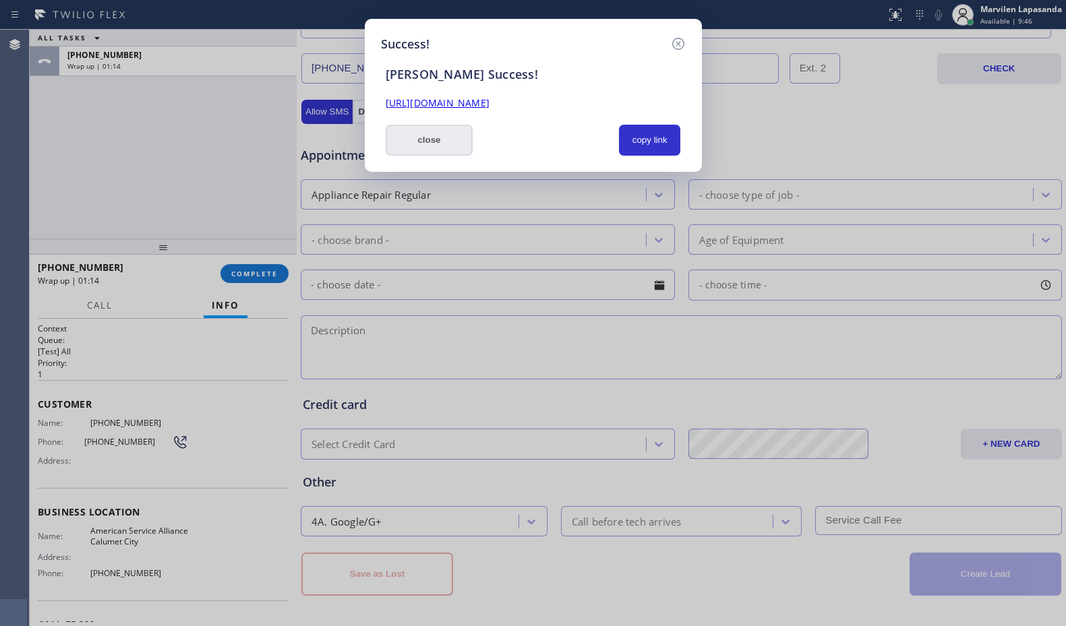
click at [446, 149] on button "close" at bounding box center [430, 140] width 88 height 31
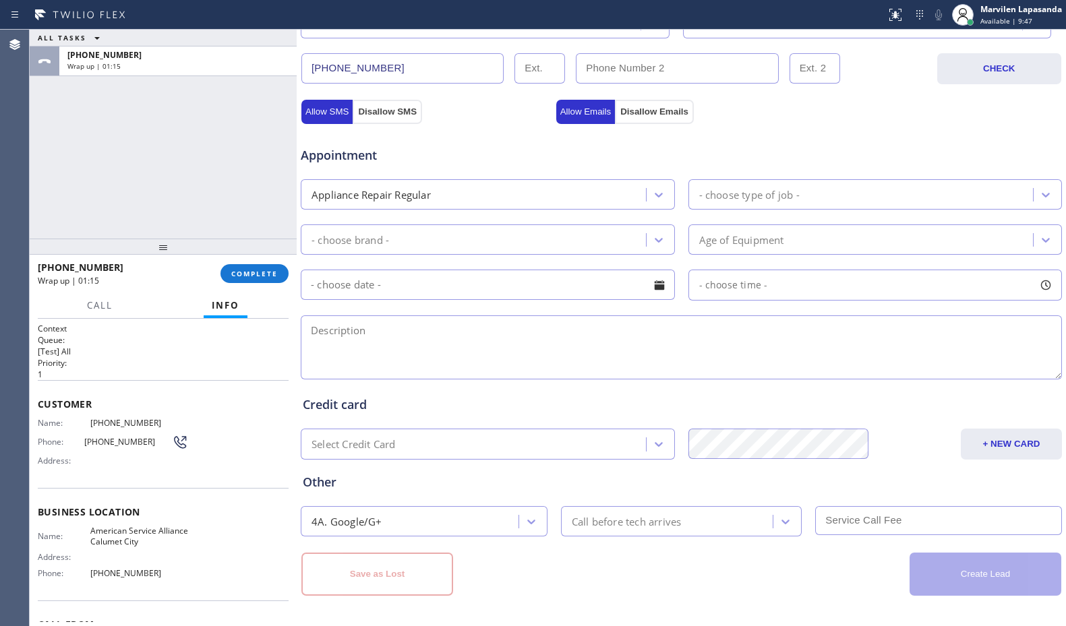
click at [264, 283] on div "[PHONE_NUMBER] Wrap up | 01:15 COMPLETE" at bounding box center [163, 273] width 251 height 35
click at [262, 281] on button "COMPLETE" at bounding box center [255, 273] width 68 height 19
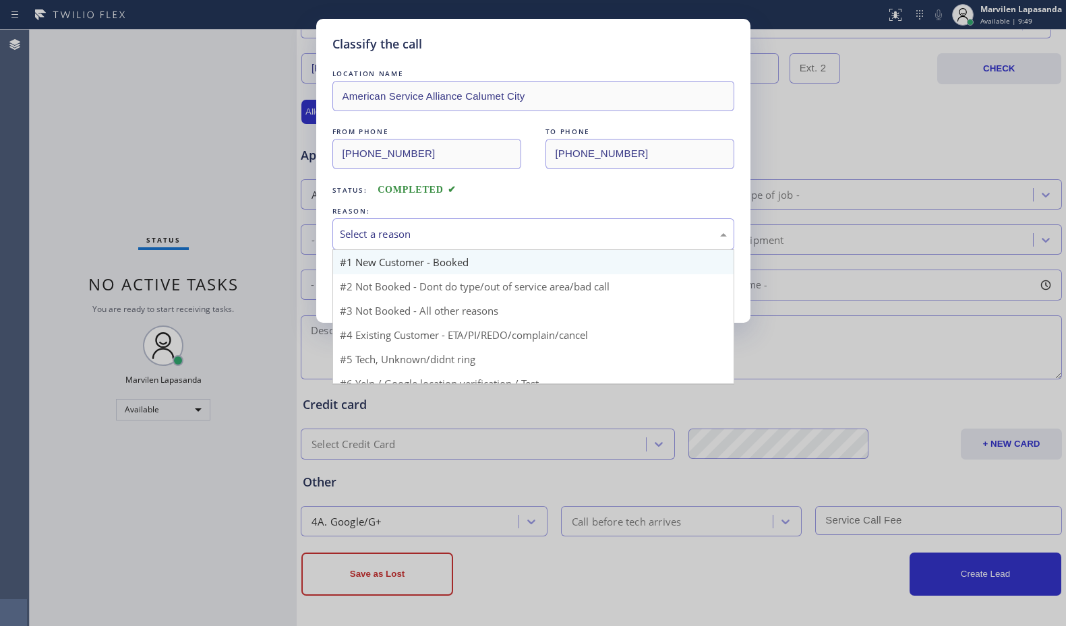
drag, startPoint x: 384, startPoint y: 228, endPoint x: 371, endPoint y: 272, distance: 45.7
click at [384, 232] on div "Select a reason" at bounding box center [533, 235] width 387 height 16
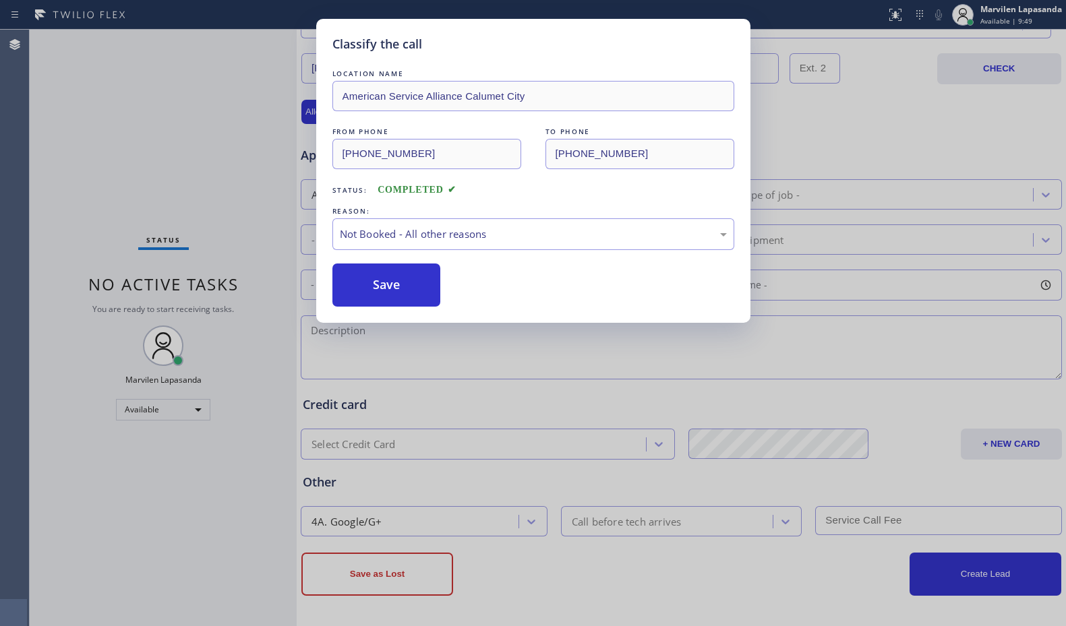
click at [363, 295] on button "Save" at bounding box center [386, 285] width 109 height 43
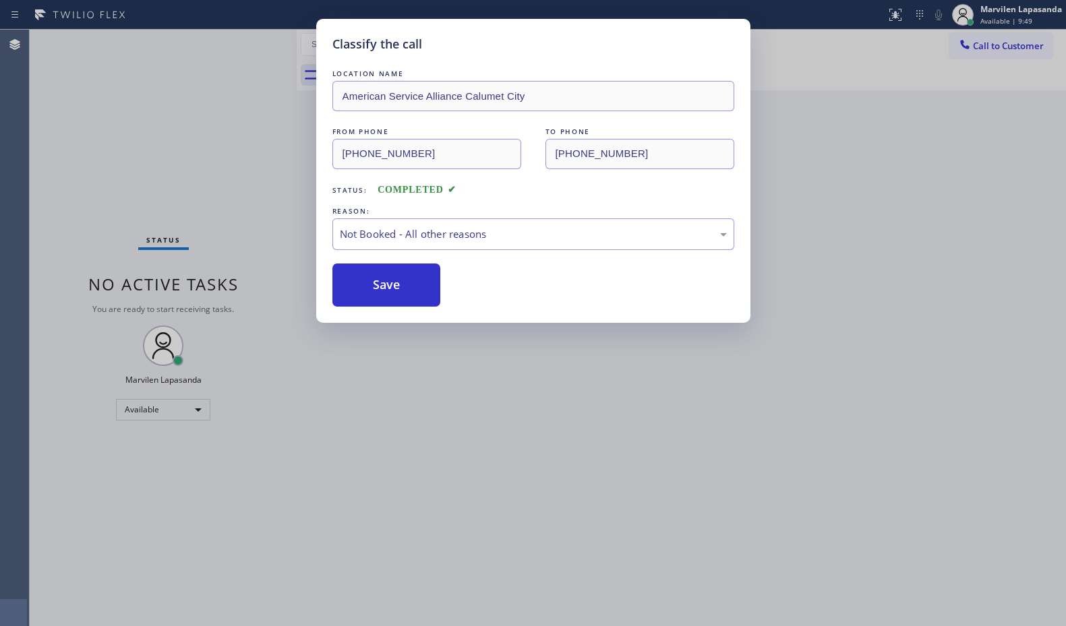
drag, startPoint x: 363, startPoint y: 295, endPoint x: 334, endPoint y: 120, distance: 177.0
click at [363, 295] on button "Save" at bounding box center [386, 285] width 109 height 43
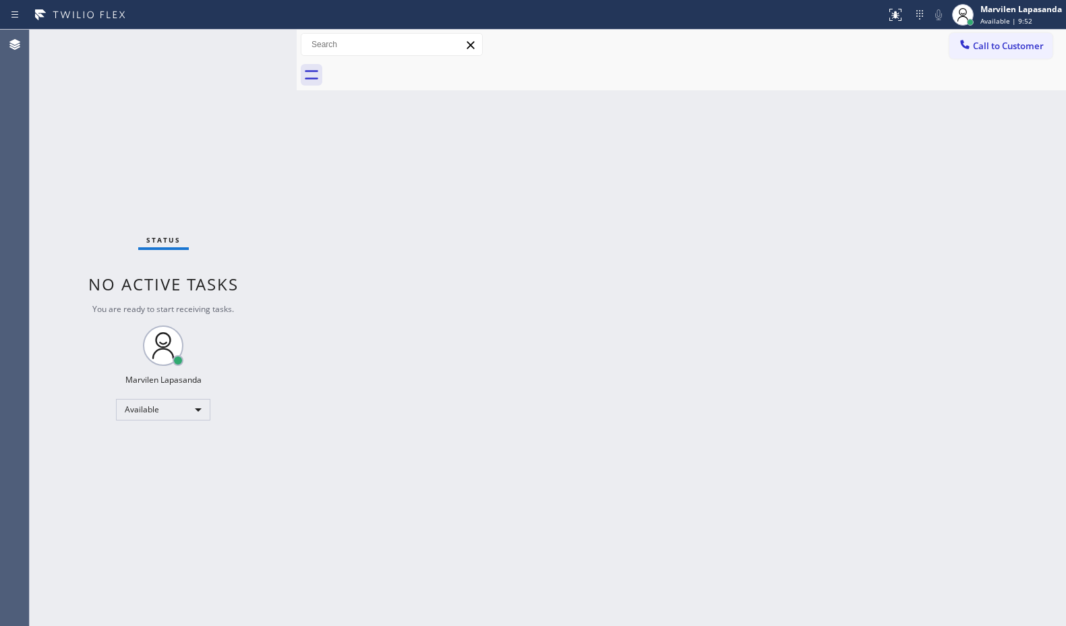
drag, startPoint x: 987, startPoint y: 211, endPoint x: 1059, endPoint y: 187, distance: 75.9
click at [989, 211] on div "Back to Dashboard Change Sender ID Customers Technicians Select a contact Outbo…" at bounding box center [681, 328] width 769 height 597
click at [881, 167] on div "Back to Dashboard Change Sender ID Customers Technicians Select a contact Outbo…" at bounding box center [681, 328] width 769 height 597
drag, startPoint x: 727, startPoint y: 337, endPoint x: 825, endPoint y: 268, distance: 120.1
click at [730, 337] on div "Back to Dashboard Change Sender ID Customers Technicians Select a contact Outbo…" at bounding box center [681, 328] width 769 height 597
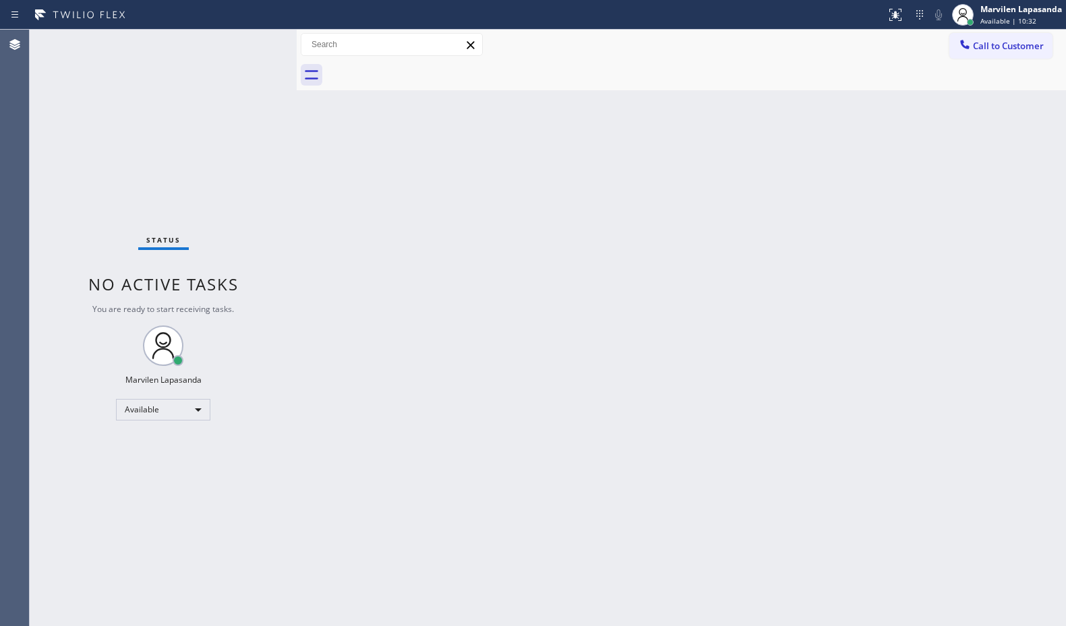
click at [254, 44] on div "Status No active tasks You are ready to start receiving tasks. Marvilen Lapasan…" at bounding box center [163, 328] width 267 height 597
drag, startPoint x: 498, startPoint y: 198, endPoint x: 929, endPoint y: 166, distance: 432.8
click at [501, 198] on div "Back to Dashboard Change Sender ID Customers Technicians Select a contact Outbo…" at bounding box center [681, 328] width 769 height 597
click at [521, 43] on div "Call to Customer Outbound call Location Search location Your caller id phone nu…" at bounding box center [681, 45] width 769 height 24
click at [492, 148] on div "Back to Dashboard Change Sender ID Customers Technicians Select a contact Outbo…" at bounding box center [681, 328] width 769 height 597
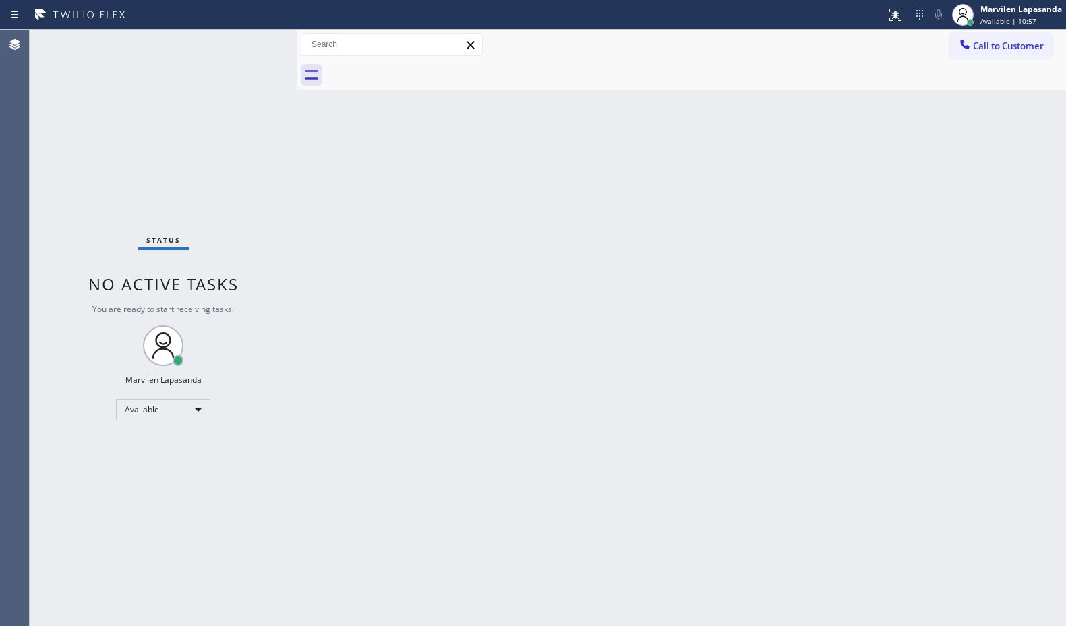
click at [493, 154] on div "Back to Dashboard Change Sender ID Customers Technicians Select a contact Outbo…" at bounding box center [681, 328] width 769 height 597
drag, startPoint x: 231, startPoint y: 155, endPoint x: 234, endPoint y: 139, distance: 16.4
click at [232, 155] on div "Status No active tasks You are ready to start receiving tasks. Marvilen Lapasan…" at bounding box center [163, 328] width 267 height 597
click at [248, 67] on div "Status No active tasks You are ready to start receiving tasks. Marvilen Lapasan…" at bounding box center [163, 328] width 267 height 597
click at [264, 51] on div "Status No active tasks You are ready to start receiving tasks. Marvilen Lapasan…" at bounding box center [163, 328] width 267 height 597
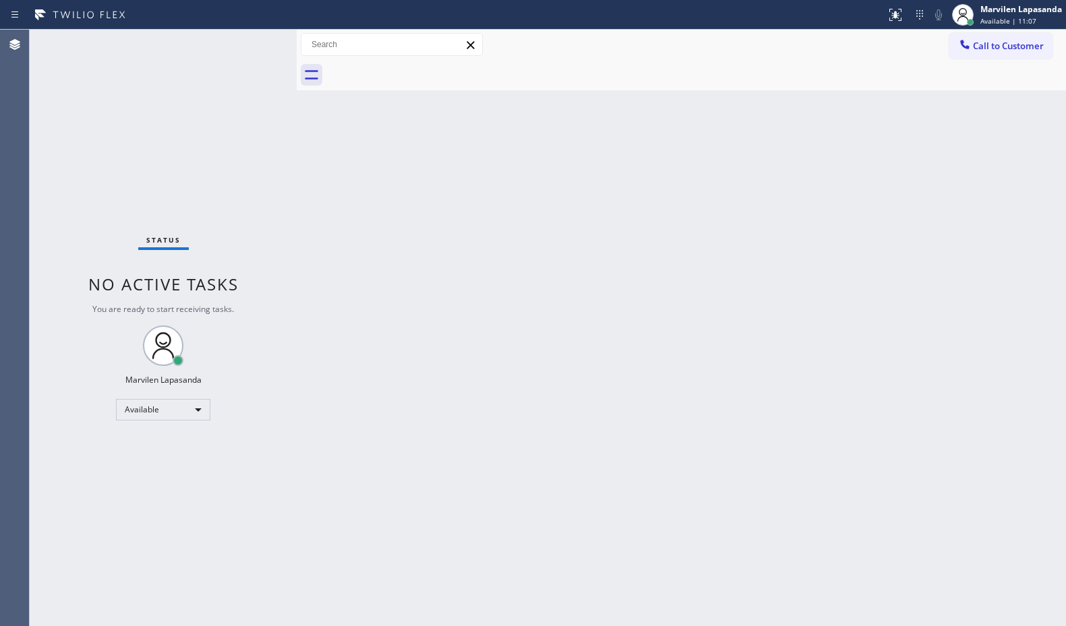
click at [254, 42] on div "Status No active tasks You are ready to start receiving tasks. Marvilen Lapasan…" at bounding box center [163, 328] width 267 height 597
click at [249, 41] on div "Status No active tasks You are ready to start receiving tasks. Marvilen Lapasan…" at bounding box center [163, 328] width 267 height 597
click at [432, 254] on div "Back to Dashboard Change Sender ID Customers Technicians Select a contact Outbo…" at bounding box center [681, 328] width 769 height 597
click at [250, 42] on div "Status No active tasks You are ready to start receiving tasks. Marvilen Lapasan…" at bounding box center [163, 328] width 267 height 597
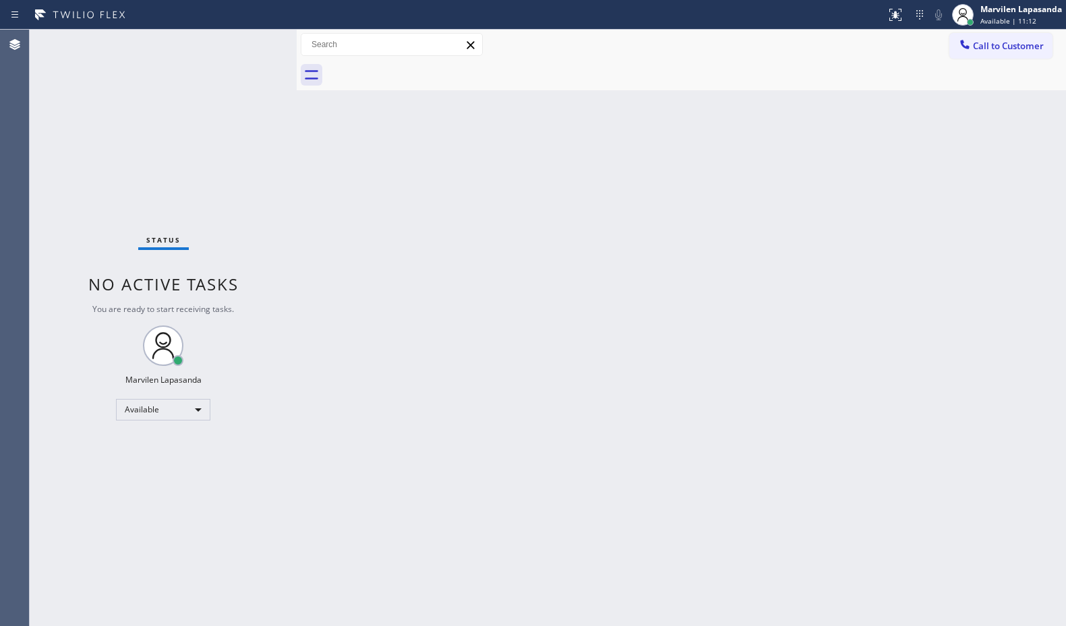
click at [253, 42] on div "Status No active tasks You are ready to start receiving tasks. Marvilen Lapasan…" at bounding box center [163, 328] width 267 height 597
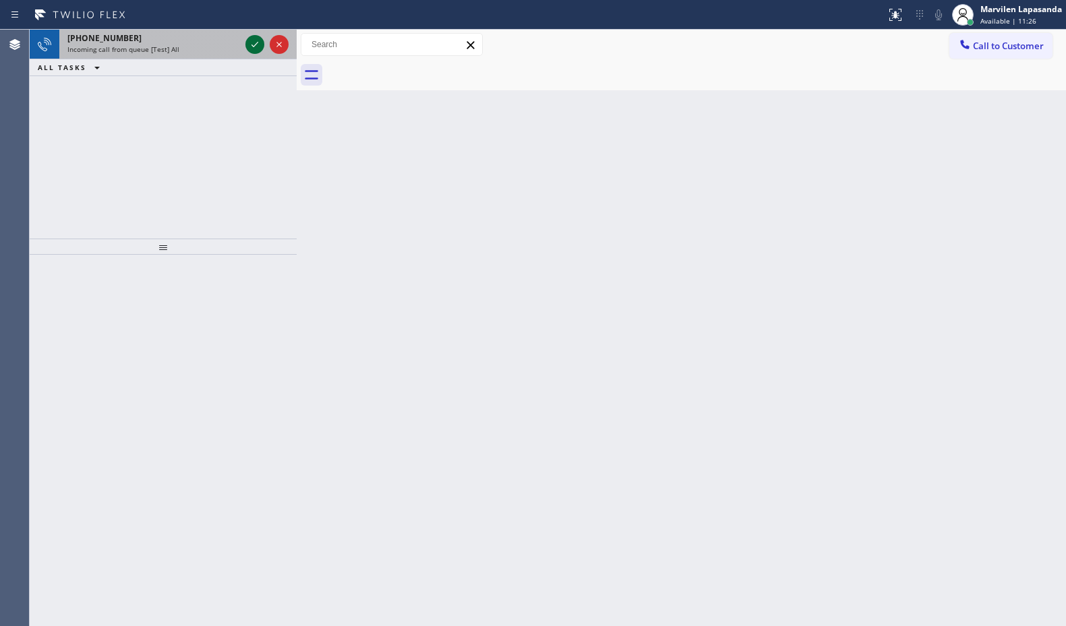
click at [253, 42] on icon at bounding box center [255, 44] width 16 height 16
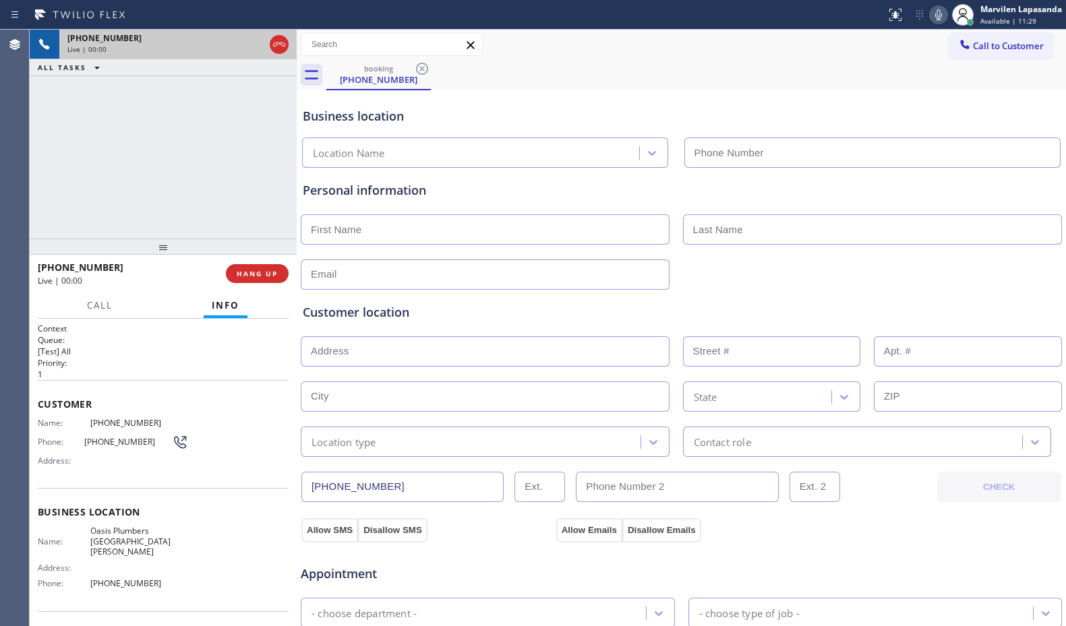
type input "[PHONE_NUMBER]"
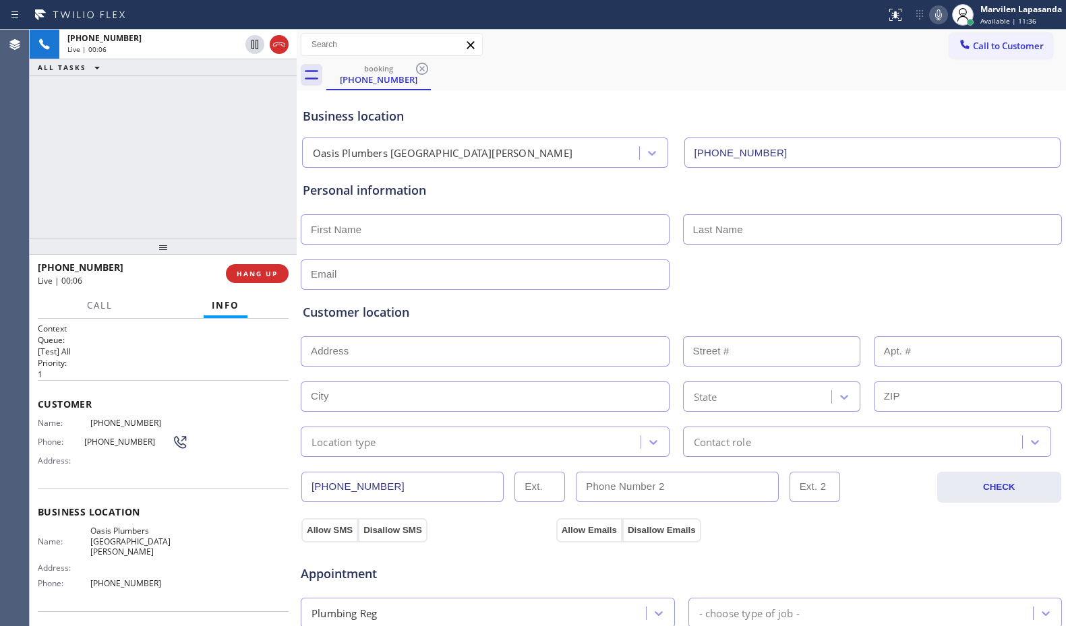
drag, startPoint x: 911, startPoint y: 50, endPoint x: 921, endPoint y: 25, distance: 26.9
click at [915, 47] on div "Call to Customer Outbound call Location Search location Your caller id phone nu…" at bounding box center [681, 45] width 769 height 24
click at [946, 18] on icon at bounding box center [939, 15] width 16 height 16
click at [935, 11] on icon at bounding box center [939, 15] width 16 height 16
click at [259, 46] on icon at bounding box center [255, 44] width 16 height 16
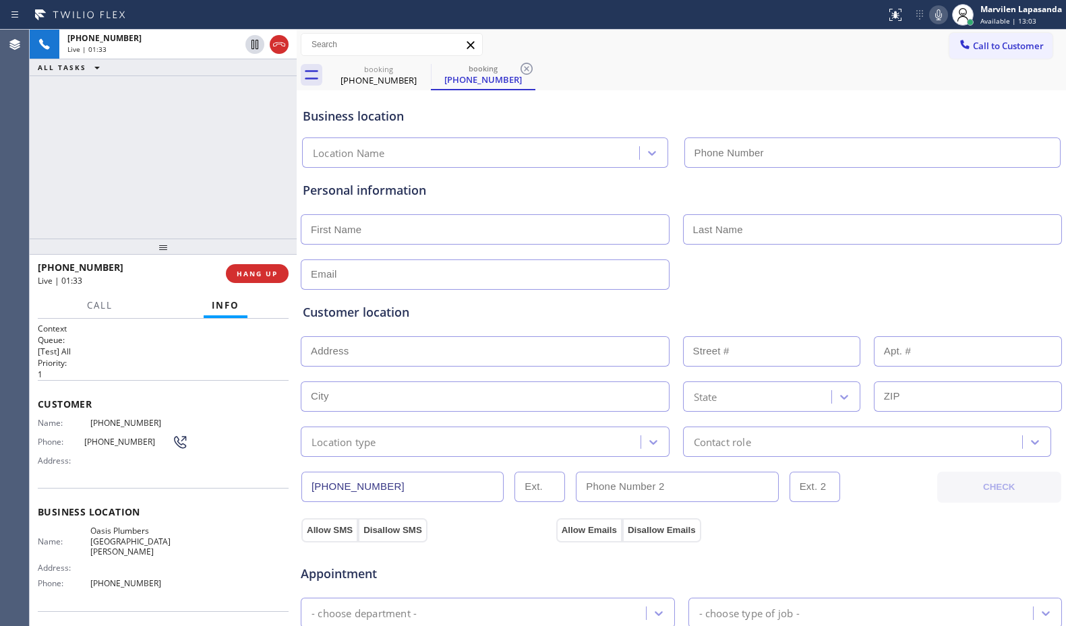
type input "[PHONE_NUMBER]"
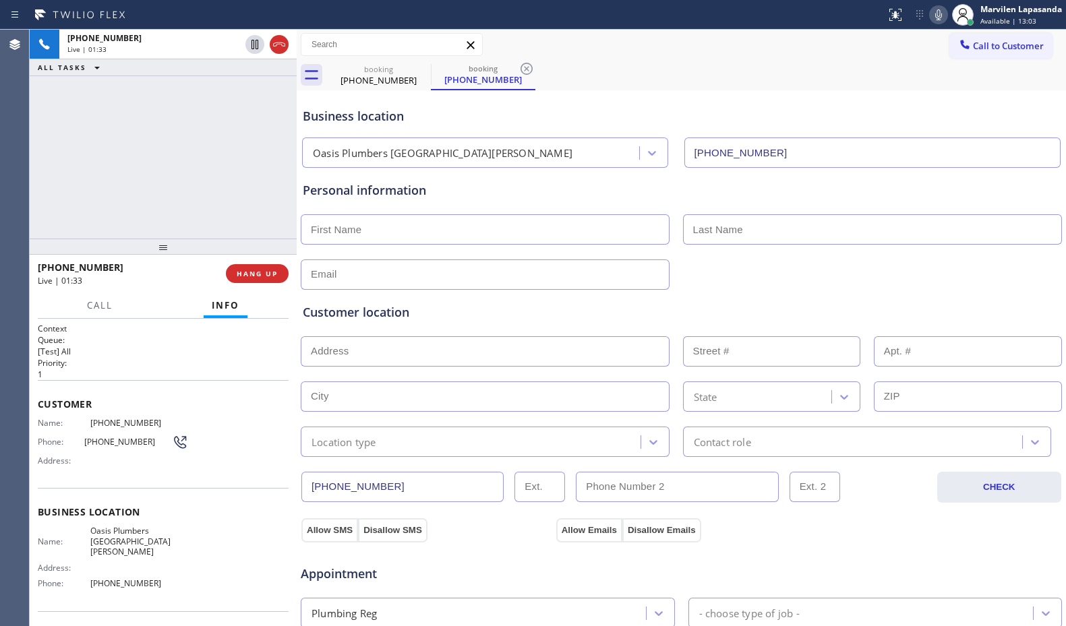
click at [932, 13] on icon at bounding box center [939, 15] width 16 height 16
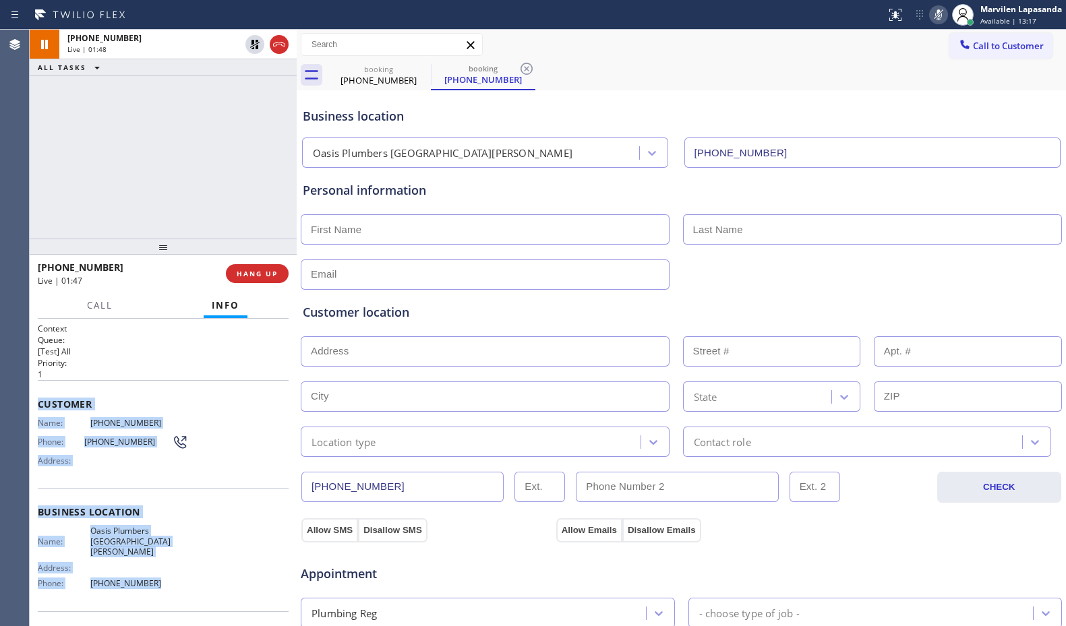
drag, startPoint x: 37, startPoint y: 401, endPoint x: 149, endPoint y: 588, distance: 218.3
click at [149, 588] on div "Context Queue: [Test] All Priority: 1 Customer Name: [PHONE_NUMBER] Phone: [PHO…" at bounding box center [163, 473] width 267 height 308
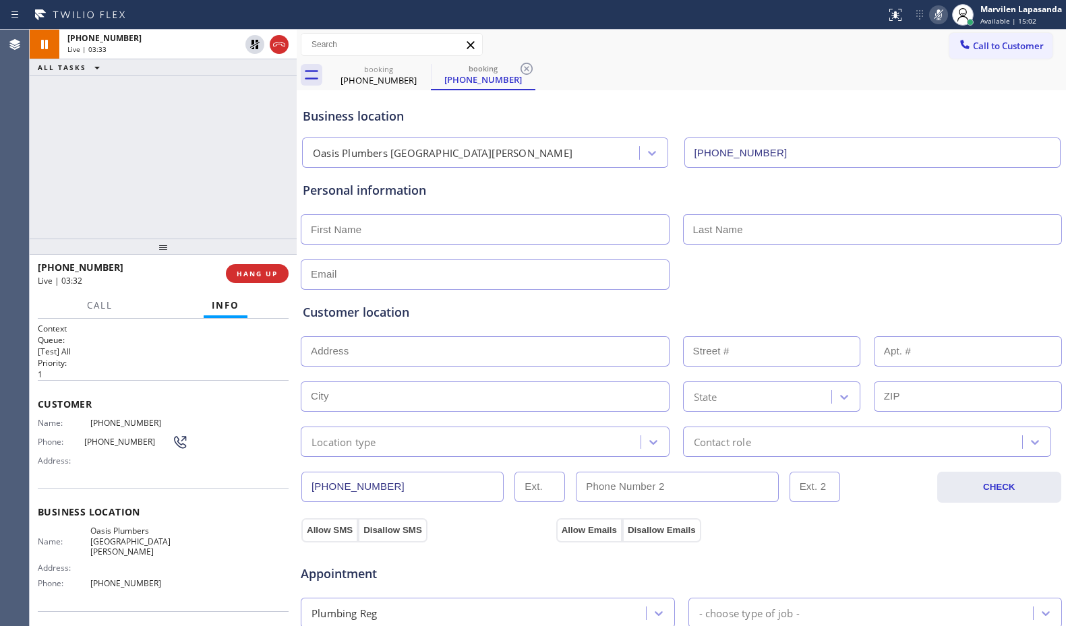
click at [566, 21] on div at bounding box center [442, 15] width 875 height 22
click at [534, 16] on div at bounding box center [442, 15] width 875 height 22
click at [944, 18] on icon at bounding box center [939, 15] width 16 height 16
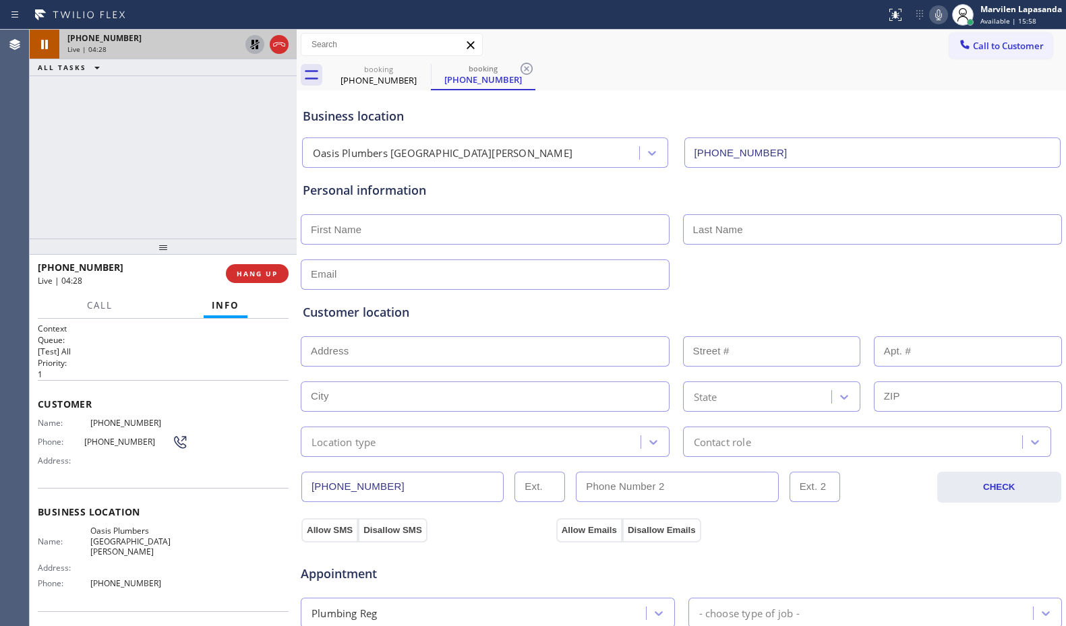
click at [252, 51] on icon at bounding box center [255, 44] width 16 height 16
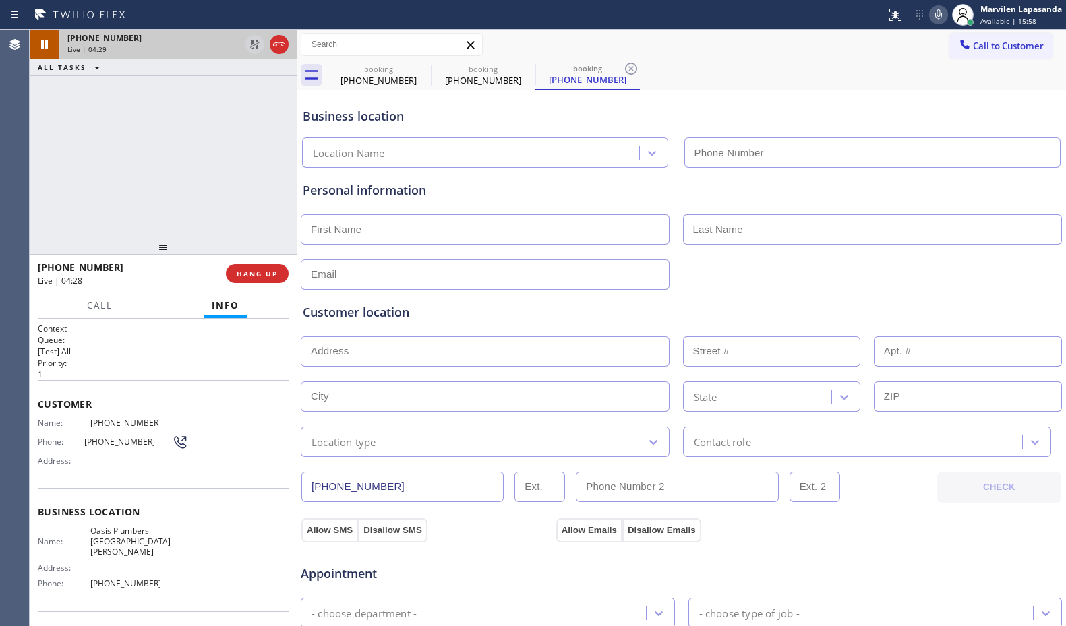
type input "[PHONE_NUMBER]"
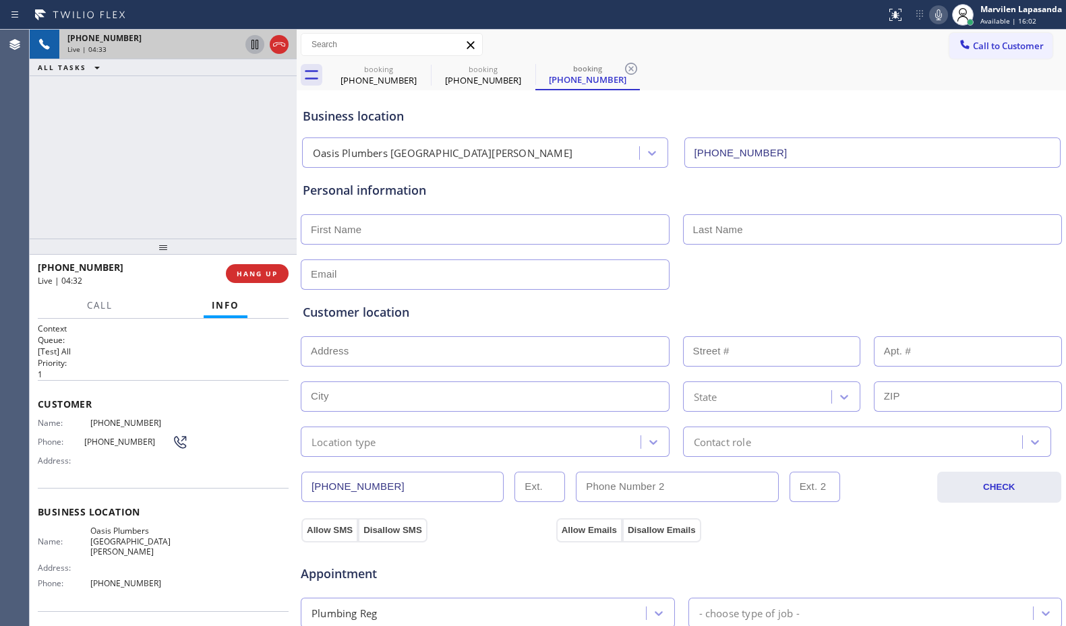
click at [247, 153] on div "[PHONE_NUMBER] Live | 04:33 ALL TASKS ALL TASKS ACTIVE TASKS TASKS IN WRAP UP" at bounding box center [163, 134] width 267 height 209
click at [264, 187] on div "[PHONE_NUMBER] Live | 04:33 ALL TASKS ALL TASKS ACTIVE TASKS TASKS IN WRAP UP" at bounding box center [163, 134] width 267 height 209
click at [285, 189] on div "[PHONE_NUMBER] Live | 04:34 ALL TASKS ALL TASKS ACTIVE TASKS TASKS IN WRAP UP" at bounding box center [163, 134] width 267 height 209
click at [802, 49] on div "Call to Customer Outbound call Location Search location Your caller id phone nu…" at bounding box center [681, 45] width 769 height 24
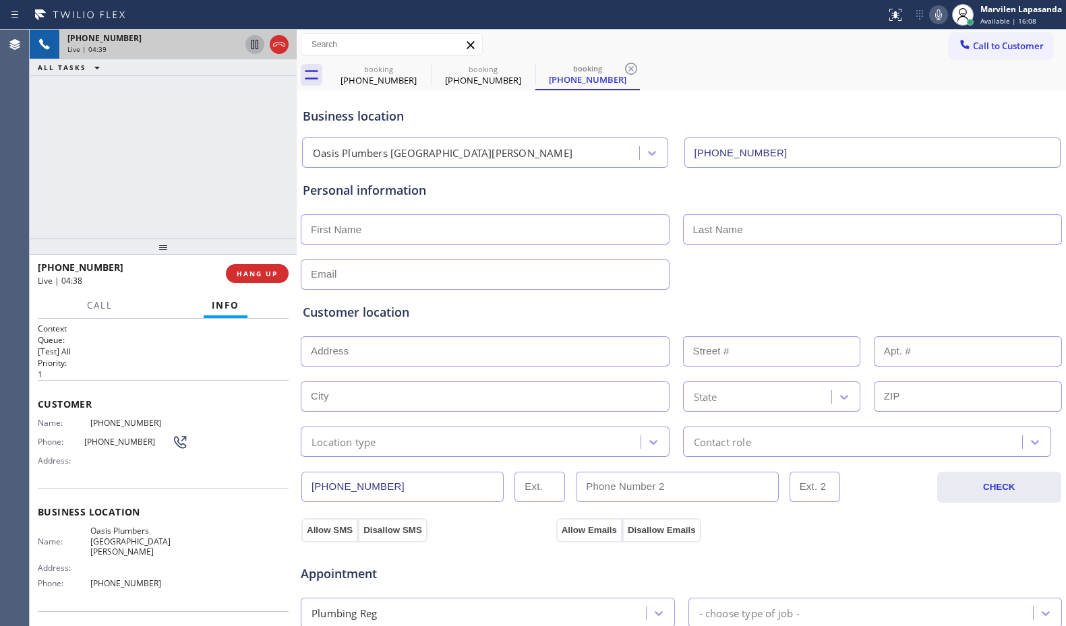
click at [802, 49] on div "Call to Customer Outbound call Location Search location Your caller id phone nu…" at bounding box center [681, 45] width 769 height 24
click at [792, 107] on div "Business location" at bounding box center [681, 116] width 757 height 18
click at [794, 110] on div "Business location" at bounding box center [681, 116] width 757 height 18
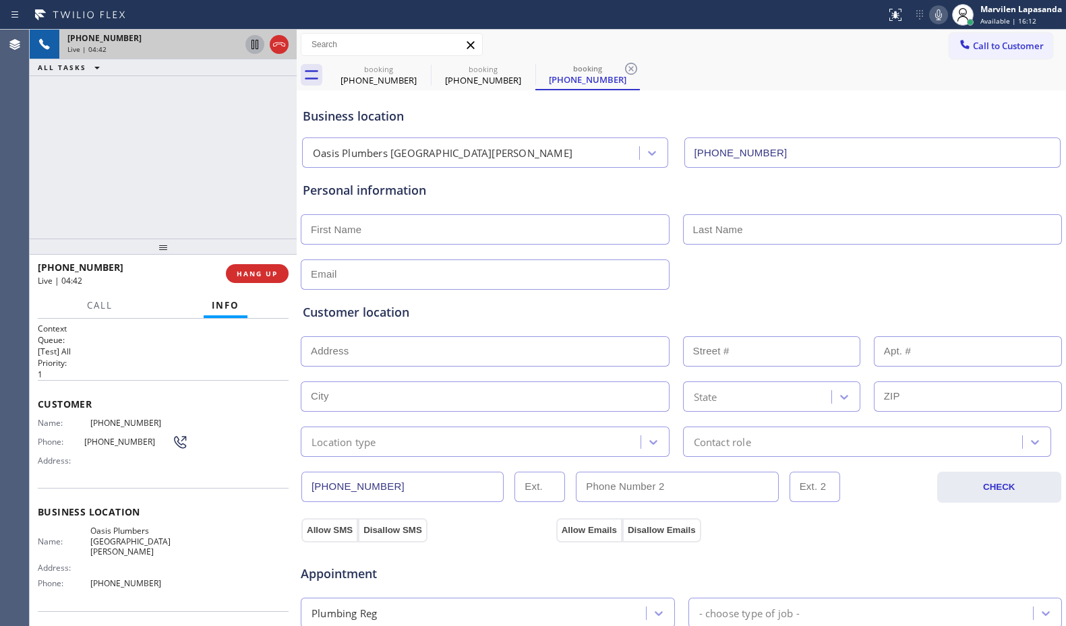
click at [794, 110] on div "Business location" at bounding box center [681, 116] width 757 height 18
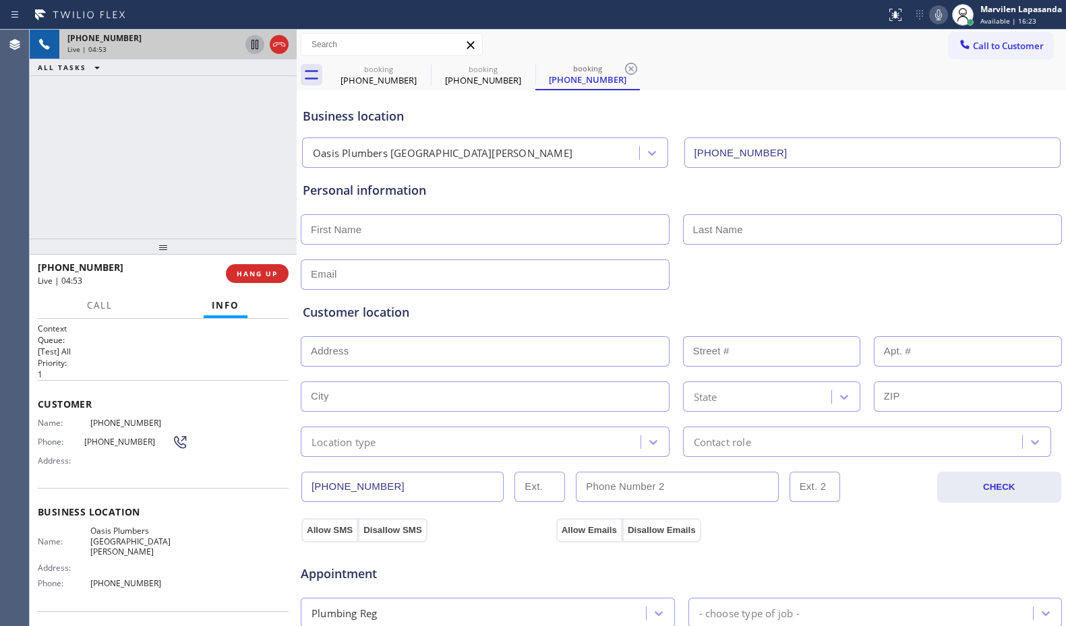
click at [722, 49] on div "Call to Customer Outbound call Location Search location Your caller id phone nu…" at bounding box center [681, 45] width 769 height 24
click at [676, 32] on div "Call to Customer Outbound call Location Search location Your caller id phone nu…" at bounding box center [681, 45] width 769 height 30
click at [937, 18] on icon at bounding box center [938, 14] width 7 height 11
click at [940, 18] on icon at bounding box center [939, 15] width 16 height 16
drag, startPoint x: 348, startPoint y: 120, endPoint x: 310, endPoint y: 116, distance: 38.0
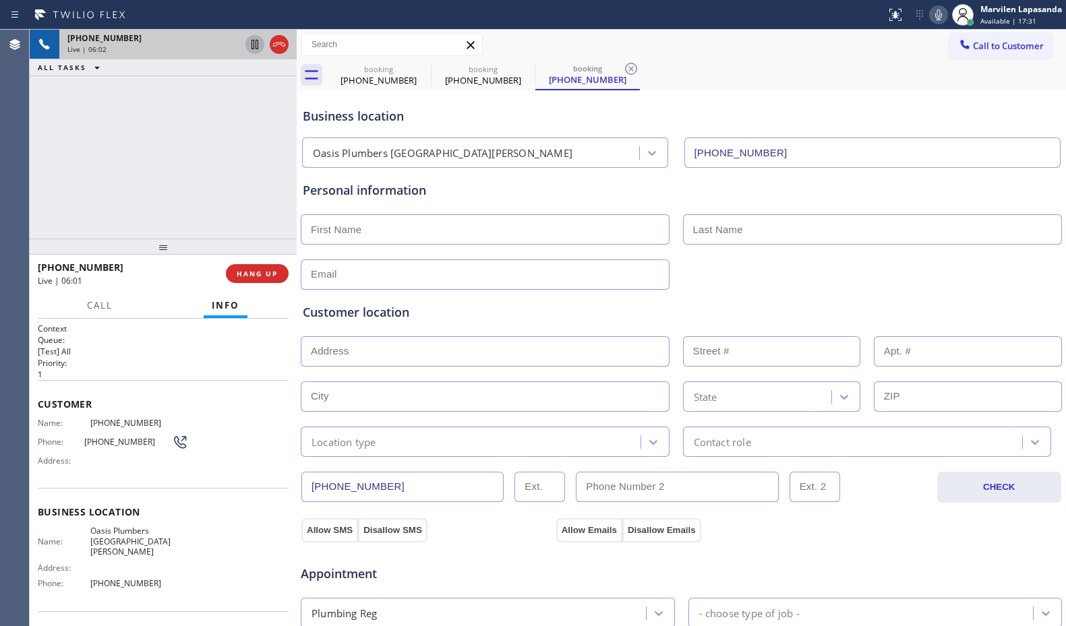
click at [347, 120] on div "Business location" at bounding box center [681, 116] width 757 height 18
click at [283, 109] on div "[PHONE_NUMBER] Live | 06:04 ALL TASKS ALL TASKS ACTIVE TASKS TASKS IN WRAP UP" at bounding box center [163, 134] width 267 height 209
click at [283, 109] on div "[PHONE_NUMBER] Live | 06:05 ALL TASKS ALL TASKS ACTIVE TASKS TASKS IN WRAP UP" at bounding box center [163, 134] width 267 height 209
click at [283, 109] on div "[PHONE_NUMBER] Live | 06:06 ALL TASKS ALL TASKS ACTIVE TASKS TASKS IN WRAP UP" at bounding box center [163, 134] width 267 height 209
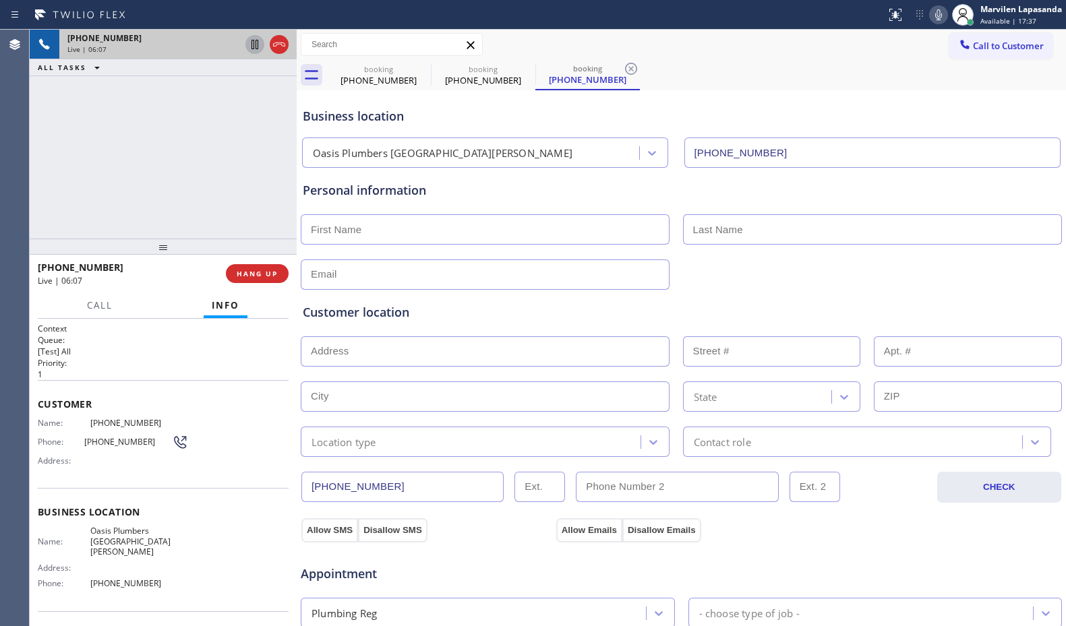
click at [283, 109] on div "[PHONE_NUMBER] Live | 06:07 ALL TASKS ALL TASKS ACTIVE TASKS TASKS IN WRAP UP" at bounding box center [163, 134] width 267 height 209
click at [297, 109] on div at bounding box center [297, 328] width 0 height 597
click at [291, 111] on div "[PHONE_NUMBER] Live | 06:08 ALL TASKS ALL TASKS ACTIVE TASKS TASKS IN WRAP UP" at bounding box center [163, 134] width 267 height 209
click at [286, 111] on div "[PHONE_NUMBER] Live | 06:09 ALL TASKS ALL TASKS ACTIVE TASKS TASKS IN WRAP UP" at bounding box center [163, 134] width 267 height 209
click at [286, 111] on div "[PHONE_NUMBER] Live | 06:10 ALL TASKS ALL TASKS ACTIVE TASKS TASKS IN WRAP UP" at bounding box center [163, 134] width 267 height 209
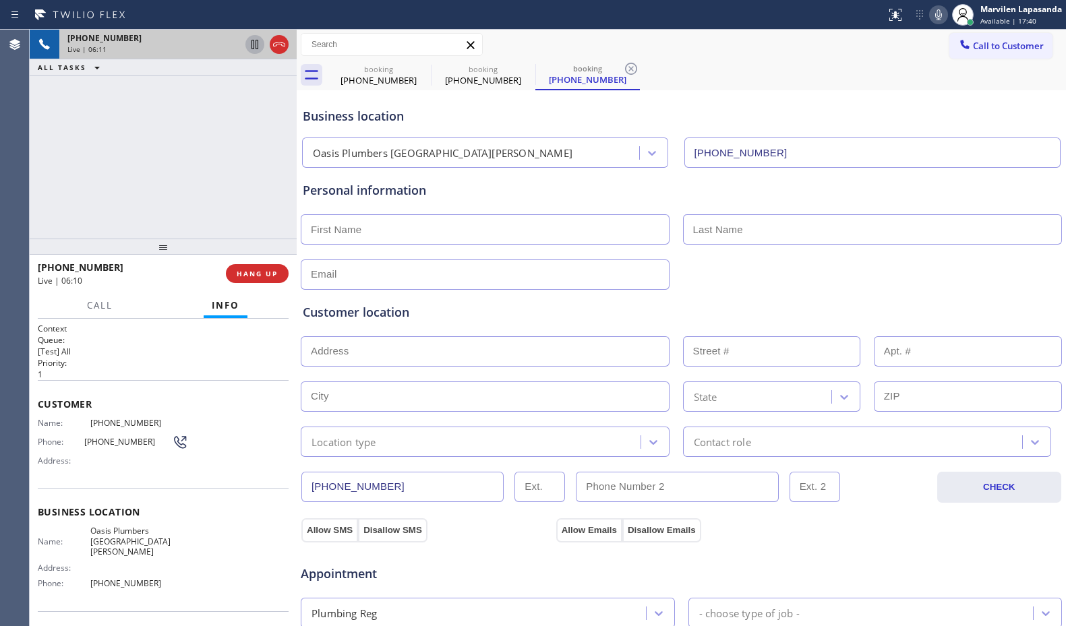
click at [286, 111] on div "[PHONE_NUMBER] Live | 06:11 ALL TASKS ALL TASKS ACTIVE TASKS TASKS IN WRAP UP" at bounding box center [163, 134] width 267 height 209
click at [286, 111] on div "[PHONE_NUMBER] Live | 06:12 ALL TASKS ALL TASKS ACTIVE TASKS TASKS IN WRAP UP" at bounding box center [163, 134] width 267 height 209
click at [544, 29] on div "Status report No issues detected If you experience an issue, please download th…" at bounding box center [533, 15] width 1066 height 30
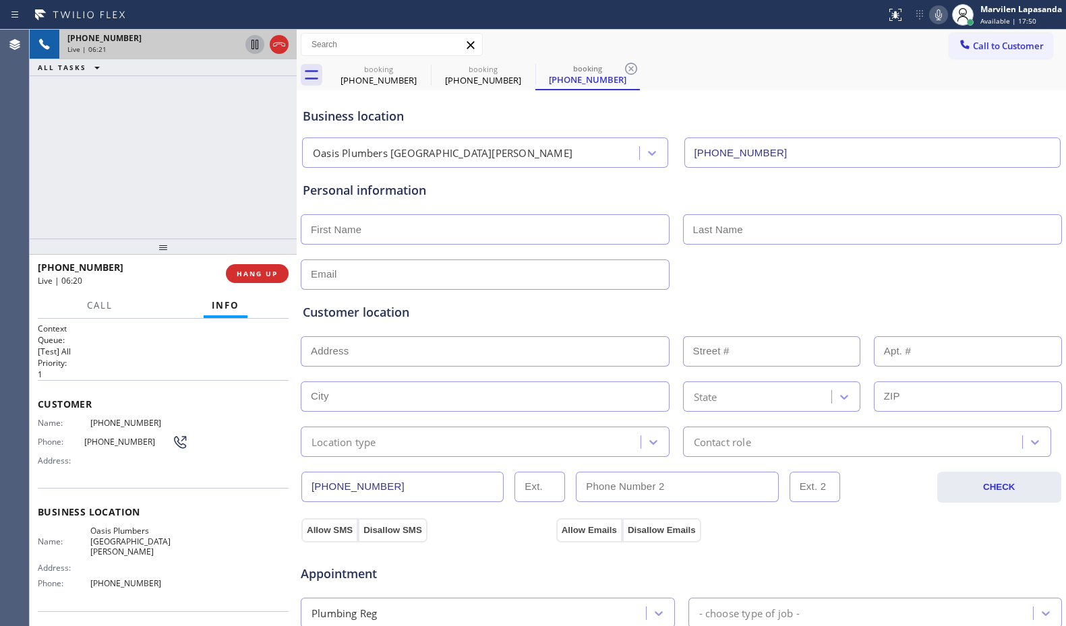
click at [671, 32] on div "Call to Customer Outbound call Location Search location Your caller id phone nu…" at bounding box center [681, 45] width 769 height 30
click at [639, 15] on div at bounding box center [442, 15] width 875 height 22
click at [622, 16] on div at bounding box center [442, 15] width 875 height 22
click at [652, 21] on div at bounding box center [442, 15] width 875 height 22
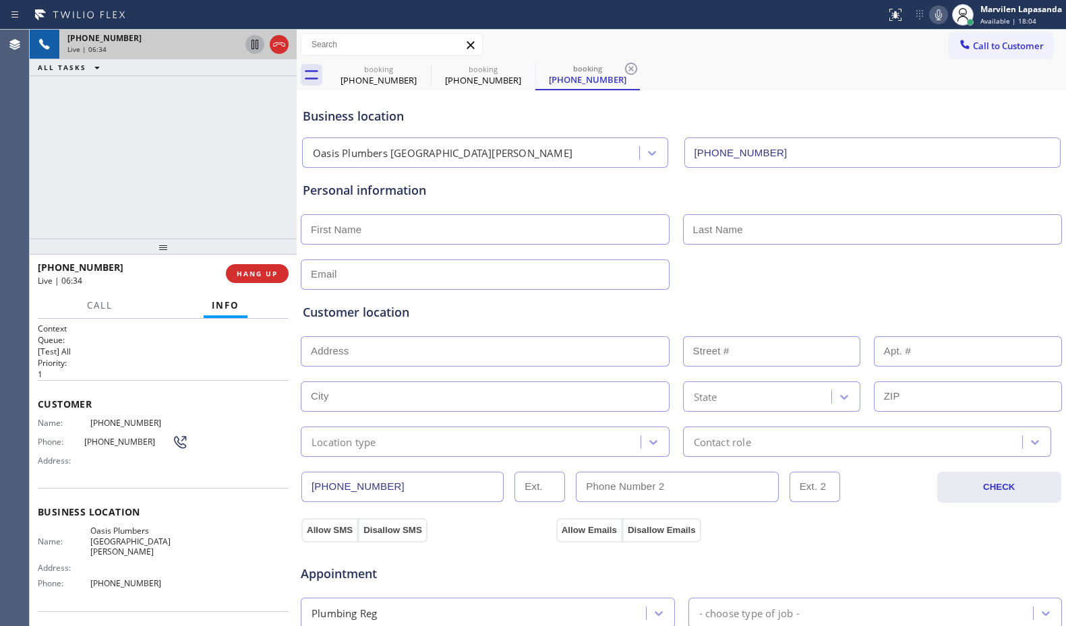
click at [664, 20] on div at bounding box center [442, 15] width 875 height 22
click at [671, 17] on div at bounding box center [442, 15] width 875 height 22
click at [670, 110] on div "Business location" at bounding box center [681, 116] width 757 height 18
click at [670, 120] on div "Business location" at bounding box center [681, 116] width 757 height 18
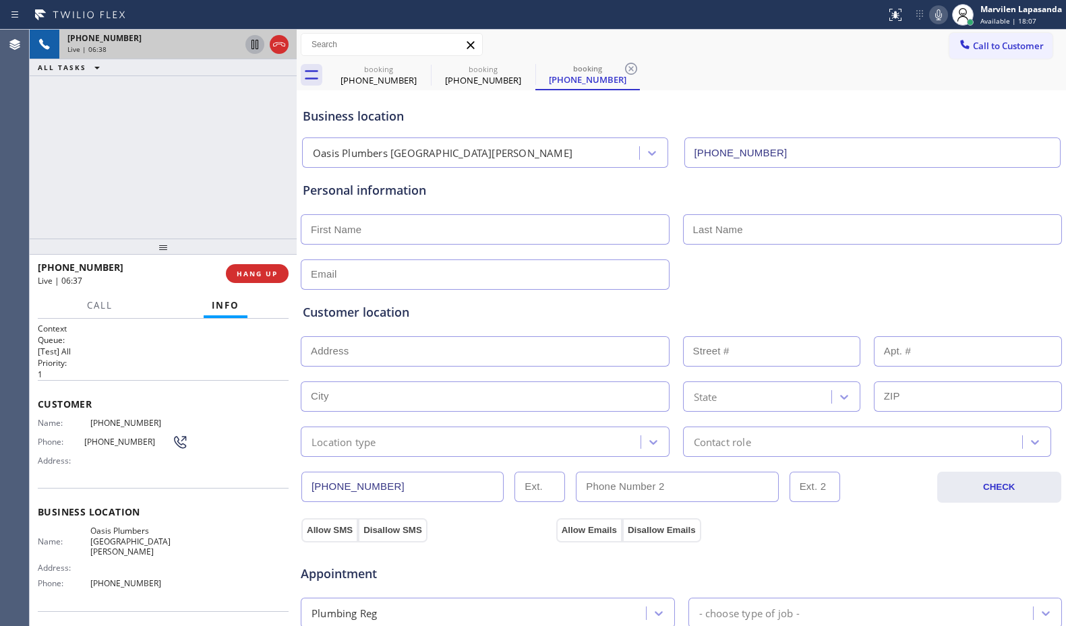
click at [670, 120] on div "Business location" at bounding box center [681, 116] width 757 height 18
click at [658, 79] on div "booking [PHONE_NUMBER] booking [PHONE_NUMBER] booking [PHONE_NUMBER]" at bounding box center [696, 75] width 740 height 30
click at [658, 74] on div "booking [PHONE_NUMBER] booking [PHONE_NUMBER] booking [PHONE_NUMBER]" at bounding box center [696, 75] width 740 height 30
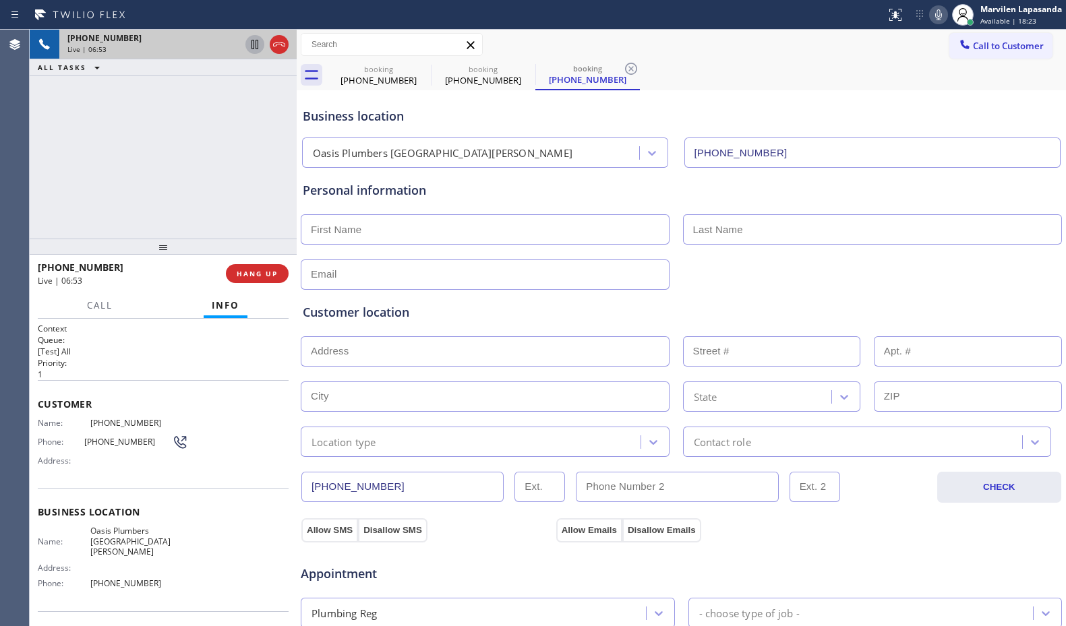
click at [658, 74] on div "booking [PHONE_NUMBER] booking [PHONE_NUMBER] booking [PHONE_NUMBER]" at bounding box center [696, 75] width 740 height 30
click at [943, 15] on icon at bounding box center [939, 15] width 16 height 16
click at [941, 14] on icon at bounding box center [939, 15] width 16 height 16
click at [934, 111] on div "Business location" at bounding box center [681, 116] width 757 height 18
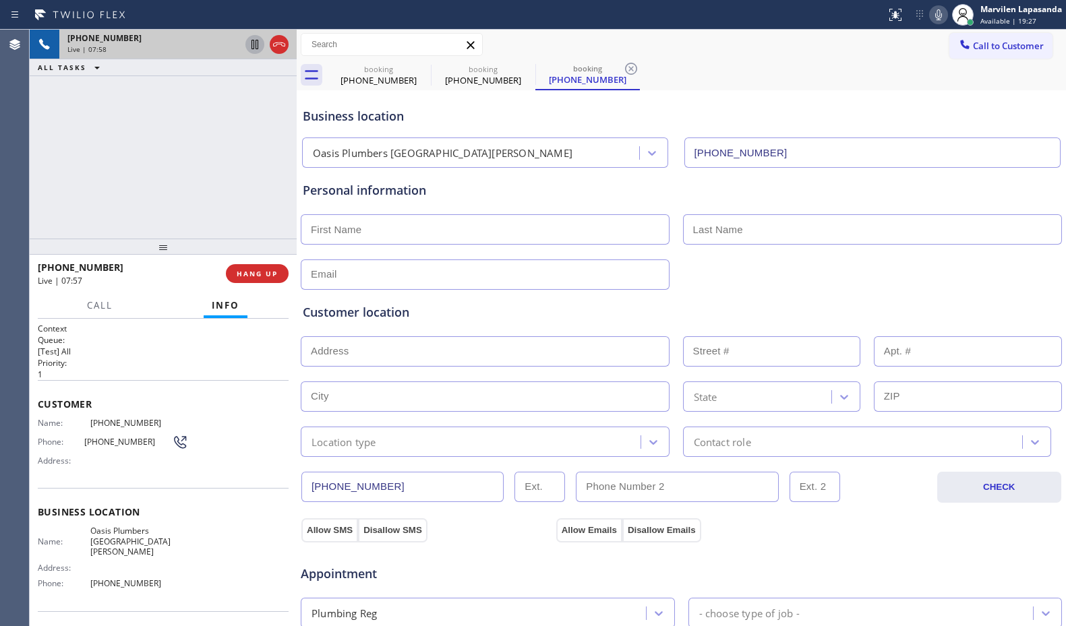
drag, startPoint x: 658, startPoint y: 28, endPoint x: 877, endPoint y: 53, distance: 220.6
click at [672, 31] on div "Status report No issues detected If you experience an issue, please download th…" at bounding box center [533, 313] width 1066 height 626
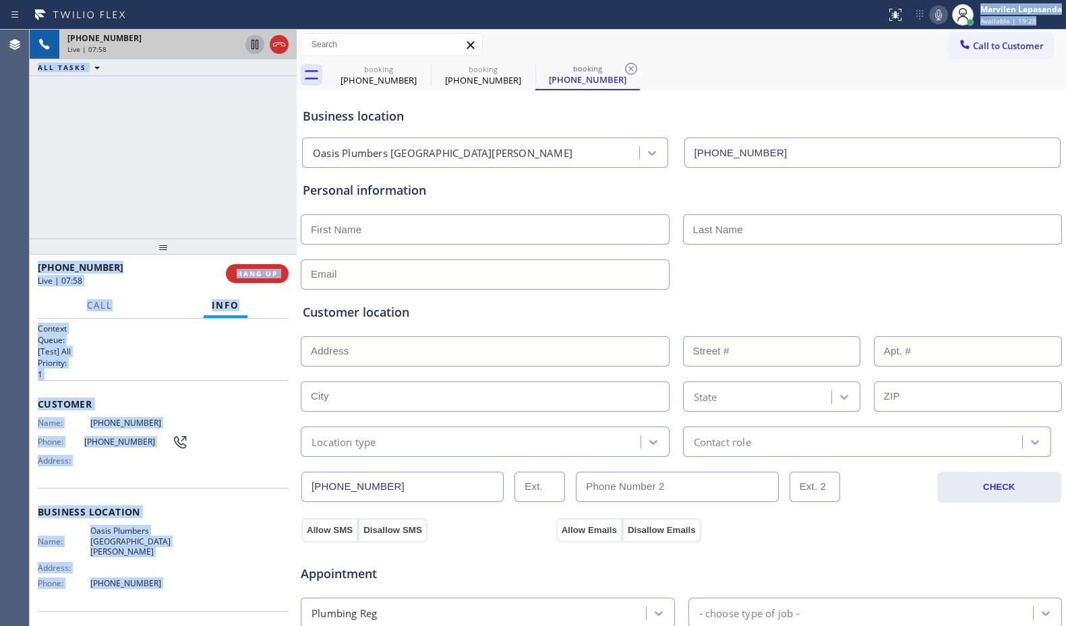
click at [933, 19] on icon at bounding box center [939, 15] width 16 height 16
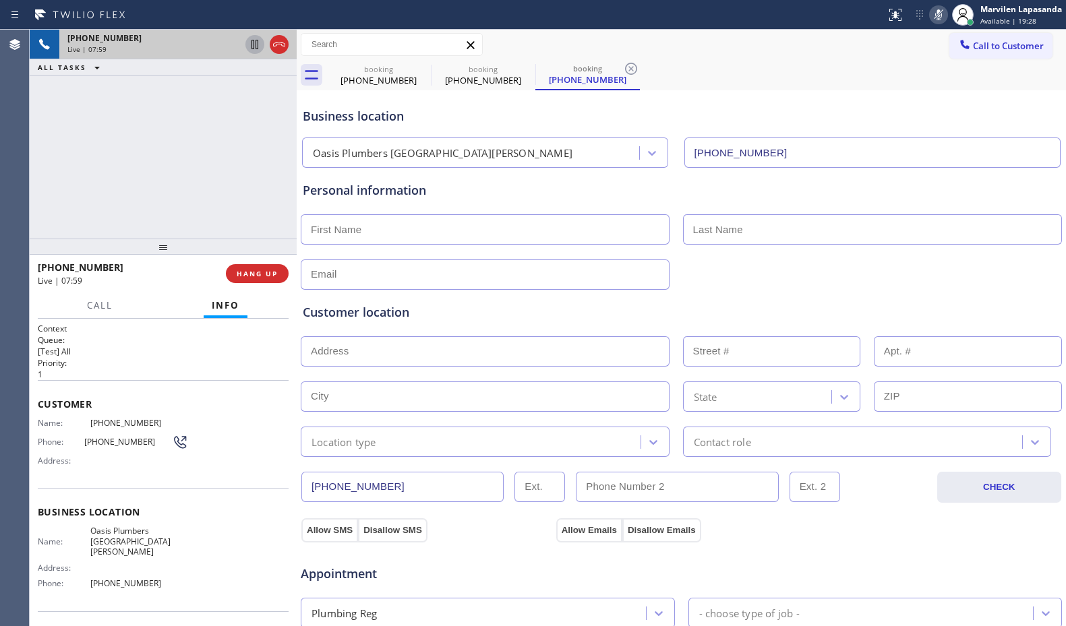
click at [900, 82] on div "booking [PHONE_NUMBER] booking [PHONE_NUMBER] booking [PHONE_NUMBER]" at bounding box center [696, 75] width 740 height 30
click at [937, 14] on icon at bounding box center [939, 15] width 16 height 16
click at [918, 98] on div "Business location [GEOGRAPHIC_DATA] [GEOGRAPHIC_DATA][PERSON_NAME] [PHONE_NUMBE…" at bounding box center [681, 131] width 763 height 74
drag, startPoint x: 645, startPoint y: 25, endPoint x: 772, endPoint y: 32, distance: 127.6
click at [645, 25] on div at bounding box center [442, 15] width 875 height 22
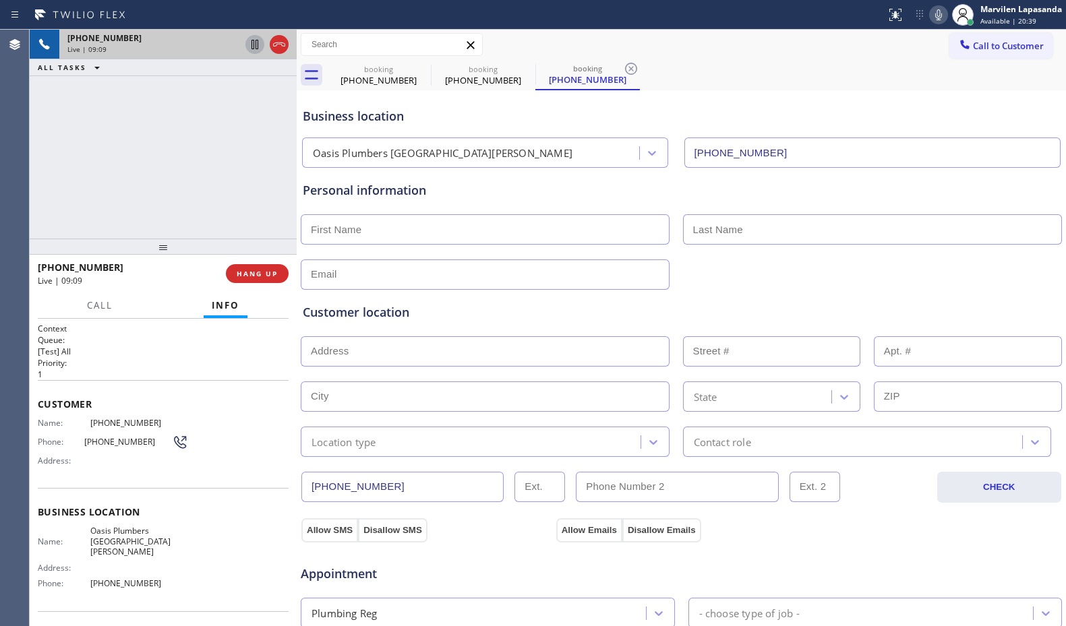
click at [932, 18] on icon at bounding box center [939, 15] width 16 height 16
drag, startPoint x: 727, startPoint y: 84, endPoint x: 771, endPoint y: 71, distance: 45.7
click at [727, 84] on div "booking [PHONE_NUMBER] booking [PHONE_NUMBER] booking [PHONE_NUMBER]" at bounding box center [696, 75] width 740 height 30
click at [933, 14] on icon at bounding box center [939, 15] width 16 height 16
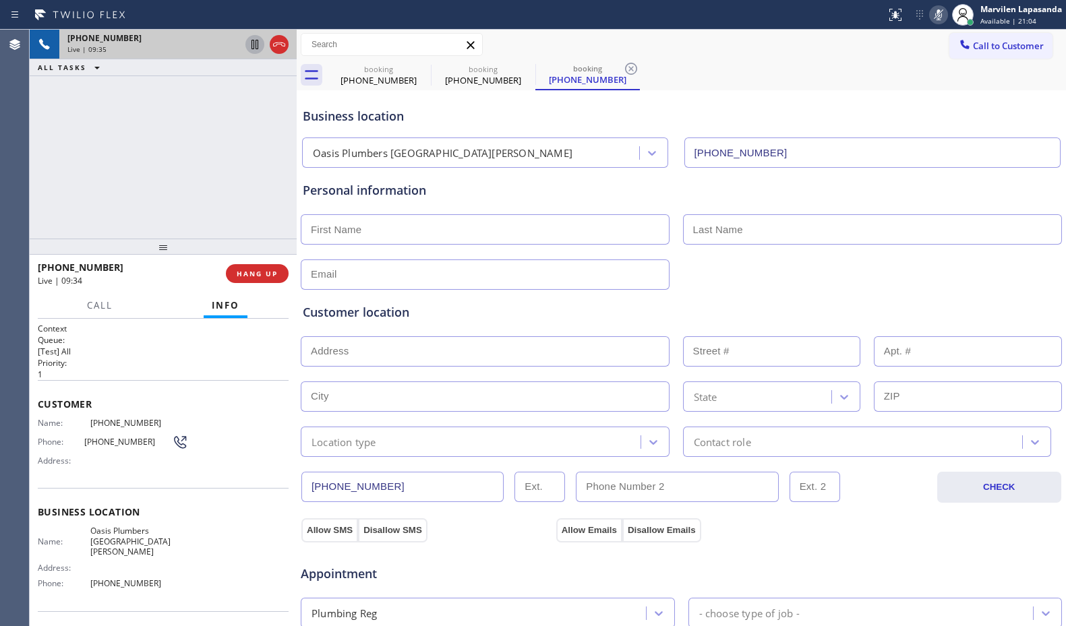
click at [933, 14] on icon at bounding box center [939, 15] width 16 height 16
click at [665, 28] on div "Status report No issues detected If you experience an issue, please download th…" at bounding box center [533, 15] width 1066 height 30
click at [828, 84] on div "booking [PHONE_NUMBER] booking [PHONE_NUMBER] booking [PHONE_NUMBER]" at bounding box center [696, 75] width 740 height 30
click at [1046, 106] on div "Business location [GEOGRAPHIC_DATA] [GEOGRAPHIC_DATA][PERSON_NAME] [PHONE_NUMBE…" at bounding box center [681, 131] width 763 height 74
click at [981, 94] on div "Business location [GEOGRAPHIC_DATA] [GEOGRAPHIC_DATA][PERSON_NAME] [PHONE_NUMBE…" at bounding box center [681, 131] width 763 height 74
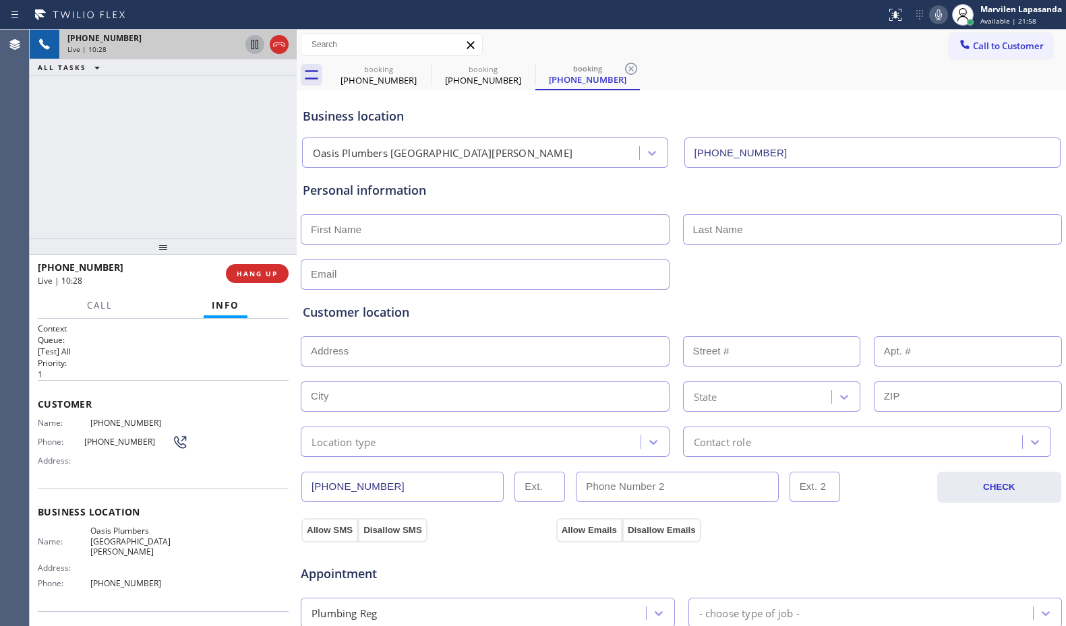
click at [936, 96] on div "Business location [GEOGRAPHIC_DATA] [GEOGRAPHIC_DATA][PERSON_NAME] [PHONE_NUMBE…" at bounding box center [681, 131] width 763 height 74
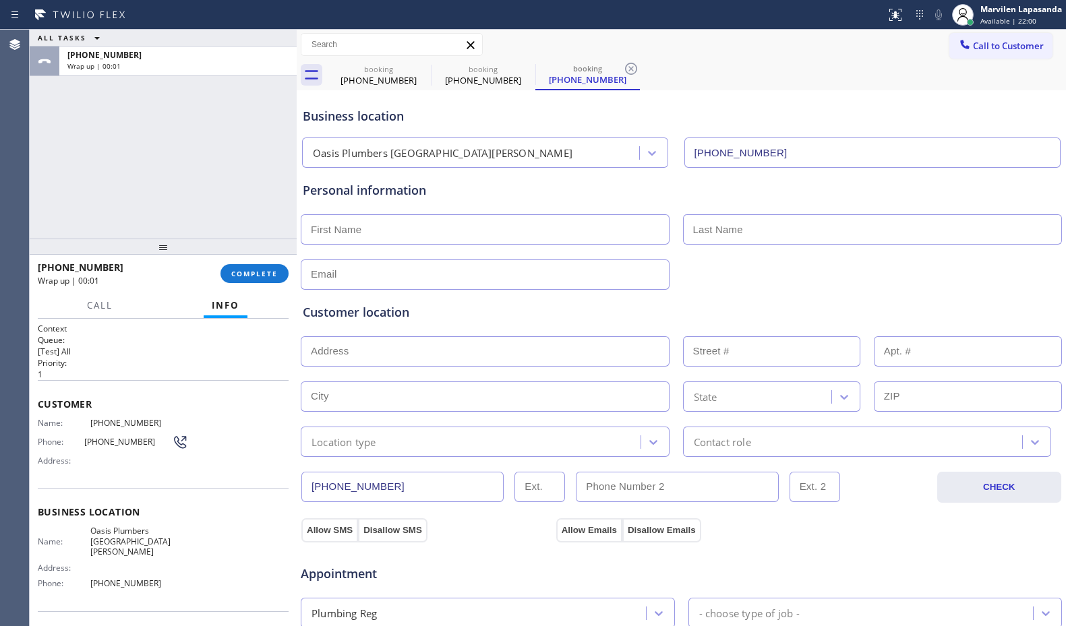
click at [851, 98] on div "Business location [GEOGRAPHIC_DATA] [GEOGRAPHIC_DATA][PERSON_NAME] [PHONE_NUMBE…" at bounding box center [681, 131] width 763 height 74
click at [560, 46] on div "Call to Customer Outbound call Location Search location Your caller id phone nu…" at bounding box center [681, 45] width 769 height 24
click at [252, 205] on div "ALL TASKS ALL TASKS ACTIVE TASKS TASKS IN WRAP UP [PHONE_NUMBER] Wrap up | 00:29" at bounding box center [163, 134] width 267 height 209
click at [252, 205] on div "ALL TASKS ALL TASKS ACTIVE TASKS TASKS IN WRAP UP [PHONE_NUMBER] Wrap up | 00:30" at bounding box center [163, 134] width 267 height 209
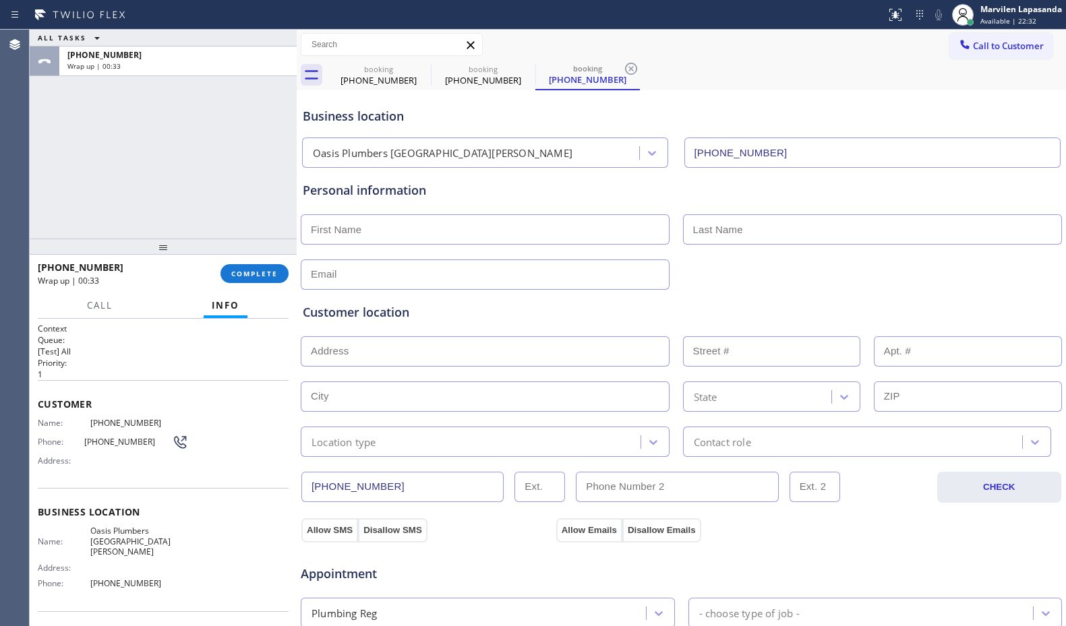
click at [188, 156] on div "ALL TASKS ALL TASKS ACTIVE TASKS TASKS IN WRAP UP [PHONE_NUMBER] Wrap up | 00:33" at bounding box center [163, 134] width 267 height 209
click at [183, 148] on div "ALL TASKS ALL TASKS ACTIVE TASKS TASKS IN WRAP UP [PHONE_NUMBER] Wrap up | 00:35" at bounding box center [163, 134] width 267 height 209
click at [391, 223] on input "text" at bounding box center [485, 229] width 369 height 30
paste input "[PERSON_NAME]"
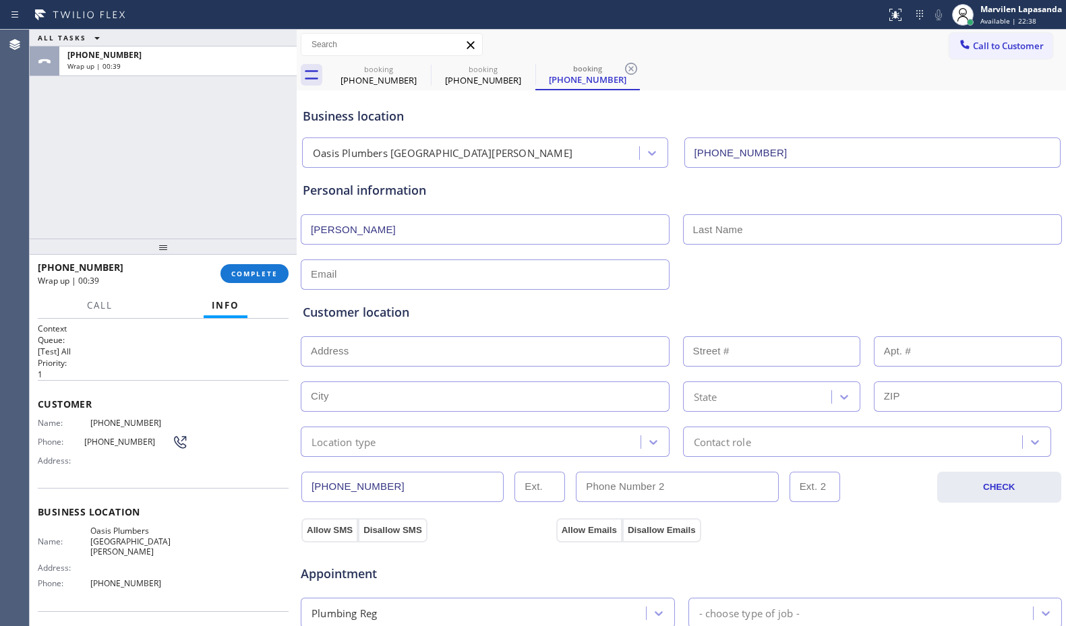
type input "[PERSON_NAME]"
drag, startPoint x: 730, startPoint y: 228, endPoint x: 951, endPoint y: 125, distance: 243.5
click at [731, 228] on input "text" at bounding box center [873, 229] width 380 height 30
click at [711, 231] on input "text" at bounding box center [873, 229] width 380 height 30
paste input "Davidson"
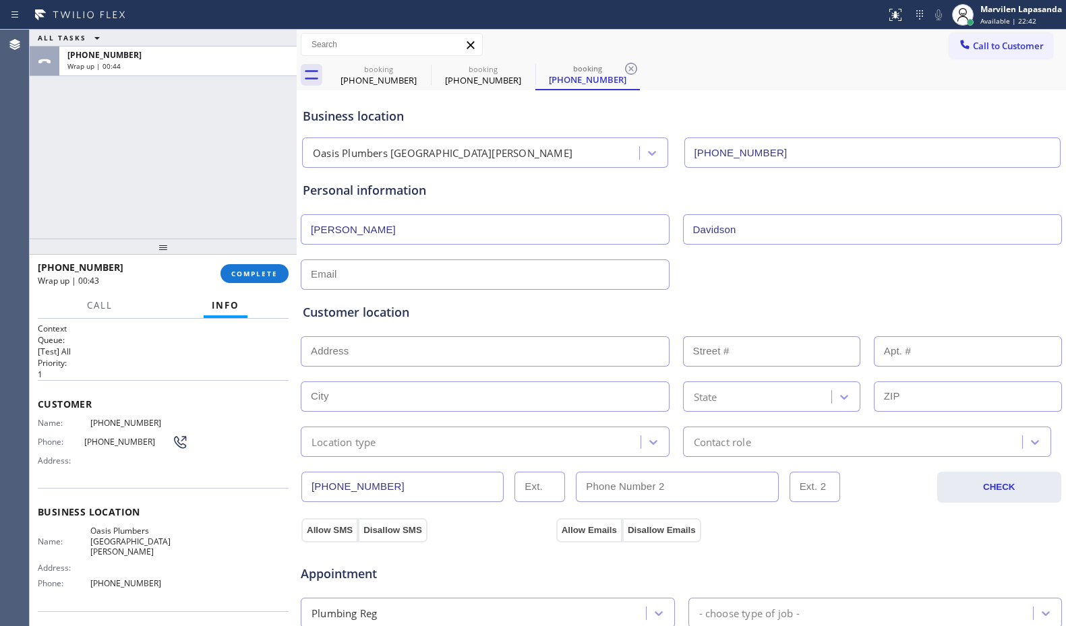
type input "Davidson"
click at [338, 281] on input "text" at bounding box center [485, 275] width 369 height 30
paste input "[EMAIL_ADDRESS][DOMAIN_NAME]"
type input "[EMAIL_ADDRESS][DOMAIN_NAME]"
click at [346, 309] on div "Customer location" at bounding box center [681, 312] width 757 height 18
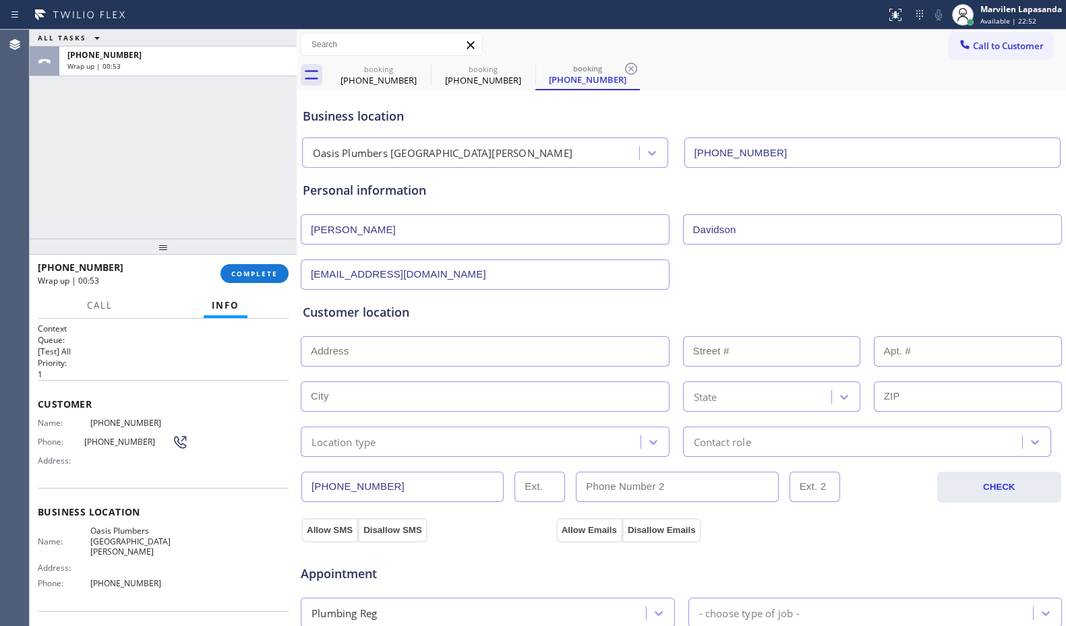
click at [339, 349] on input "text" at bounding box center [485, 352] width 369 height 30
paste input "[STREET_ADDRESS]"
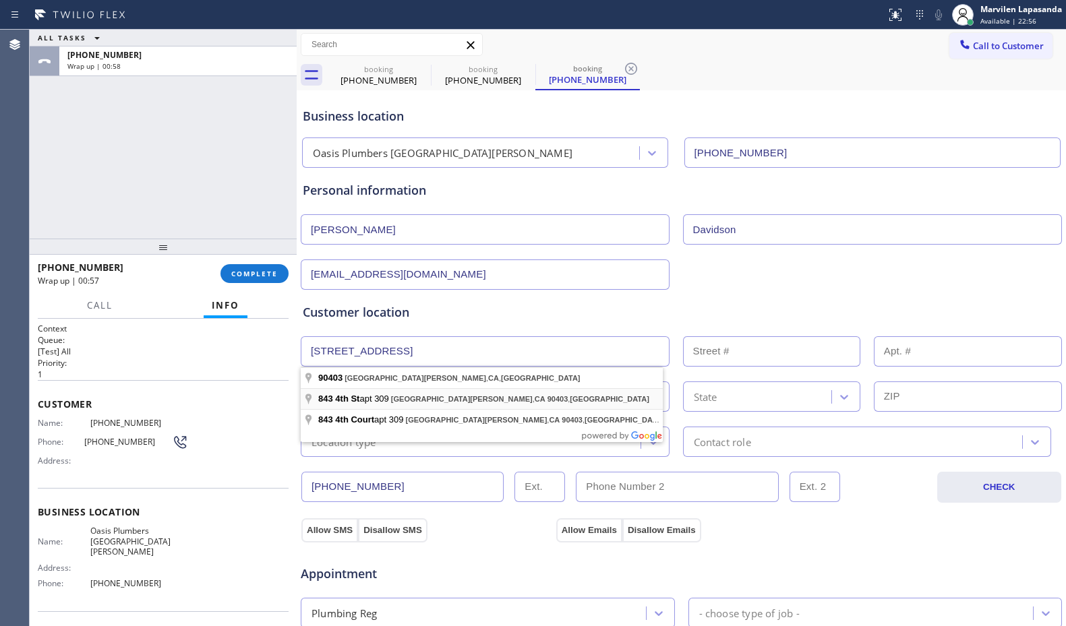
type input "[STREET_ADDRESS]"
type input "843"
type input "[GEOGRAPHIC_DATA][PERSON_NAME]"
type input "90403"
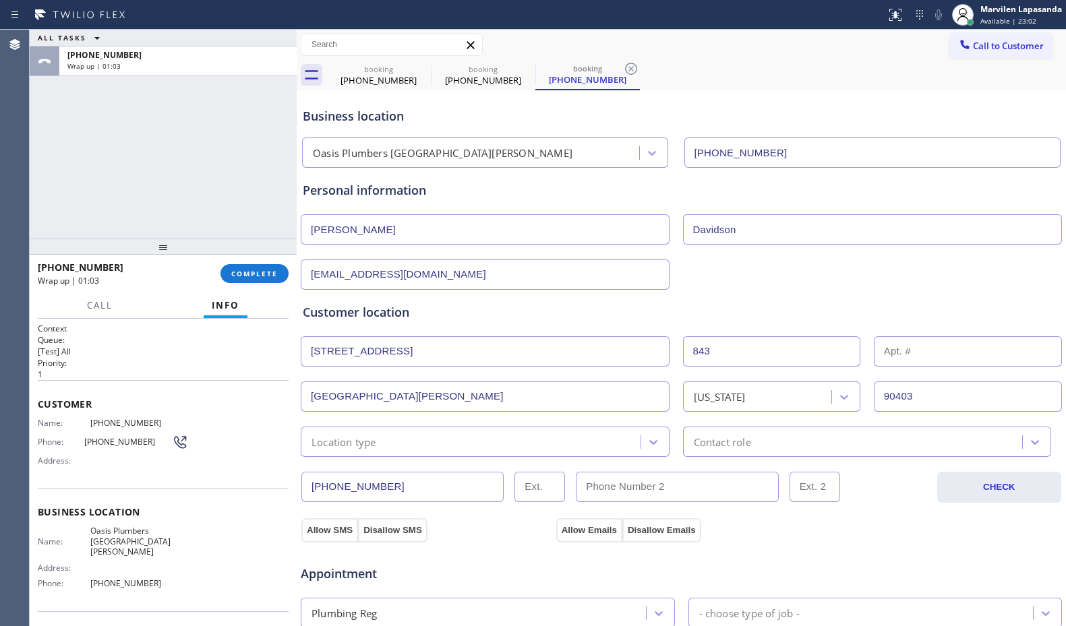
click at [945, 355] on input "text" at bounding box center [968, 352] width 188 height 30
type input "309"
click at [372, 446] on div "Location type" at bounding box center [344, 442] width 65 height 16
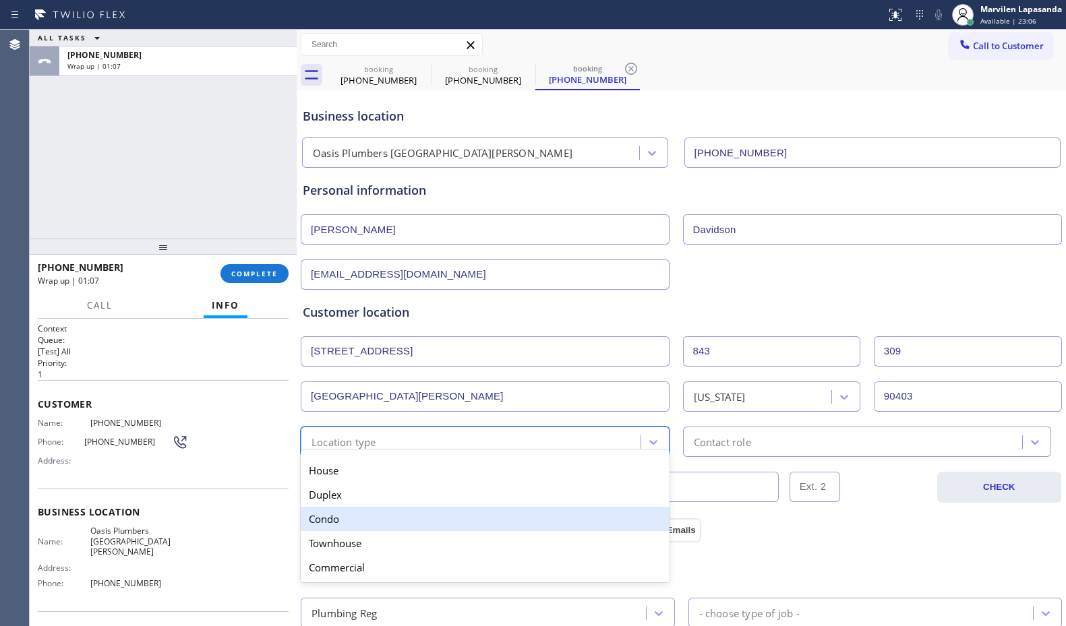
click at [354, 521] on div "Condo" at bounding box center [485, 519] width 369 height 24
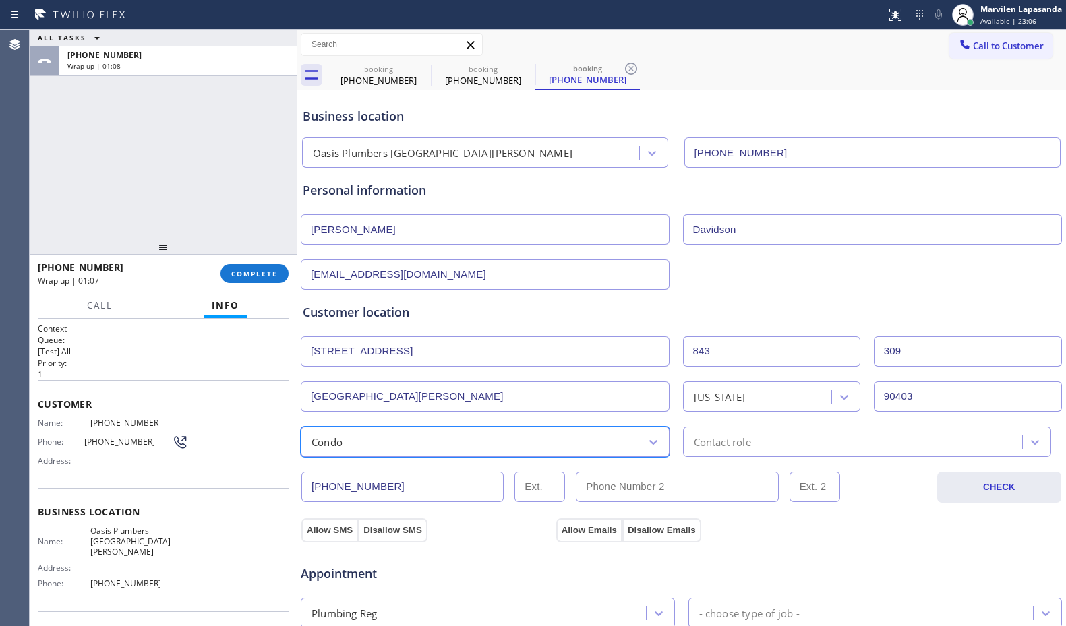
click at [744, 442] on div "Contact role" at bounding box center [722, 442] width 57 height 16
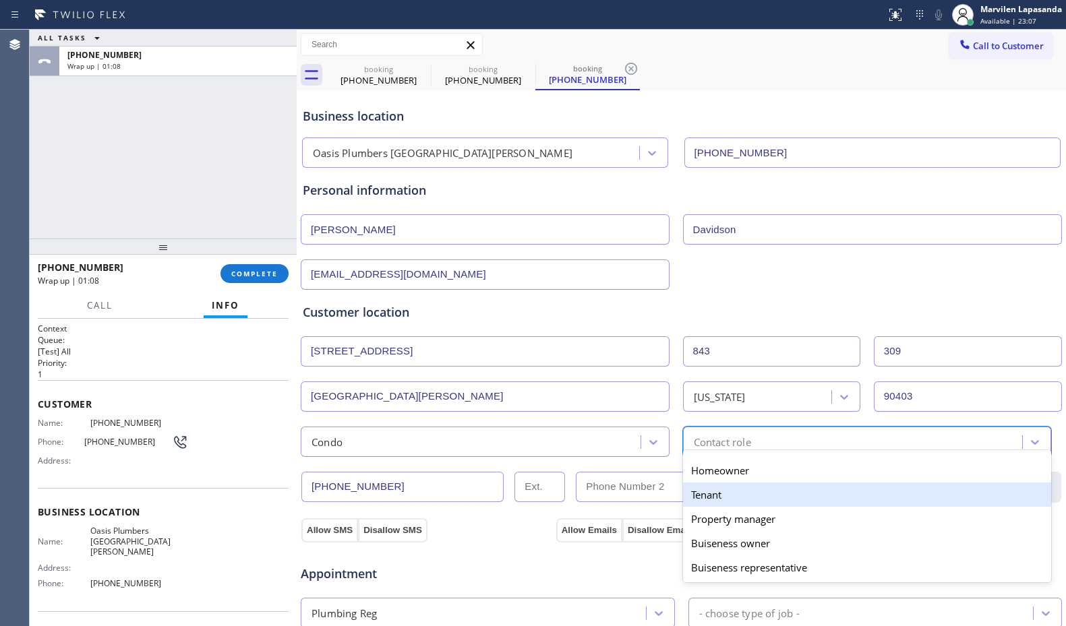
click at [717, 499] on div "Tenant" at bounding box center [867, 495] width 369 height 24
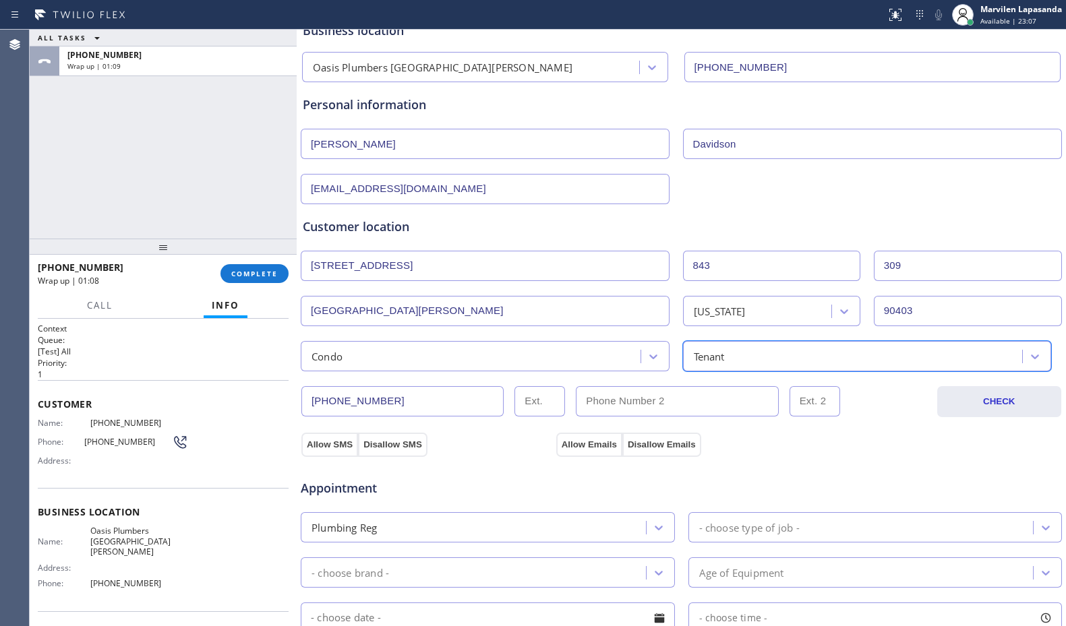
scroll to position [270, 0]
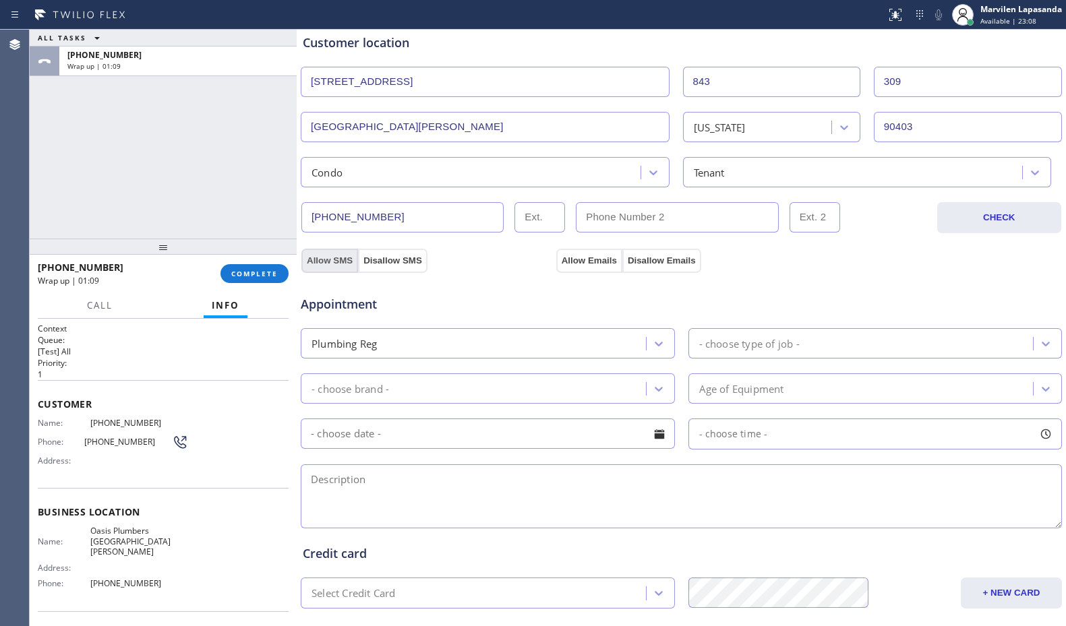
click at [337, 258] on button "Allow SMS" at bounding box center [329, 261] width 57 height 24
click at [597, 260] on button "Allow Emails" at bounding box center [589, 261] width 66 height 24
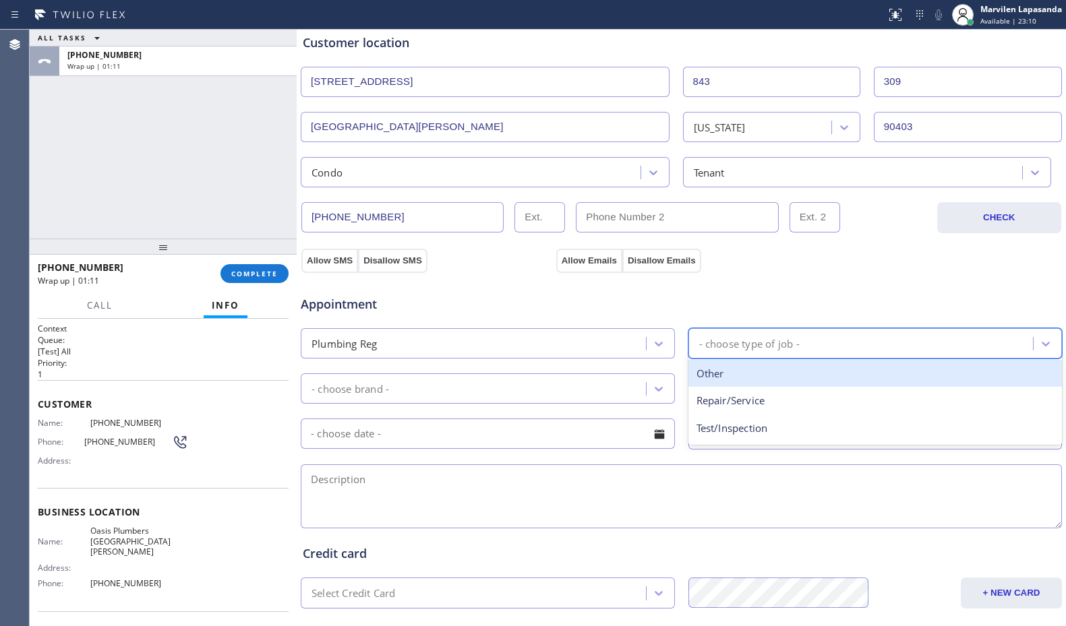
click at [761, 334] on div "- choose type of job -" at bounding box center [863, 344] width 341 height 24
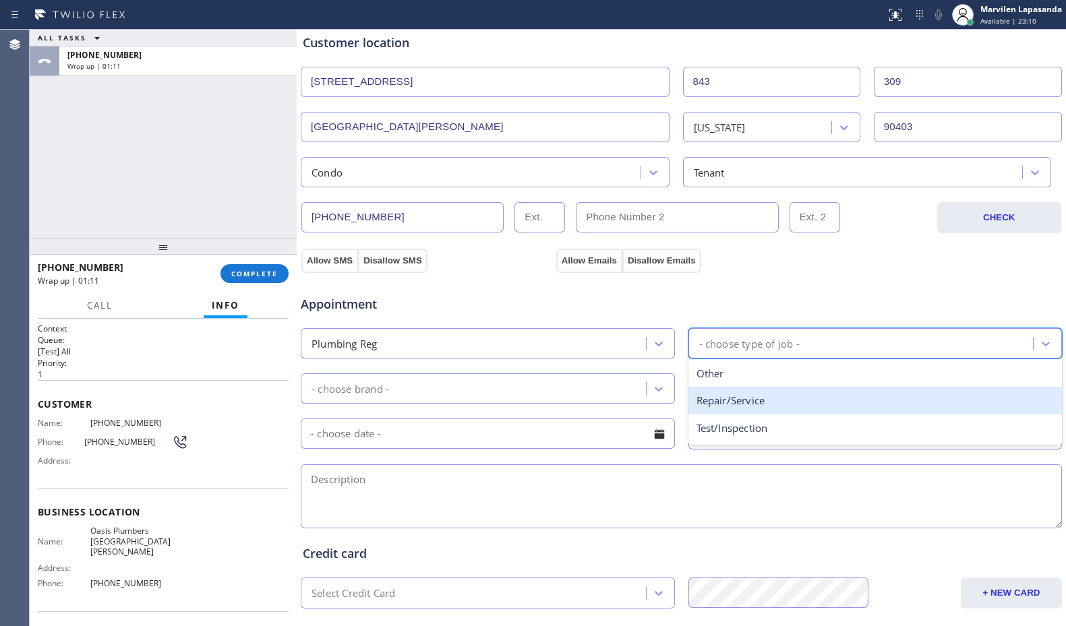
click at [744, 403] on div "Repair/Service" at bounding box center [876, 401] width 374 height 28
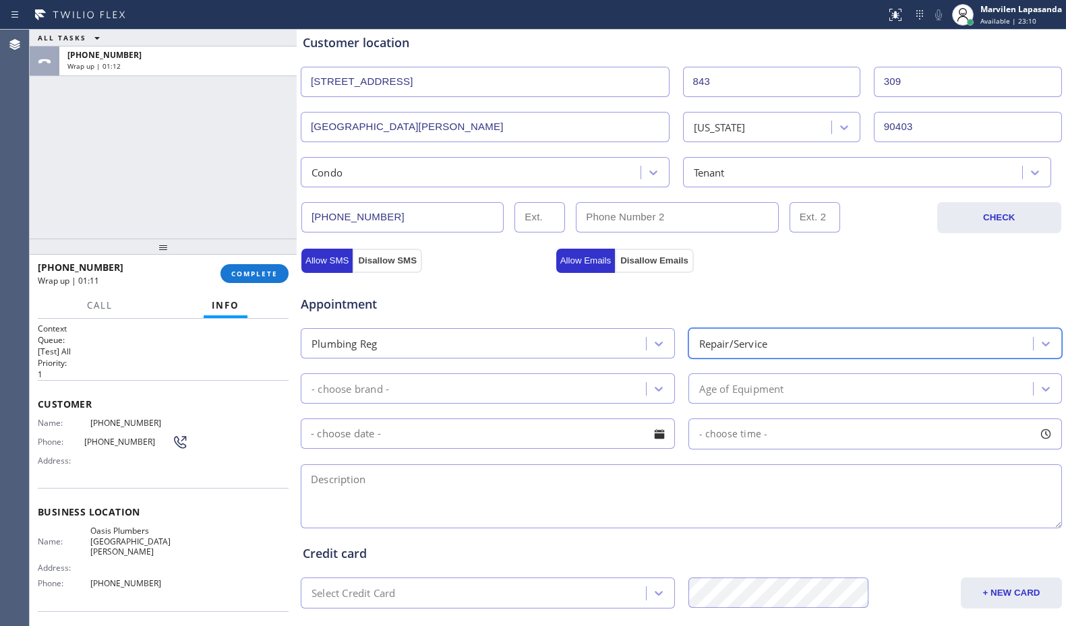
click at [424, 389] on div "- choose brand -" at bounding box center [475, 389] width 341 height 24
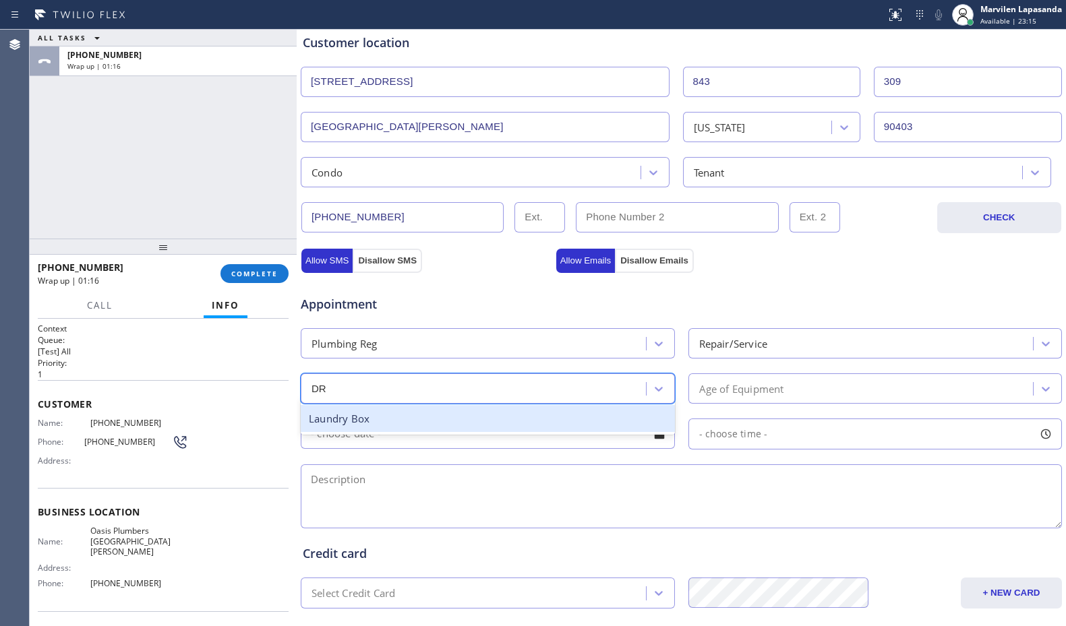
type input "D"
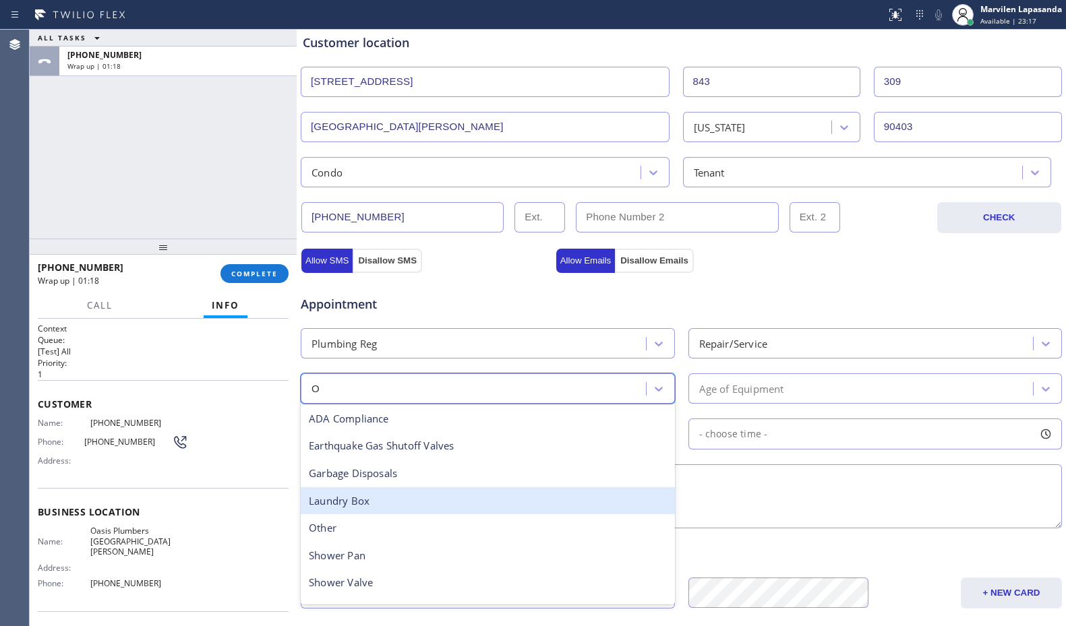
type input "OT"
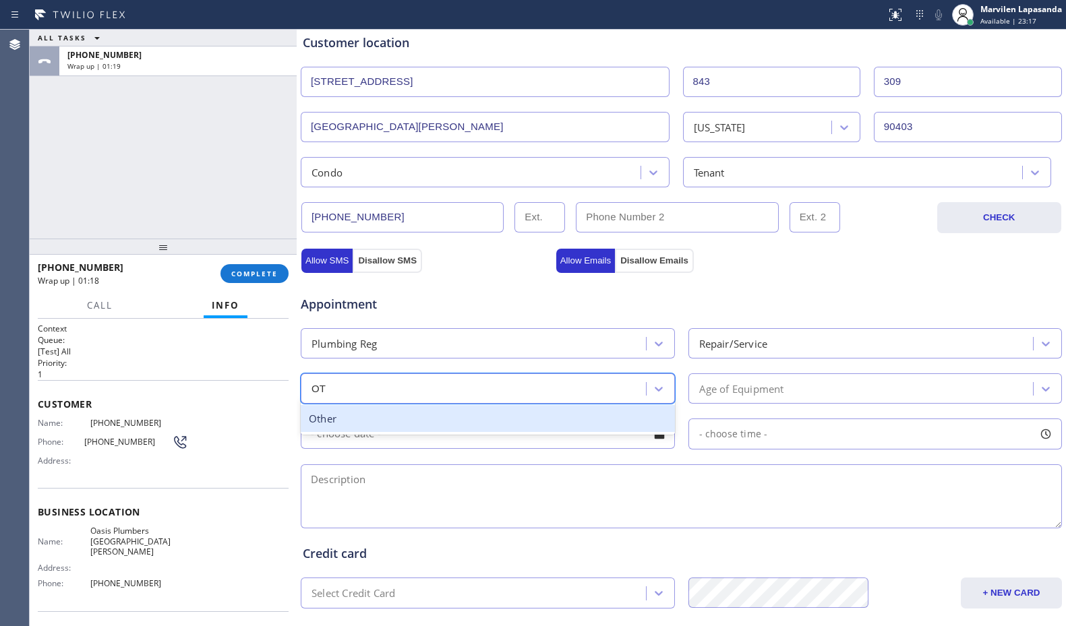
click at [332, 417] on div "Other" at bounding box center [488, 419] width 374 height 28
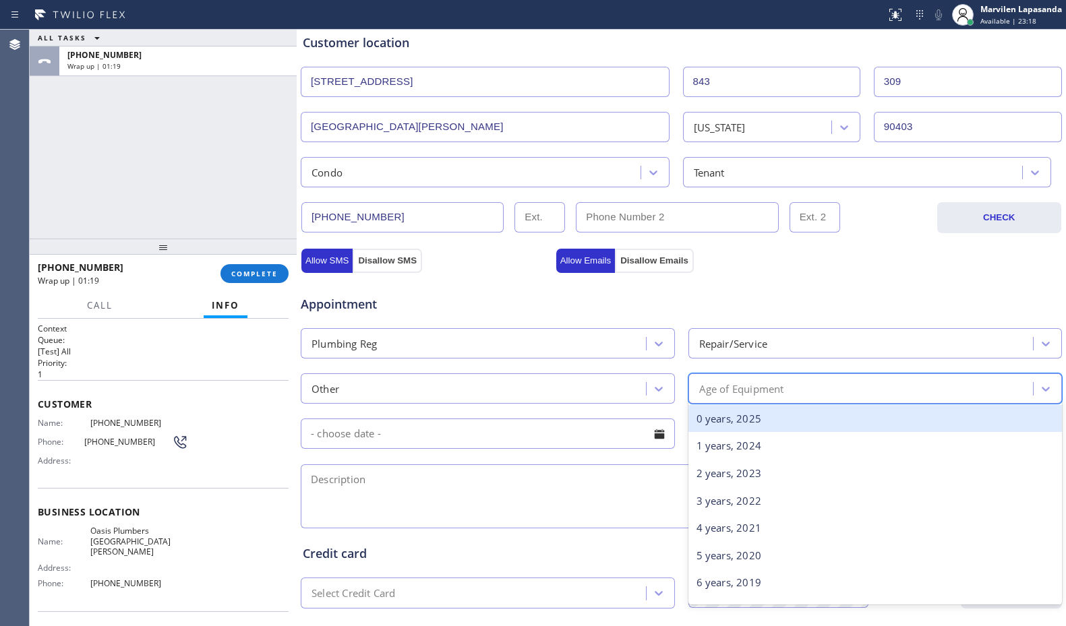
click at [749, 390] on div "Age of Equipment" at bounding box center [741, 389] width 85 height 16
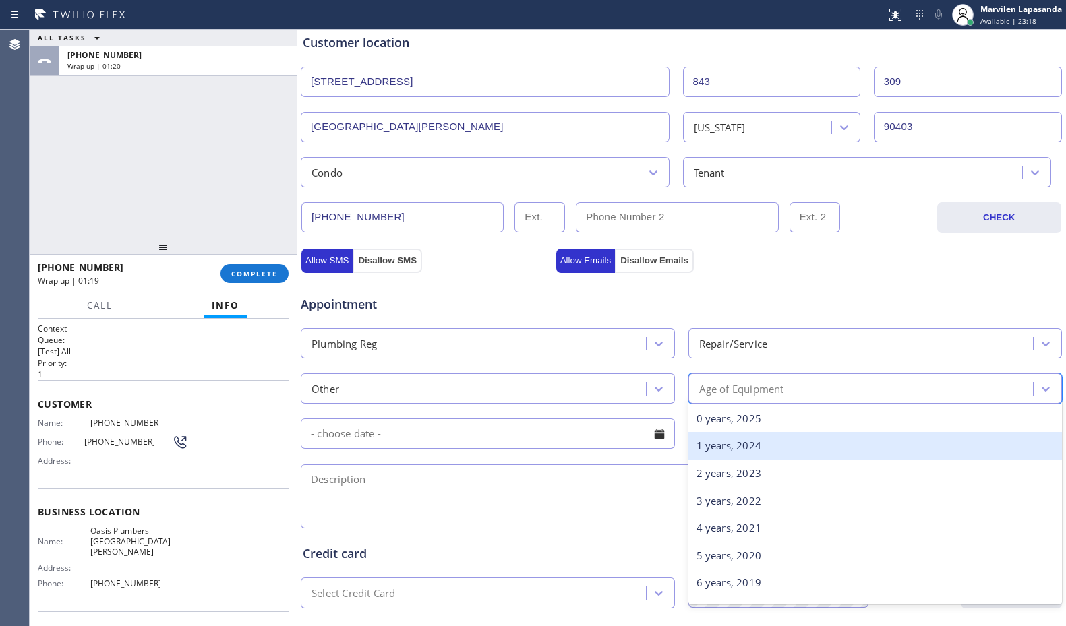
click at [726, 451] on div "1 years, 2024" at bounding box center [876, 446] width 374 height 28
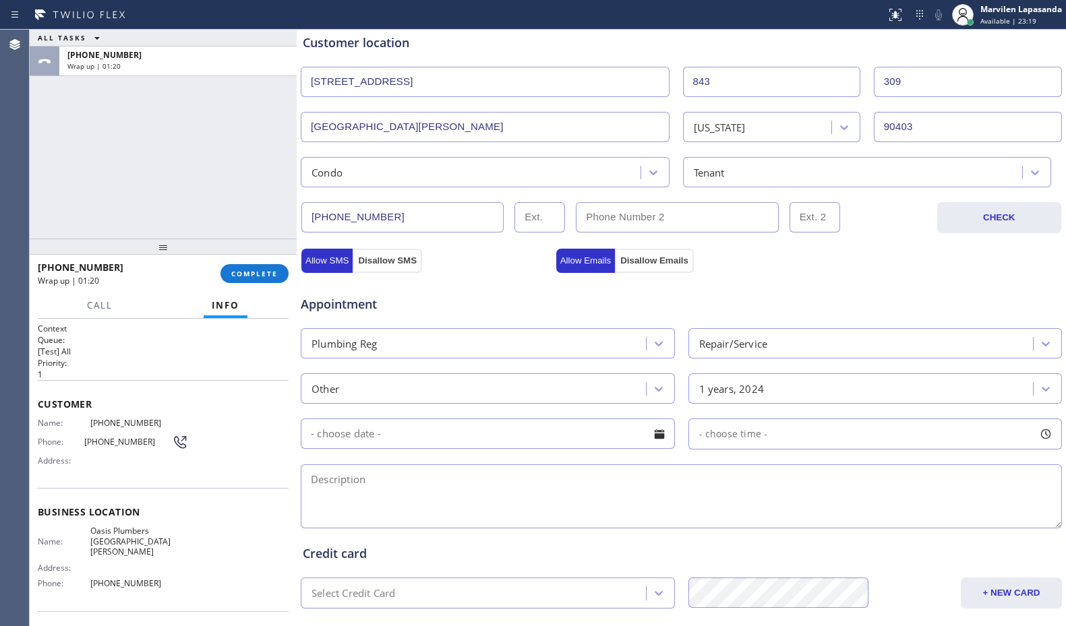
click at [648, 440] on div at bounding box center [659, 434] width 23 height 23
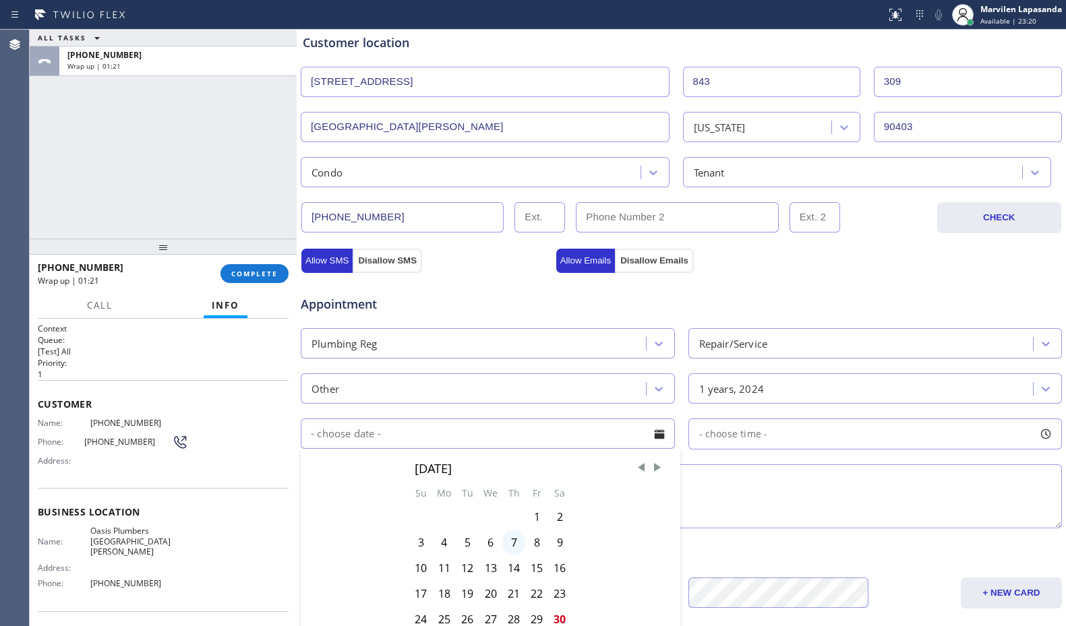
scroll to position [405, 0]
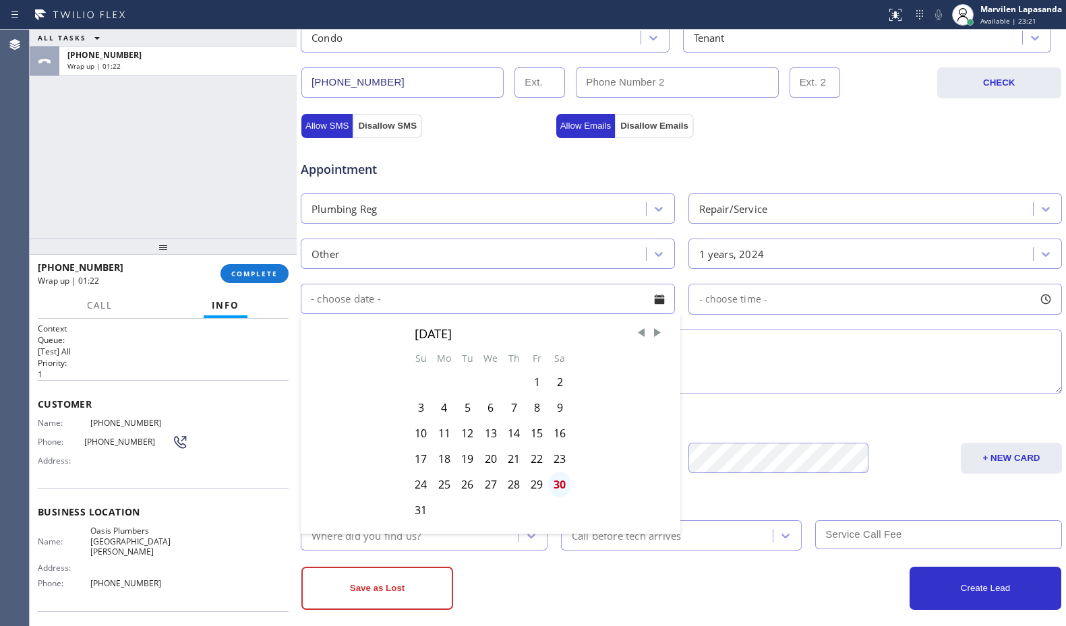
click at [557, 494] on div "30" at bounding box center [559, 485] width 23 height 26
type input "[DATE]"
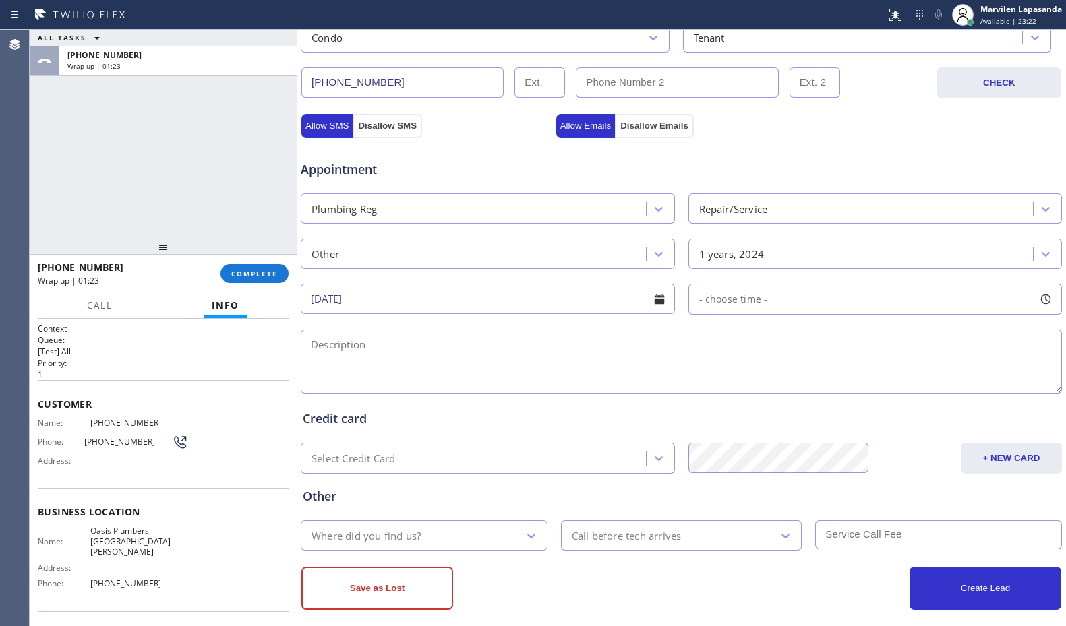
click at [1034, 300] on div at bounding box center [1045, 299] width 23 height 23
drag, startPoint x: 695, startPoint y: 383, endPoint x: 864, endPoint y: 394, distance: 169.7
click at [869, 394] on div at bounding box center [877, 382] width 16 height 28
drag, startPoint x: 702, startPoint y: 382, endPoint x: 797, endPoint y: 388, distance: 95.3
click at [801, 388] on div at bounding box center [809, 382] width 16 height 28
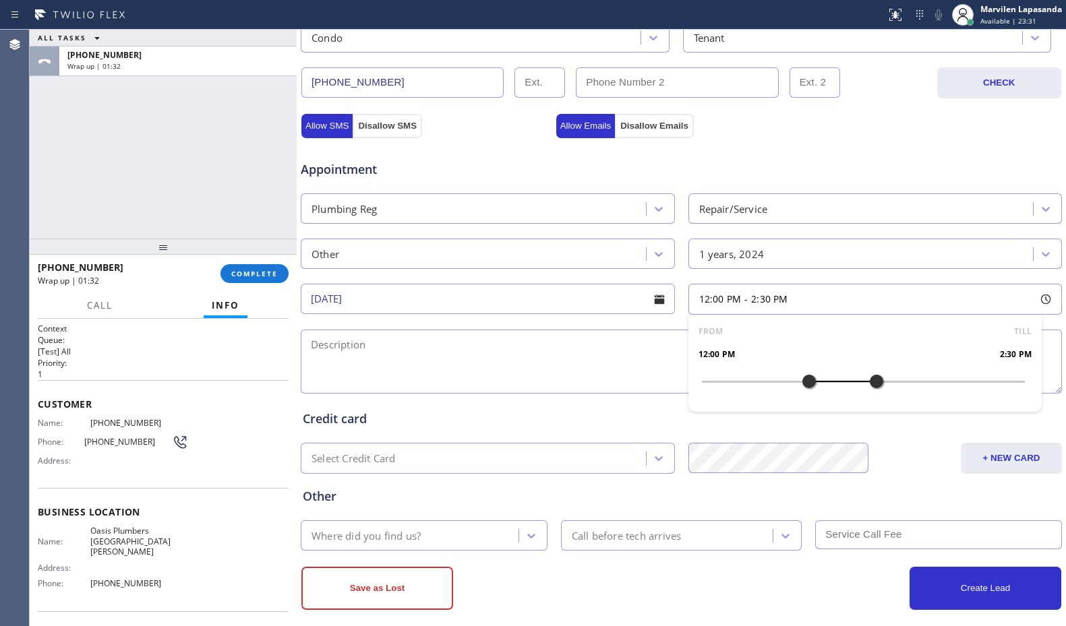
click at [595, 369] on textarea at bounding box center [681, 362] width 761 height 64
click at [370, 370] on textarea at bounding box center [681, 362] width 761 height 64
paste textarea "12-2:30/ PRIME/ Kitchen drain is clogged/ Apt-Tenant/ [STREET_ADDRESS]/ Oasis P…"
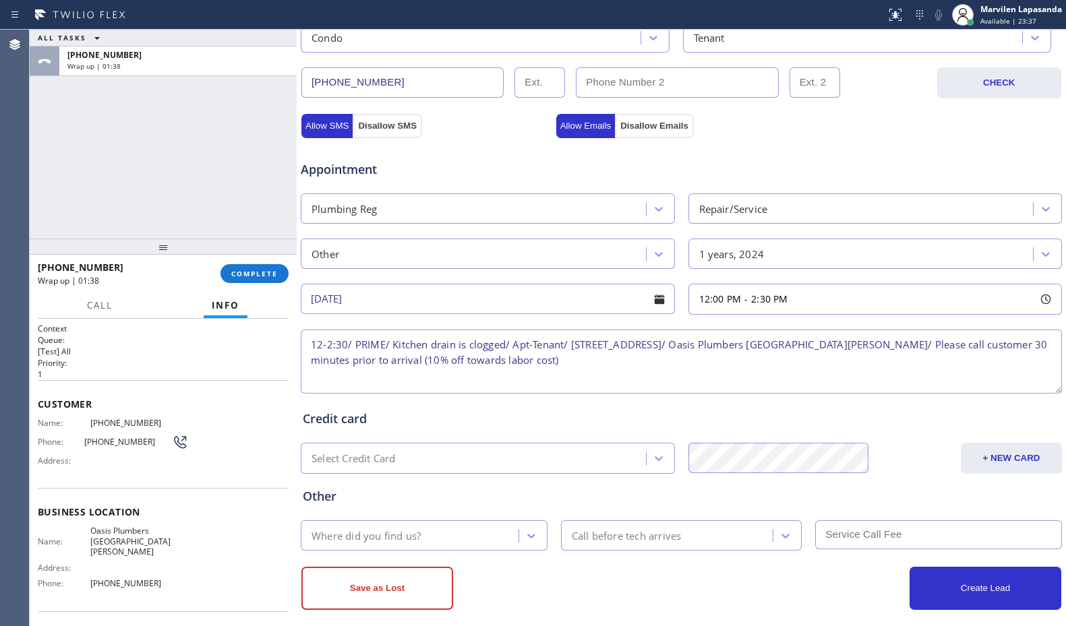
click at [318, 339] on textarea "12-2:30/ PRIME/ Kitchen drain is clogged/ Apt-Tenant/ [STREET_ADDRESS]/ Oasis P…" at bounding box center [681, 362] width 761 height 64
click at [333, 345] on textarea "12-2:30/ PRIME/ Kitchen drain is clogged/ Apt-Tenant/ [STREET_ADDRESS]/ Oasis P…" at bounding box center [681, 362] width 761 height 64
click at [322, 345] on textarea "12-2:30/ PRIME/ Kitchen drain is clogged/ Apt-Tenant/ [STREET_ADDRESS]/ Oasis P…" at bounding box center [681, 362] width 761 height 64
click at [343, 346] on textarea "12-2:30/ PRIME/ Kitchen drain is clogged/ Apt-Tenant/ [STREET_ADDRESS]/ Oasis P…" at bounding box center [681, 362] width 761 height 64
click at [376, 345] on textarea "12-2:30/ PRIME/ Kitchen drain is clogged/ Apt-Tenant/ [STREET_ADDRESS]/ Oasis P…" at bounding box center [681, 362] width 761 height 64
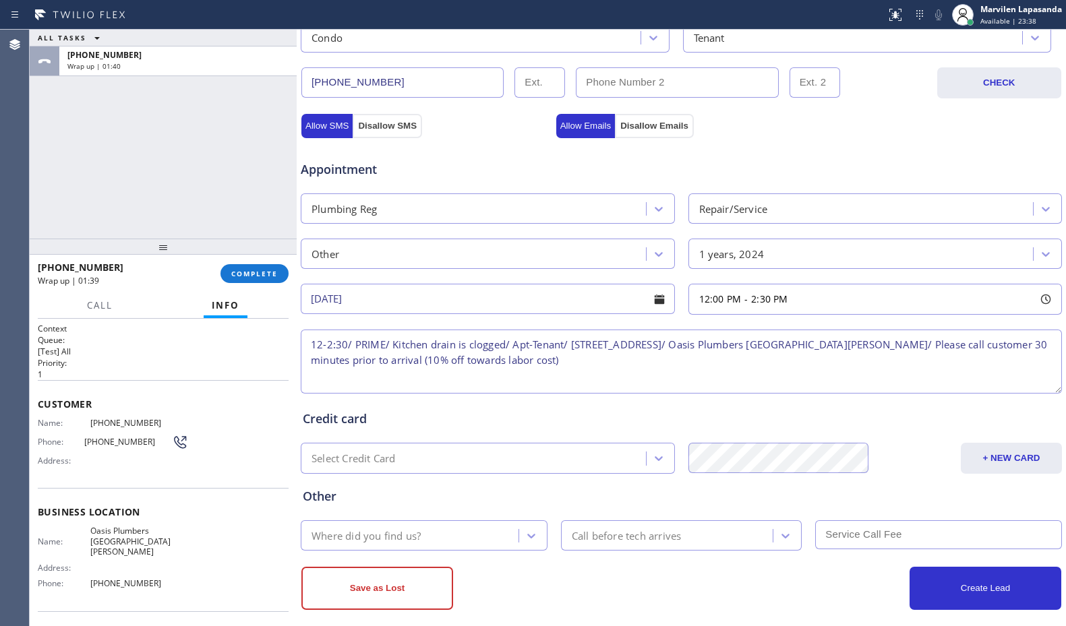
click at [424, 345] on textarea "12-2:30/ PRIME/ Kitchen drain is clogged/ Apt-Tenant/ [STREET_ADDRESS]/ Oasis P…" at bounding box center [681, 362] width 761 height 64
click at [512, 345] on textarea "12-2:30/ PRIME/ Kitchen drain is clogged/ Apt-Tenant/ [STREET_ADDRESS]/ Oasis P…" at bounding box center [681, 362] width 761 height 64
click at [566, 346] on textarea "12-2:30/ PRIME/ Kitchen drain is clogged/ Apt-Tenant/ [STREET_ADDRESS]/ Oasis P…" at bounding box center [681, 362] width 761 height 64
click at [603, 343] on textarea "12-2:30/ PRIME/ Kitchen drain is clogged/ Apt-Tenant/ [STREET_ADDRESS]/ Oasis P…" at bounding box center [681, 362] width 761 height 64
click at [657, 343] on textarea "12-2:30/ PRIME/ Kitchen drain is clogged/ Apt-Tenant/ [STREET_ADDRESS]/ Oasis P…" at bounding box center [681, 362] width 761 height 64
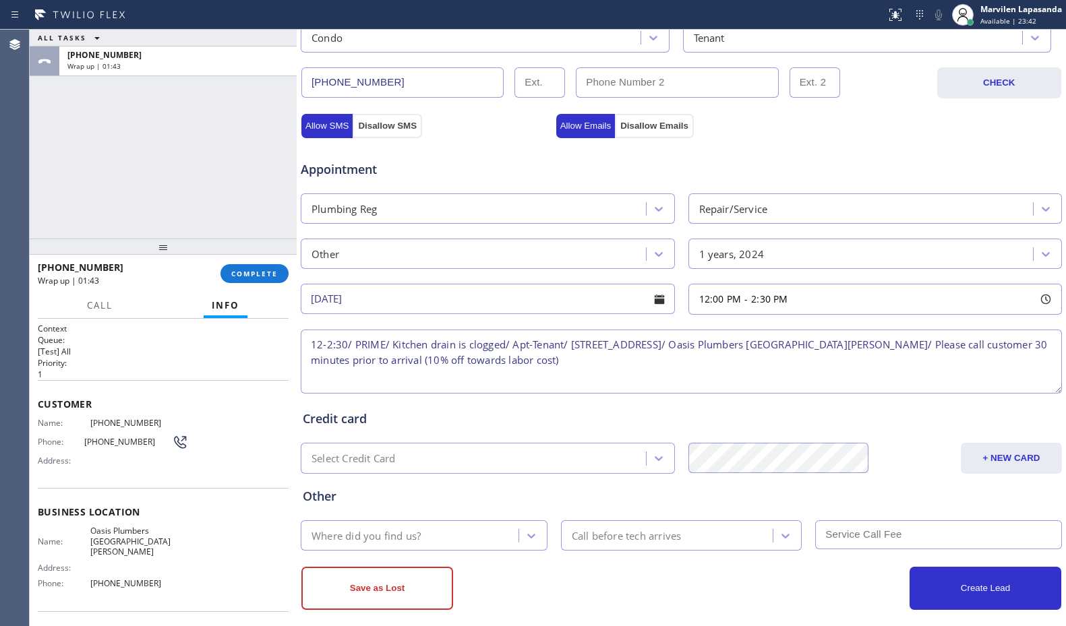
click at [647, 363] on textarea "12-2:30/ PRIME/ Kitchen drain is clogged/ Apt-Tenant/ [STREET_ADDRESS]/ Oasis P…" at bounding box center [681, 362] width 761 height 64
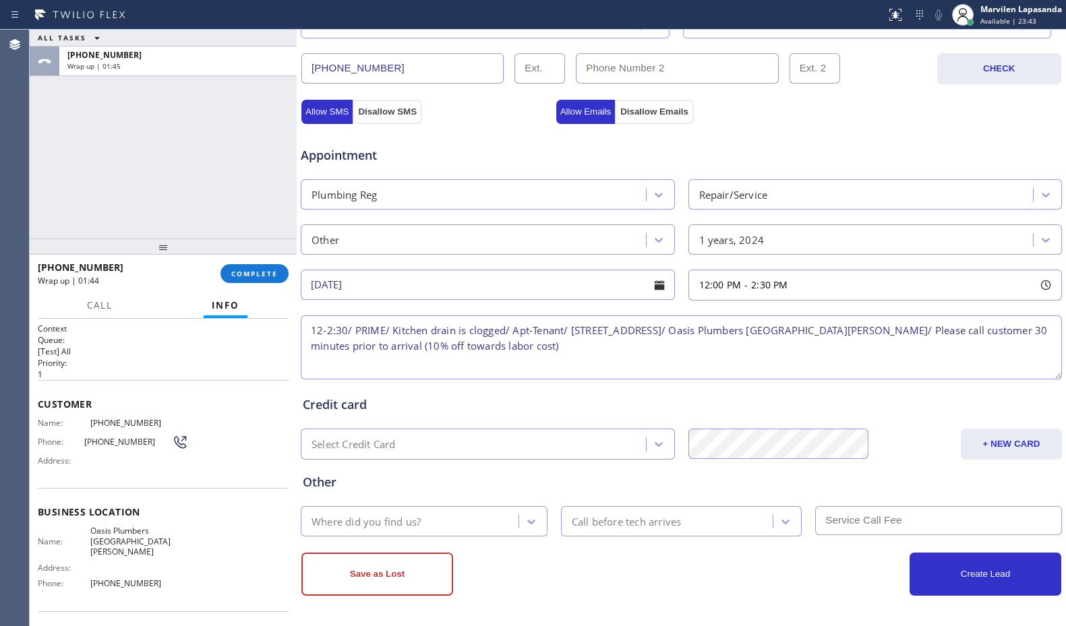
type textarea "12-2:30/ PRIME/ Kitchen drain is clogged/ Apt-Tenant/ [STREET_ADDRESS]/ Oasis P…"
click at [423, 527] on div "Where did you find us?" at bounding box center [412, 522] width 214 height 24
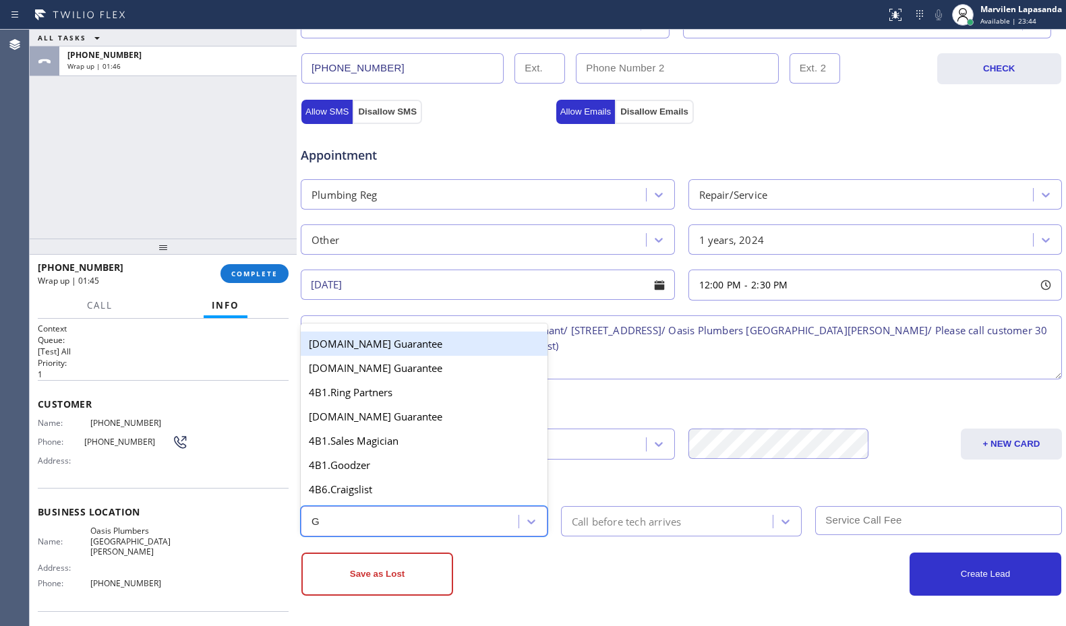
type input "GO"
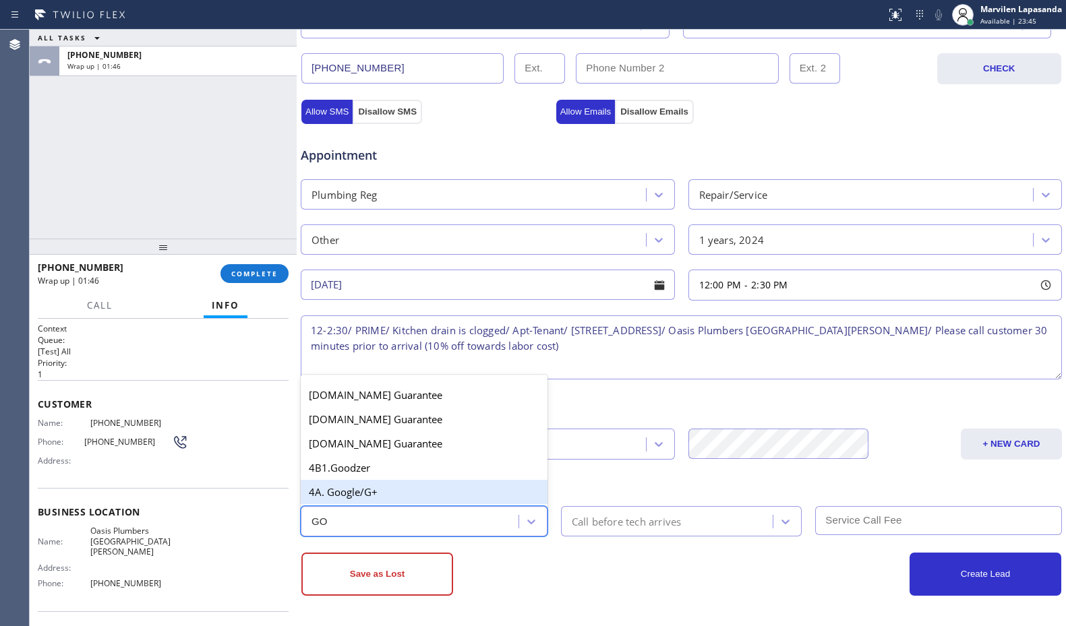
click at [392, 492] on div "4A. Google/G+" at bounding box center [424, 492] width 247 height 24
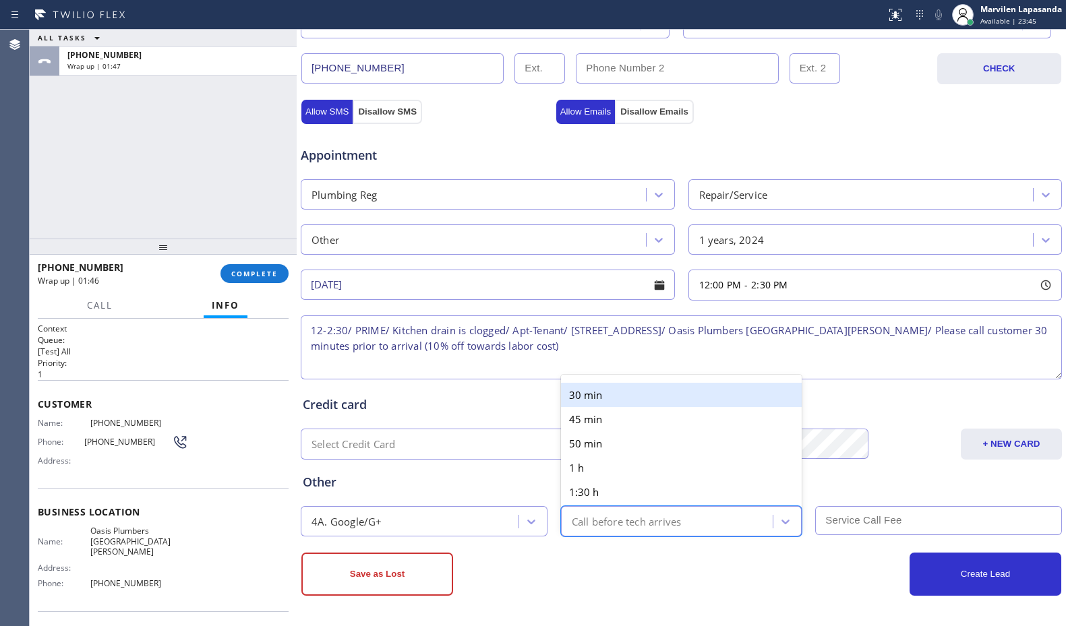
click at [606, 519] on div "Call before tech arrives" at bounding box center [627, 522] width 110 height 16
click at [587, 387] on div "30 min" at bounding box center [681, 395] width 241 height 24
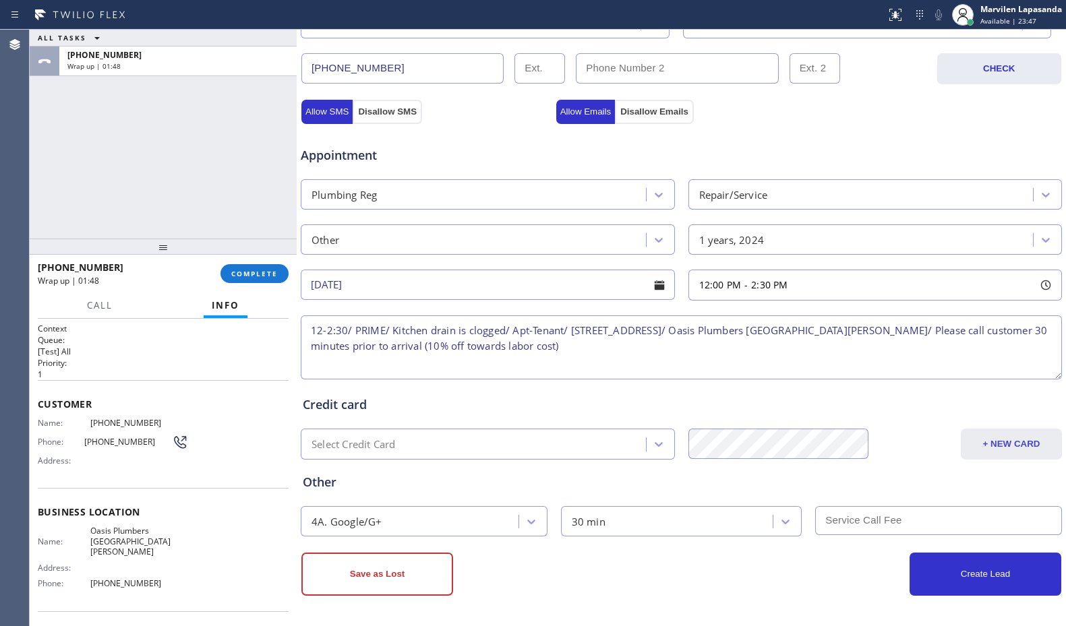
click at [1016, 440] on button "+ NEW CARD" at bounding box center [1011, 444] width 101 height 31
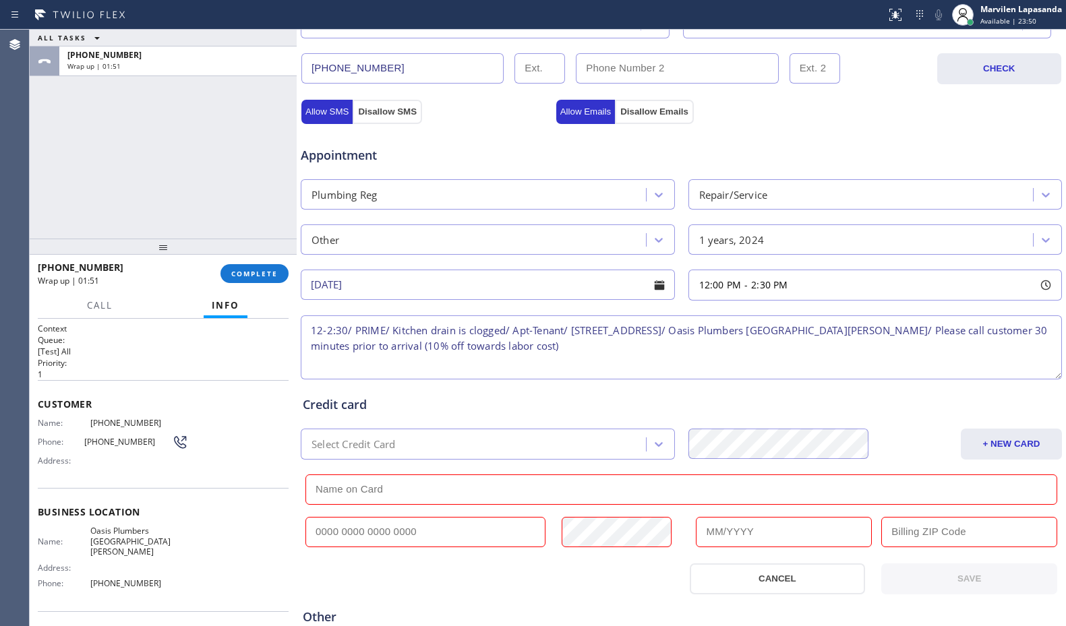
click at [366, 529] on input "text" at bounding box center [425, 532] width 240 height 30
type input "V"
paste input "[CREDIT_CARD_NUMBER]"
type input "[CREDIT_CARD_NUMBER]"
click at [384, 488] on input "text" at bounding box center [681, 490] width 752 height 30
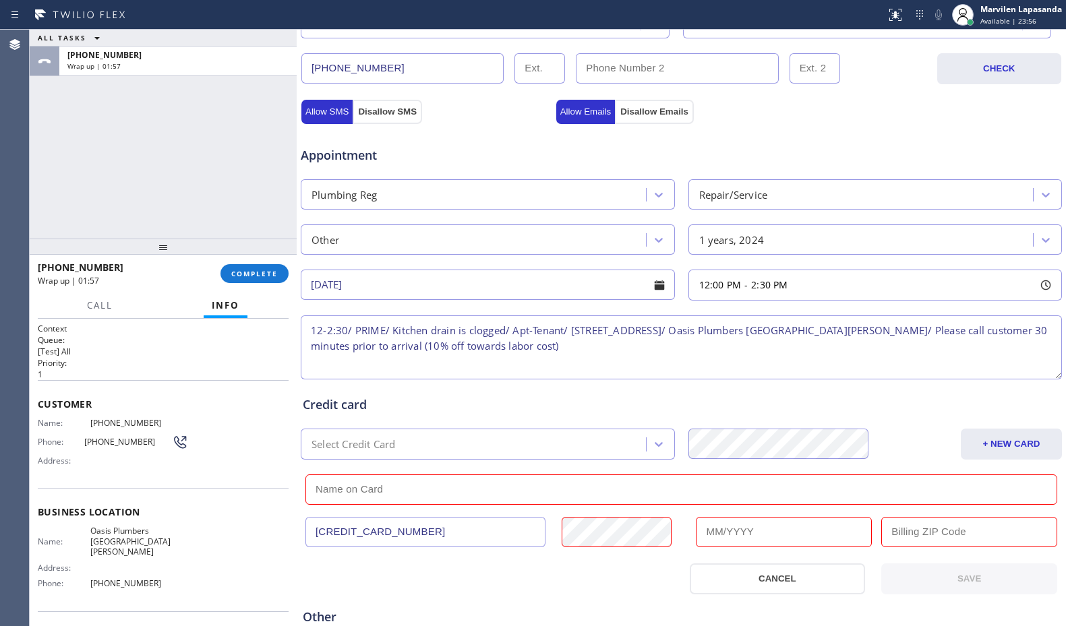
click at [374, 498] on input "text" at bounding box center [681, 490] width 752 height 30
paste input "[PERSON_NAME]"
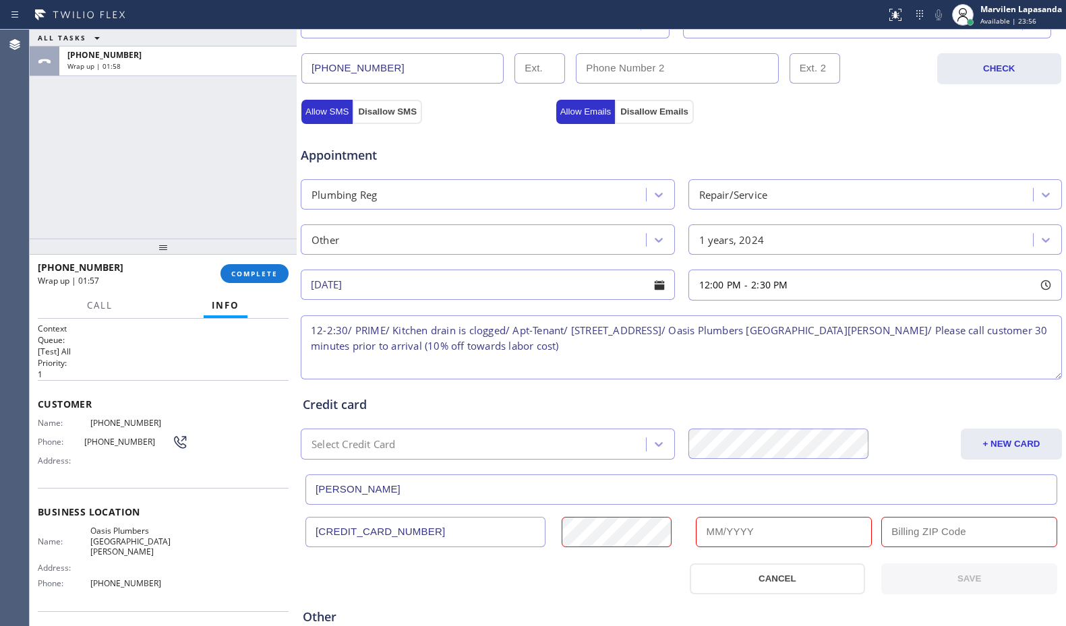
type input "[PERSON_NAME]"
click at [817, 537] on input "text" at bounding box center [784, 532] width 176 height 30
type input "05/2028"
click at [681, 402] on div "Credit card" at bounding box center [681, 405] width 757 height 18
click at [923, 541] on input "text" at bounding box center [969, 532] width 176 height 30
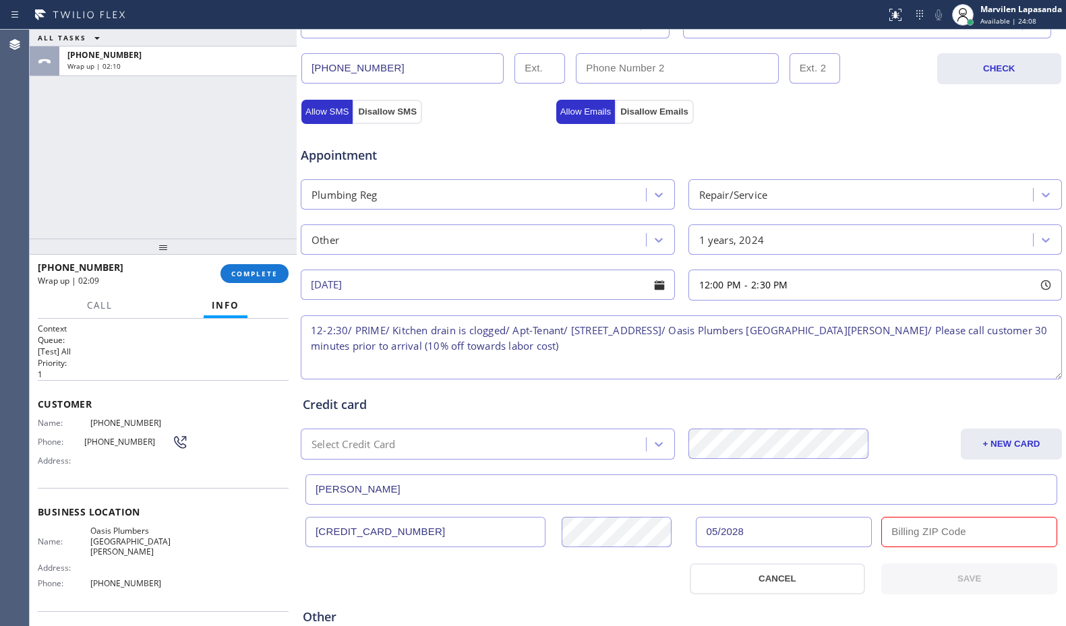
paste input "90403"
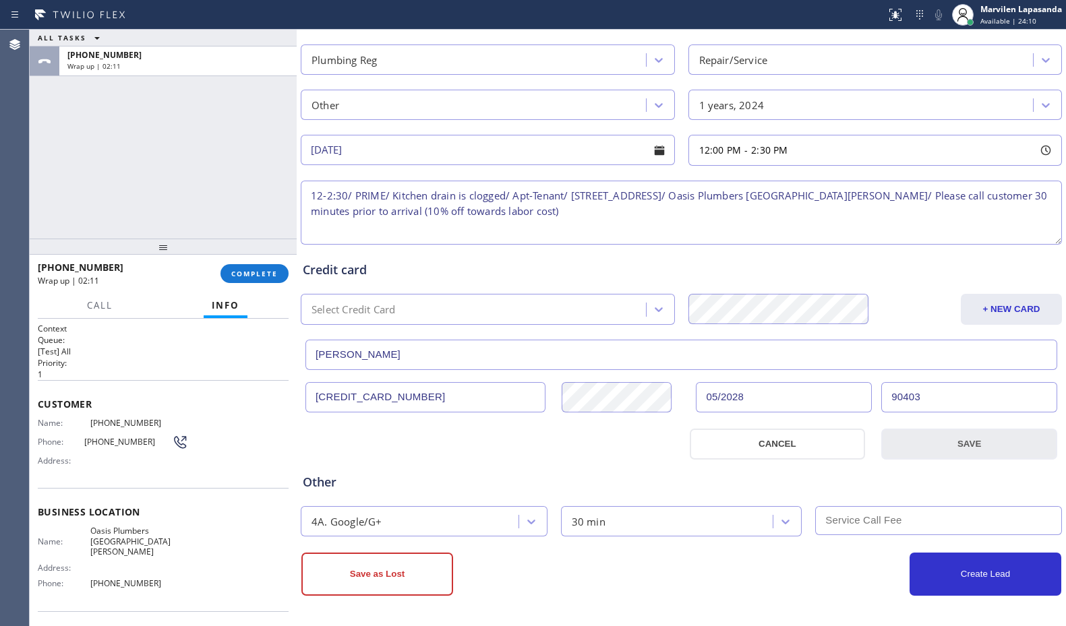
type input "90403"
click at [935, 451] on button "SAVE" at bounding box center [969, 444] width 176 height 31
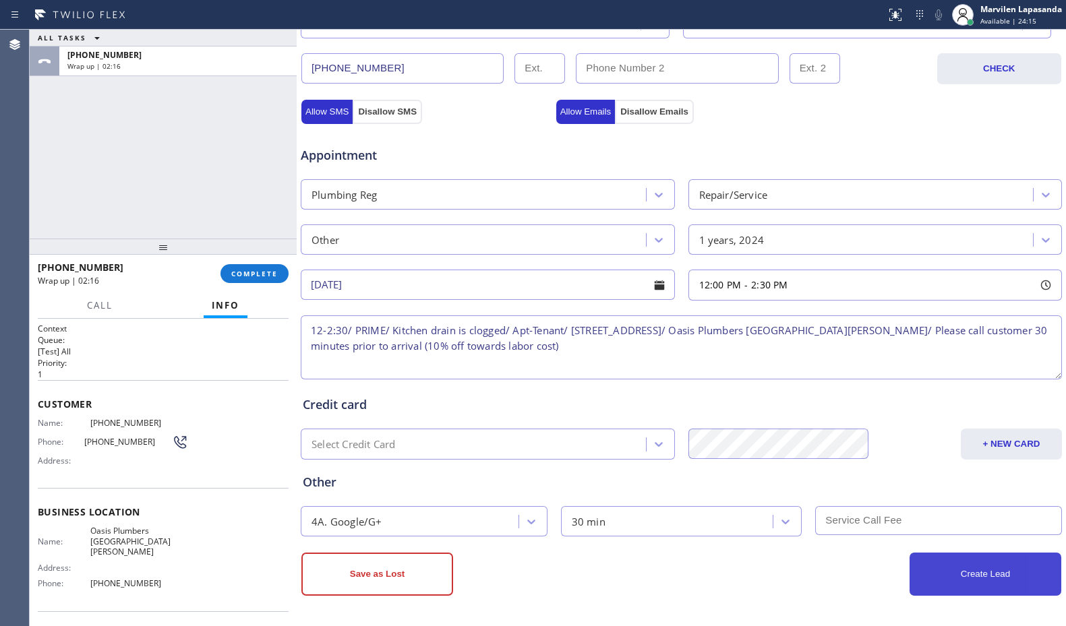
click at [966, 573] on button "Create Lead" at bounding box center [986, 574] width 152 height 43
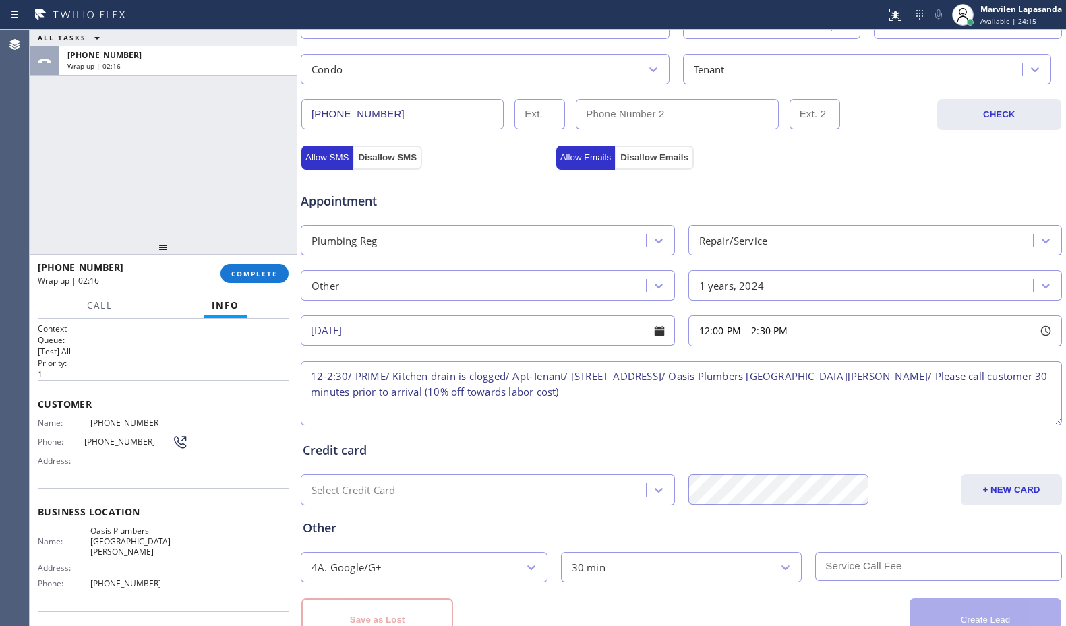
scroll to position [465, 0]
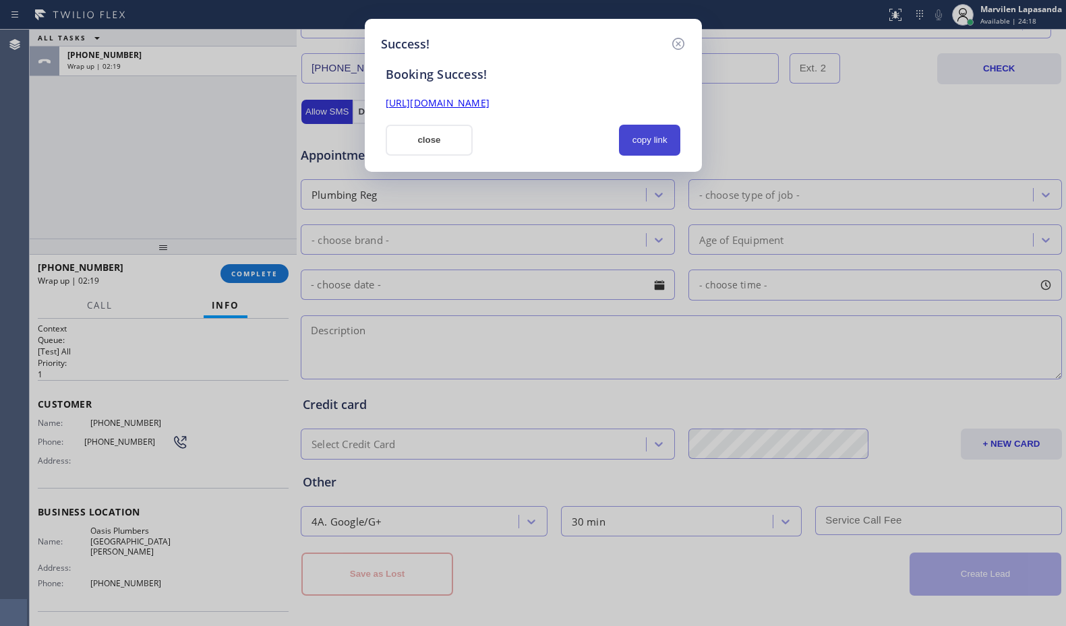
click at [658, 140] on button "copy link" at bounding box center [650, 140] width 62 height 31
click at [490, 103] on link "[URL][DOMAIN_NAME]" at bounding box center [438, 102] width 104 height 13
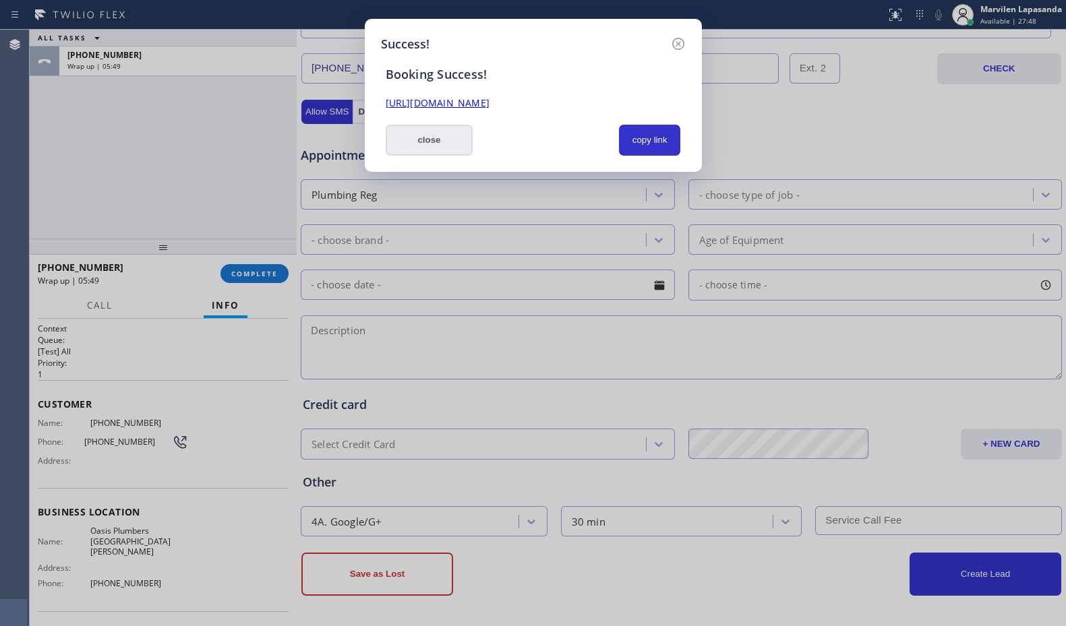
click at [434, 142] on button "close" at bounding box center [430, 140] width 88 height 31
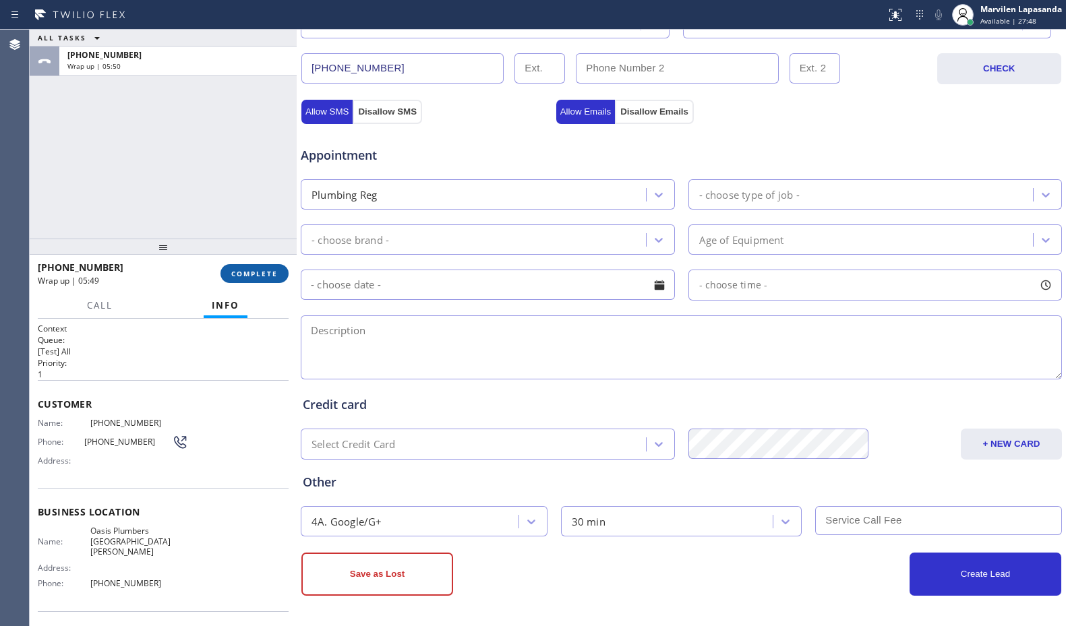
click at [235, 272] on span "COMPLETE" at bounding box center [254, 273] width 47 height 9
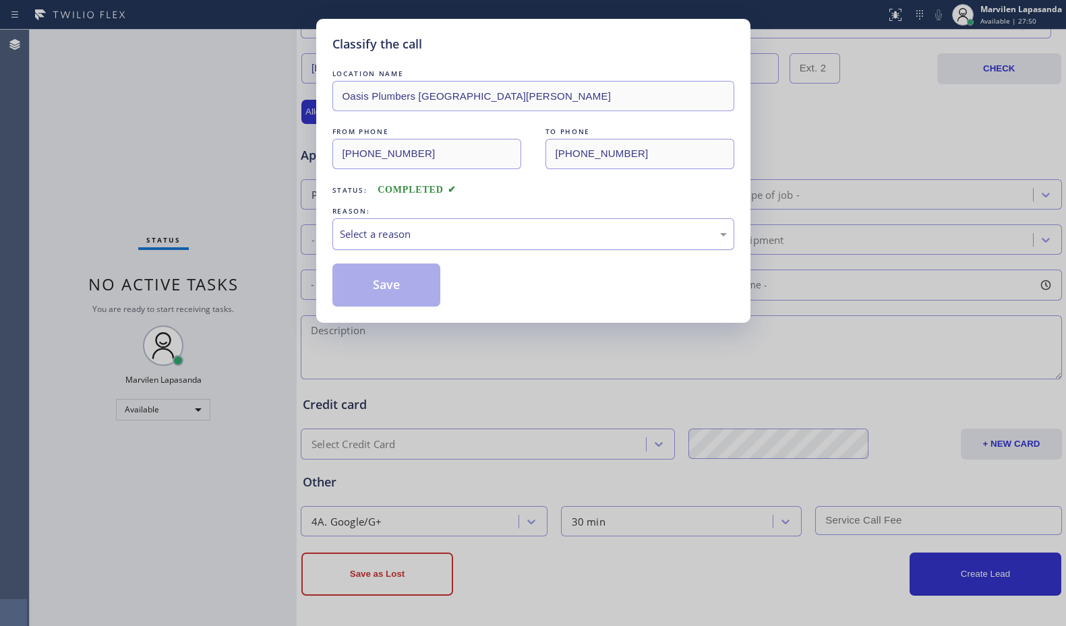
click at [364, 239] on div "Select a reason" at bounding box center [533, 235] width 387 height 16
click at [363, 287] on button "Save" at bounding box center [386, 285] width 109 height 43
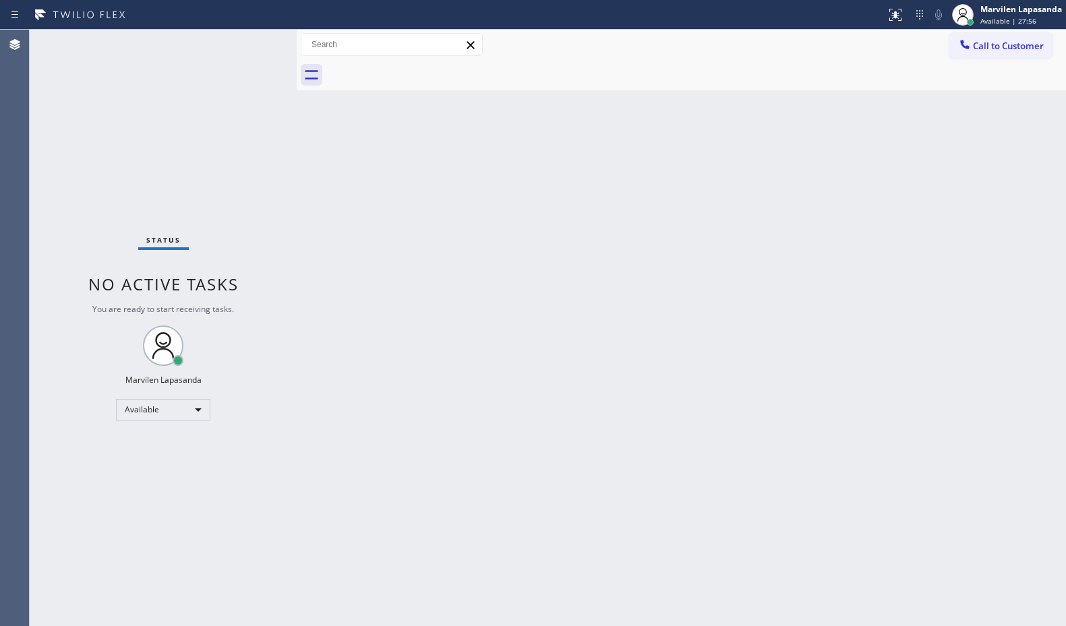
click at [505, 146] on div "Back to Dashboard Change Sender ID Customers Technicians Select a contact Outbo…" at bounding box center [681, 328] width 769 height 597
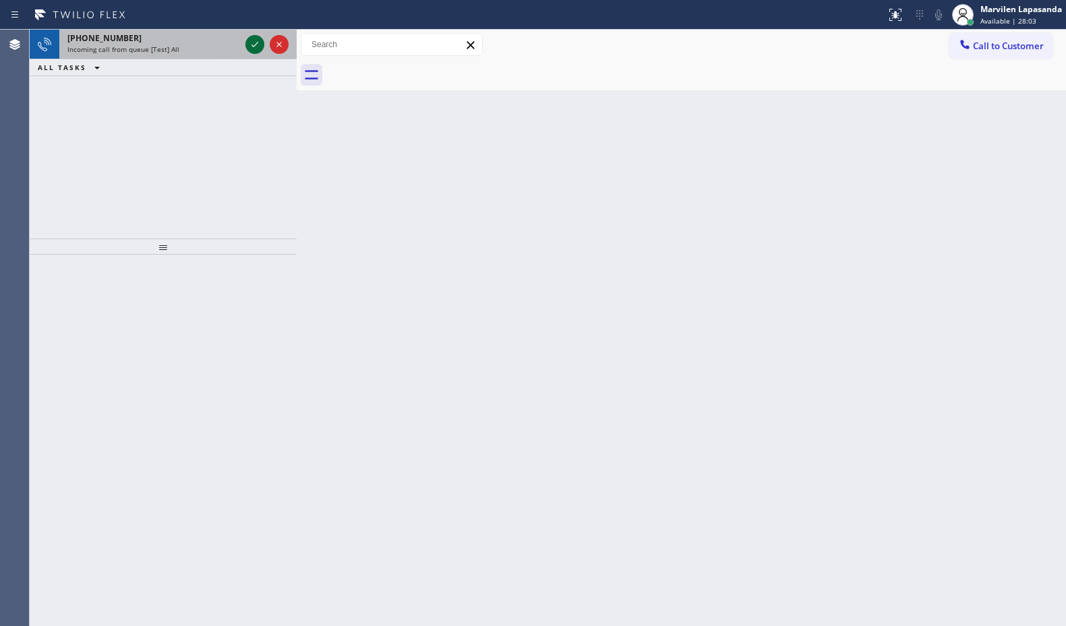
click at [252, 46] on icon at bounding box center [255, 44] width 16 height 16
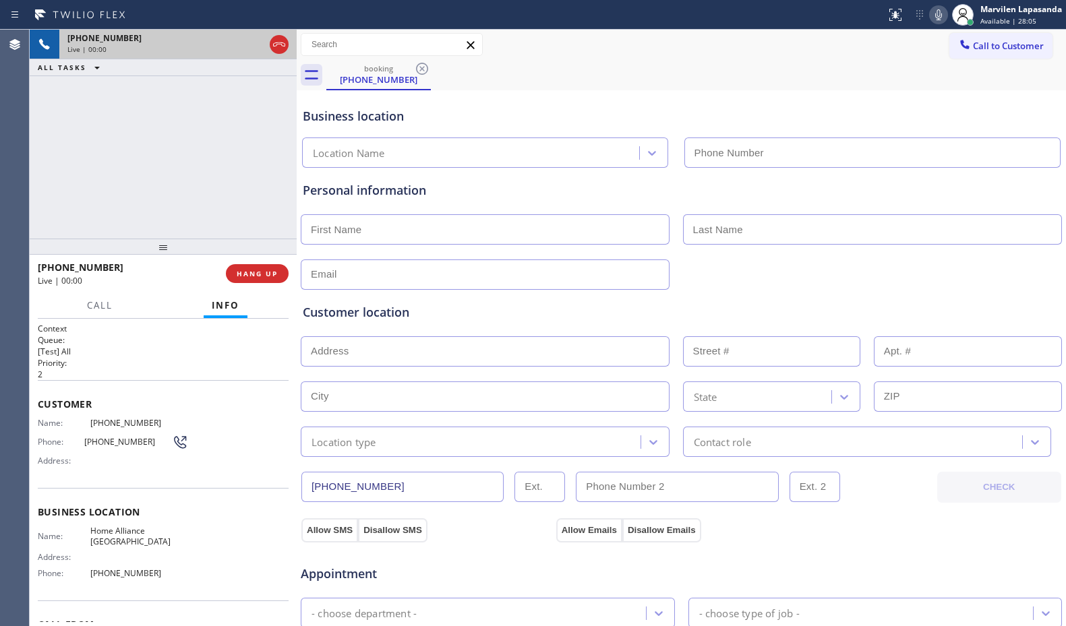
type input "[PHONE_NUMBER]"
click at [98, 521] on div "Business location Name: Home Alliance [GEOGRAPHIC_DATA] Address: Phone: [PHONE_…" at bounding box center [163, 544] width 251 height 113
click at [72, 502] on div "Business location Name: Home Alliance [GEOGRAPHIC_DATA] Address: Phone: [PHONE_…" at bounding box center [163, 544] width 251 height 113
click at [69, 497] on div "Business location Name: Home Alliance [GEOGRAPHIC_DATA] Address: Phone: [PHONE_…" at bounding box center [163, 544] width 251 height 113
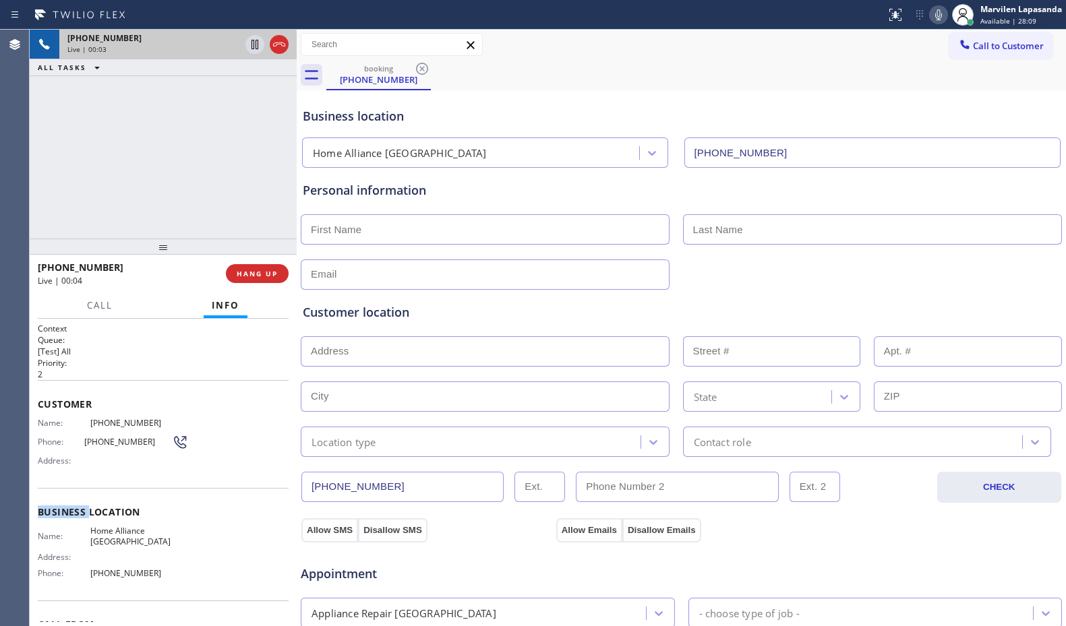
click at [69, 497] on div "Business location Name: Home Alliance [GEOGRAPHIC_DATA] Address: Phone: [PHONE_…" at bounding box center [163, 544] width 251 height 113
click at [53, 405] on span "Customer" at bounding box center [163, 404] width 251 height 13
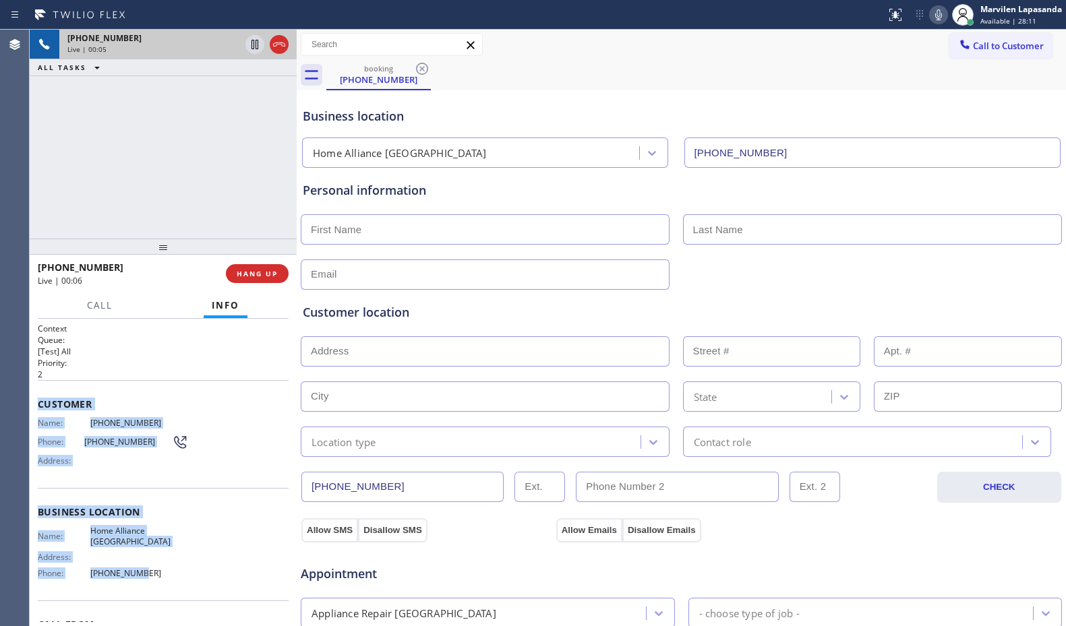
drag, startPoint x: 39, startPoint y: 401, endPoint x: 129, endPoint y: 571, distance: 192.5
click at [129, 571] on div "Context Queue: [Test] All Priority: 2 Customer Name: [PHONE_NUMBER] Phone: [PHO…" at bounding box center [163, 513] width 251 height 380
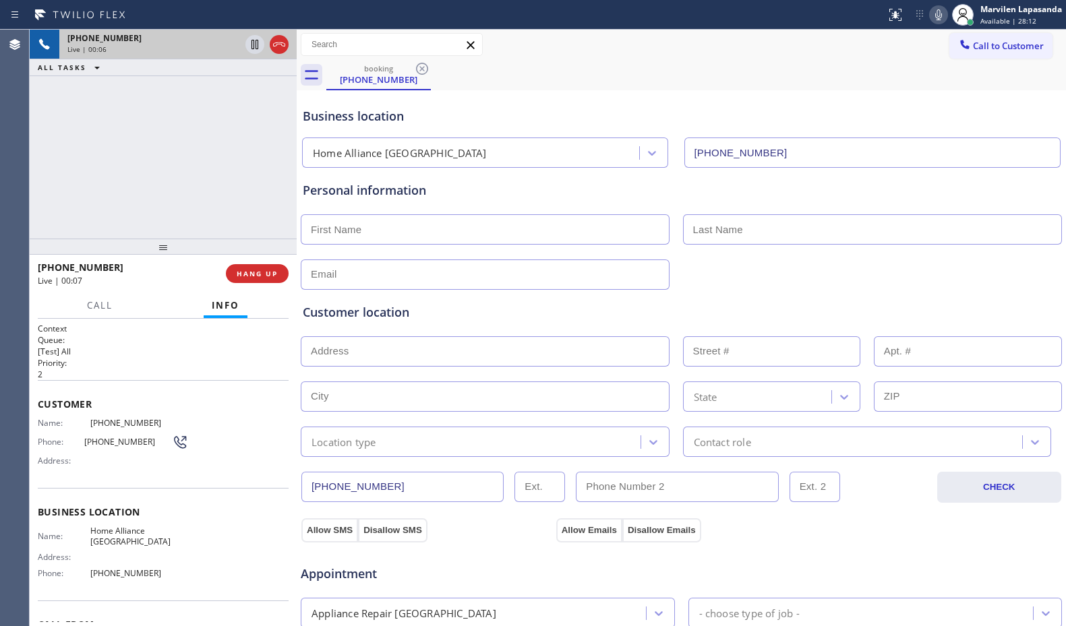
click at [159, 574] on span "[PHONE_NUMBER]" at bounding box center [139, 573] width 98 height 10
click at [192, 489] on div "Business location Name: Home Alliance [GEOGRAPHIC_DATA] Address: Phone: [PHONE_…" at bounding box center [163, 544] width 251 height 113
click at [260, 277] on span "HANG UP" at bounding box center [257, 273] width 41 height 9
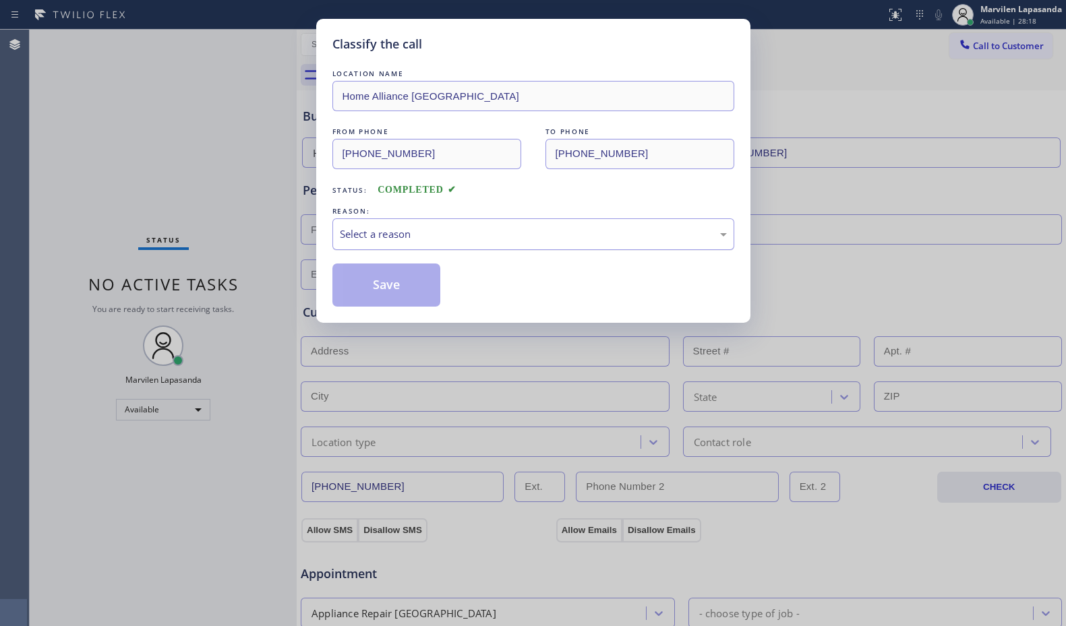
click at [379, 241] on div "Select a reason" at bounding box center [533, 235] width 387 height 16
click at [381, 289] on button "Save" at bounding box center [386, 285] width 109 height 43
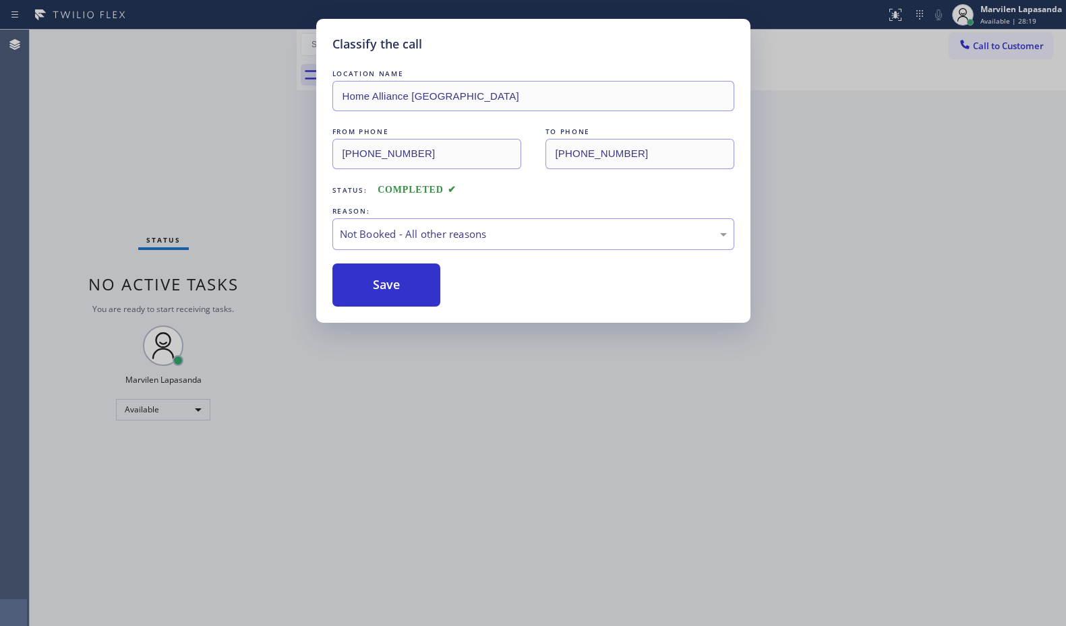
click at [381, 289] on button "Save" at bounding box center [386, 285] width 109 height 43
click at [223, 160] on div "Classify the call LOCATION NAME Home Alliance Jacksonville FROM PHONE [PHONE_NU…" at bounding box center [533, 313] width 1066 height 626
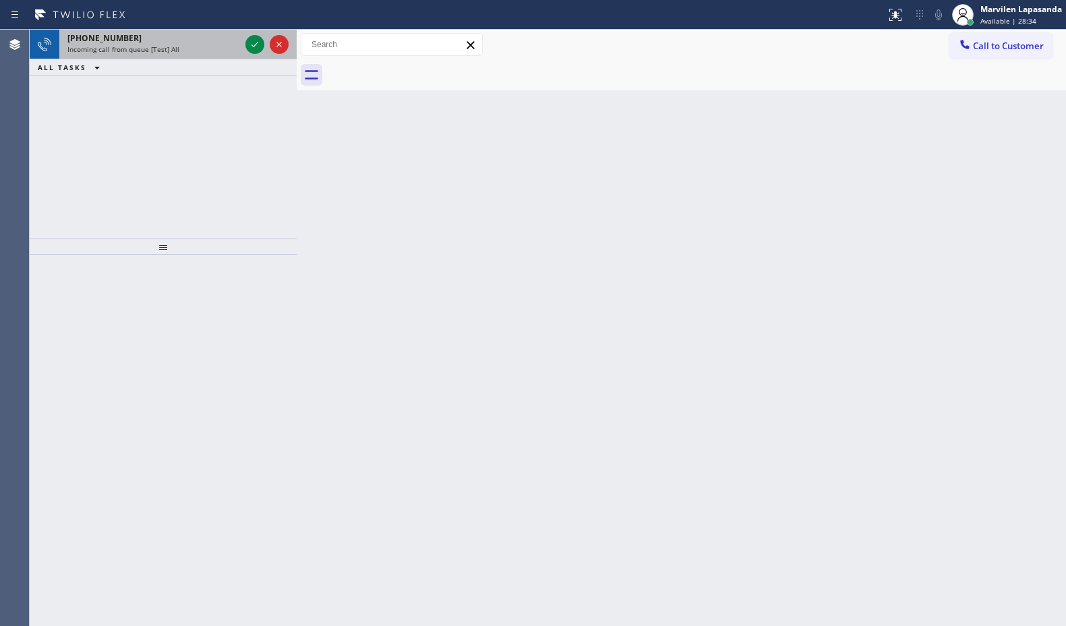
click at [204, 36] on div "[PHONE_NUMBER]" at bounding box center [153, 37] width 173 height 11
click at [256, 47] on icon at bounding box center [255, 44] width 16 height 16
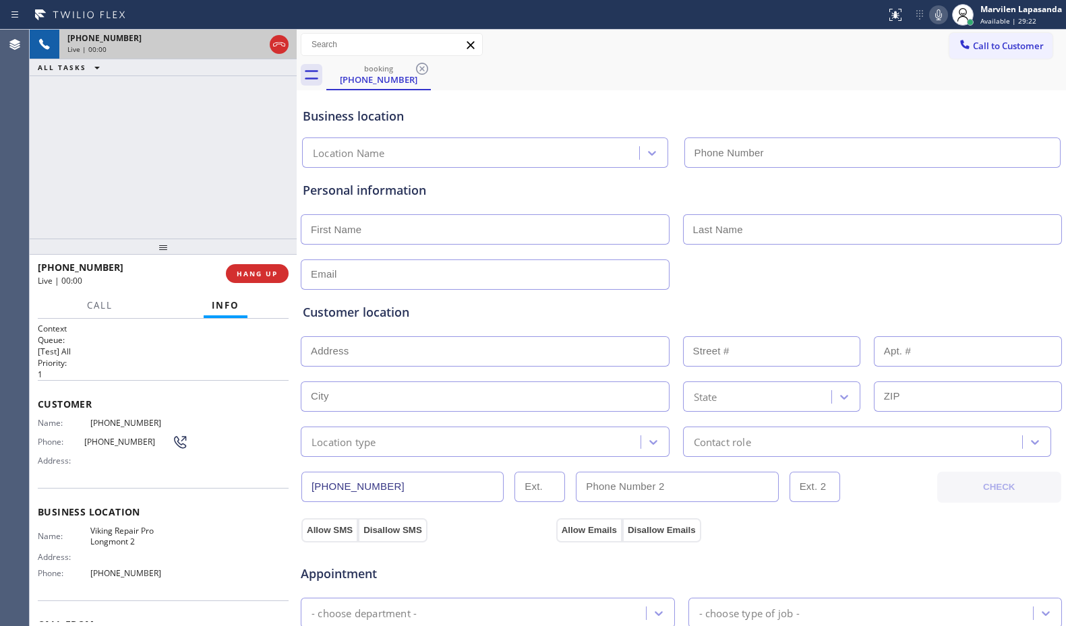
type input "[PHONE_NUMBER]"
click at [68, 504] on div "Business location Name: Viking Repair Pro Longmont 2 Address: Phone: [PHONE_NUM…" at bounding box center [163, 544] width 251 height 113
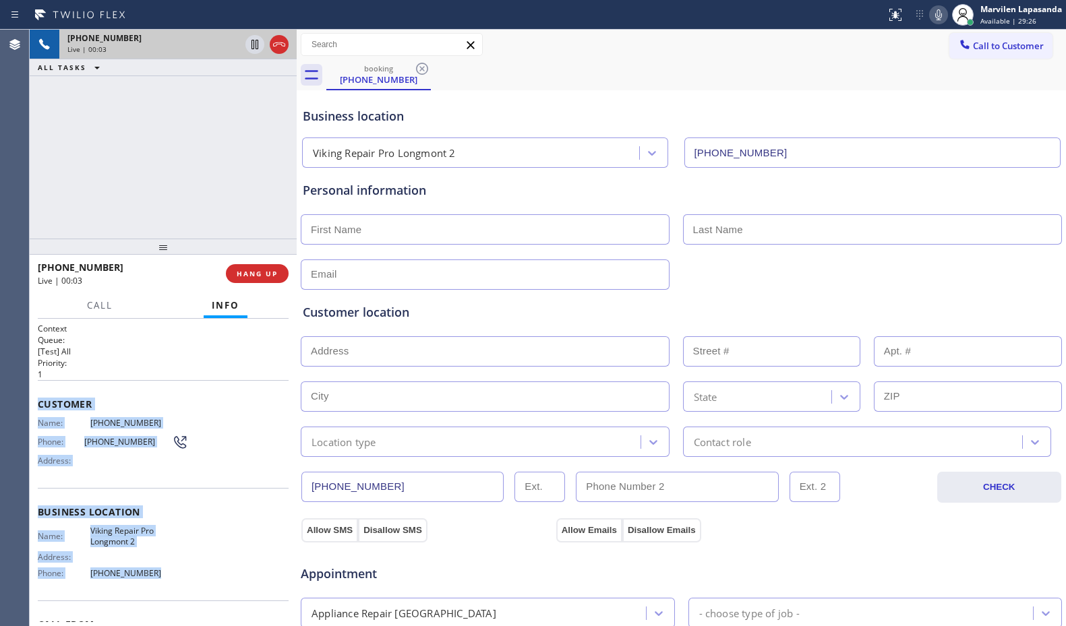
drag, startPoint x: 40, startPoint y: 403, endPoint x: 146, endPoint y: 575, distance: 201.9
click at [142, 573] on div "Context Queue: [Test] All Priority: 1 Customer Name: [PHONE_NUMBER] Phone: [PHO…" at bounding box center [163, 513] width 251 height 380
click at [147, 576] on span "[PHONE_NUMBER]" at bounding box center [139, 573] width 98 height 10
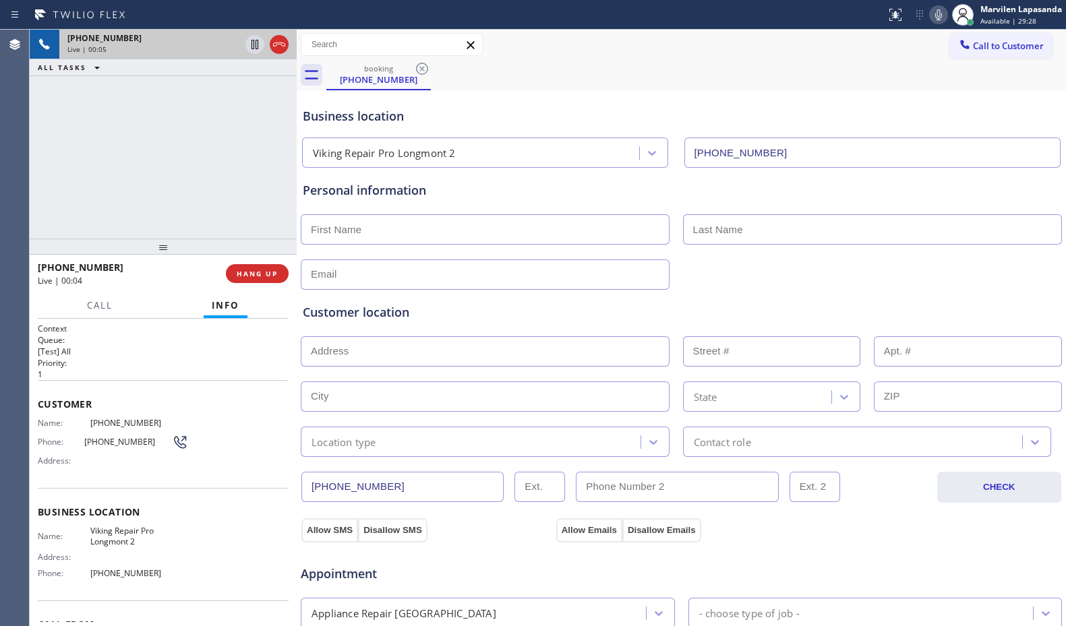
click at [110, 537] on span "Viking Repair Pro Longmont 2" at bounding box center [139, 536] width 98 height 21
drag, startPoint x: 81, startPoint y: 444, endPoint x: 147, endPoint y: 440, distance: 66.2
click at [147, 440] on div "Phone: [PHONE_NUMBER]" at bounding box center [113, 442] width 150 height 16
click at [131, 444] on span "[PHONE_NUMBER]" at bounding box center [128, 442] width 88 height 10
click at [103, 431] on div "Name: [PHONE_NUMBER] Phone: [PHONE_NUMBER] Address:" at bounding box center [113, 444] width 150 height 53
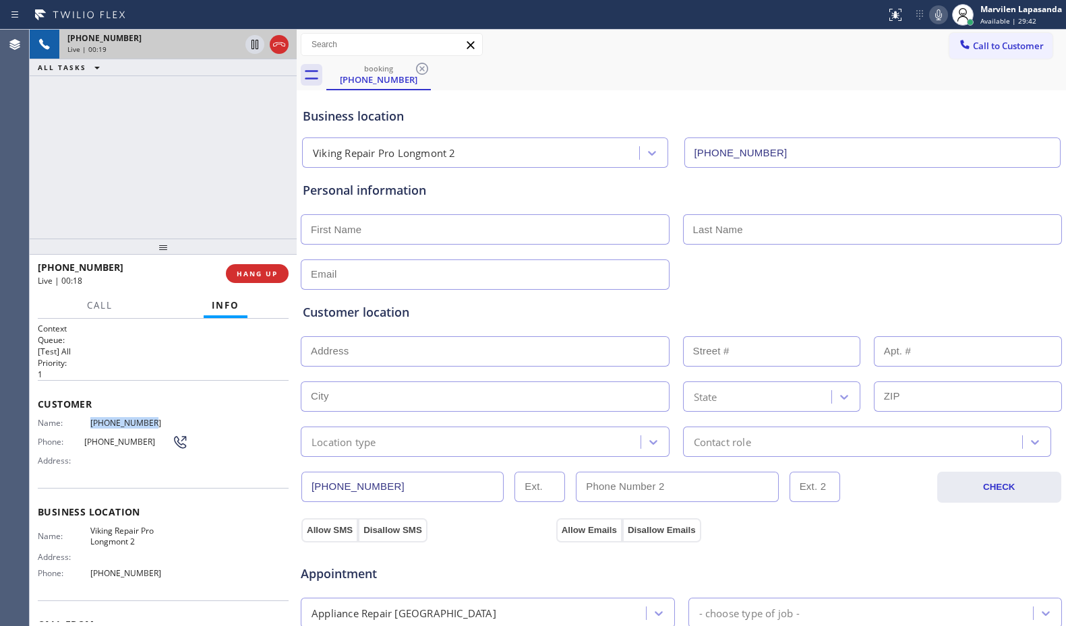
drag, startPoint x: 86, startPoint y: 424, endPoint x: 138, endPoint y: 425, distance: 52.6
click at [138, 425] on div "Name: [PHONE_NUMBER]" at bounding box center [113, 423] width 150 height 10
click at [142, 440] on span "[PHONE_NUMBER]" at bounding box center [128, 442] width 88 height 10
click at [196, 200] on div "[PHONE_NUMBER] Live | 00:35 ALL TASKS ALL TASKS ACTIVE TASKS TASKS IN WRAP UP" at bounding box center [163, 134] width 267 height 209
click at [201, 192] on div "[PHONE_NUMBER] Live | 00:37 ALL TASKS ALL TASKS ACTIVE TASKS TASKS IN WRAP UP" at bounding box center [163, 134] width 267 height 209
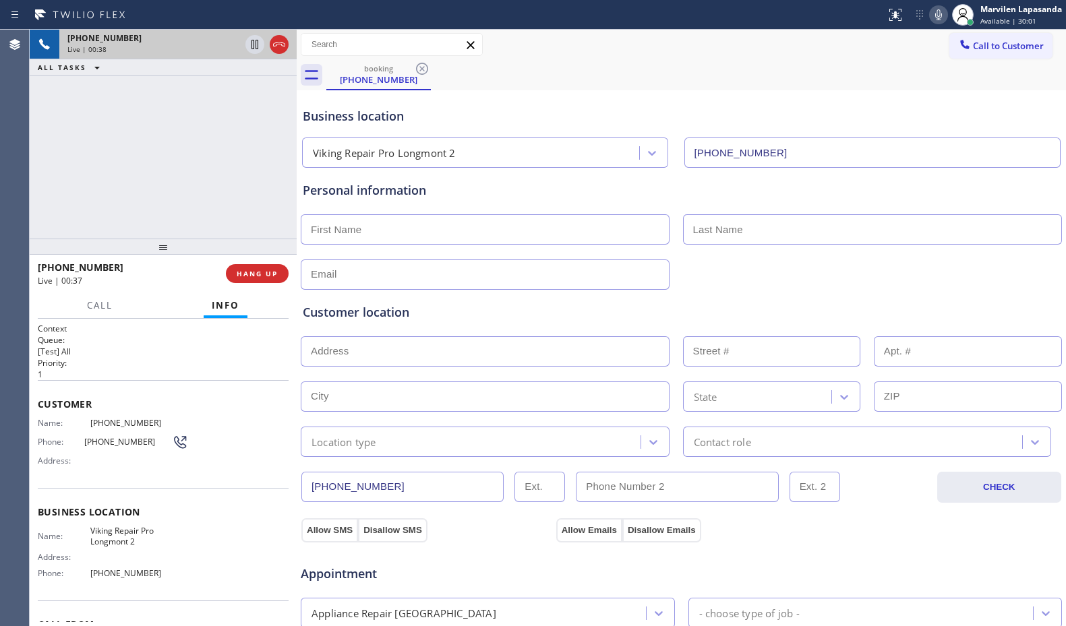
click at [194, 380] on p "1" at bounding box center [163, 374] width 251 height 11
click at [254, 278] on span "HANG UP" at bounding box center [257, 273] width 41 height 9
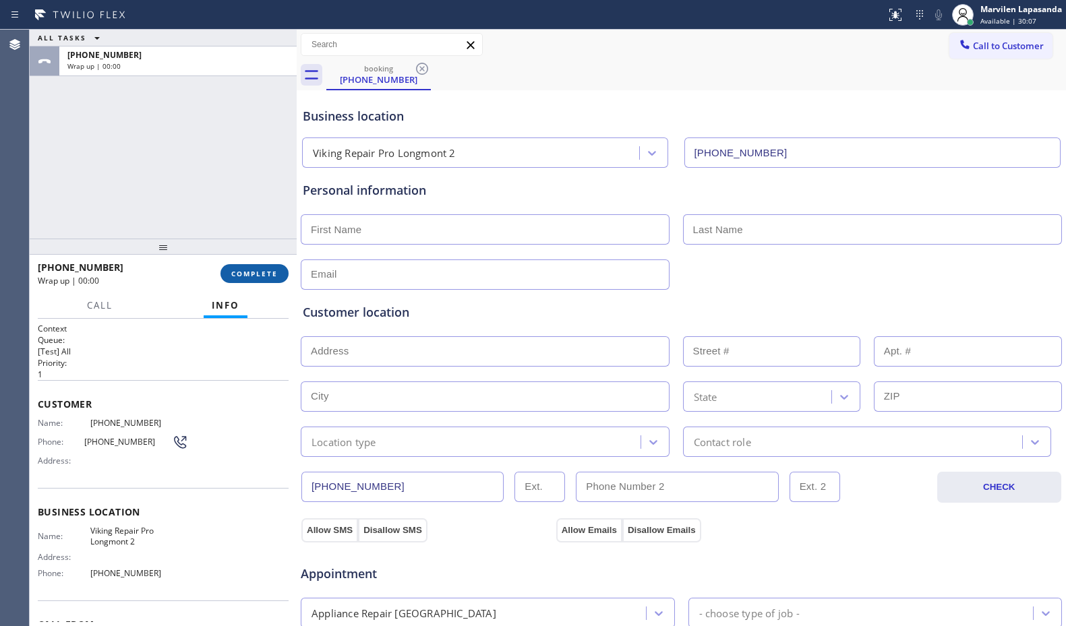
click at [254, 278] on span "COMPLETE" at bounding box center [254, 273] width 47 height 9
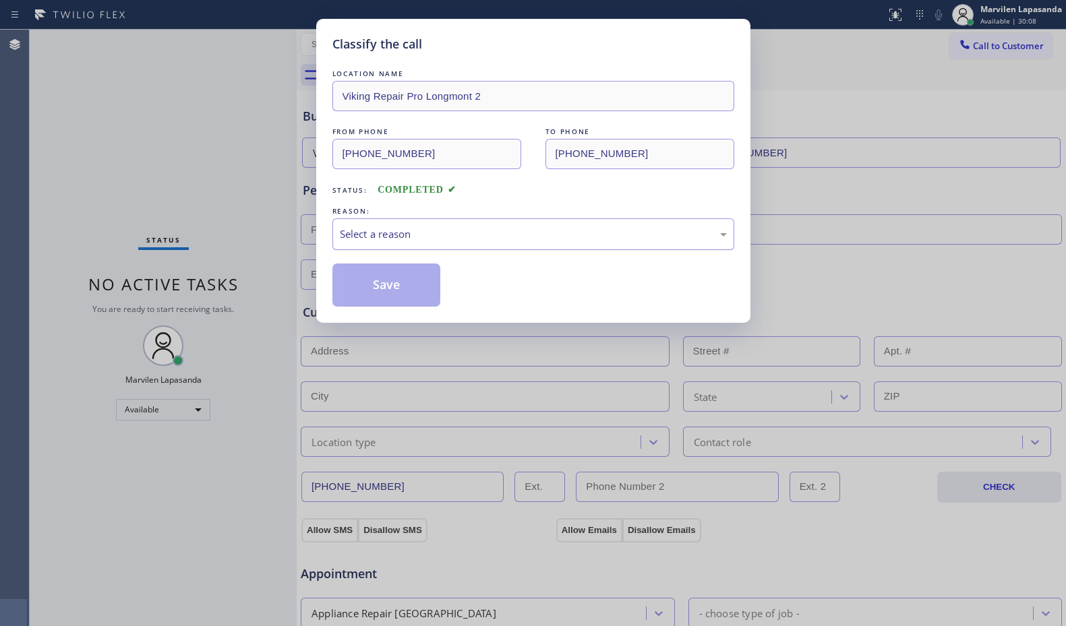
click at [357, 239] on div "Select a reason" at bounding box center [533, 235] width 387 height 16
click at [355, 282] on button "Save" at bounding box center [386, 285] width 109 height 43
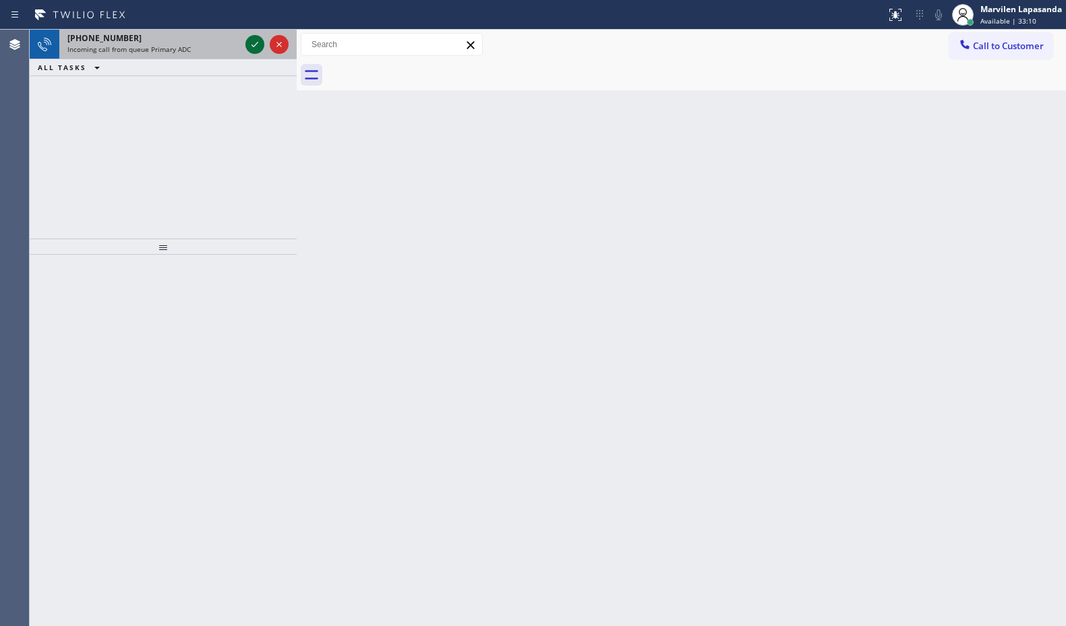
click at [248, 45] on icon at bounding box center [255, 44] width 16 height 16
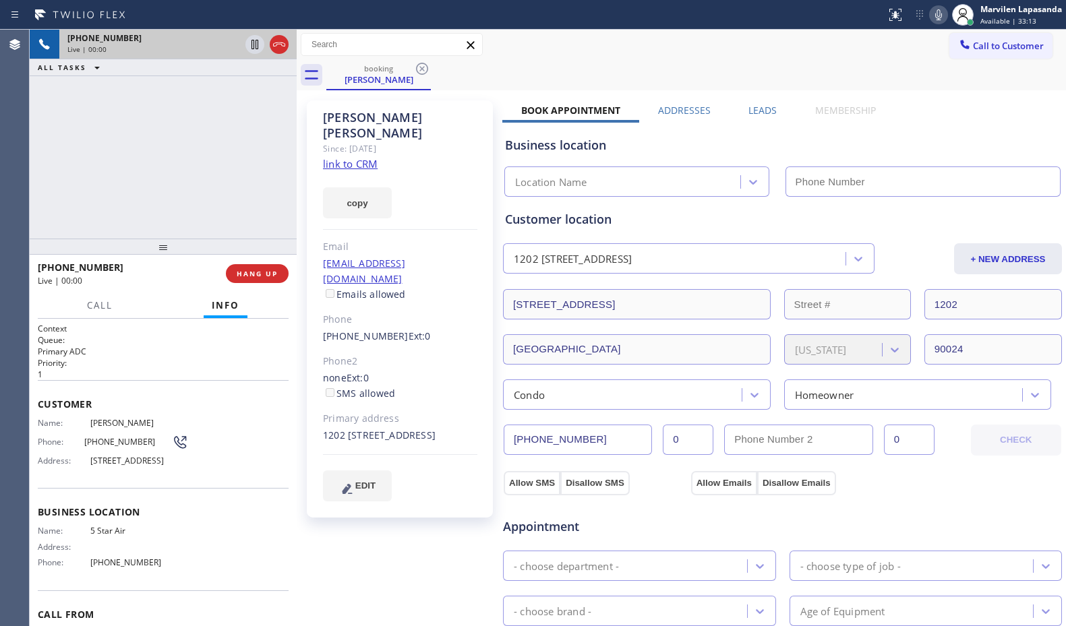
type input "[PHONE_NUMBER]"
click at [206, 573] on div "Name: 5 Star Air Address: Phone: [PHONE_NUMBER]" at bounding box center [163, 549] width 251 height 47
click at [39, 408] on span "Customer" at bounding box center [163, 404] width 251 height 13
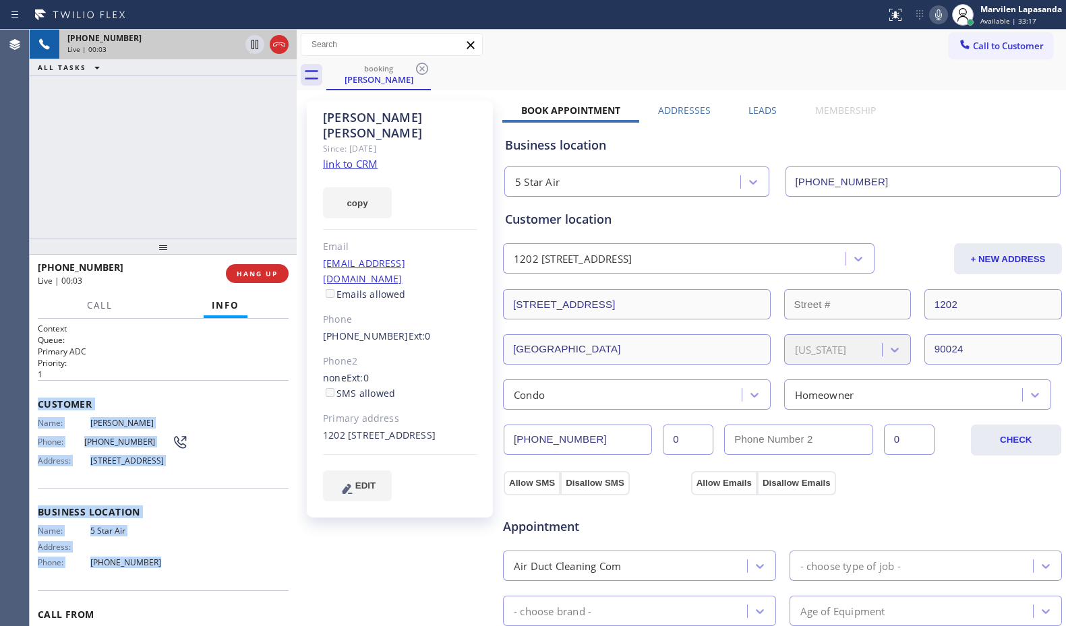
drag, startPoint x: 38, startPoint y: 399, endPoint x: 173, endPoint y: 590, distance: 234.2
click at [173, 590] on div "Context Queue: Primary ADC Priority: 1 Customer Name: [PERSON_NAME] Phone: [PHO…" at bounding box center [163, 508] width 251 height 370
click at [156, 573] on div "Name: 5 Star Air Address: Phone: [PHONE_NUMBER]" at bounding box center [113, 549] width 150 height 47
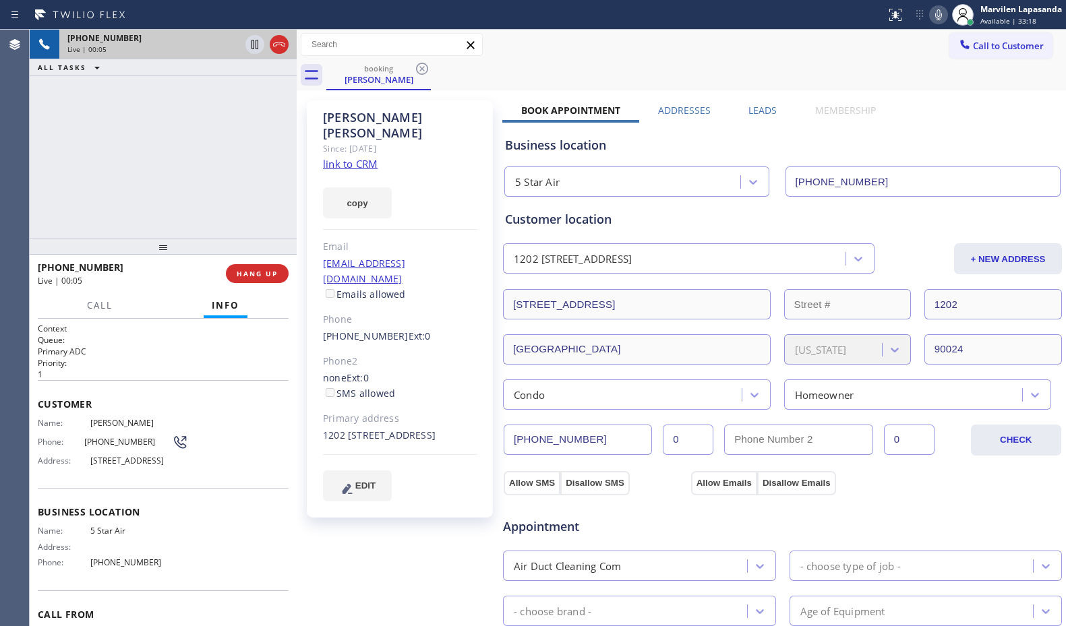
click at [155, 568] on span "[PHONE_NUMBER]" at bounding box center [139, 563] width 98 height 10
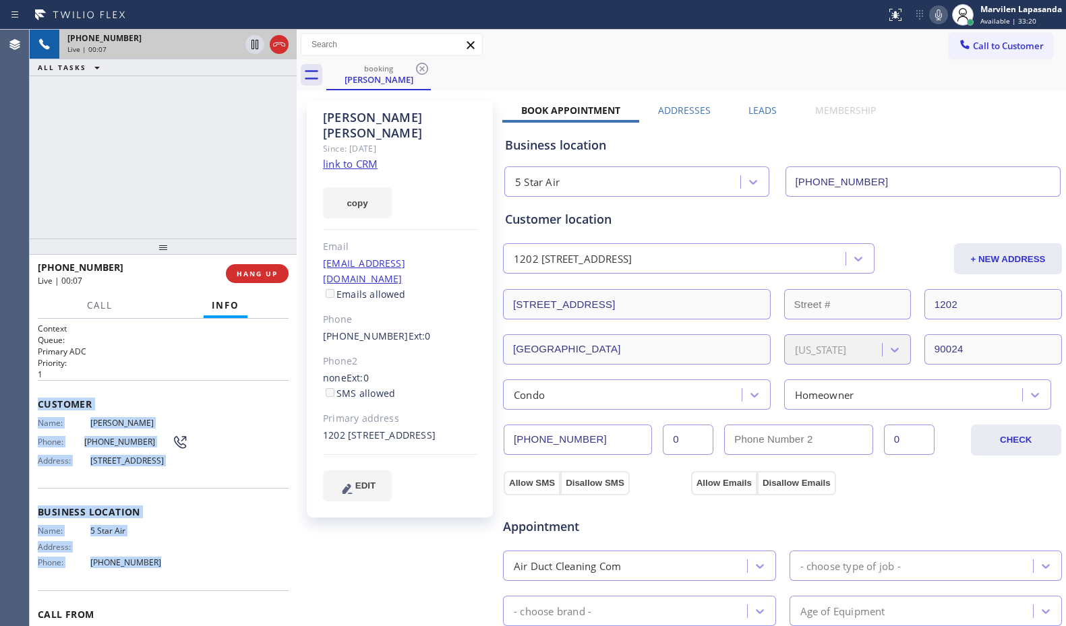
drag, startPoint x: 37, startPoint y: 402, endPoint x: 179, endPoint y: 593, distance: 238.2
click at [179, 593] on div "Context Queue: Primary ADC Priority: 1 Customer Name: [PERSON_NAME] Phone: [PHO…" at bounding box center [163, 473] width 267 height 308
click at [162, 540] on div "Business location Name: 5 Star Air Address: Phone: [PHONE_NUMBER]" at bounding box center [163, 539] width 251 height 102
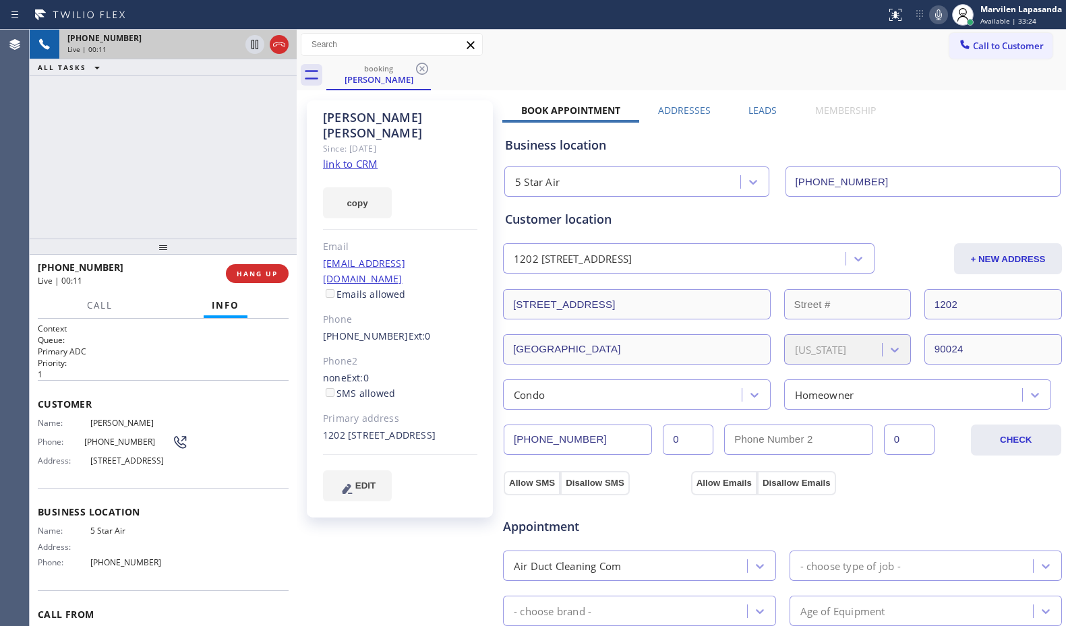
click at [355, 157] on link "link to CRM" at bounding box center [350, 163] width 55 height 13
click at [941, 24] on div "Status report No issues detected If you experience an issue, please download th…" at bounding box center [973, 15] width 185 height 30
click at [940, 18] on icon at bounding box center [939, 15] width 16 height 16
click at [254, 47] on icon at bounding box center [255, 44] width 7 height 9
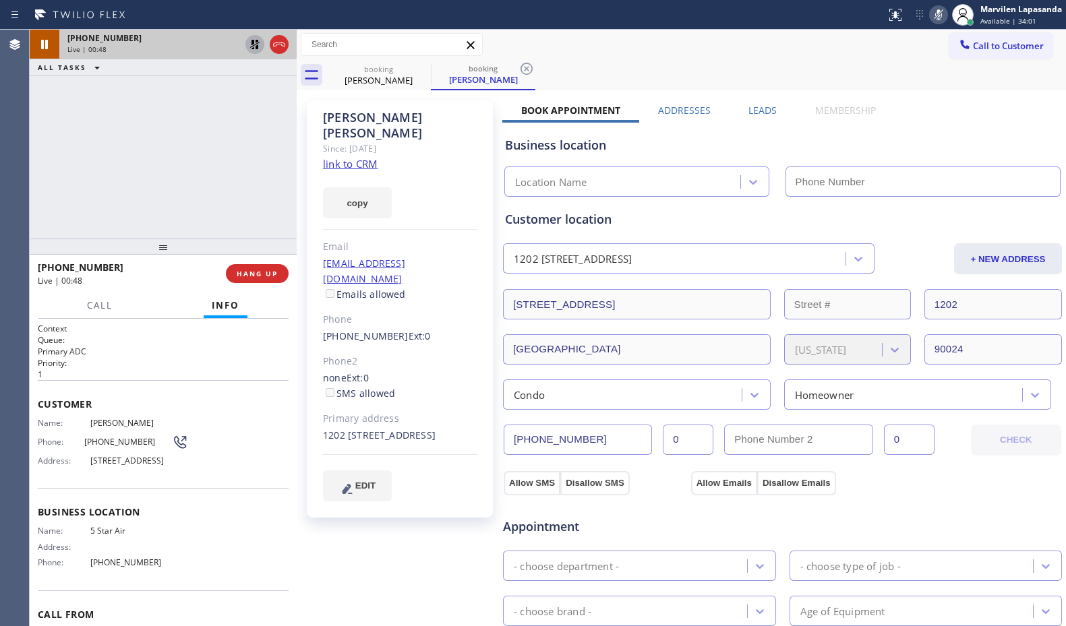
type input "[PHONE_NUMBER]"
click at [254, 45] on icon at bounding box center [255, 44] width 16 height 16
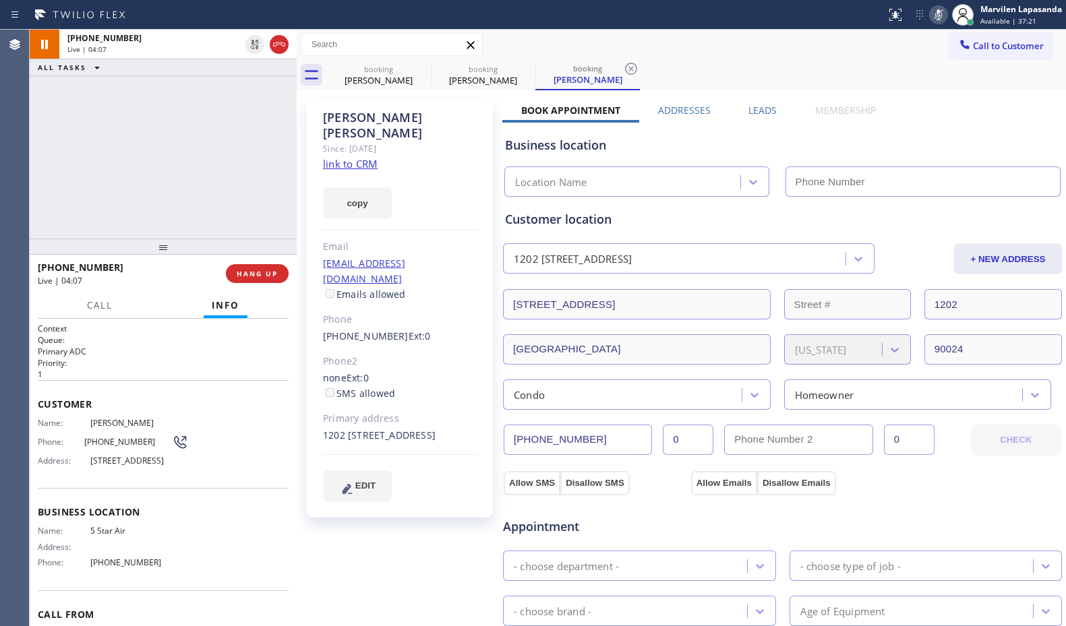
click at [939, 13] on icon at bounding box center [939, 15] width 16 height 16
type input "[PHONE_NUMBER]"
click at [517, 18] on div at bounding box center [442, 15] width 875 height 22
click at [501, 16] on div at bounding box center [442, 15] width 875 height 22
click at [501, 14] on div at bounding box center [442, 15] width 875 height 22
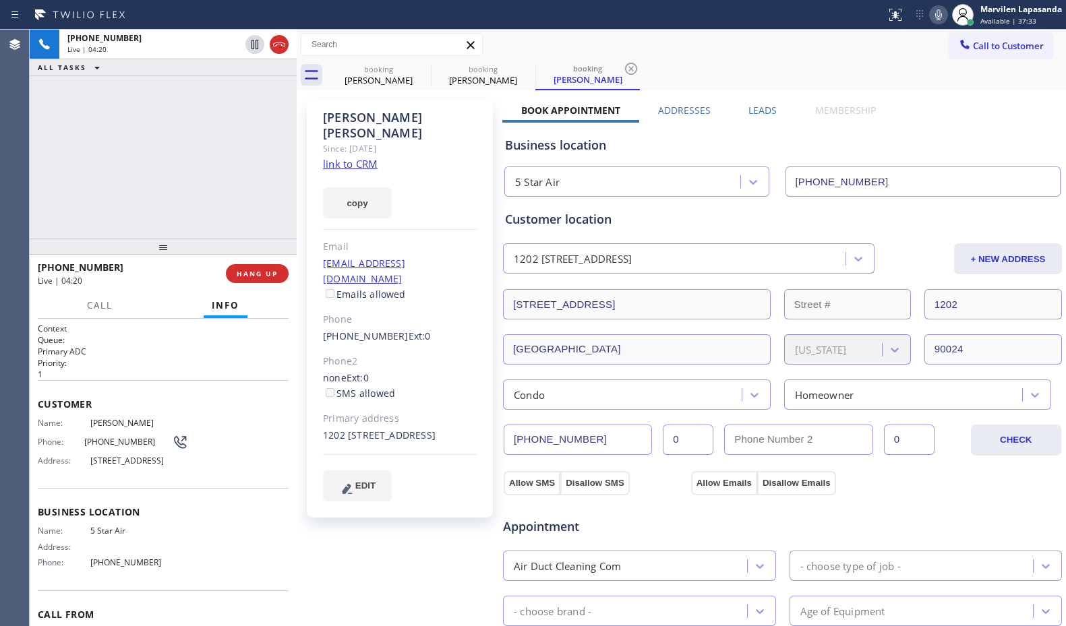
click at [503, 14] on div at bounding box center [442, 15] width 875 height 22
click at [503, 15] on div at bounding box center [442, 15] width 875 height 22
click at [493, 15] on div at bounding box center [442, 15] width 875 height 22
click at [508, 15] on div at bounding box center [442, 15] width 875 height 22
click at [506, 15] on div at bounding box center [442, 15] width 875 height 22
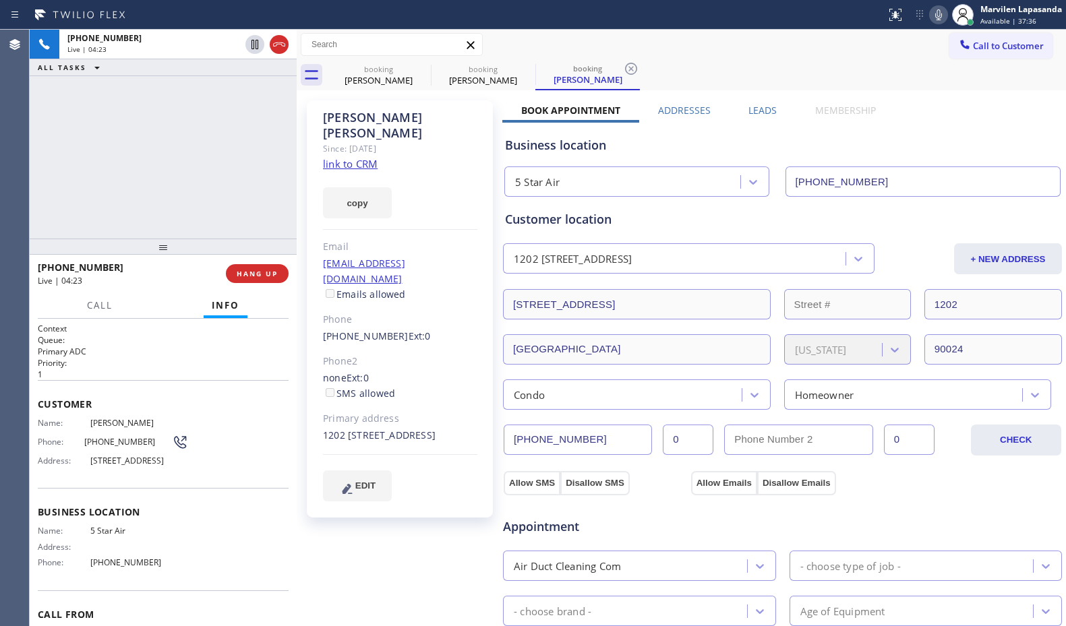
click at [506, 15] on div at bounding box center [442, 15] width 875 height 22
click at [243, 177] on div "[PHONE_NUMBER] Live | 04:28 ALL TASKS ALL TASKS ACTIVE TASKS TASKS IN WRAP UP" at bounding box center [163, 134] width 267 height 209
click at [213, 177] on div "[PHONE_NUMBER] Live | 04:29 ALL TASKS ALL TASKS ACTIVE TASKS TASKS IN WRAP UP" at bounding box center [163, 134] width 267 height 209
click at [213, 177] on div "[PHONE_NUMBER] Live | 04:31 ALL TASKS ALL TASKS ACTIVE TASKS TASKS IN WRAP UP" at bounding box center [163, 134] width 267 height 209
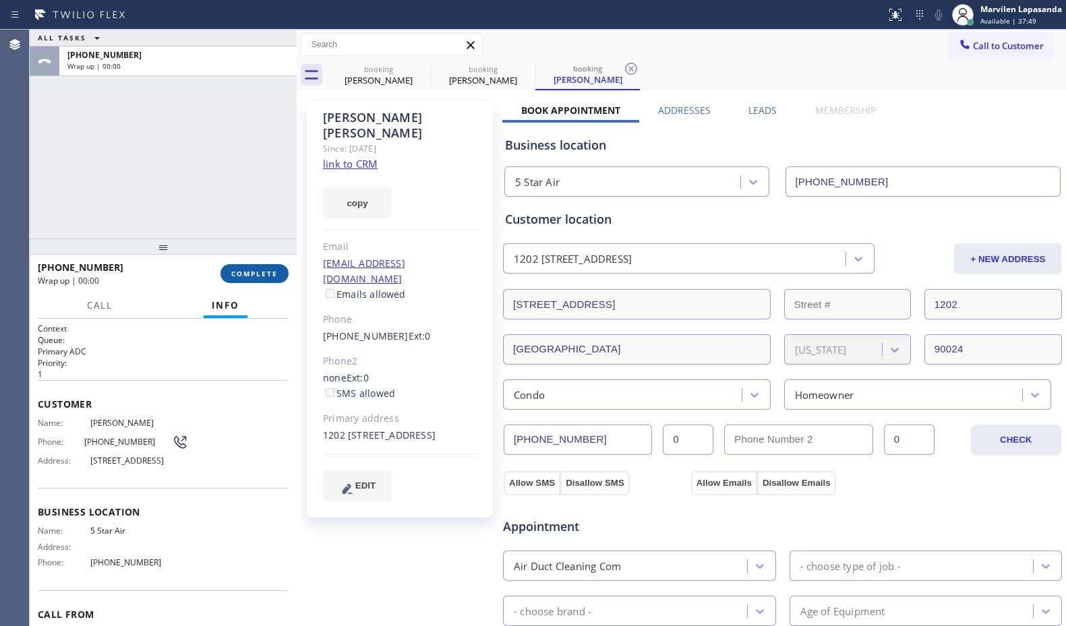
click at [244, 272] on span "COMPLETE" at bounding box center [254, 273] width 47 height 9
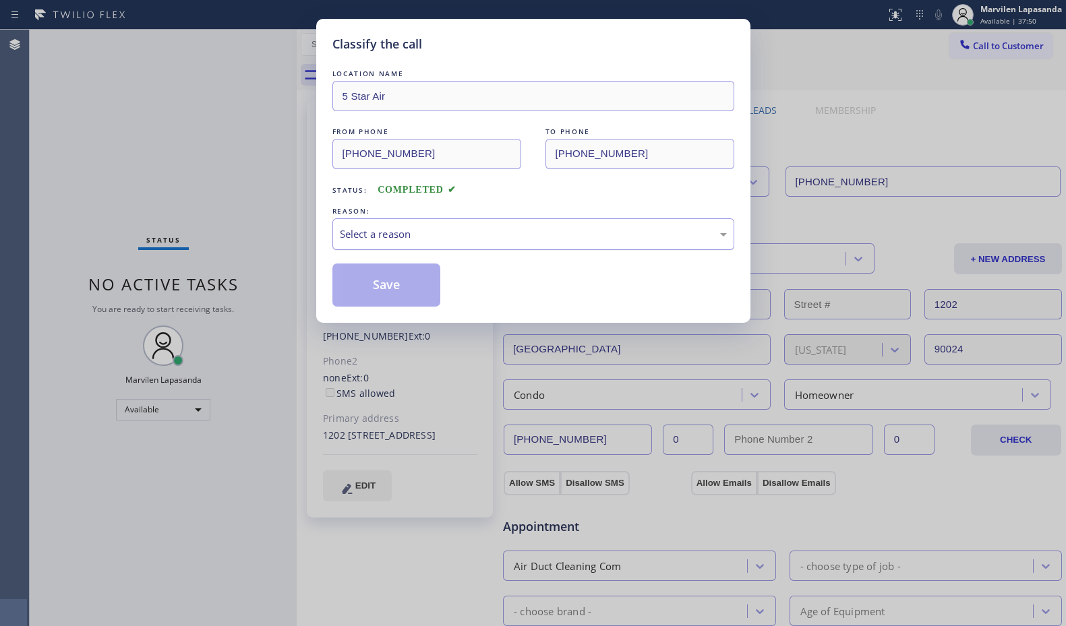
click at [355, 234] on div "Select a reason" at bounding box center [533, 235] width 387 height 16
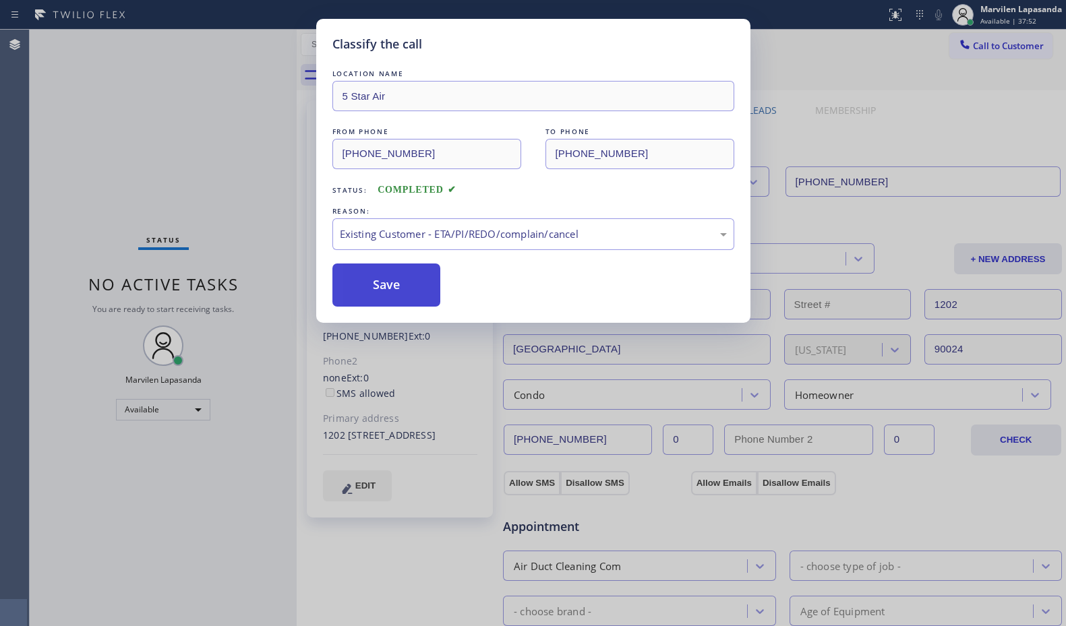
click at [364, 285] on button "Save" at bounding box center [386, 285] width 109 height 43
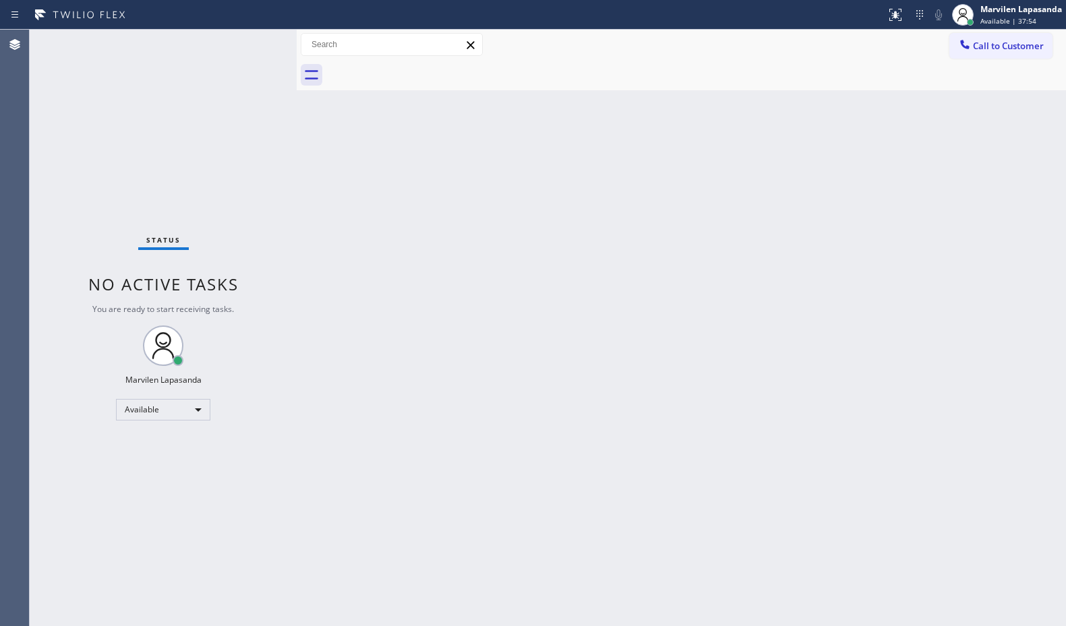
click at [281, 161] on div "Status No active tasks You are ready to start receiving tasks. Marvilen Lapasan…" at bounding box center [163, 328] width 267 height 597
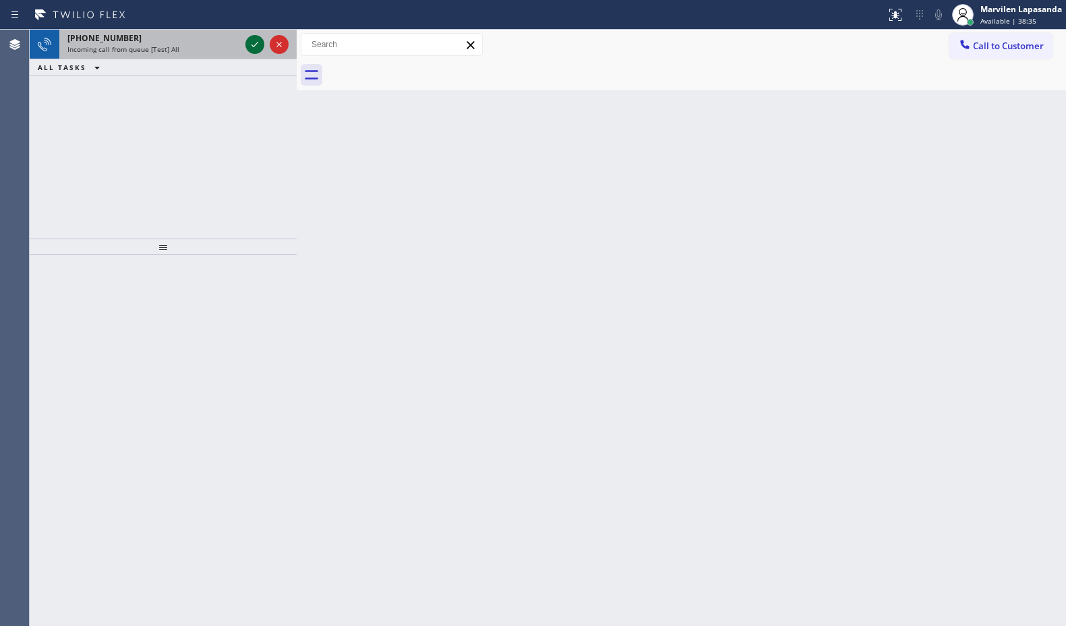
click at [259, 45] on icon at bounding box center [255, 44] width 16 height 16
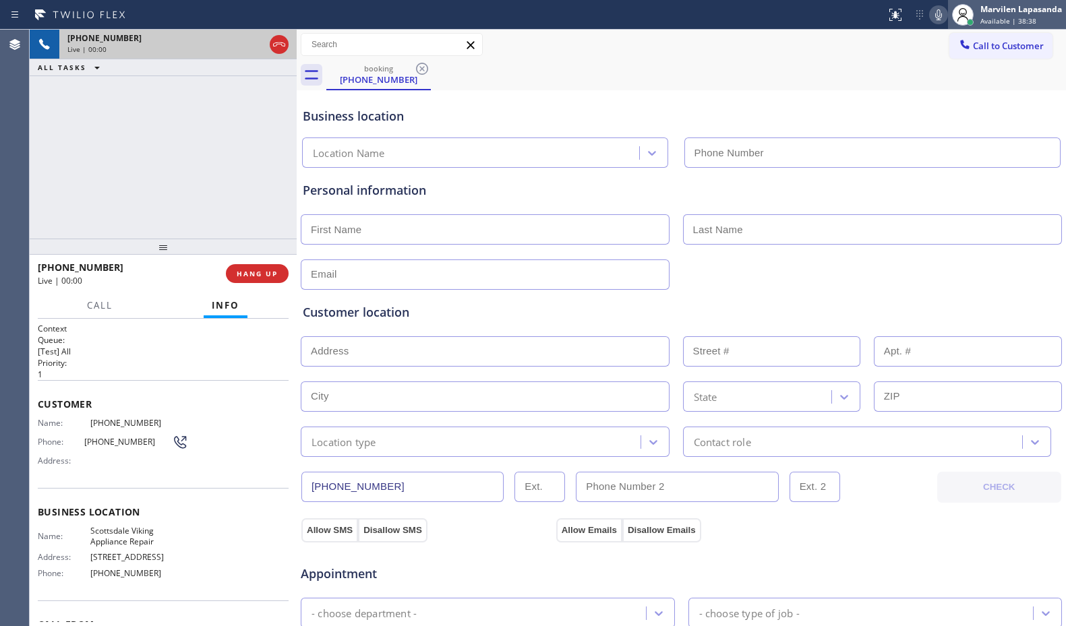
type input "[PHONE_NUMBER]"
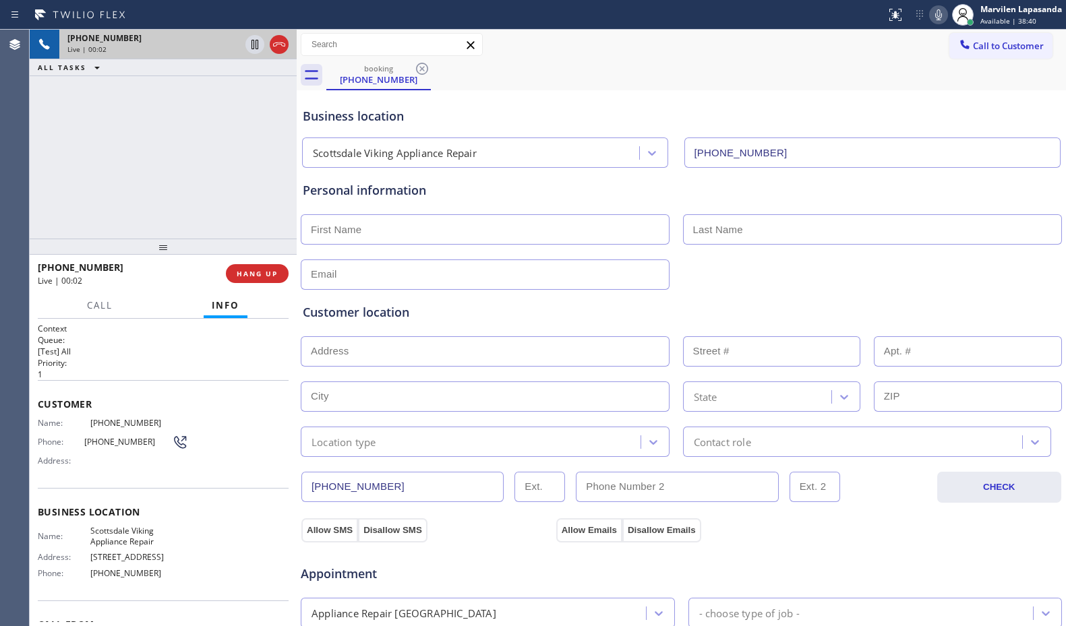
click at [67, 491] on div "Business location Name: Scottsdale Viking Appliance Repair Address: [STREET_ADD…" at bounding box center [163, 544] width 251 height 113
click at [67, 489] on div "Business location Name: Scottsdale Viking Appliance Repair Address: [STREET_ADD…" at bounding box center [163, 544] width 251 height 113
click at [56, 444] on span "Phone:" at bounding box center [61, 442] width 47 height 10
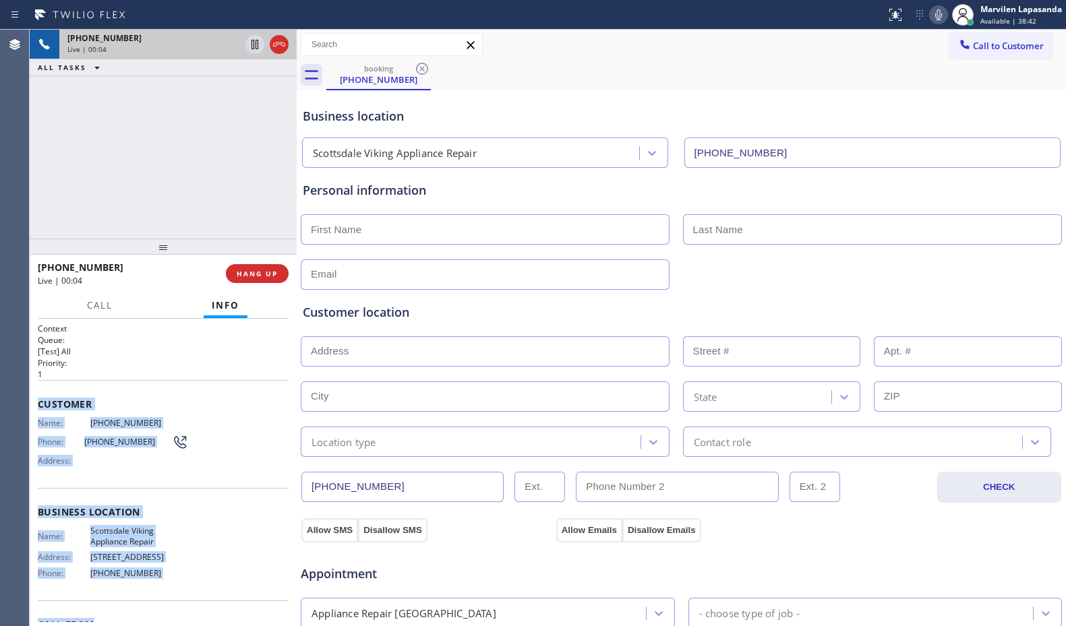
scroll to position [80, 0]
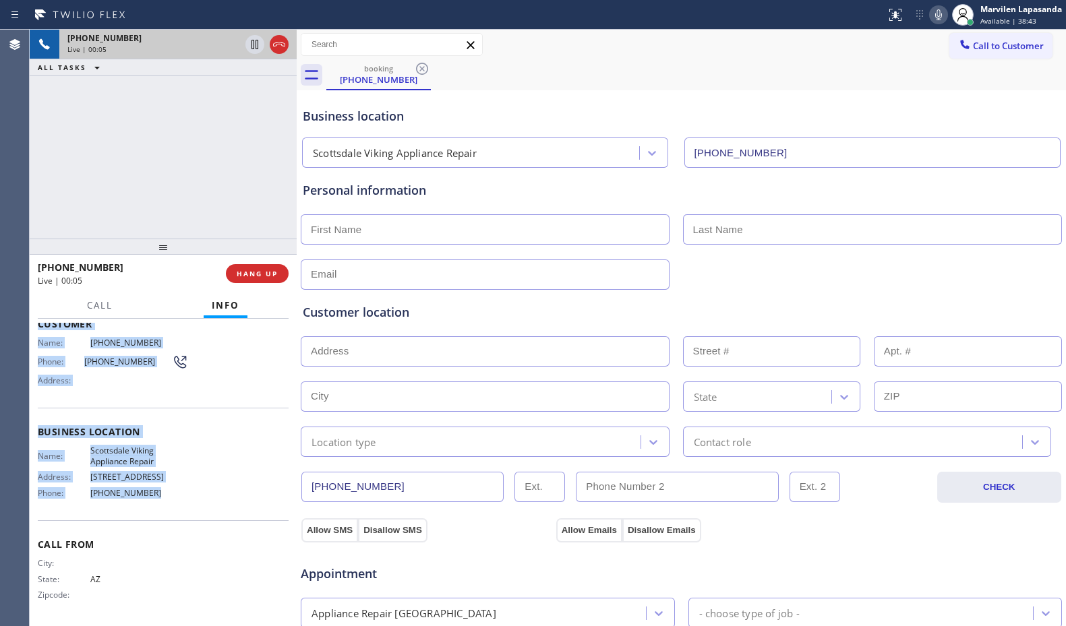
drag, startPoint x: 38, startPoint y: 399, endPoint x: 163, endPoint y: 508, distance: 165.8
click at [163, 508] on div "Context Queue: [Test] All Priority: 1 Customer Name: [PHONE_NUMBER] Phone: [PHO…" at bounding box center [163, 433] width 251 height 380
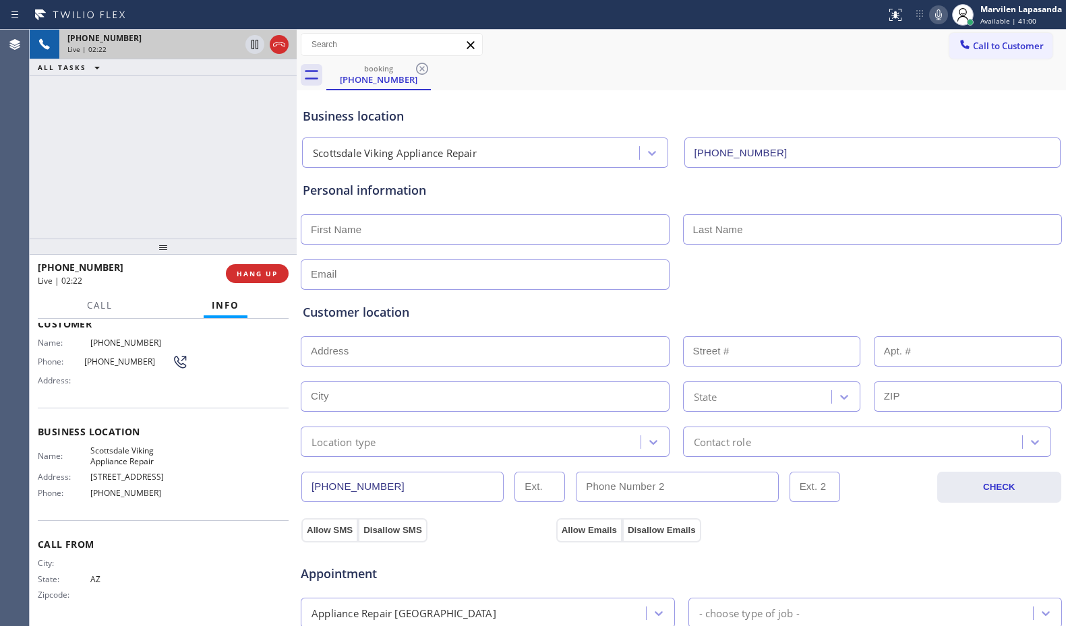
click at [601, 63] on div "booking [PHONE_NUMBER]" at bounding box center [696, 75] width 740 height 30
click at [573, 112] on div "Business location" at bounding box center [681, 116] width 757 height 18
click at [556, 37] on div "Call to Customer Outbound call Location Search location Your caller id phone nu…" at bounding box center [681, 45] width 769 height 24
click at [546, 17] on div at bounding box center [442, 15] width 875 height 22
click at [560, 17] on div at bounding box center [442, 15] width 875 height 22
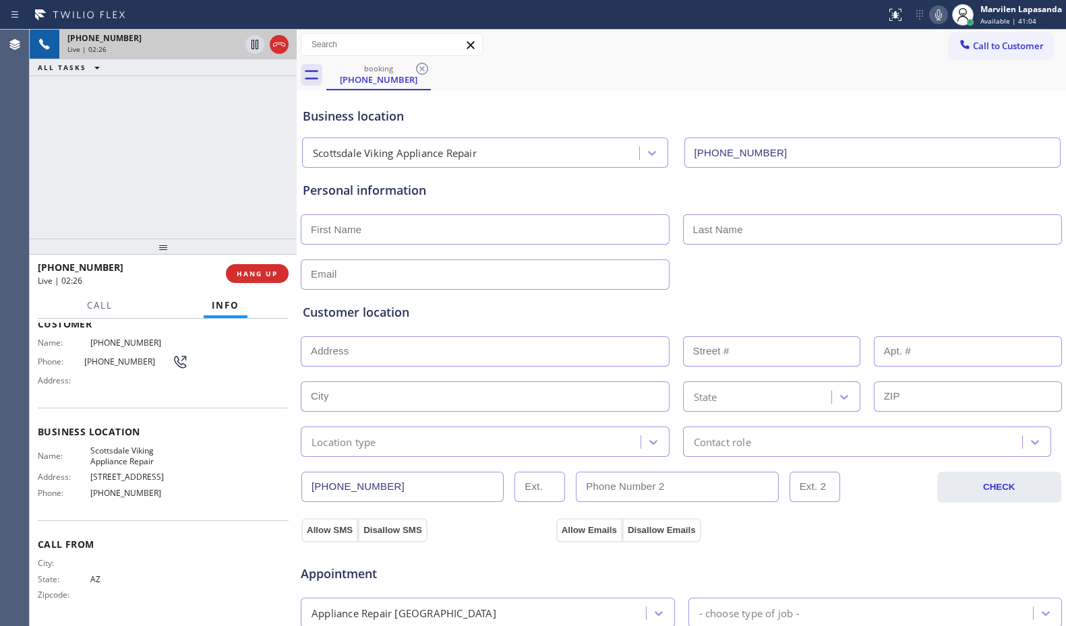
click at [732, 24] on div at bounding box center [442, 15] width 875 height 22
click at [728, 96] on div "Business location [GEOGRAPHIC_DATA] Viking Appliance Repair [PHONE_NUMBER]" at bounding box center [681, 131] width 763 height 74
click at [927, 96] on div "Business location [GEOGRAPHIC_DATA] Viking Appliance Repair [PHONE_NUMBER]" at bounding box center [681, 131] width 763 height 74
click at [902, 103] on div "Business location [GEOGRAPHIC_DATA] Viking Appliance Repair [PHONE_NUMBER]" at bounding box center [681, 131] width 763 height 74
click at [898, 104] on div "Business location [GEOGRAPHIC_DATA] Viking Appliance Repair [PHONE_NUMBER]" at bounding box center [681, 131] width 763 height 74
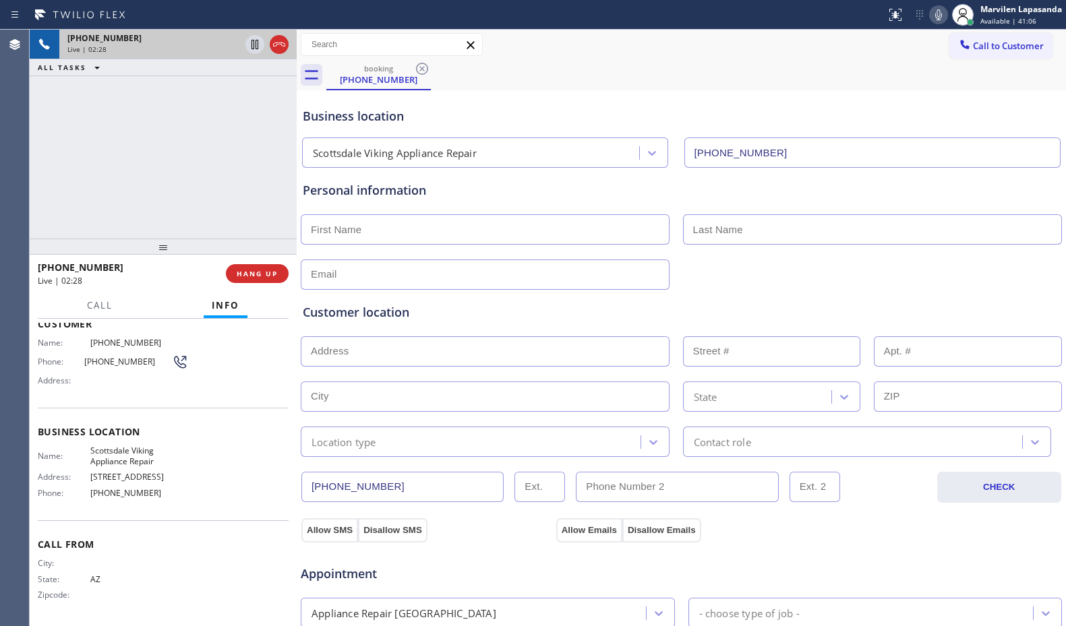
click at [898, 104] on div "Business location [GEOGRAPHIC_DATA] Viking Appliance Repair [PHONE_NUMBER]" at bounding box center [681, 131] width 763 height 74
click at [935, 13] on icon at bounding box center [939, 15] width 16 height 16
click at [935, 17] on icon at bounding box center [939, 15] width 16 height 16
click at [581, 103] on div "Business location [GEOGRAPHIC_DATA] Viking Appliance Repair [PHONE_NUMBER]" at bounding box center [681, 131] width 763 height 74
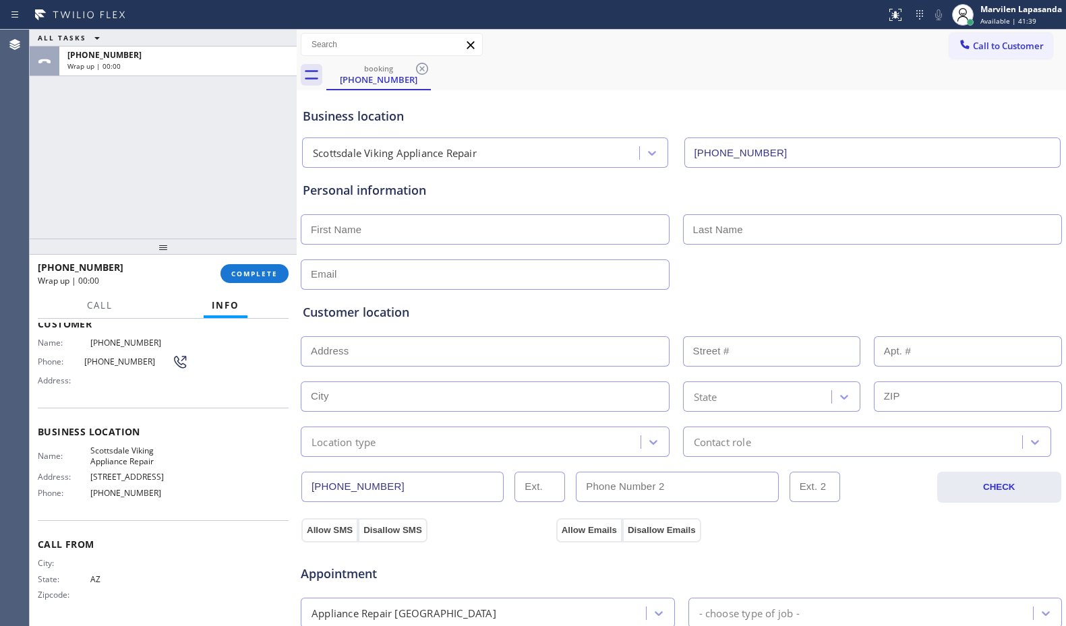
click at [773, 96] on div "Business location [GEOGRAPHIC_DATA] Viking Appliance Repair [PHONE_NUMBER]" at bounding box center [681, 131] width 763 height 74
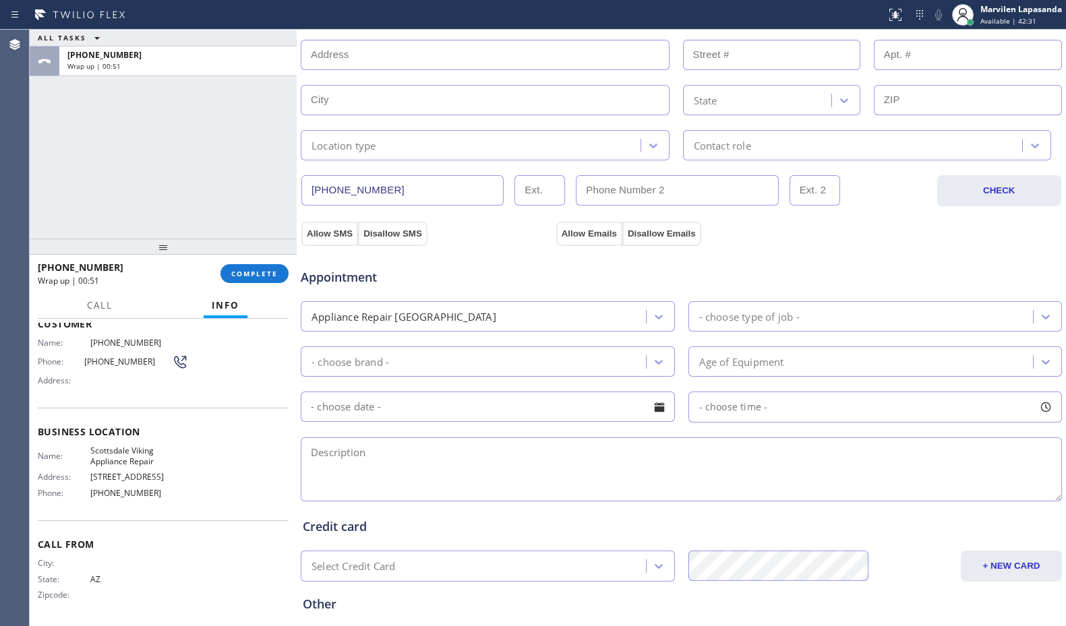
scroll to position [337, 0]
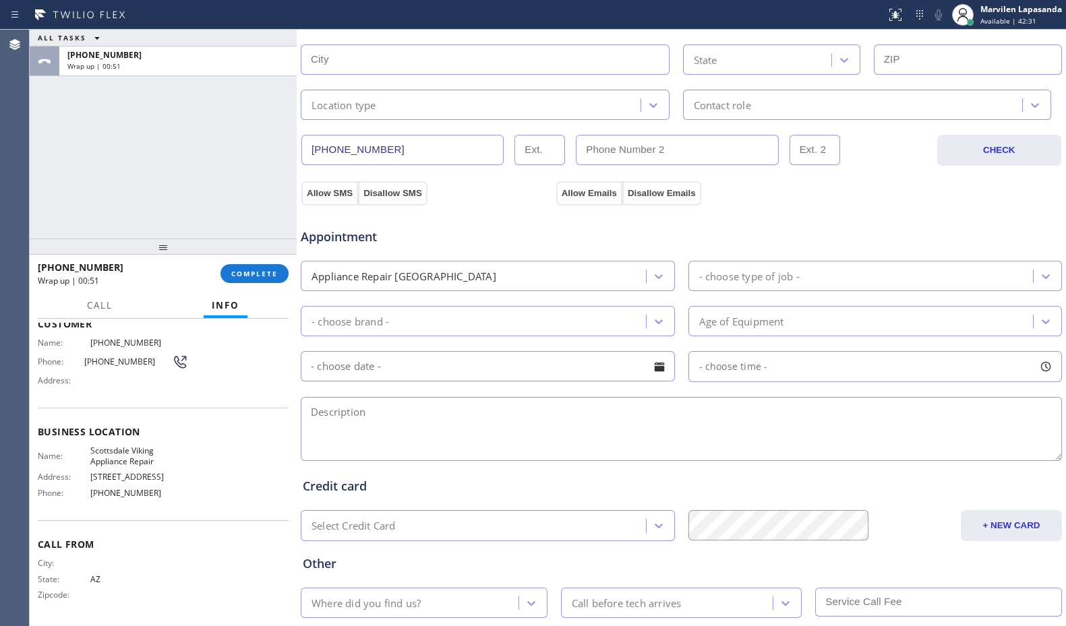
click at [376, 423] on textarea at bounding box center [681, 429] width 761 height 64
paste textarea "3-6/ LG/ Dishwasher/ It stops mid-cycle/ 5-6 yrs/ House-HO/ [STREET_ADDRESS]/ S…"
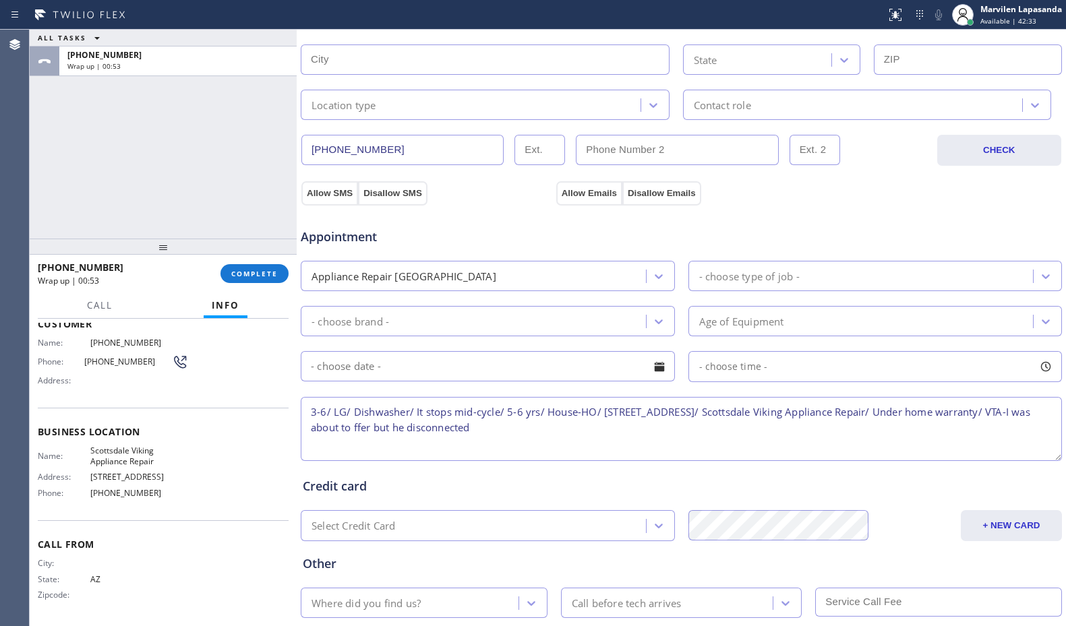
click at [519, 429] on textarea "3-6/ LG/ Dishwasher/ It stops mid-cycle/ 5-6 yrs/ House-HO/ [STREET_ADDRESS]/ S…" at bounding box center [681, 429] width 761 height 64
click at [516, 431] on textarea "3-6/ LG/ Dishwasher/ It stops mid-cycle/ 5-6 yrs/ House-HO/ [STREET_ADDRESS]/ S…" at bounding box center [681, 429] width 761 height 64
click at [517, 426] on textarea "3-6/ LG/ Dishwasher/ It stops mid-cycle/ 5-6 yrs/ House-HO/ [STREET_ADDRESS]/ S…" at bounding box center [681, 429] width 761 height 64
click at [617, 440] on textarea "3-6/ LG/ Dishwasher/ It stops mid-cycle/ 5-6 yrs/ House-HO/ [STREET_ADDRESS]/ S…" at bounding box center [681, 429] width 761 height 64
click at [651, 431] on textarea "3-6/ LG/ Dishwasher/ It stops mid-cycle/ 5-6 yrs/ House-HO/ [STREET_ADDRESS]/ S…" at bounding box center [681, 429] width 761 height 64
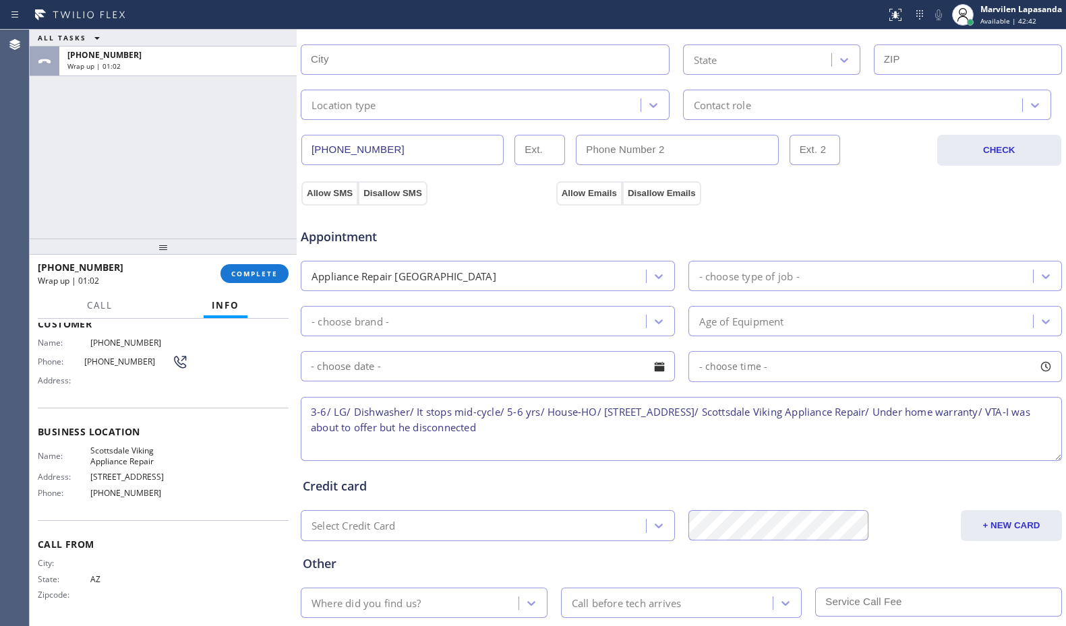
drag, startPoint x: 332, startPoint y: 410, endPoint x: 293, endPoint y: 411, distance: 39.8
click at [293, 411] on div "ALL TASKS ALL TASKS ACTIVE TASKS TASKS IN WRAP UP [PHONE_NUMBER] Wrap up | 01:0…" at bounding box center [548, 328] width 1036 height 597
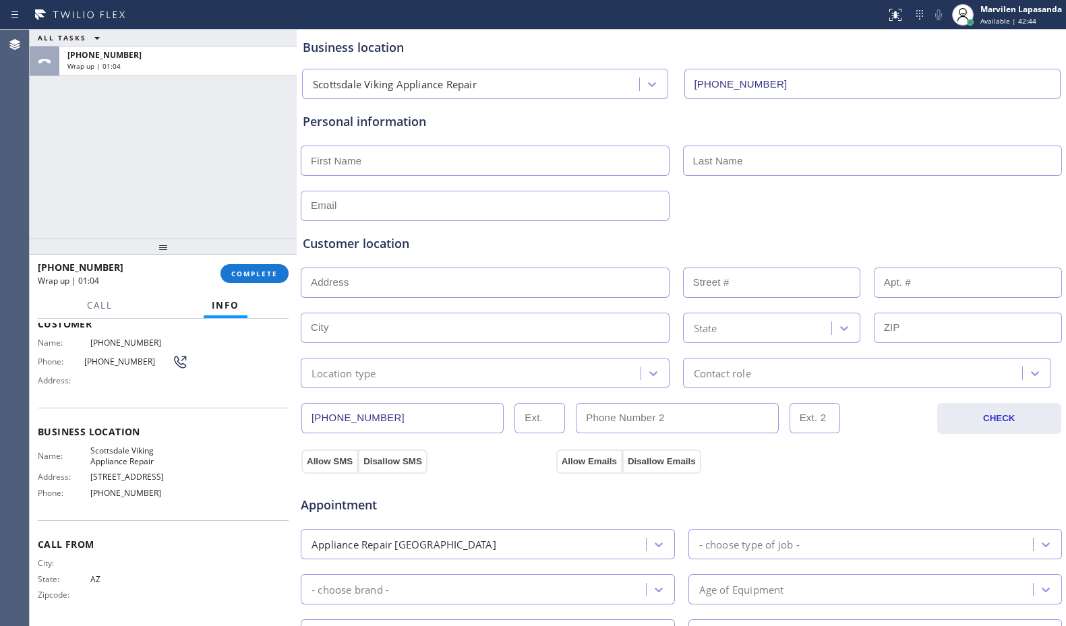
scroll to position [67, 0]
type textarea "LG/ Dishwasher/ It stops mid-cycle/ 5-6 yrs/ House-HO/ [STREET_ADDRESS]/ Scotts…"
click at [384, 165] on input "text" at bounding box center [485, 162] width 369 height 30
click at [338, 166] on input "text" at bounding box center [485, 162] width 369 height 30
paste input "[PERSON_NAME]"
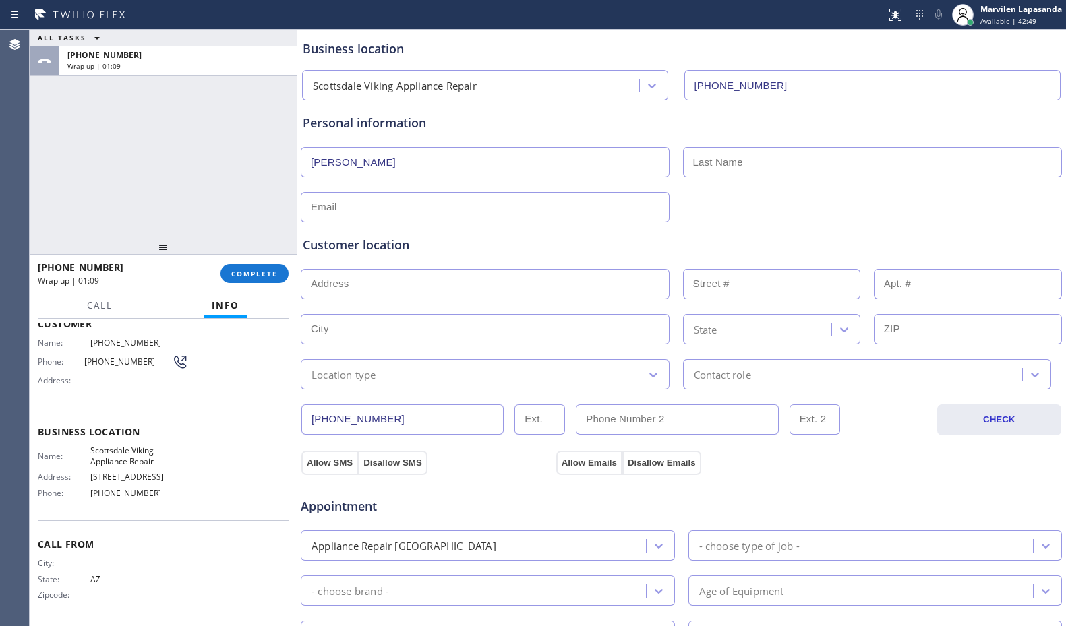
type input "[PERSON_NAME]"
click at [773, 141] on div "Personal information [PERSON_NAME]" at bounding box center [681, 168] width 757 height 109
click at [767, 157] on input "text" at bounding box center [873, 162] width 380 height 30
click at [710, 165] on input "text" at bounding box center [873, 162] width 380 height 30
paste input "[PERSON_NAME]"
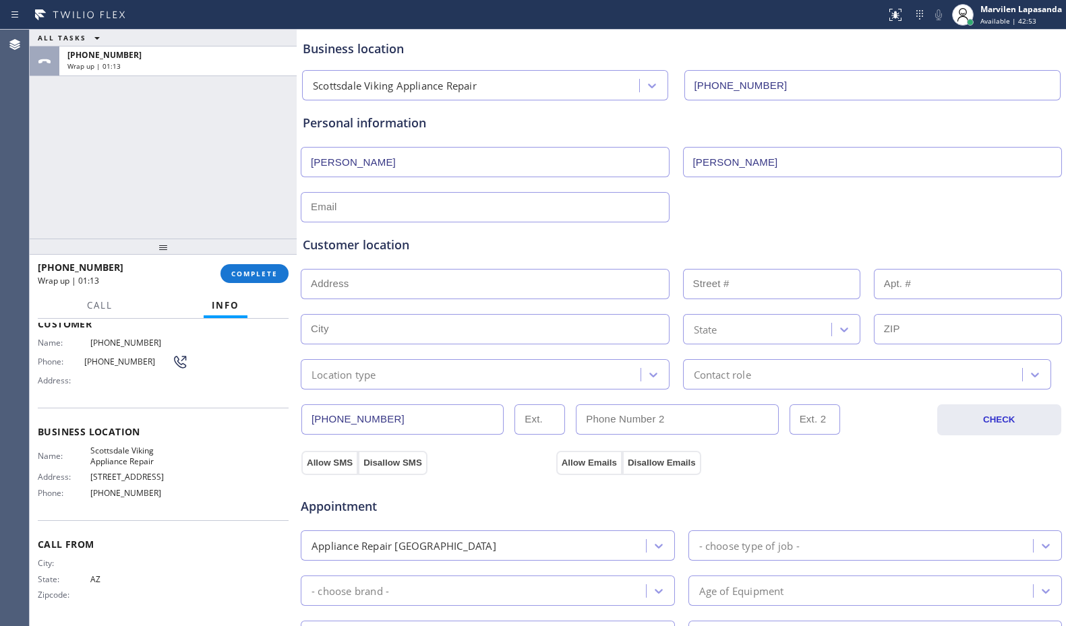
type input "[PERSON_NAME]"
click at [355, 223] on div "Customer location >> ADD NEW ADDRESS << + NEW ADDRESS State Location type Conta…" at bounding box center [681, 306] width 763 height 167
click at [357, 208] on input "text" at bounding box center [485, 207] width 369 height 30
paste input "[EMAIL_ADDRESS][DOMAIN_NAME]"
type input "[EMAIL_ADDRESS][DOMAIN_NAME]"
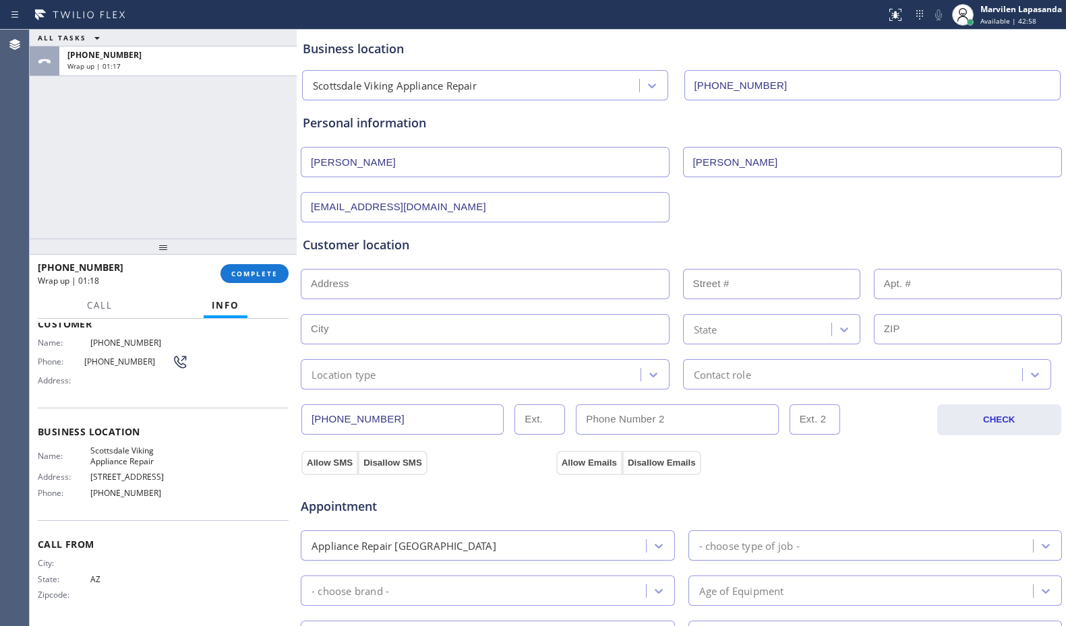
click at [384, 243] on div "Customer location" at bounding box center [681, 245] width 757 height 18
click at [378, 283] on input "text" at bounding box center [485, 284] width 369 height 30
paste input "[STREET_ADDRESS]"
type input "[STREET_ADDRESS]"
type input "10339"
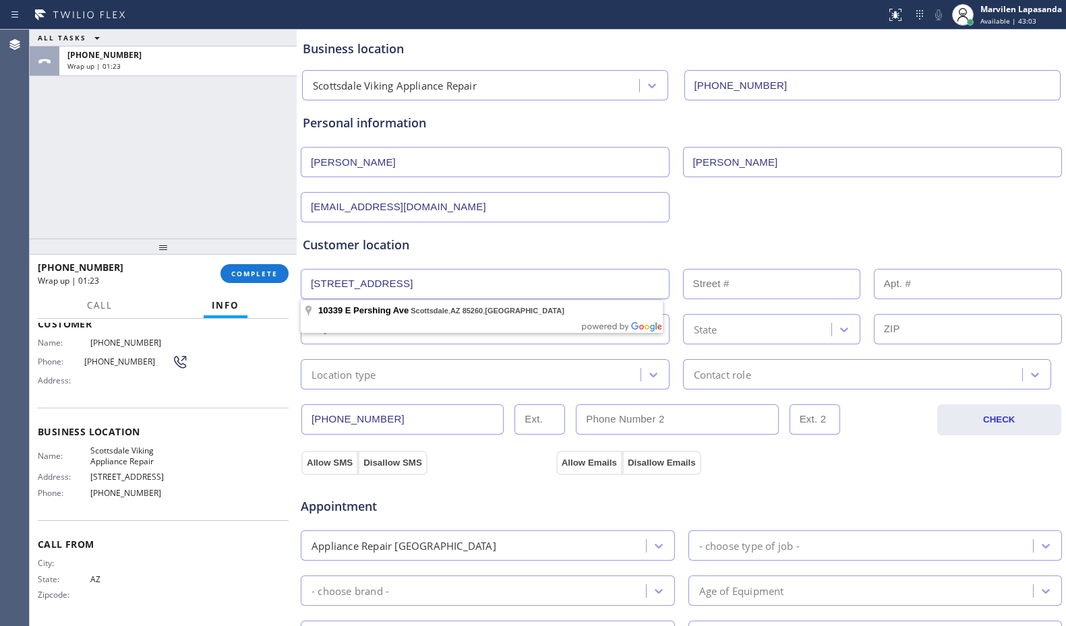
type input "Scottsdale"
type input "85260"
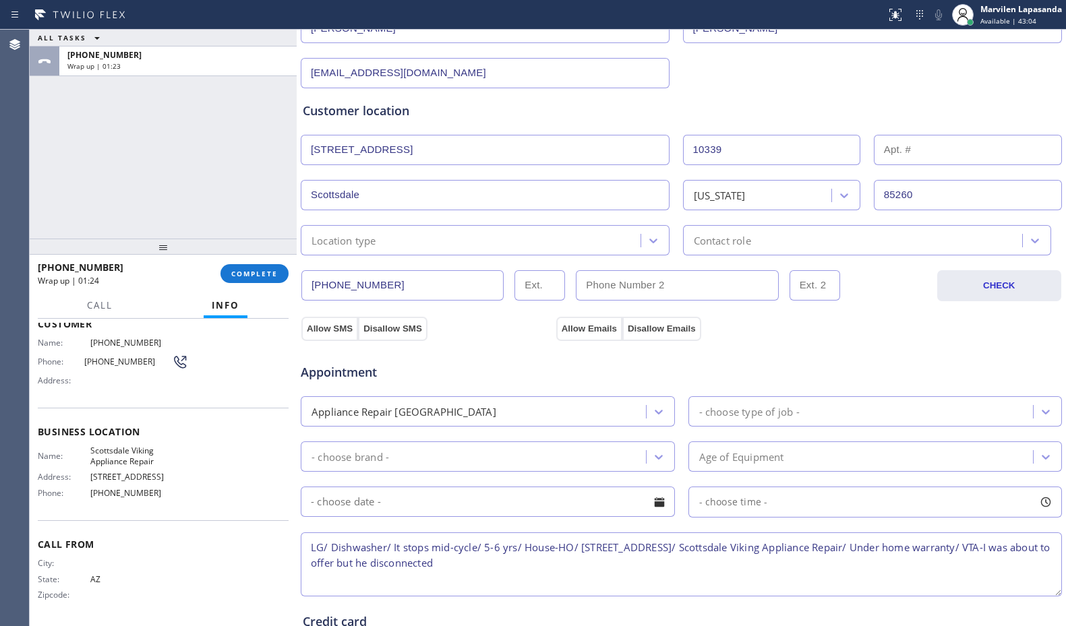
scroll to position [202, 0]
click at [341, 241] on div "Location type" at bounding box center [344, 240] width 65 height 16
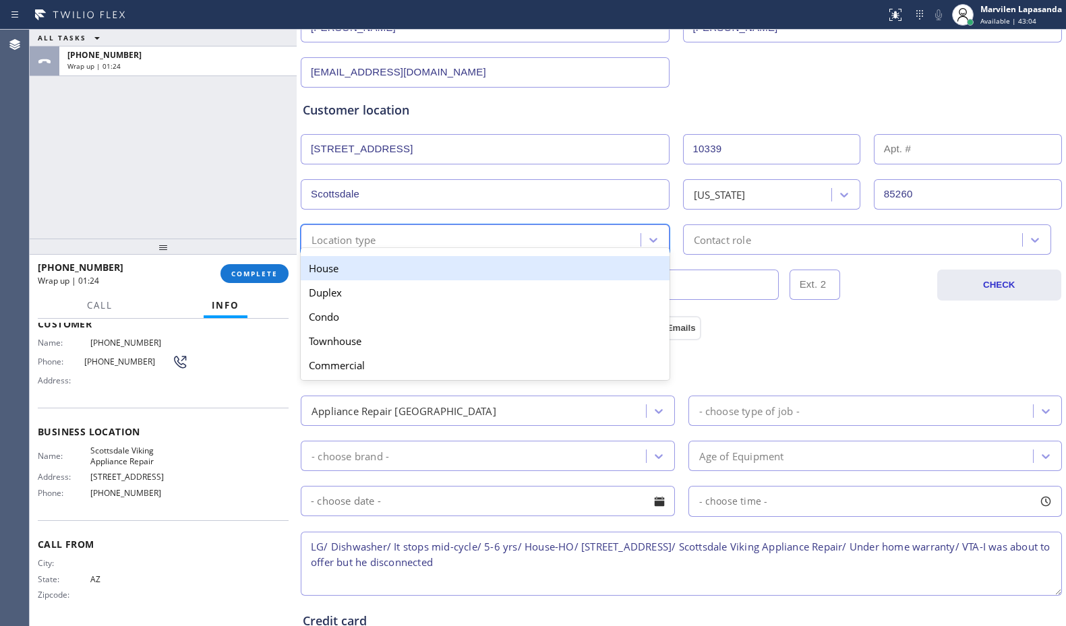
click at [337, 267] on div "House" at bounding box center [485, 268] width 369 height 24
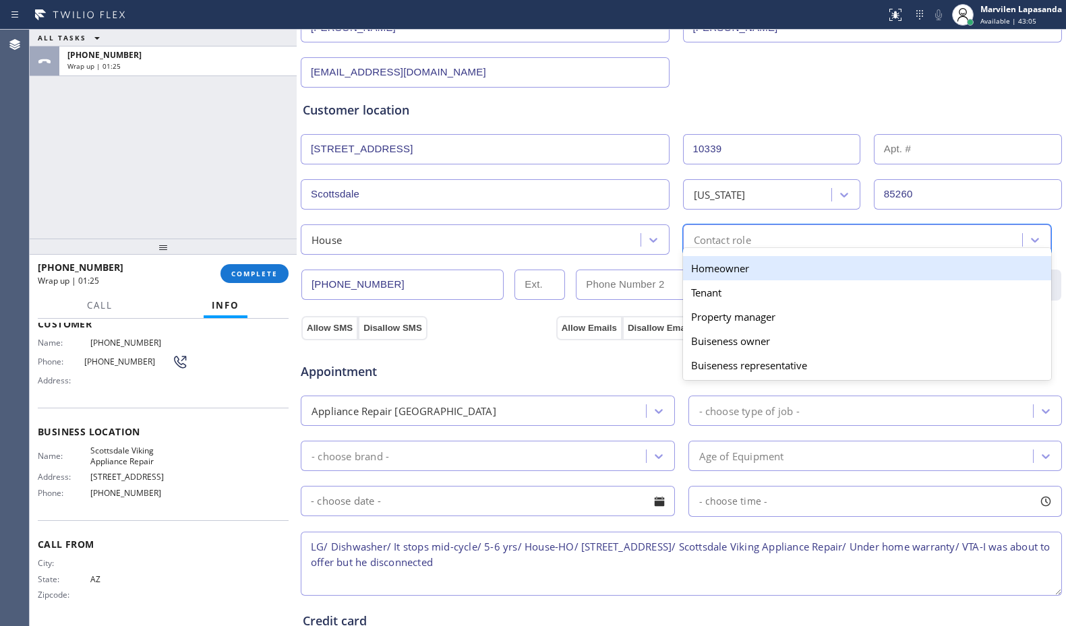
drag, startPoint x: 715, startPoint y: 241, endPoint x: 711, endPoint y: 260, distance: 19.2
click at [713, 248] on div "option Homeowner focused, 1 of 5. 5 results available. Use Up and Down to choos…" at bounding box center [867, 240] width 369 height 30
click at [711, 262] on div "Homeowner" at bounding box center [867, 268] width 369 height 24
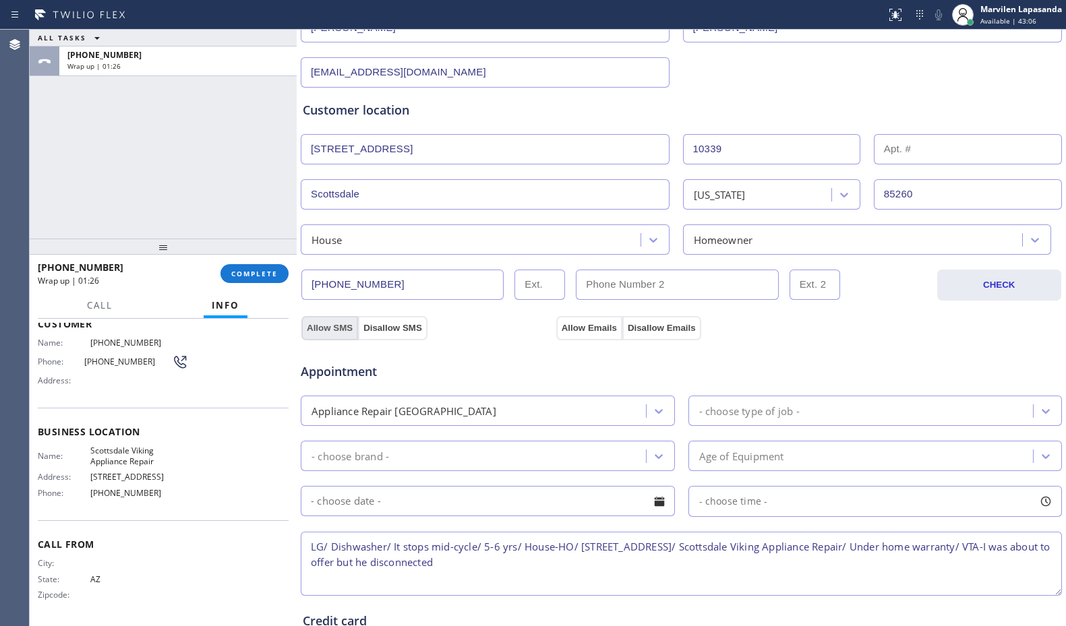
click at [322, 327] on button "Allow SMS" at bounding box center [329, 328] width 57 height 24
click at [618, 326] on button "Allow Emails" at bounding box center [589, 328] width 66 height 24
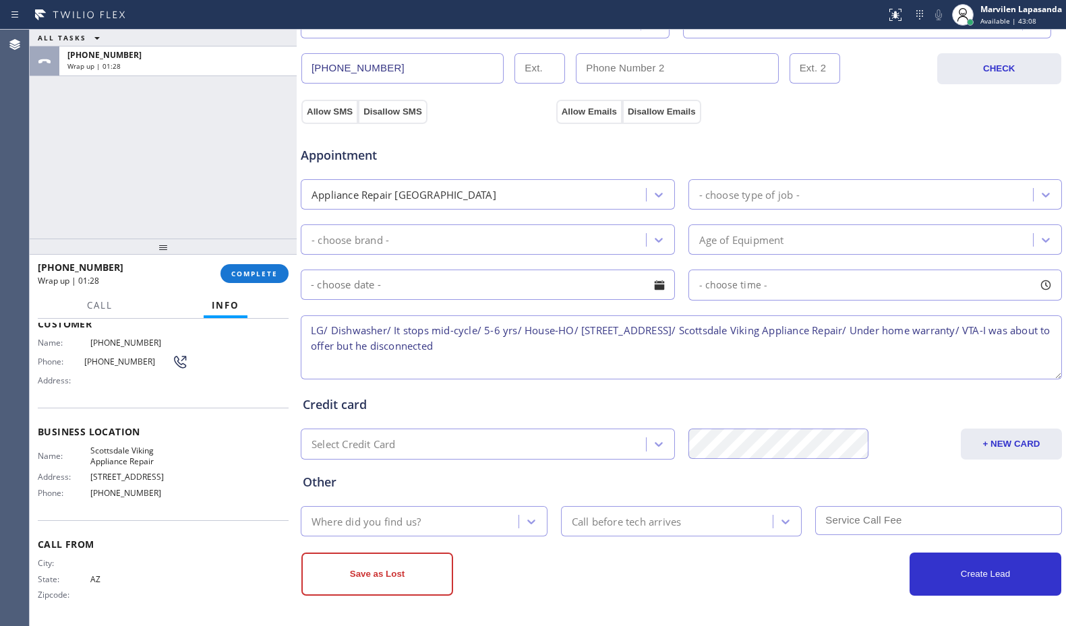
click at [356, 196] on div "Appliance Repair [GEOGRAPHIC_DATA]" at bounding box center [404, 195] width 185 height 16
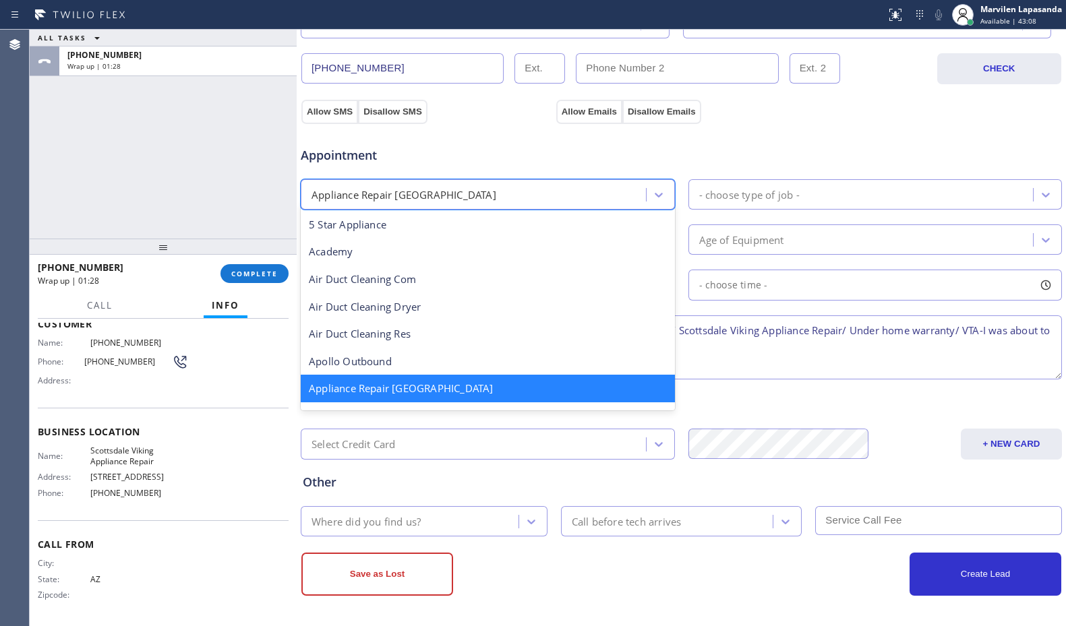
scroll to position [2, 0]
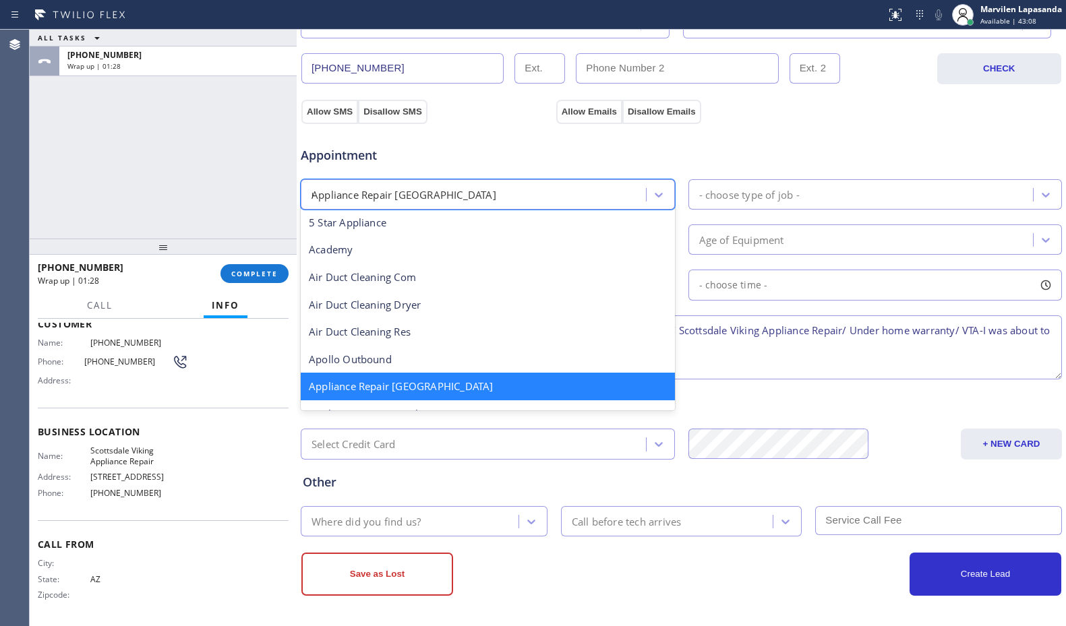
type input "re"
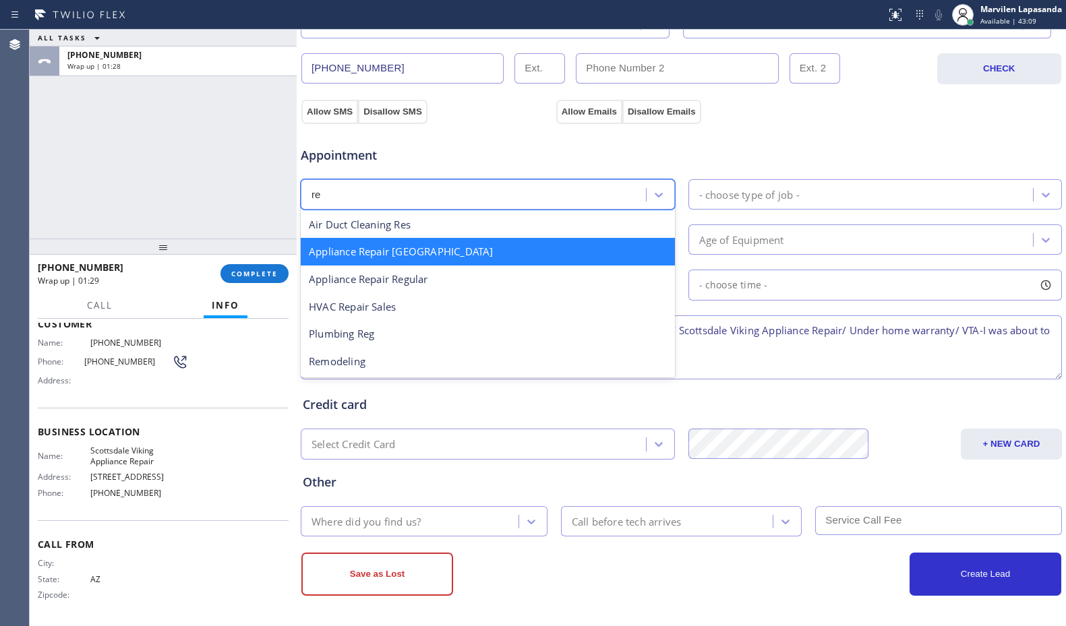
scroll to position [0, 0]
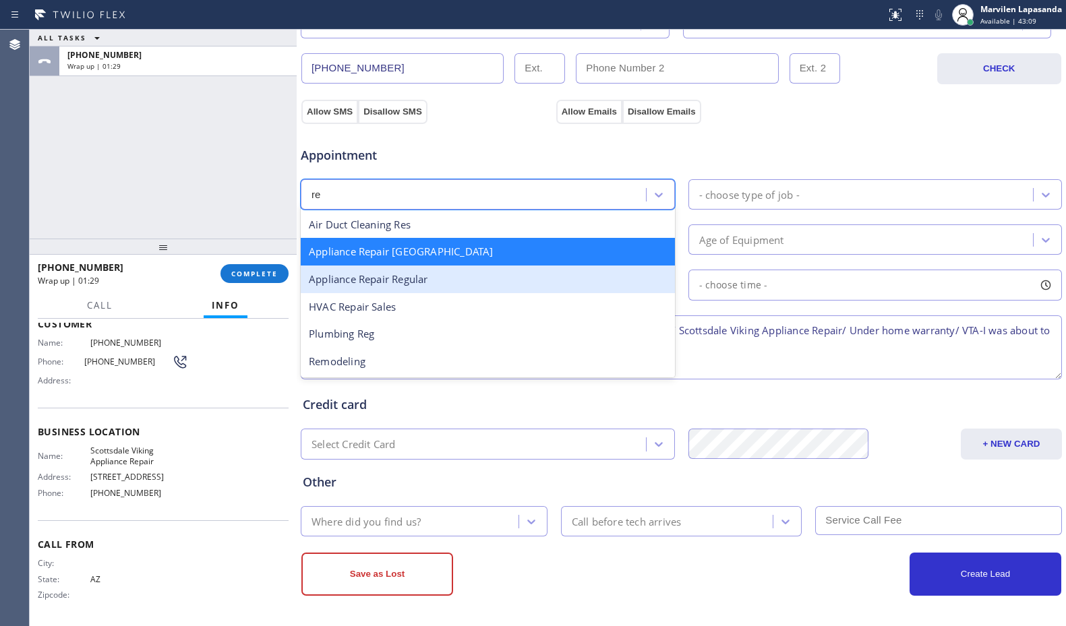
click at [422, 281] on div "Appliance Repair Regular" at bounding box center [488, 280] width 374 height 28
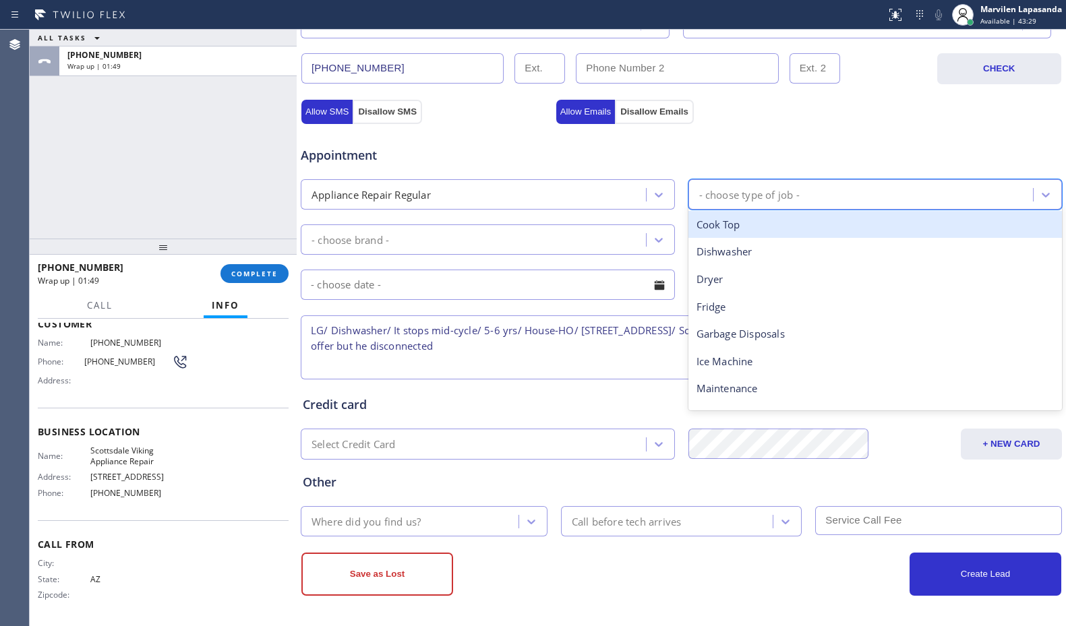
click at [712, 181] on div "- choose type of job -" at bounding box center [876, 194] width 374 height 30
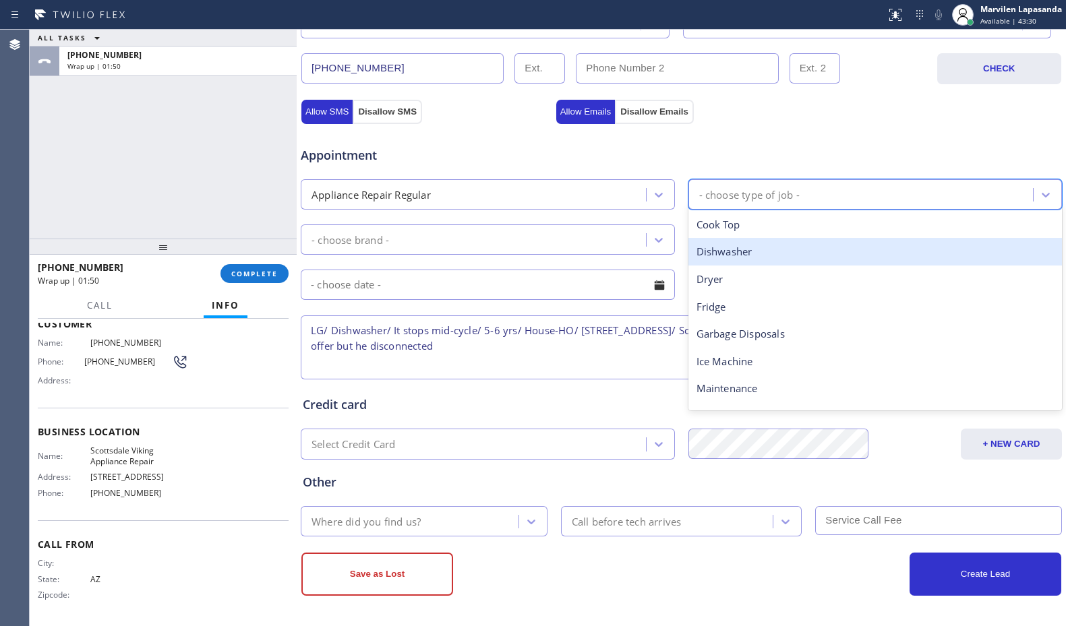
click at [727, 246] on div "Dishwasher" at bounding box center [876, 252] width 374 height 28
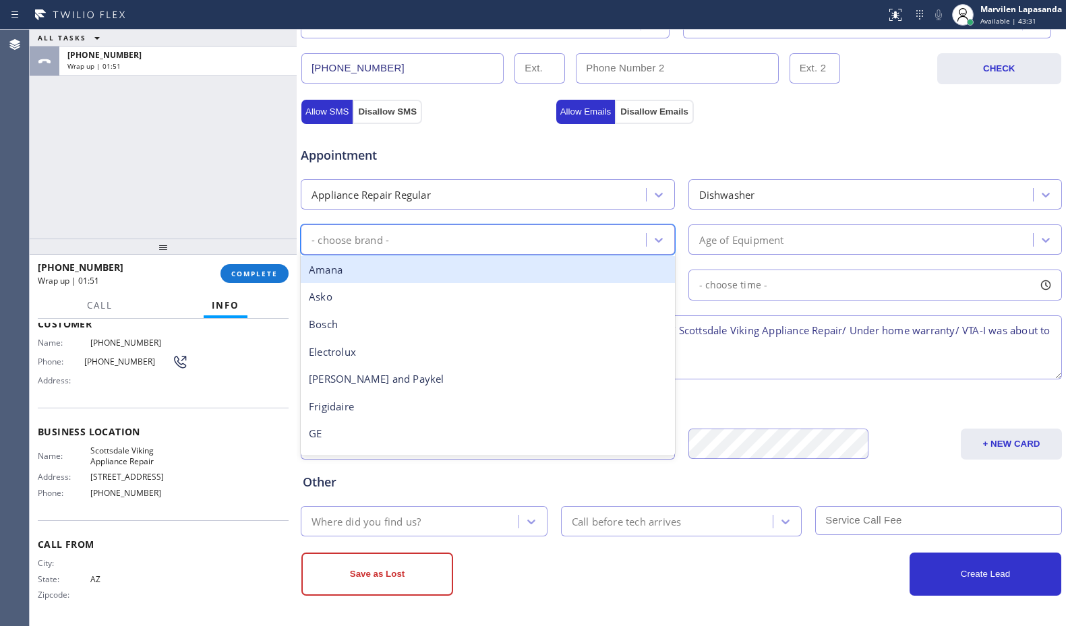
click at [420, 245] on div "- choose brand -" at bounding box center [475, 240] width 341 height 24
type input "lg"
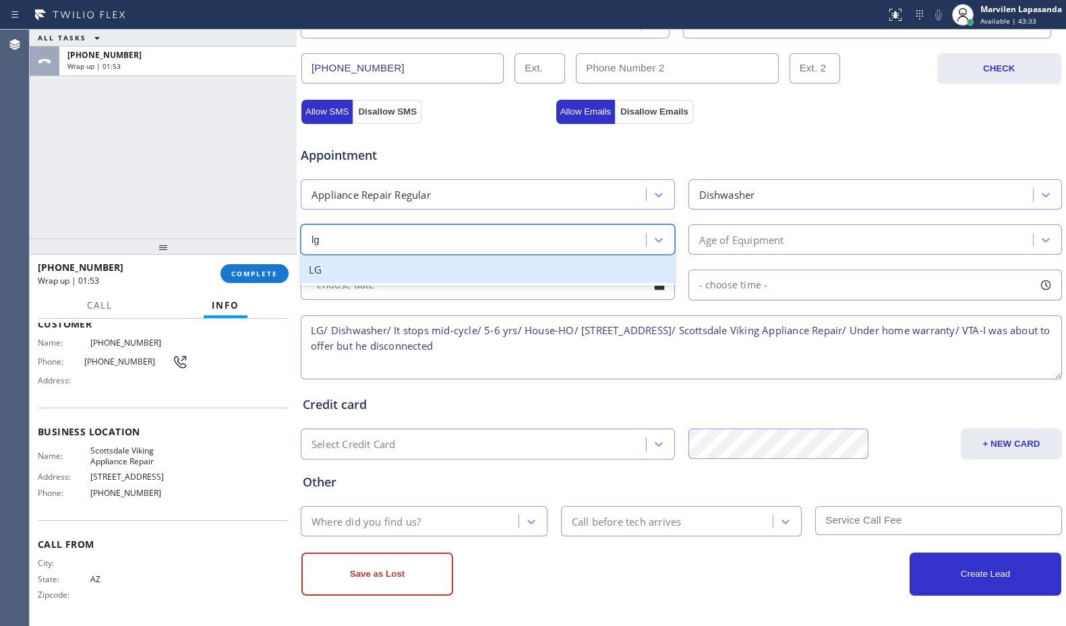
click at [403, 266] on div "LG" at bounding box center [488, 270] width 374 height 28
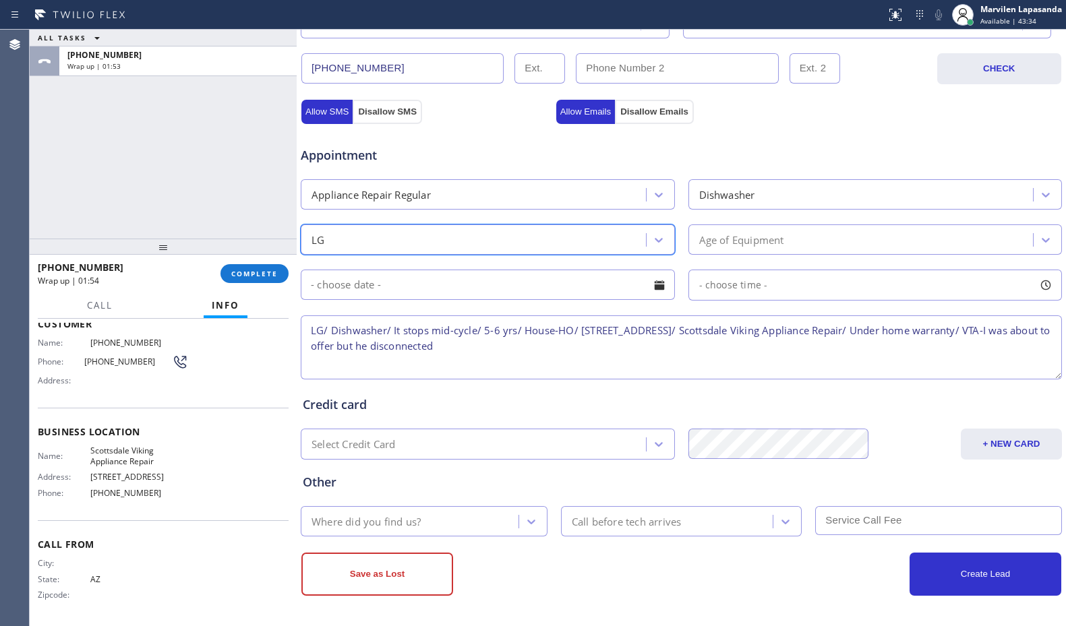
click at [755, 243] on div "Age of Equipment" at bounding box center [741, 240] width 85 height 16
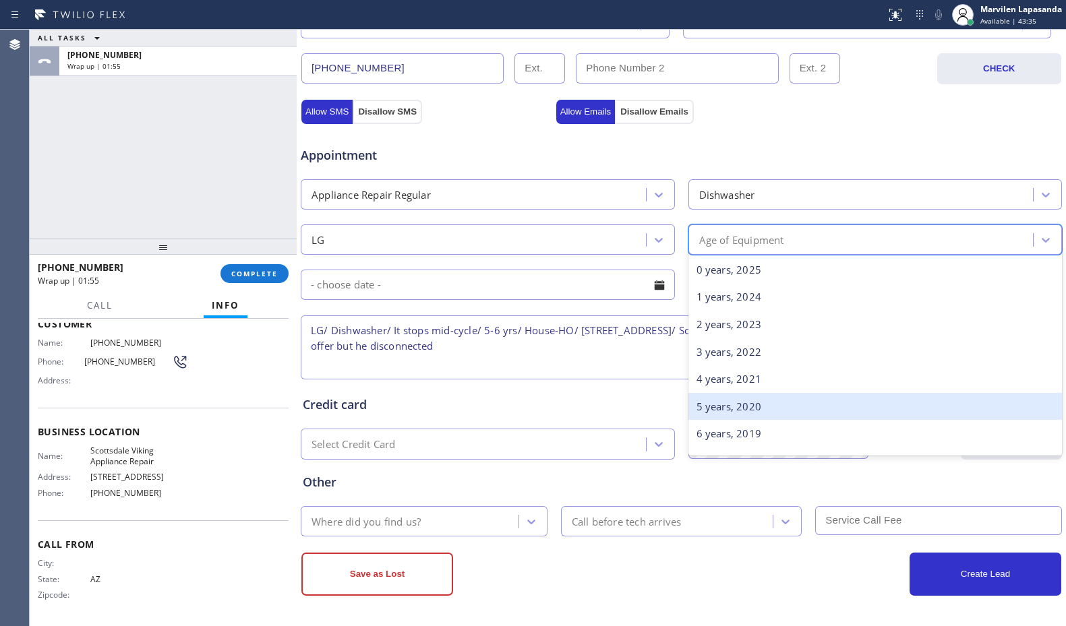
click at [728, 397] on div "5 years, 2020" at bounding box center [876, 407] width 374 height 28
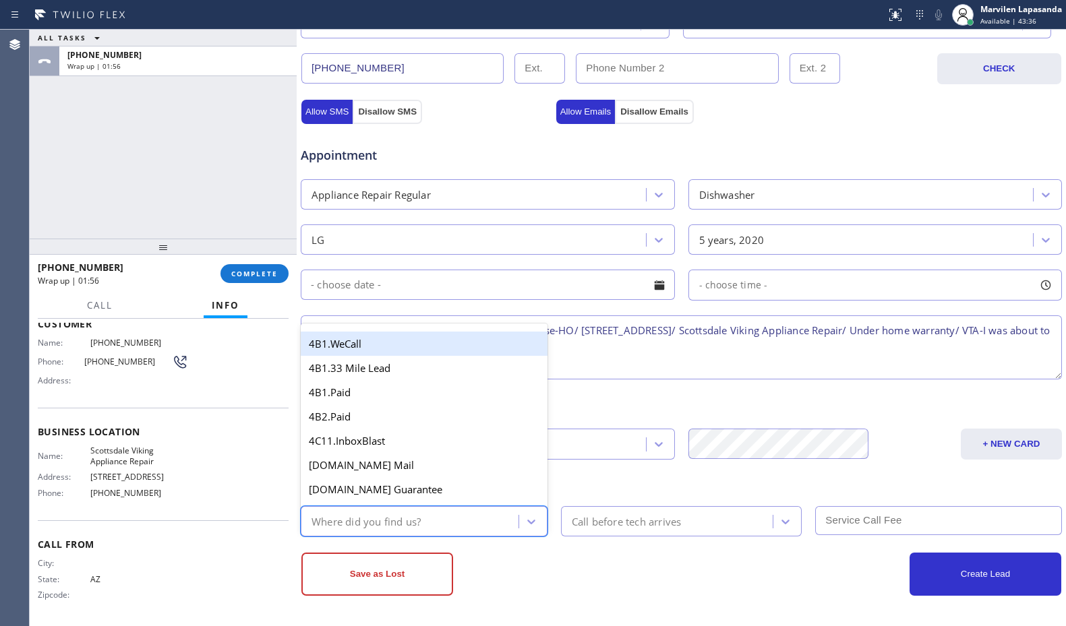
click at [339, 517] on div "Where did you find us?" at bounding box center [366, 522] width 109 height 16
type input "go"
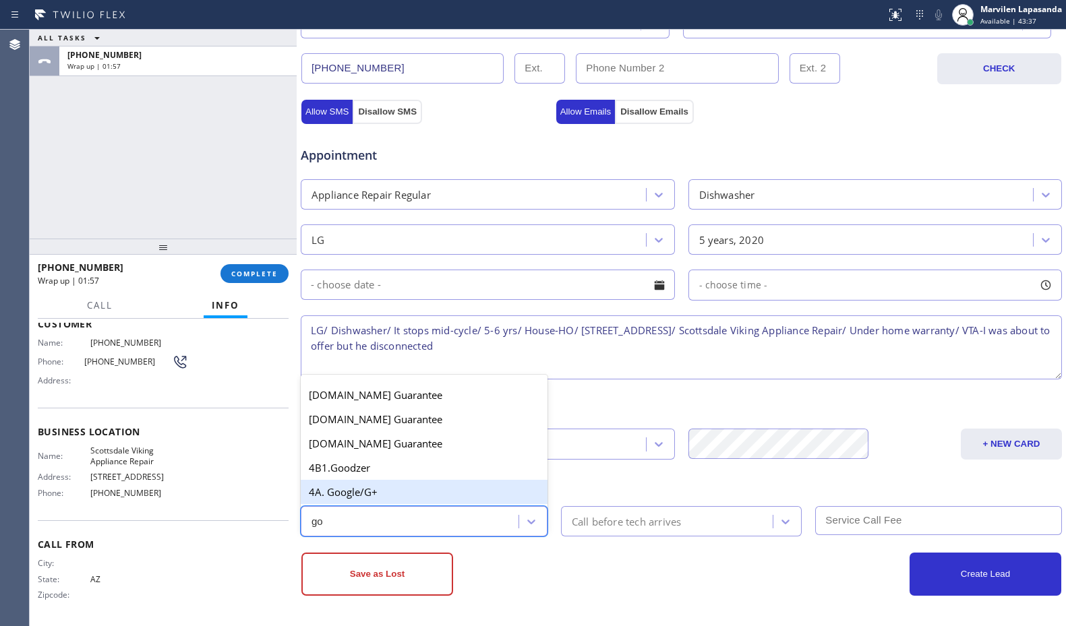
click at [351, 492] on div "4A. Google/G+" at bounding box center [424, 492] width 247 height 24
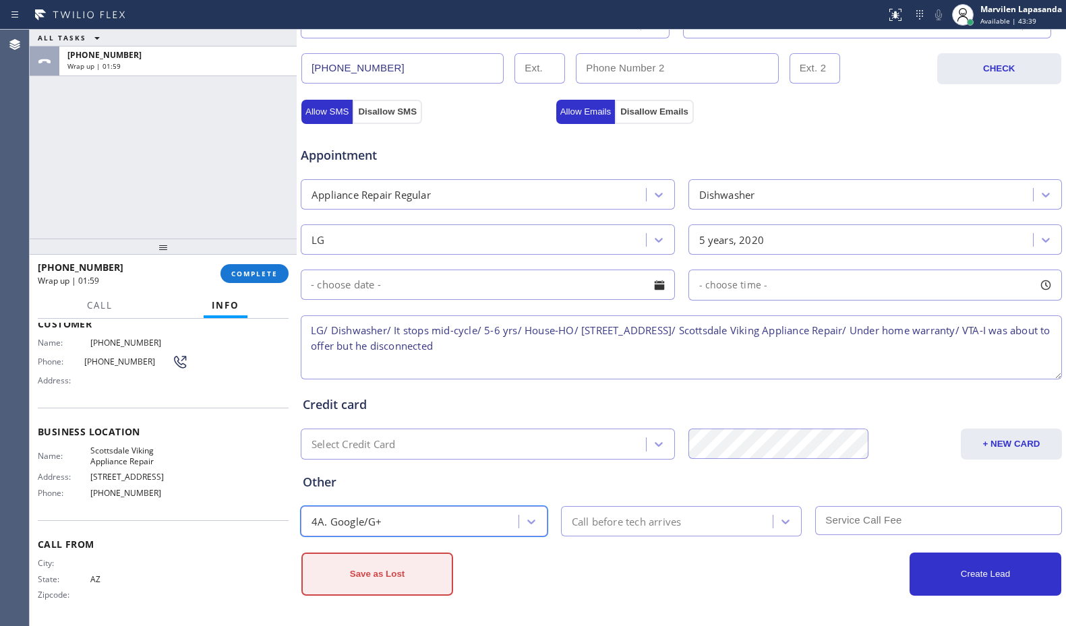
click at [368, 575] on button "Save as Lost" at bounding box center [377, 574] width 152 height 43
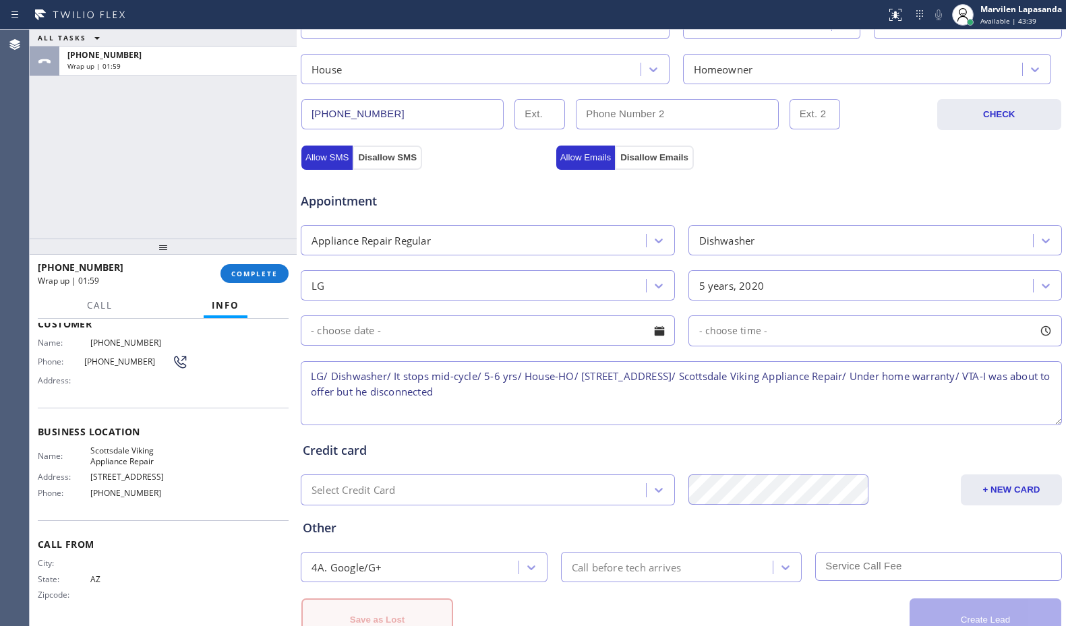
scroll to position [465, 0]
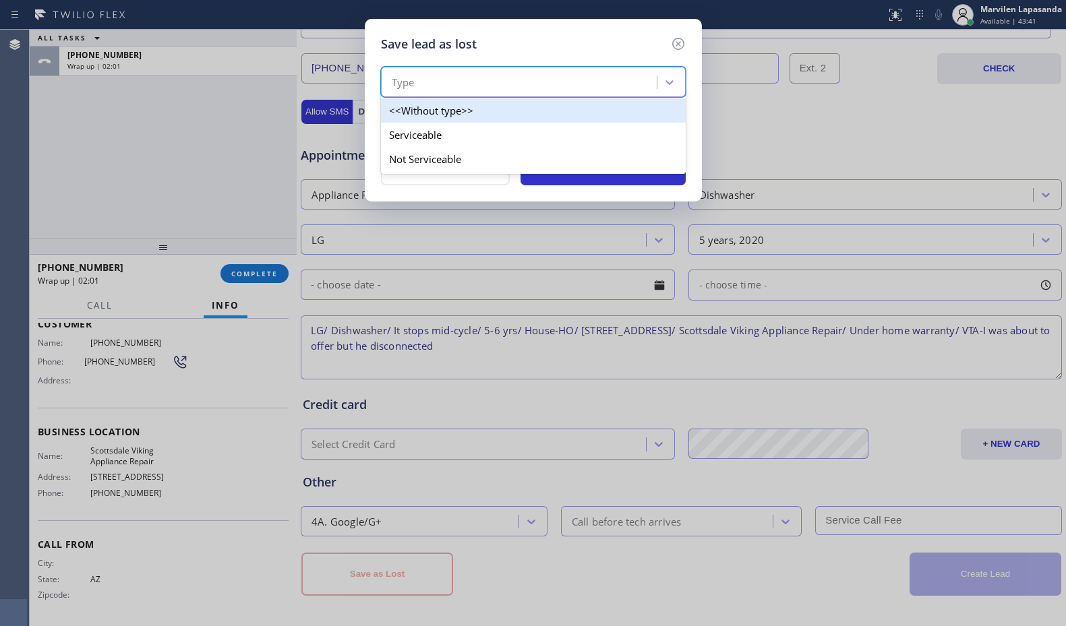
click at [427, 76] on div "Type" at bounding box center [521, 83] width 272 height 24
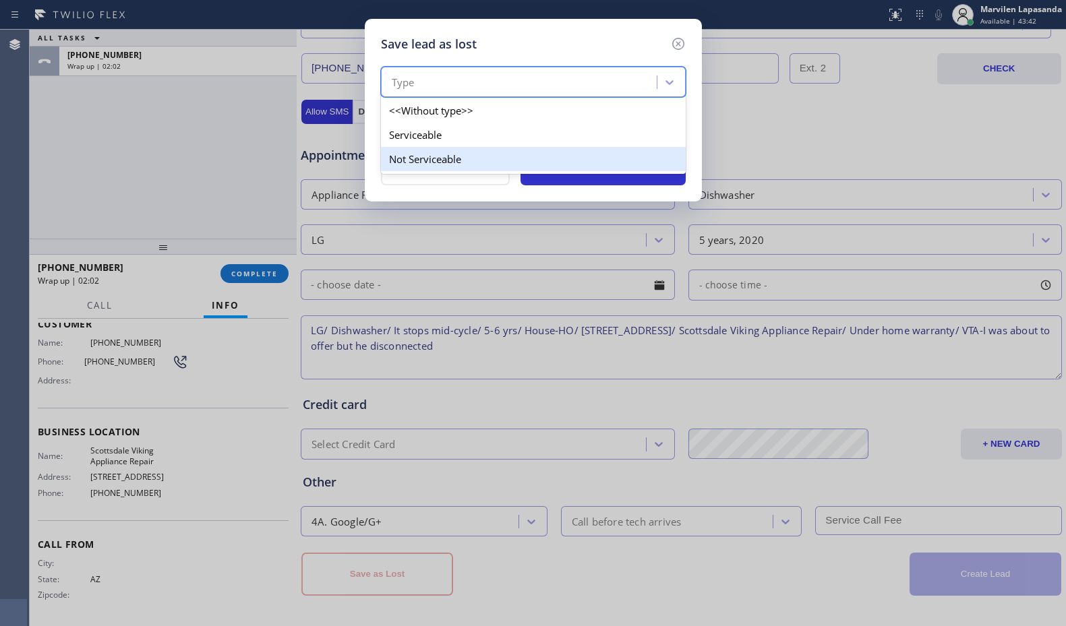
click at [431, 160] on div "Not Serviceable" at bounding box center [533, 159] width 305 height 24
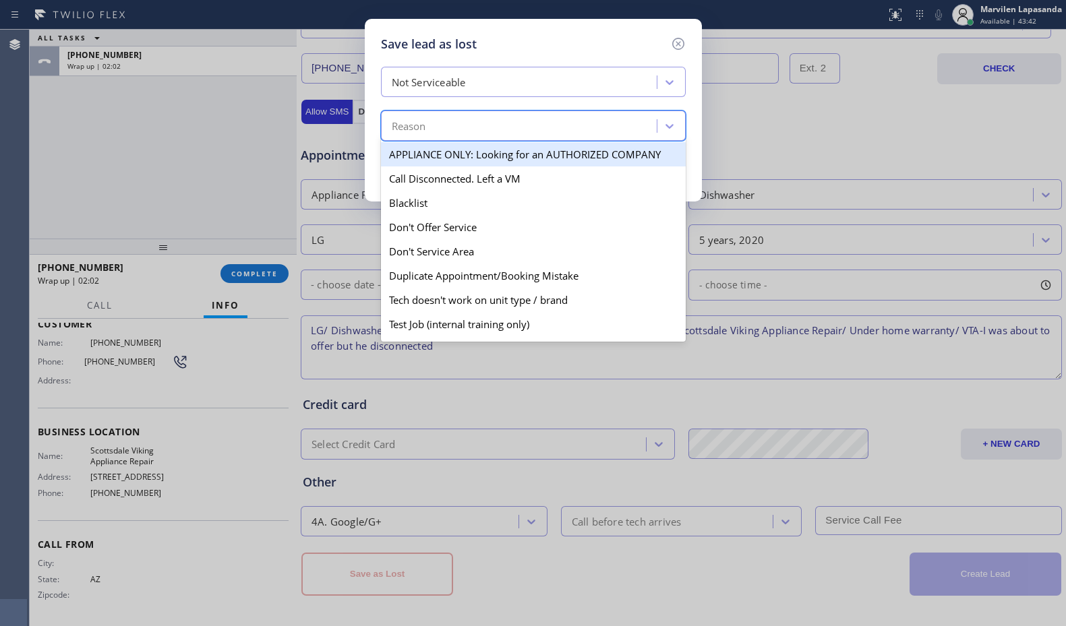
click at [432, 130] on div "Reason" at bounding box center [521, 127] width 272 height 24
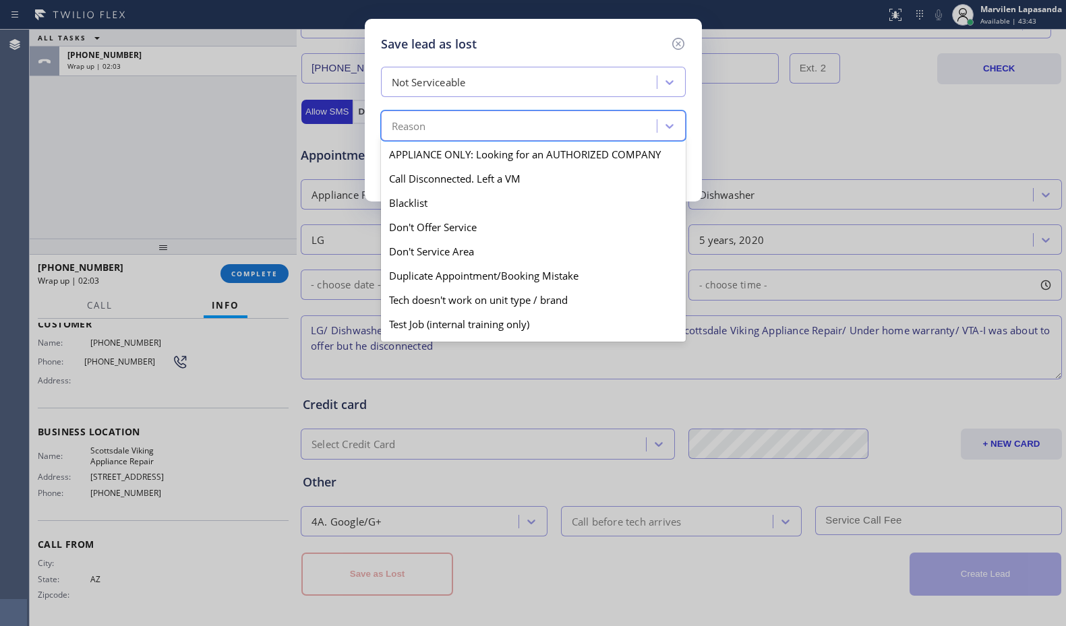
scroll to position [119, 0]
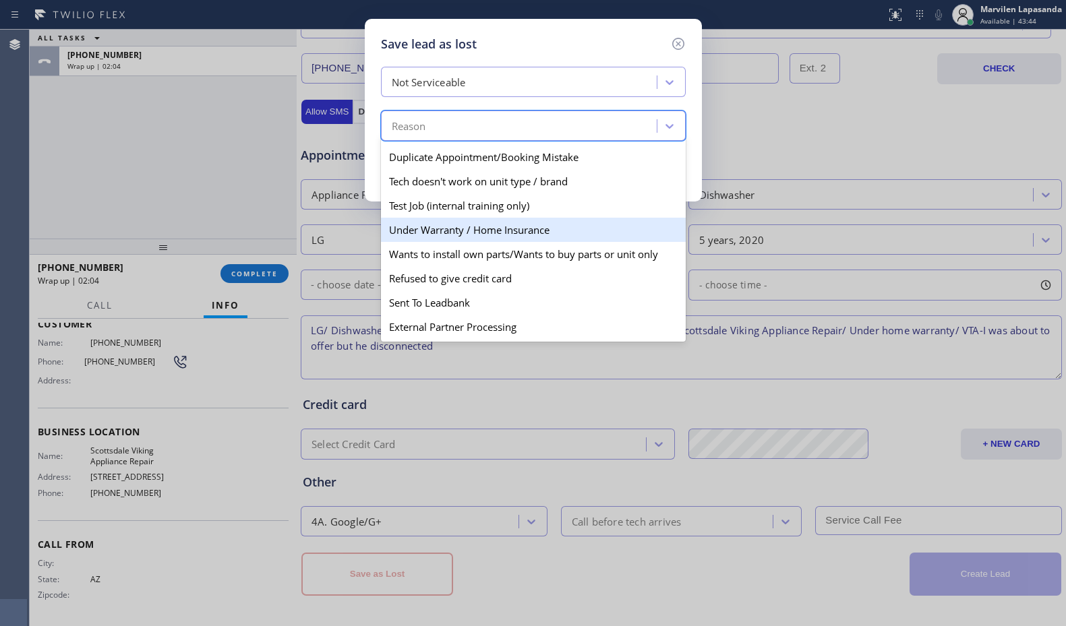
click at [449, 237] on div "Under Warranty / Home Insurance" at bounding box center [533, 230] width 305 height 24
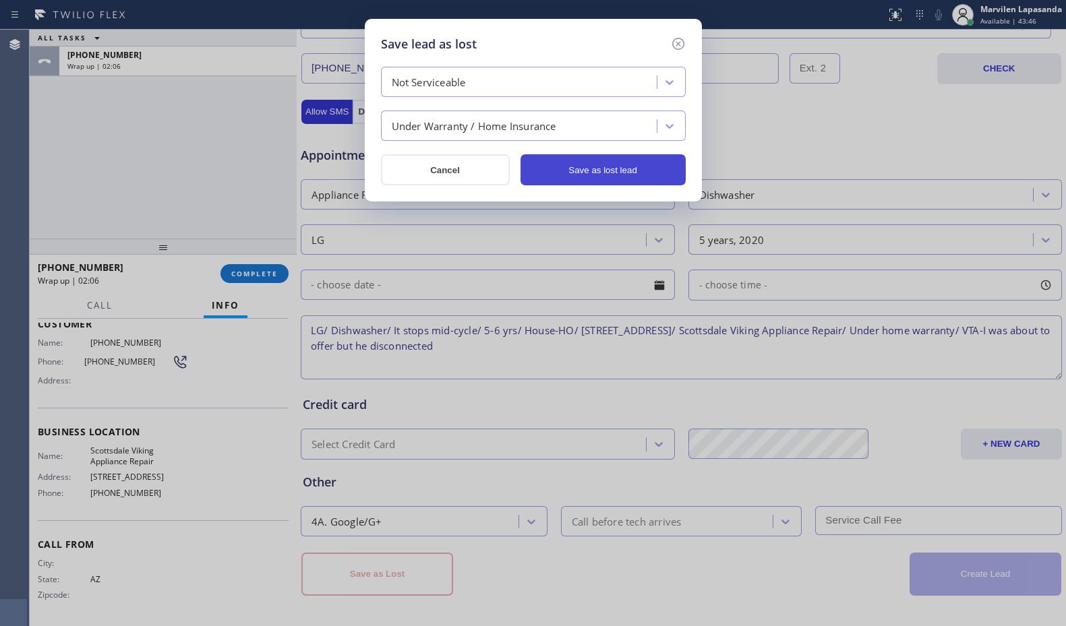
click at [585, 168] on button "Save as lost lead" at bounding box center [603, 169] width 165 height 31
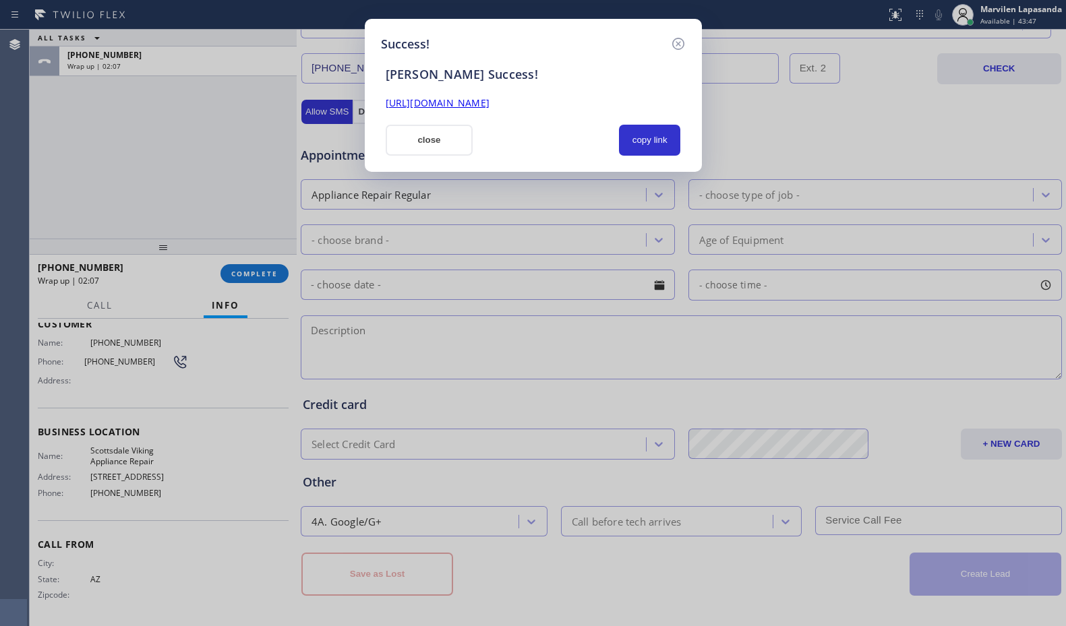
drag, startPoint x: 442, startPoint y: 148, endPoint x: 388, endPoint y: 169, distance: 58.1
click at [441, 148] on button "close" at bounding box center [430, 140] width 88 height 31
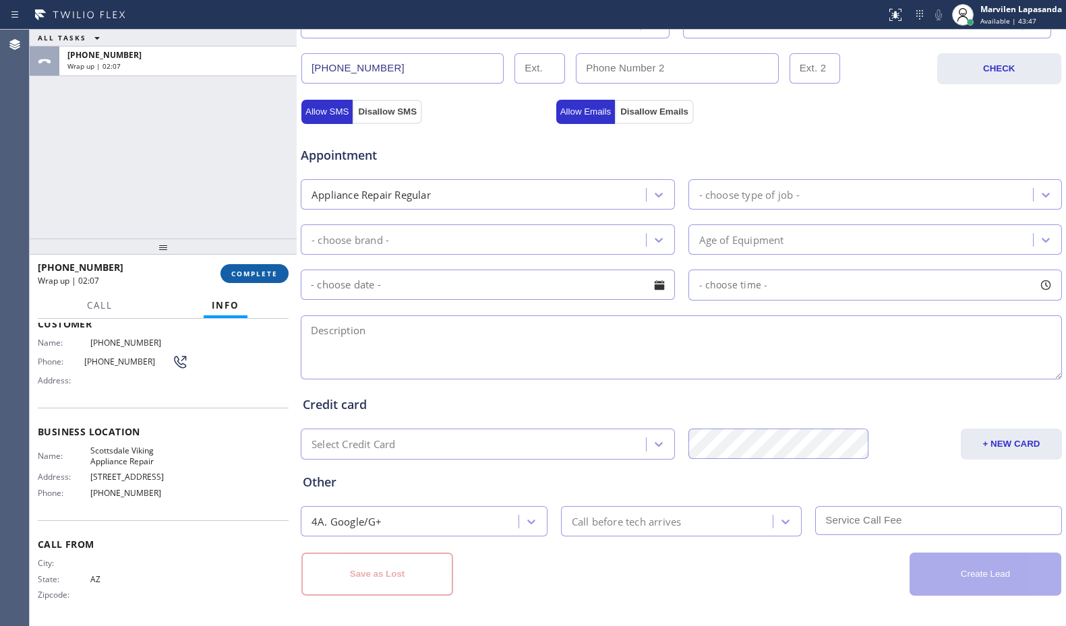
click at [280, 275] on button "COMPLETE" at bounding box center [255, 273] width 68 height 19
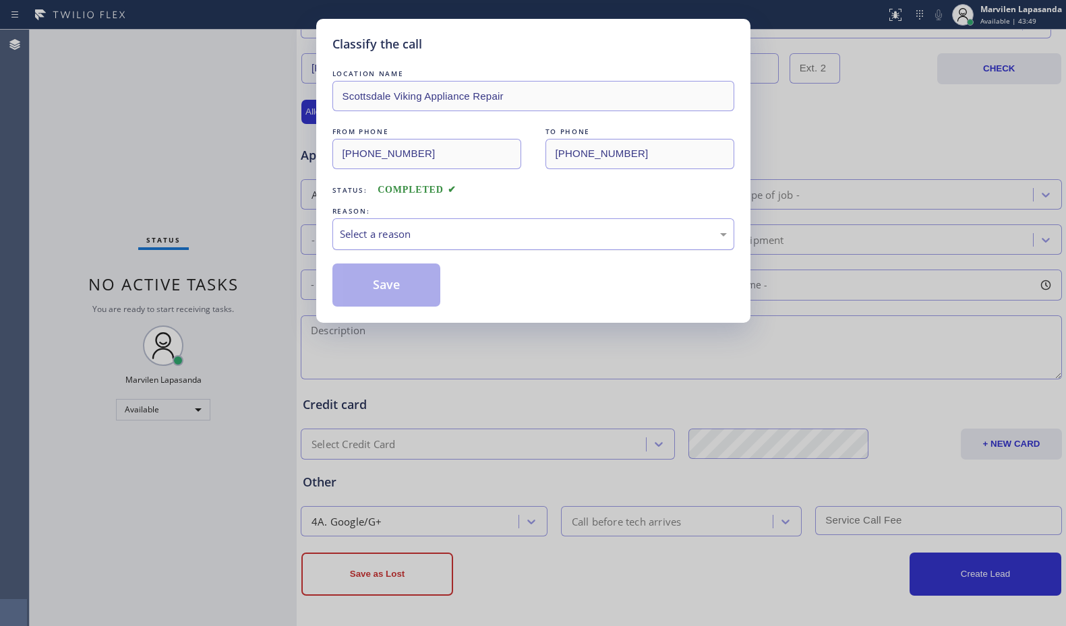
click at [394, 234] on div "Select a reason" at bounding box center [533, 235] width 387 height 16
click at [380, 291] on button "Save" at bounding box center [386, 285] width 109 height 43
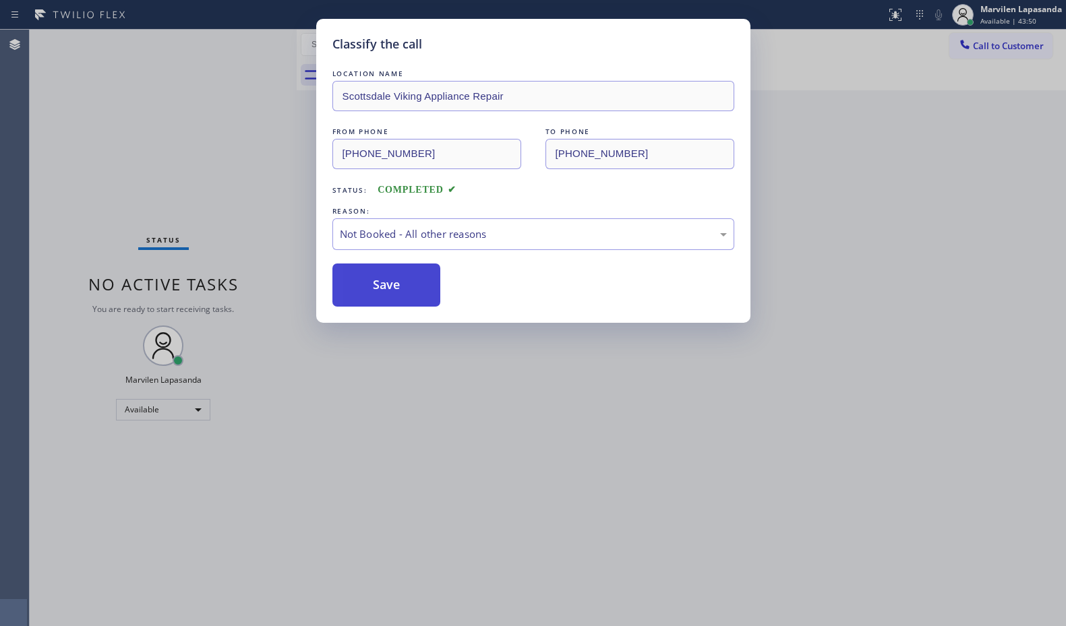
click at [380, 291] on button "Save" at bounding box center [386, 285] width 109 height 43
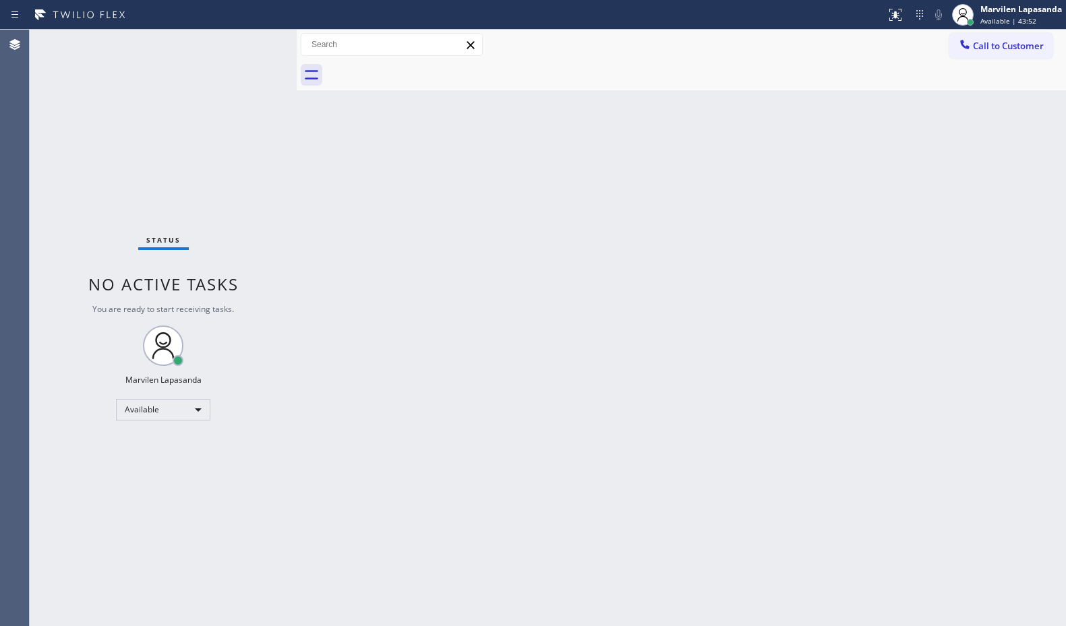
click at [671, 197] on div "Back to Dashboard Change Sender ID Customers Technicians Select a contact Outbo…" at bounding box center [681, 328] width 769 height 597
click at [219, 38] on div "Status No active tasks You are ready to start receiving tasks. Marvilen Lapasan…" at bounding box center [163, 328] width 267 height 597
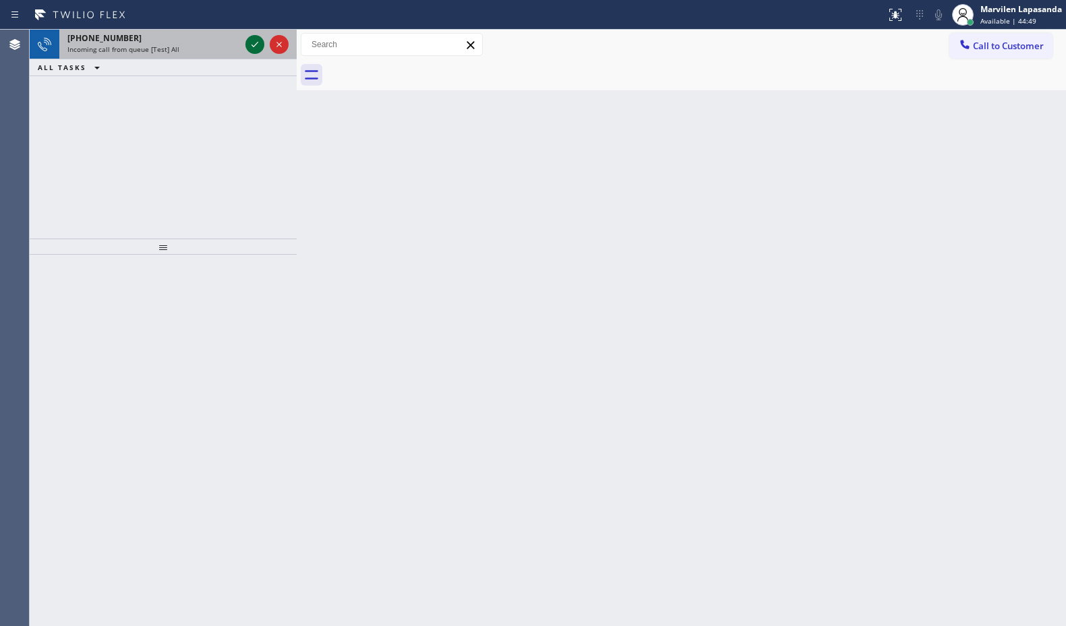
click at [250, 48] on icon at bounding box center [255, 44] width 16 height 16
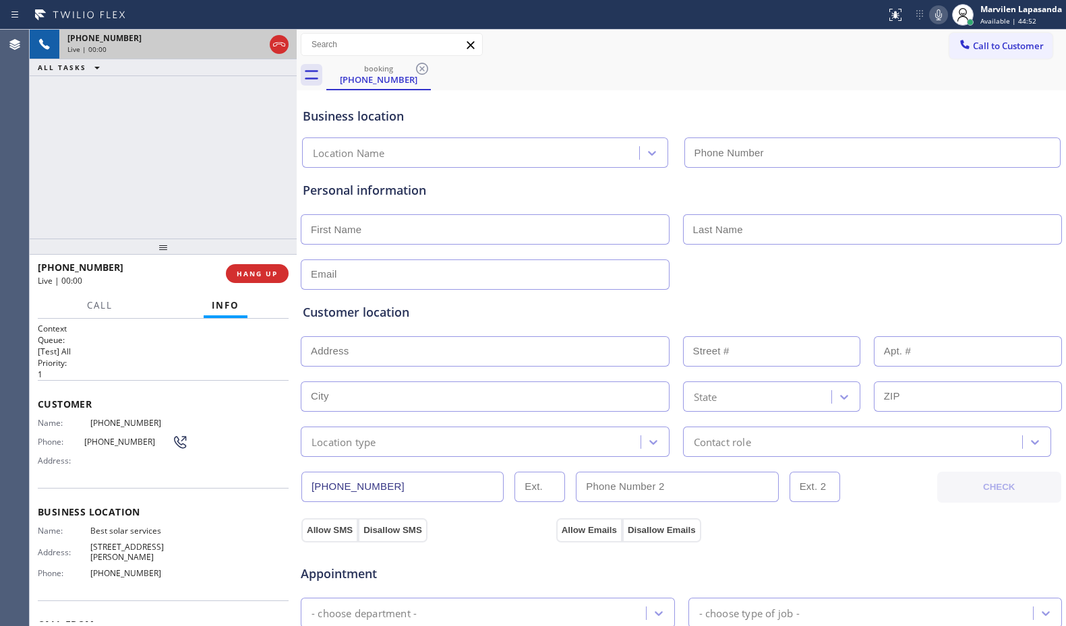
type input "[PHONE_NUMBER]"
click at [264, 282] on button "HANG UP" at bounding box center [257, 273] width 63 height 19
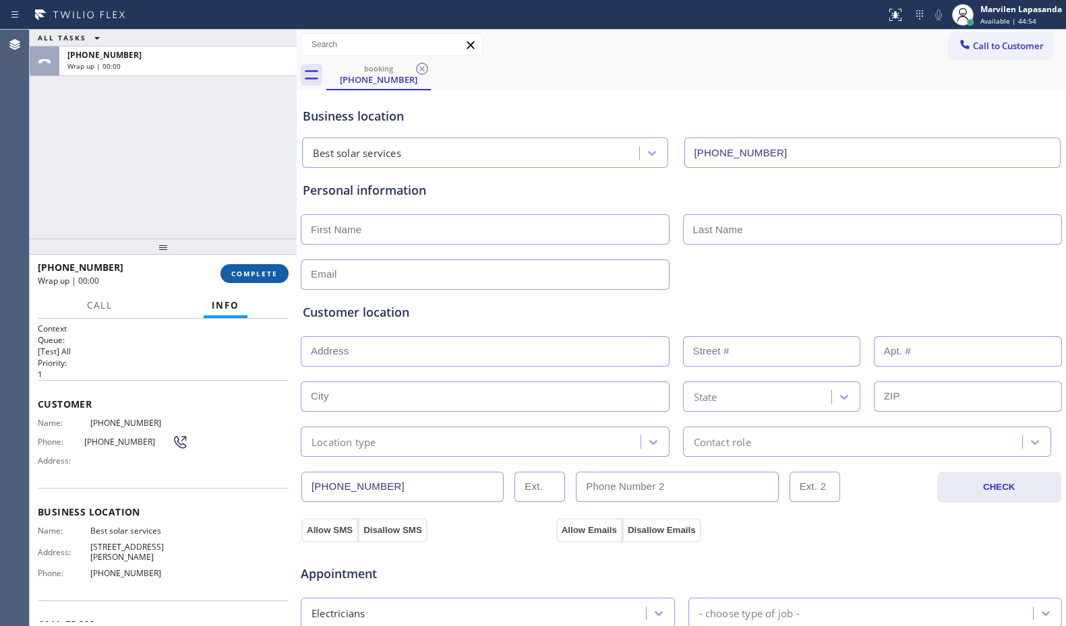
click at [260, 280] on button "COMPLETE" at bounding box center [255, 273] width 68 height 19
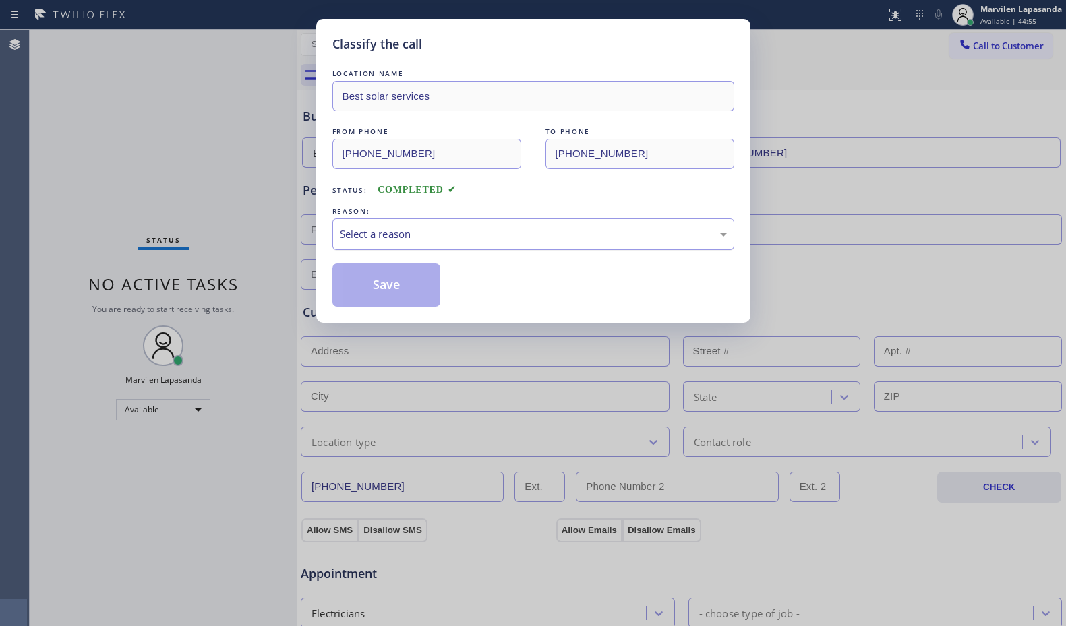
click at [372, 245] on div "Select a reason" at bounding box center [533, 234] width 402 height 32
click at [376, 281] on button "Save" at bounding box center [386, 285] width 109 height 43
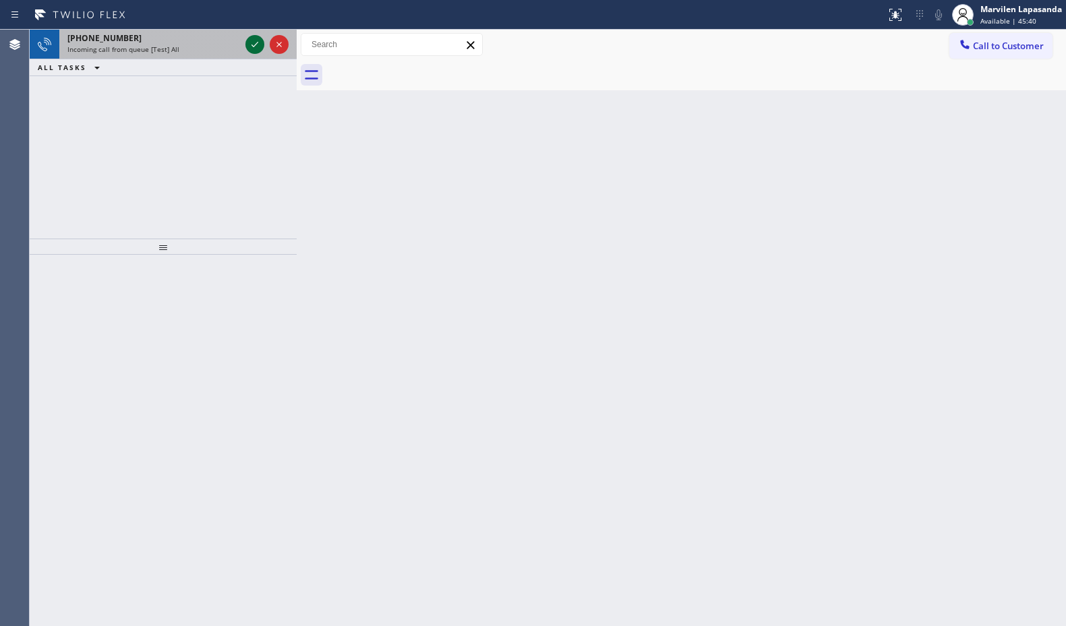
click at [253, 46] on icon at bounding box center [255, 44] width 7 height 5
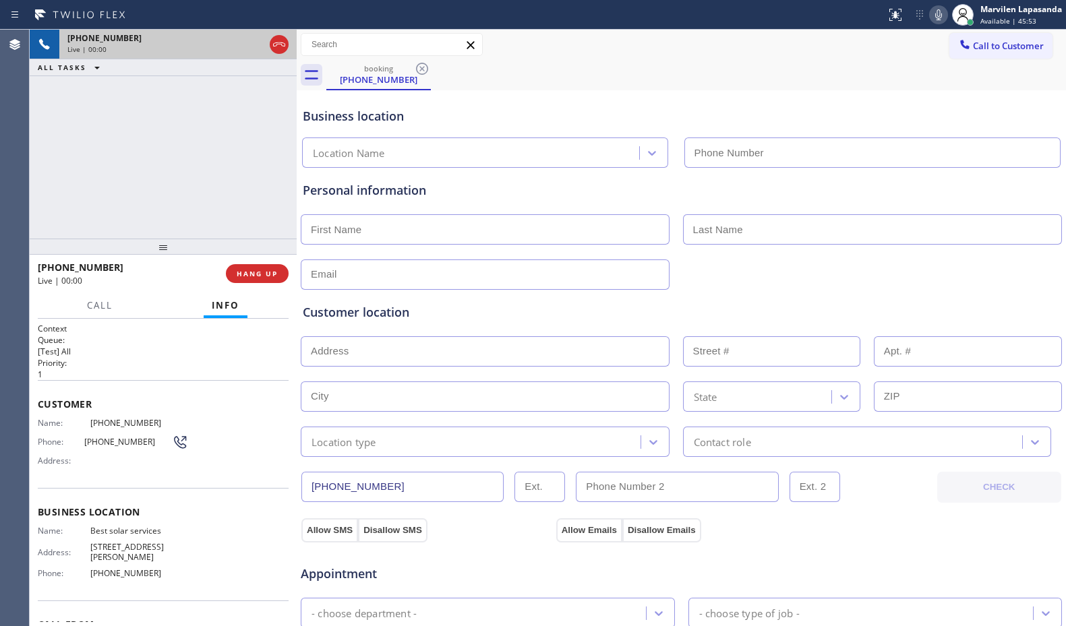
type input "[PHONE_NUMBER]"
click at [250, 279] on button "HANG UP" at bounding box center [257, 273] width 63 height 19
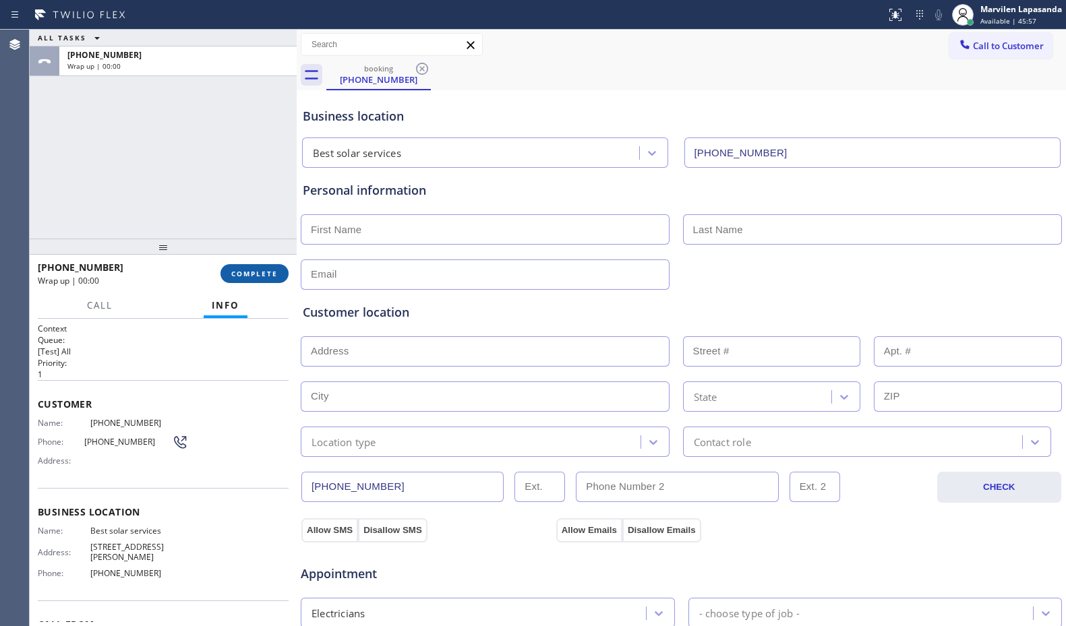
click at [250, 279] on button "COMPLETE" at bounding box center [255, 273] width 68 height 19
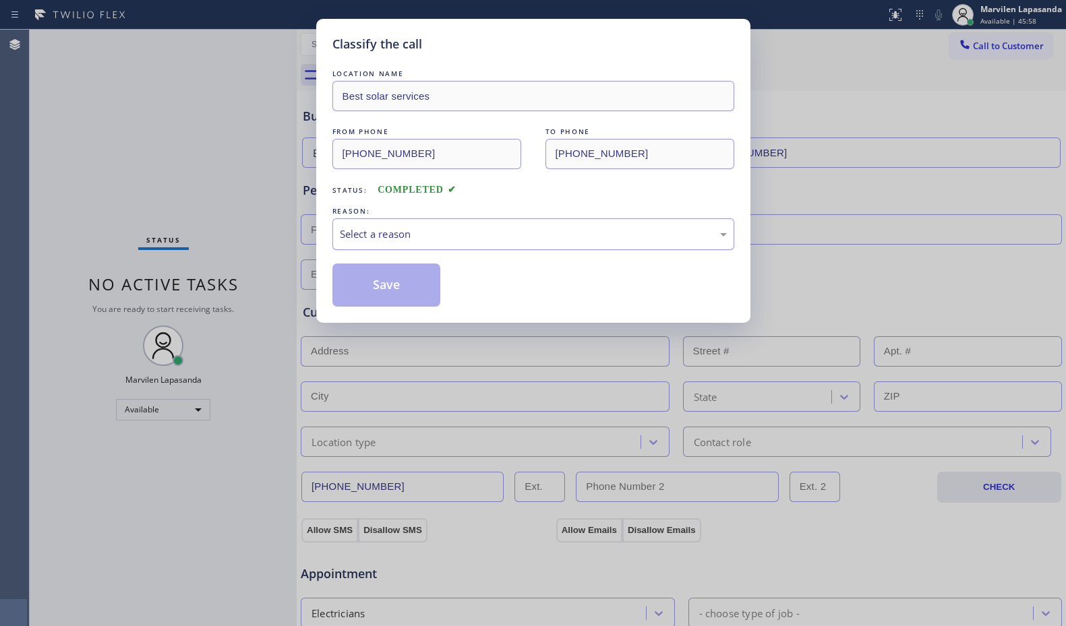
click at [374, 239] on div "Select a reason" at bounding box center [533, 235] width 387 height 16
click at [377, 289] on button "Save" at bounding box center [386, 285] width 109 height 43
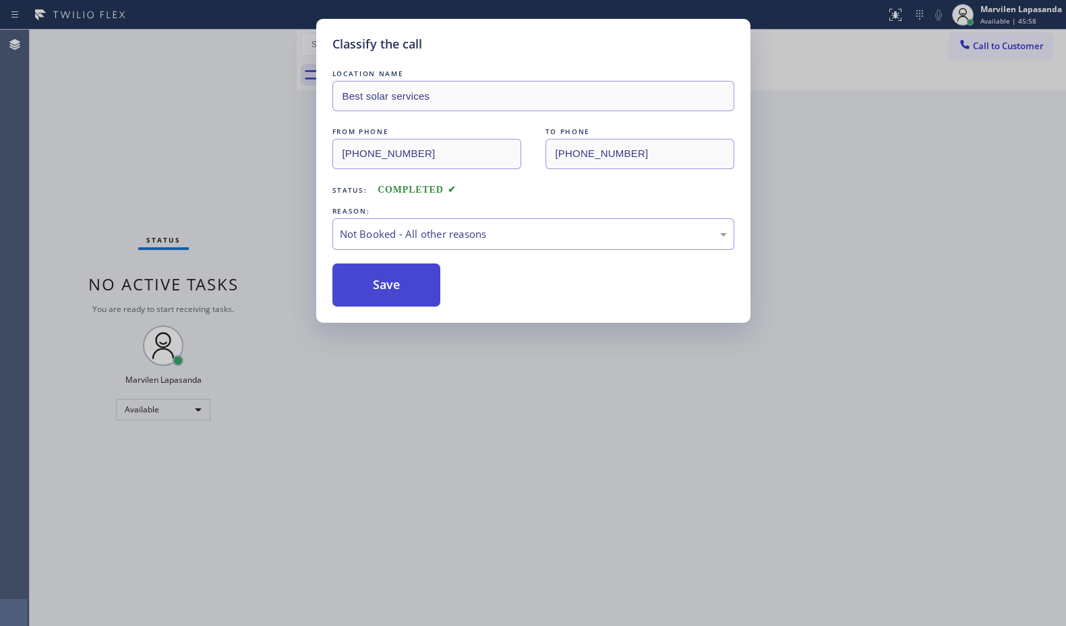
click at [377, 289] on button "Save" at bounding box center [386, 285] width 109 height 43
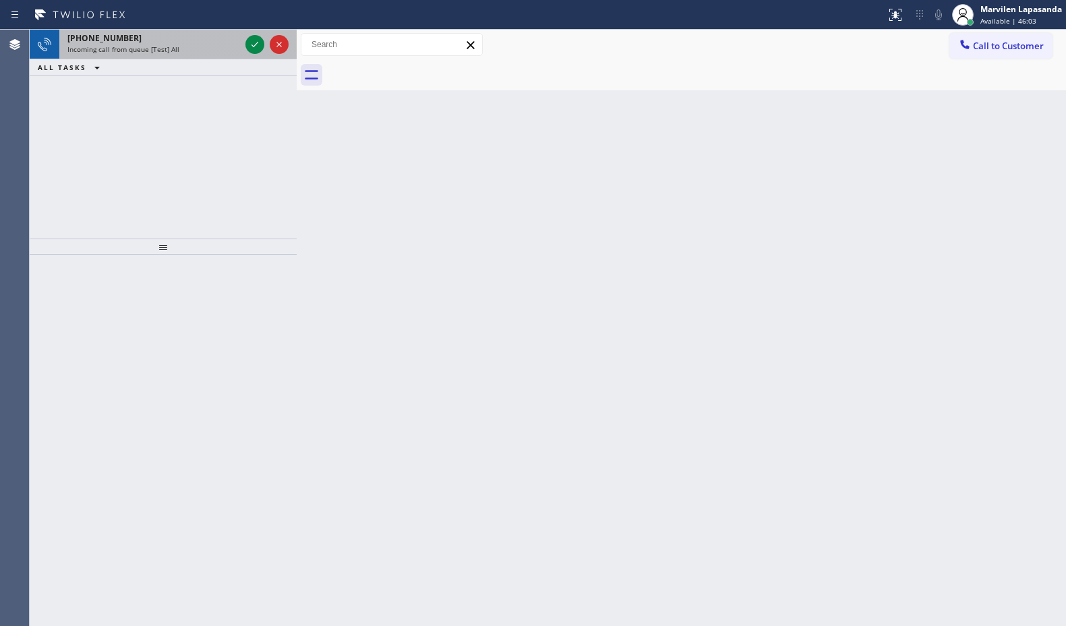
click at [171, 49] on span "Incoming call from queue [Test] All" at bounding box center [123, 49] width 112 height 9
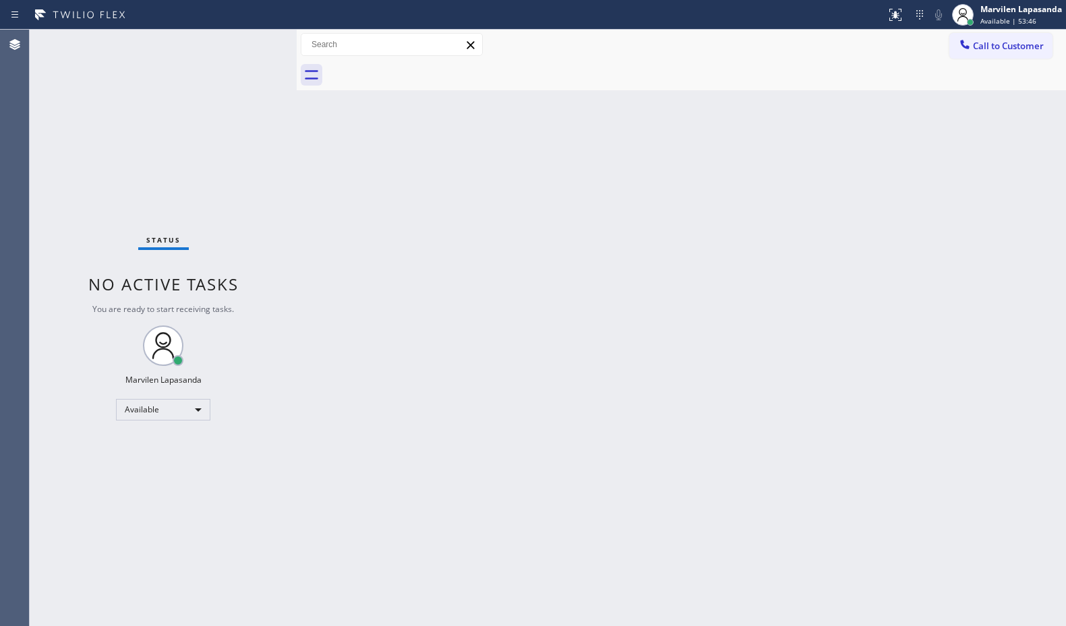
click at [260, 56] on div "Status No active tasks You are ready to start receiving tasks. Marvilen Lapasan…" at bounding box center [163, 328] width 267 height 597
drag, startPoint x: 255, startPoint y: 46, endPoint x: 252, endPoint y: 37, distance: 9.2
click at [255, 42] on div "Status No active tasks You are ready to start receiving tasks. Marvilen Lapasan…" at bounding box center [163, 328] width 267 height 597
click at [253, 37] on div "Status No active tasks You are ready to start receiving tasks. Marvilen Lapasan…" at bounding box center [163, 328] width 267 height 597
click at [253, 38] on div "Status No active tasks You are ready to start receiving tasks. Marvilen Lapasan…" at bounding box center [163, 328] width 267 height 597
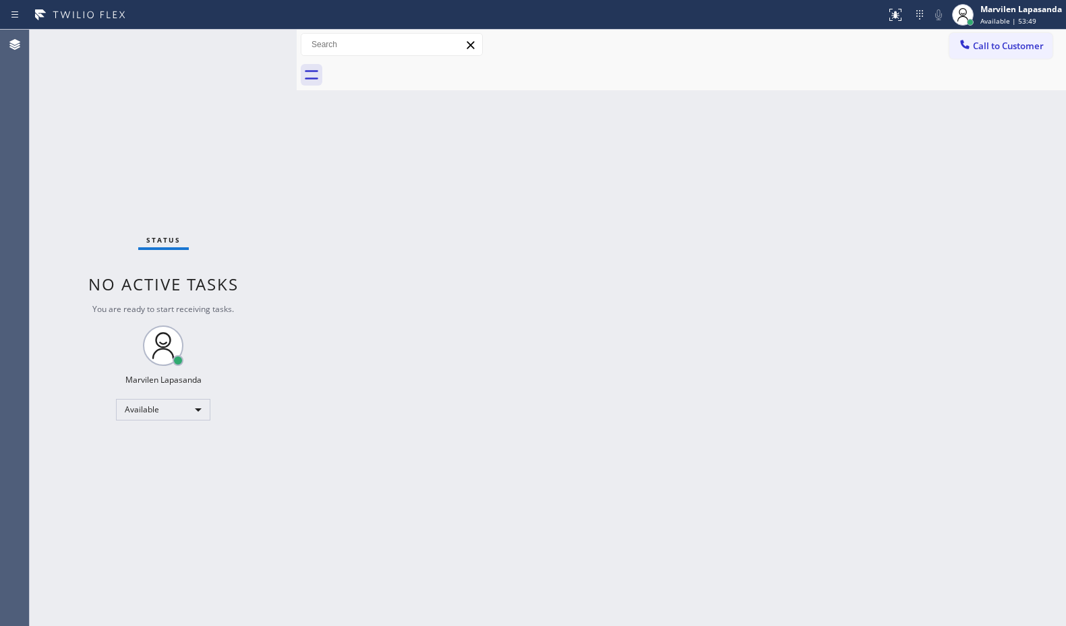
click at [250, 41] on div "Status No active tasks You are ready to start receiving tasks. Marvilen Lapasan…" at bounding box center [163, 328] width 267 height 597
click at [250, 36] on div "Status No active tasks You are ready to start receiving tasks. Marvilen Lapasan…" at bounding box center [163, 328] width 267 height 597
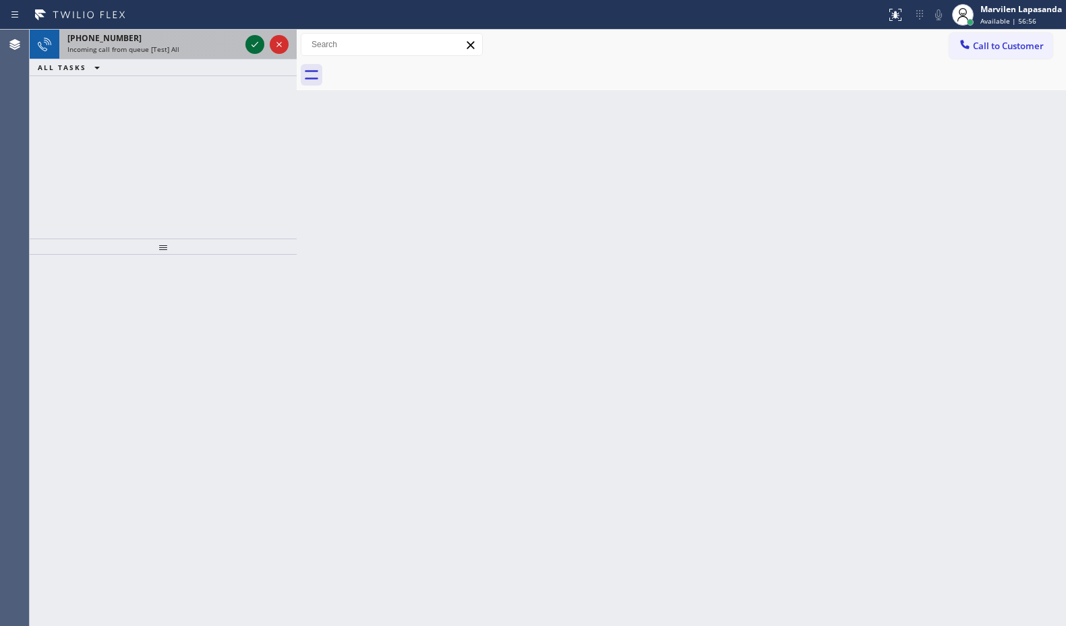
click at [250, 36] on icon at bounding box center [255, 44] width 16 height 16
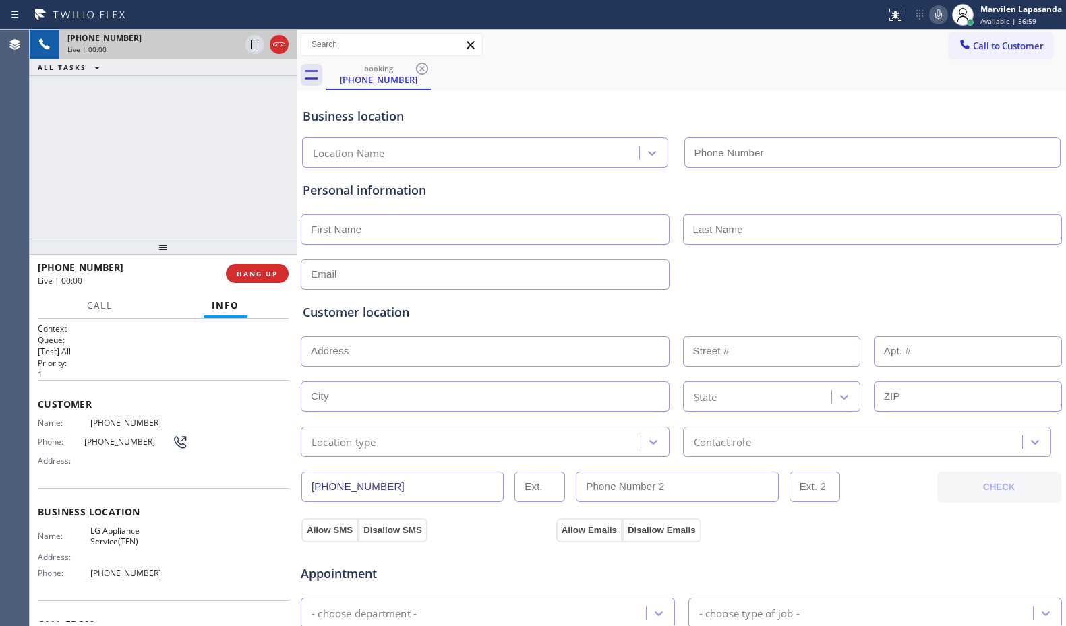
type input "[PHONE_NUMBER]"
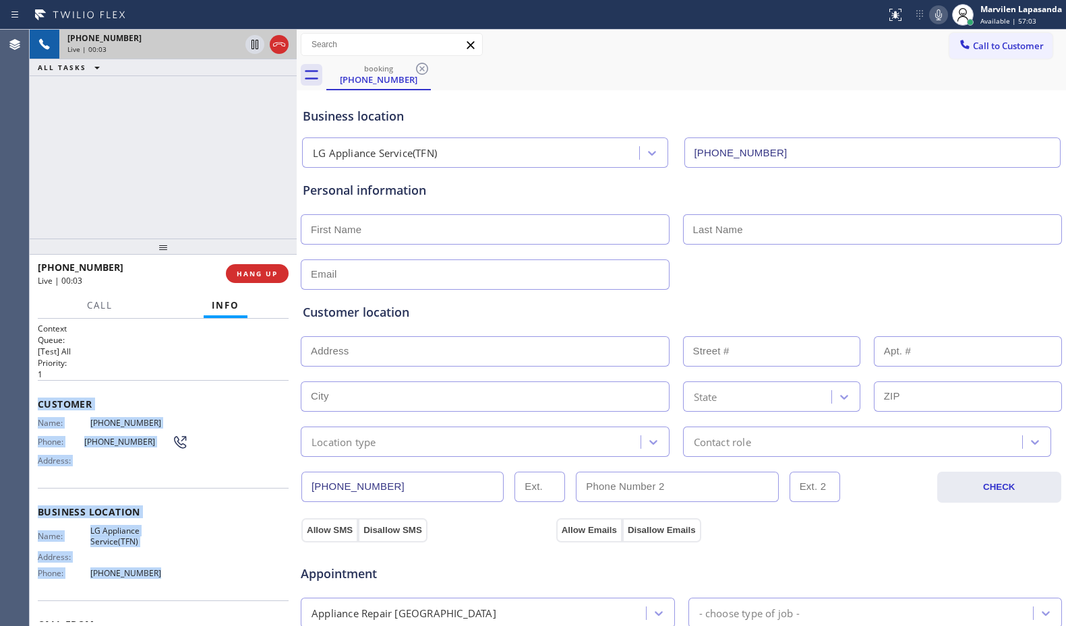
drag, startPoint x: 38, startPoint y: 405, endPoint x: 183, endPoint y: 581, distance: 227.1
click at [183, 581] on div "Context Queue: [Test] All Priority: 1 Customer Name: [PHONE_NUMBER] Phone: [PHO…" at bounding box center [163, 513] width 251 height 380
click at [262, 279] on button "HANG UP" at bounding box center [257, 273] width 63 height 19
click at [257, 279] on button "HANG UP" at bounding box center [257, 273] width 63 height 19
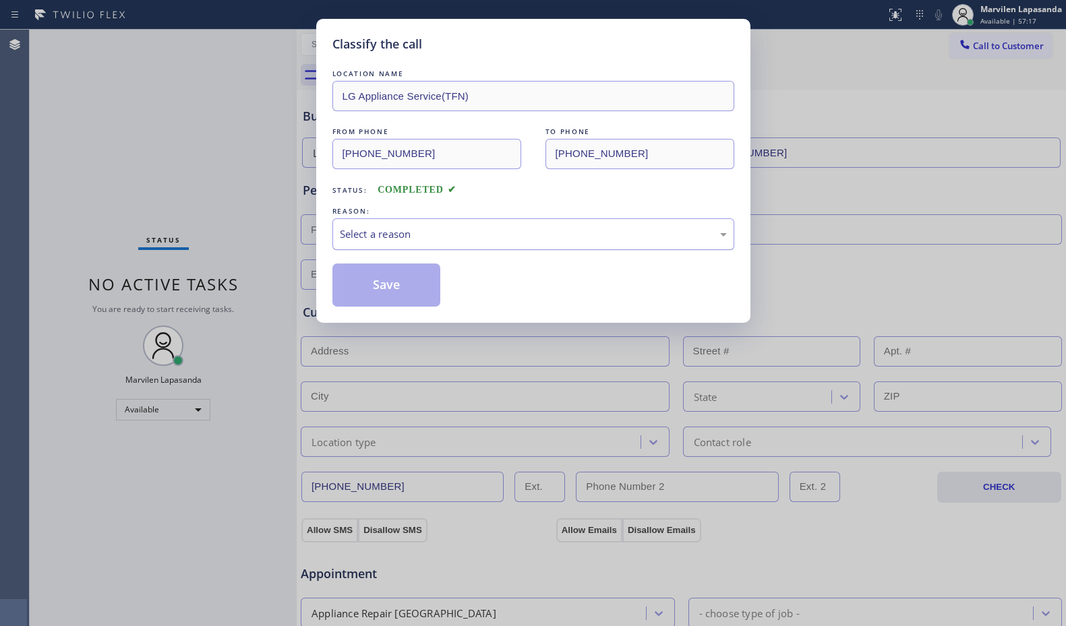
click at [380, 227] on div "Select a reason" at bounding box center [533, 235] width 387 height 16
click at [374, 284] on button "Save" at bounding box center [386, 285] width 109 height 43
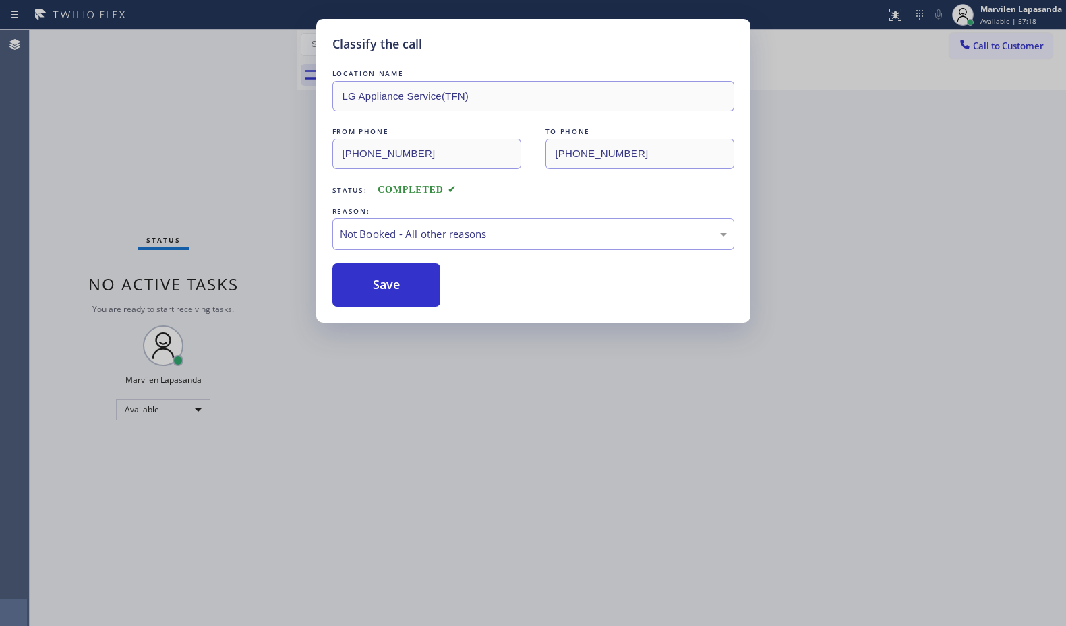
drag, startPoint x: 374, startPoint y: 284, endPoint x: 318, endPoint y: 34, distance: 255.9
click at [375, 283] on button "Save" at bounding box center [386, 285] width 109 height 43
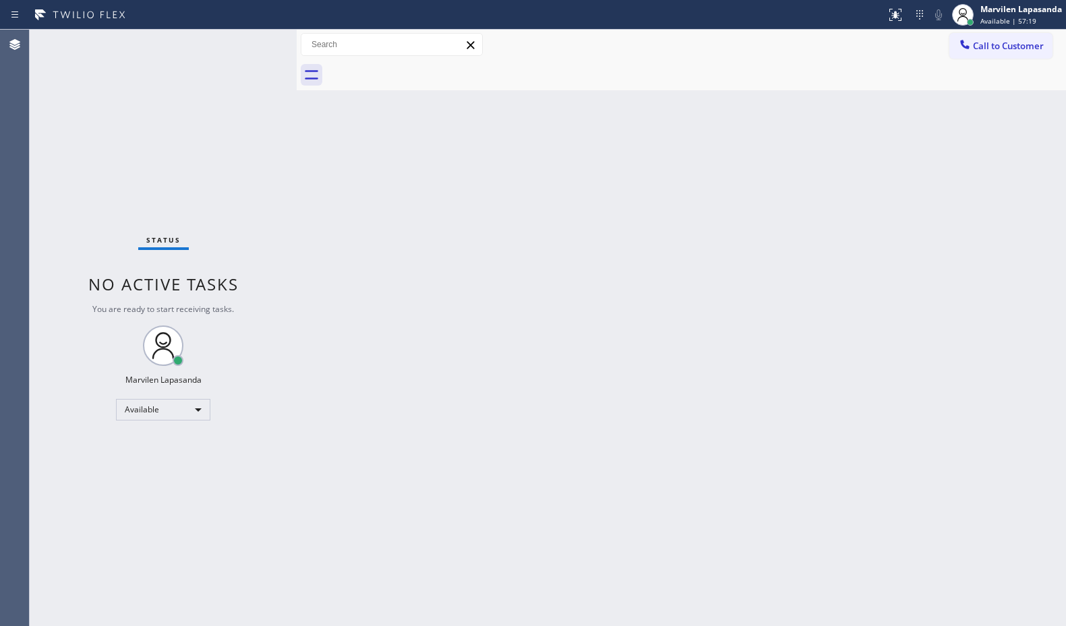
click at [248, 48] on div "Status No active tasks You are ready to start receiving tasks. Marvilen Lapasan…" at bounding box center [163, 328] width 267 height 597
click at [513, 127] on div "Back to Dashboard Change Sender ID Customers Technicians Select a contact Outbo…" at bounding box center [681, 328] width 769 height 597
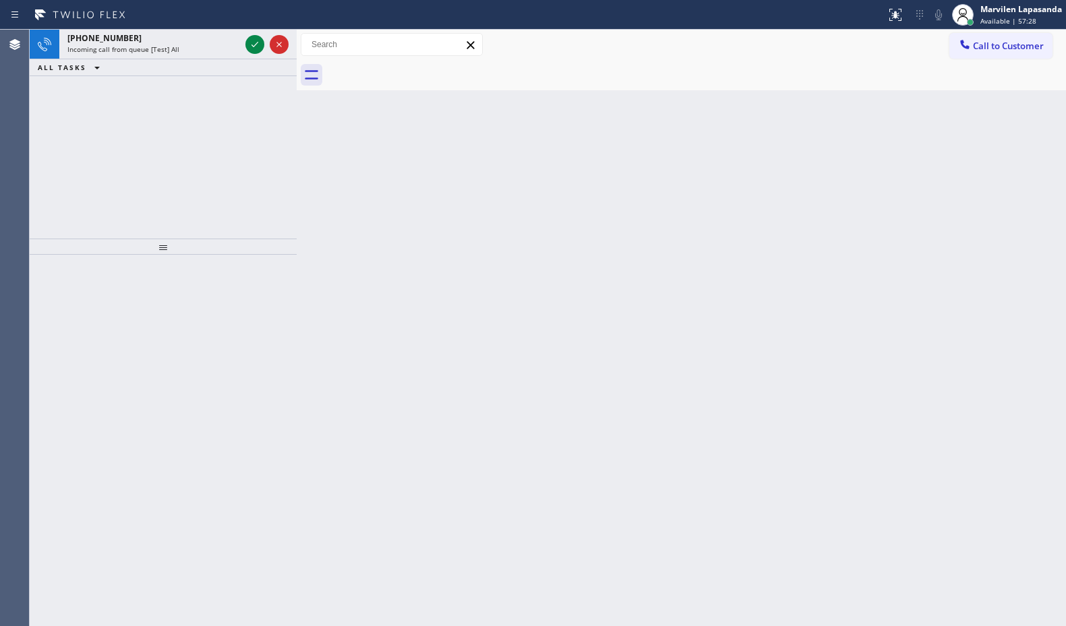
click at [343, 116] on div "Back to Dashboard Change Sender ID Customers Technicians Select a contact Outbo…" at bounding box center [681, 328] width 769 height 597
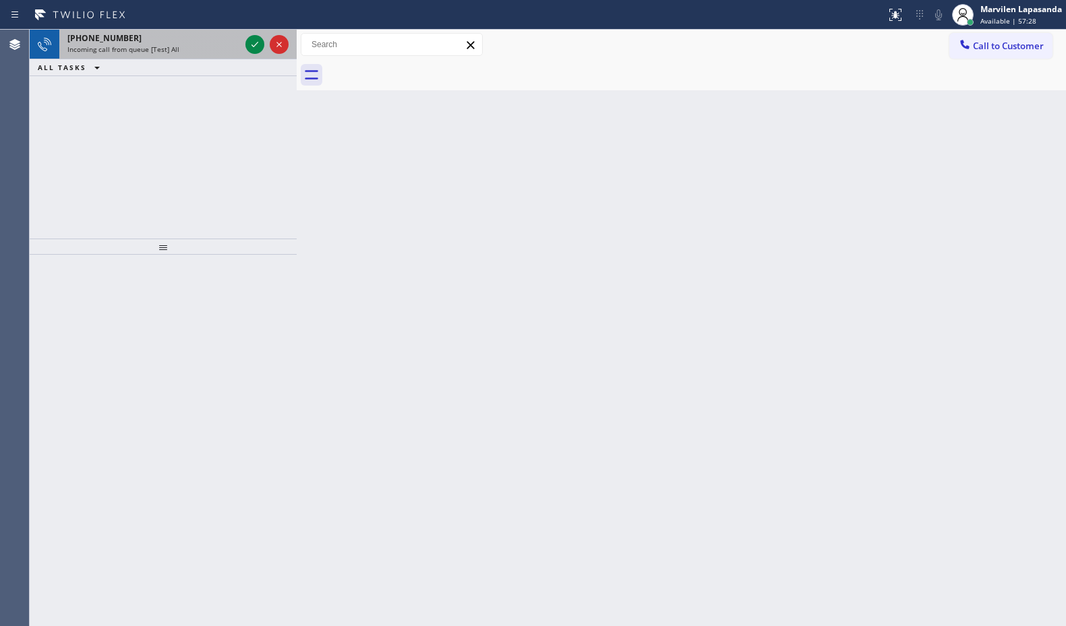
click at [167, 45] on span "Incoming call from queue [Test] All" at bounding box center [123, 49] width 112 height 9
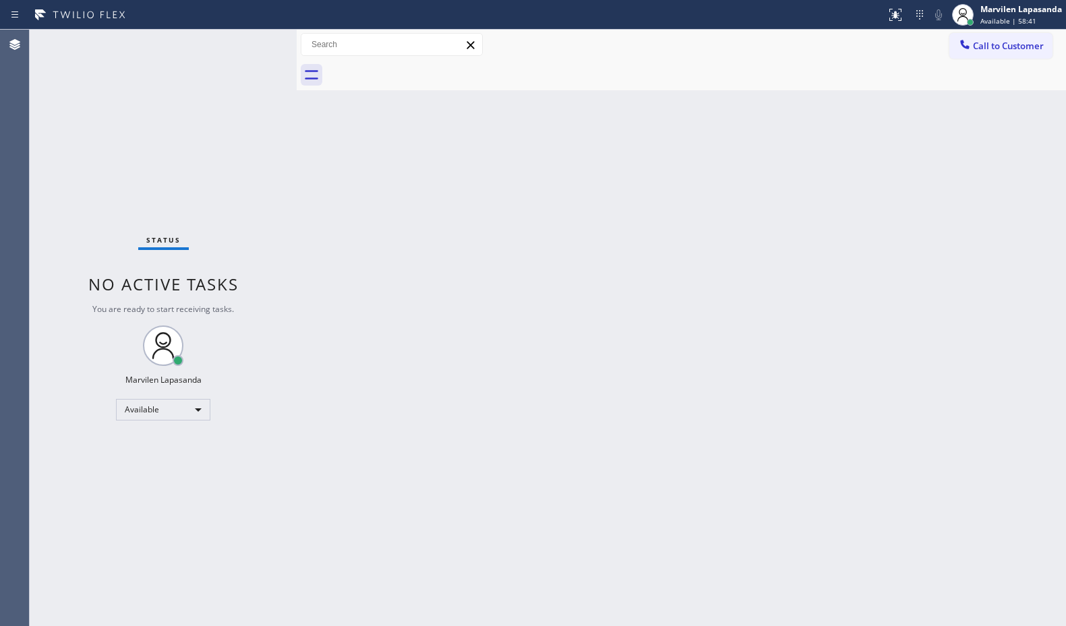
click at [252, 42] on div "Status No active tasks You are ready to start receiving tasks. Marvilen Lapasan…" at bounding box center [163, 328] width 267 height 597
click at [255, 42] on div "Status No active tasks You are ready to start receiving tasks. Marvilen Lapasan…" at bounding box center [163, 328] width 267 height 597
click at [254, 40] on div "Status No active tasks You are ready to start receiving tasks. Marvilen Lapasan…" at bounding box center [163, 328] width 267 height 597
click at [254, 41] on div "Status No active tasks You are ready to start receiving tasks. Marvilen Lapasan…" at bounding box center [163, 328] width 267 height 597
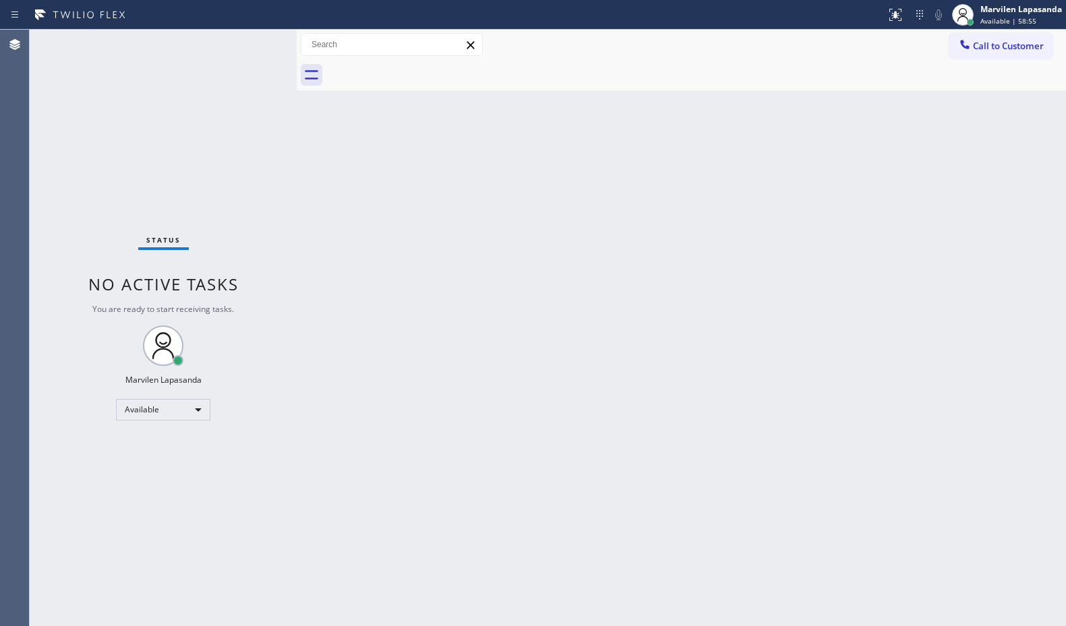
click at [254, 41] on div "Status No active tasks You are ready to start receiving tasks. Marvilen Lapasan…" at bounding box center [163, 328] width 267 height 597
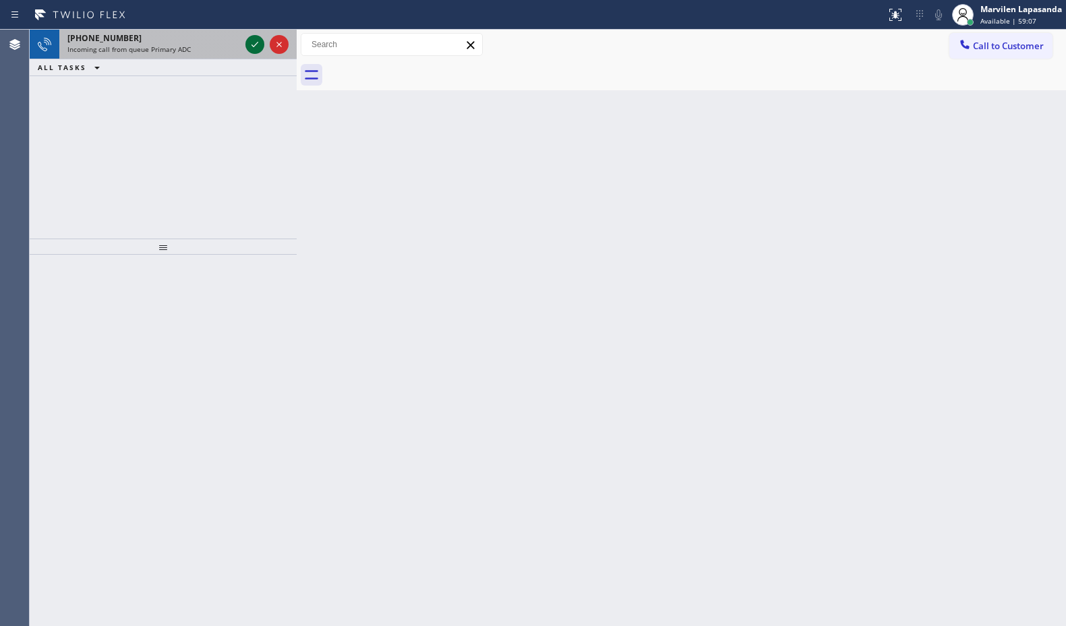
click at [254, 41] on icon at bounding box center [255, 44] width 16 height 16
click at [258, 40] on icon at bounding box center [255, 44] width 16 height 16
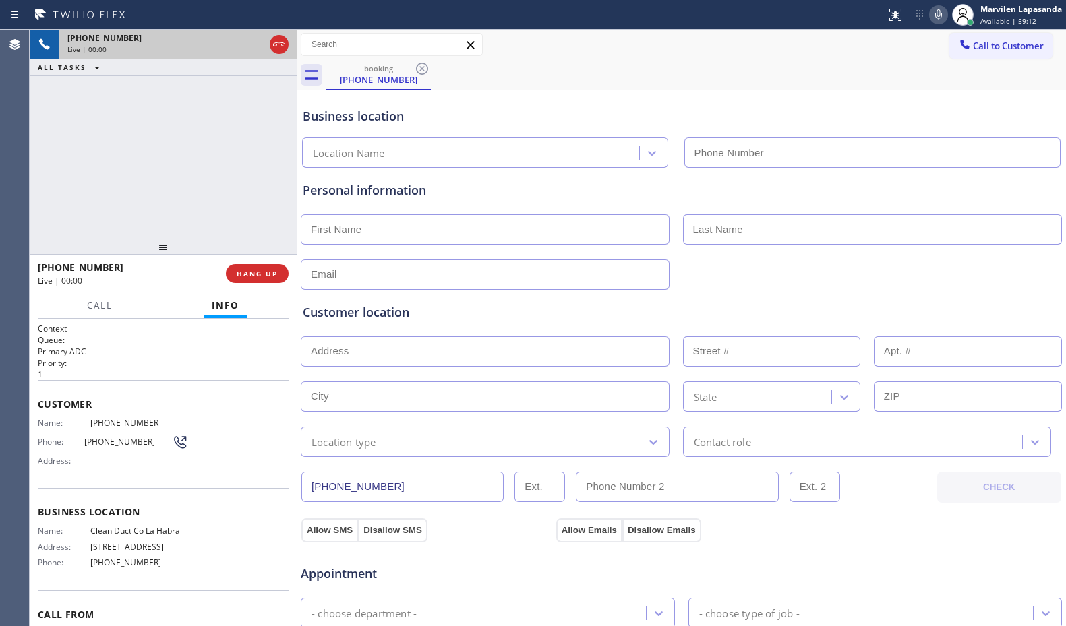
type input "[PHONE_NUMBER]"
click at [67, 436] on div "Phone: [PHONE_NUMBER]" at bounding box center [113, 442] width 150 height 16
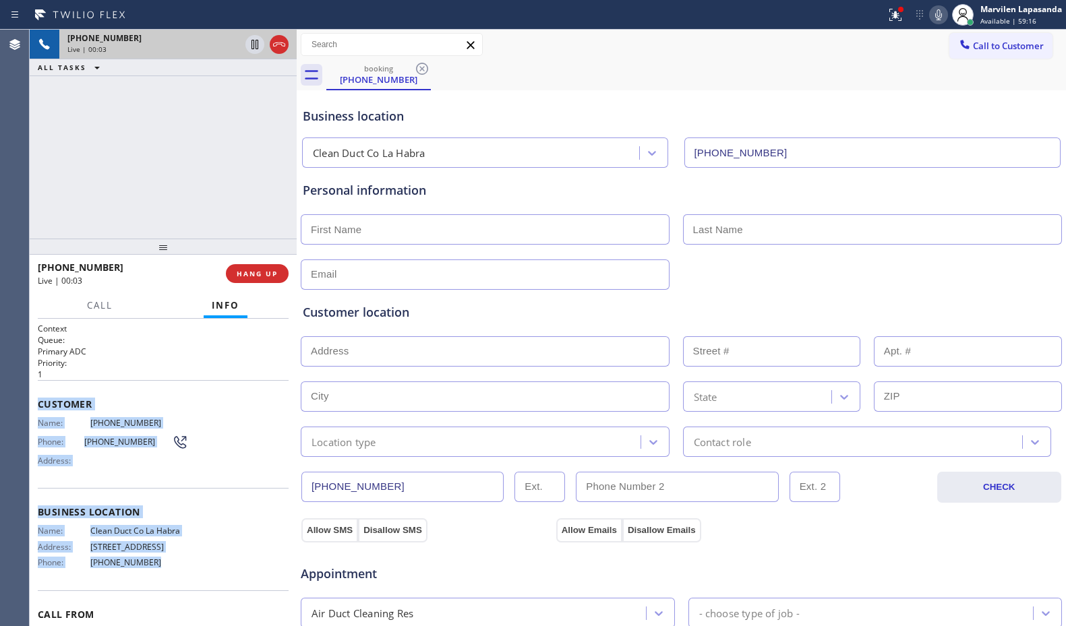
drag, startPoint x: 38, startPoint y: 401, endPoint x: 184, endPoint y: 569, distance: 223.2
click at [184, 569] on div "Context Queue: Primary ADC Priority: 1 Customer Name: [PHONE_NUMBER] Phone: [PH…" at bounding box center [163, 508] width 251 height 370
click at [175, 562] on span "[PHONE_NUMBER]" at bounding box center [139, 563] width 98 height 10
drag, startPoint x: 36, startPoint y: 400, endPoint x: 175, endPoint y: 575, distance: 222.7
click at [175, 575] on div "Context Queue: Primary ADC Priority: 1 Customer Name: [PHONE_NUMBER] Phone: [PH…" at bounding box center [163, 473] width 267 height 308
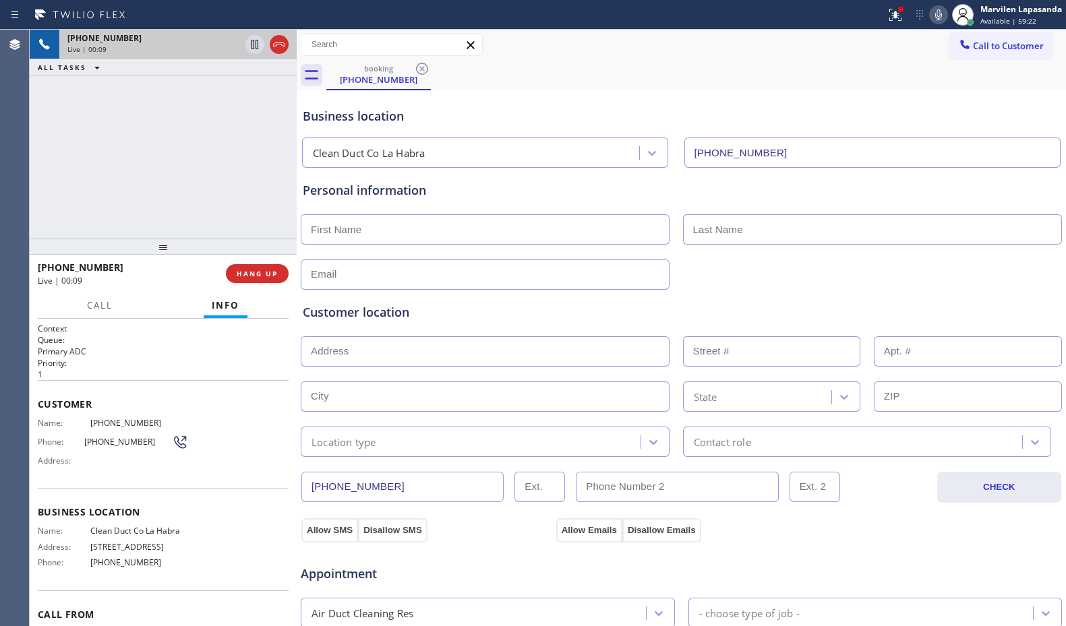
click at [252, 197] on div "[PHONE_NUMBER] Live | 00:09 ALL TASKS ALL TASKS ACTIVE TASKS TASKS IN WRAP UP" at bounding box center [163, 134] width 267 height 209
click at [261, 190] on div "[PHONE_NUMBER] Live | 00:10 ALL TASKS ALL TASKS ACTIVE TASKS TASKS IN WRAP UP" at bounding box center [163, 134] width 267 height 209
click at [261, 190] on div "[PHONE_NUMBER] Live | 00:11 ALL TASKS ALL TASKS ACTIVE TASKS TASKS IN WRAP UP" at bounding box center [163, 134] width 267 height 209
click at [249, 275] on span "HANG UP" at bounding box center [257, 273] width 41 height 9
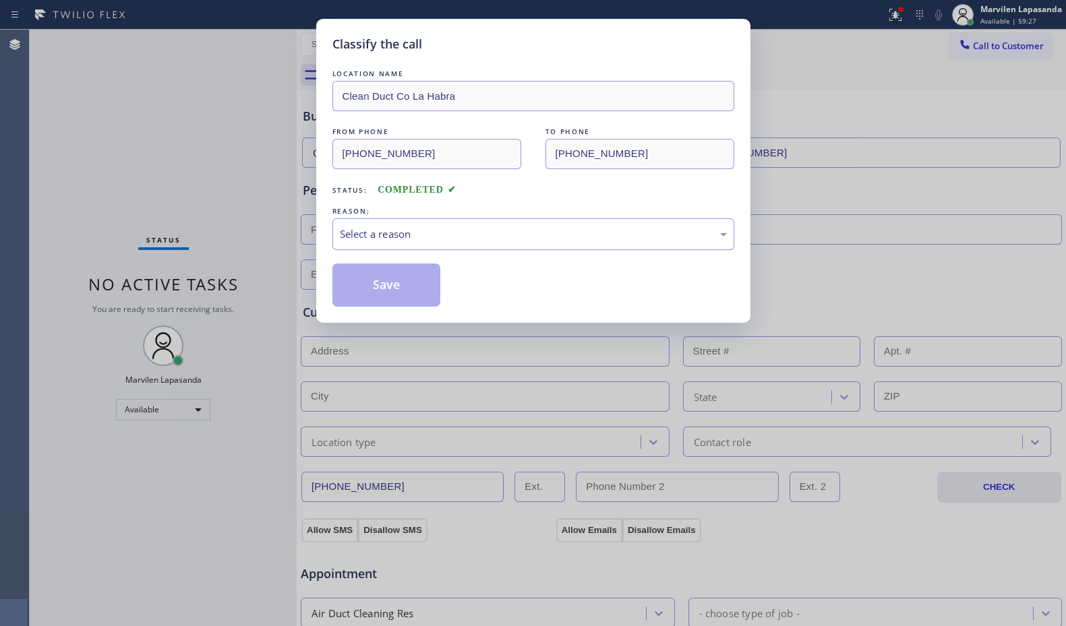
click at [386, 230] on div "Select a reason" at bounding box center [533, 235] width 387 height 16
click at [379, 278] on button "Save" at bounding box center [386, 285] width 109 height 43
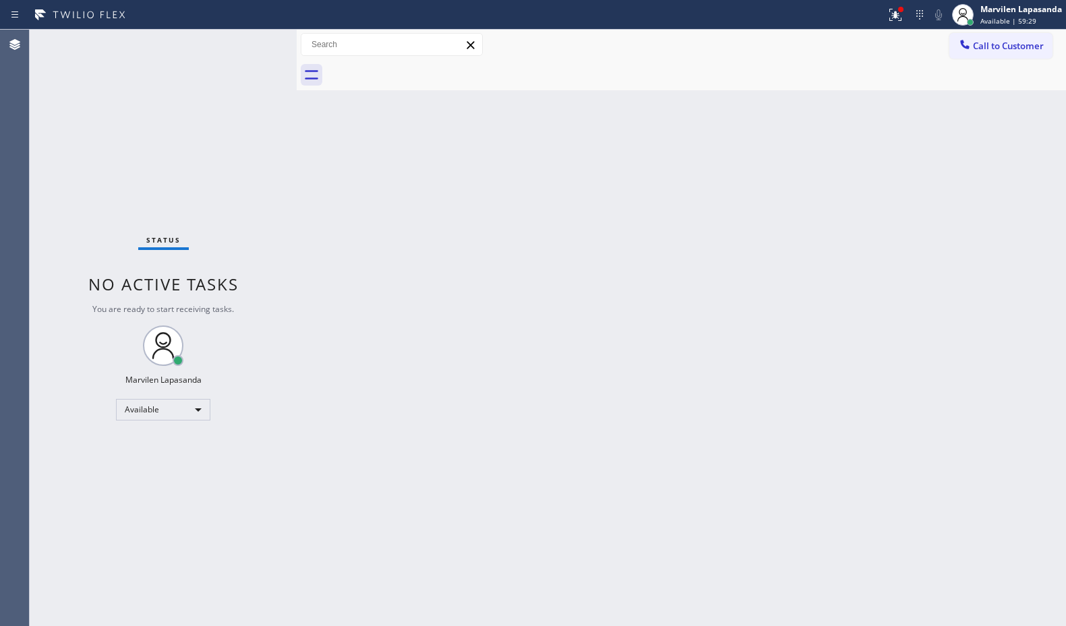
click at [254, 43] on div "Status No active tasks You are ready to start receiving tasks. Marvilen Lapasan…" at bounding box center [163, 328] width 267 height 597
click at [254, 42] on div "Status No active tasks You are ready to start receiving tasks. Marvilen Lapasan…" at bounding box center [163, 328] width 267 height 597
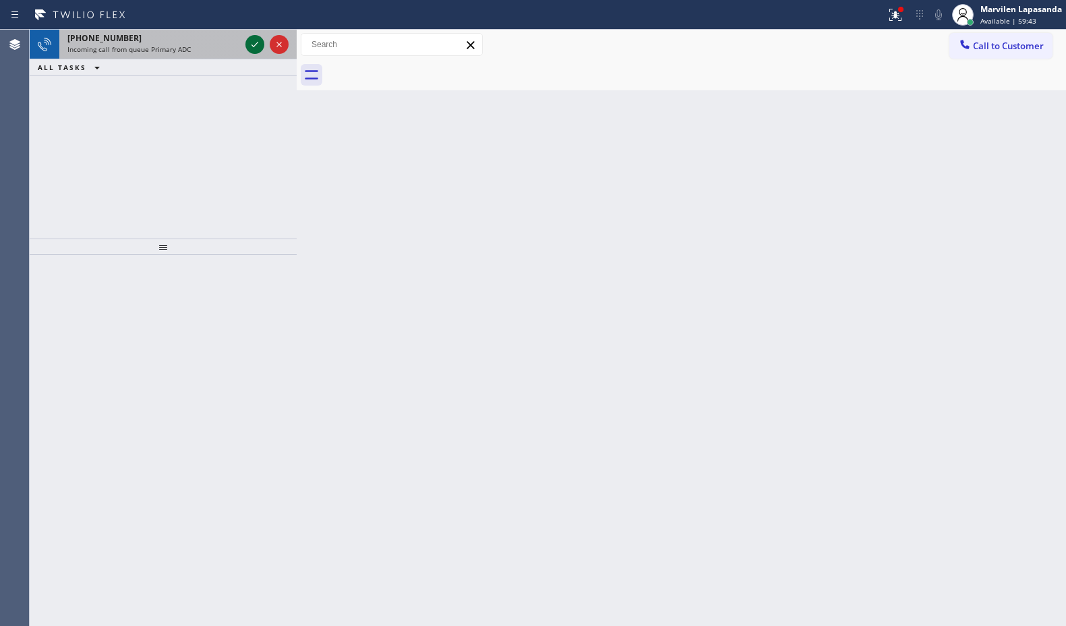
click at [254, 42] on icon at bounding box center [255, 44] width 16 height 16
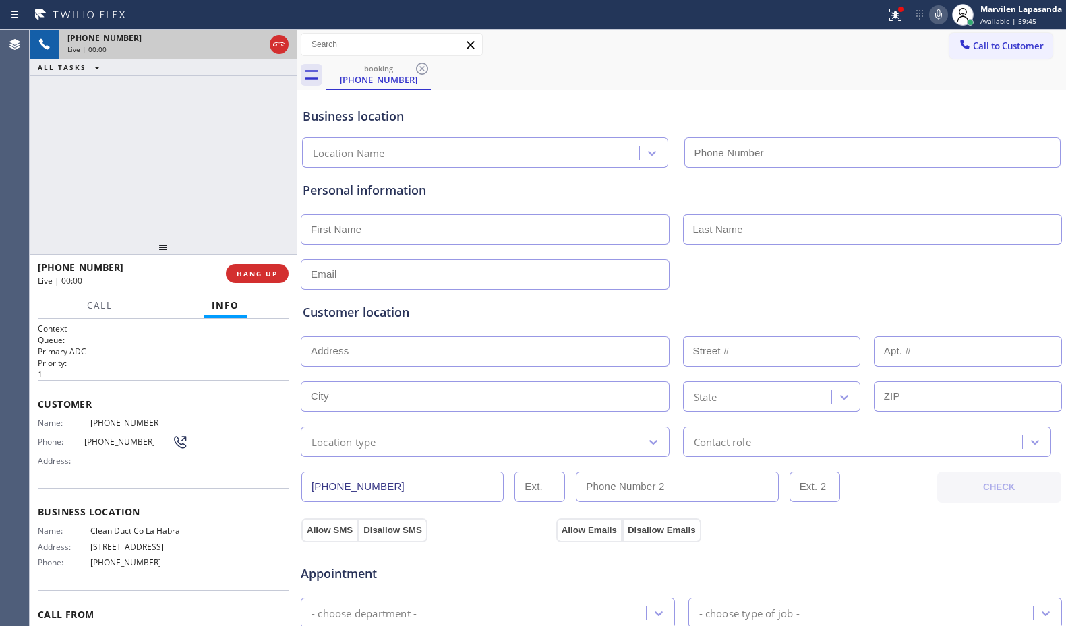
type input "[PHONE_NUMBER]"
click at [80, 492] on div "Business location Name: Clean Duct Co La Habra Address: [PHONE_NUMBER][STREET_A…" at bounding box center [163, 539] width 251 height 102
click at [58, 452] on div "Name: [PHONE_NUMBER] Phone: [PHONE_NUMBER] Address:" at bounding box center [113, 444] width 150 height 53
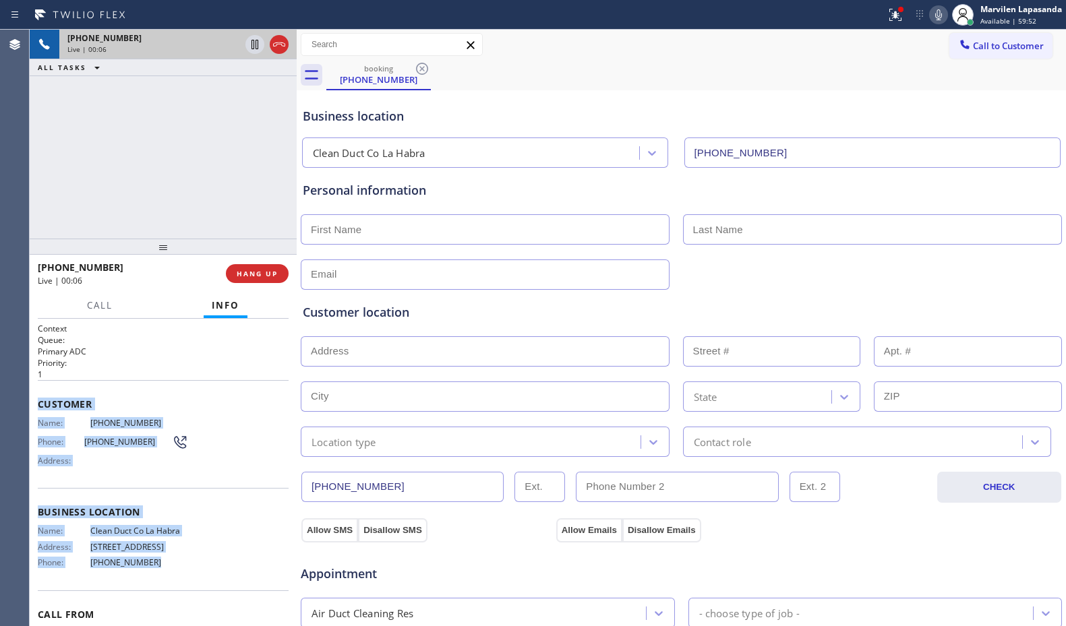
drag, startPoint x: 38, startPoint y: 403, endPoint x: 151, endPoint y: 570, distance: 201.1
click at [151, 570] on div "Context Queue: Primary ADC Priority: 1 Customer Name: [PHONE_NUMBER] Phone: [PH…" at bounding box center [163, 508] width 251 height 370
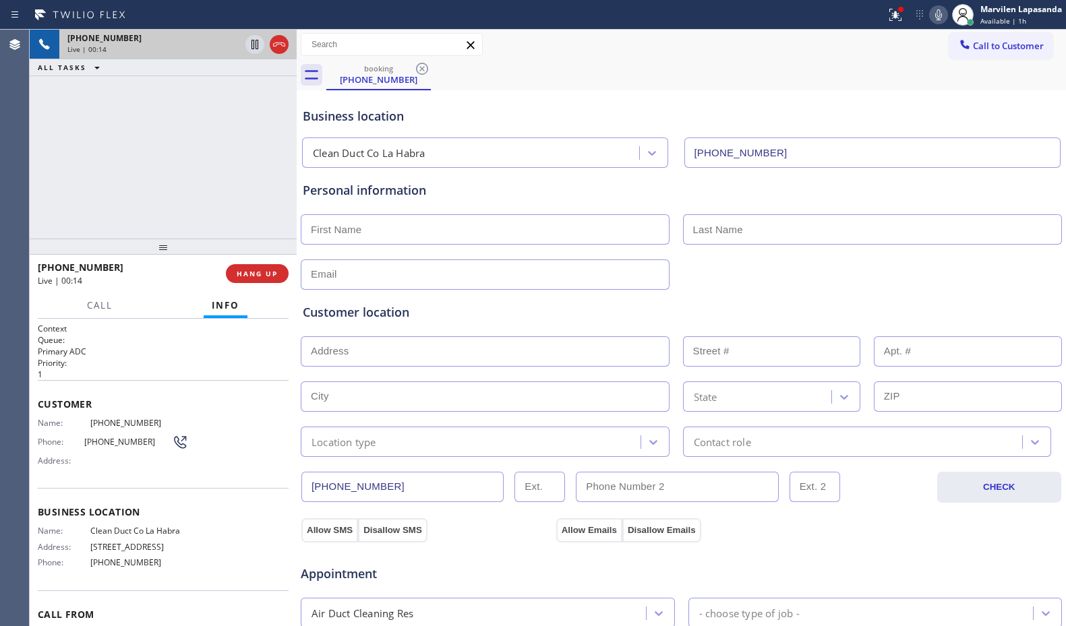
click at [539, 73] on div "booking [PHONE_NUMBER]" at bounding box center [696, 75] width 740 height 30
click at [682, 67] on div "booking [PHONE_NUMBER]" at bounding box center [696, 75] width 740 height 30
click at [699, 67] on div "booking [PHONE_NUMBER]" at bounding box center [696, 75] width 740 height 30
click at [663, 45] on div "Call to Customer Outbound call Location Search location Your caller id phone nu…" at bounding box center [681, 45] width 769 height 24
click at [945, 14] on icon at bounding box center [939, 15] width 16 height 16
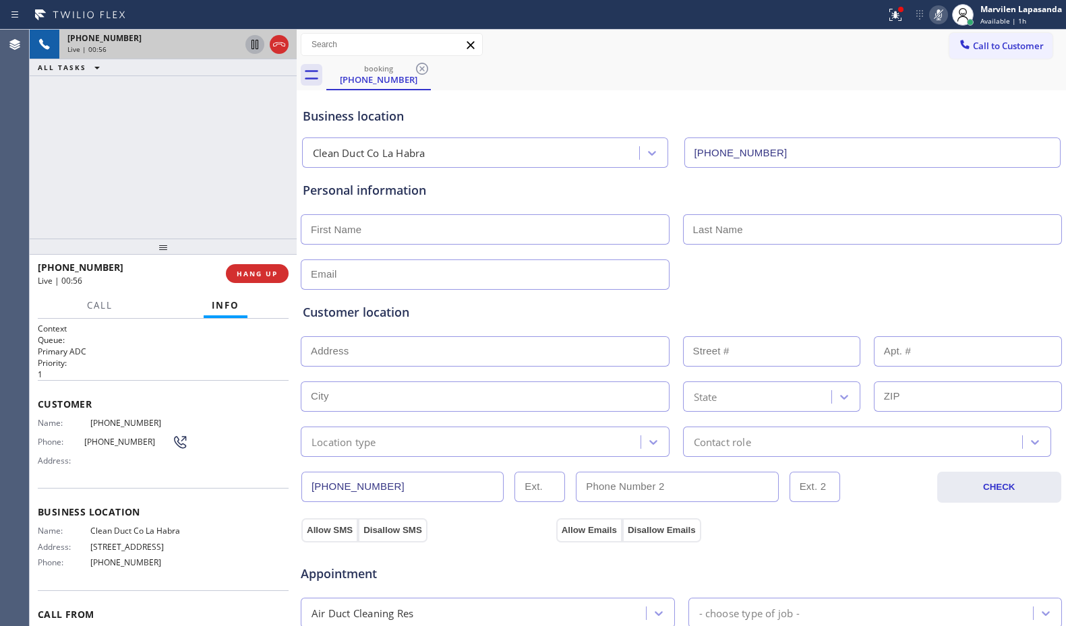
click at [252, 48] on icon at bounding box center [255, 44] width 7 height 9
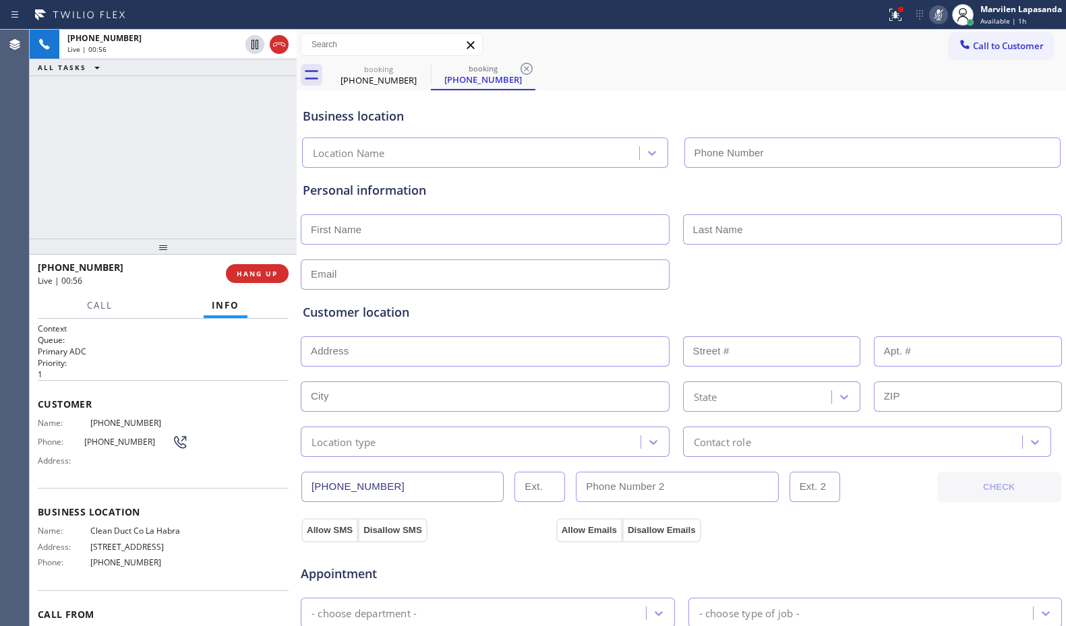
type input "[PHONE_NUMBER]"
click at [535, 47] on div "Call to Customer Outbound call Location Search location Your caller id phone nu…" at bounding box center [681, 45] width 769 height 24
click at [672, 55] on div "Call to Customer Outbound call Location Search location Your caller id phone nu…" at bounding box center [681, 45] width 769 height 24
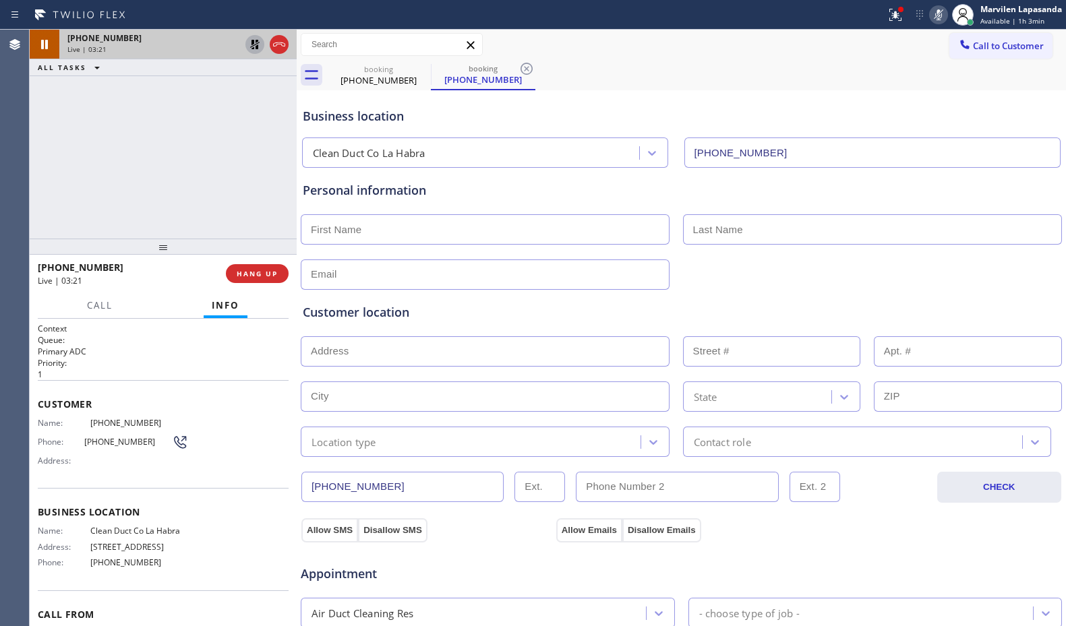
click at [250, 49] on icon at bounding box center [255, 44] width 16 height 16
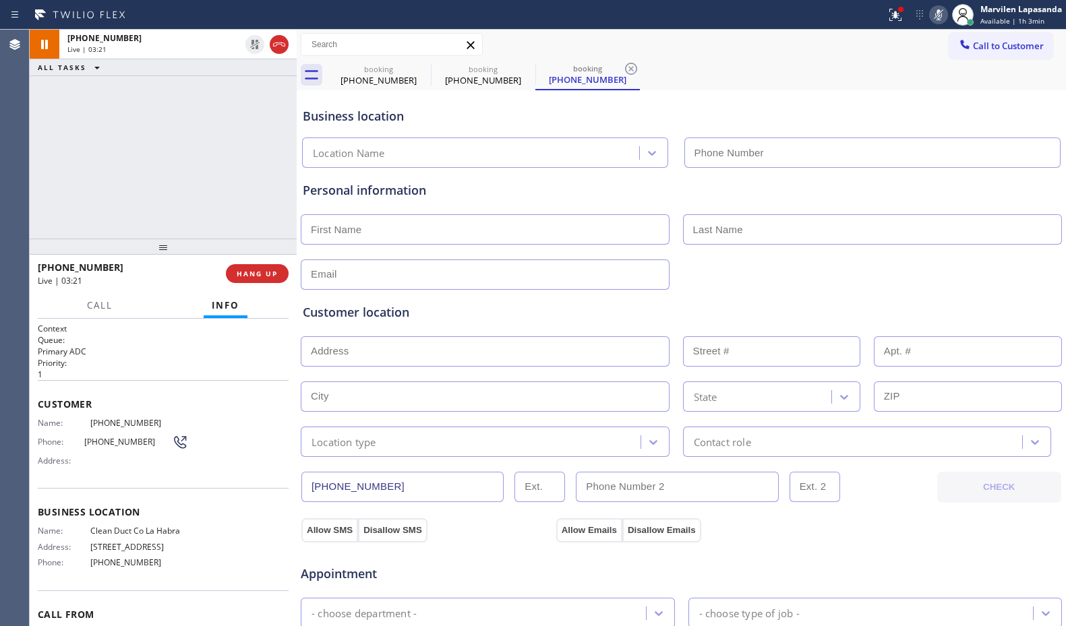
type input "[PHONE_NUMBER]"
click at [941, 13] on icon at bounding box center [939, 15] width 16 height 16
click at [899, 18] on icon at bounding box center [895, 15] width 16 height 16
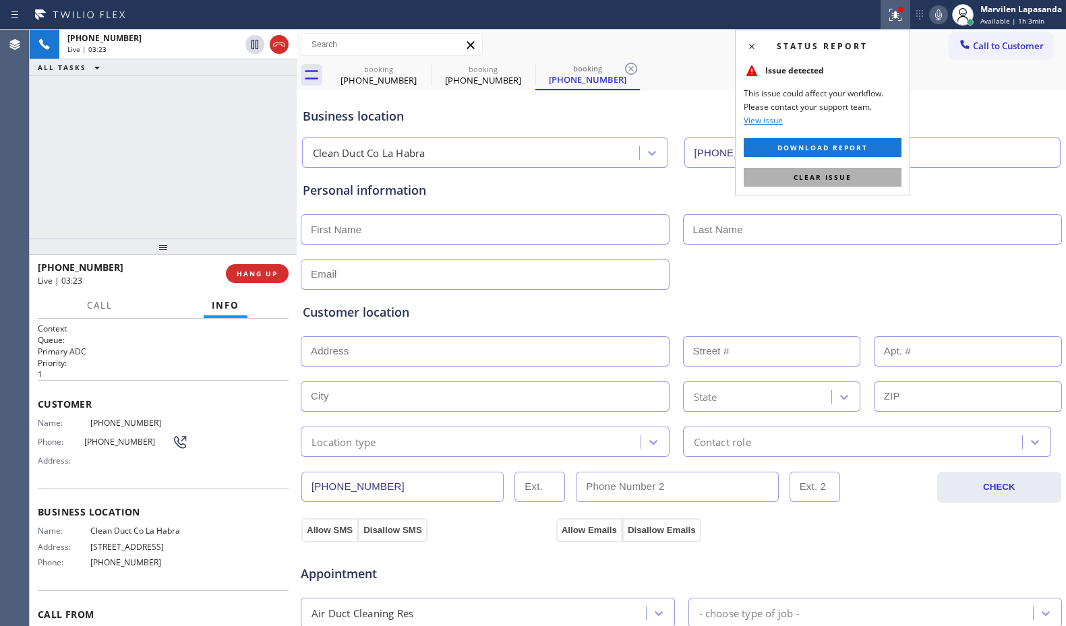
click at [842, 183] on button "Clear issue" at bounding box center [823, 177] width 158 height 19
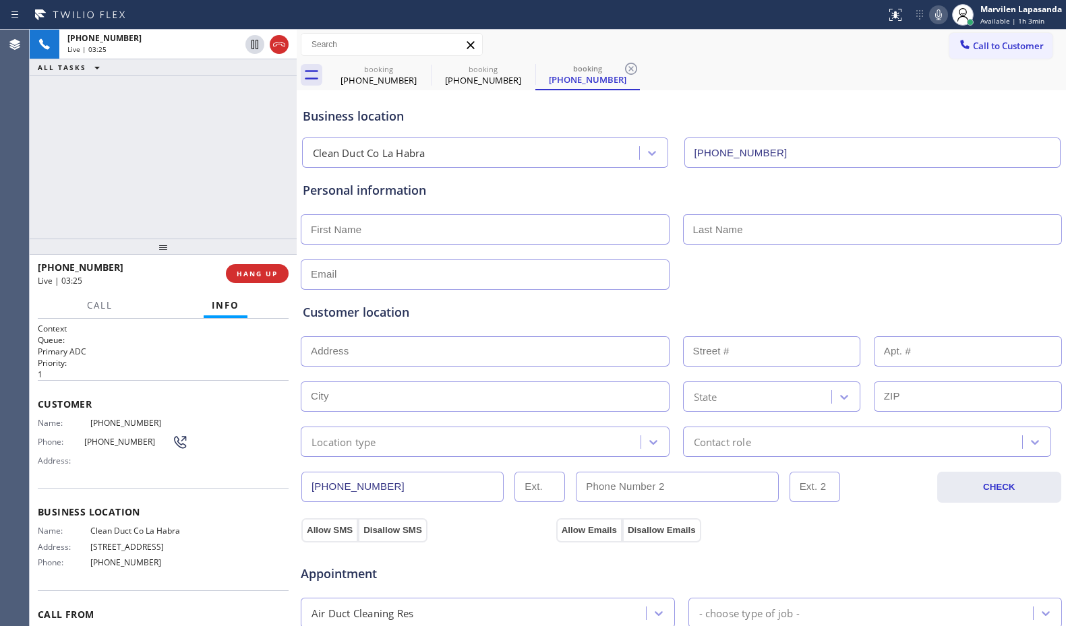
click at [873, 93] on div "Business location Clean [GEOGRAPHIC_DATA] [PHONE_NUMBER]" at bounding box center [681, 128] width 763 height 80
click at [529, 37] on div "Call to Customer Outbound call Location Search location Your caller id phone nu…" at bounding box center [681, 45] width 769 height 24
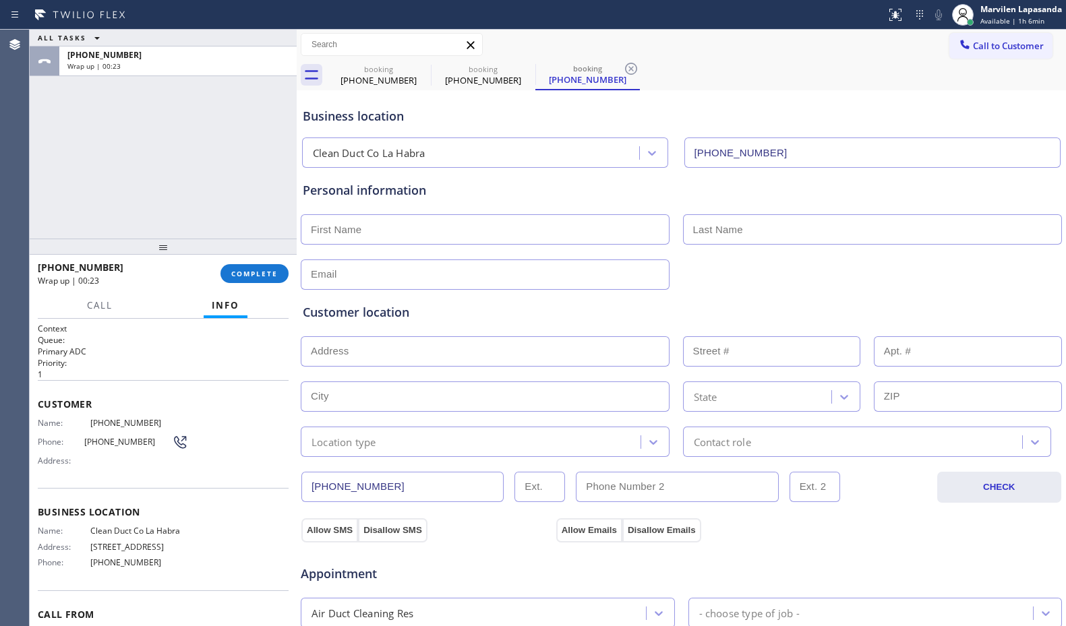
click at [358, 235] on input "text" at bounding box center [485, 229] width 369 height 30
paste input "[PERSON_NAME]"
type input "[PERSON_NAME]"
click at [791, 229] on input "text" at bounding box center [873, 229] width 380 height 30
click at [719, 221] on input "text" at bounding box center [873, 229] width 380 height 30
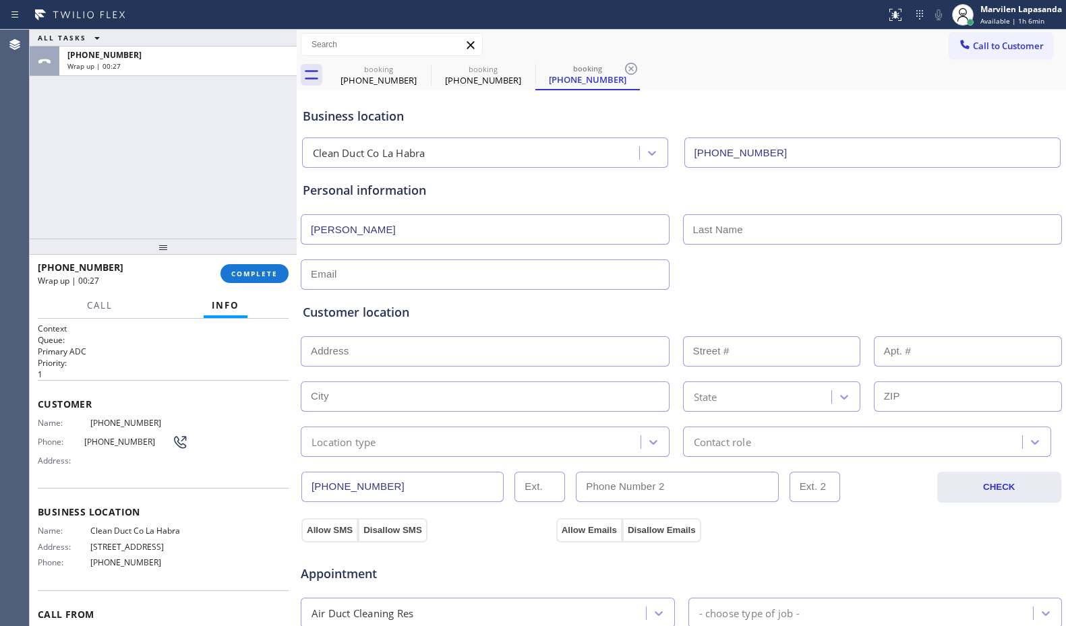
paste input "White"
type input "White"
click at [452, 266] on input "text" at bounding box center [485, 275] width 369 height 30
paste input "[EMAIL_ADDRESS][DOMAIN_NAME]"
type input "[EMAIL_ADDRESS][DOMAIN_NAME]"
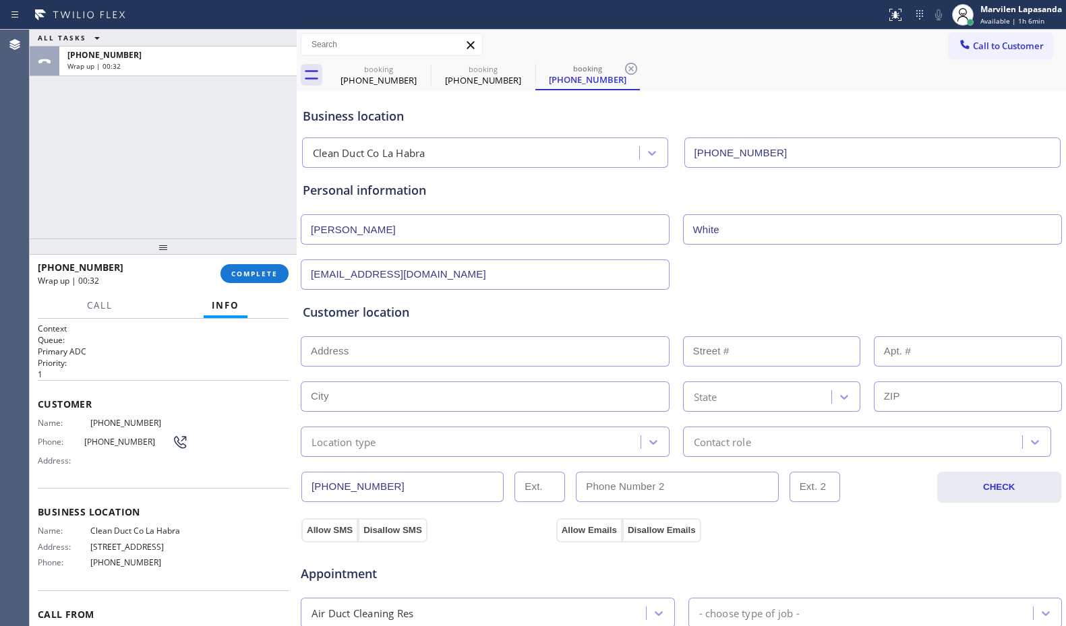
click at [421, 300] on div "Customer location >> ADD NEW ADDRESS << + NEW ADDRESS State Location type Conta…" at bounding box center [681, 373] width 763 height 167
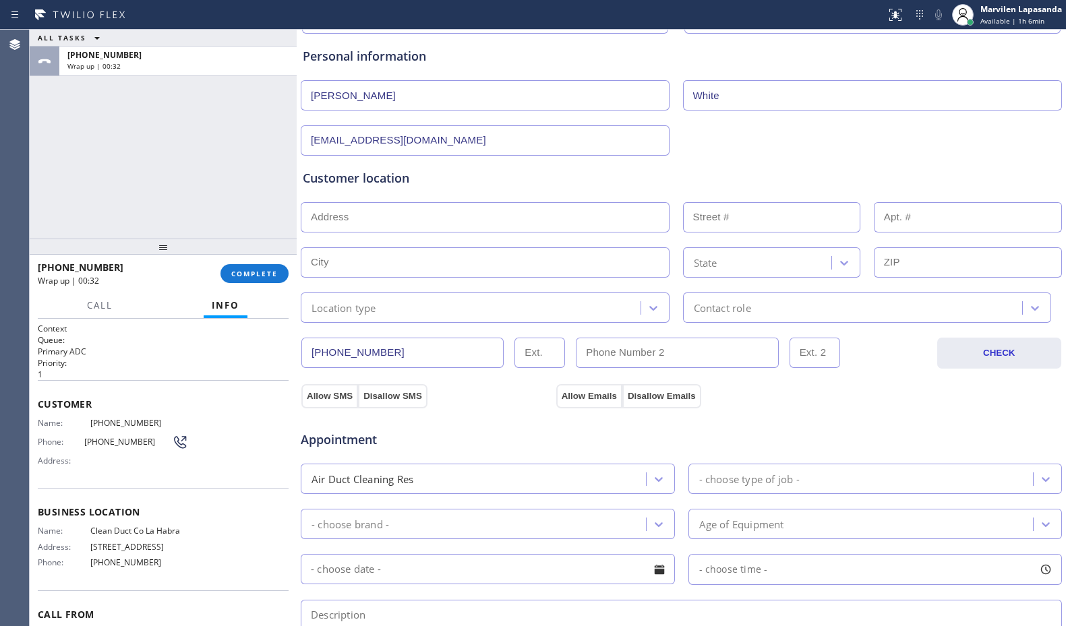
scroll to position [135, 0]
click at [326, 217] on input "text" at bounding box center [485, 217] width 369 height 30
paste input "[STREET_ADDRESS][PERSON_NAME]"
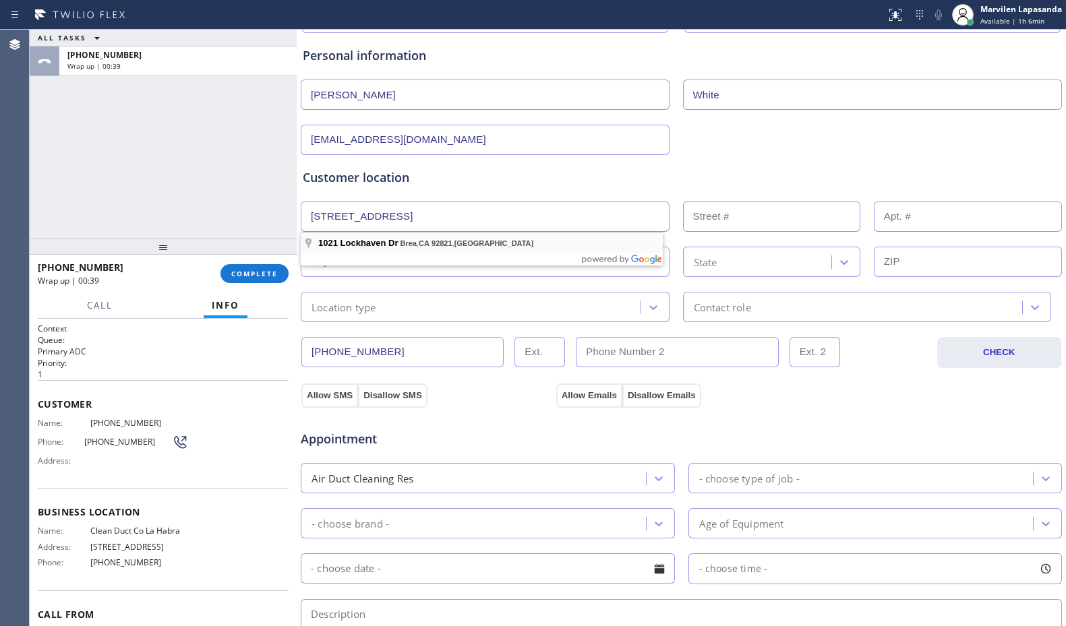
type input "1021 Lockhaven Dr"
type input "1021"
type input "Brea"
type input "92821"
click at [341, 308] on div "Location type" at bounding box center [344, 307] width 65 height 16
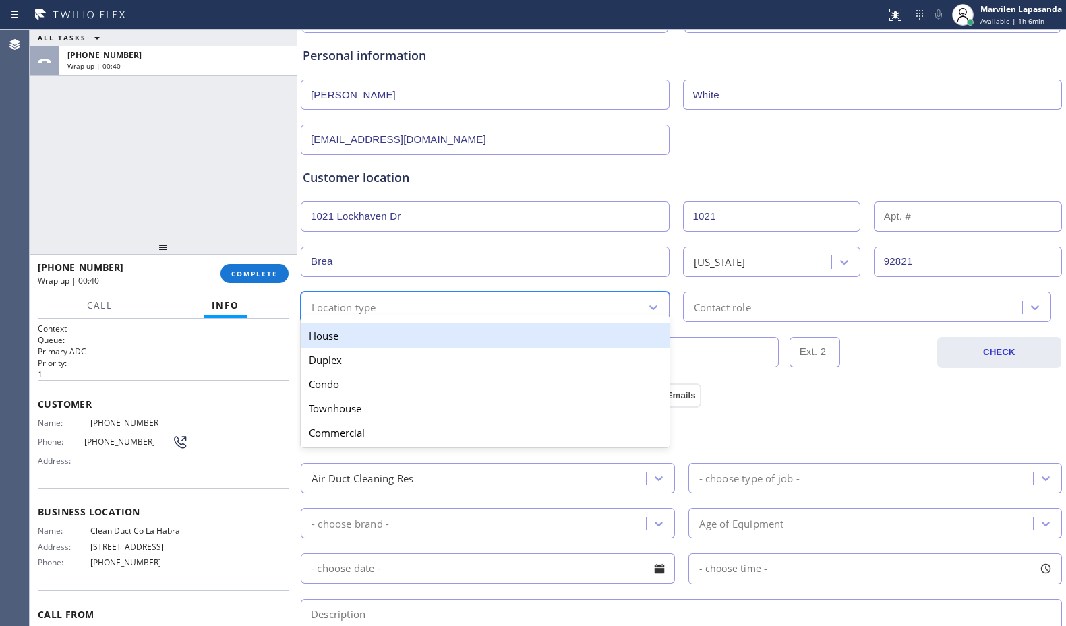
click at [339, 329] on div "House" at bounding box center [485, 336] width 369 height 24
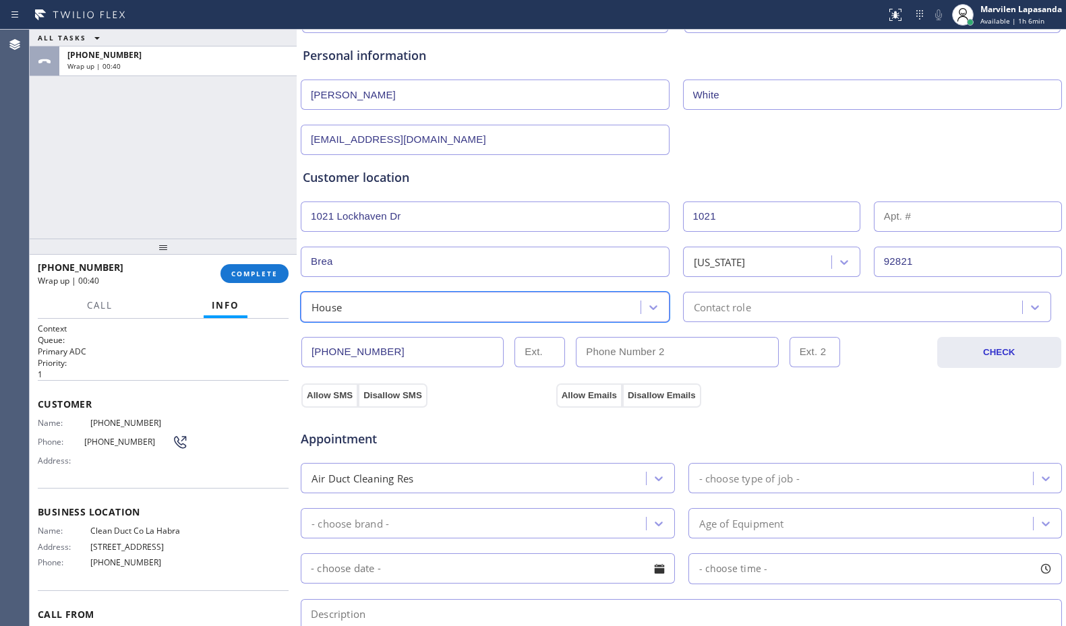
click at [722, 305] on div "Contact role" at bounding box center [722, 307] width 57 height 16
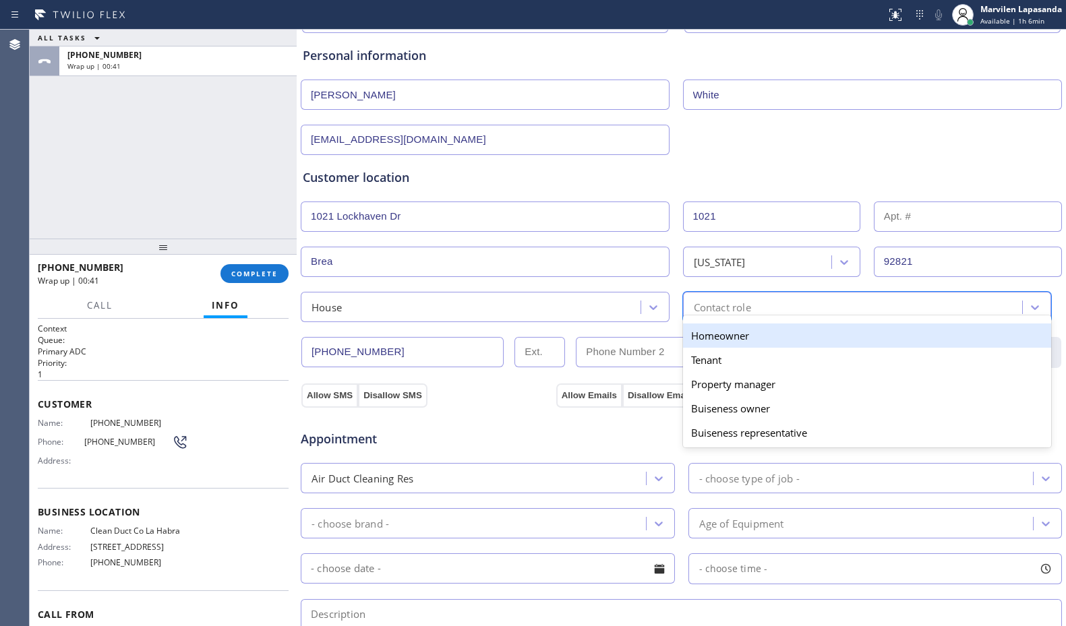
click at [706, 343] on div "Homeowner" at bounding box center [867, 336] width 369 height 24
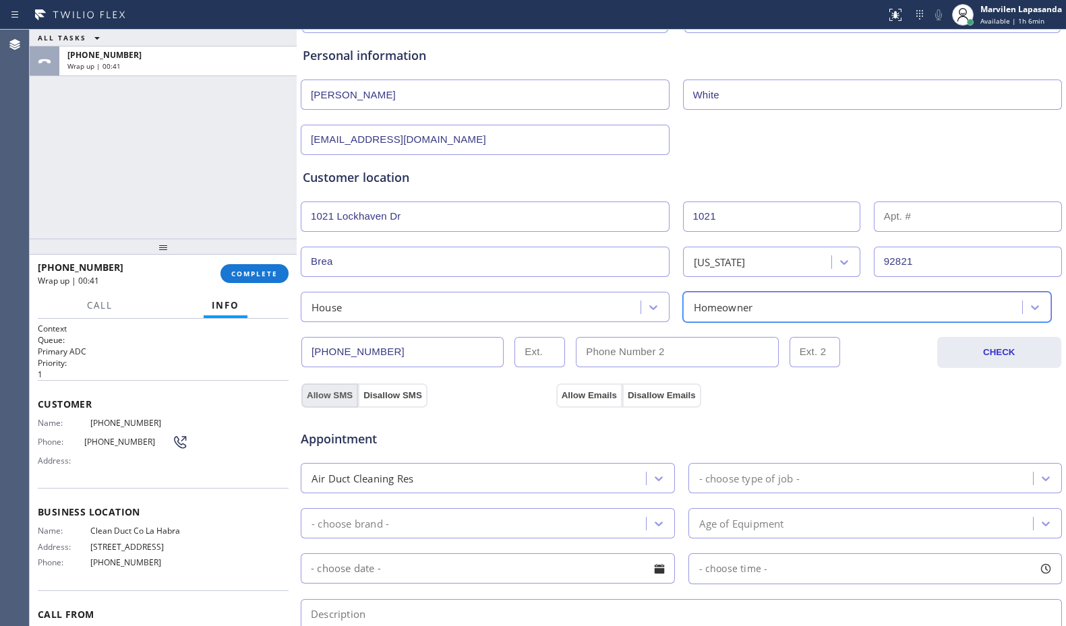
click at [328, 400] on button "Allow SMS" at bounding box center [329, 396] width 57 height 24
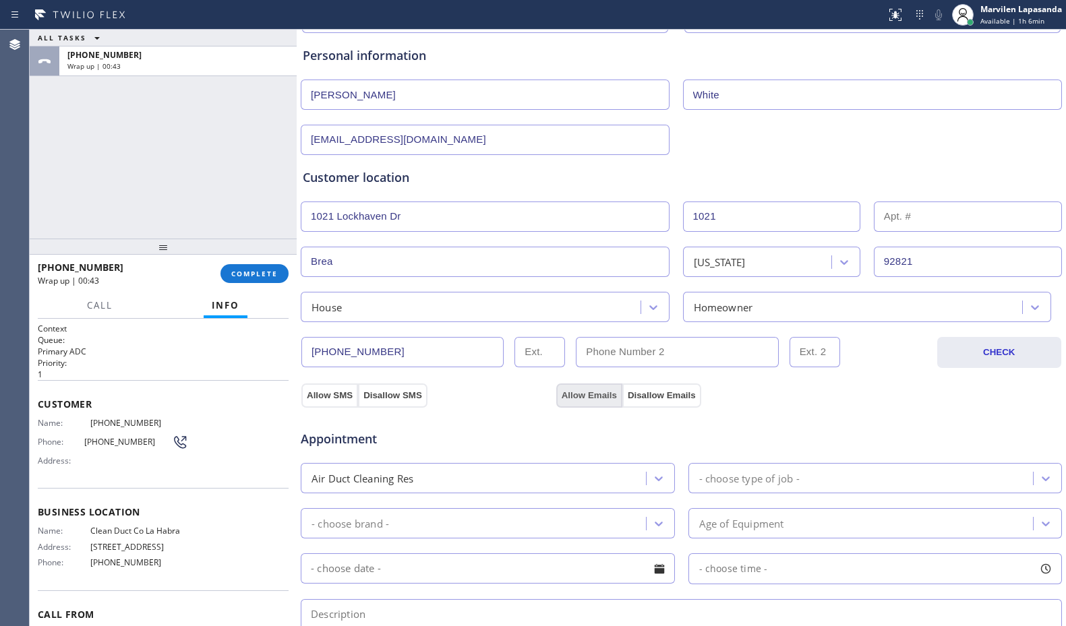
click at [576, 397] on button "Allow Emails" at bounding box center [589, 396] width 66 height 24
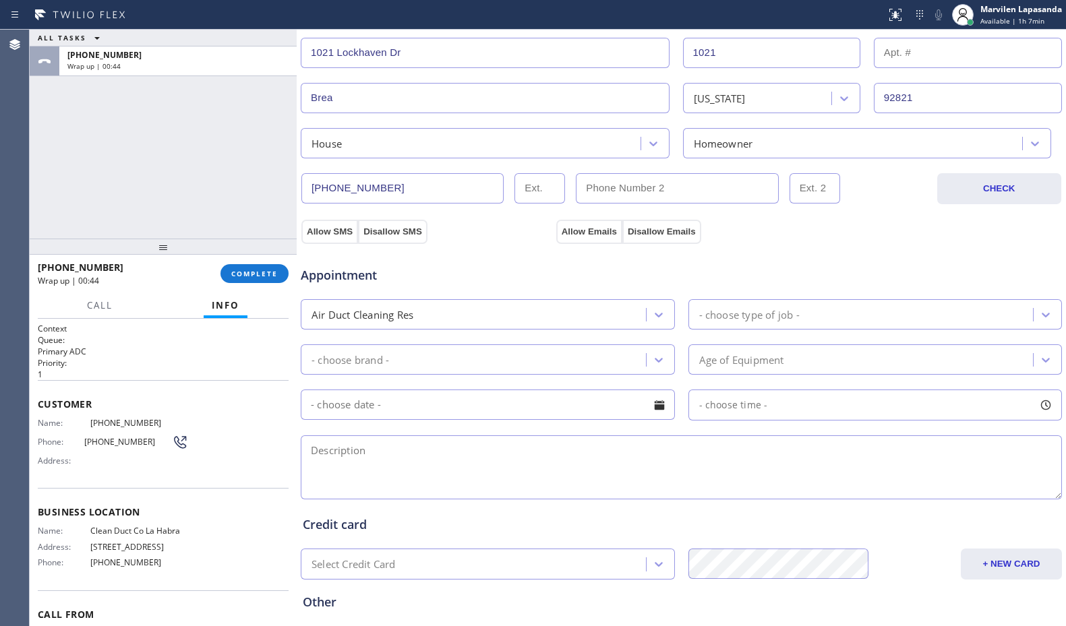
scroll to position [337, 0]
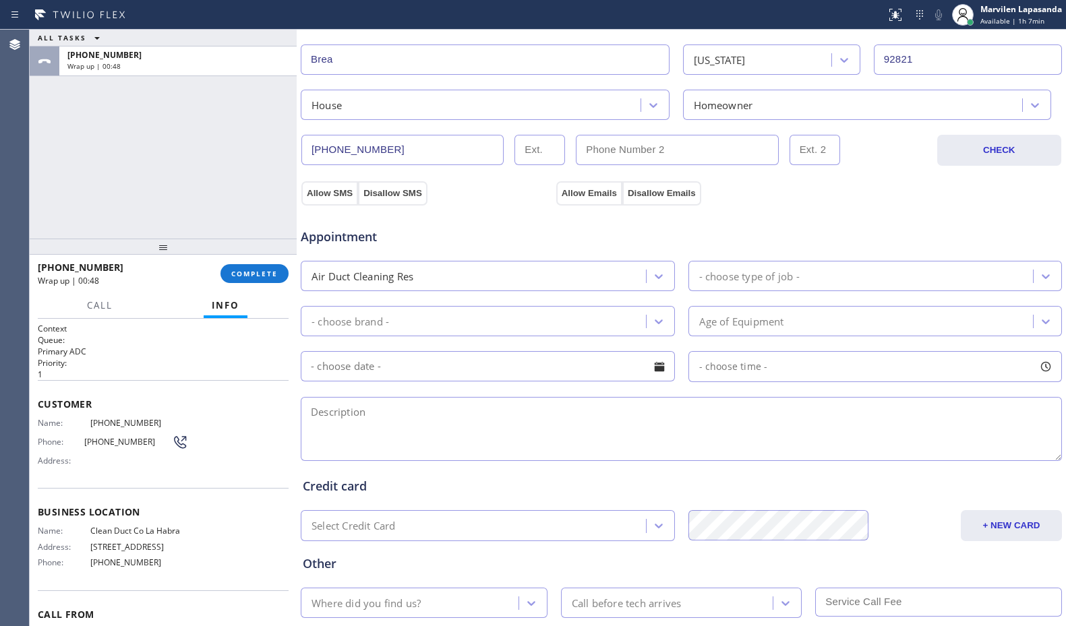
click at [746, 281] on div "- choose type of job -" at bounding box center [749, 276] width 100 height 16
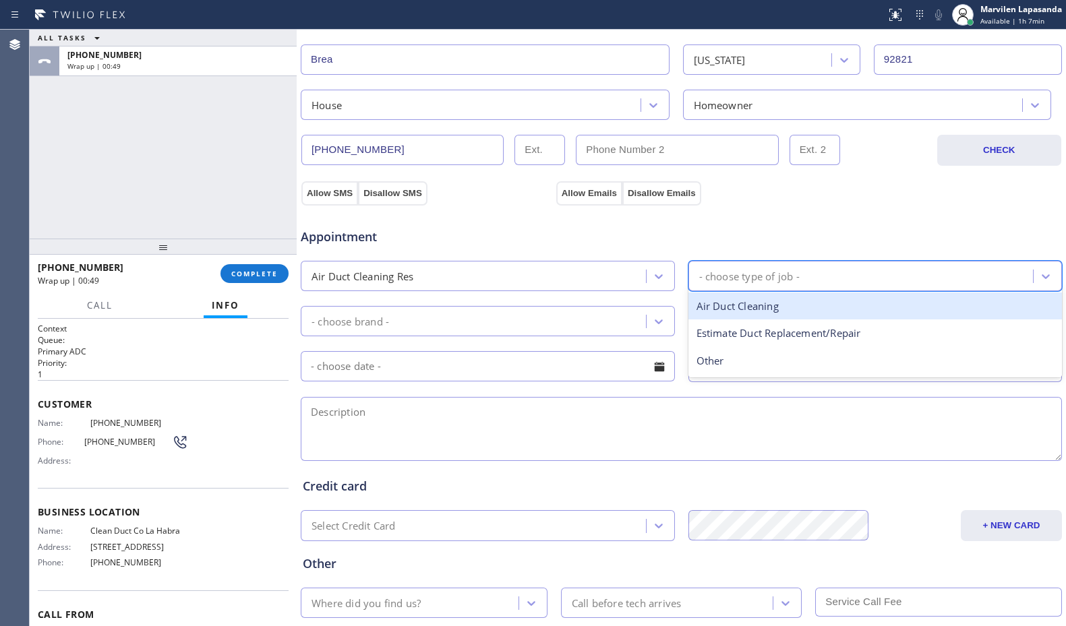
click at [742, 306] on div "Air Duct Cleaning" at bounding box center [876, 307] width 374 height 28
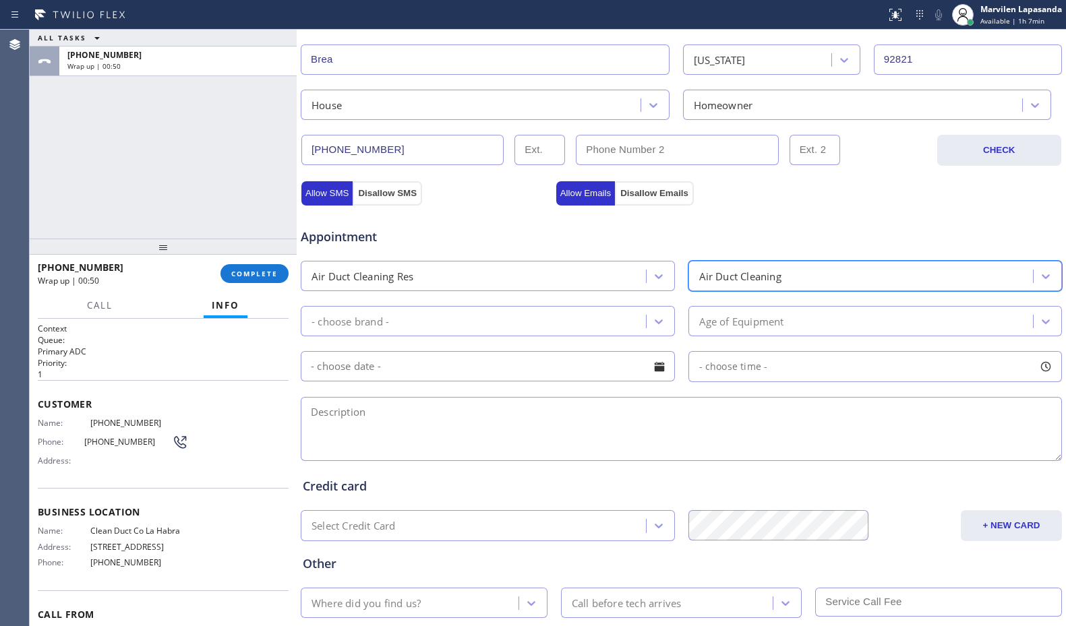
click at [377, 291] on div "Air Duct Cleaning Res" at bounding box center [488, 276] width 374 height 30
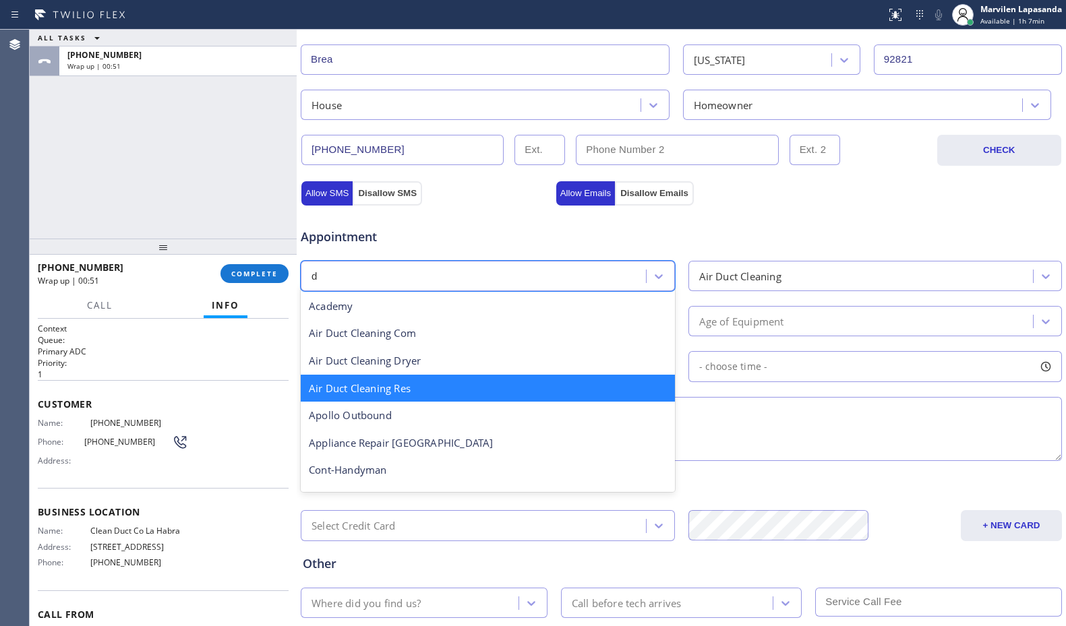
type input "dr"
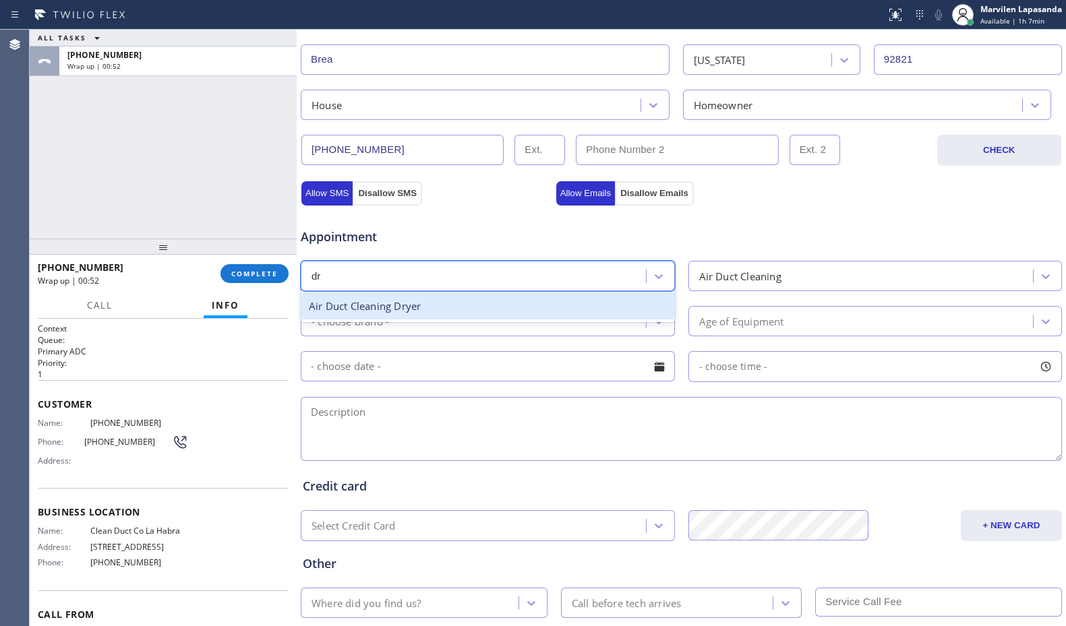
drag, startPoint x: 368, startPoint y: 310, endPoint x: 452, endPoint y: 314, distance: 85.0
click at [370, 311] on div "Air Duct Cleaning Dryer" at bounding box center [488, 307] width 374 height 28
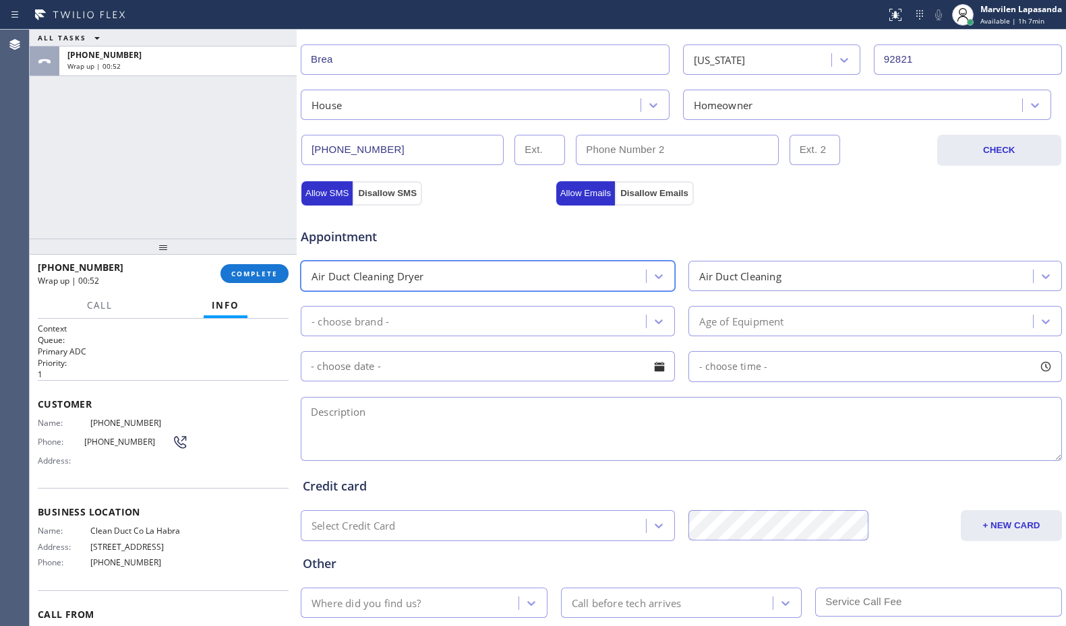
click at [752, 275] on div "Air Duct Cleaning" at bounding box center [740, 276] width 82 height 16
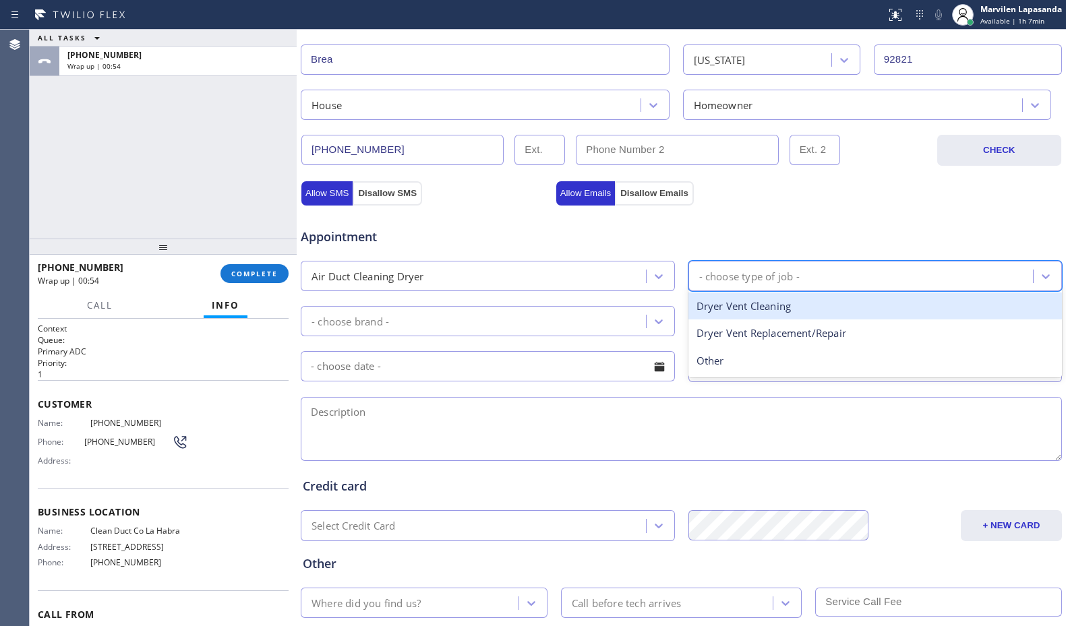
click at [739, 312] on div "Dryer Vent Cleaning" at bounding box center [876, 307] width 374 height 28
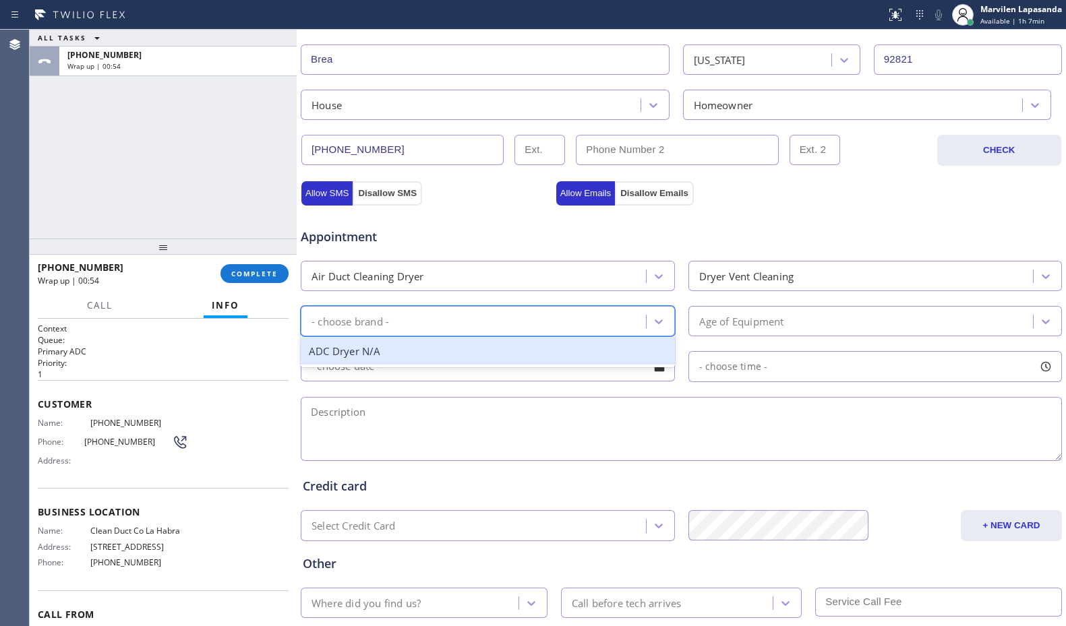
click at [480, 312] on div "- choose brand -" at bounding box center [475, 322] width 341 height 24
click at [426, 354] on div "ADC Dryer N/A" at bounding box center [488, 352] width 374 height 28
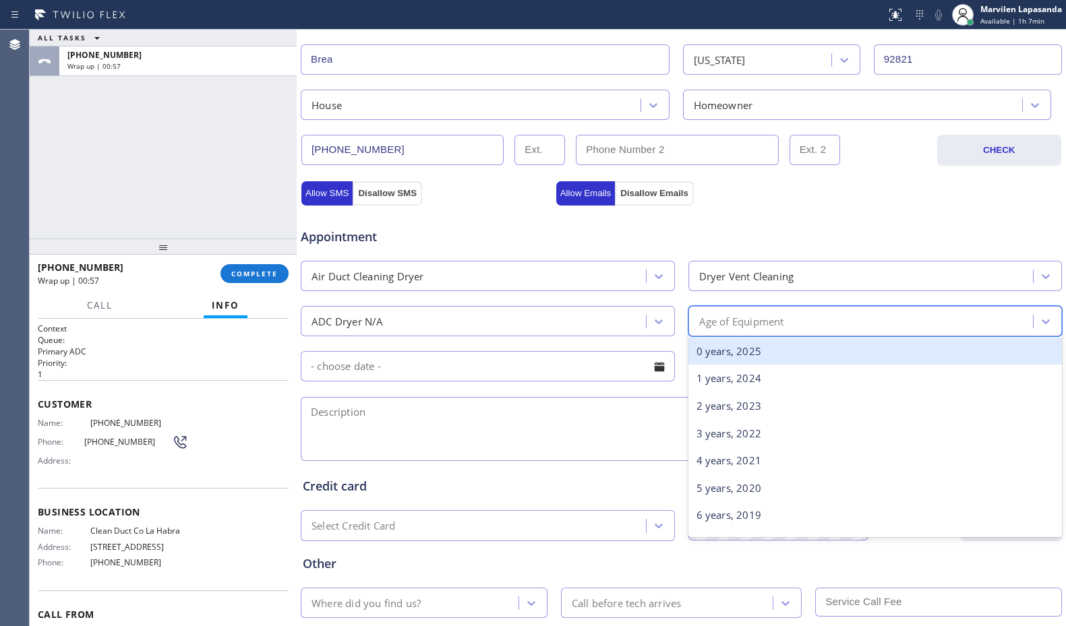
click at [737, 330] on div "Age of Equipment" at bounding box center [863, 322] width 341 height 24
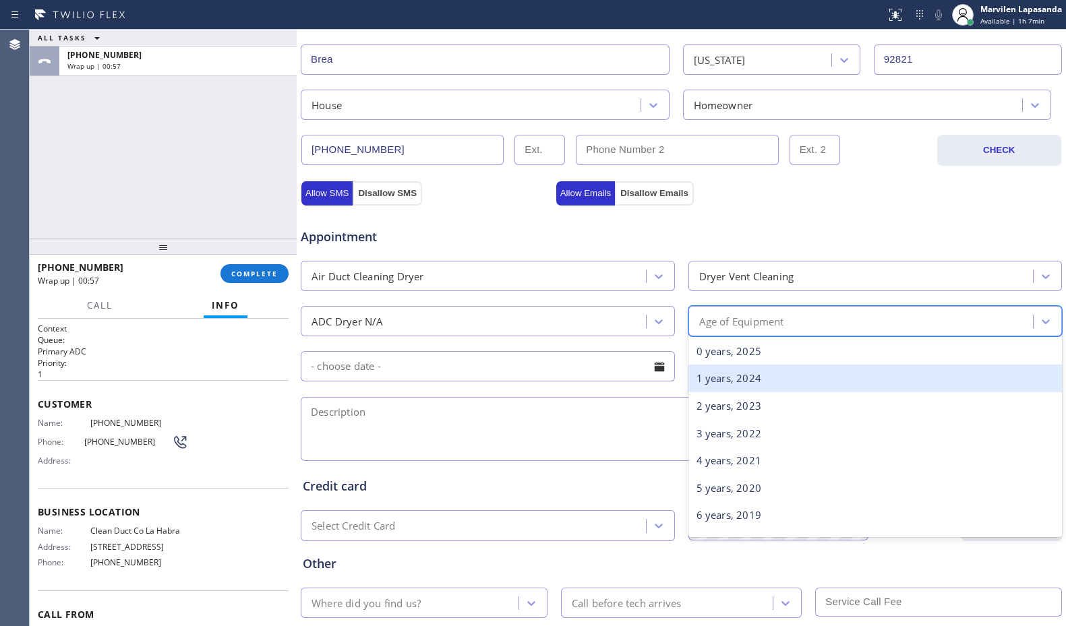
click at [727, 376] on div "1 years, 2024" at bounding box center [876, 379] width 374 height 28
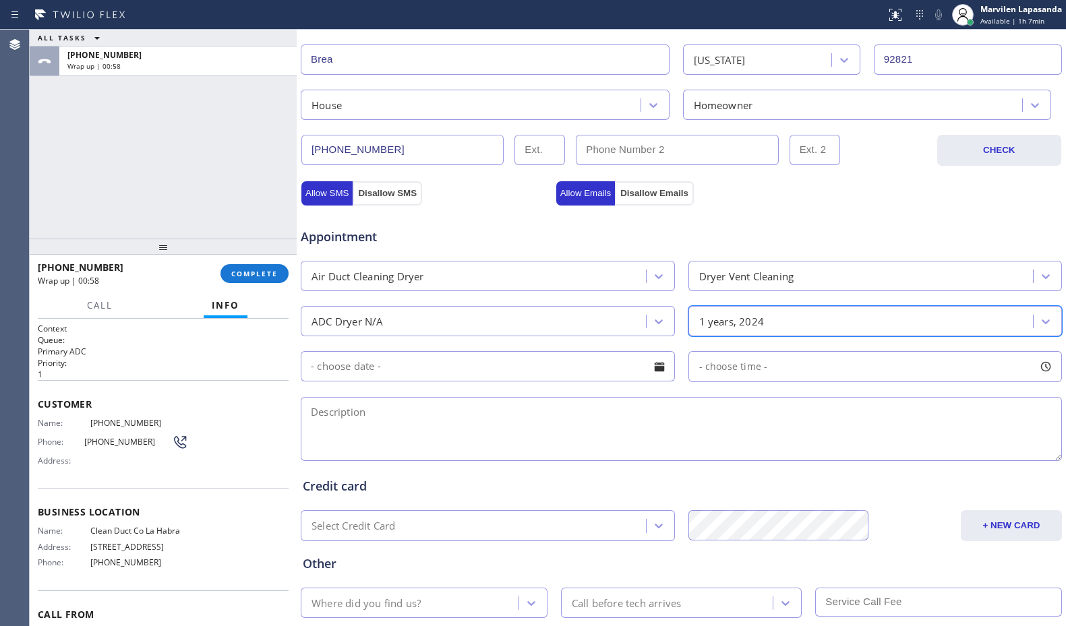
click at [654, 368] on div at bounding box center [659, 366] width 23 height 23
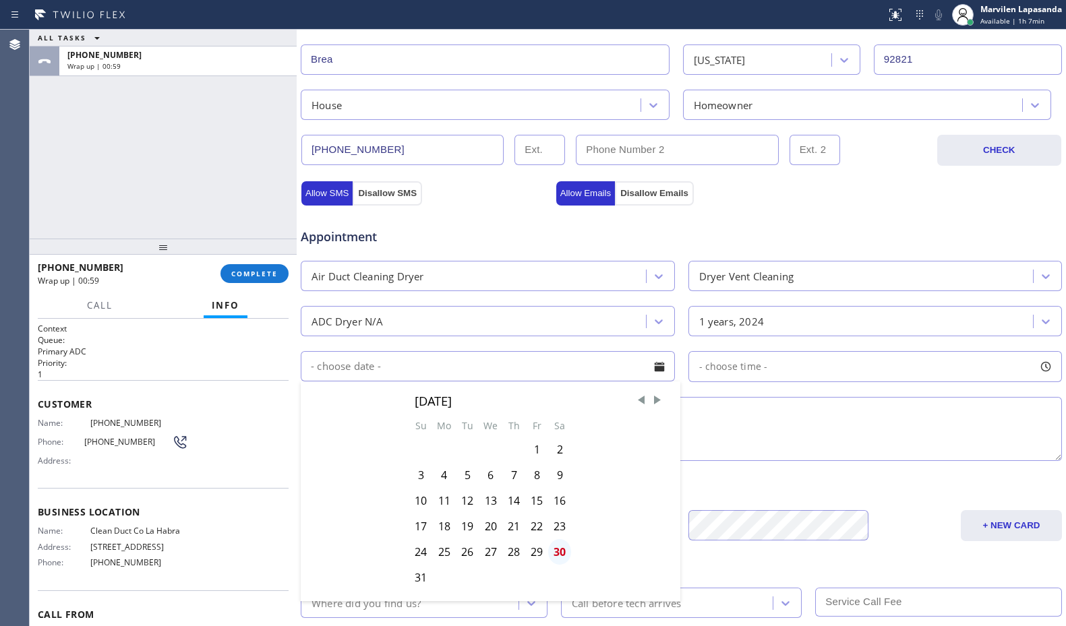
click at [556, 558] on div "30" at bounding box center [559, 552] width 23 height 26
type input "[DATE]"
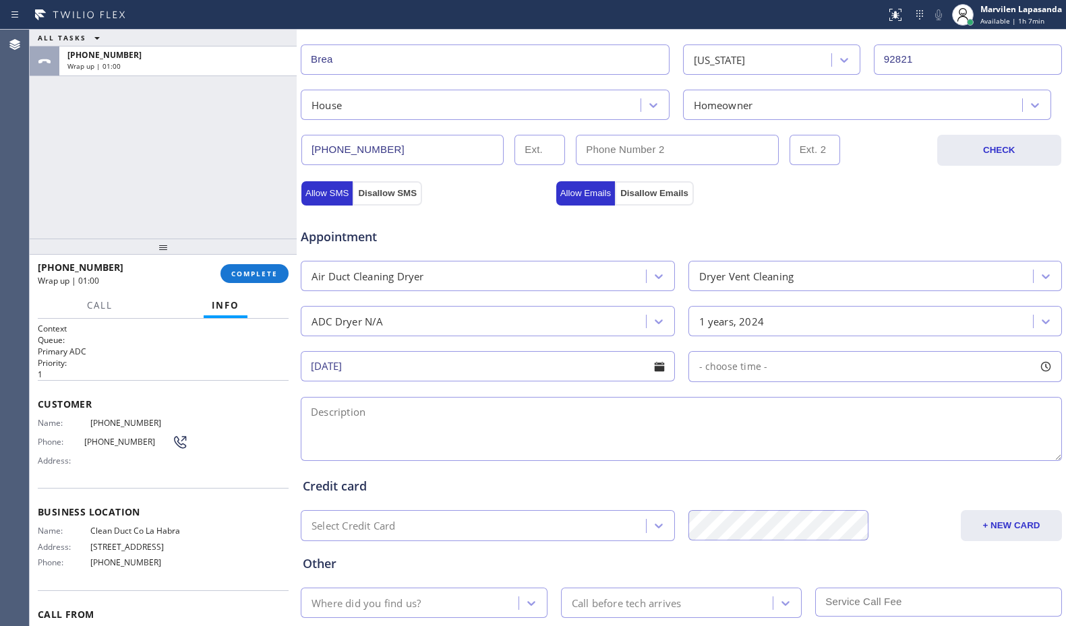
click at [1034, 369] on div at bounding box center [1045, 366] width 23 height 23
drag, startPoint x: 695, startPoint y: 448, endPoint x: 906, endPoint y: 457, distance: 210.6
click at [909, 457] on div at bounding box center [917, 449] width 16 height 28
drag, startPoint x: 696, startPoint y: 452, endPoint x: 832, endPoint y: 456, distance: 136.3
click at [832, 456] on div at bounding box center [836, 449] width 16 height 28
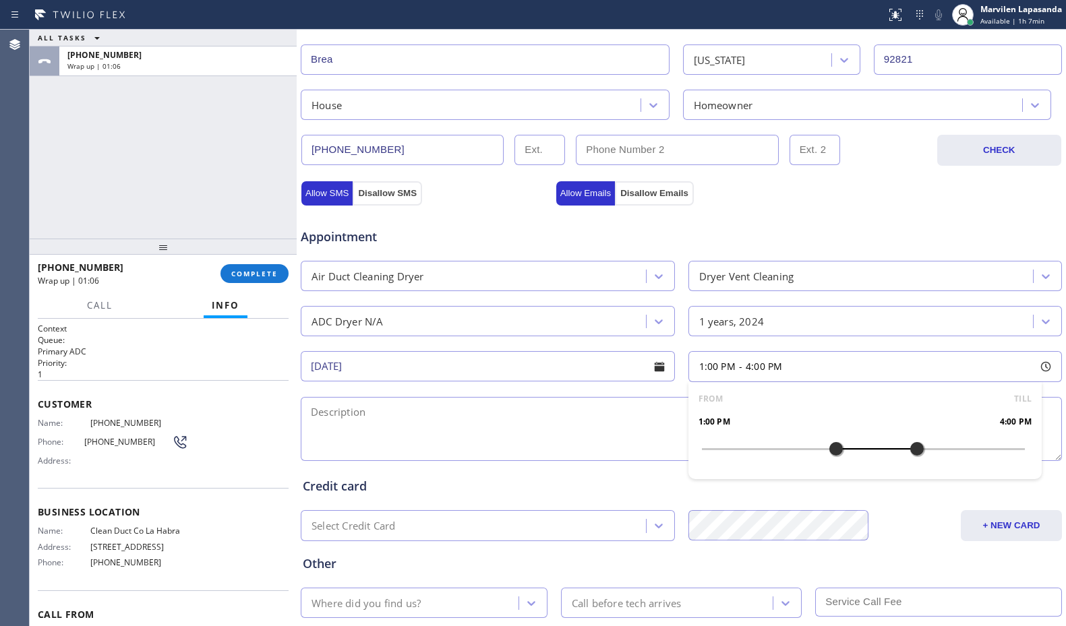
click at [573, 440] on textarea at bounding box center [681, 429] width 761 height 64
click at [363, 434] on textarea at bounding box center [681, 429] width 761 height 64
paste textarea "1-4/ $179 flat rate/ DVC/ SBS/ On the back wall-Accessible/ House-HO/ [STREET_A…"
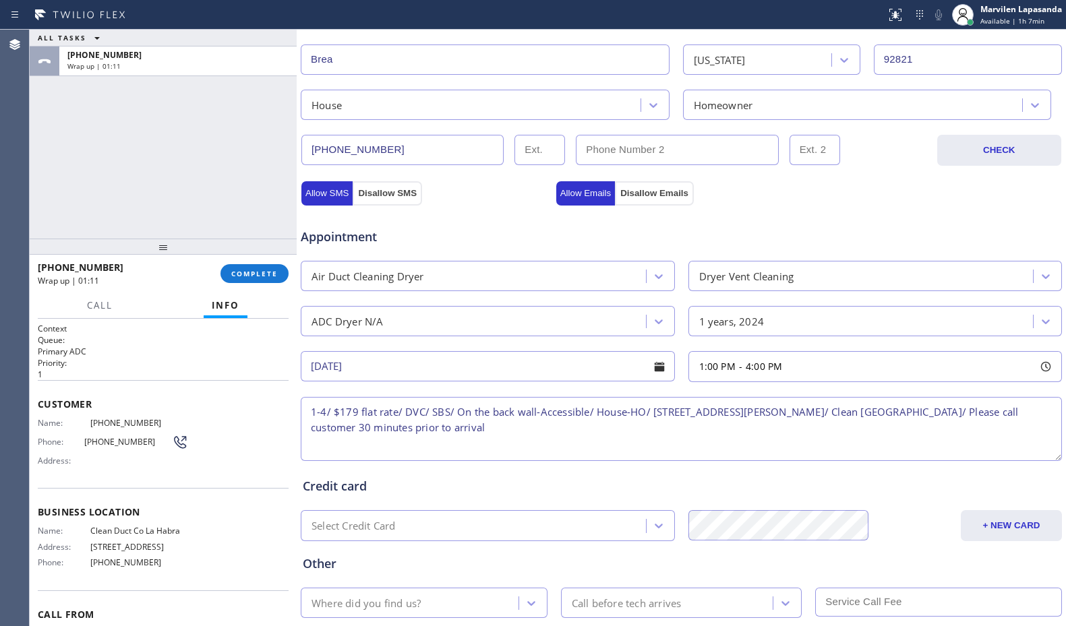
click at [320, 414] on textarea "1-4/ $179 flat rate/ DVC/ SBS/ On the back wall-Accessible/ House-HO/ [STREET_A…" at bounding box center [681, 429] width 761 height 64
click at [340, 413] on textarea "1-4/ $179 flat rate/ DVC/ SBS/ On the back wall-Accessible/ House-HO/ [STREET_A…" at bounding box center [681, 429] width 761 height 64
click at [378, 413] on textarea "1-4/ $179 flat rate/ DVC/ SBS/ On the back wall-Accessible/ House-HO/ [STREET_A…" at bounding box center [681, 429] width 761 height 64
click at [405, 412] on textarea "1-4/ $179 flat rate/ DVC/ SBS/ On the back wall-Accessible/ House-HO/ [STREET_A…" at bounding box center [681, 429] width 761 height 64
click at [413, 411] on textarea "1-4/ $179 flat rate/ DVC/ SBS/ On the back wall-Accessible/ House-HO/ [STREET_A…" at bounding box center [681, 429] width 761 height 64
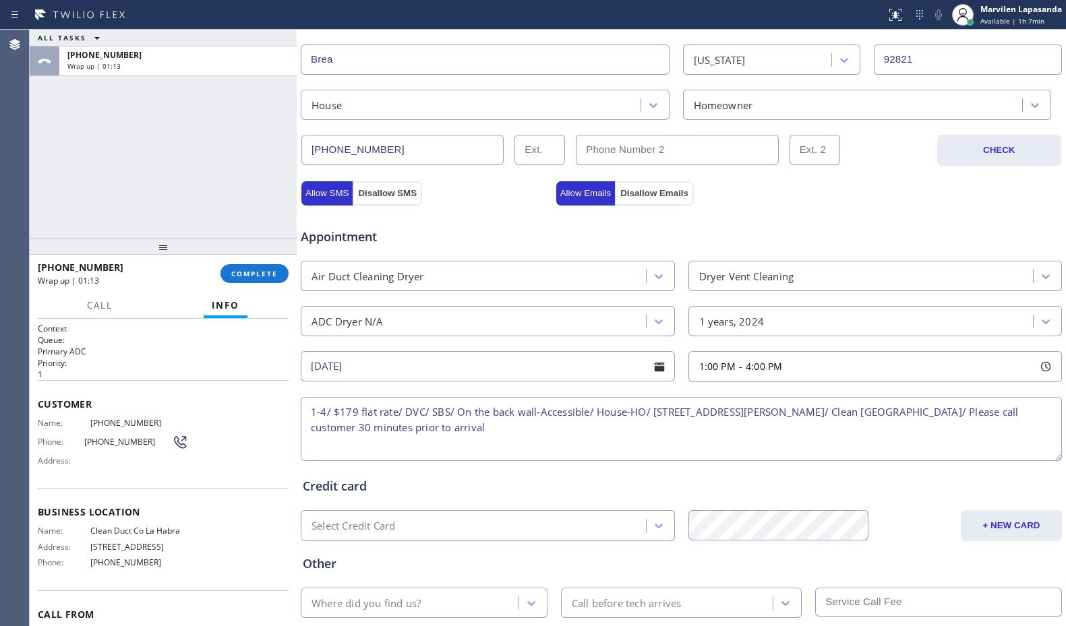
click at [432, 410] on textarea "1-4/ $179 flat rate/ DVC/ SBS/ On the back wall-Accessible/ House-HO/ [STREET_A…" at bounding box center [681, 429] width 761 height 64
click at [459, 409] on textarea "1-4/ $179 flat rate/ DVC/ SBS/ On the back wall-Accessible/ House-HO/ [STREET_A…" at bounding box center [681, 429] width 761 height 64
click at [493, 409] on textarea "1-4/ $179 flat rate/ DVC/ SBS/ On the back wall-Accessible/ House-HO/ [STREET_A…" at bounding box center [681, 429] width 761 height 64
click at [537, 403] on textarea "1-4/ $179 flat rate/ DVC/ SBS/ On the back wall-Accessible/ House-HO/ [STREET_A…" at bounding box center [681, 429] width 761 height 64
click at [596, 409] on textarea "1-4/ $179 flat rate/ DVC/ SBS/ On the back wall-Accessible/ House-HO/ [STREET_A…" at bounding box center [681, 429] width 761 height 64
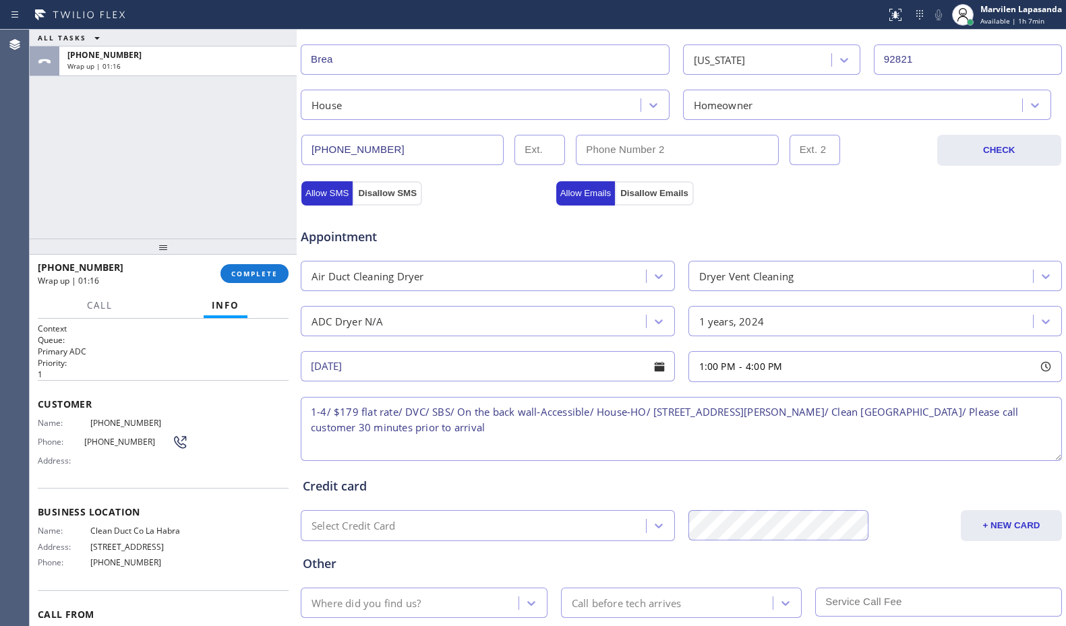
click at [625, 412] on textarea "1-4/ $179 flat rate/ DVC/ SBS/ On the back wall-Accessible/ House-HO/ [STREET_A…" at bounding box center [681, 429] width 761 height 64
click at [668, 415] on textarea "1-4/ $179 flat rate/ DVC/ SBS/ On the back wall-Accessible/ House-HO/ [STREET_A…" at bounding box center [681, 429] width 761 height 64
click at [720, 415] on textarea "1-4/ $179 flat rate/ DVC/ SBS/ On the back wall-Accessible/ House-HO/ [STREET_A…" at bounding box center [681, 429] width 761 height 64
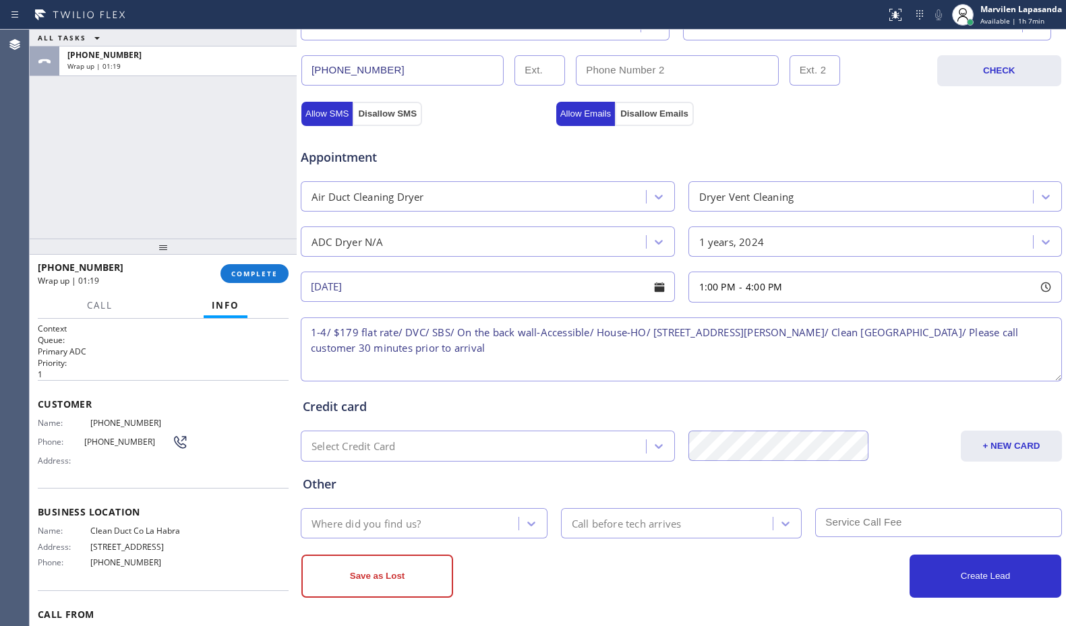
scroll to position [419, 0]
type textarea "1-4/ $179 flat rate/ DVC/ SBS/ On the back wall-Accessible/ House-HO/ [STREET_A…"
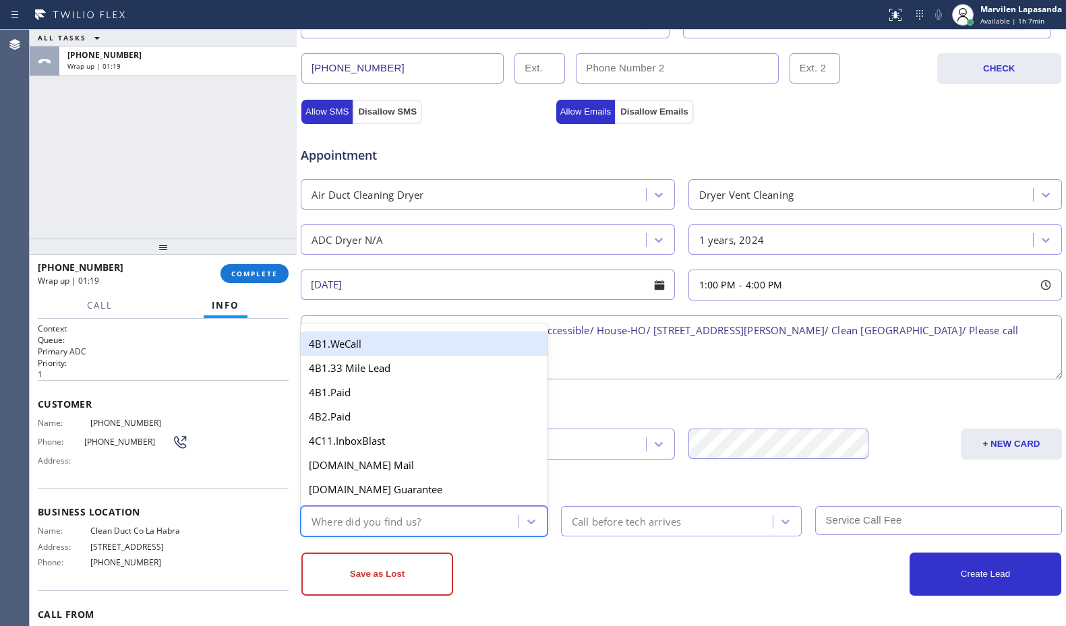
click at [393, 530] on div "Where did you find us?" at bounding box center [412, 522] width 214 height 24
type input "go"
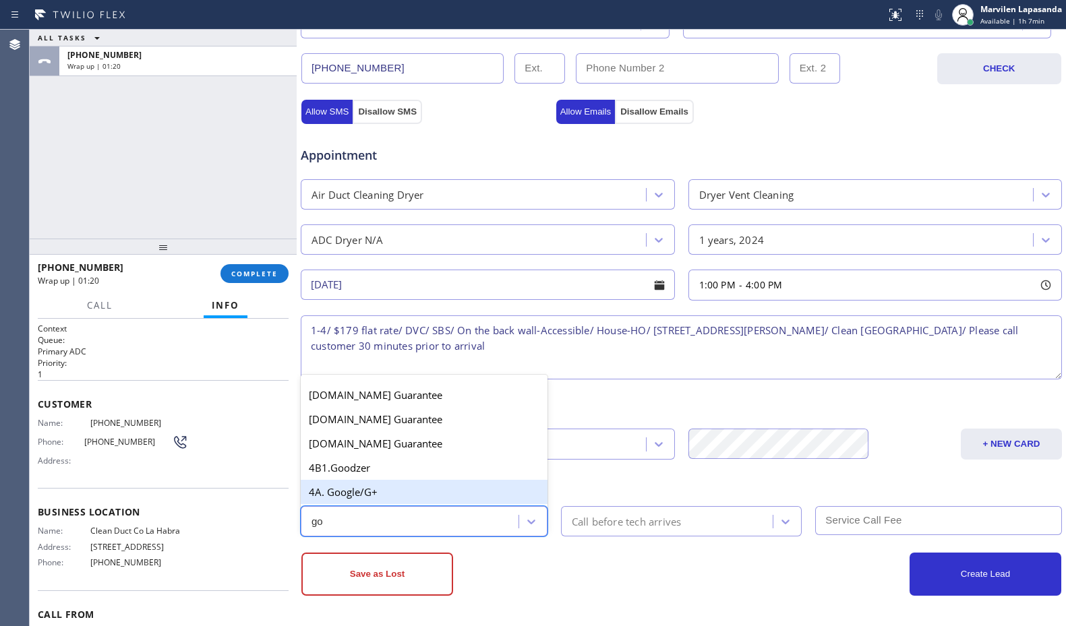
drag, startPoint x: 386, startPoint y: 494, endPoint x: 552, endPoint y: 512, distance: 167.5
click at [389, 495] on div "4A. Google/G+" at bounding box center [424, 492] width 247 height 24
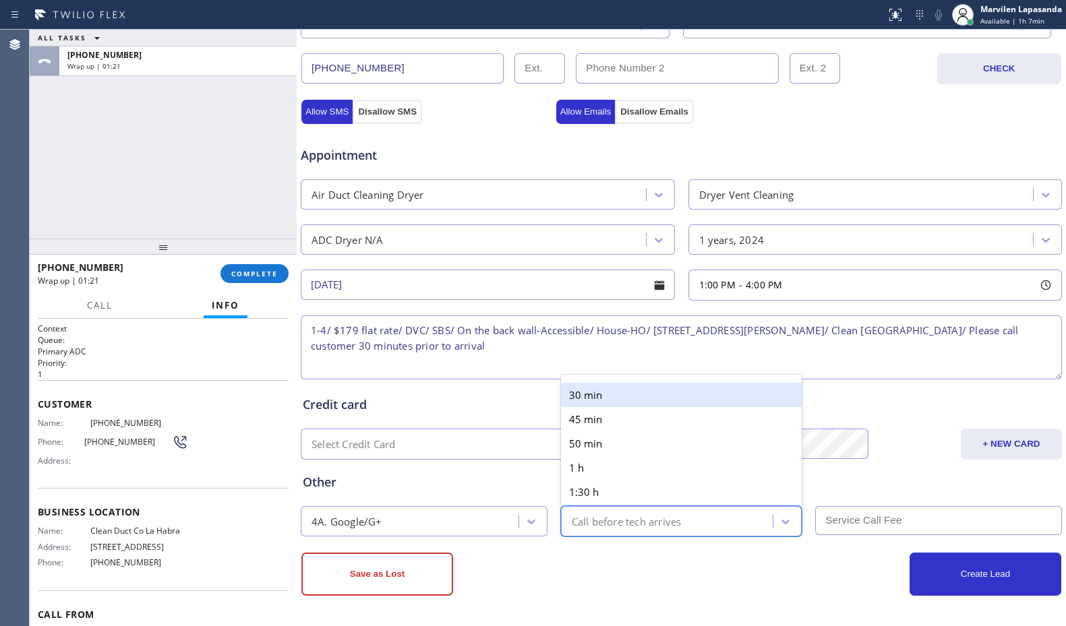
click at [612, 521] on div "Call before tech arrives" at bounding box center [627, 522] width 110 height 16
click at [606, 401] on div "30 min" at bounding box center [681, 395] width 241 height 24
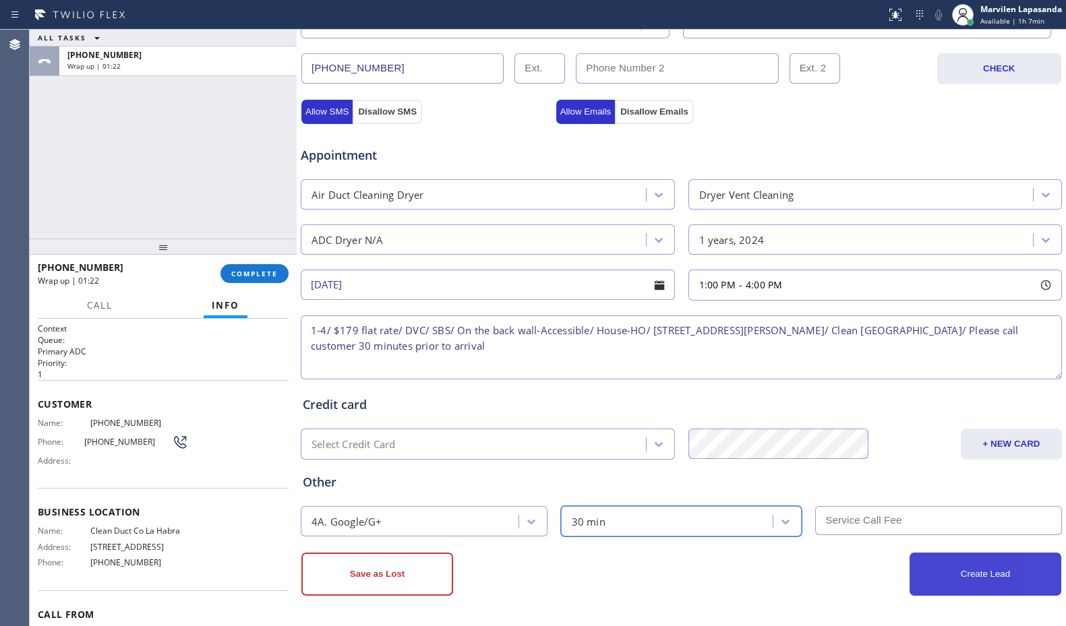
click at [994, 585] on button "Create Lead" at bounding box center [986, 574] width 152 height 43
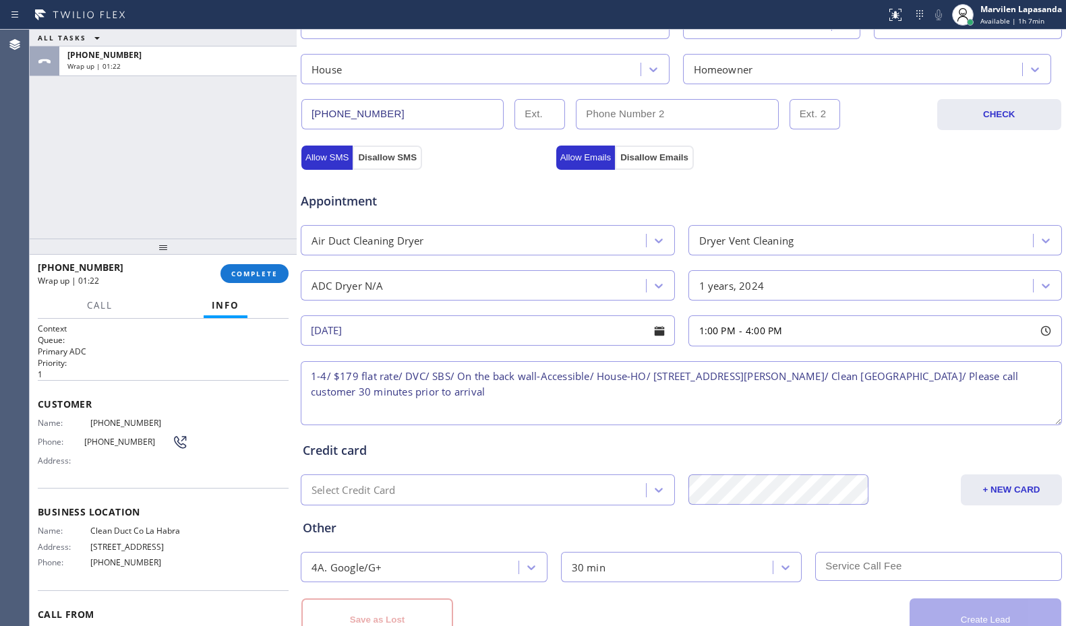
scroll to position [465, 0]
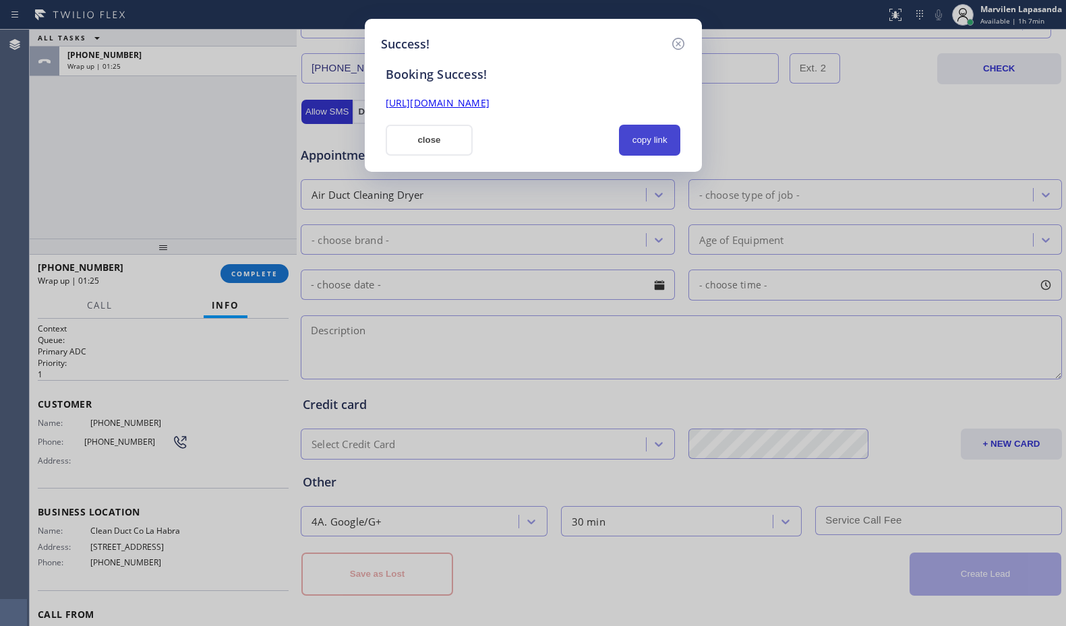
click at [629, 134] on button "copy link" at bounding box center [650, 140] width 62 height 31
click at [490, 107] on link "[URL][DOMAIN_NAME]" at bounding box center [438, 102] width 104 height 13
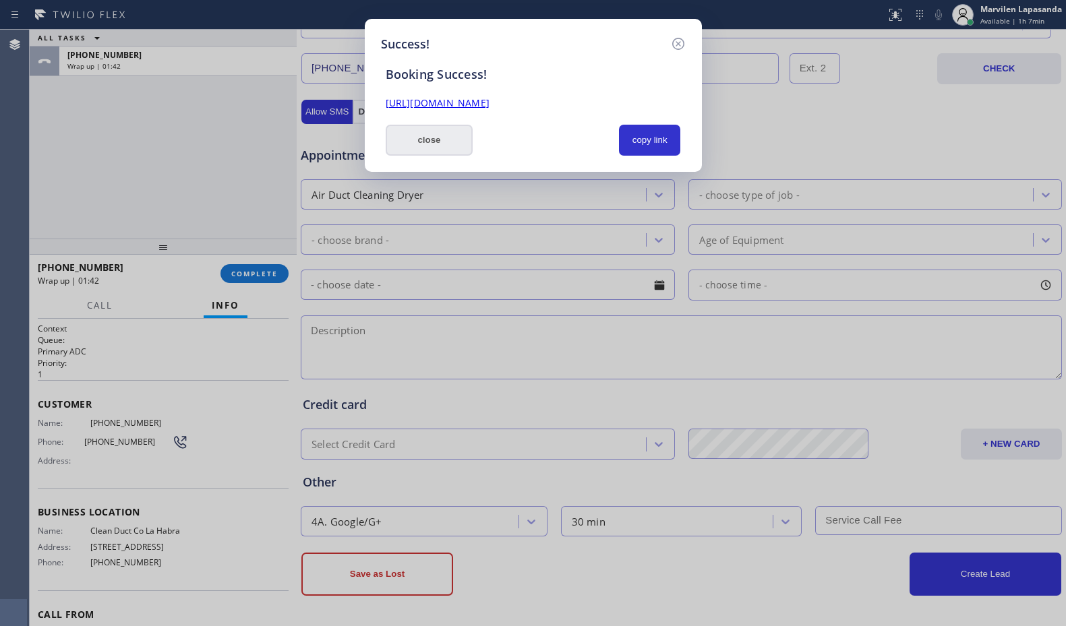
click at [427, 146] on button "close" at bounding box center [430, 140] width 88 height 31
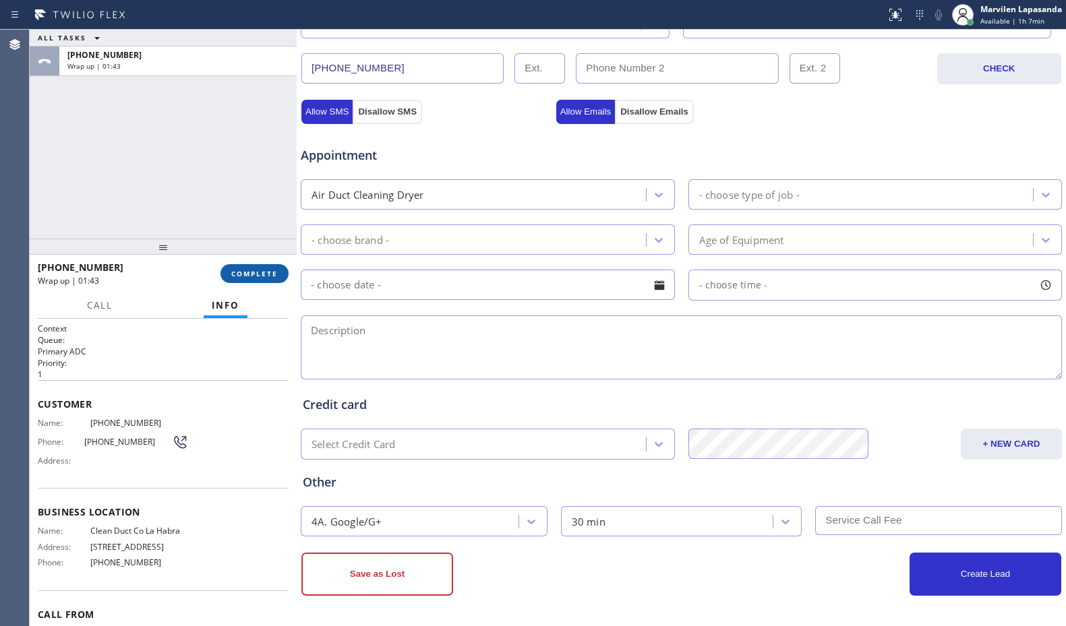
click at [253, 276] on span "COMPLETE" at bounding box center [254, 273] width 47 height 9
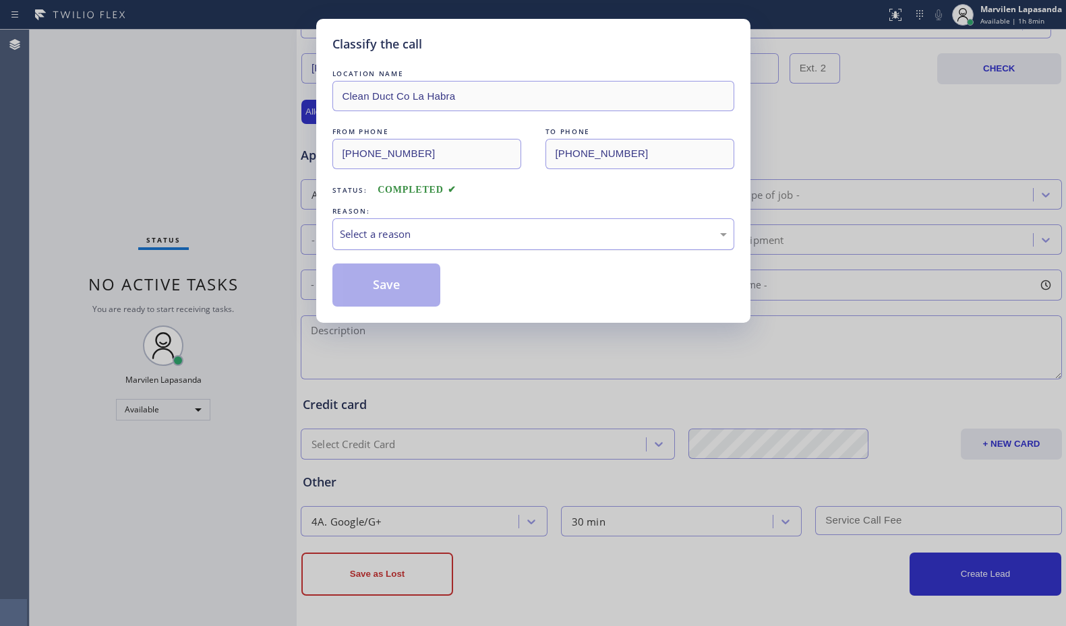
click at [376, 233] on div "Select a reason" at bounding box center [533, 235] width 387 height 16
click at [374, 285] on button "Save" at bounding box center [386, 285] width 109 height 43
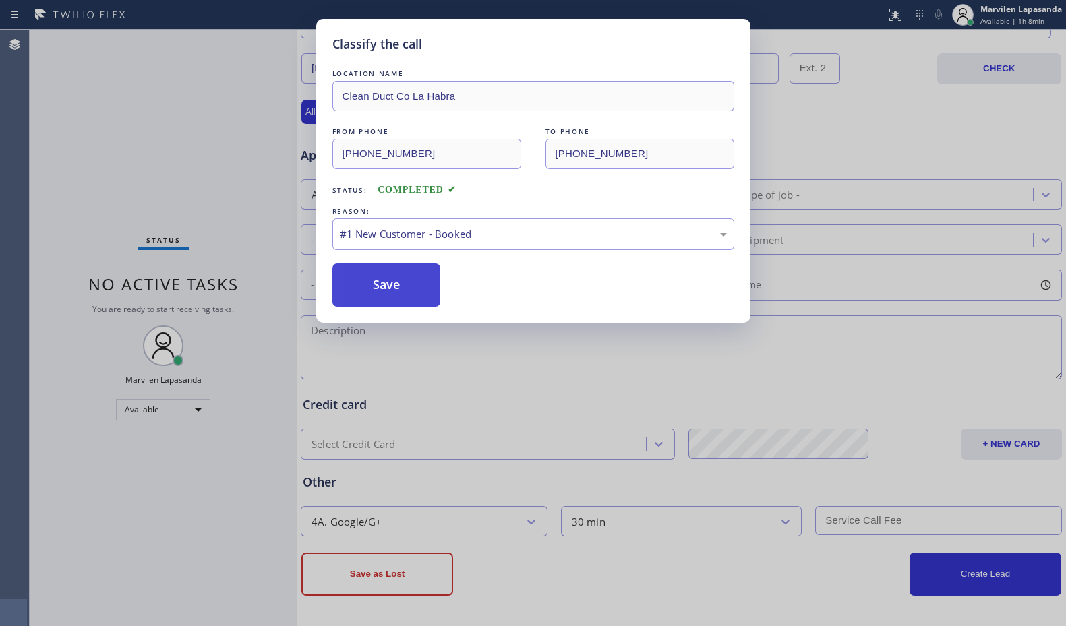
click at [374, 285] on button "Save" at bounding box center [386, 285] width 109 height 43
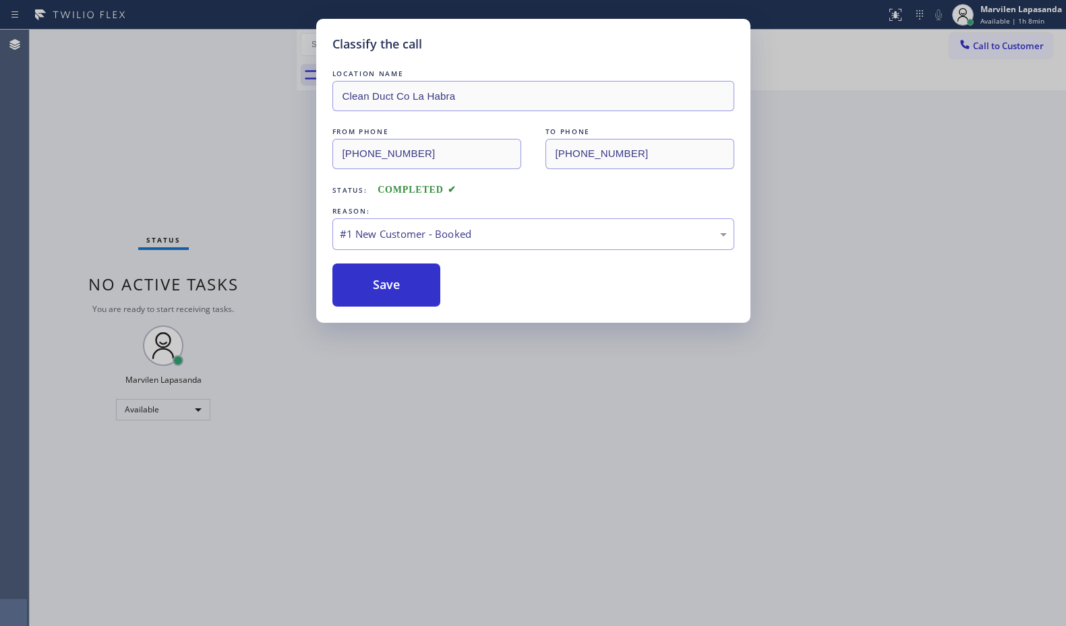
click at [974, 144] on div "Classify the call LOCATION NAME [PERSON_NAME] Appliance Repair and Service FROM…" at bounding box center [548, 328] width 1036 height 597
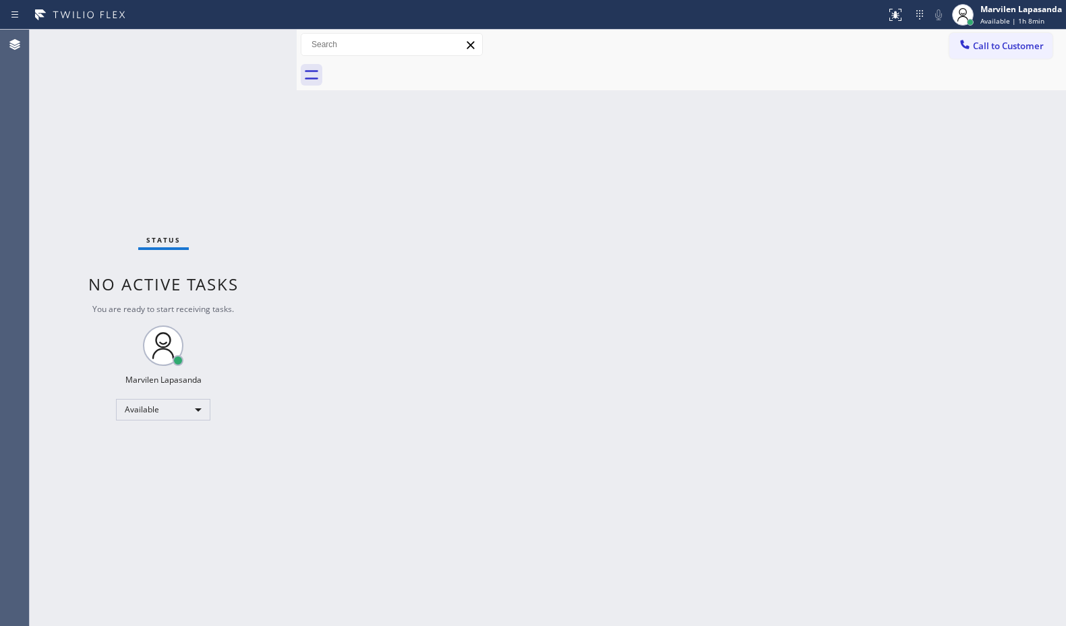
click at [545, 196] on div "Back to Dashboard Change Sender ID Customers Technicians Select a contact Outbo…" at bounding box center [681, 328] width 769 height 597
click at [253, 42] on div "Status No active tasks You are ready to start receiving tasks. Marvilen Lapasan…" at bounding box center [163, 328] width 267 height 597
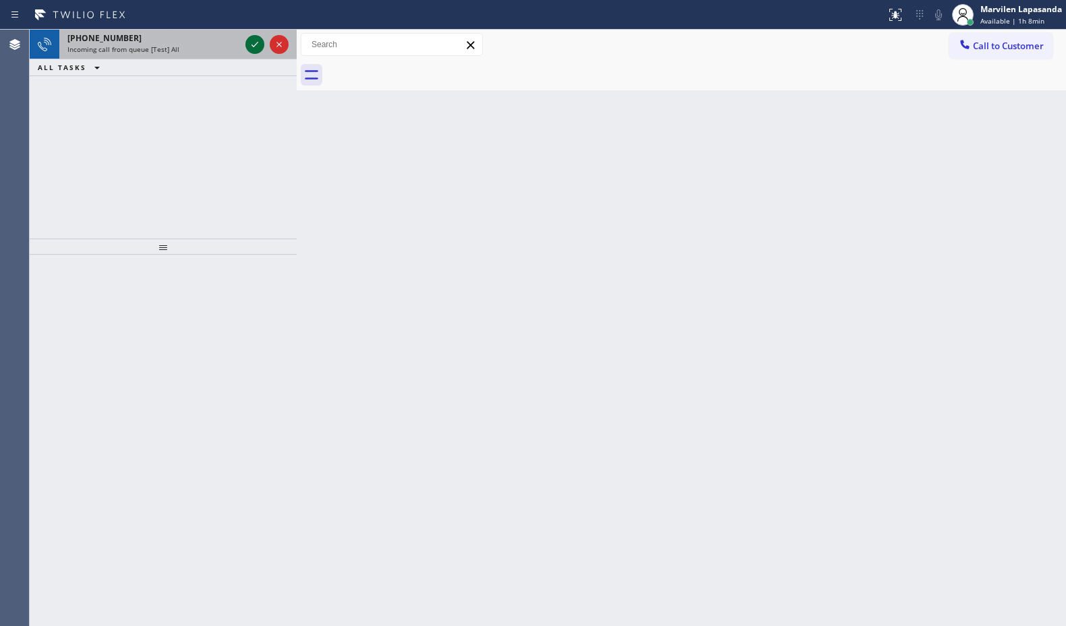
click at [253, 42] on icon at bounding box center [255, 44] width 16 height 16
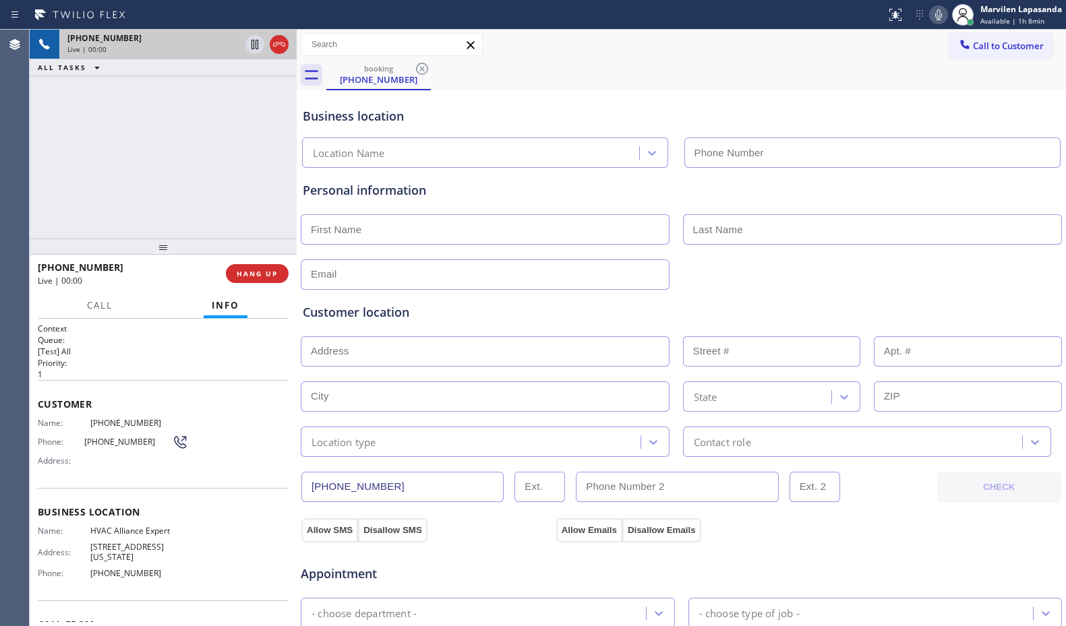
type input "[PHONE_NUMBER]"
click at [117, 535] on span "HVAC Alliance Expert" at bounding box center [139, 531] width 98 height 10
click at [116, 539] on div "Name: HVAC Alliance Expert Address: [STREET_ADDRESS][US_STATE] Phone: [PHONE_NU…" at bounding box center [113, 555] width 150 height 58
click at [91, 498] on div "Business location Name: HVAC Alliance Expert Address: [STREET_ADDRESS][US_STATE…" at bounding box center [163, 544] width 251 height 113
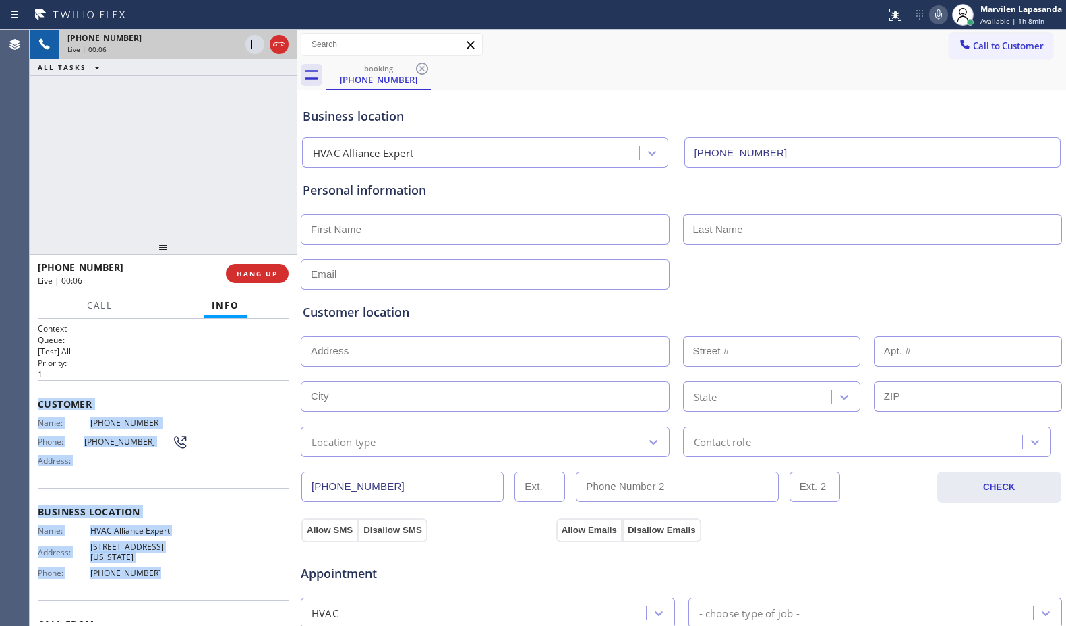
drag, startPoint x: 39, startPoint y: 397, endPoint x: 169, endPoint y: 575, distance: 219.6
click at [169, 575] on div "Context Queue: [Test] All Priority: 1 Customer Name: [PHONE_NUMBER] Phone: [PHO…" at bounding box center [163, 513] width 251 height 380
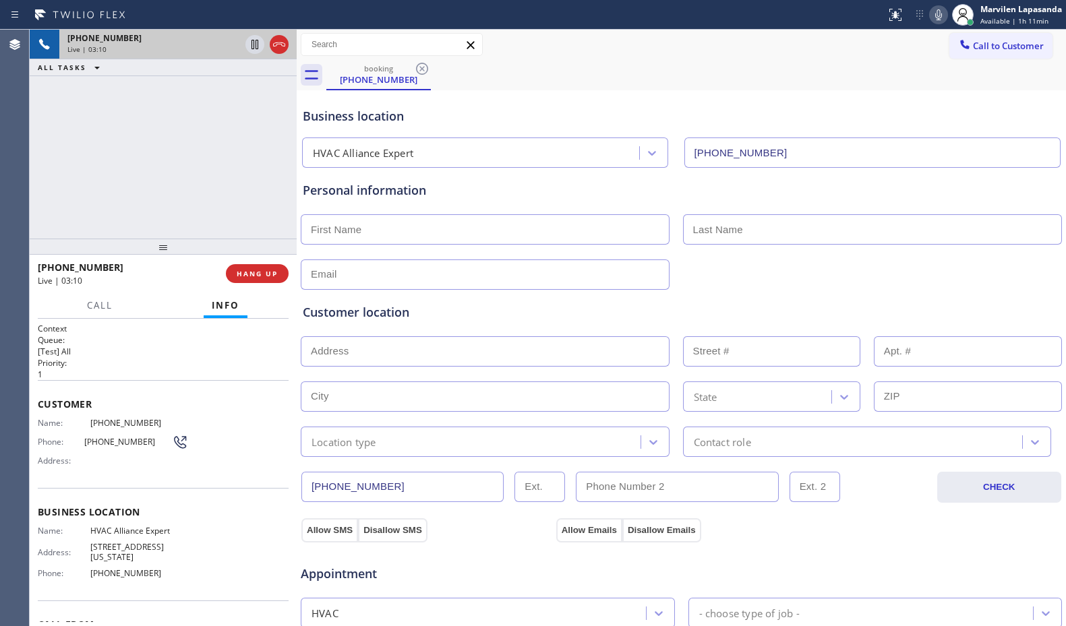
click at [815, 61] on div "booking [PHONE_NUMBER]" at bounding box center [696, 75] width 740 height 30
click at [882, 68] on div "booking [PHONE_NUMBER]" at bounding box center [696, 75] width 740 height 30
click at [883, 68] on div "booking [PHONE_NUMBER]" at bounding box center [696, 75] width 740 height 30
click at [935, 25] on div "Status report No issues detected If you experience an issue, please download th…" at bounding box center [973, 15] width 185 height 30
click at [937, 18] on icon at bounding box center [939, 15] width 16 height 16
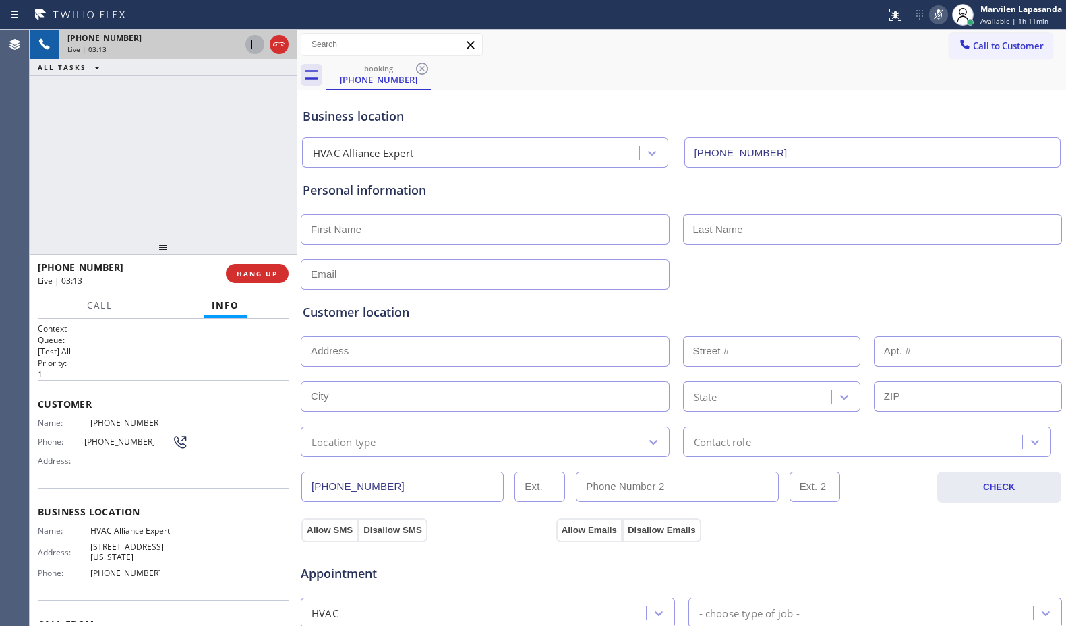
click at [252, 45] on icon at bounding box center [255, 44] width 7 height 9
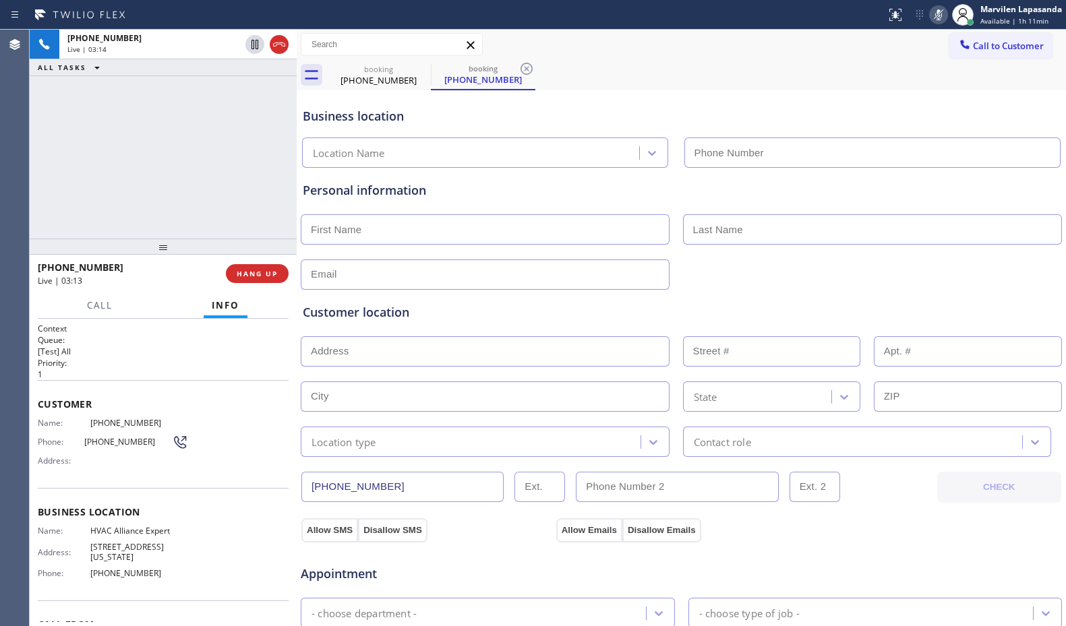
type input "[PHONE_NUMBER]"
click at [629, 13] on div at bounding box center [442, 15] width 875 height 22
click at [934, 18] on icon at bounding box center [939, 15] width 16 height 16
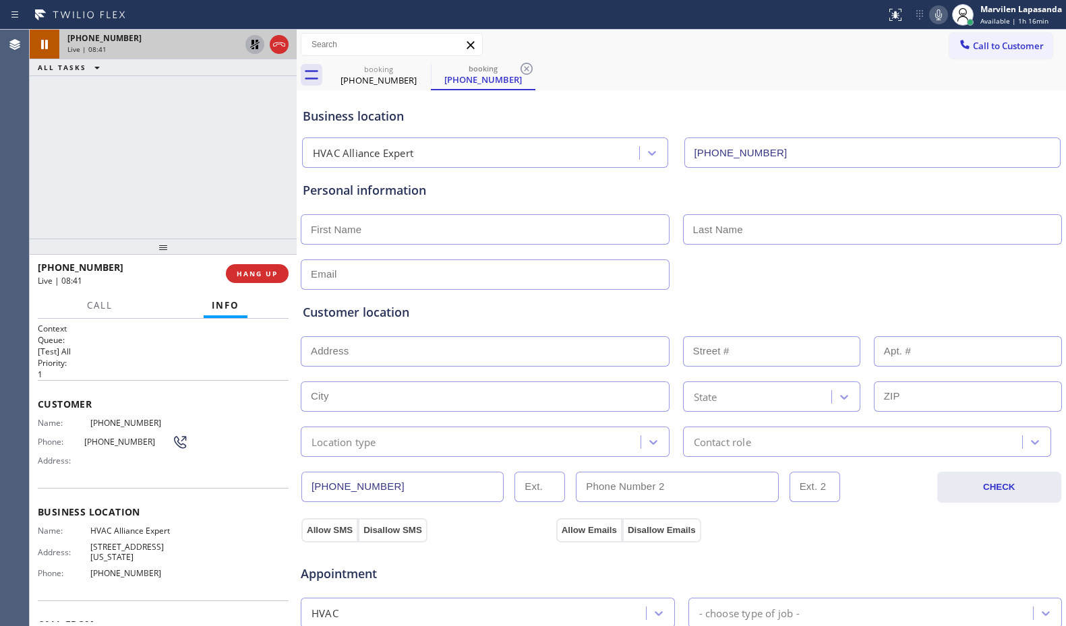
click at [252, 42] on icon at bounding box center [254, 44] width 9 height 9
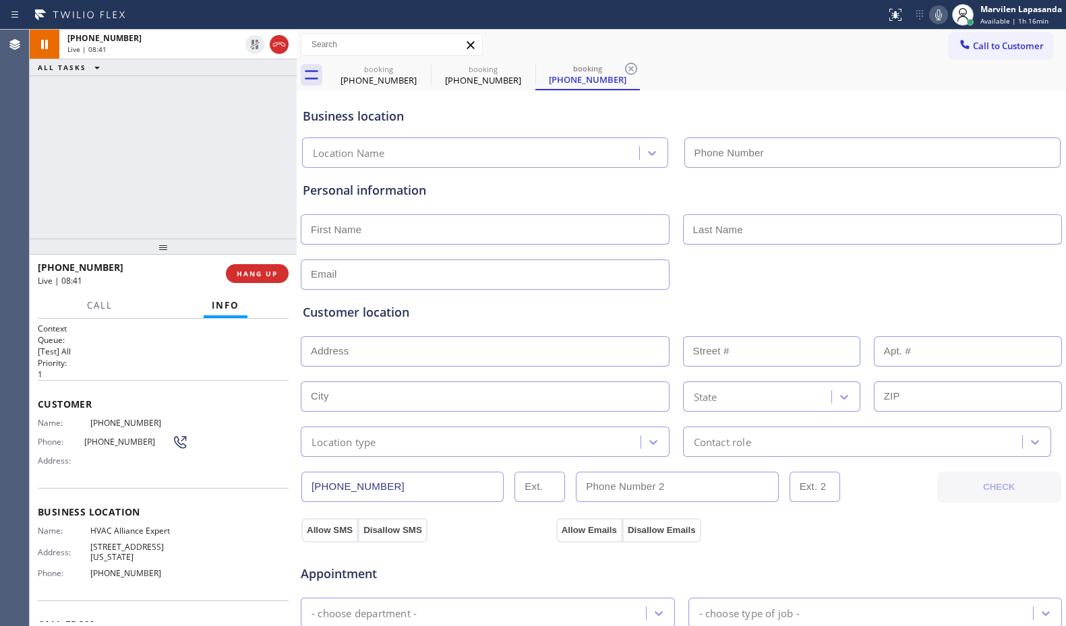
type input "[PHONE_NUMBER]"
click at [515, 23] on div at bounding box center [442, 15] width 875 height 22
click at [531, 11] on div at bounding box center [442, 15] width 875 height 22
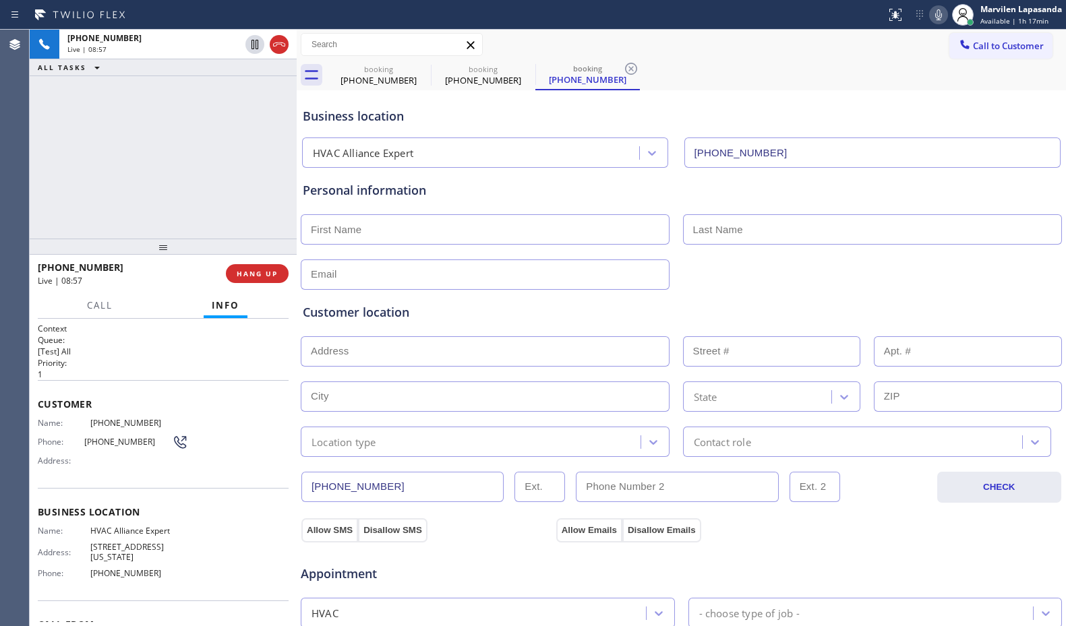
click at [531, 11] on div at bounding box center [442, 15] width 875 height 22
click at [523, 125] on div "Business location HVAC Alliance Expert [PHONE_NUMBER]" at bounding box center [681, 131] width 763 height 74
drag, startPoint x: 509, startPoint y: 129, endPoint x: 471, endPoint y: 111, distance: 41.6
click at [506, 120] on div "Business location HVAC Alliance Expert [PHONE_NUMBER]" at bounding box center [681, 131] width 763 height 74
click at [257, 114] on div "[PHONE_NUMBER] Live | 09:00 ALL TASKS ALL TASKS ACTIVE TASKS TASKS IN WRAP UP" at bounding box center [163, 134] width 267 height 209
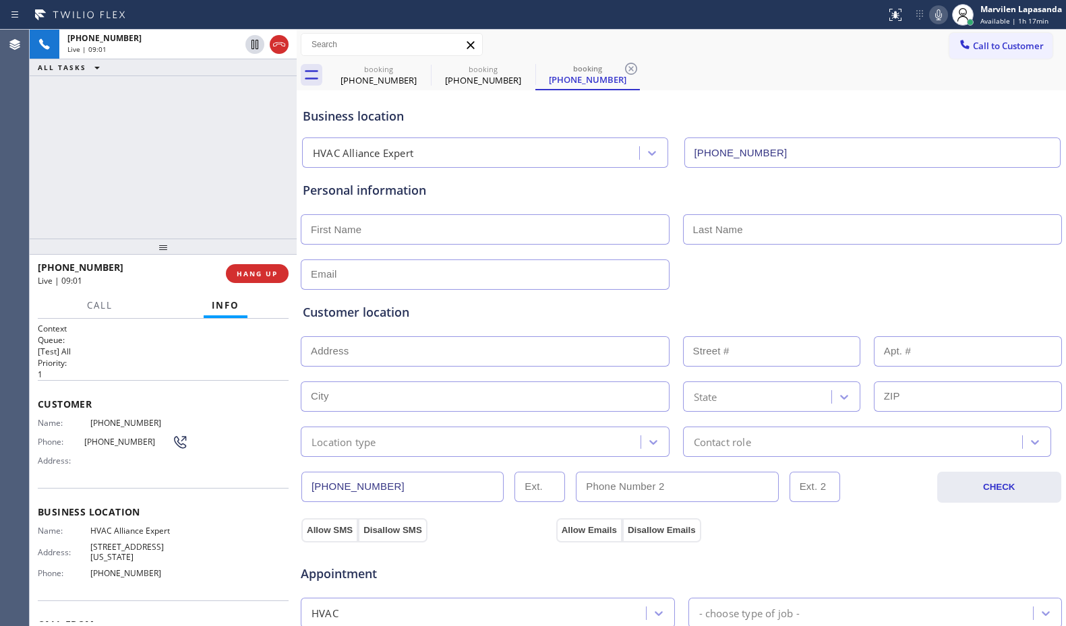
click at [259, 112] on div "[PHONE_NUMBER] Live | 09:01 ALL TASKS ALL TASKS ACTIVE TASKS TASKS IN WRAP UP" at bounding box center [163, 134] width 267 height 209
click at [286, 115] on div "[PHONE_NUMBER] Live | 09:05 ALL TASKS ALL TASKS ACTIVE TASKS TASKS IN WRAP UP" at bounding box center [163, 134] width 267 height 209
click at [274, 115] on div "[PHONE_NUMBER] Live | 09:06 ALL TASKS ALL TASKS ACTIVE TASKS TASKS IN WRAP UP" at bounding box center [163, 134] width 267 height 209
click at [287, 116] on div "[PHONE_NUMBER] Live | 09:07 ALL TASKS ALL TASKS ACTIVE TASKS TASKS IN WRAP UP" at bounding box center [163, 134] width 267 height 209
click at [267, 116] on div "[PHONE_NUMBER] Live | 09:08 ALL TASKS ALL TASKS ACTIVE TASKS TASKS IN WRAP UP" at bounding box center [163, 134] width 267 height 209
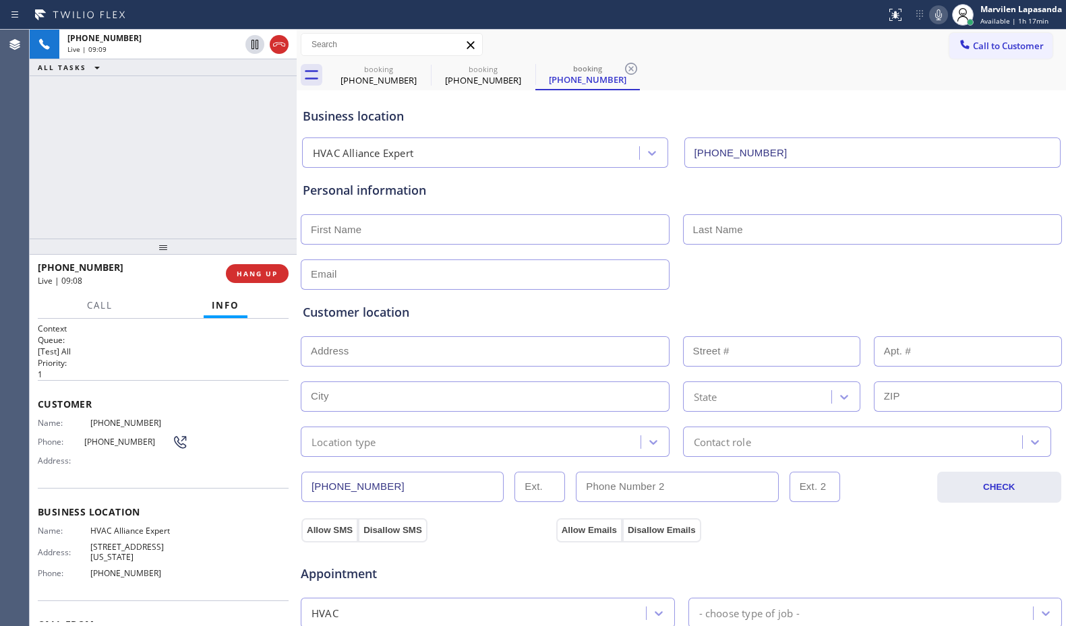
click at [267, 116] on div "[PHONE_NUMBER] Live | 09:09 ALL TASKS ALL TASKS ACTIVE TASKS TASKS IN WRAP UP" at bounding box center [163, 134] width 267 height 209
click at [285, 118] on div "[PHONE_NUMBER] Live | 09:09 ALL TASKS ALL TASKS ACTIVE TASKS TASKS IN WRAP UP" at bounding box center [163, 134] width 267 height 209
click at [274, 117] on div "[PHONE_NUMBER] Live | 09:10 ALL TASKS ALL TASKS ACTIVE TASKS TASKS IN WRAP UP" at bounding box center [163, 134] width 267 height 209
click at [291, 121] on div "[PHONE_NUMBER] Live | 09:10 ALL TASKS ALL TASKS ACTIVE TASKS TASKS IN WRAP UP" at bounding box center [163, 134] width 267 height 209
click at [270, 117] on div "[PHONE_NUMBER] Live | 09:11 ALL TASKS ALL TASKS ACTIVE TASKS TASKS IN WRAP UP" at bounding box center [163, 134] width 267 height 209
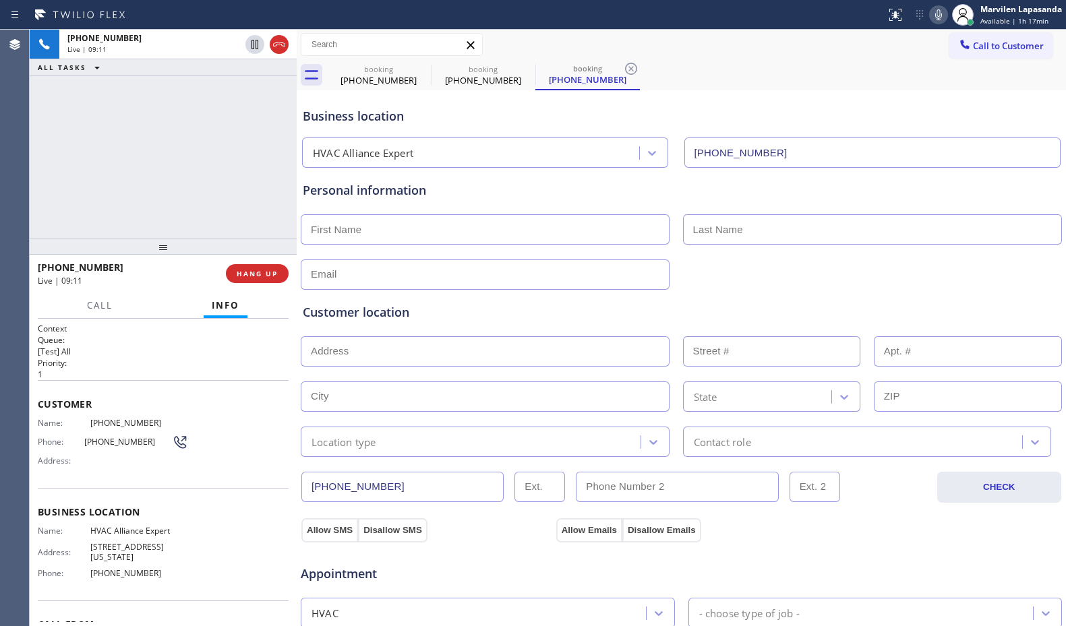
click at [297, 119] on div at bounding box center [297, 328] width 0 height 597
click at [564, 122] on div "Business location" at bounding box center [681, 116] width 757 height 18
click at [536, 121] on div "Business location" at bounding box center [681, 116] width 757 height 18
click at [591, 121] on div "Business location" at bounding box center [681, 116] width 757 height 18
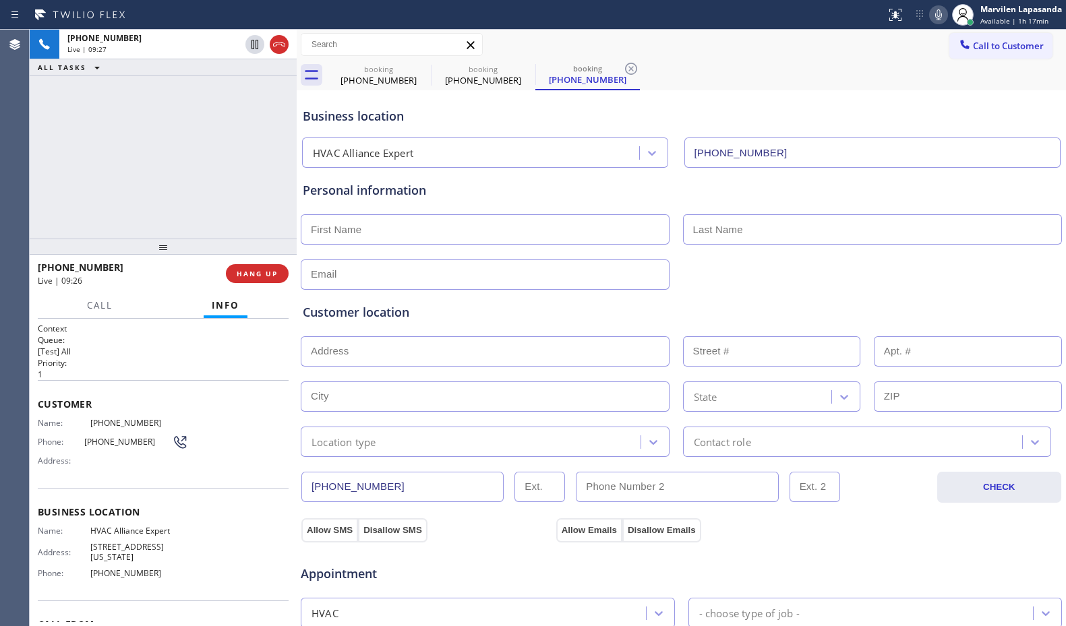
click at [673, 120] on div "Business location" at bounding box center [681, 116] width 757 height 18
click at [674, 198] on div "Personal information" at bounding box center [681, 190] width 757 height 18
click at [936, 16] on icon at bounding box center [938, 14] width 7 height 11
click at [931, 57] on div "Call to Customer Outbound call Location Search location Your caller id phone nu…" at bounding box center [681, 45] width 769 height 30
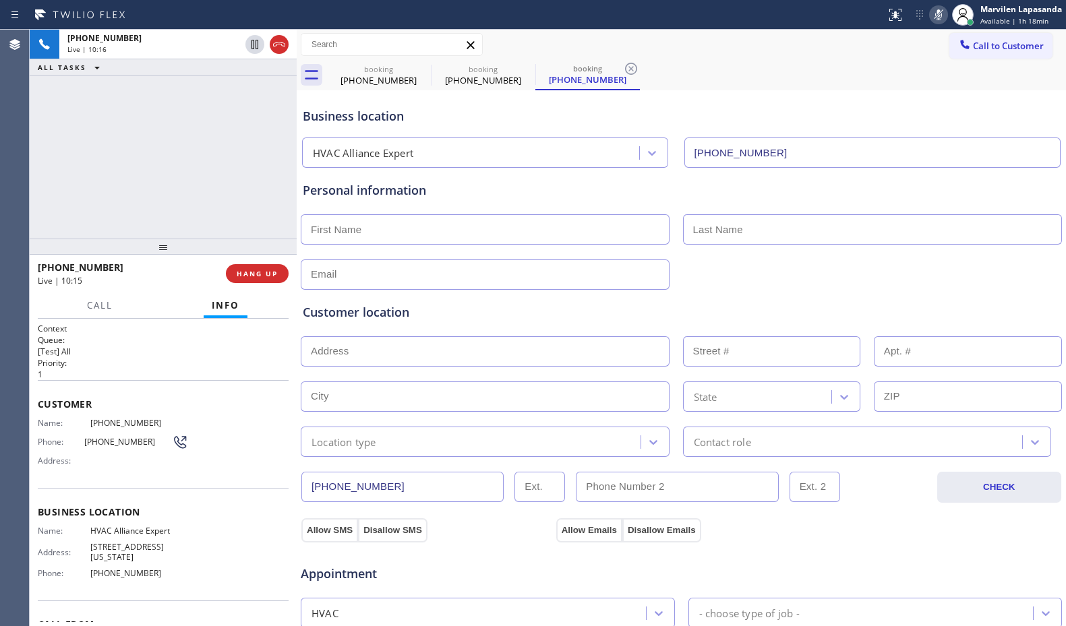
click at [935, 18] on rect at bounding box center [938, 13] width 9 height 9
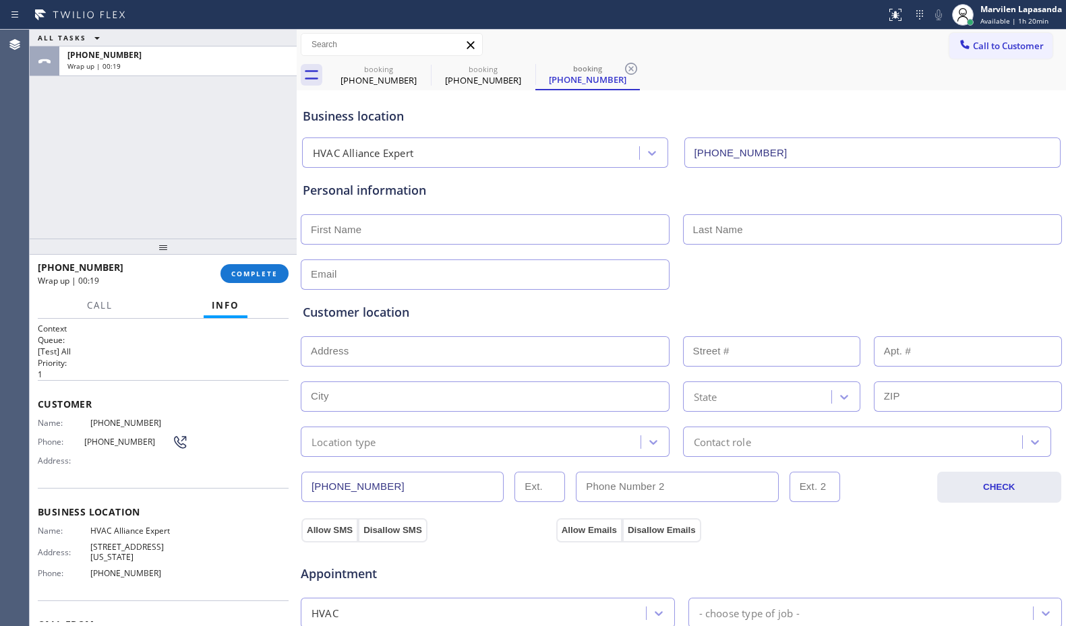
click at [328, 237] on input "text" at bounding box center [485, 229] width 369 height 30
paste input "Aaran"
type input "Aaran"
click at [696, 218] on input "text" at bounding box center [873, 229] width 380 height 30
click at [384, 274] on input "text" at bounding box center [485, 275] width 369 height 30
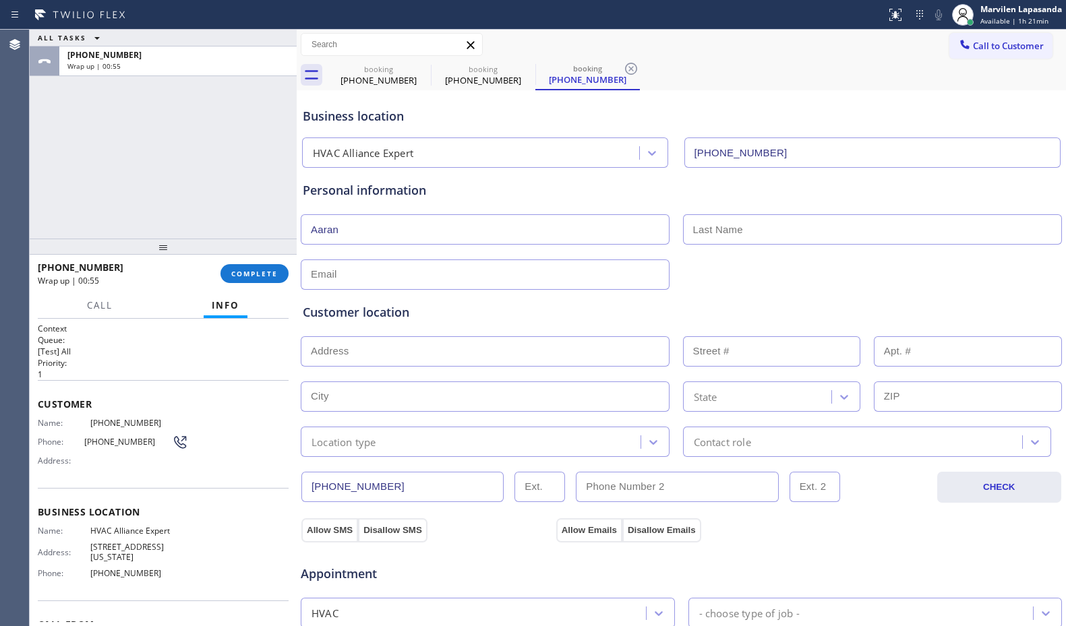
paste input "[EMAIL_ADDRESS][DOMAIN_NAME]"
type input "[EMAIL_ADDRESS][DOMAIN_NAME]"
click at [318, 229] on input "Aaran" at bounding box center [485, 229] width 369 height 30
click at [854, 227] on input "text" at bounding box center [873, 229] width 380 height 30
click at [713, 229] on input "text" at bounding box center [873, 229] width 380 height 30
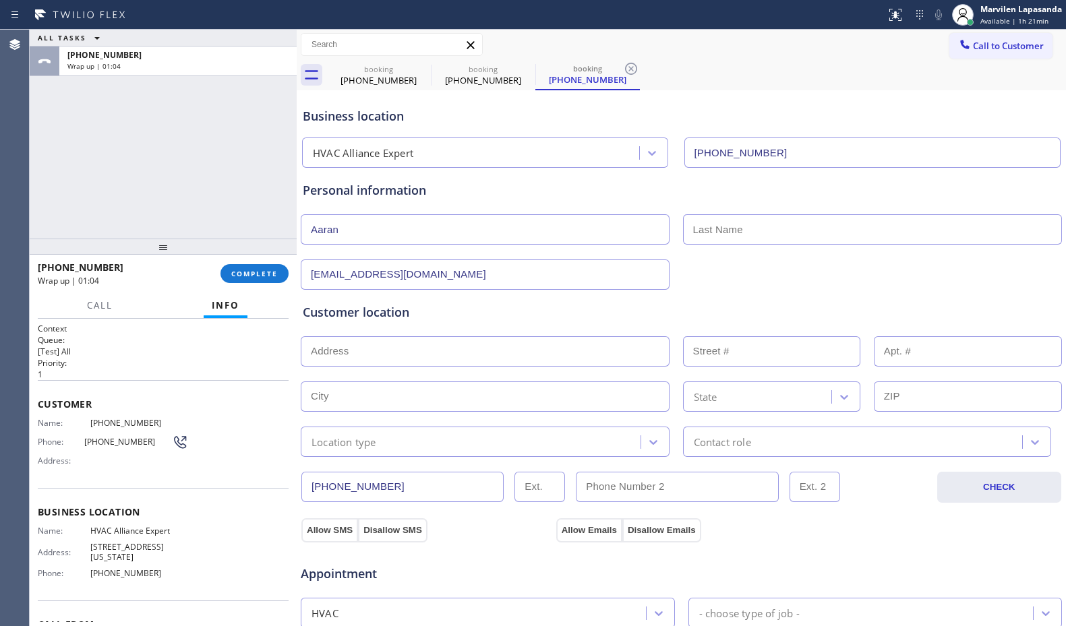
paste input "[PERSON_NAME]"
type input "[PERSON_NAME]"
click at [714, 281] on div "[EMAIL_ADDRESS][DOMAIN_NAME]" at bounding box center [681, 273] width 764 height 33
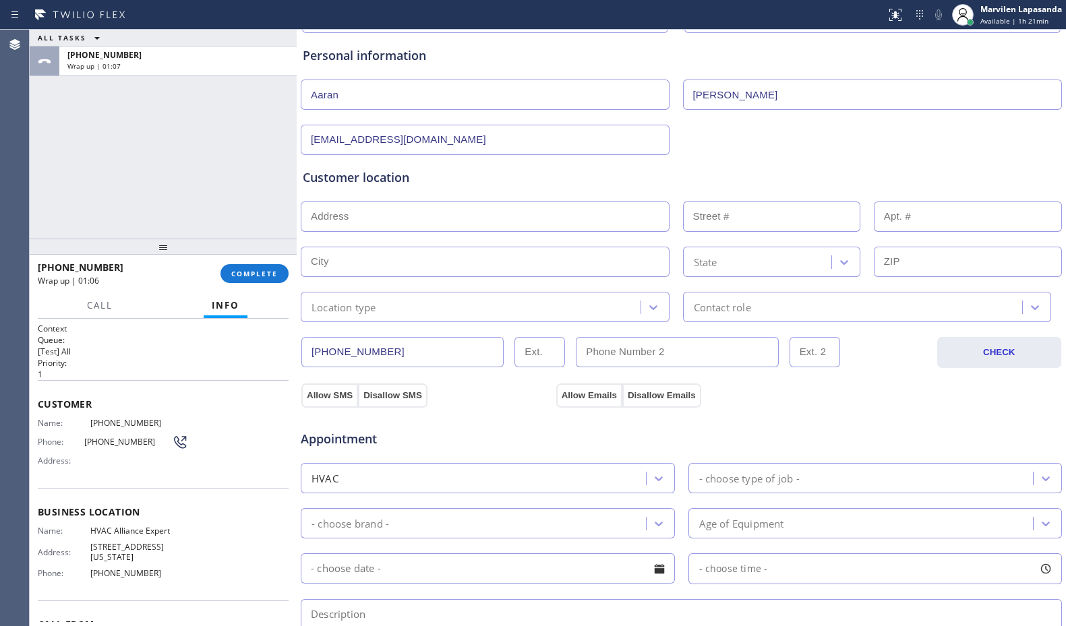
click at [354, 180] on div "Customer location" at bounding box center [681, 178] width 757 height 18
click at [357, 224] on input "text" at bounding box center [485, 217] width 369 height 30
paste input "[STREET_ADDRESS]"
type input "[STREET_ADDRESS]"
type input "1340"
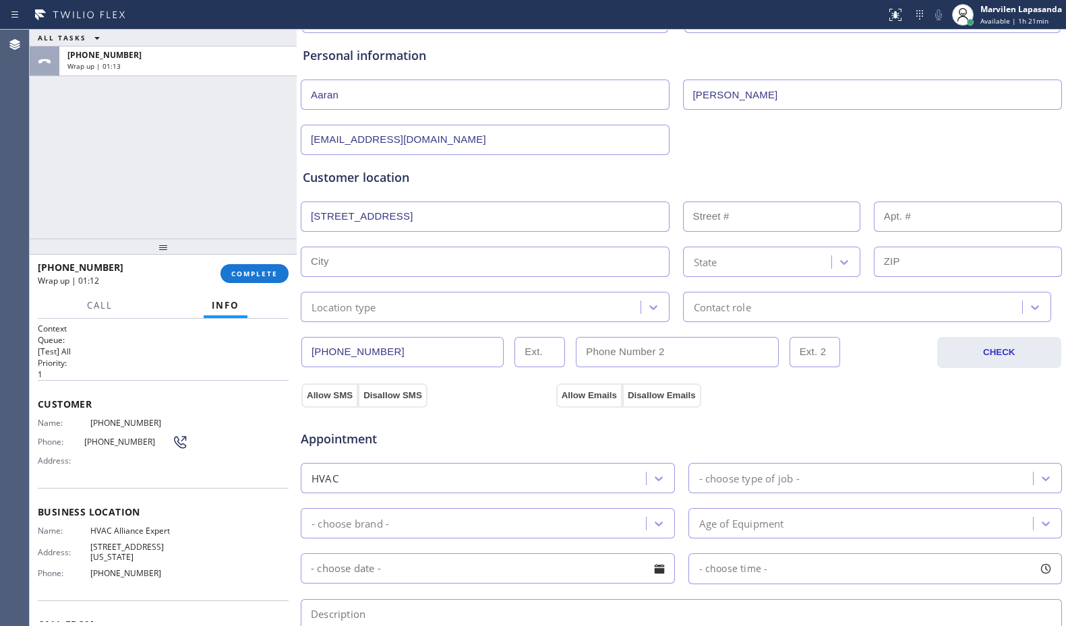
type input "[GEOGRAPHIC_DATA]"
type input "90266"
click at [356, 308] on div "Location type" at bounding box center [344, 307] width 65 height 16
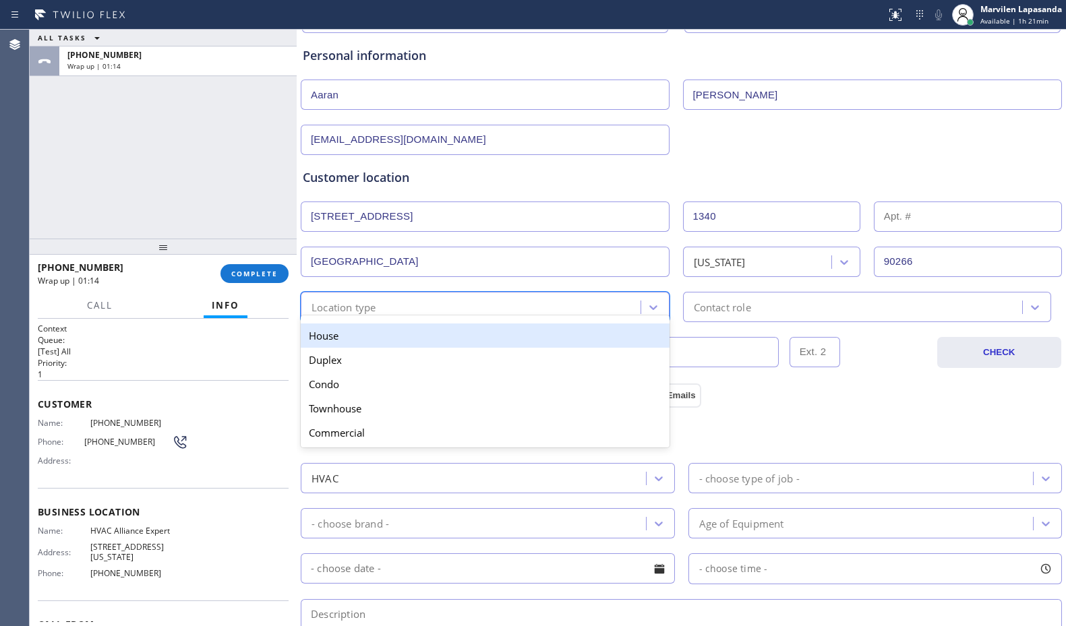
click at [353, 338] on div "House" at bounding box center [485, 336] width 369 height 24
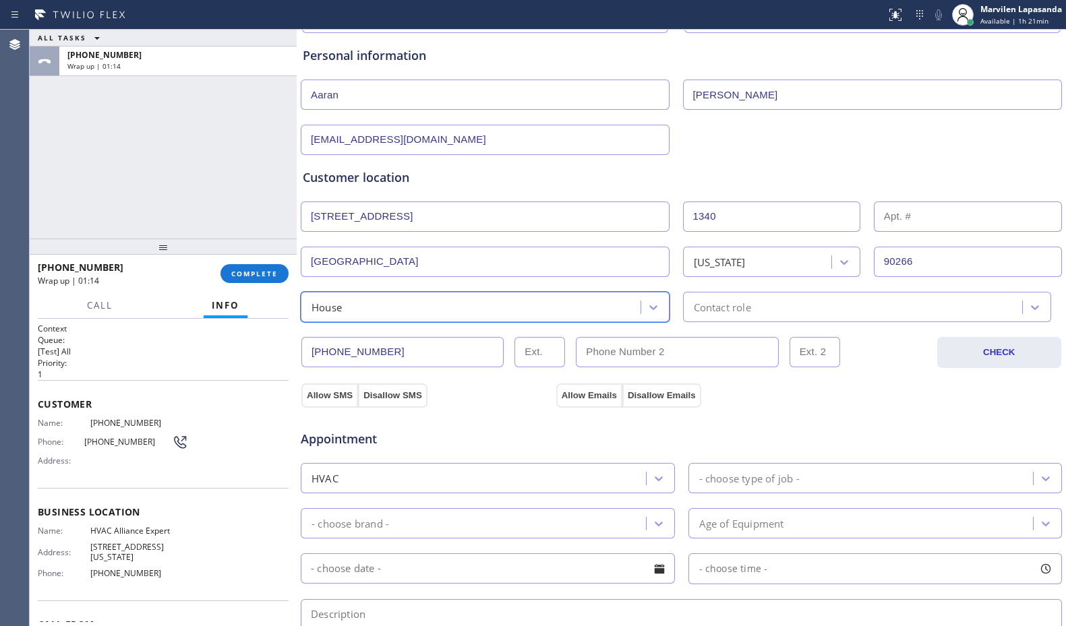
click at [727, 299] on div "Contact role" at bounding box center [855, 307] width 336 height 24
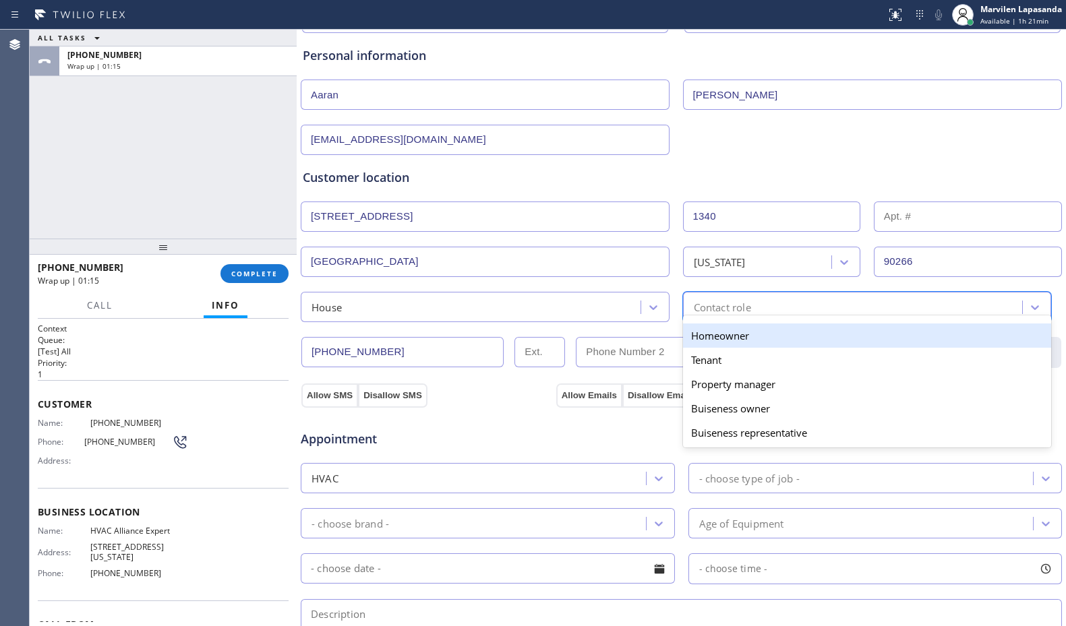
click at [718, 343] on div "Homeowner" at bounding box center [867, 336] width 369 height 24
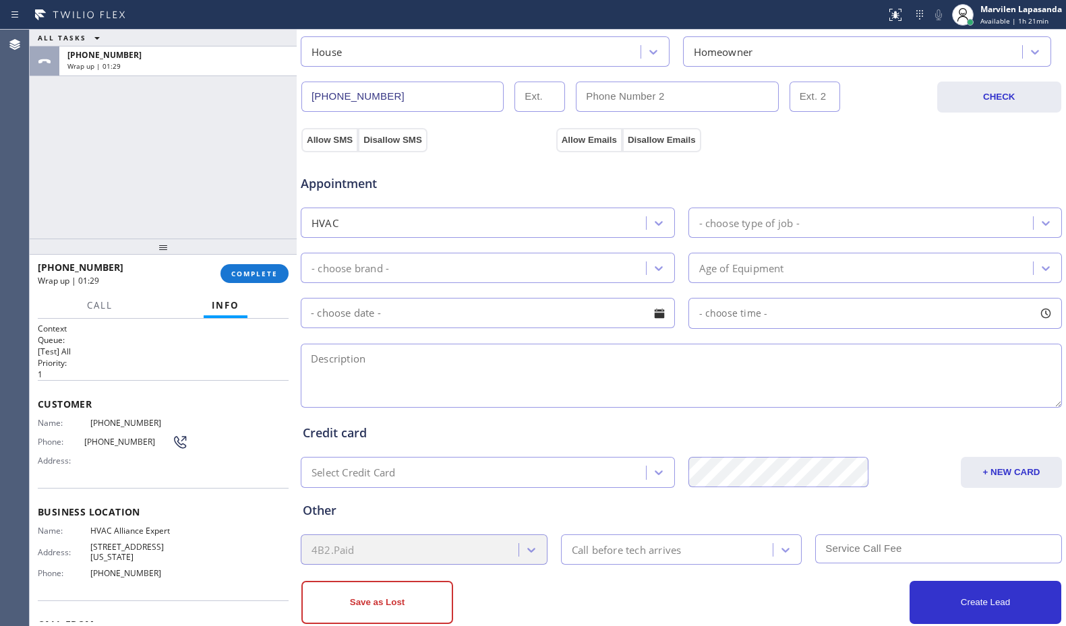
scroll to position [419, 0]
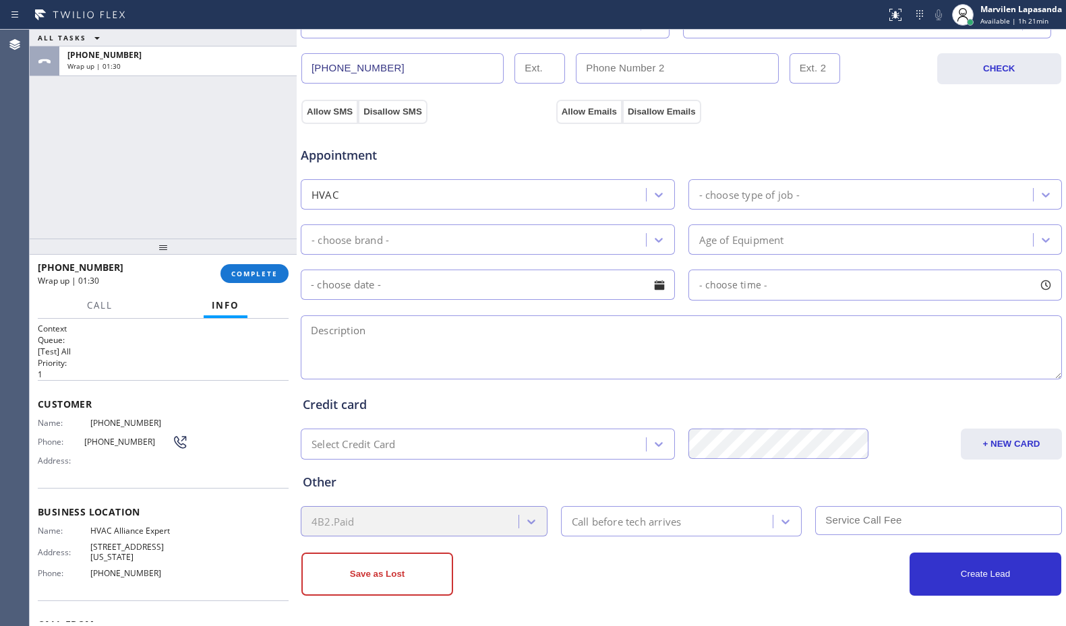
click at [403, 361] on textarea at bounding box center [681, 348] width 761 height 64
paste textarea "9-1/ $69 SCF/ Central/ When he plug it in the GFCI trips and then it stops work…"
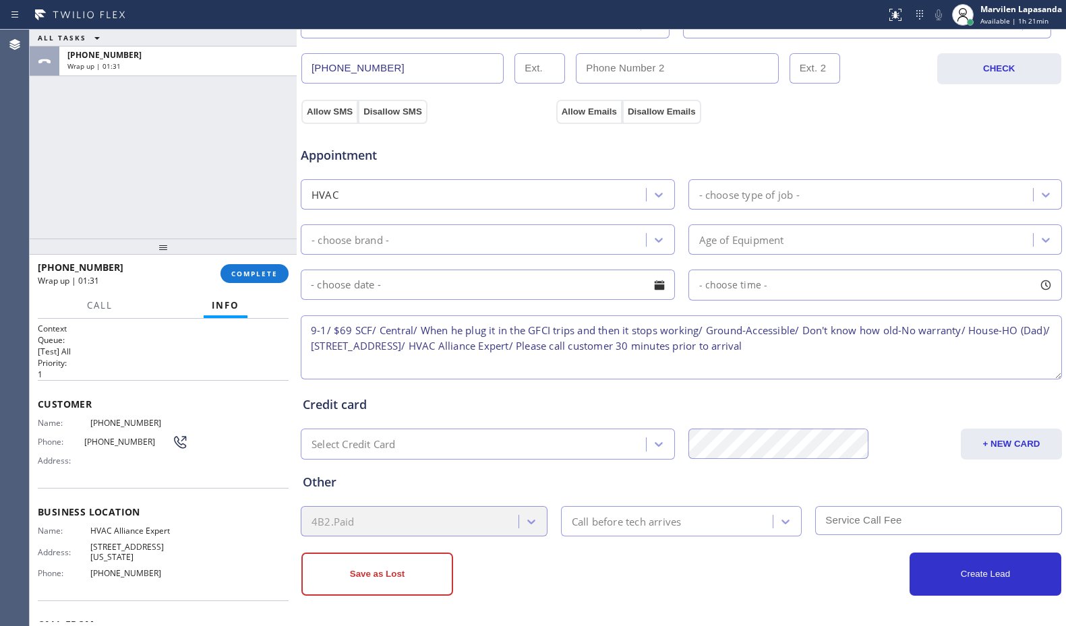
click at [322, 330] on textarea "9-1/ $69 SCF/ Central/ When he plug it in the GFCI trips and then it stops work…" at bounding box center [681, 348] width 761 height 64
click at [349, 330] on textarea "9-1/ $69 SCF/ Central/ When he plug it in the GFCI trips and then it stops work…" at bounding box center [681, 348] width 761 height 64
click at [399, 330] on textarea "9-1/ $69 SCF/ Central/ When he plug it in the GFCI trips and then it stops work…" at bounding box center [681, 348] width 761 height 64
click at [455, 328] on textarea "9-1/ $69 SCF/ Central/ When he plug it in the GFCI trips and then it stops work…" at bounding box center [681, 348] width 761 height 64
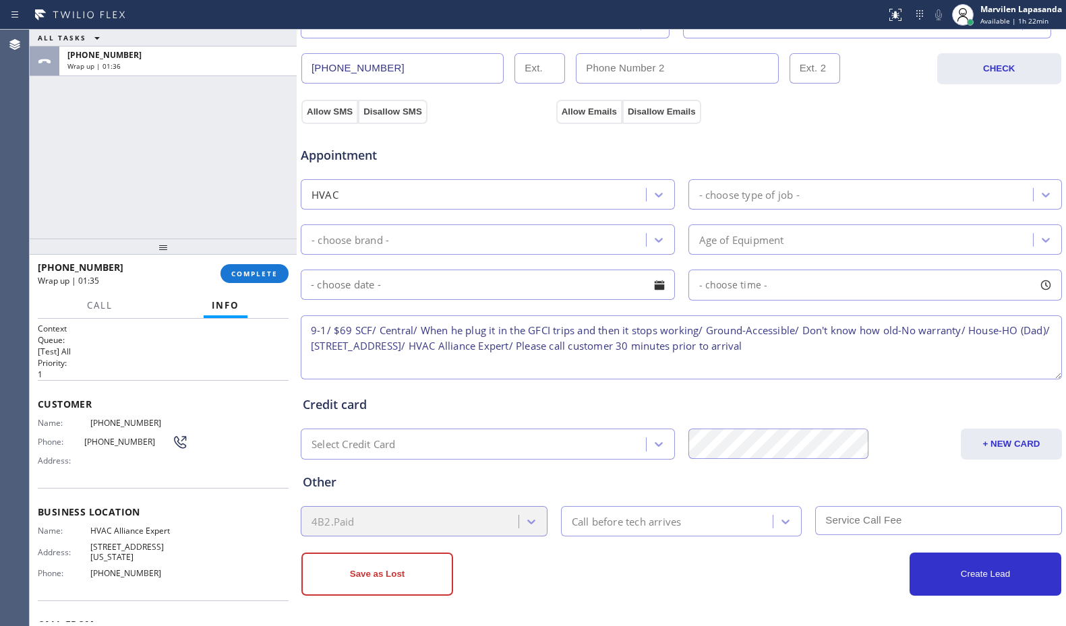
click at [531, 330] on textarea "9-1/ $69 SCF/ Central/ When he plug it in the GFCI trips and then it stops work…" at bounding box center [681, 348] width 761 height 64
click at [545, 334] on textarea "9-1/ $69 SCF/ Central/ When he plug it in the GFCI trips and then it stops work…" at bounding box center [681, 348] width 761 height 64
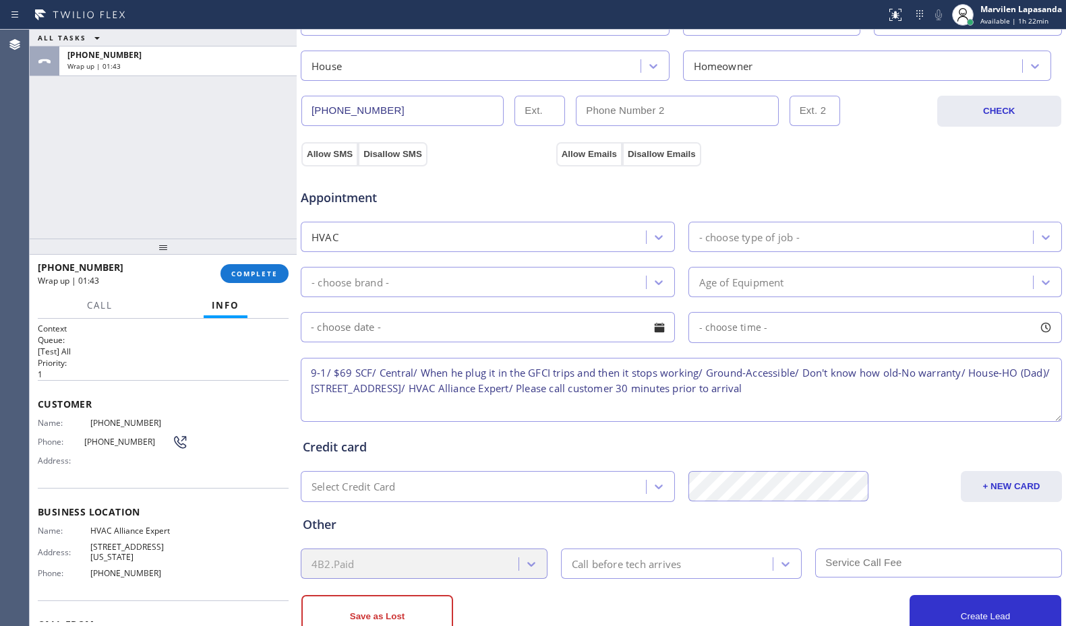
scroll to position [405, 0]
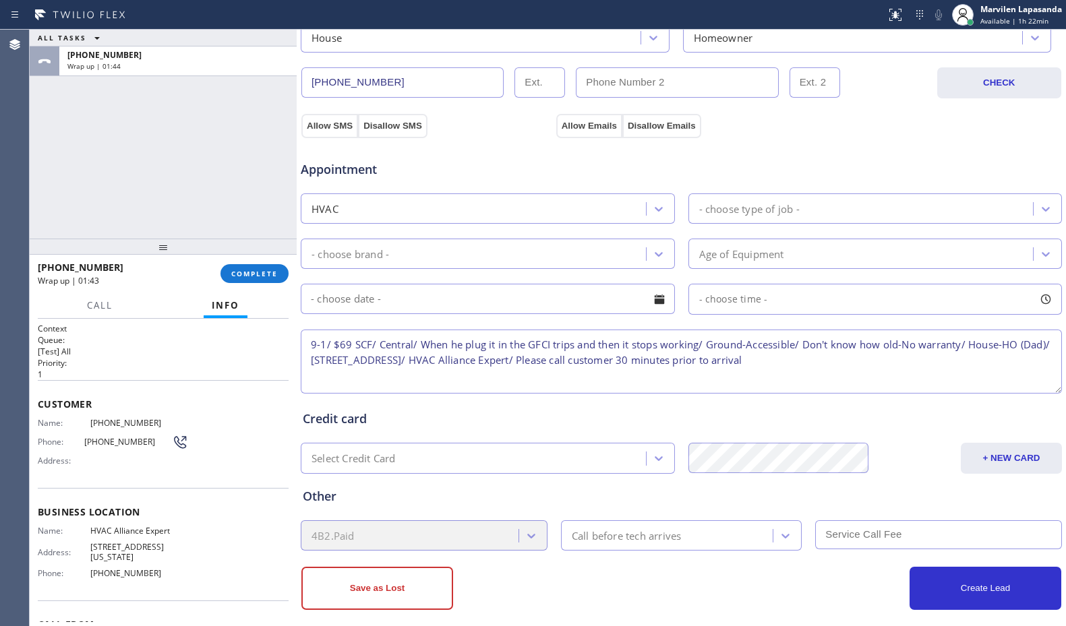
type textarea "9-1/ $69 SCF/ Central/ When he plug it in the GFCI trips and then it stops work…"
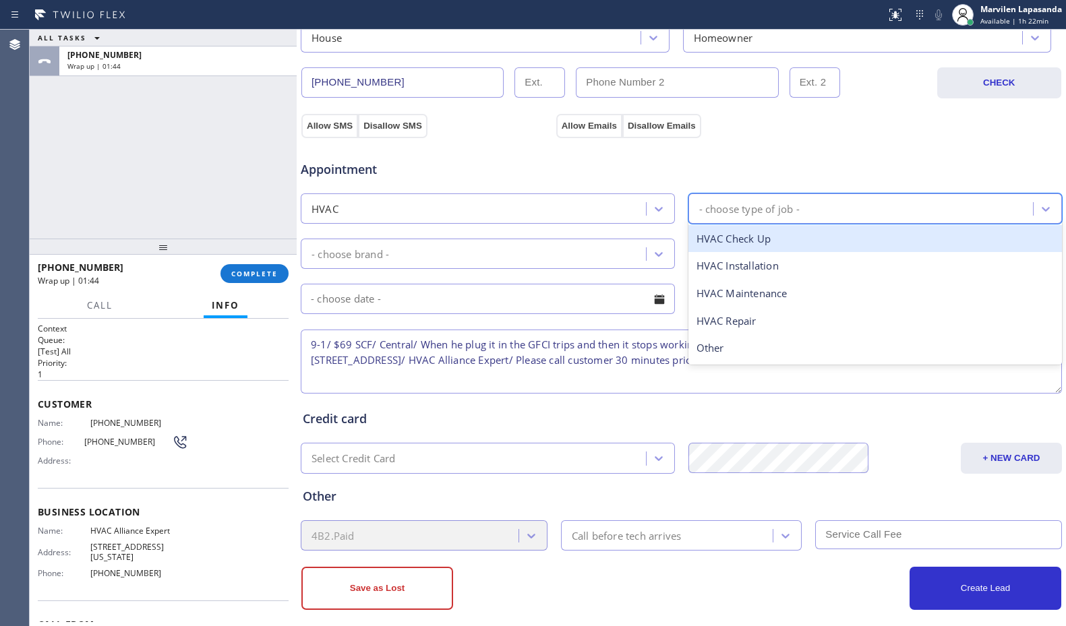
click at [728, 203] on div "- choose type of job -" at bounding box center [749, 209] width 100 height 16
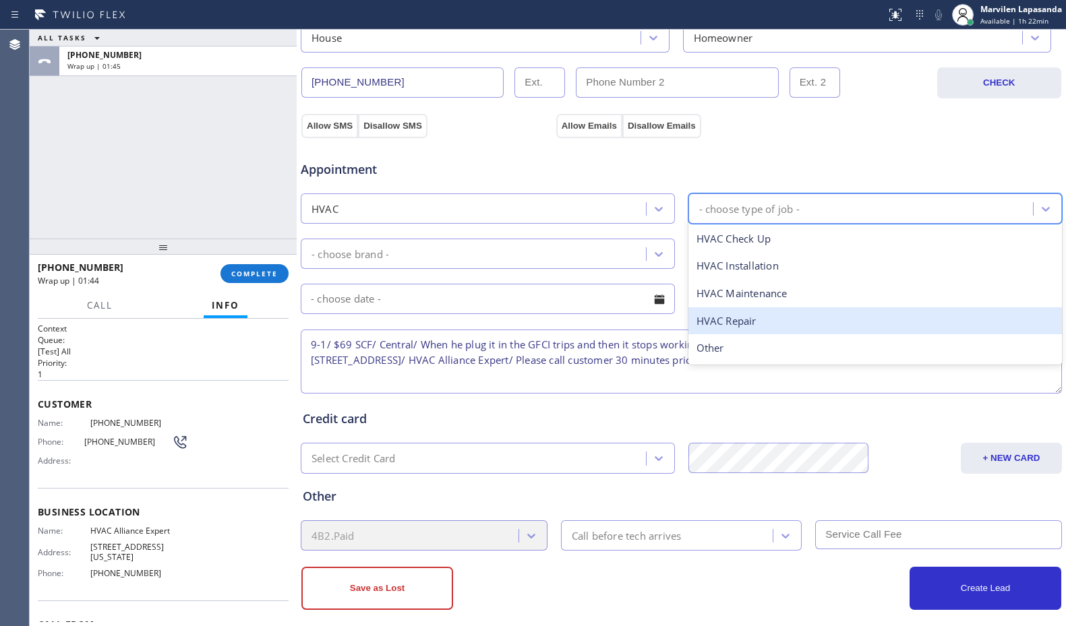
click at [728, 318] on div "HVAC Repair" at bounding box center [876, 322] width 374 height 28
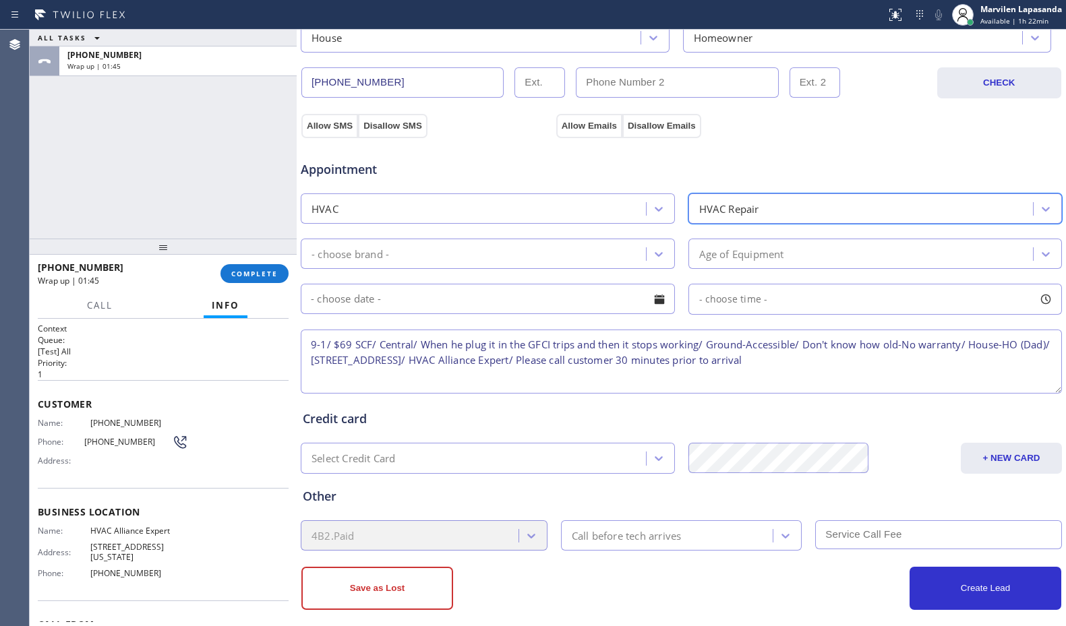
click at [408, 252] on div "- choose brand -" at bounding box center [475, 254] width 341 height 24
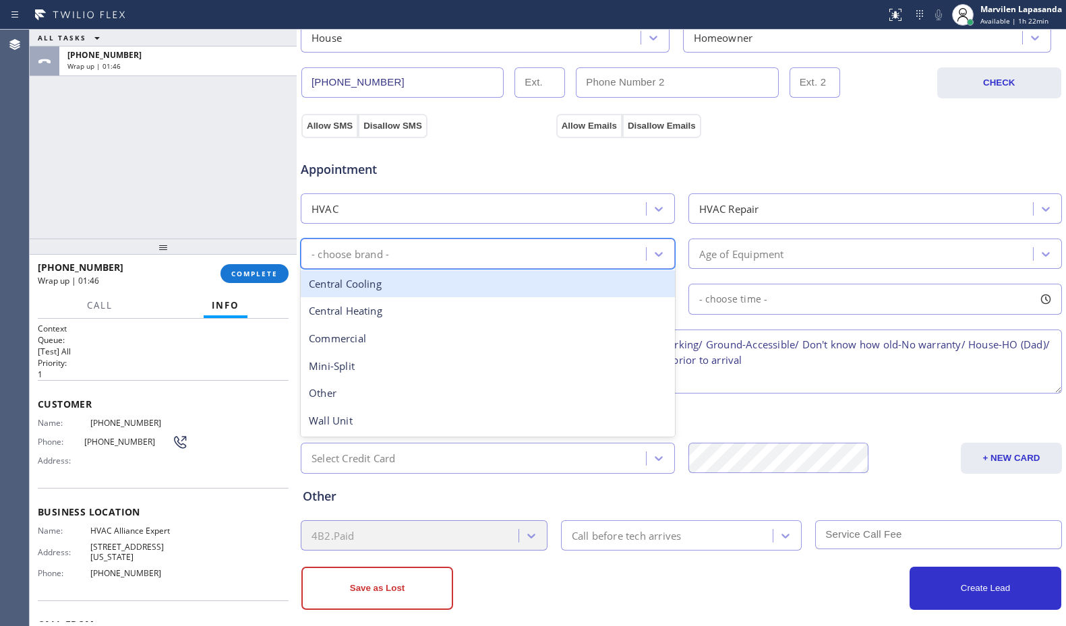
click at [390, 285] on div "Central Cooling" at bounding box center [488, 284] width 374 height 28
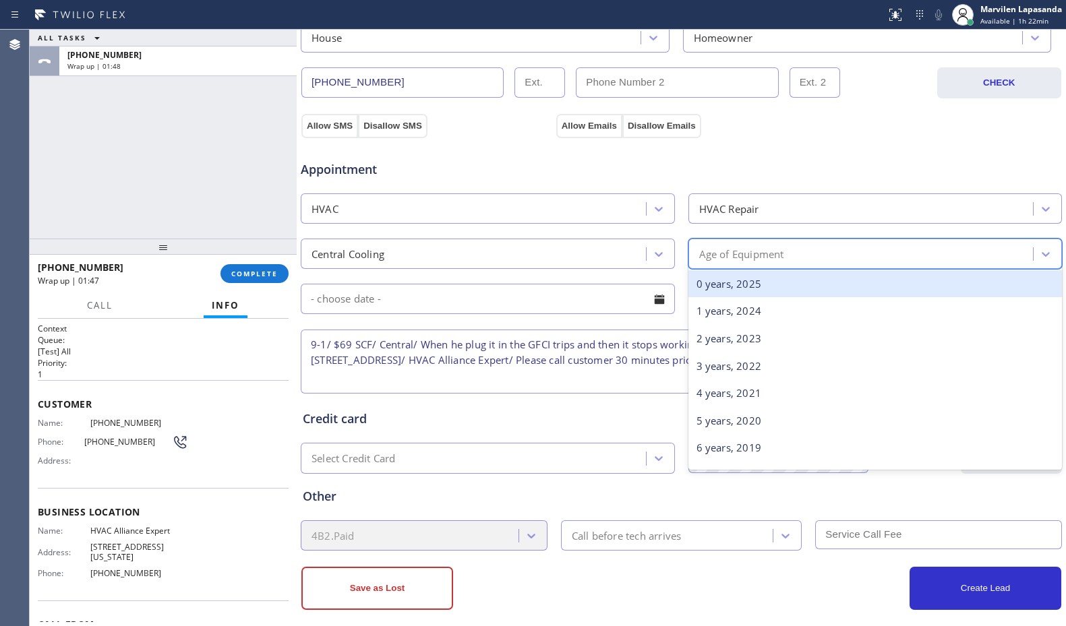
click at [731, 255] on div "Age of Equipment" at bounding box center [741, 254] width 85 height 16
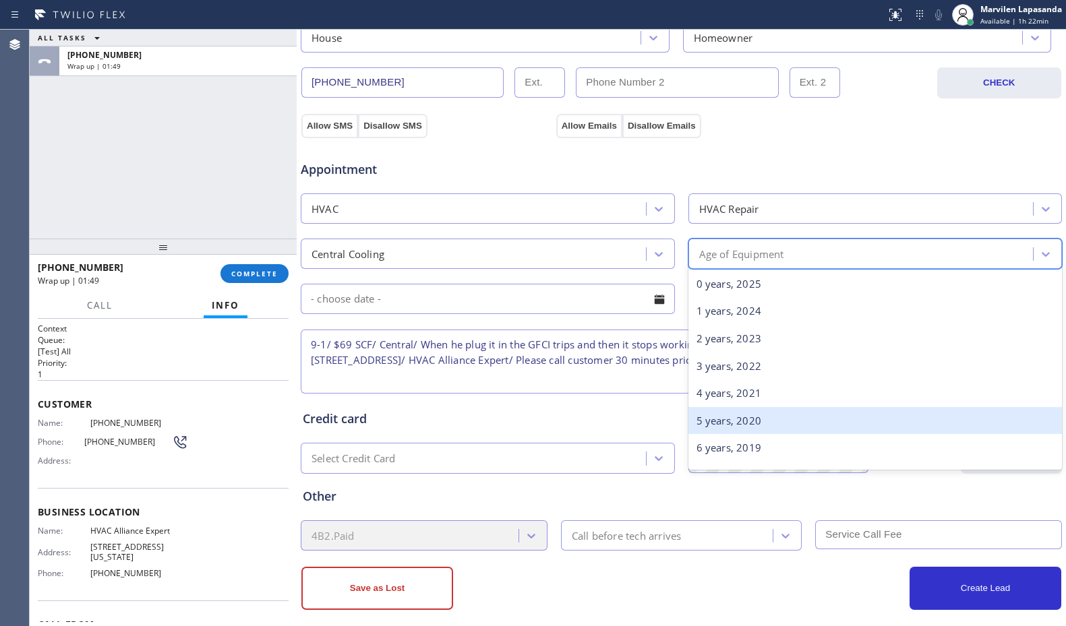
click at [727, 428] on div "5 years, 2020" at bounding box center [876, 421] width 374 height 28
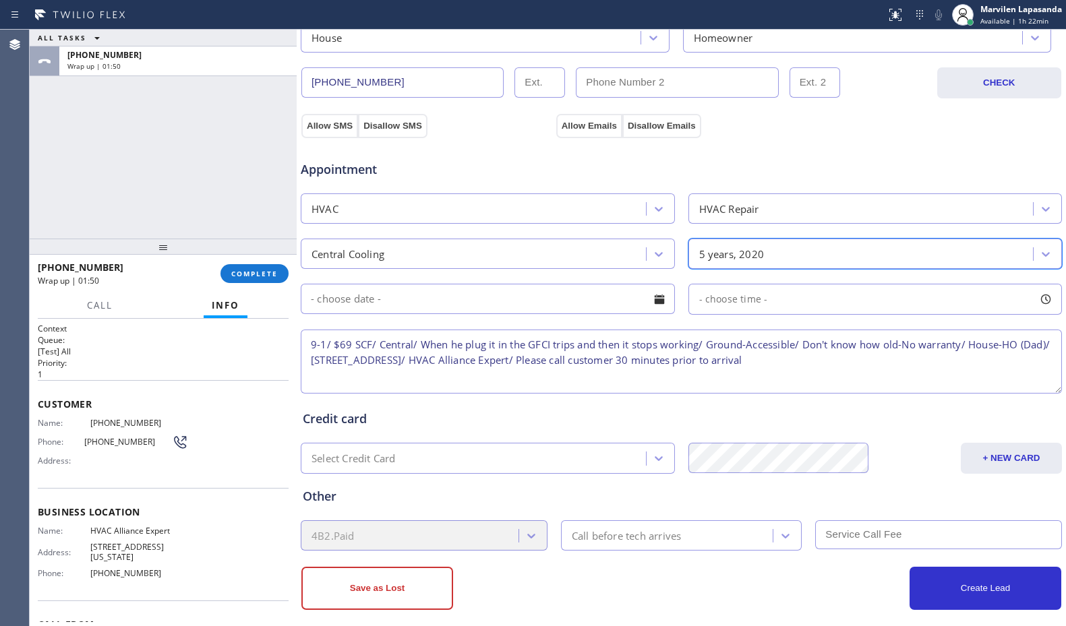
click at [656, 301] on div at bounding box center [659, 299] width 23 height 23
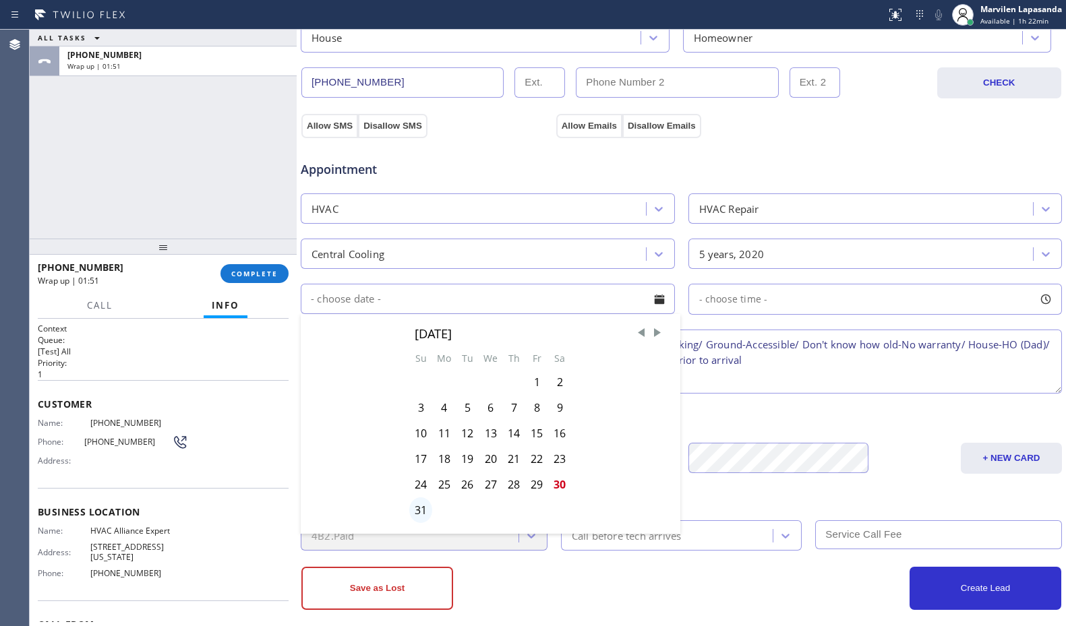
click at [417, 514] on div "31" at bounding box center [420, 511] width 23 height 26
type input "[DATE]"
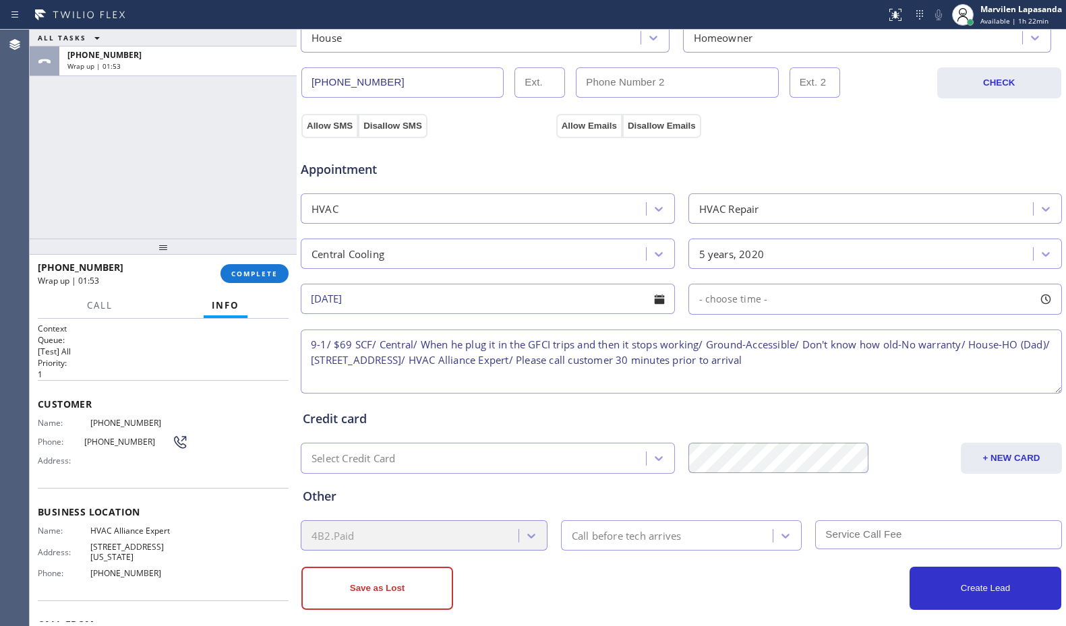
click at [1037, 298] on div at bounding box center [1045, 299] width 23 height 23
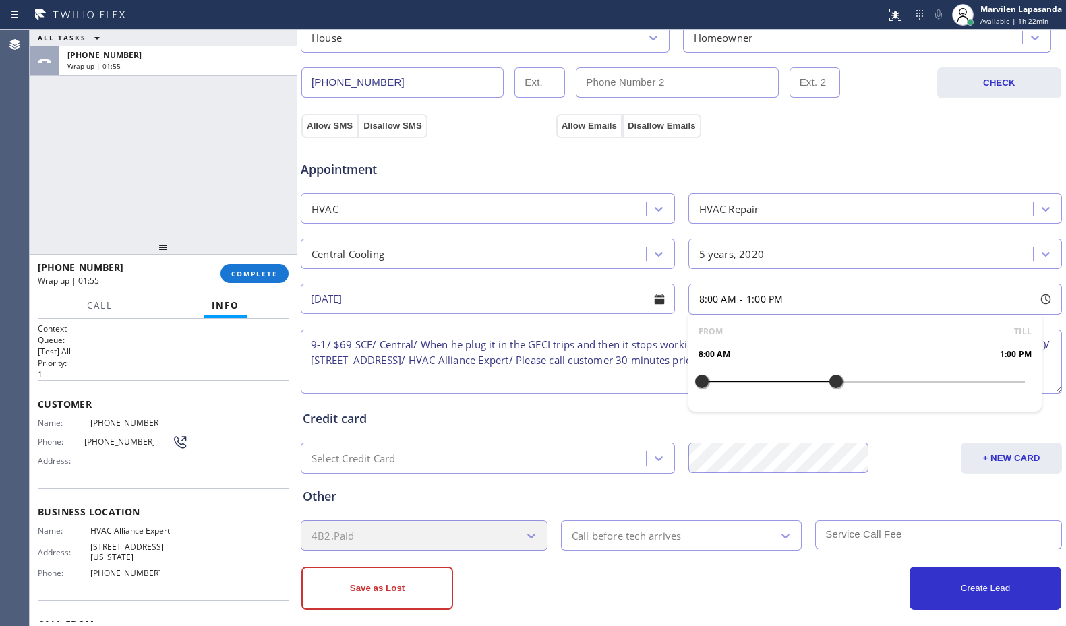
drag, startPoint x: 695, startPoint y: 385, endPoint x: 829, endPoint y: 390, distance: 134.3
click at [829, 390] on div at bounding box center [836, 382] width 16 height 28
drag, startPoint x: 695, startPoint y: 382, endPoint x: 730, endPoint y: 383, distance: 34.4
click at [730, 383] on div at bounding box center [728, 382] width 16 height 28
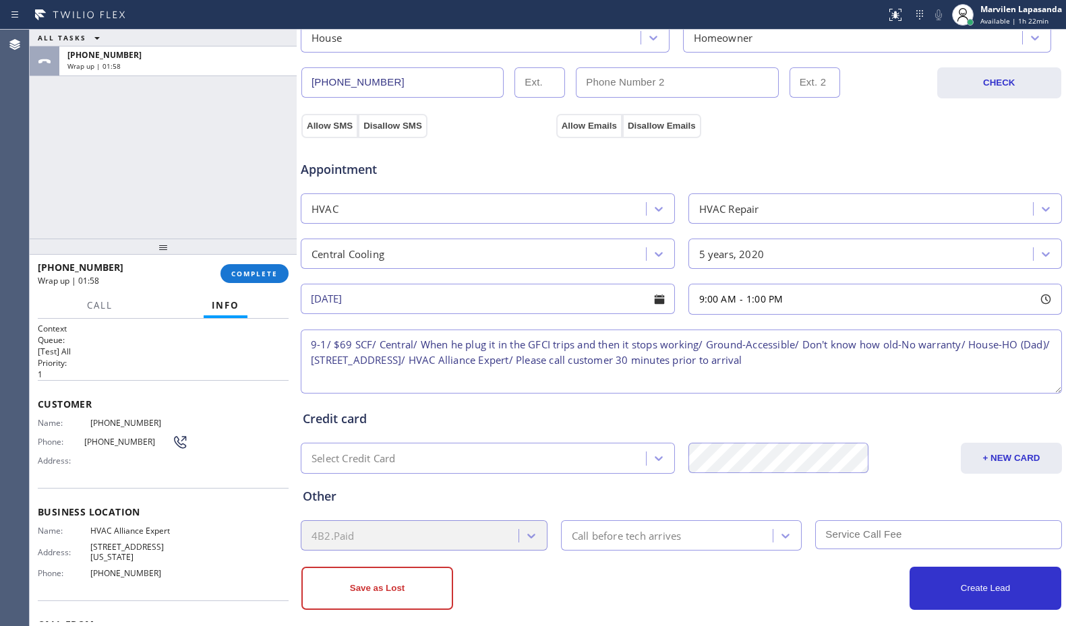
click at [603, 418] on div "Credit card" at bounding box center [681, 419] width 757 height 18
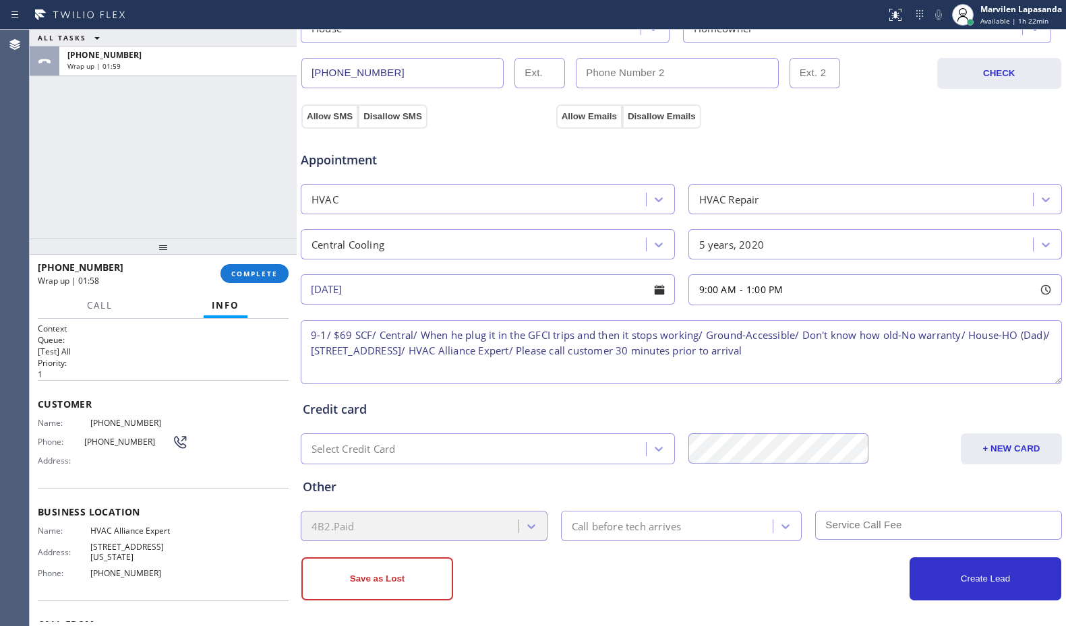
scroll to position [419, 0]
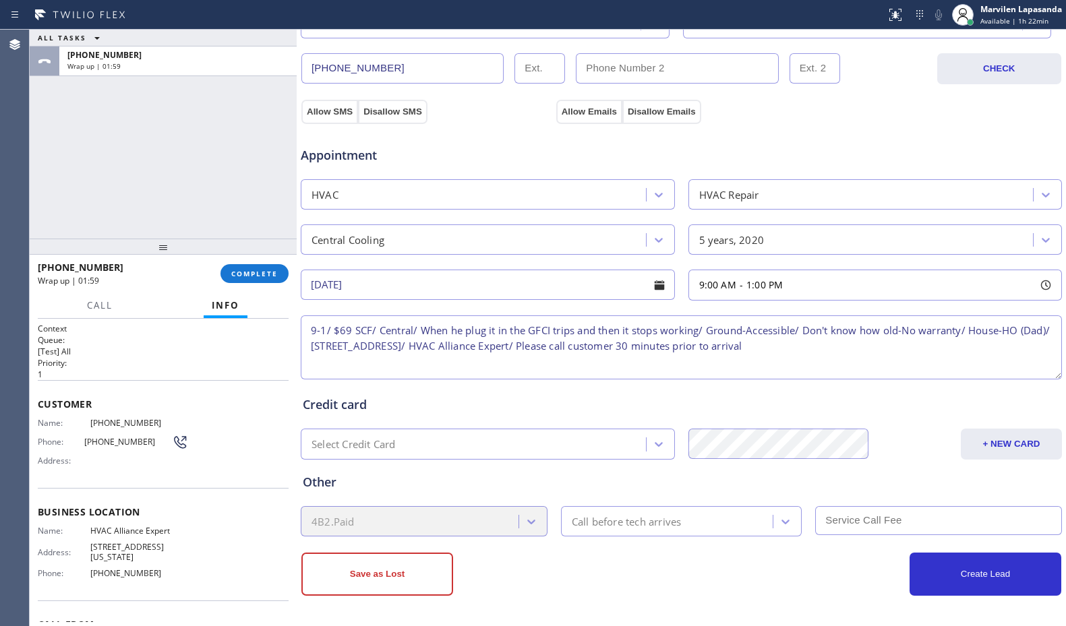
click at [603, 525] on div "Call before tech arrives" at bounding box center [627, 522] width 110 height 16
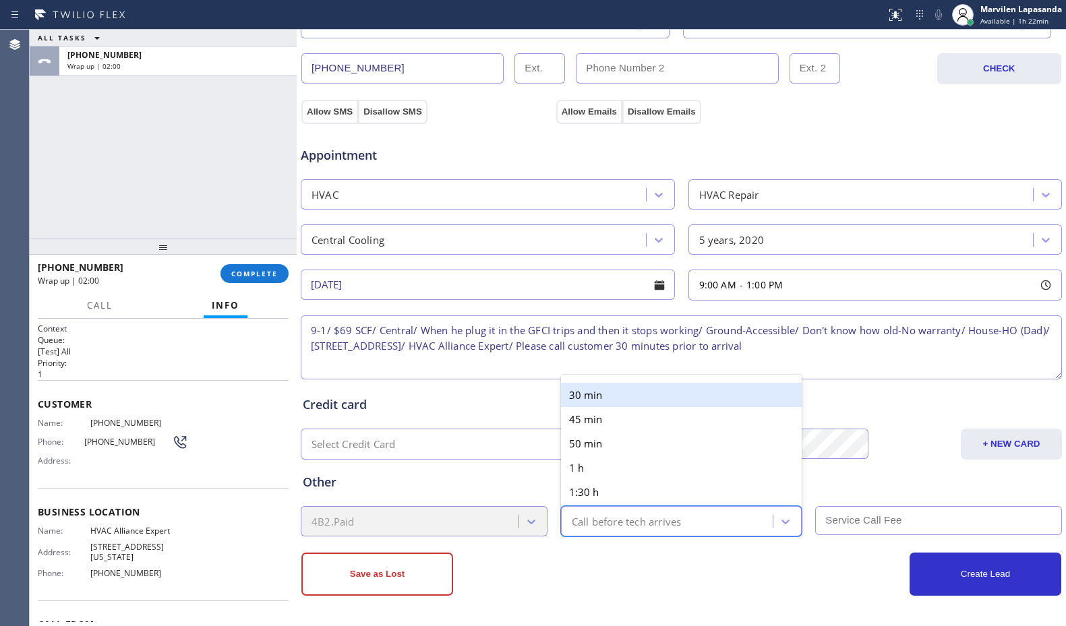
click at [616, 400] on div "30 min" at bounding box center [681, 395] width 241 height 24
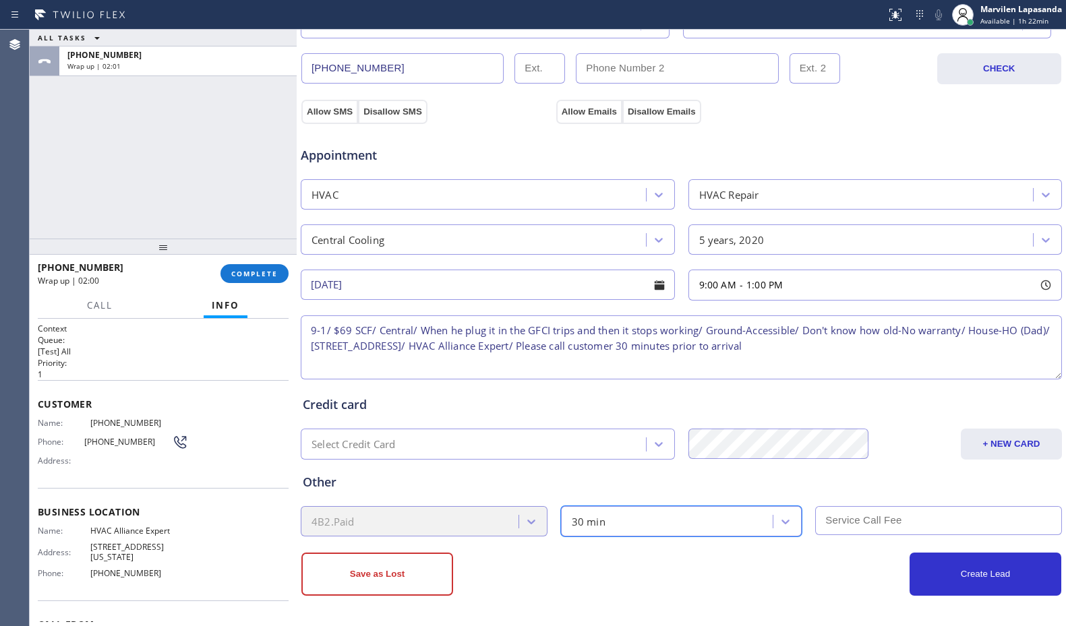
click at [939, 524] on input "text" at bounding box center [938, 520] width 247 height 29
type input "69"
click at [955, 577] on button "Create Lead" at bounding box center [986, 574] width 152 height 43
click at [332, 109] on button "Allow SMS" at bounding box center [329, 112] width 57 height 24
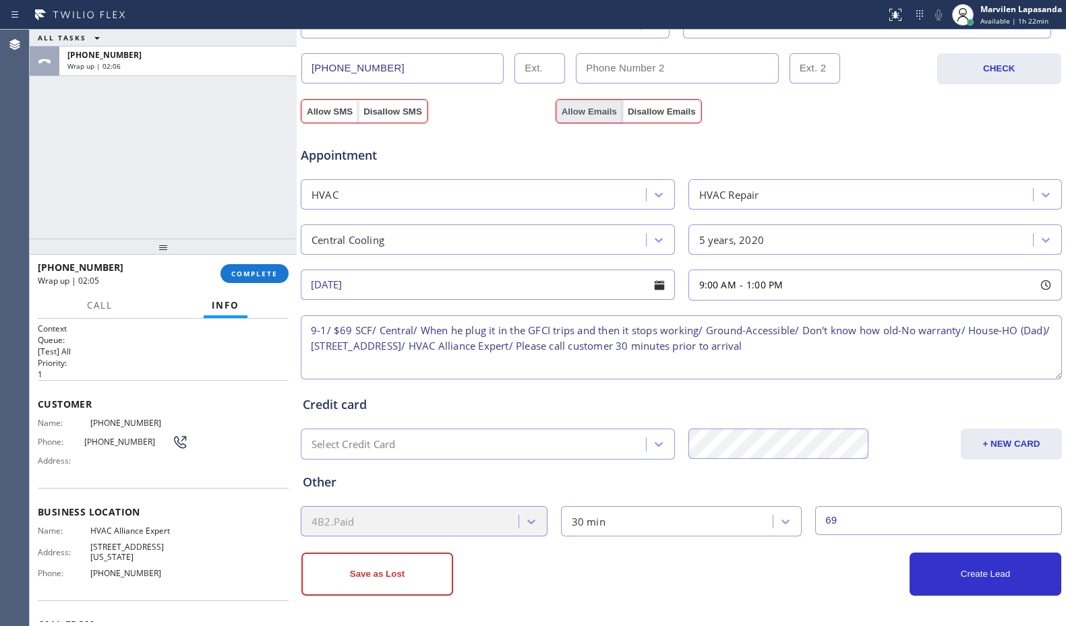
click at [582, 111] on button "Allow Emails" at bounding box center [589, 112] width 66 height 24
click at [991, 574] on button "Create Lead" at bounding box center [986, 574] width 152 height 43
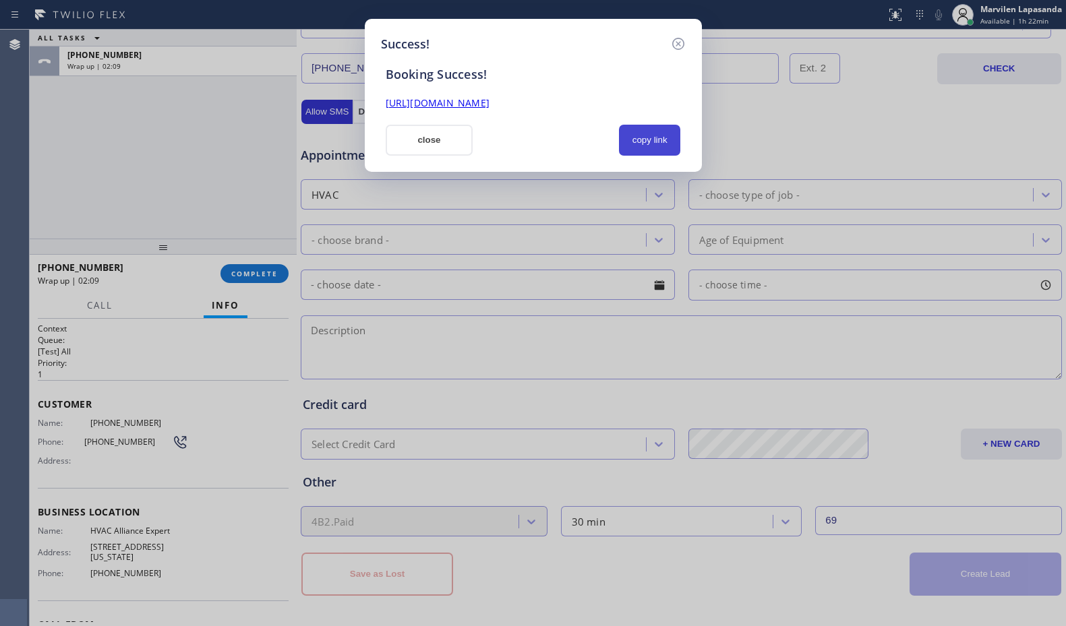
click at [650, 148] on button "copy link" at bounding box center [650, 140] width 62 height 31
click at [490, 98] on link "[URL][DOMAIN_NAME]" at bounding box center [438, 102] width 104 height 13
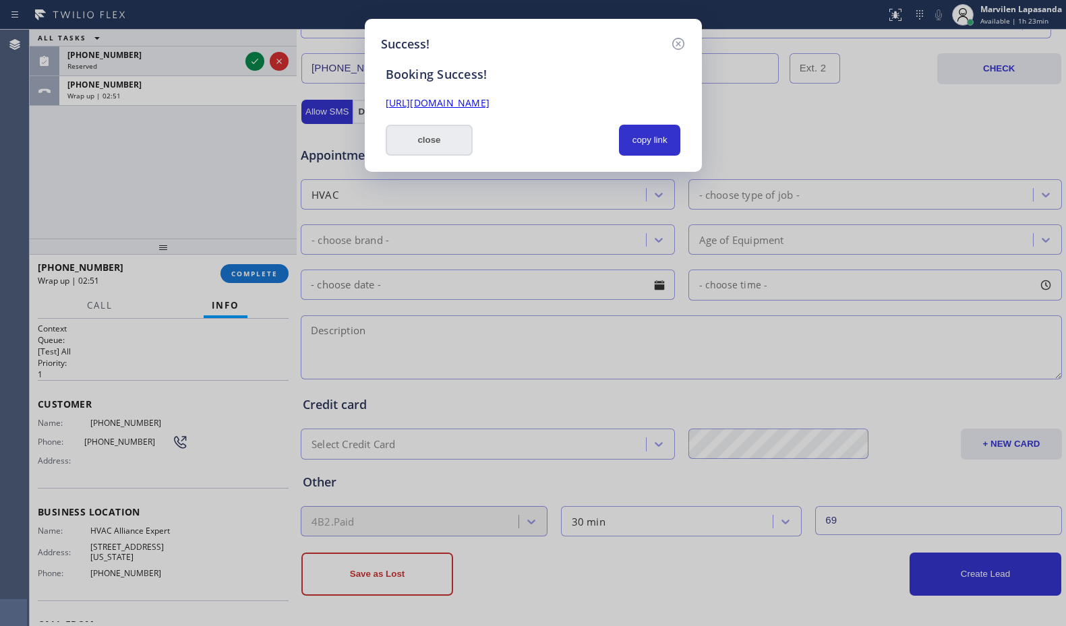
click at [440, 152] on button "close" at bounding box center [430, 140] width 88 height 31
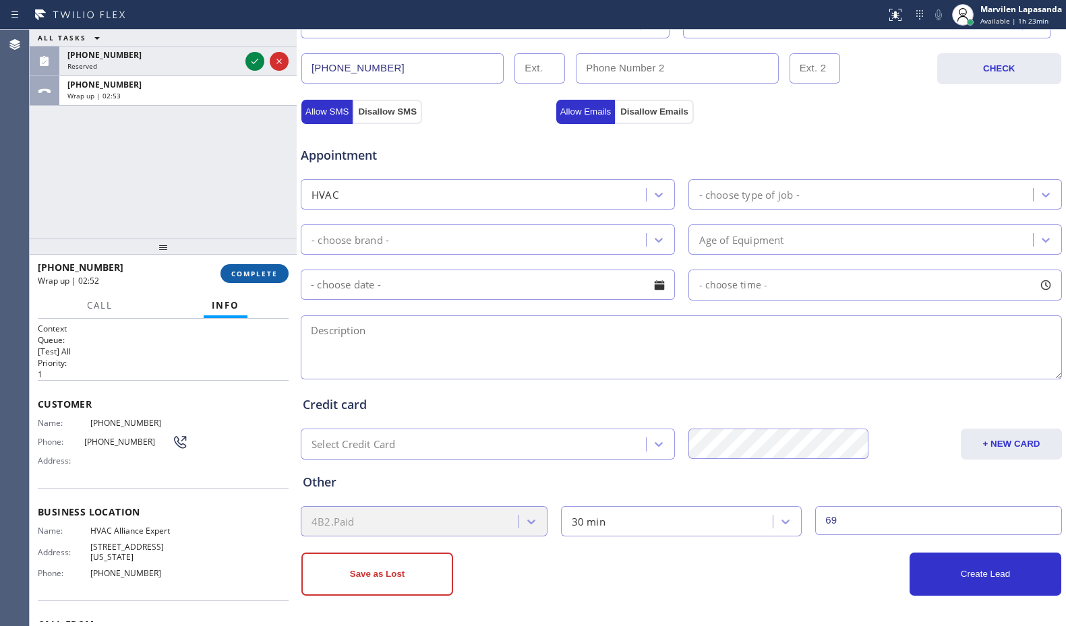
click at [243, 266] on button "COMPLETE" at bounding box center [255, 273] width 68 height 19
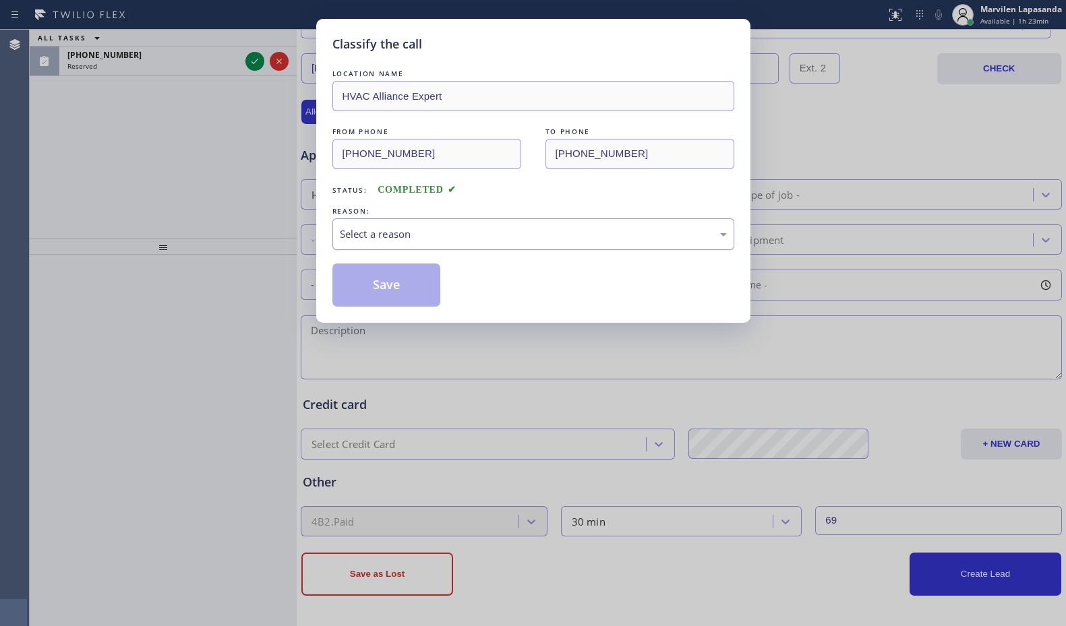
click at [362, 227] on div "Select a reason" at bounding box center [533, 235] width 387 height 16
click at [363, 281] on button "Save" at bounding box center [386, 285] width 109 height 43
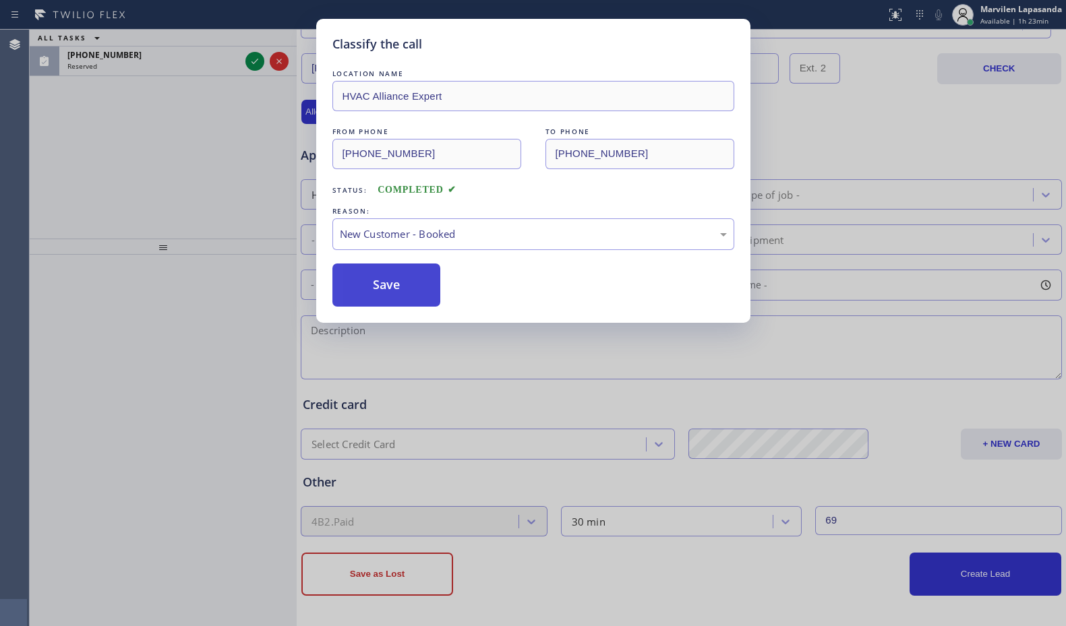
click at [363, 281] on button "Save" at bounding box center [386, 285] width 109 height 43
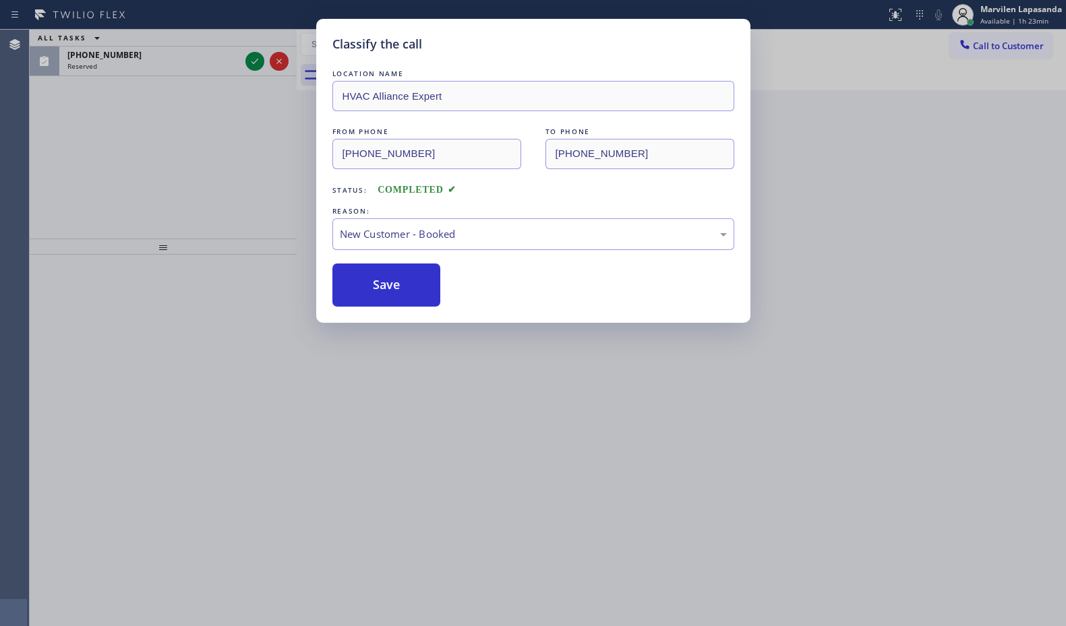
click at [231, 223] on div "ALL TASKS ALL TASKS ACTIVE TASKS TASKS IN WRAP UP [PHONE_NUMBER] Reserved" at bounding box center [163, 134] width 267 height 209
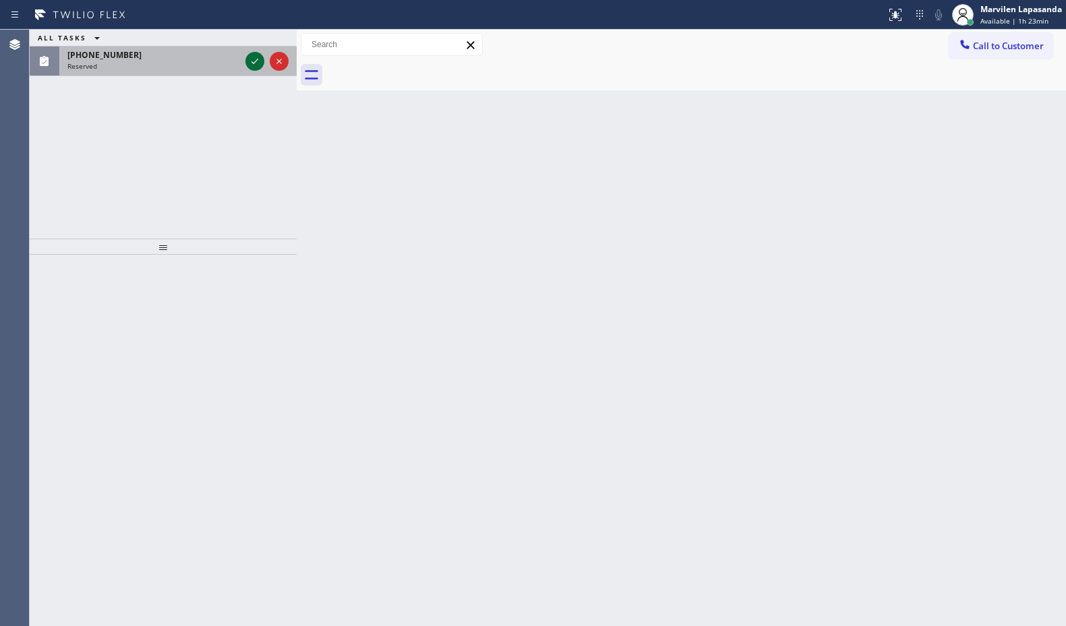
click at [256, 64] on icon at bounding box center [255, 61] width 16 height 16
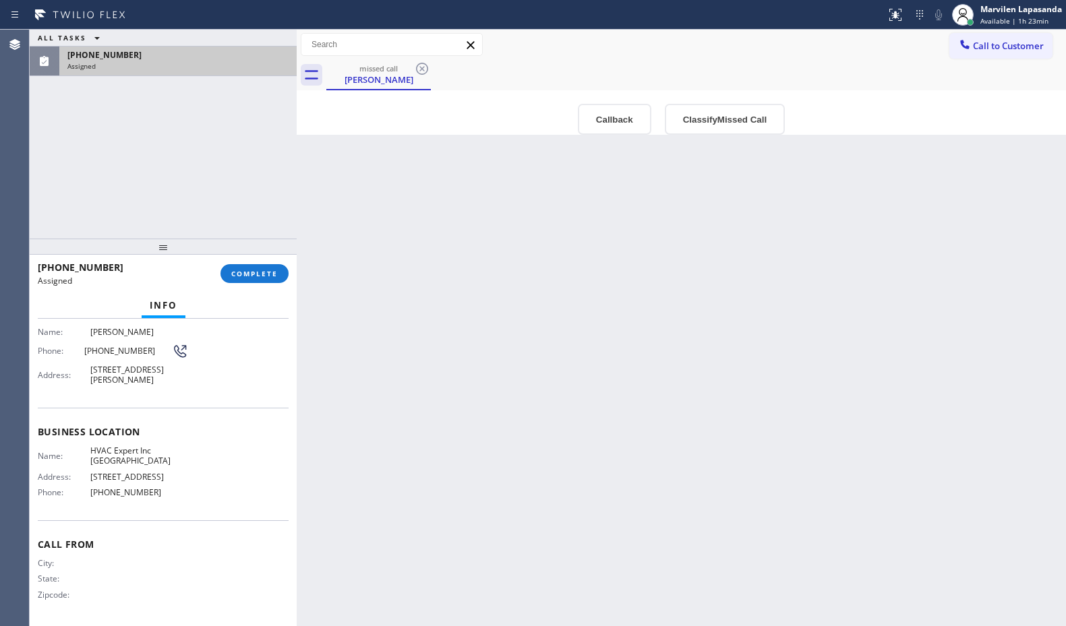
scroll to position [46, 0]
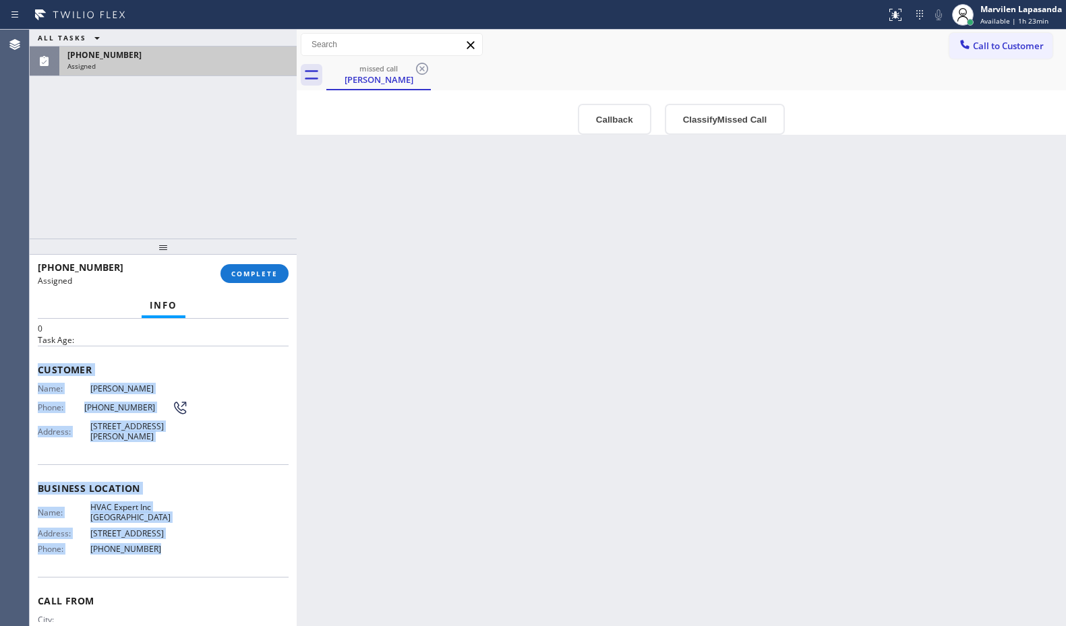
drag, startPoint x: 39, startPoint y: 368, endPoint x: 195, endPoint y: 579, distance: 262.9
click at [195, 579] on div "Context Queue: HVAC Priority: 0 Task Age: Customer Name: [PERSON_NAME] Phone: […" at bounding box center [163, 478] width 251 height 402
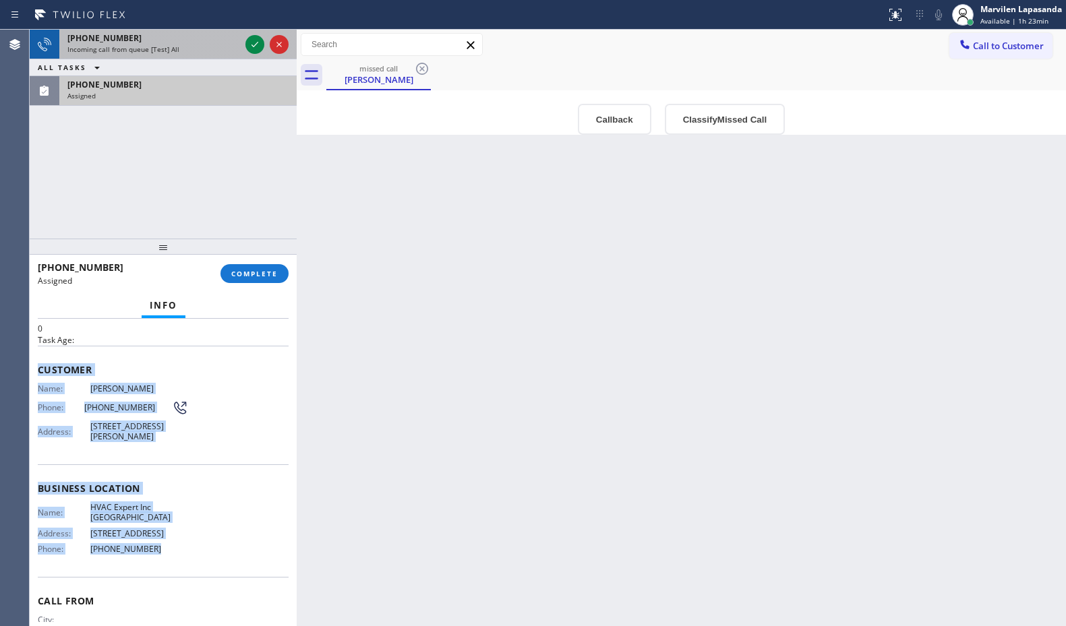
click at [191, 37] on div "[PHONE_NUMBER]" at bounding box center [153, 37] width 173 height 11
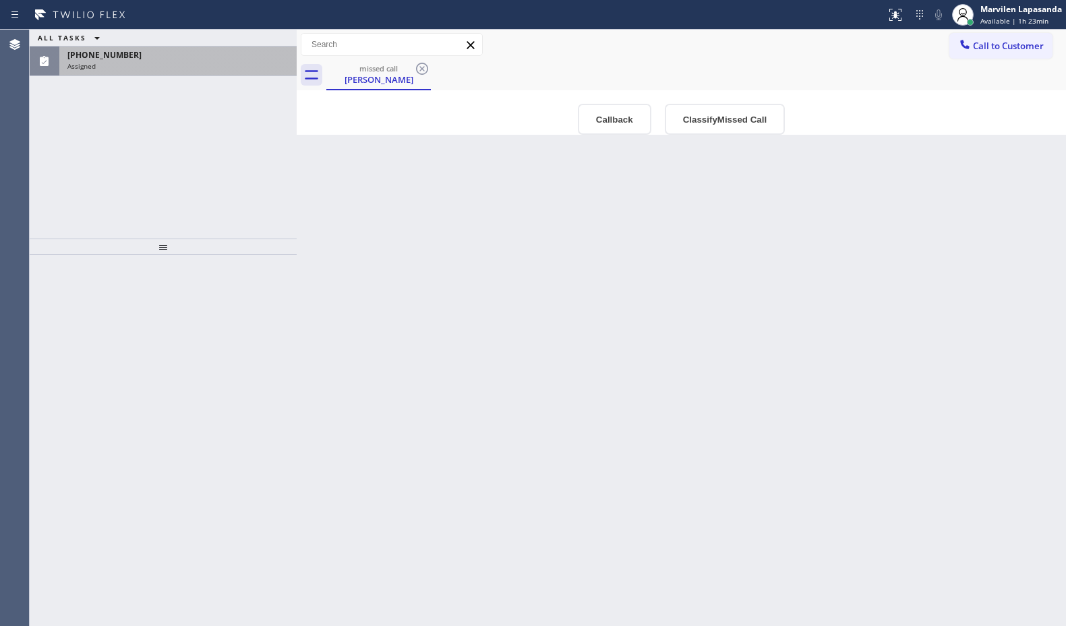
click at [241, 65] on div "Assigned" at bounding box center [177, 65] width 221 height 9
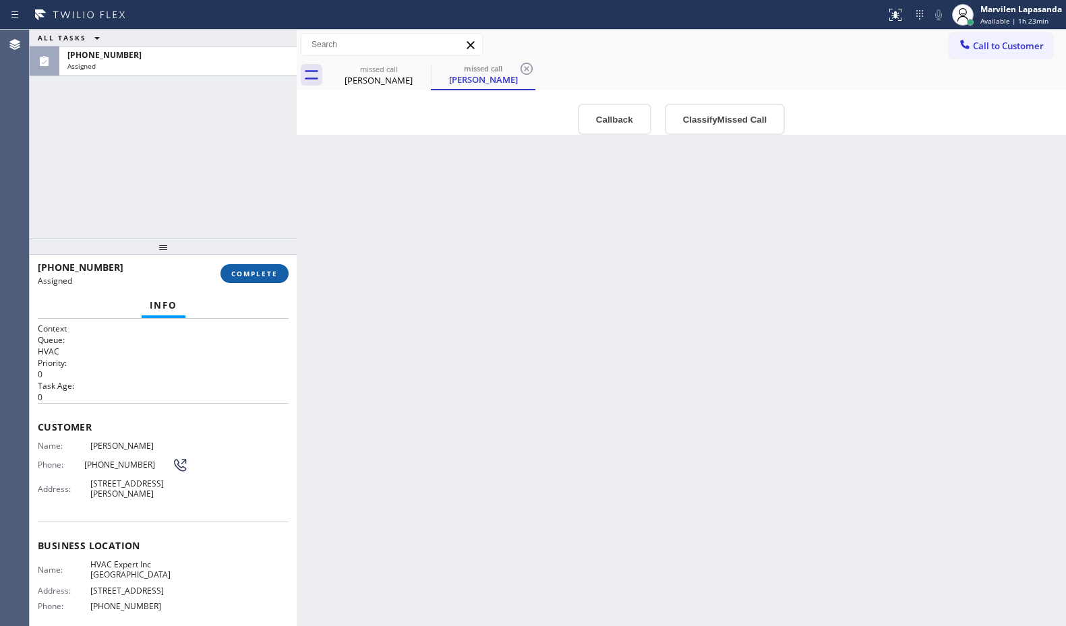
click at [260, 282] on button "COMPLETE" at bounding box center [255, 273] width 68 height 19
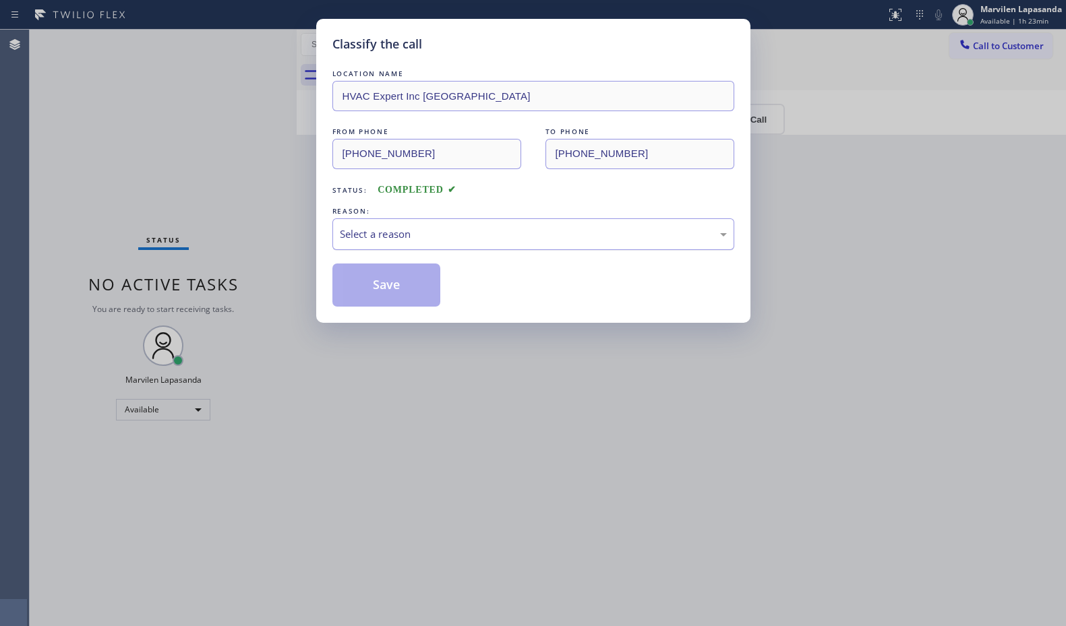
click at [353, 240] on div "Select a reason" at bounding box center [533, 235] width 387 height 16
click at [355, 281] on button "Save" at bounding box center [386, 285] width 109 height 43
click at [906, 221] on div "Classify the call LOCATION NAME HVAC Expert Inc [GEOGRAPHIC_DATA] FROM PHONE [P…" at bounding box center [533, 313] width 1066 height 626
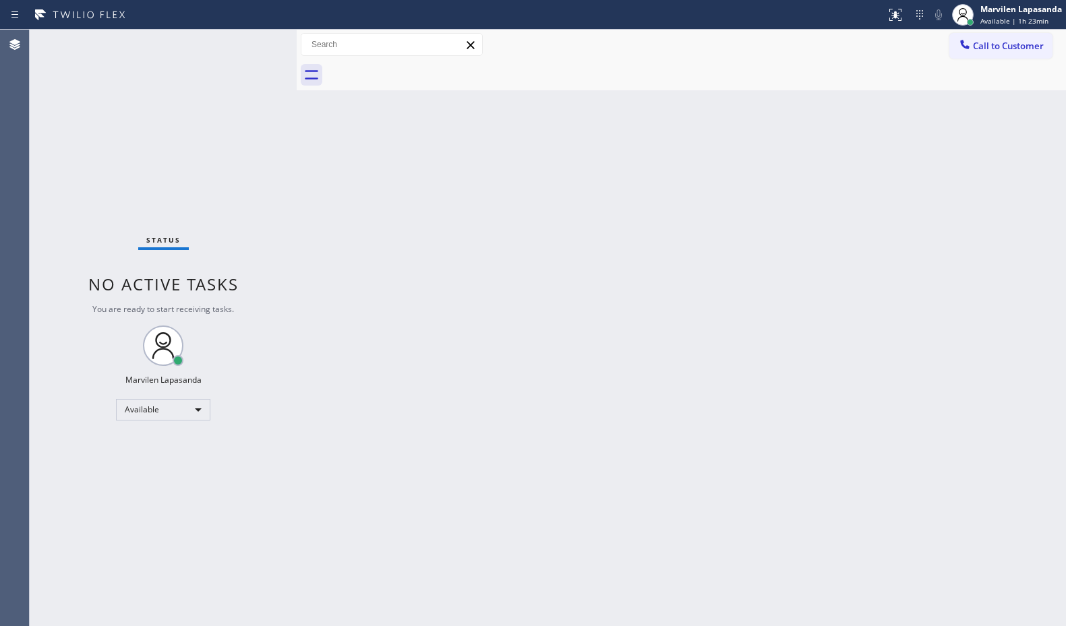
click at [544, 57] on div "Call to Customer Outbound call Location Search location Your caller id phone nu…" at bounding box center [681, 45] width 769 height 30
click at [791, 252] on div "Back to Dashboard Change Sender ID Customers Technicians Select a contact Outbo…" at bounding box center [681, 328] width 769 height 597
click at [550, 194] on div "Back to Dashboard Change Sender ID Customers Technicians Select a contact Outbo…" at bounding box center [681, 328] width 769 height 597
click at [313, 115] on div "Back to Dashboard Change Sender ID Customers Technicians Select a contact Outbo…" at bounding box center [681, 328] width 769 height 597
drag, startPoint x: 310, startPoint y: 121, endPoint x: 404, endPoint y: 123, distance: 93.8
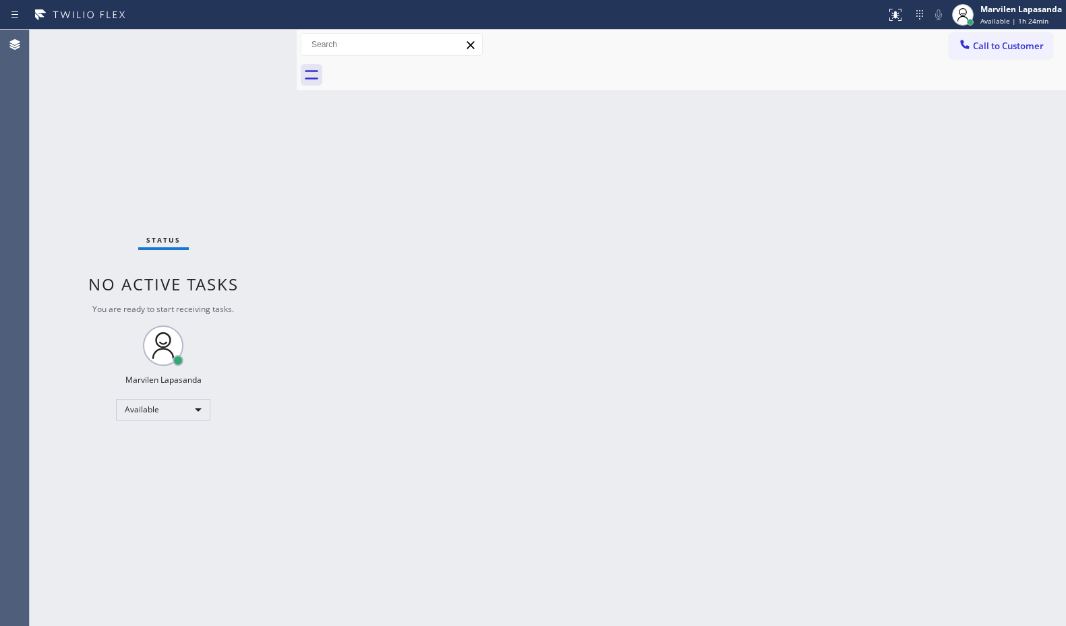
click at [316, 122] on div "Back to Dashboard Change Sender ID Customers Technicians Select a contact Outbo…" at bounding box center [681, 328] width 769 height 597
click at [989, 181] on div "Back to Dashboard Change Sender ID Customers Technicians Select a contact Outbo…" at bounding box center [681, 328] width 769 height 597
click at [982, 173] on div "Back to Dashboard Change Sender ID Customers Technicians Select a contact Outbo…" at bounding box center [681, 328] width 769 height 597
click at [982, 167] on div "Back to Dashboard Change Sender ID Customers Technicians Select a contact Outbo…" at bounding box center [681, 328] width 769 height 597
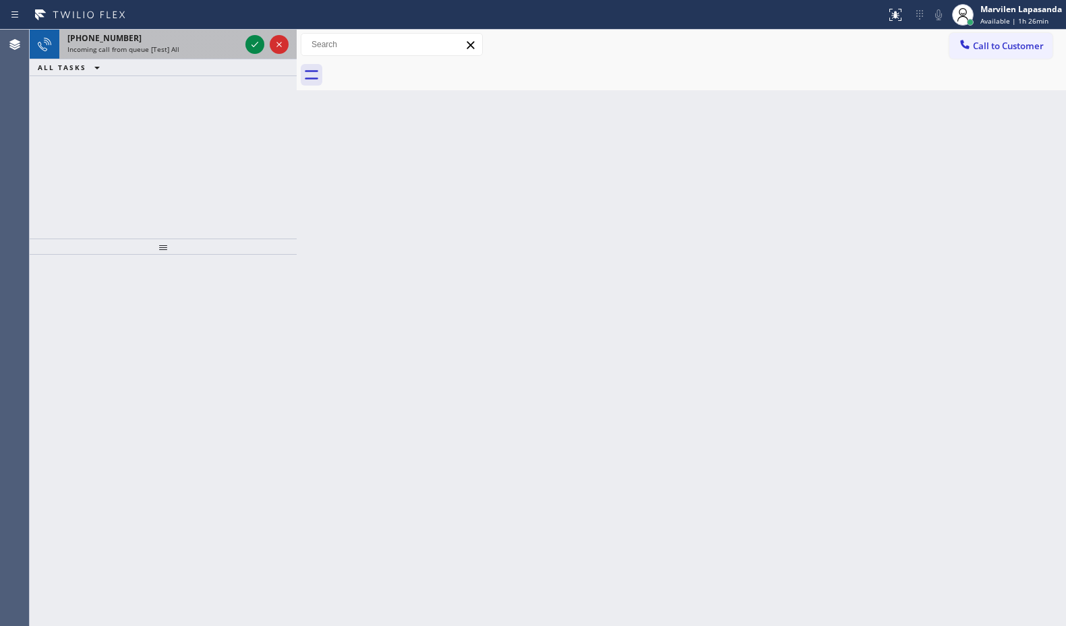
click at [204, 34] on div "[PHONE_NUMBER]" at bounding box center [153, 37] width 173 height 11
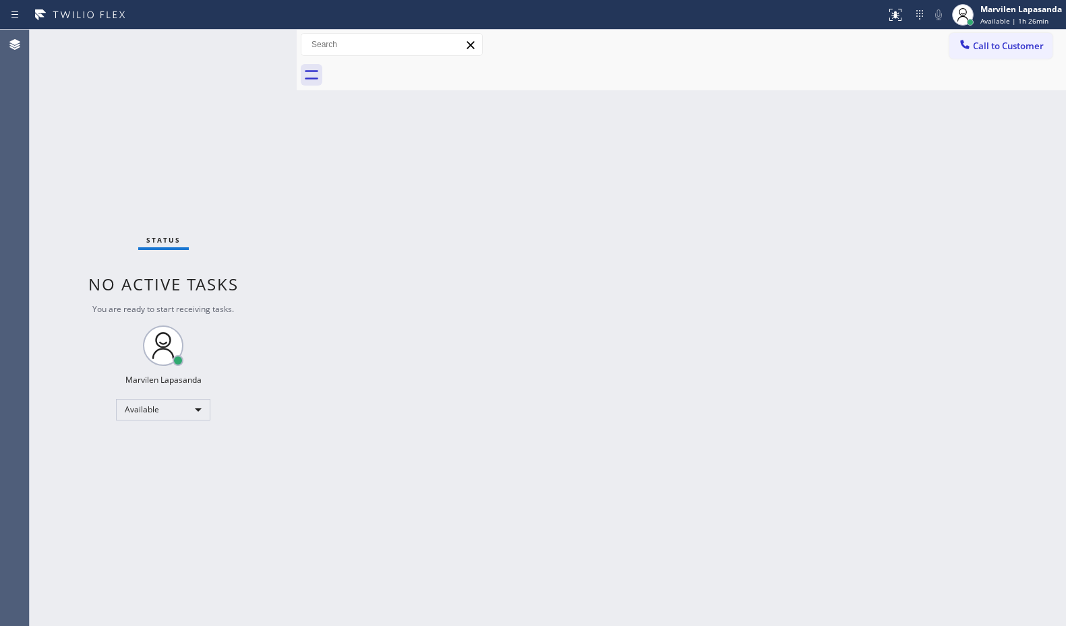
click at [247, 42] on div "Status No active tasks You are ready to start receiving tasks. Marvilen Lapasan…" at bounding box center [163, 328] width 267 height 597
click at [252, 42] on div "Status No active tasks You are ready to start receiving tasks. Marvilen Lapasan…" at bounding box center [163, 328] width 267 height 597
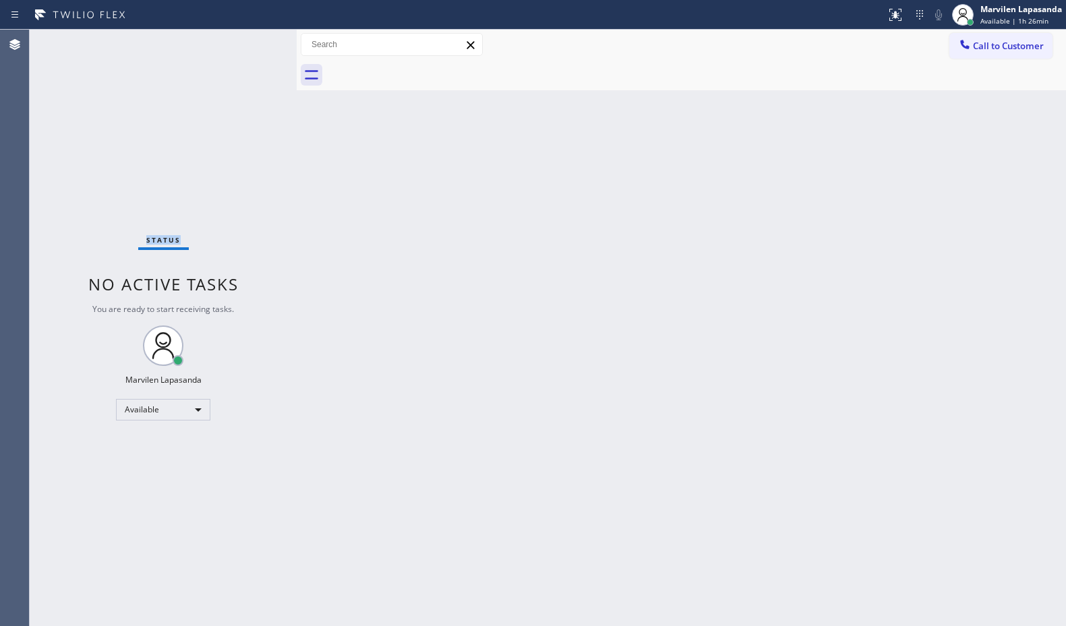
click at [267, 103] on div "Status No active tasks You are ready to start receiving tasks. Marvilen Lapasan…" at bounding box center [163, 328] width 267 height 597
click at [252, 40] on div "Status No active tasks You are ready to start receiving tasks. Marvilen Lapasan…" at bounding box center [163, 328] width 267 height 597
click at [253, 40] on div "Status No active tasks You are ready to start receiving tasks. Marvilen Lapasan…" at bounding box center [163, 328] width 267 height 597
click at [253, 42] on div "Status No active tasks You are ready to start receiving tasks. Marvilen Lapasan…" at bounding box center [163, 328] width 267 height 597
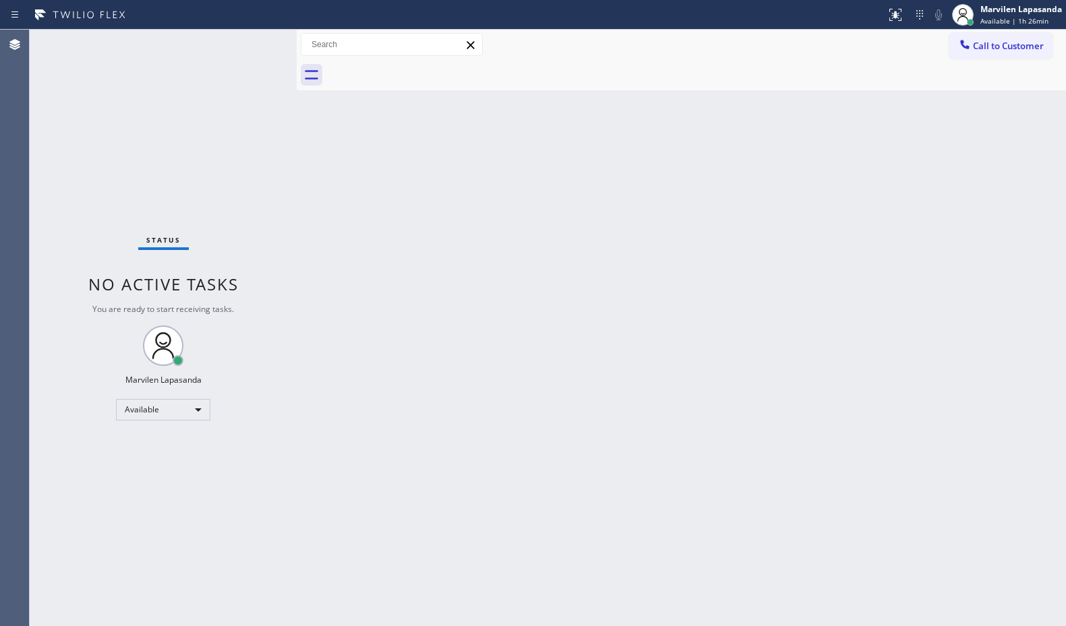
click at [256, 42] on div "Status No active tasks You are ready to start receiving tasks. Marvilen Lapasan…" at bounding box center [163, 328] width 267 height 597
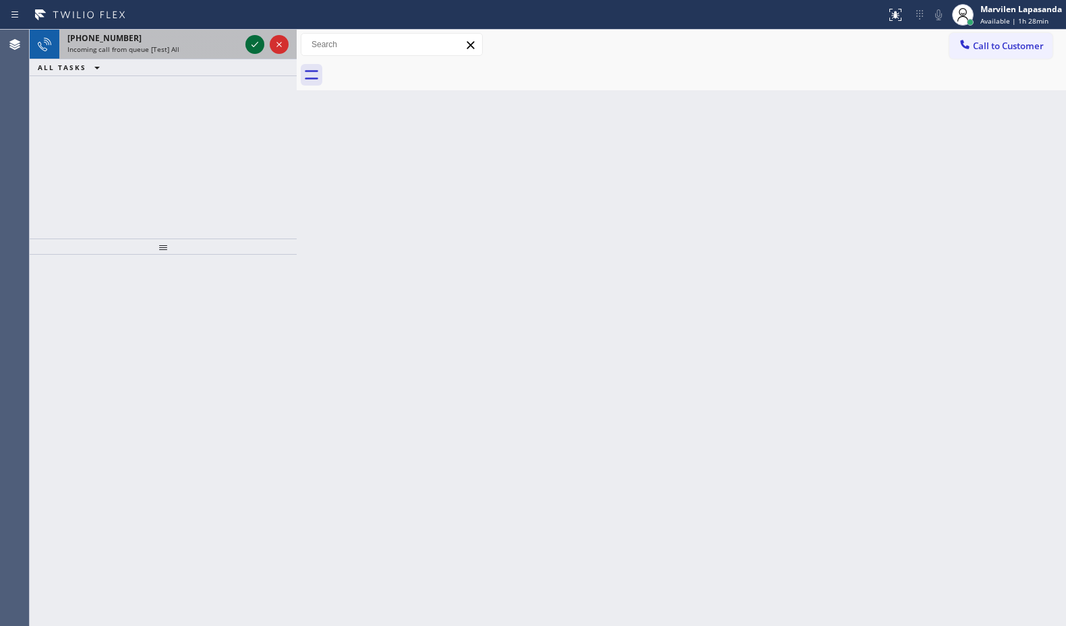
click at [256, 42] on icon at bounding box center [255, 44] width 16 height 16
click at [252, 49] on icon at bounding box center [255, 44] width 16 height 16
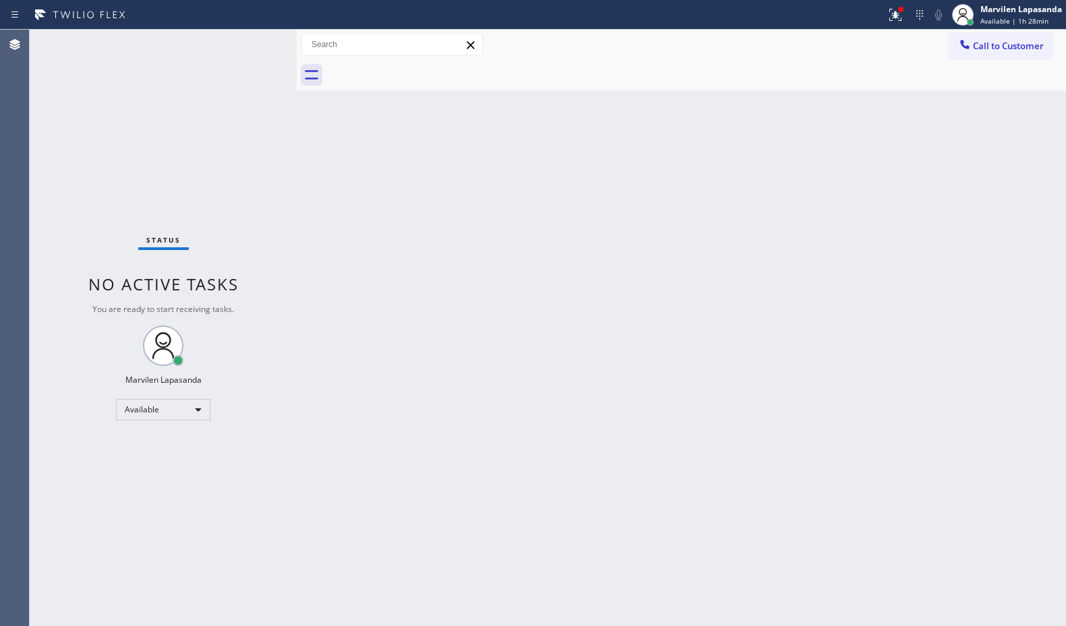
click at [251, 40] on div "Status No active tasks You are ready to start receiving tasks. Marvilen Lapasan…" at bounding box center [163, 328] width 267 height 597
click at [885, 19] on div at bounding box center [896, 15] width 30 height 16
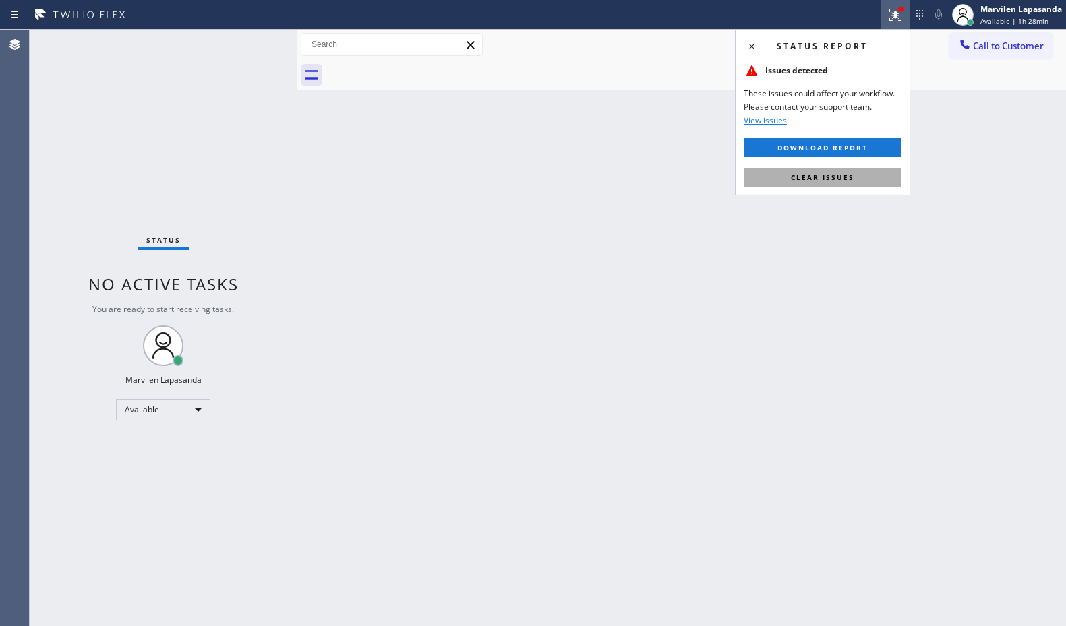
click at [844, 179] on span "Clear issues" at bounding box center [822, 177] width 63 height 9
click at [844, 179] on div "Back to Dashboard Change Sender ID Customers Technicians Select a contact Outbo…" at bounding box center [681, 328] width 769 height 597
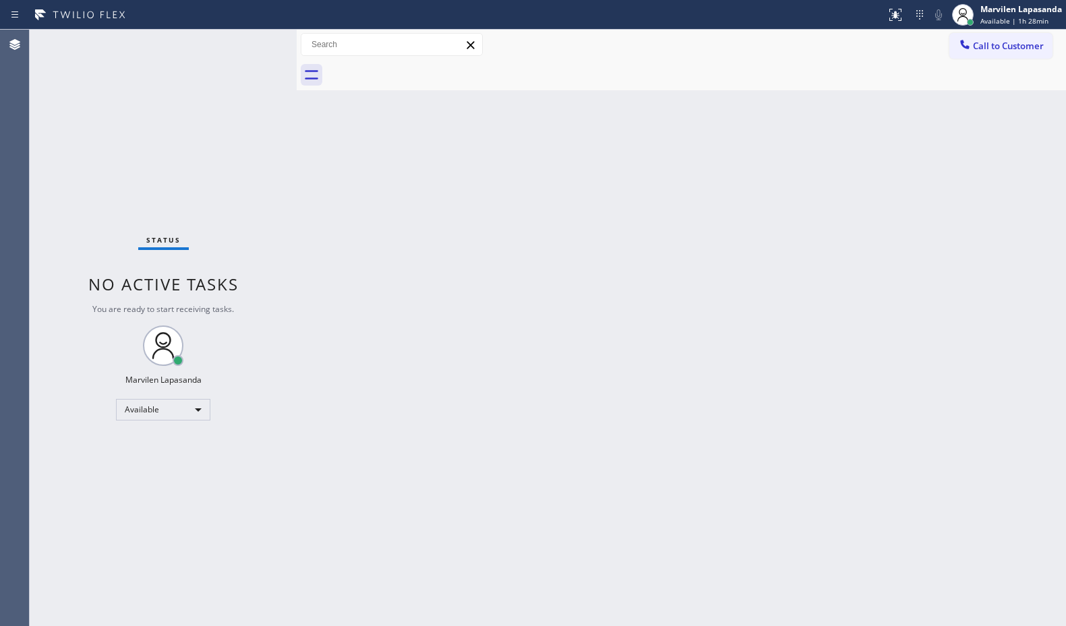
click at [844, 179] on div "Back to Dashboard Change Sender ID Customers Technicians Select a contact Outbo…" at bounding box center [681, 328] width 769 height 597
click at [968, 492] on div "Back to Dashboard Change Sender ID Customers Technicians Select a contact Outbo…" at bounding box center [681, 328] width 769 height 597
click at [927, 146] on div "Back to Dashboard Change Sender ID Customers Technicians Select a contact Outbo…" at bounding box center [681, 328] width 769 height 597
click at [261, 36] on div "Status No active tasks You are ready to start receiving tasks. Marvilen Lapasan…" at bounding box center [163, 328] width 267 height 597
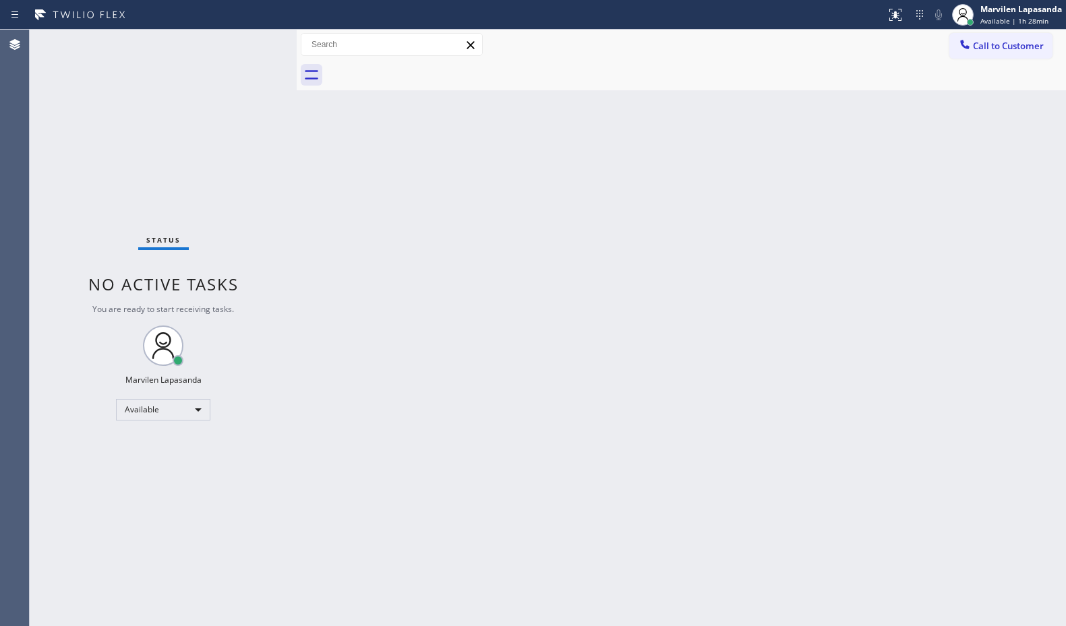
click at [252, 65] on div "Status No active tasks You are ready to start receiving tasks. Marvilen Lapasan…" at bounding box center [163, 328] width 267 height 597
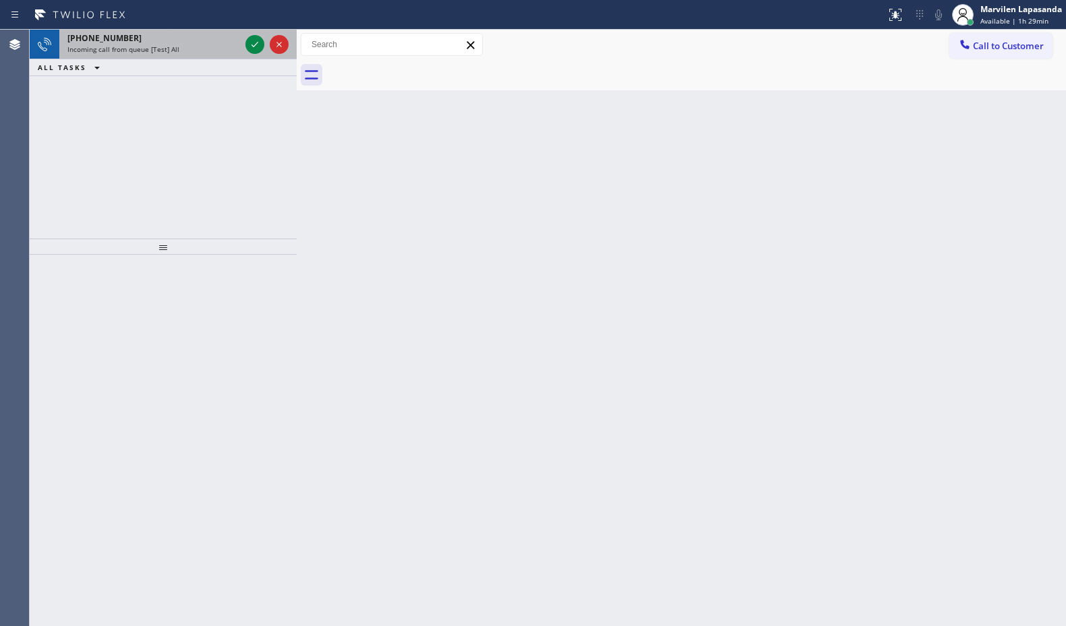
click at [237, 40] on div "[PHONE_NUMBER]" at bounding box center [153, 37] width 173 height 11
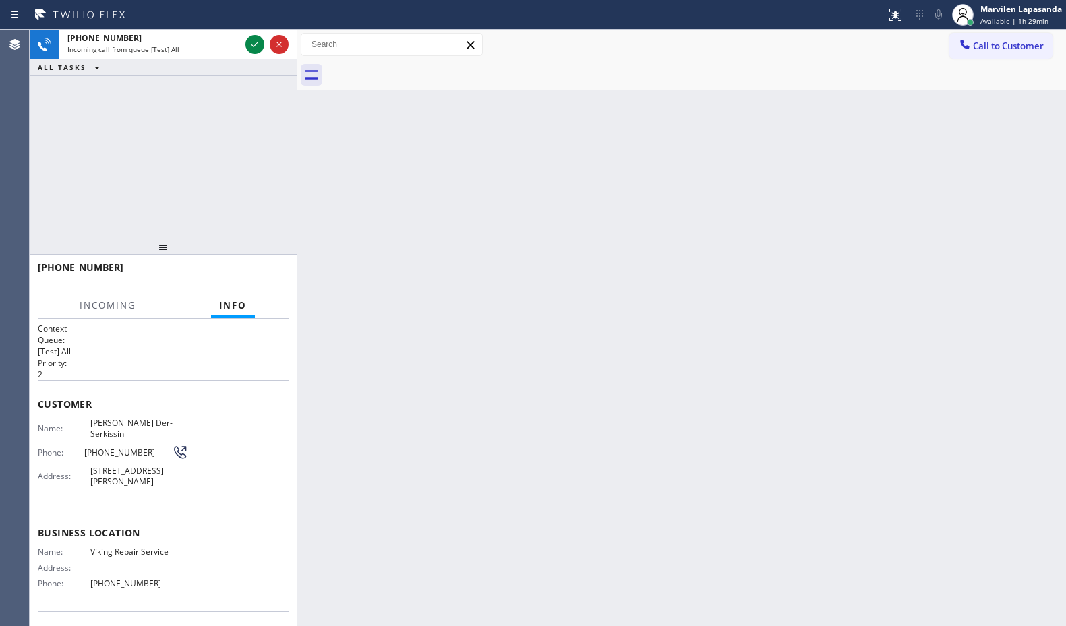
click at [840, 159] on div "Back to Dashboard Change Sender ID Customers Technicians Select a contact Outbo…" at bounding box center [681, 328] width 769 height 597
click at [851, 153] on div "Back to Dashboard Change Sender ID Customers Technicians Select a contact Outbo…" at bounding box center [681, 328] width 769 height 597
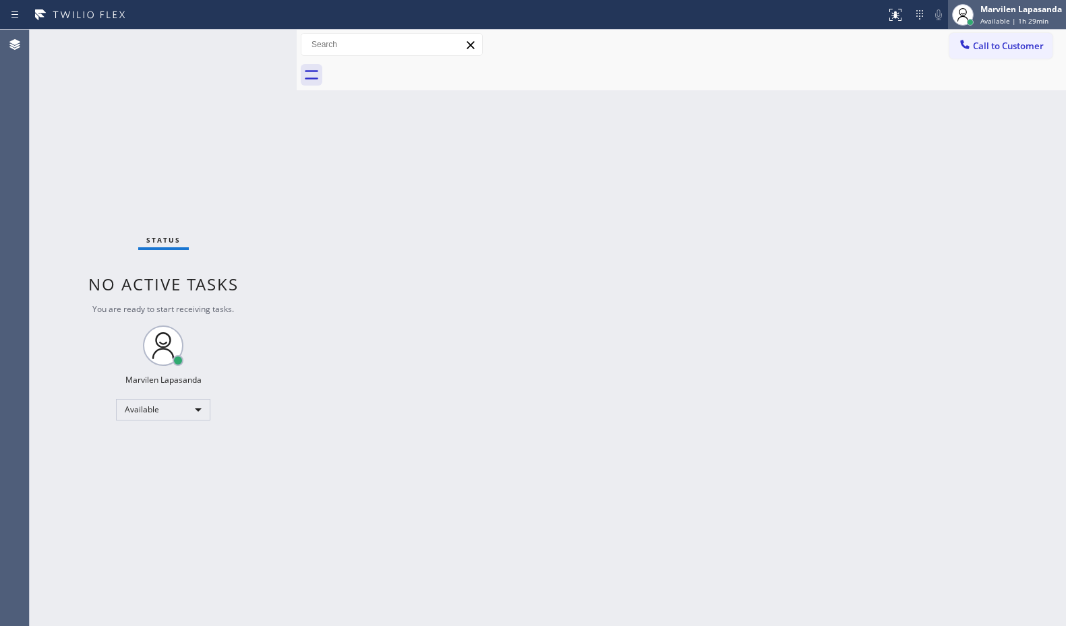
click at [997, 17] on span "Available | 1h 29min" at bounding box center [1015, 20] width 68 height 9
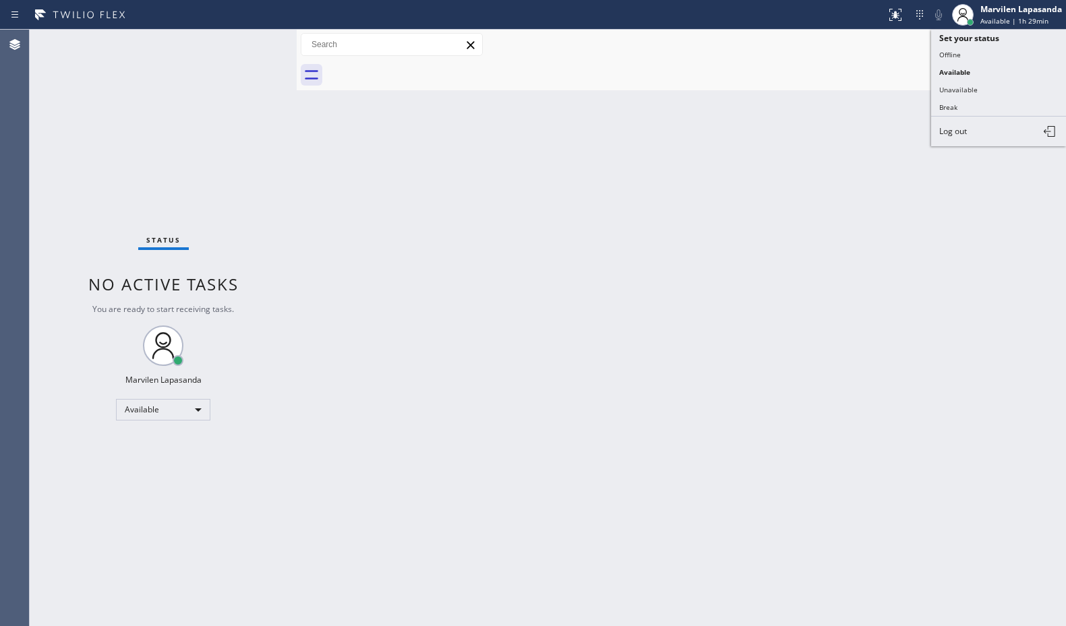
click at [988, 112] on button "Break" at bounding box center [998, 107] width 135 height 18
